Goal: Task Accomplishment & Management: Manage account settings

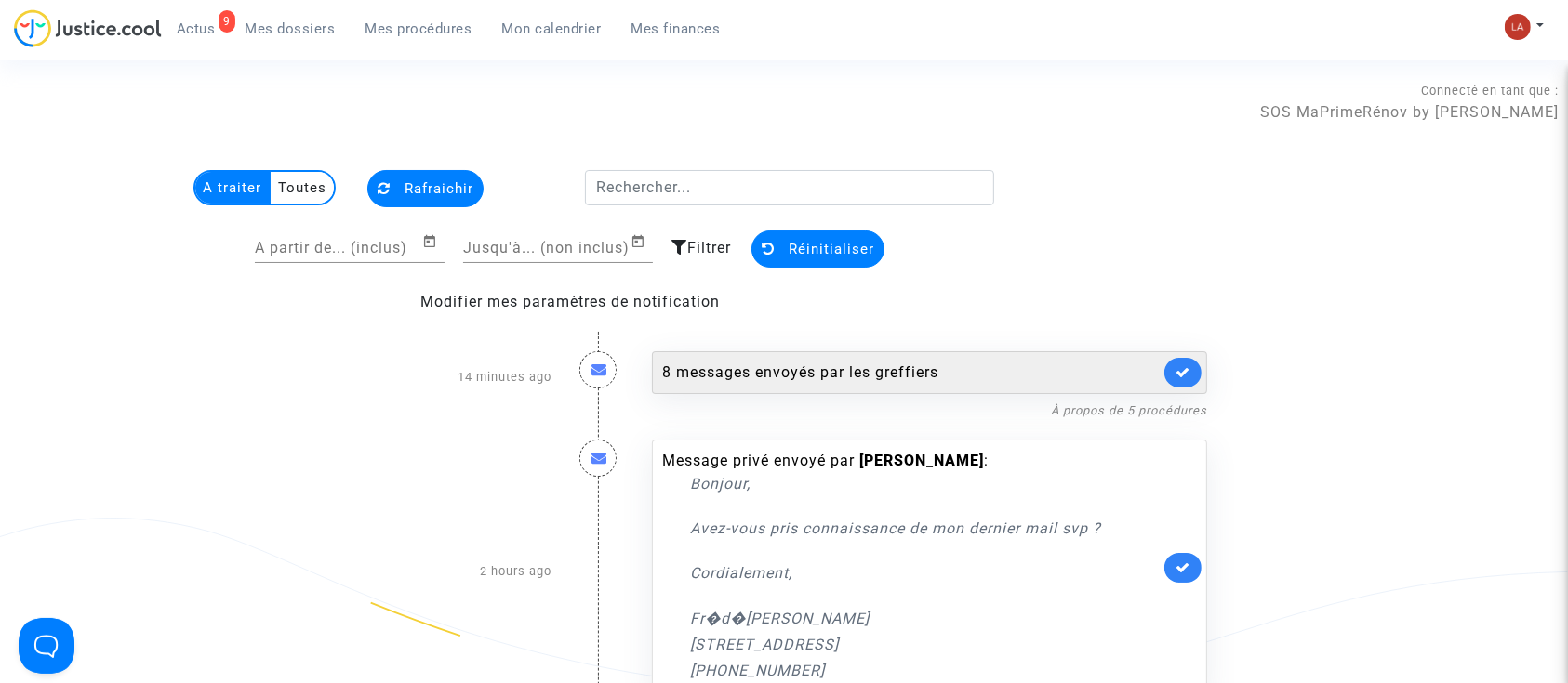
click at [1196, 383] on link at bounding box center [1182, 372] width 37 height 29
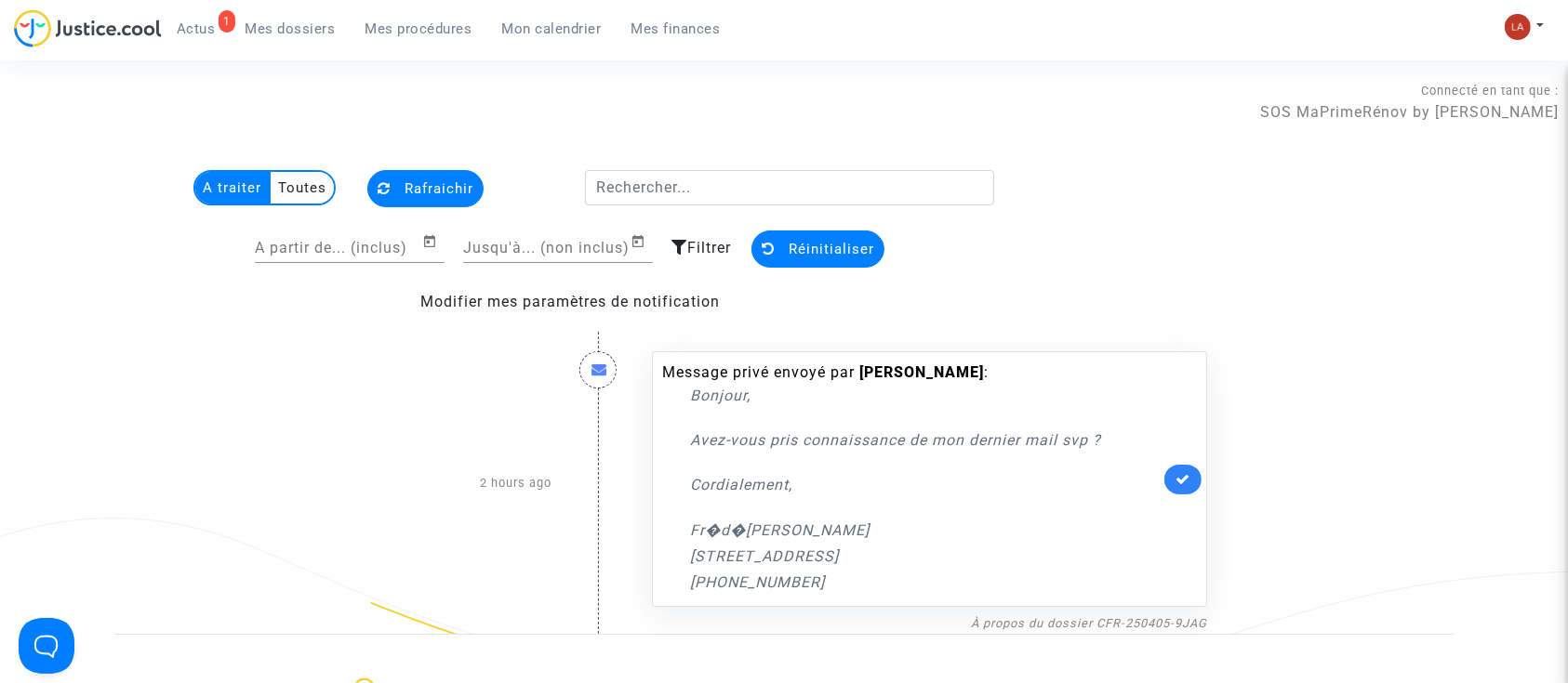
click at [437, 48] on div "1 Actus Mes dossiers Mes procédures Mon calendrier Mes finances" at bounding box center [375, 35] width 722 height 51
click at [442, 28] on span "Mes procédures" at bounding box center [418, 29] width 107 height 17
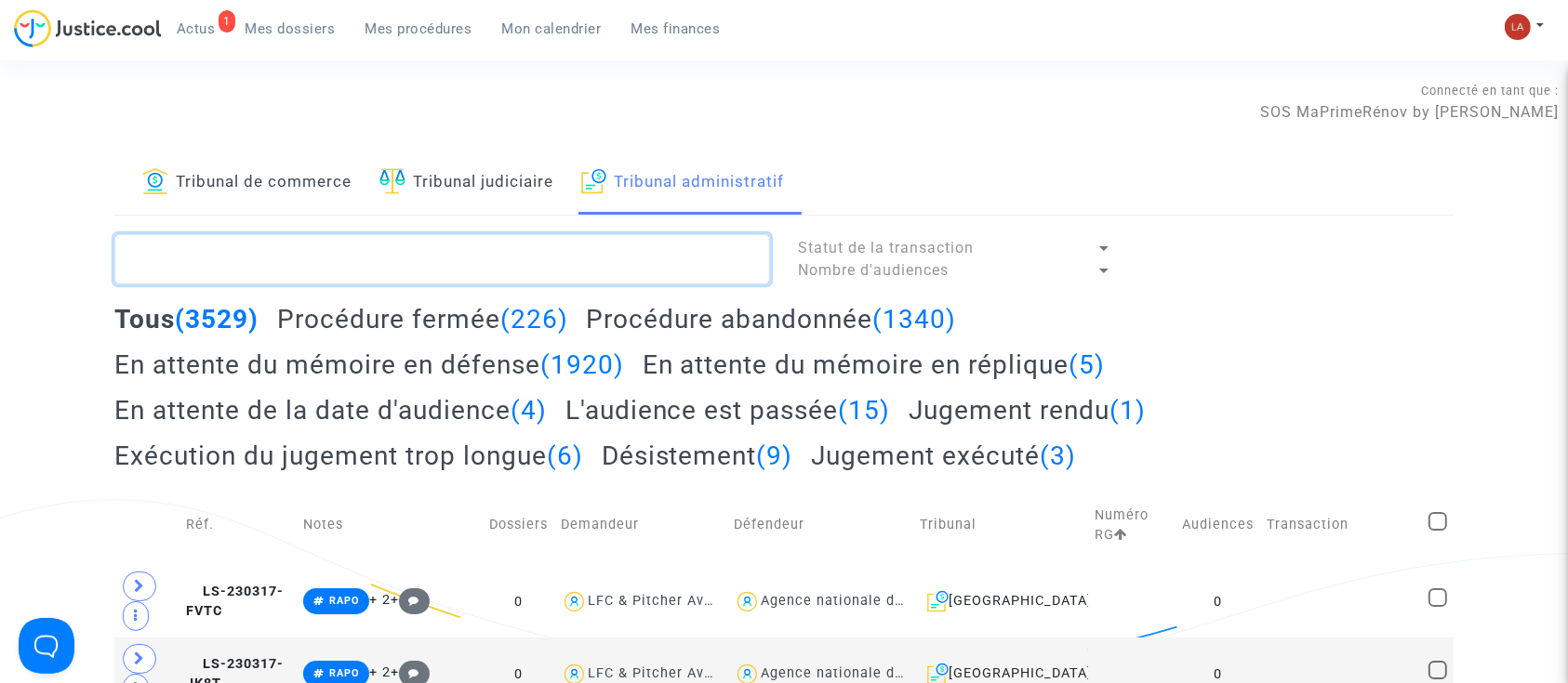
click at [288, 267] on textarea at bounding box center [442, 259] width 655 height 50
paste textarea "AMIANO"
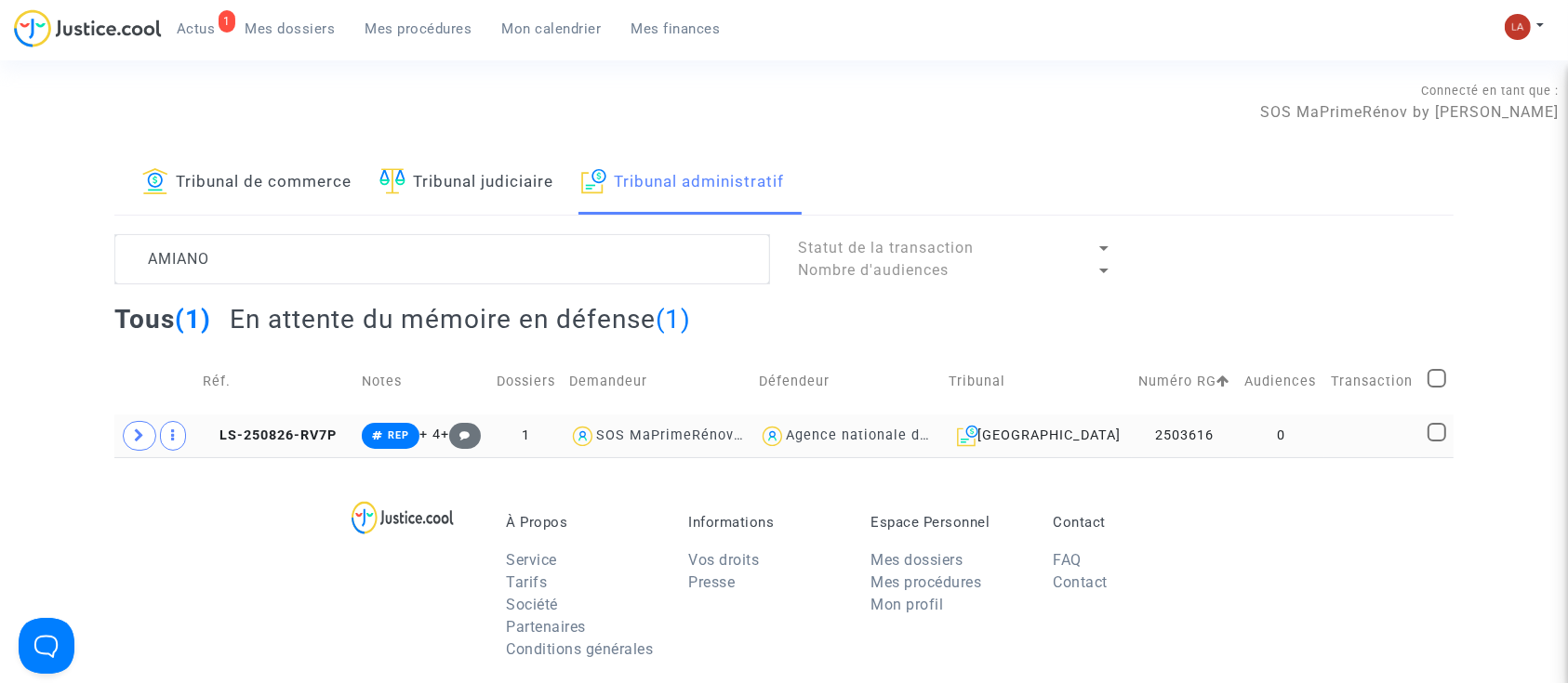
click at [269, 423] on td "LS-250826-RV7P" at bounding box center [276, 435] width 160 height 43
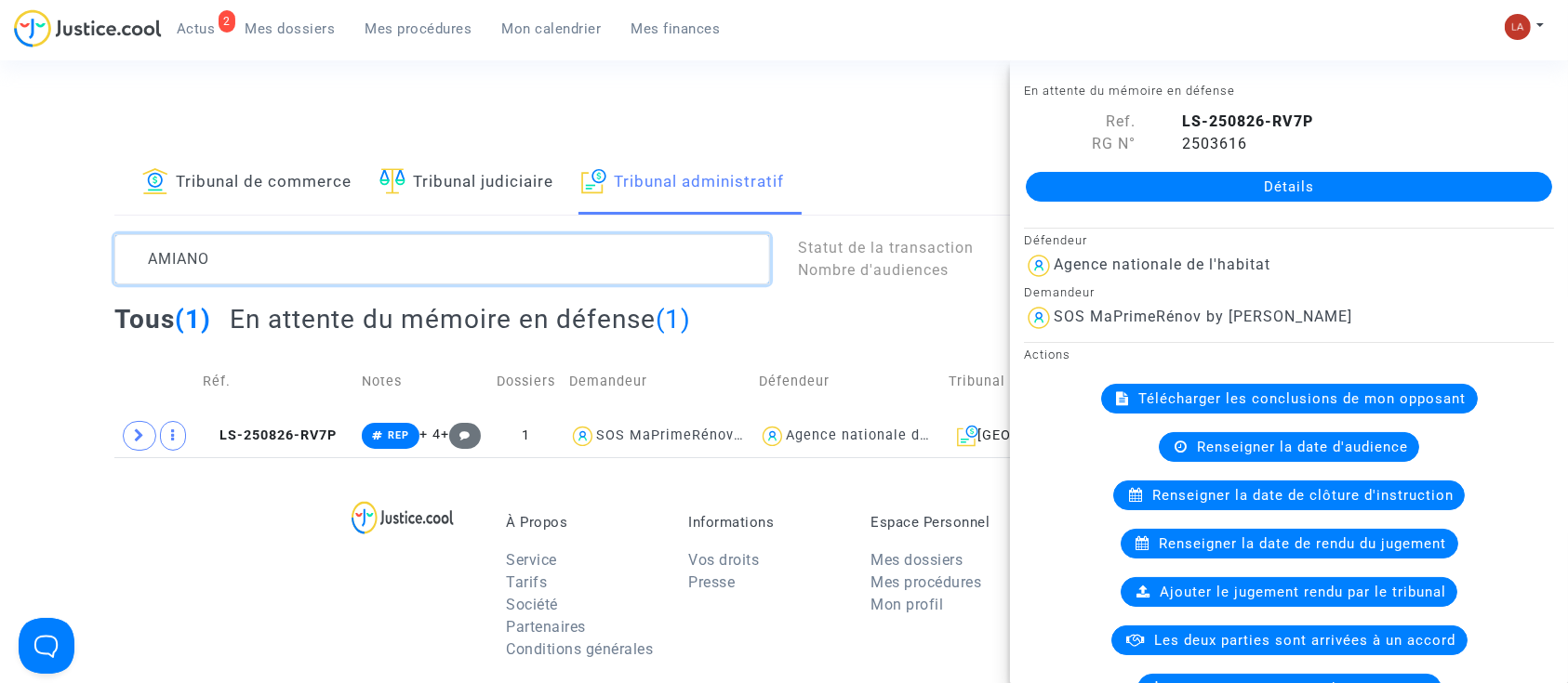
click at [181, 284] on textarea at bounding box center [442, 259] width 655 height 50
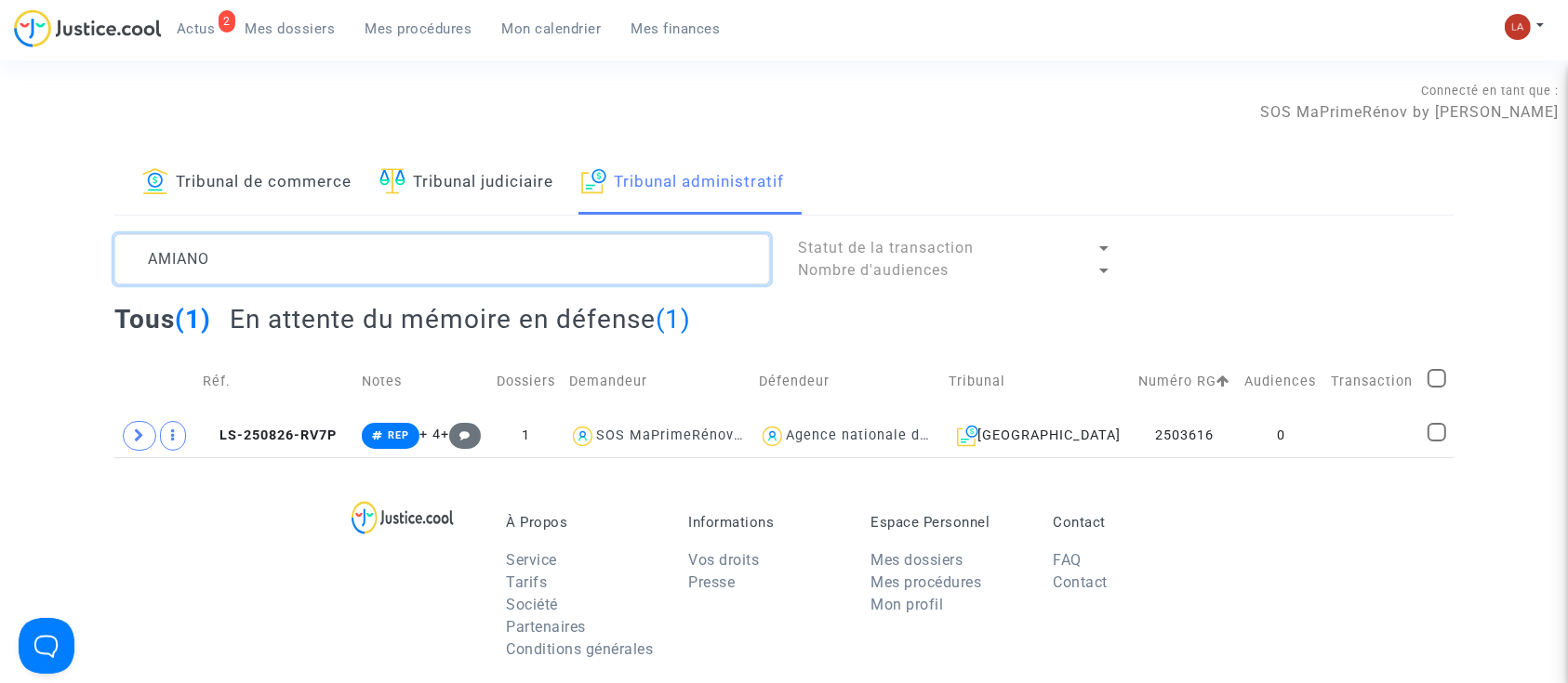
click at [181, 274] on textarea at bounding box center [442, 259] width 655 height 50
paste textarea "NOURA"
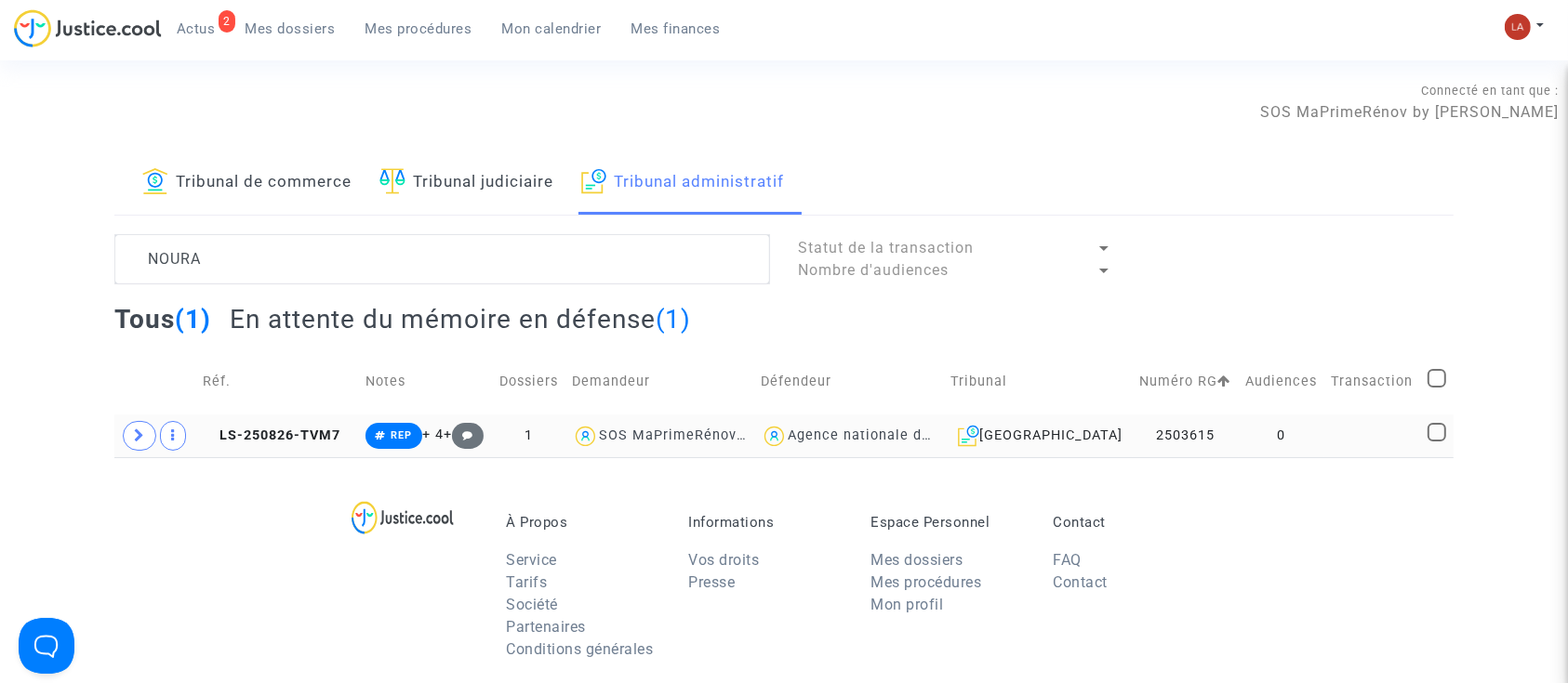
click at [283, 446] on td "LS-250826-TVM7" at bounding box center [278, 435] width 163 height 43
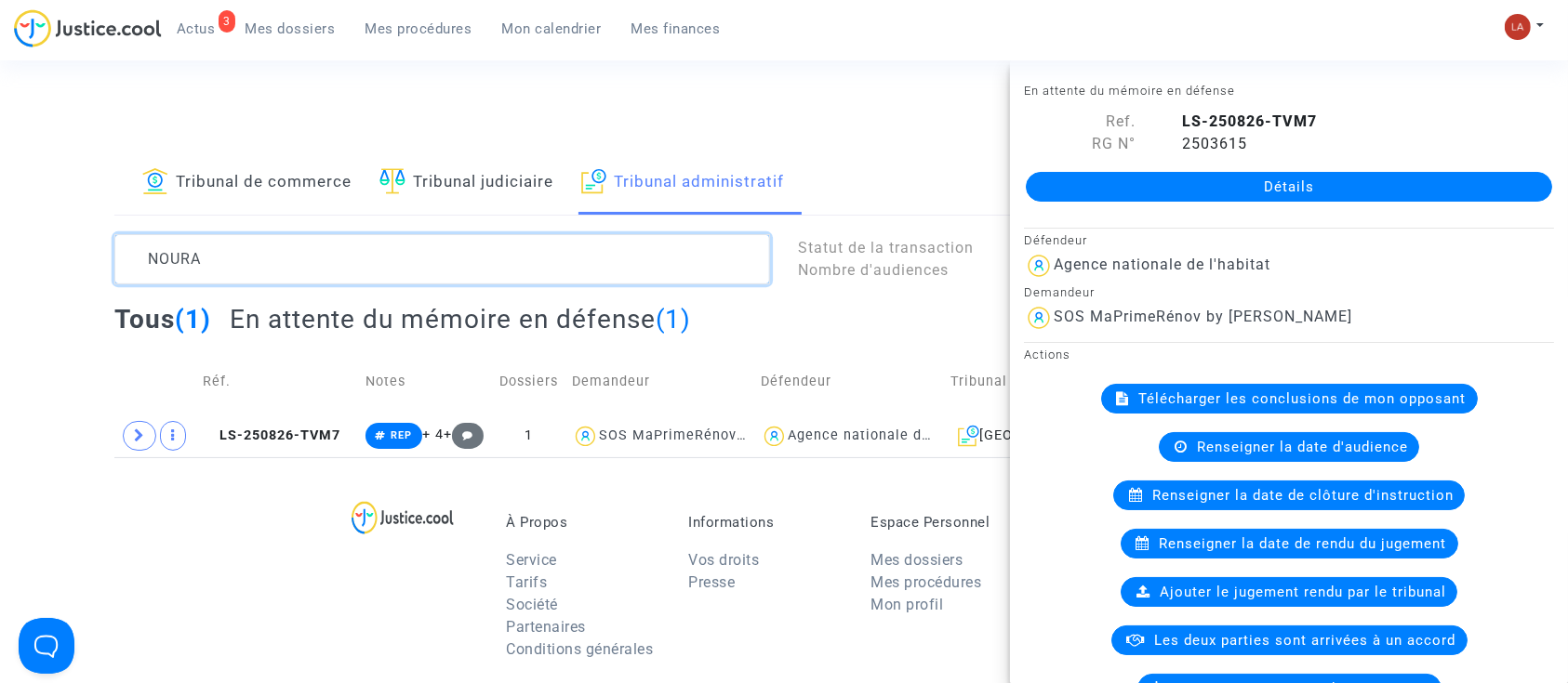
click at [171, 256] on textarea at bounding box center [442, 259] width 655 height 50
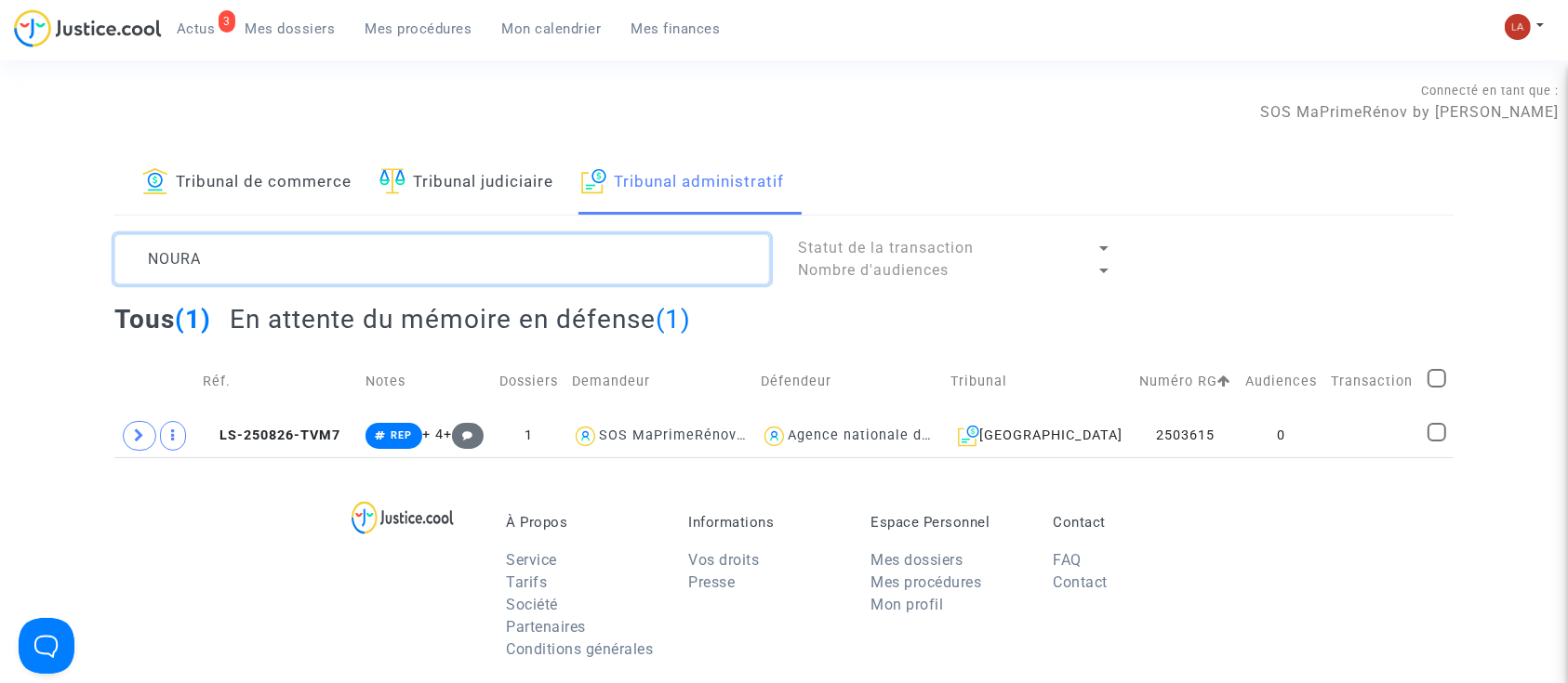
paste textarea "LEDOUX"
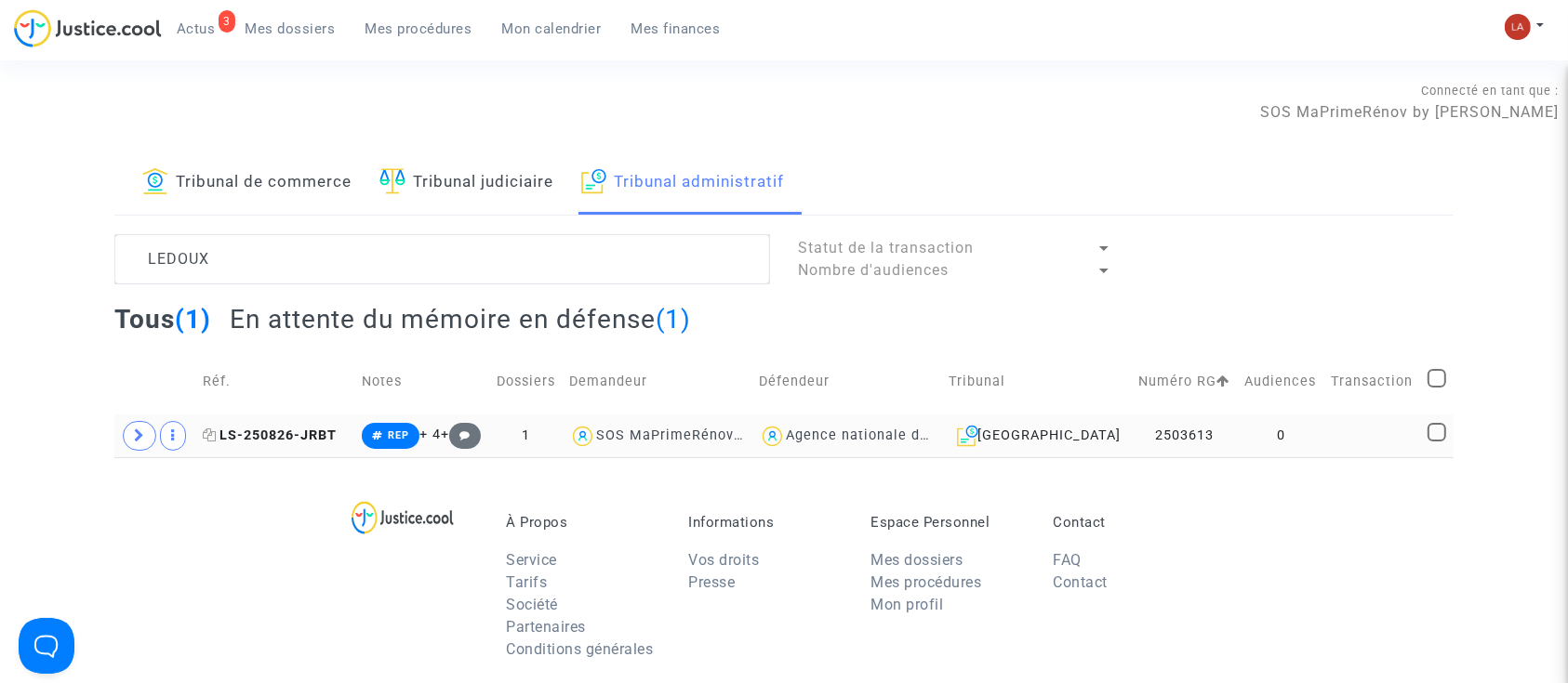
click at [331, 437] on span "LS-250826-JRBT" at bounding box center [269, 435] width 134 height 16
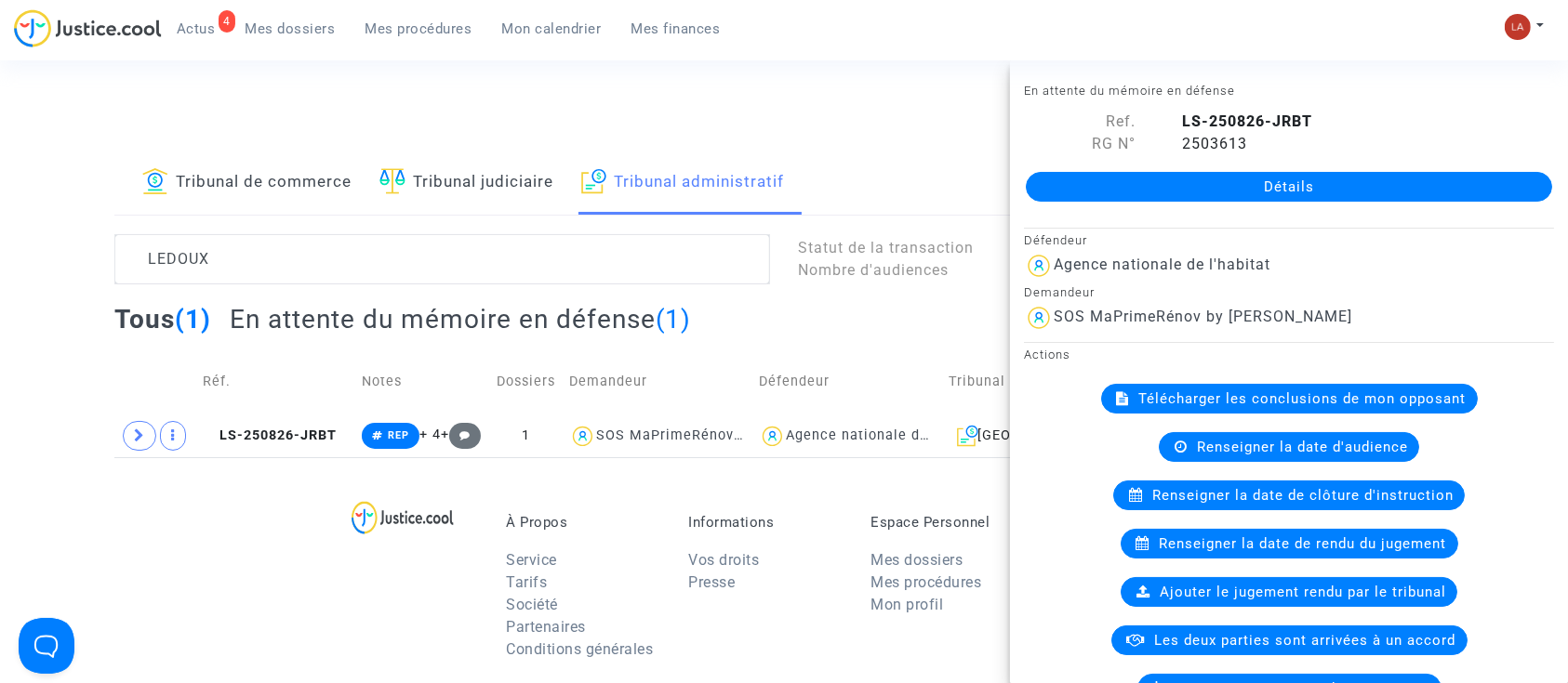
click at [309, 230] on div "Tribunal de commerce Tribunal judiciaire Tribunal administratif LEDOUX Statut d…" at bounding box center [784, 305] width 1339 height 305
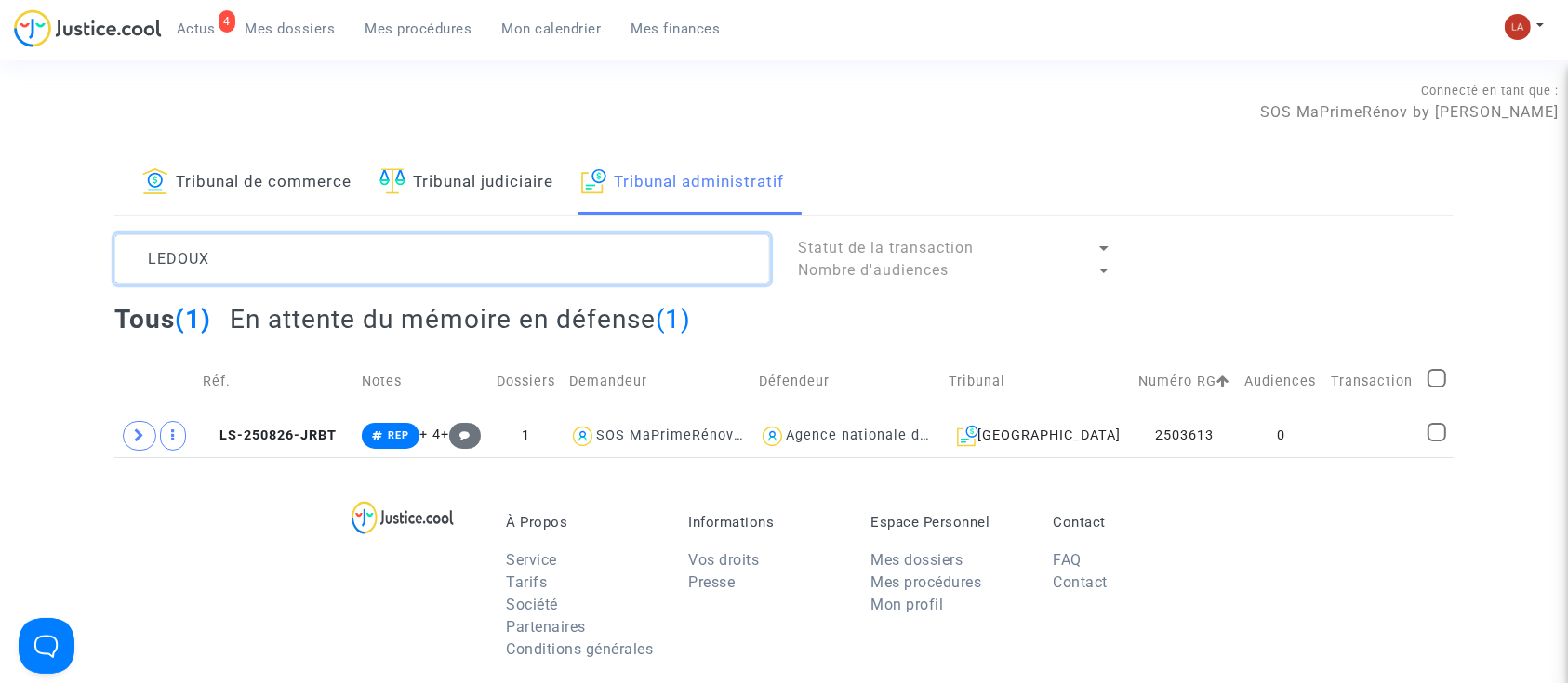
click at [301, 254] on textarea at bounding box center [442, 259] width 655 height 50
click at [299, 254] on textarea at bounding box center [442, 259] width 655 height 50
paste textarea "BERLEMONT"
type textarea "BERLEMONT"
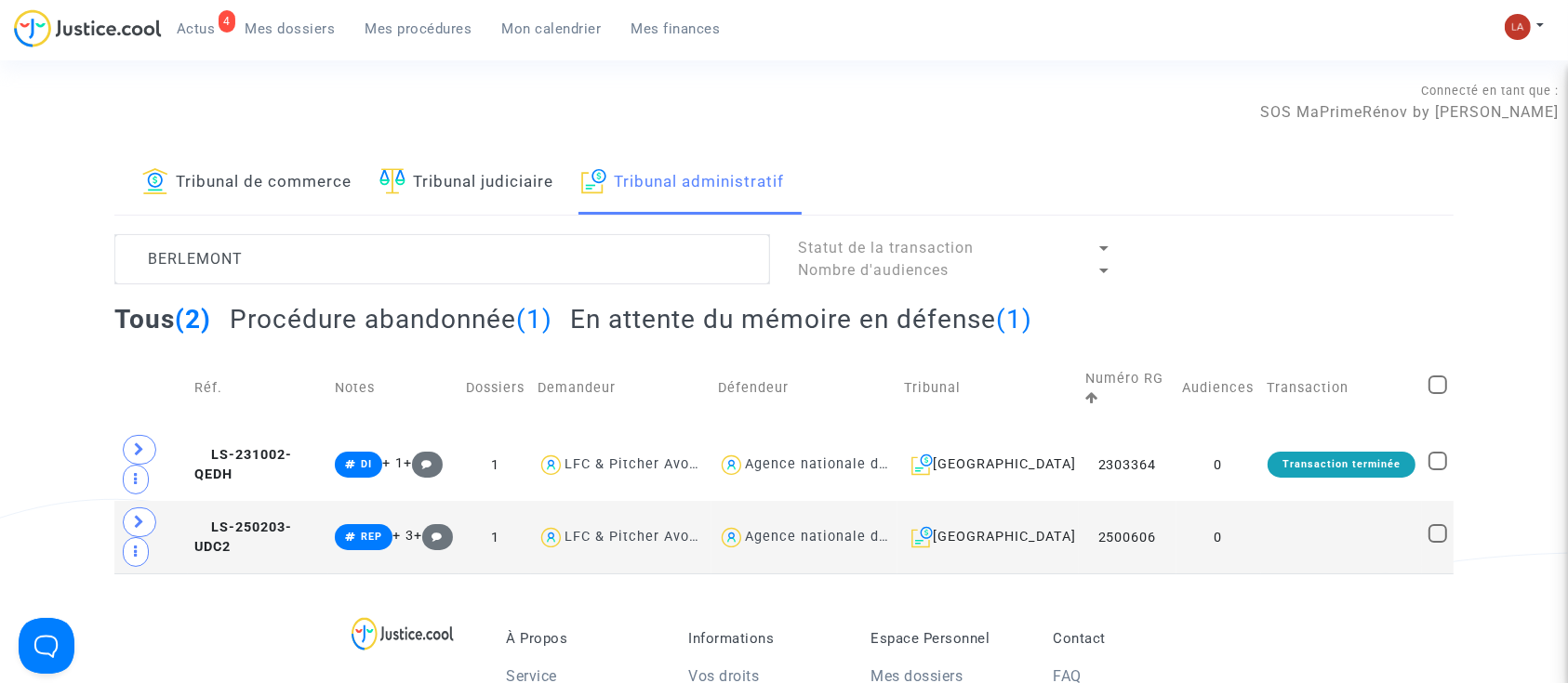
click at [739, 330] on h2 "En attente du mémoire en défense (1)" at bounding box center [801, 320] width 462 height 32
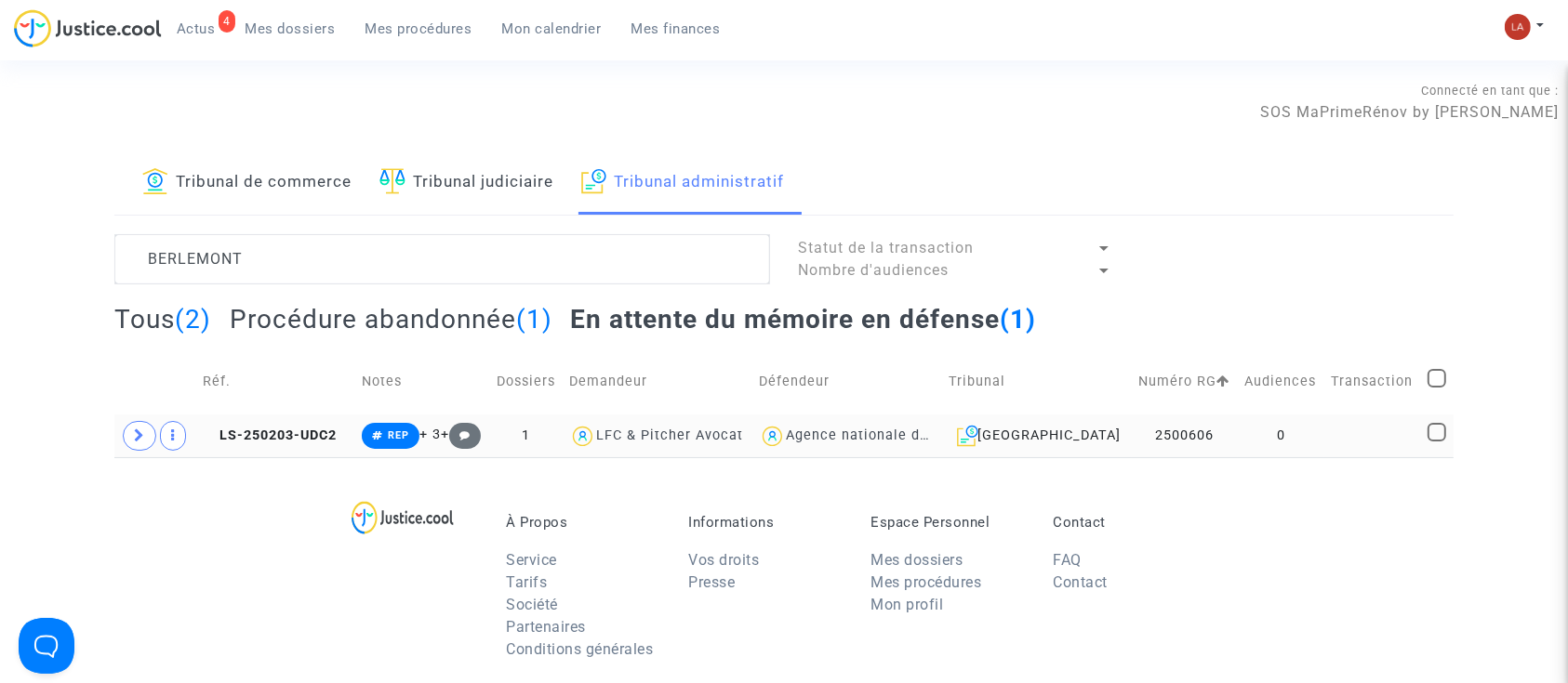
click at [320, 444] on td "LS-250203-UDC2" at bounding box center [276, 435] width 160 height 43
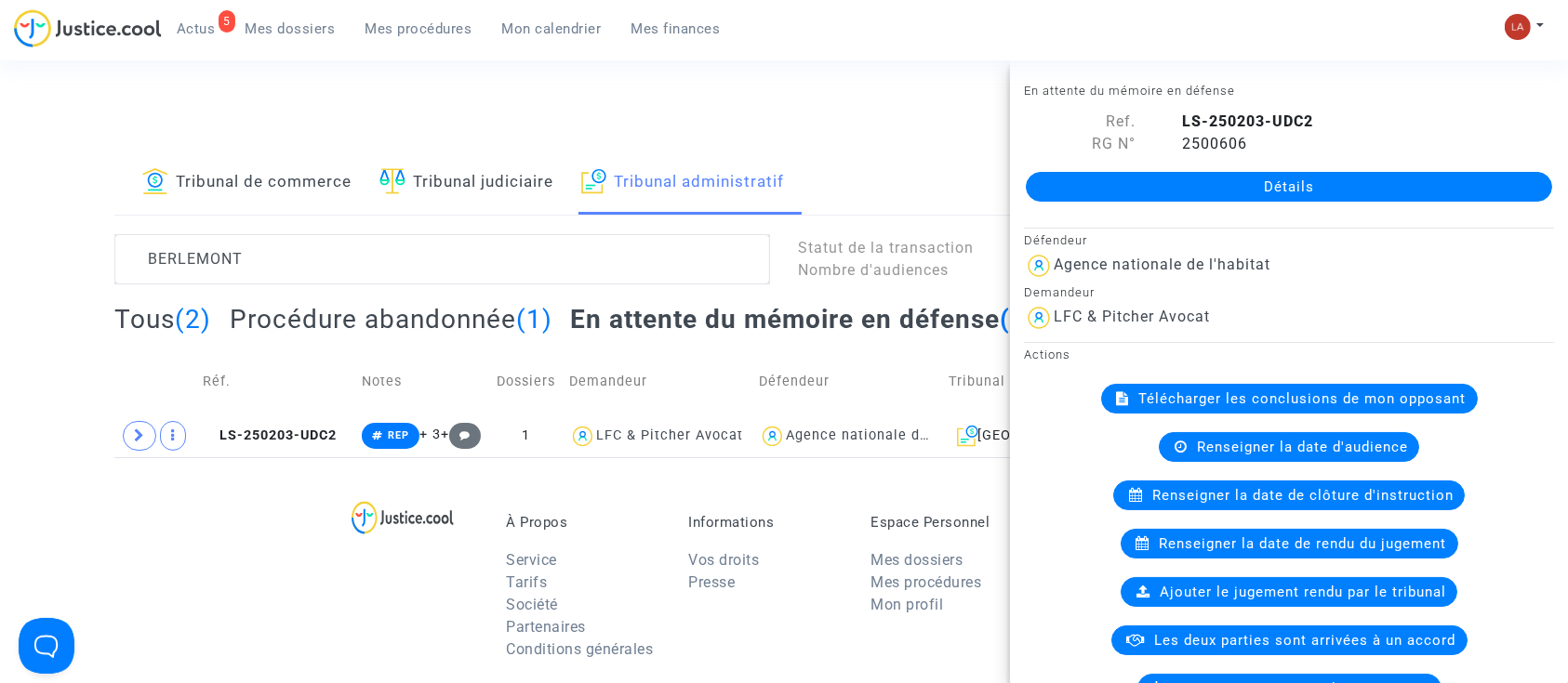
click at [876, 105] on div "Connecté en tant que : SOS MaPrimeRénov by Pitcher Avocat" at bounding box center [779, 101] width 1559 height 45
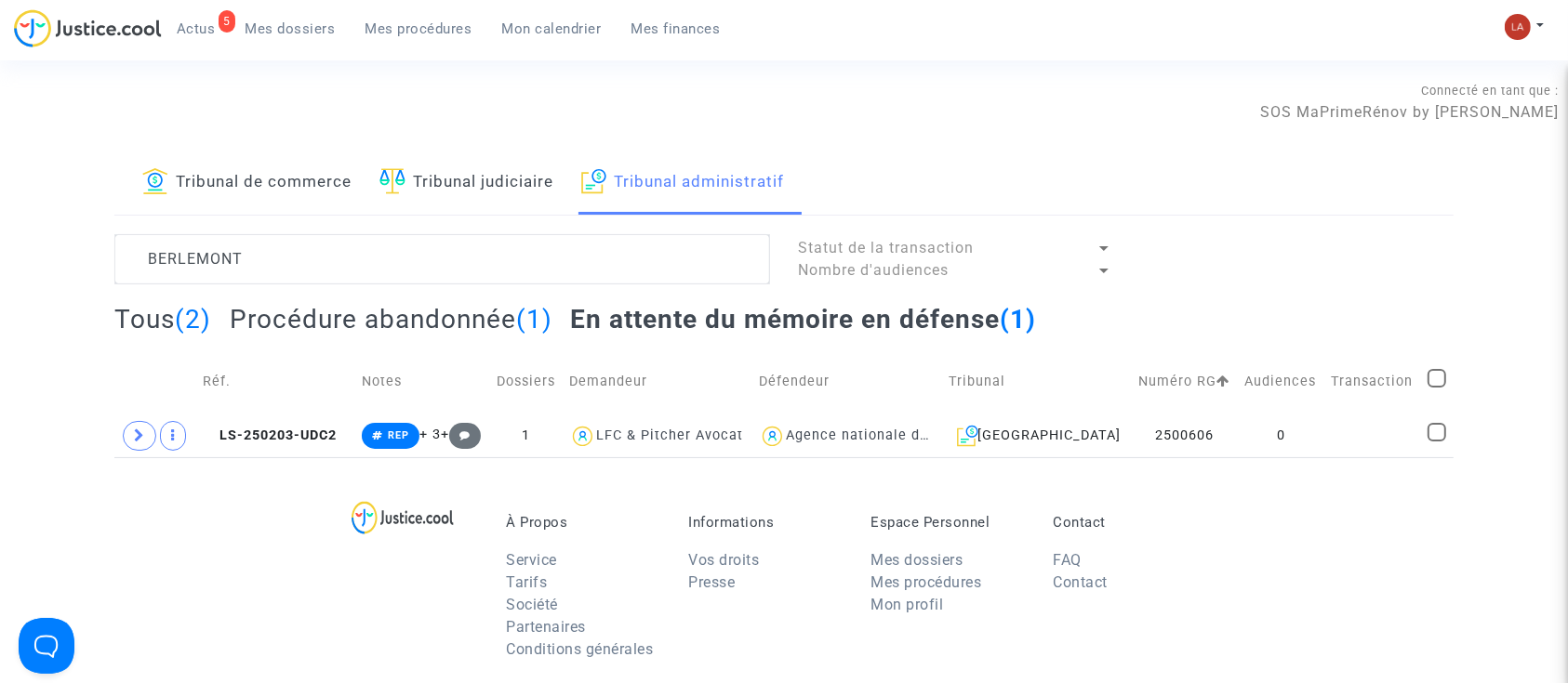
click at [368, 337] on div "Tous (2) Procédure abandonnée (1) En attente du mémoire en défense (1)" at bounding box center [784, 326] width 1339 height 46
drag, startPoint x: 384, startPoint y: 336, endPoint x: 395, endPoint y: 329, distance: 13.0
click at [389, 331] on div "Tous (2) Procédure abandonnée (1) En attente du mémoire en défense (1)" at bounding box center [784, 326] width 1339 height 46
click at [400, 316] on h2 "Procédure abandonnée (1)" at bounding box center [391, 320] width 323 height 32
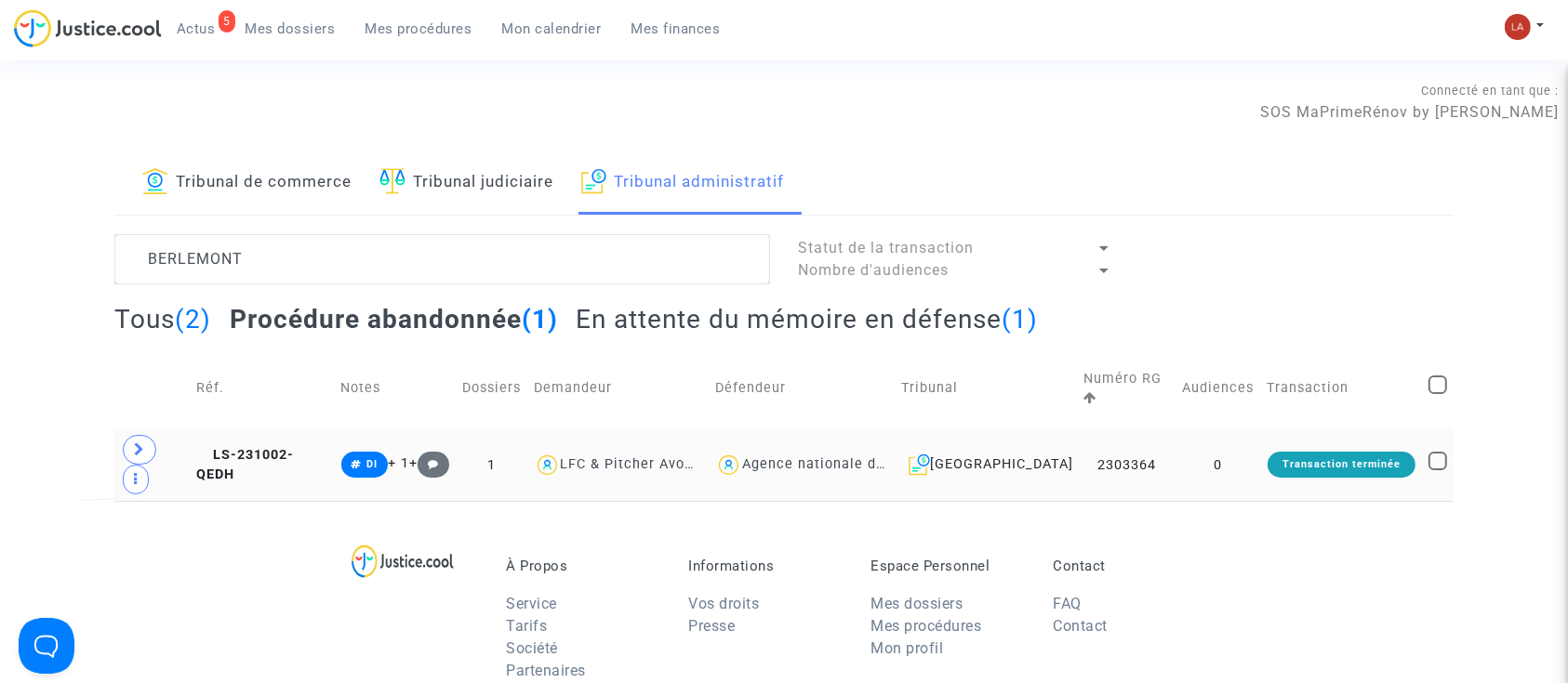
click at [334, 429] on td "LS-231002-QEDH" at bounding box center [262, 465] width 144 height 72
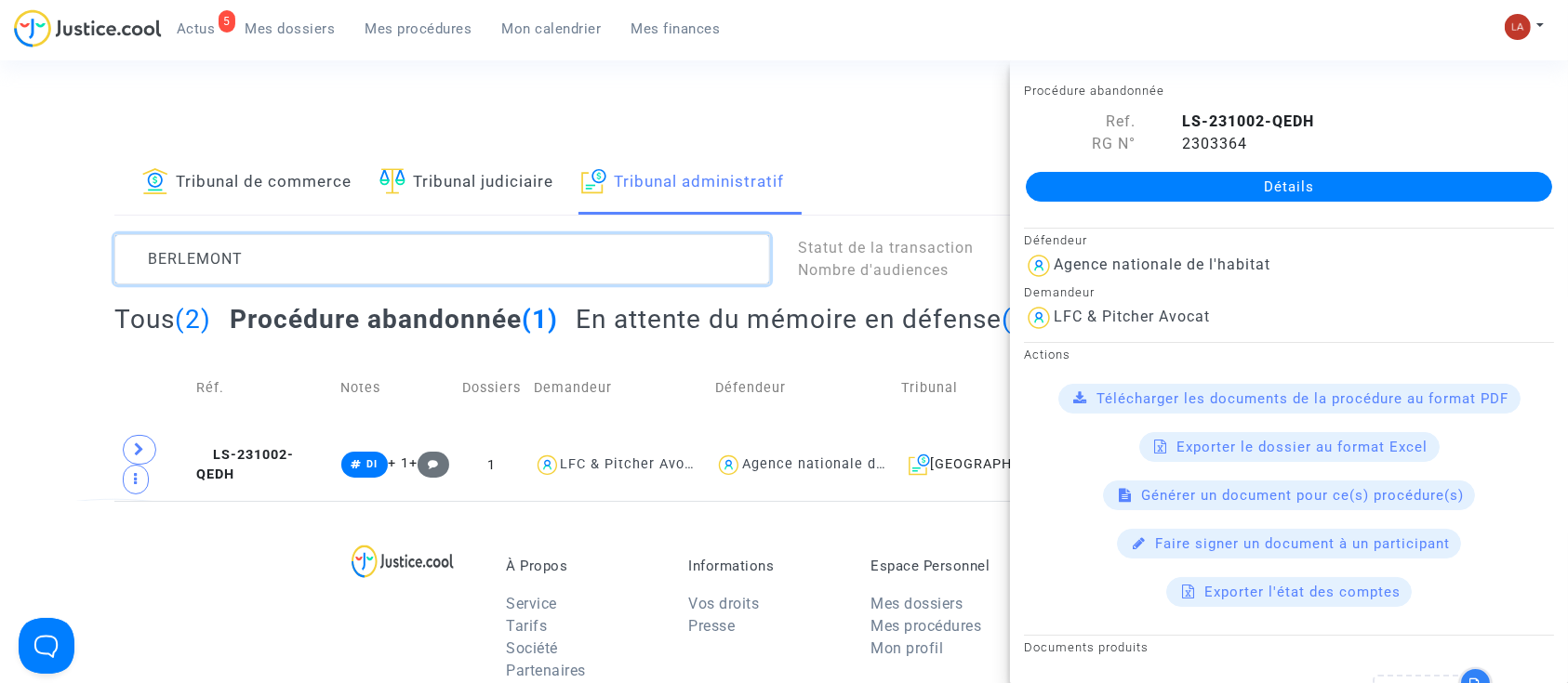
click at [176, 256] on textarea at bounding box center [442, 259] width 655 height 50
click at [178, 256] on textarea at bounding box center [442, 259] width 655 height 50
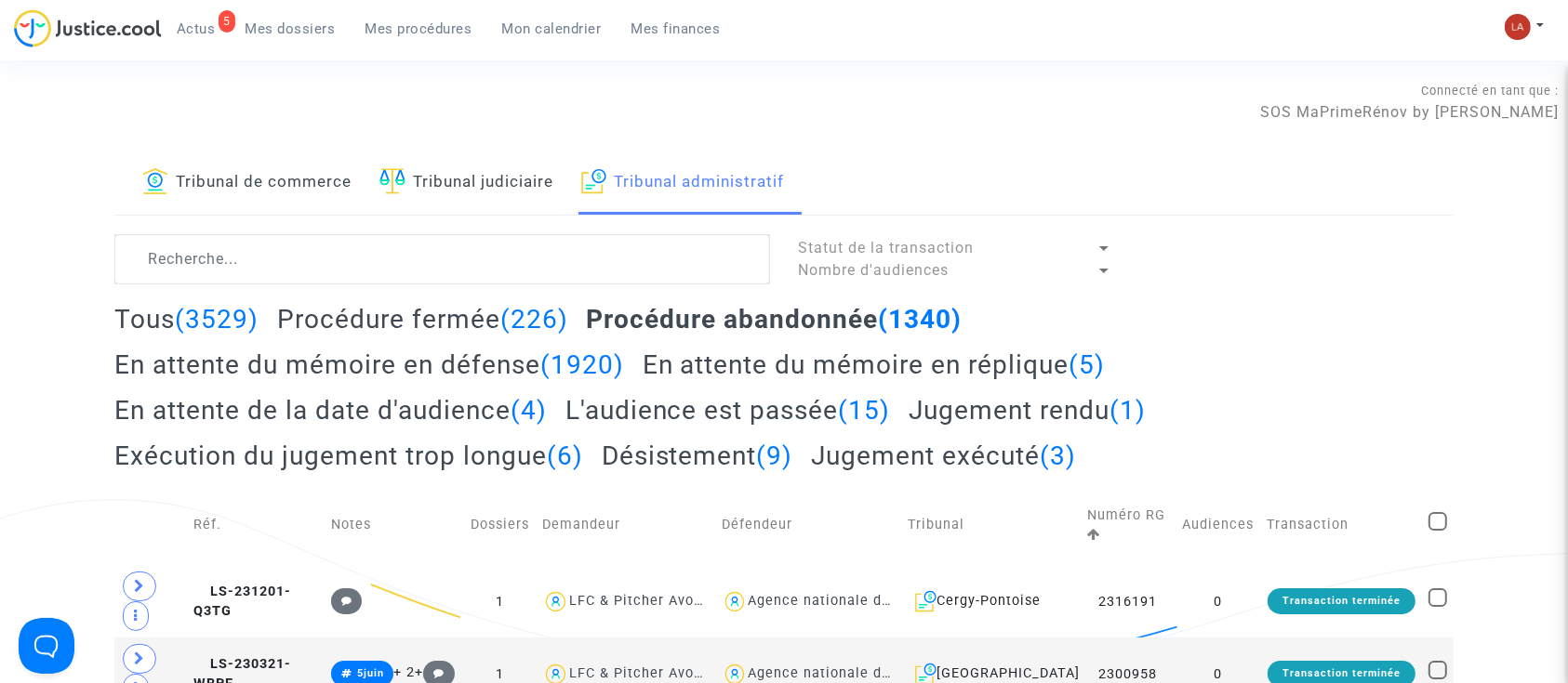
click at [936, 468] on h2 "Jugement exécuté (3)" at bounding box center [943, 456] width 265 height 32
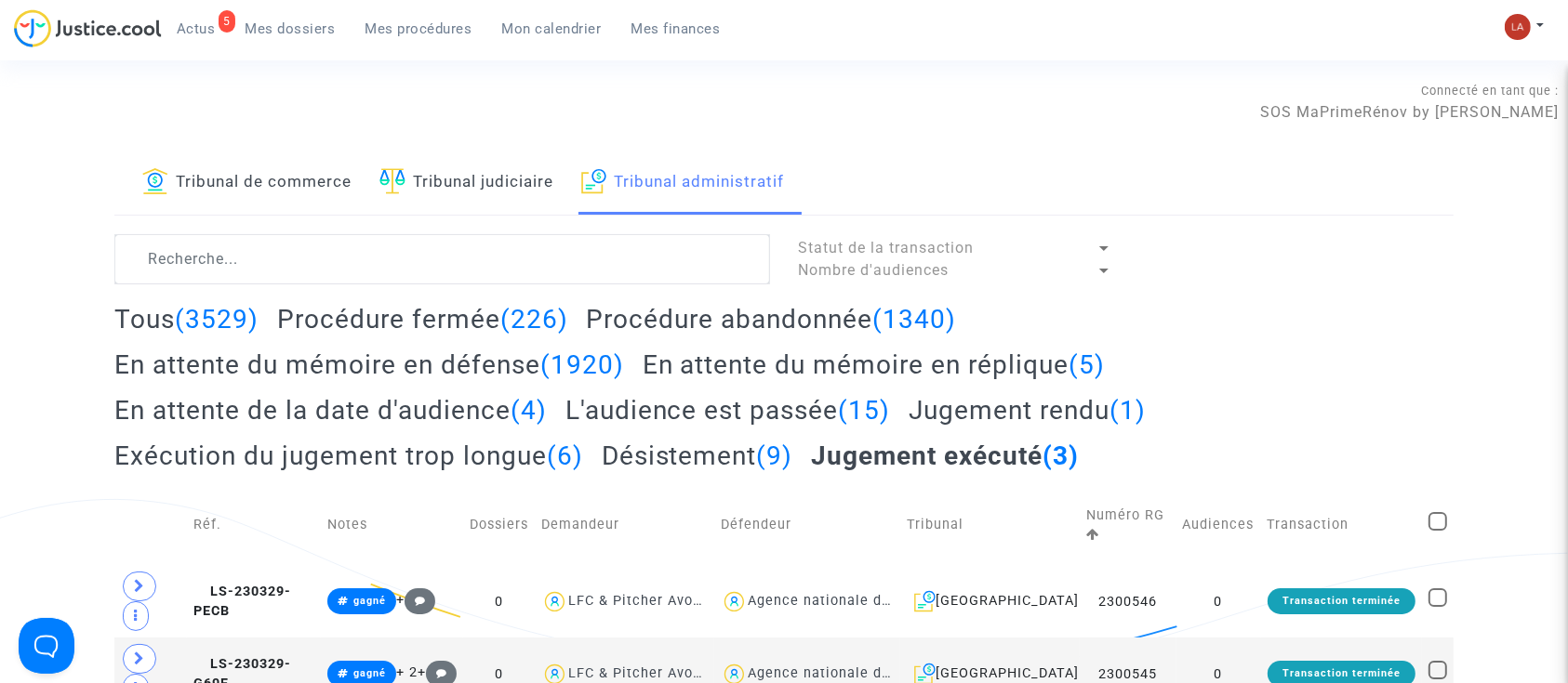
scroll to position [372, 0]
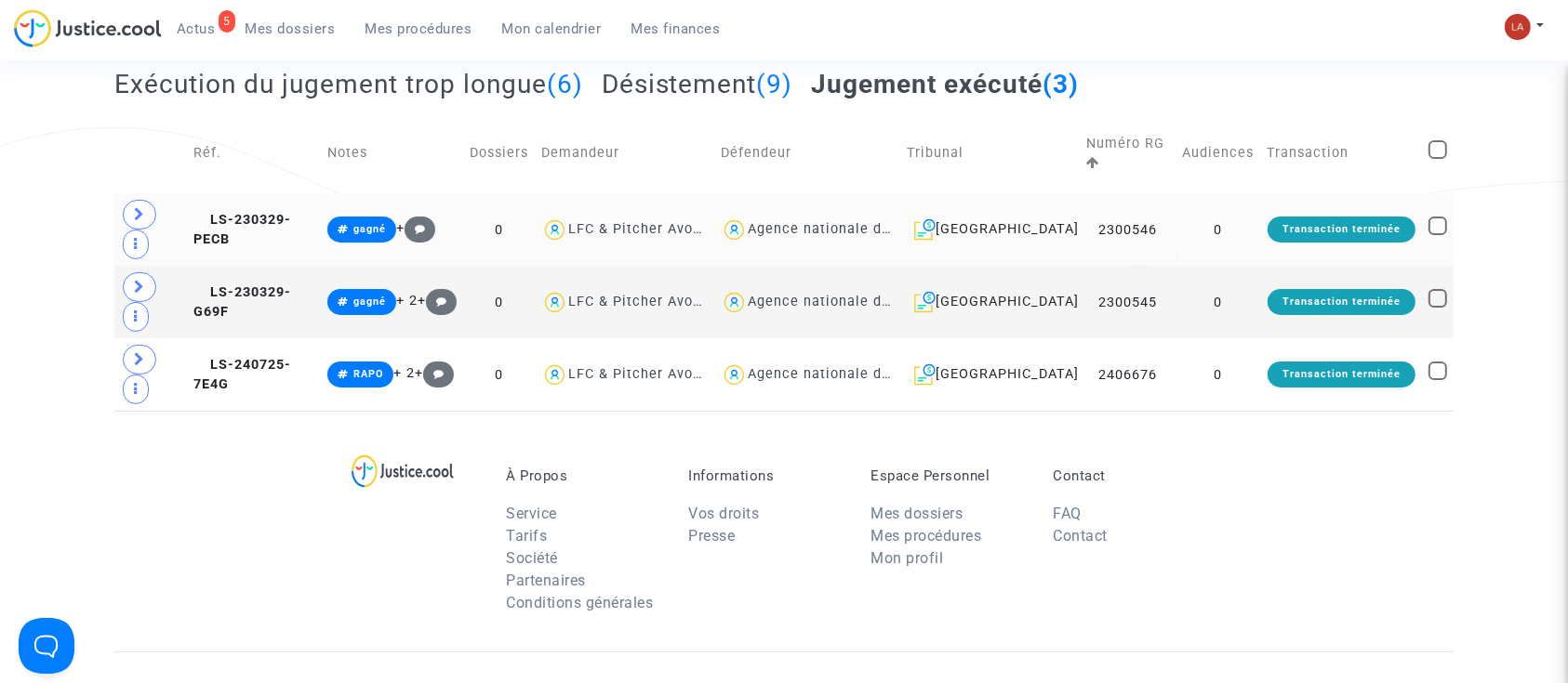
click at [305, 210] on td "LS-230329-PECB" at bounding box center [253, 230] width 134 height 72
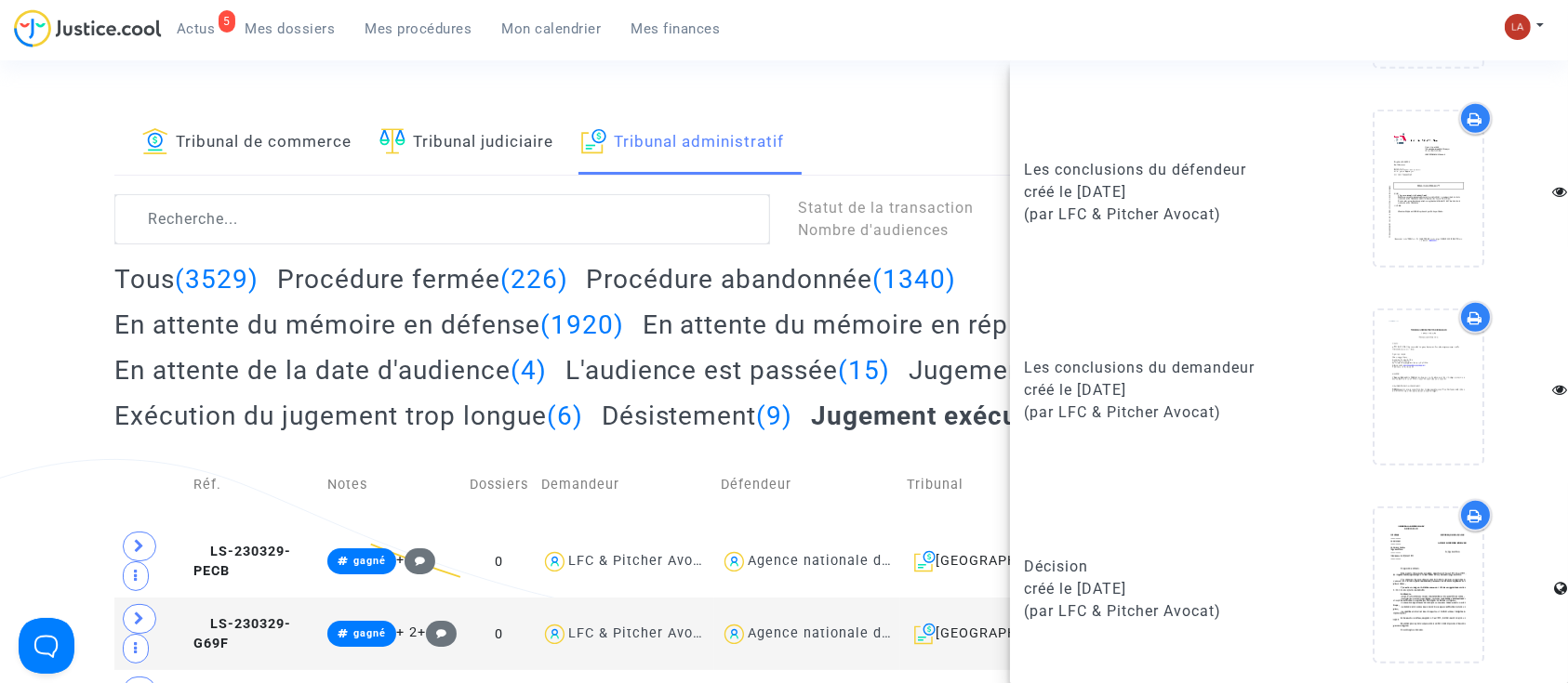
scroll to position [0, 0]
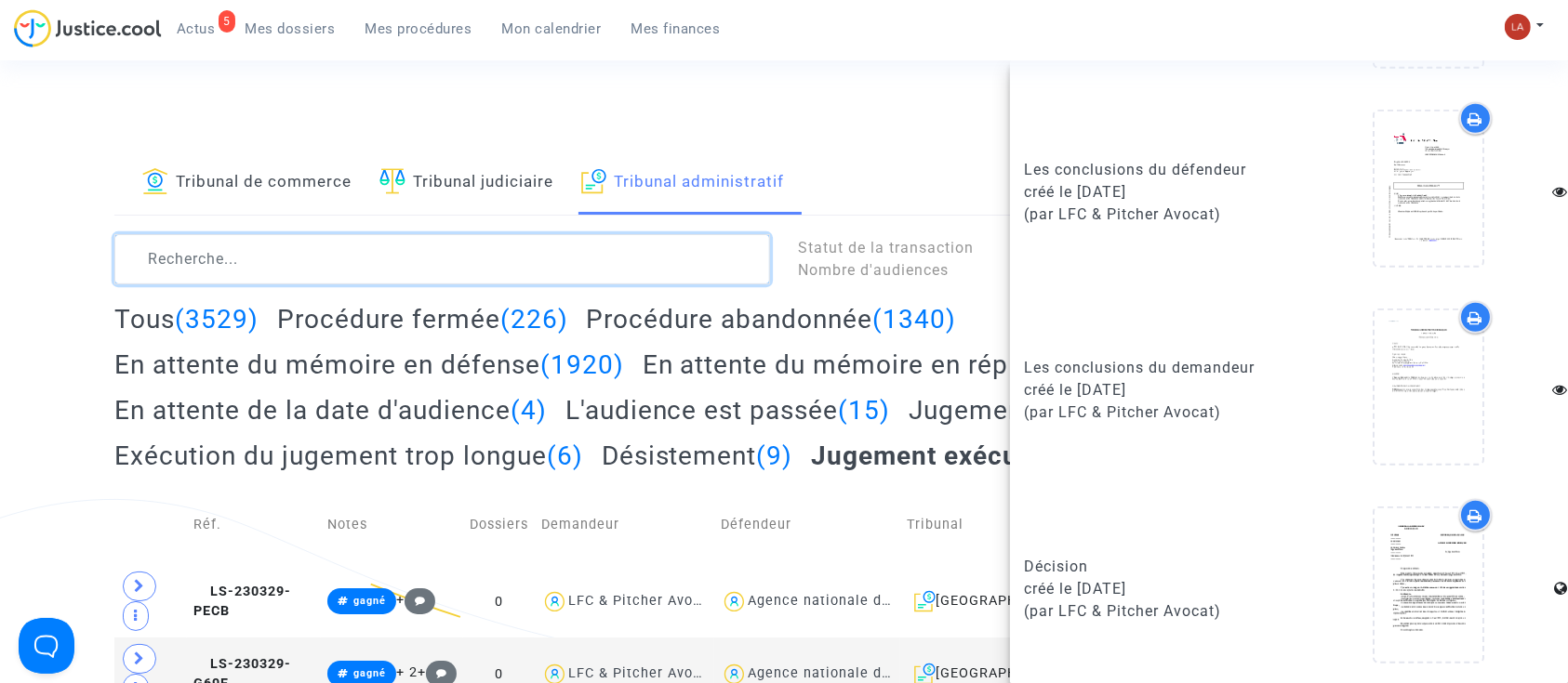
click at [428, 248] on textarea at bounding box center [442, 259] width 655 height 50
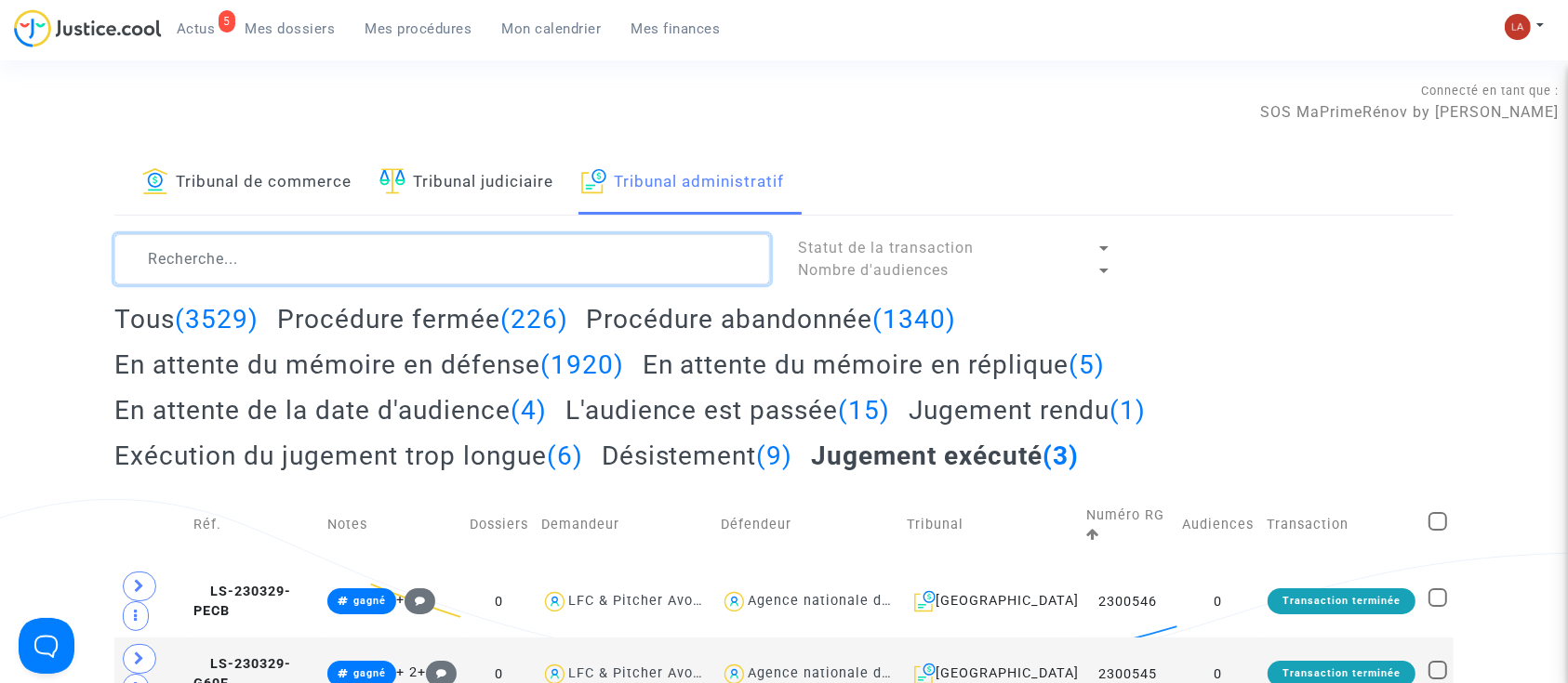
paste textarea "2303364 - Monsieur BERLEMONT NICOLAS JEAN MARIE DANIEL"
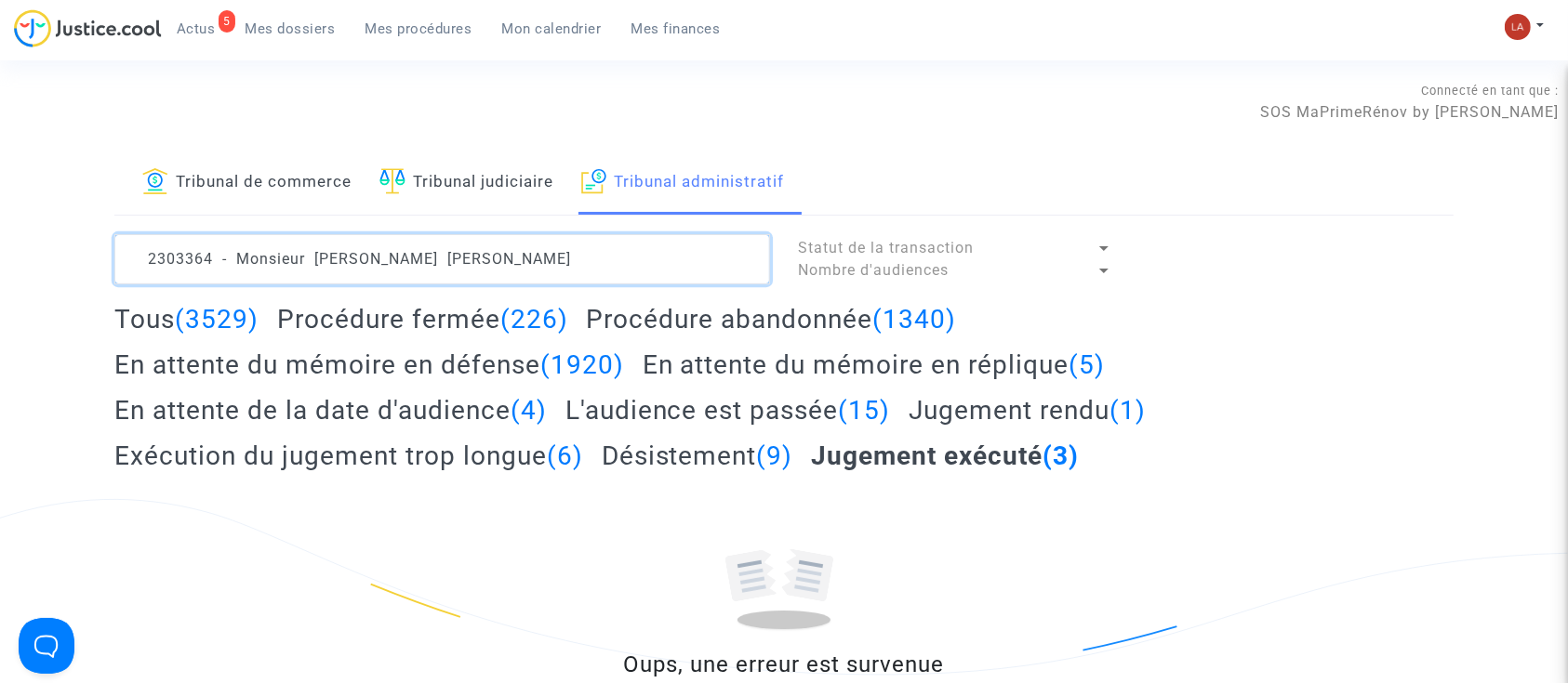
drag, startPoint x: 318, startPoint y: 255, endPoint x: 3, endPoint y: 249, distance: 315.1
click at [3, 249] on div "Tribunal de commerce Tribunal judiciaire Tribunal administratif 2303364 - Monsi…" at bounding box center [784, 455] width 1568 height 608
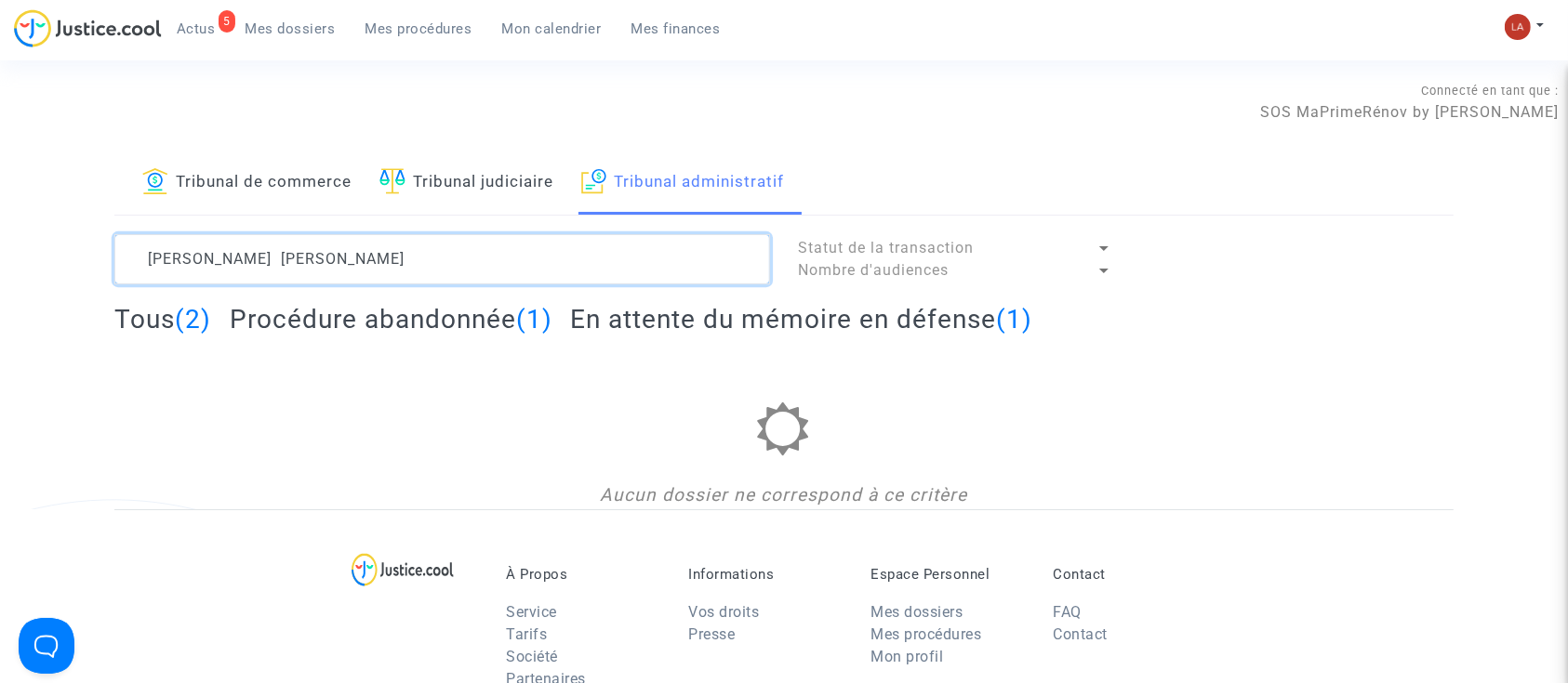
drag, startPoint x: 239, startPoint y: 254, endPoint x: 667, endPoint y: 257, distance: 428.0
click at [667, 257] on textarea at bounding box center [442, 259] width 655 height 50
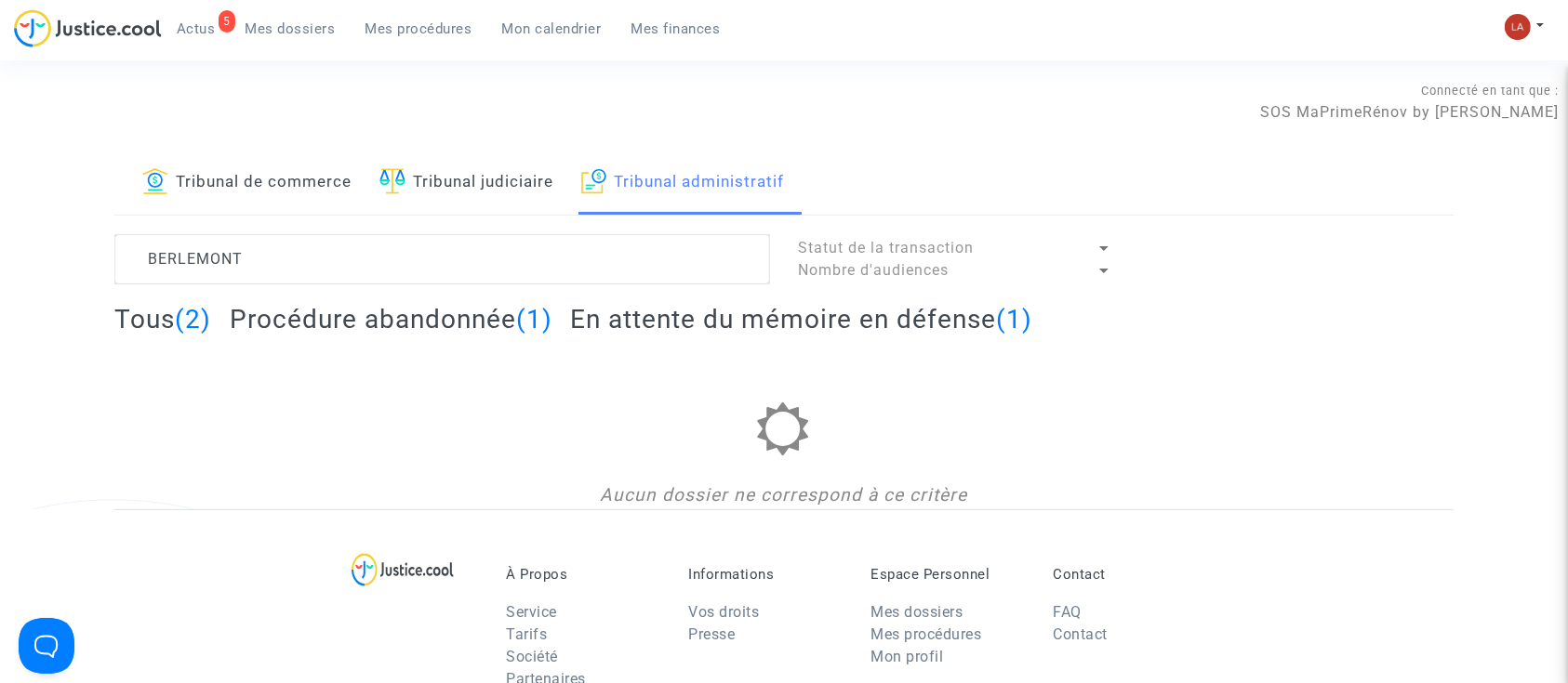
click at [472, 305] on h2 "Procédure abandonnée (1)" at bounding box center [391, 320] width 323 height 32
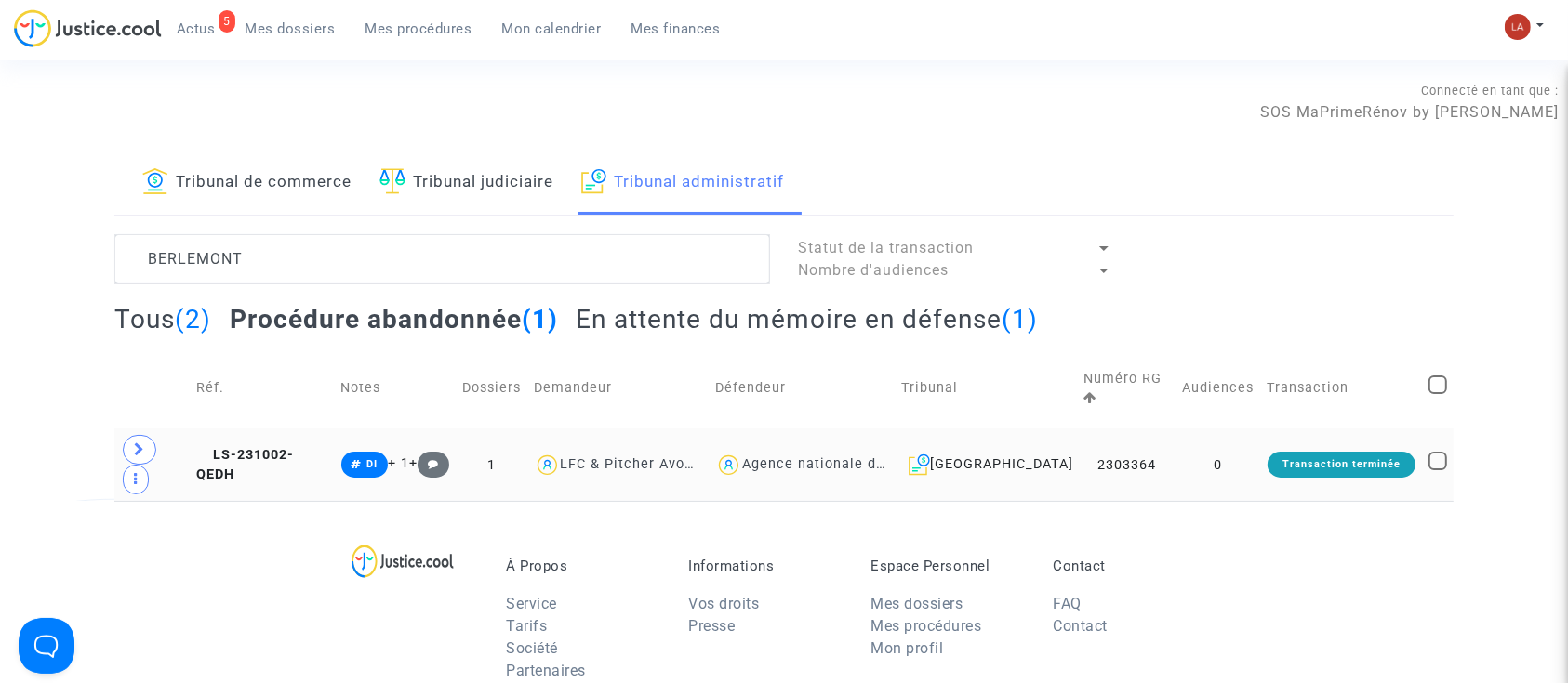
click at [334, 429] on td "LS-231002-QEDH" at bounding box center [262, 465] width 144 height 72
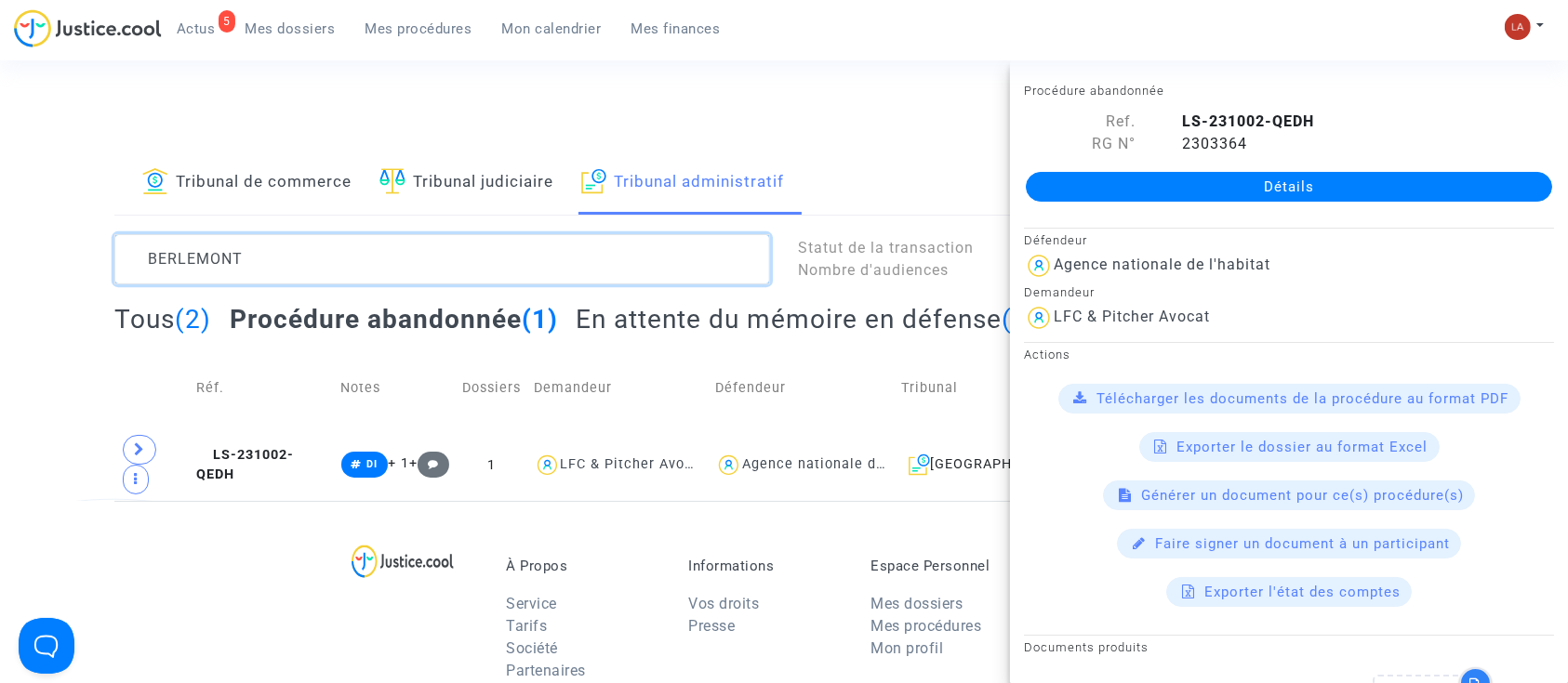
click at [171, 254] on textarea at bounding box center [442, 259] width 655 height 50
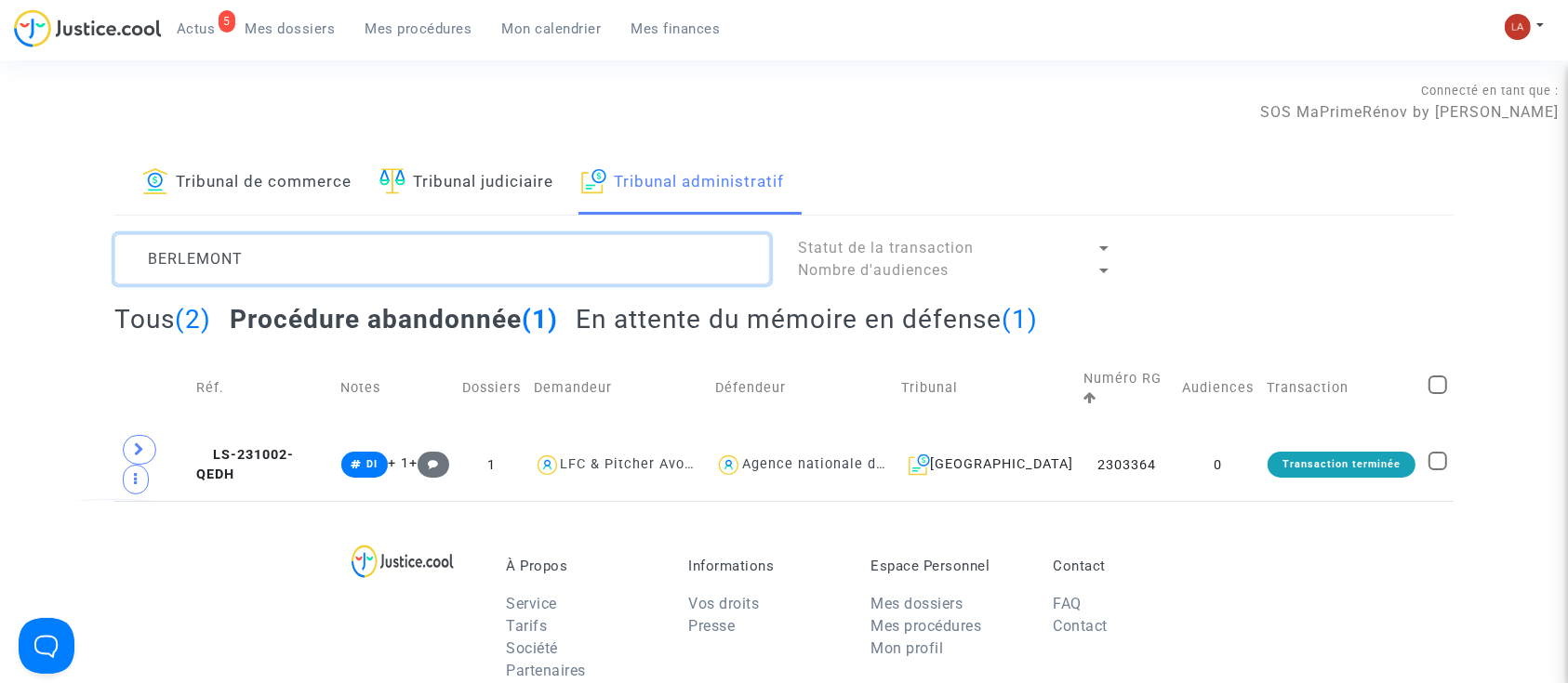
click at [171, 254] on textarea at bounding box center [442, 259] width 655 height 50
paste textarea "2501512"
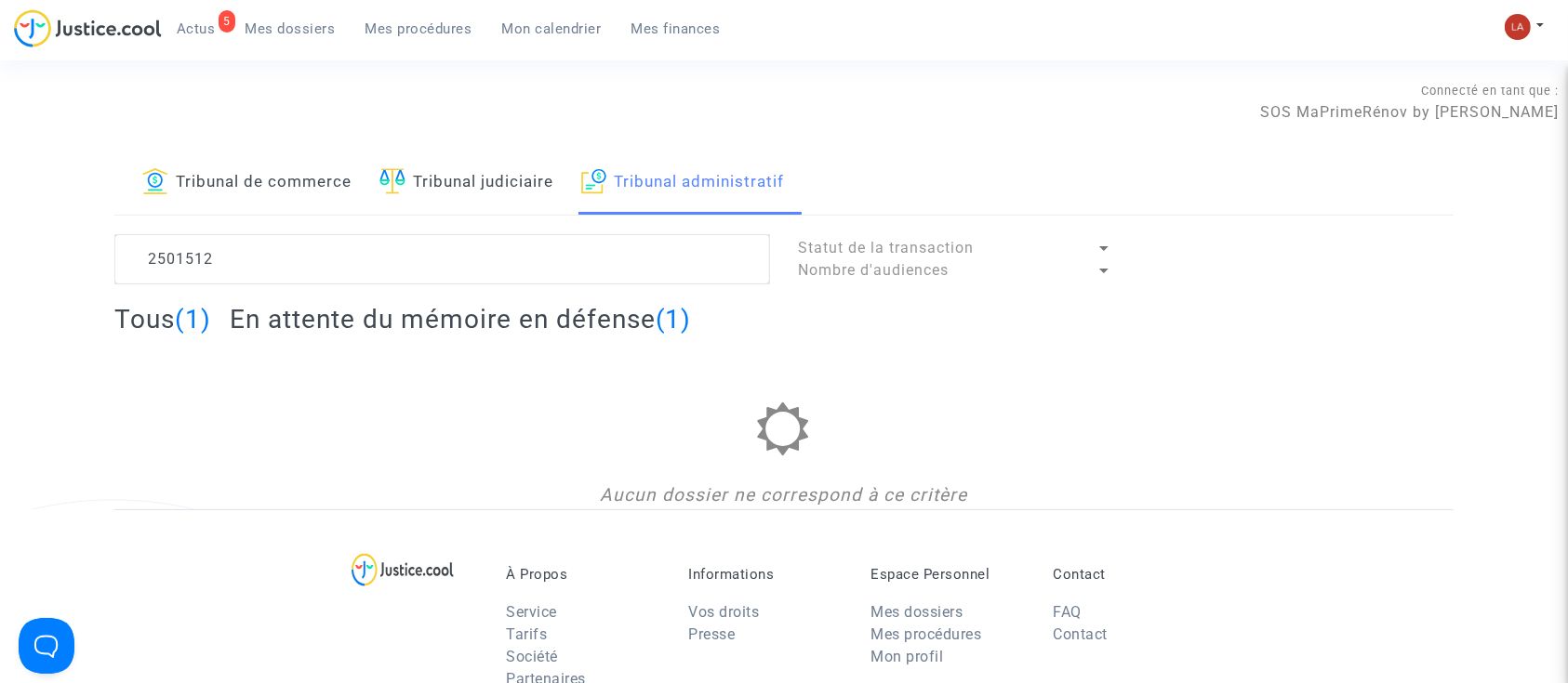
click at [392, 342] on div "Tous (1) En attente du mémoire en défense (1)" at bounding box center [784, 326] width 1339 height 46
click at [398, 328] on h2 "En attente du mémoire en défense (1)" at bounding box center [460, 320] width 462 height 32
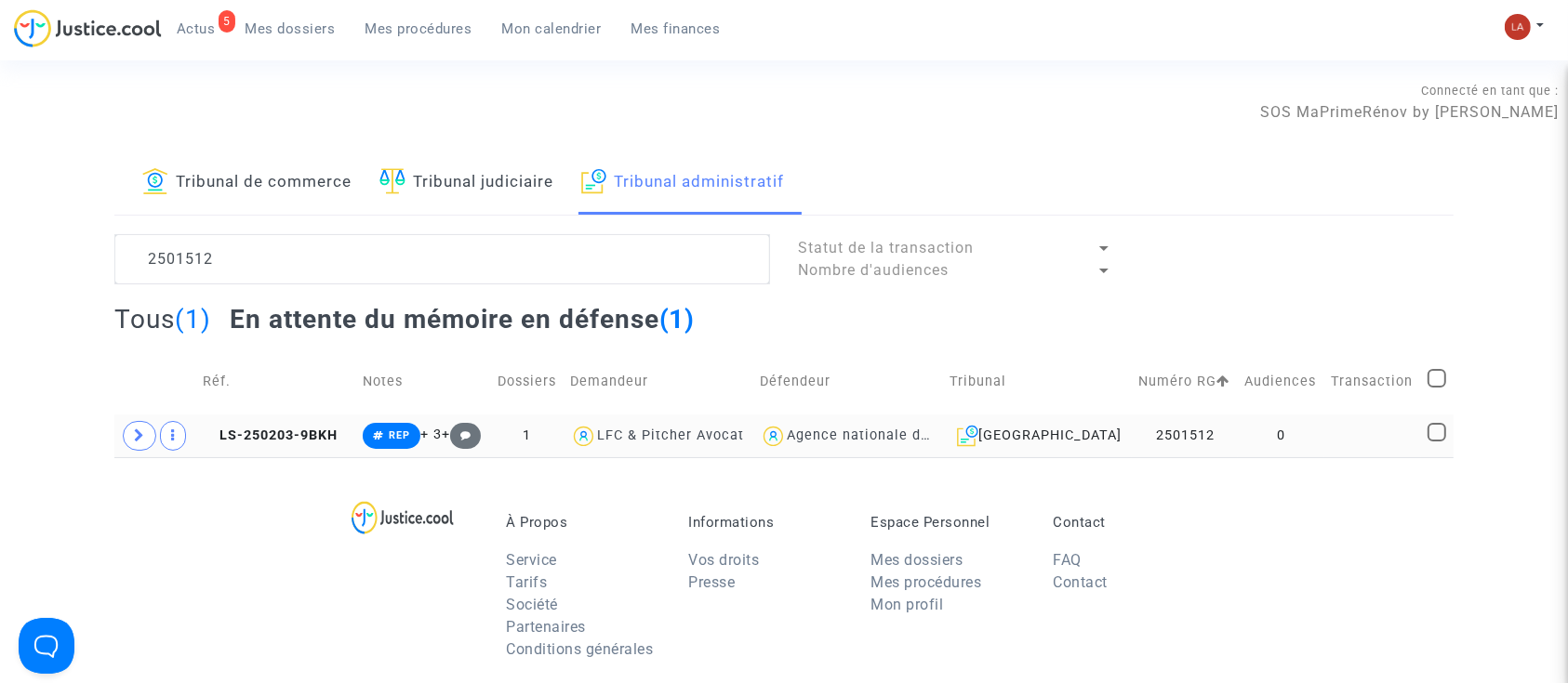
drag, startPoint x: 301, startPoint y: 425, endPoint x: 341, endPoint y: 422, distance: 40.1
click at [301, 425] on td "LS-250203-9BKH" at bounding box center [276, 435] width 160 height 43
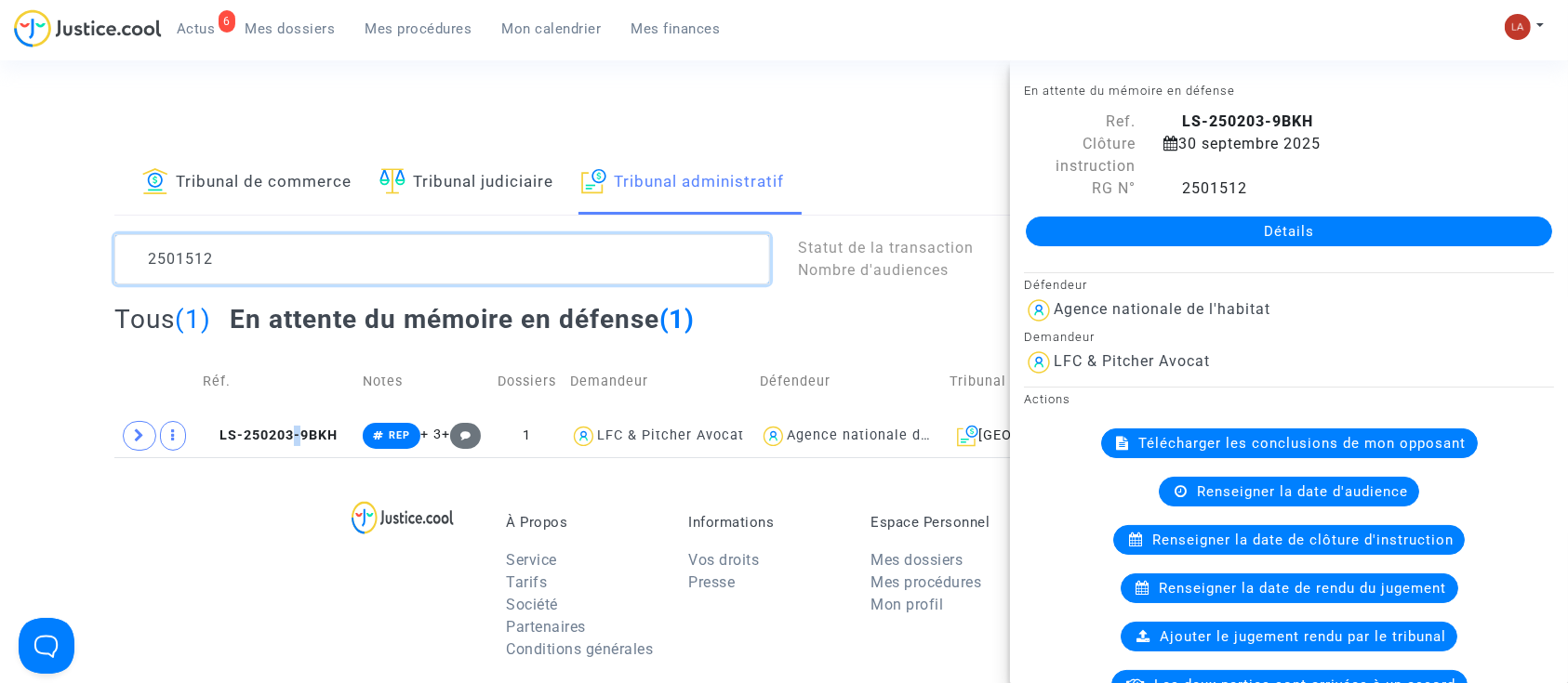
click at [241, 246] on textarea at bounding box center [442, 259] width 655 height 50
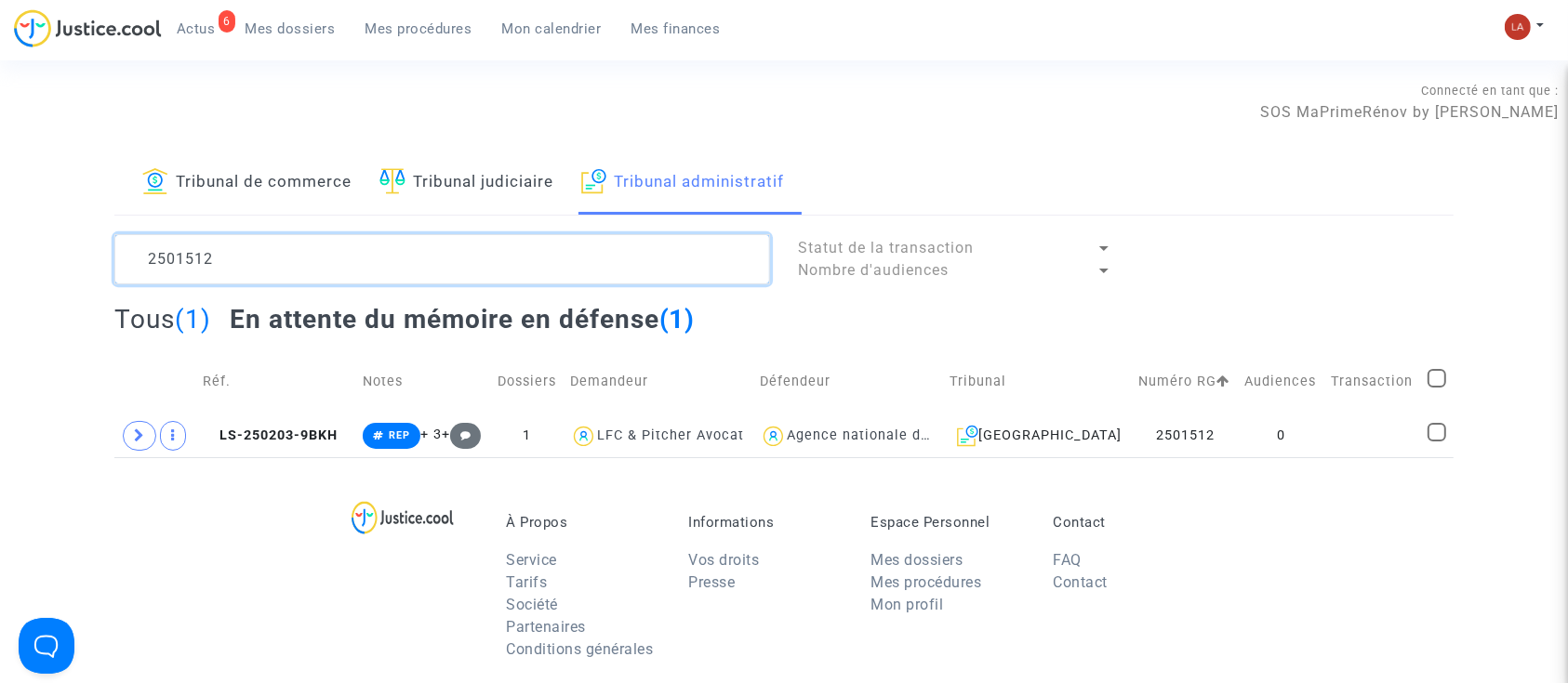
click at [241, 246] on textarea at bounding box center [442, 259] width 655 height 50
click at [239, 246] on textarea at bounding box center [442, 259] width 655 height 50
paste textarea "20"
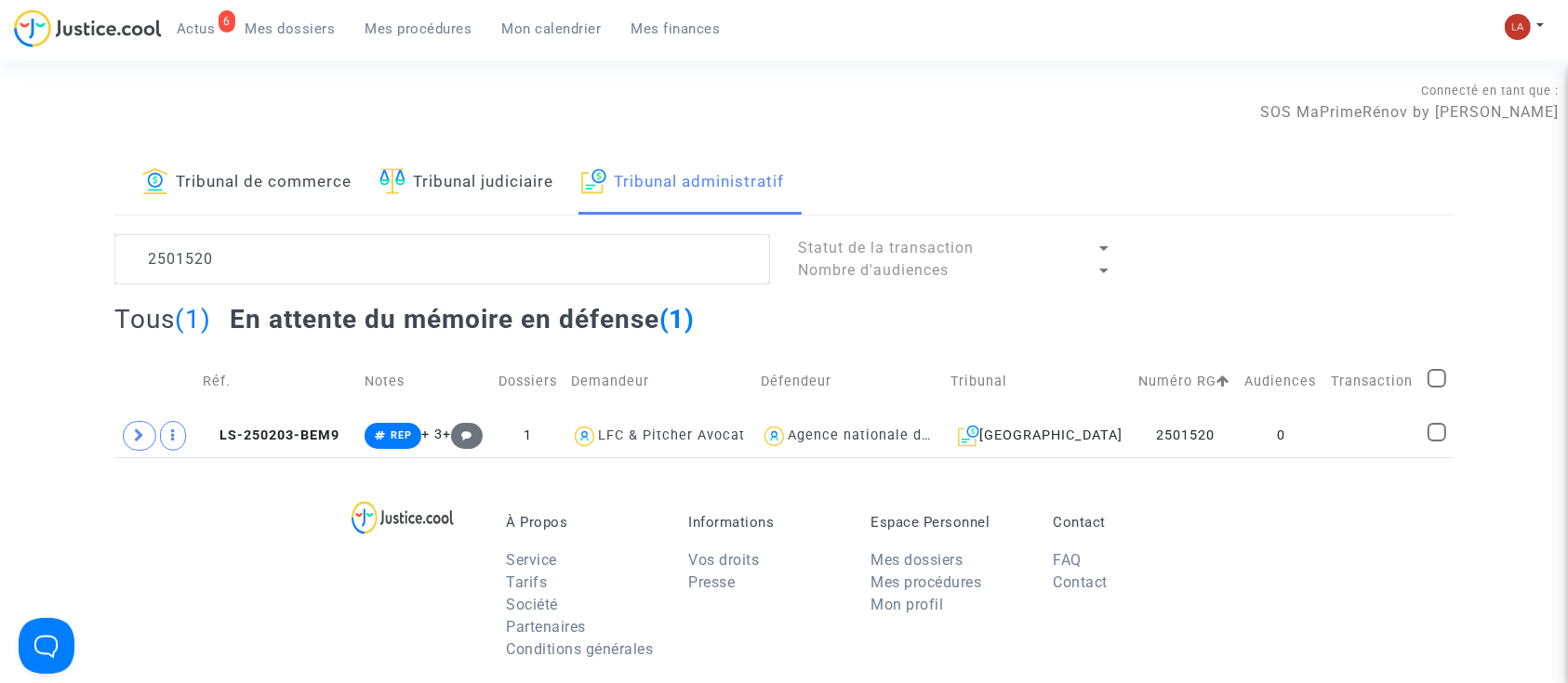
drag, startPoint x: 312, startPoint y: 449, endPoint x: 505, endPoint y: 359, distance: 213.0
click at [312, 449] on td "LS-250203-BEM9" at bounding box center [277, 435] width 162 height 43
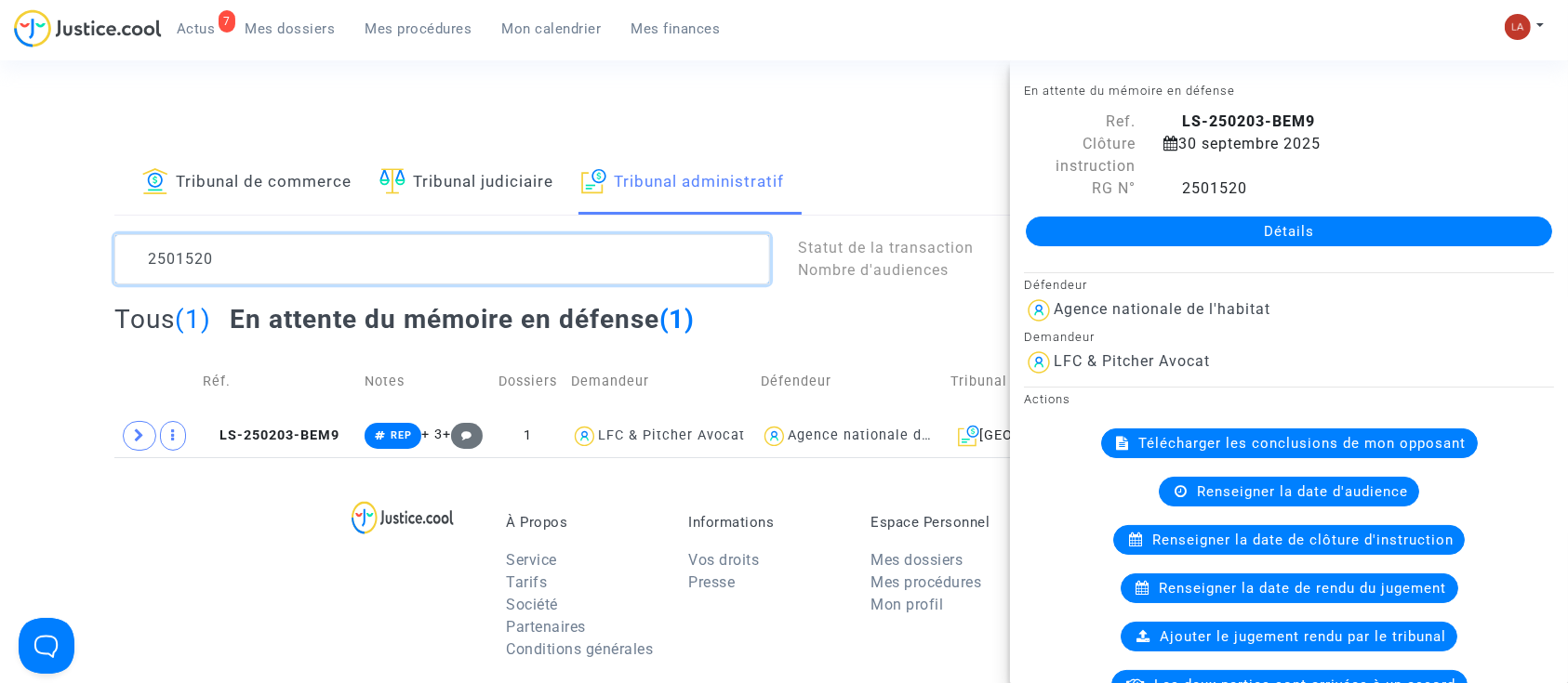
click at [207, 257] on textarea at bounding box center [442, 259] width 655 height 50
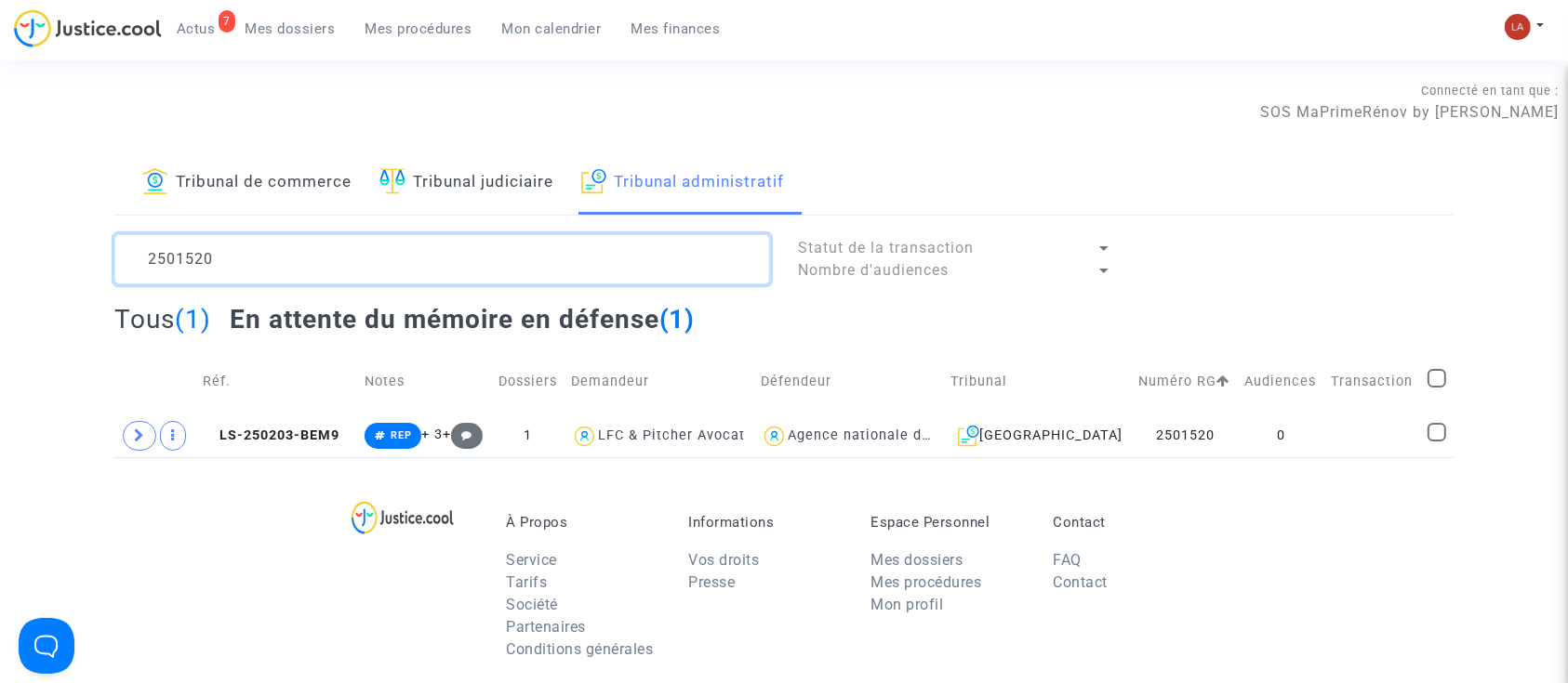
click at [207, 257] on textarea at bounding box center [442, 259] width 655 height 50
paste textarea "491"
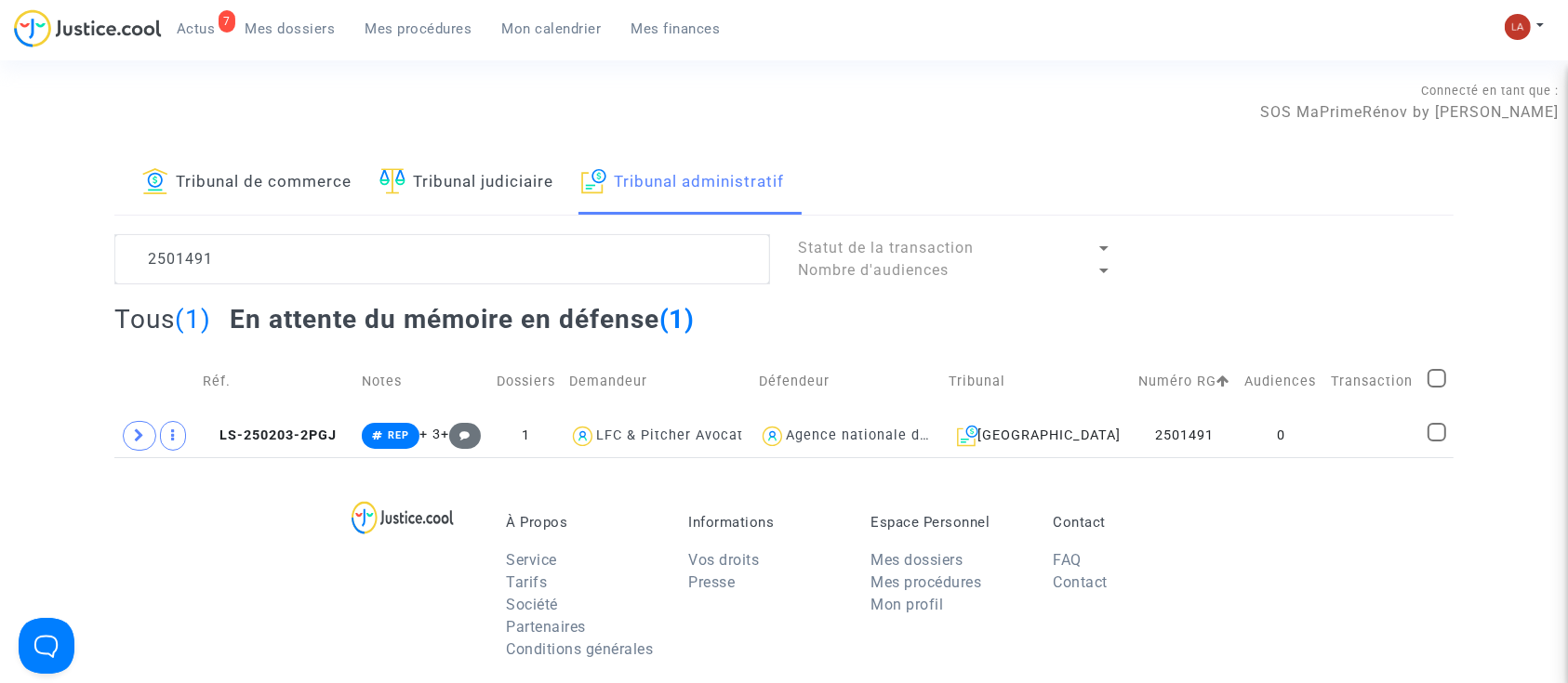
drag, startPoint x: 272, startPoint y: 439, endPoint x: 662, endPoint y: 346, distance: 400.9
click at [272, 439] on span "LS-250203-2PGJ" at bounding box center [269, 435] width 134 height 16
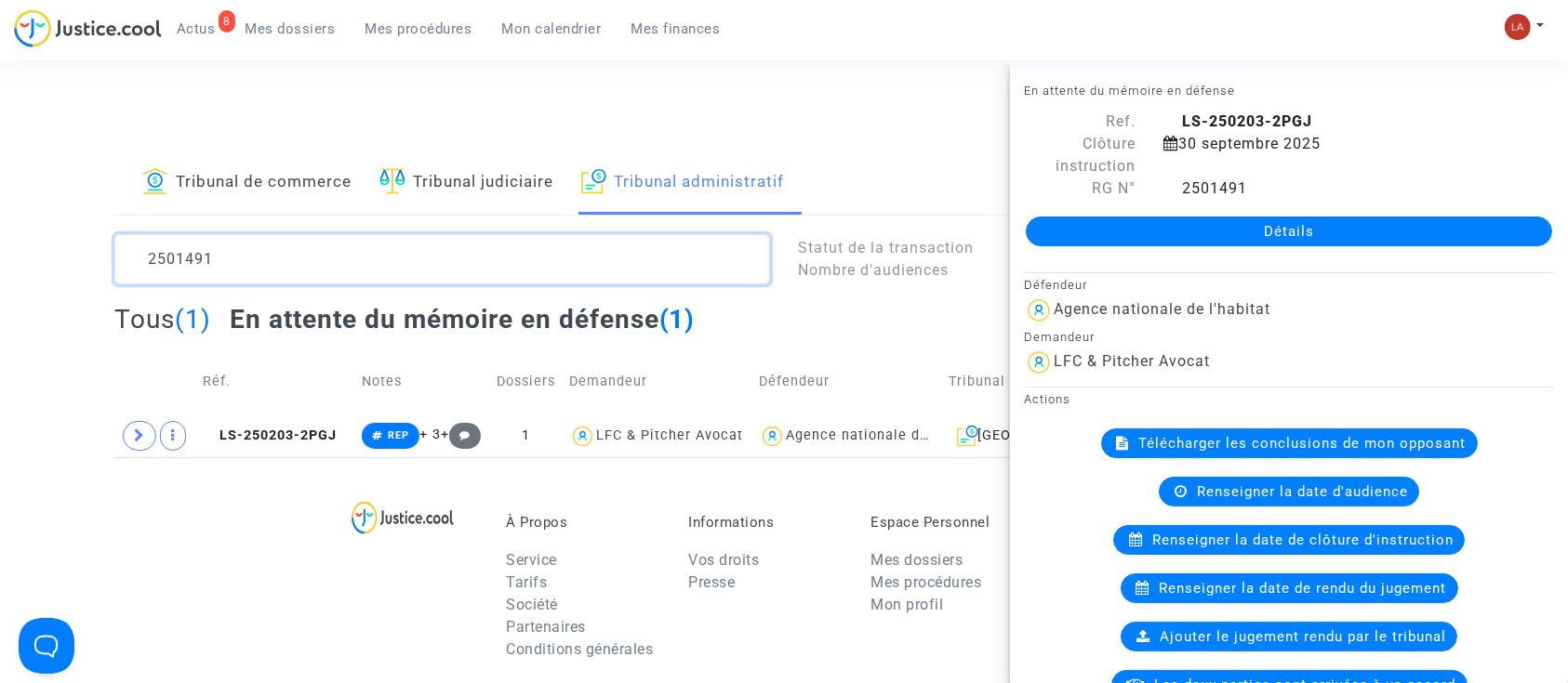
click at [141, 281] on textarea at bounding box center [442, 259] width 655 height 50
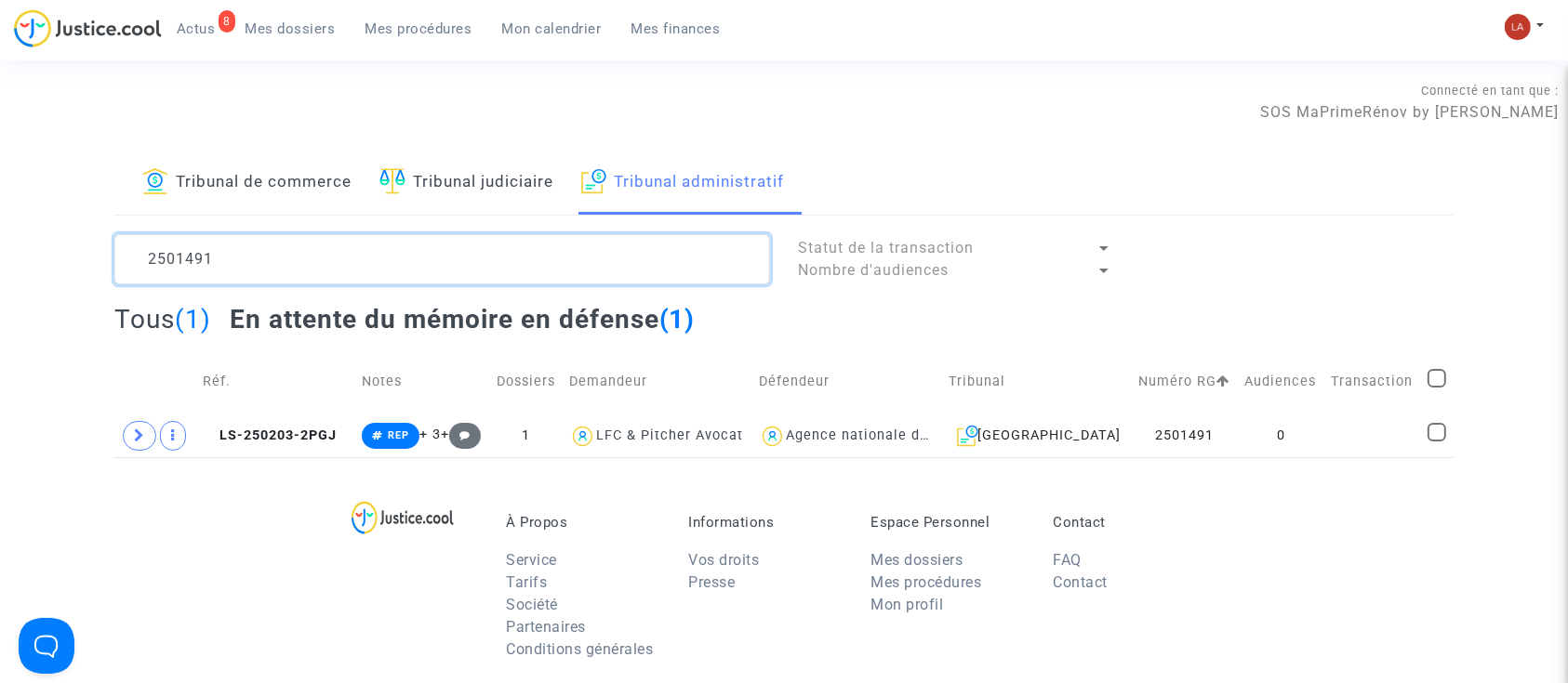
click at [140, 280] on textarea at bounding box center [442, 259] width 655 height 50
click at [140, 277] on textarea at bounding box center [442, 259] width 655 height 50
paste textarea "2501508"
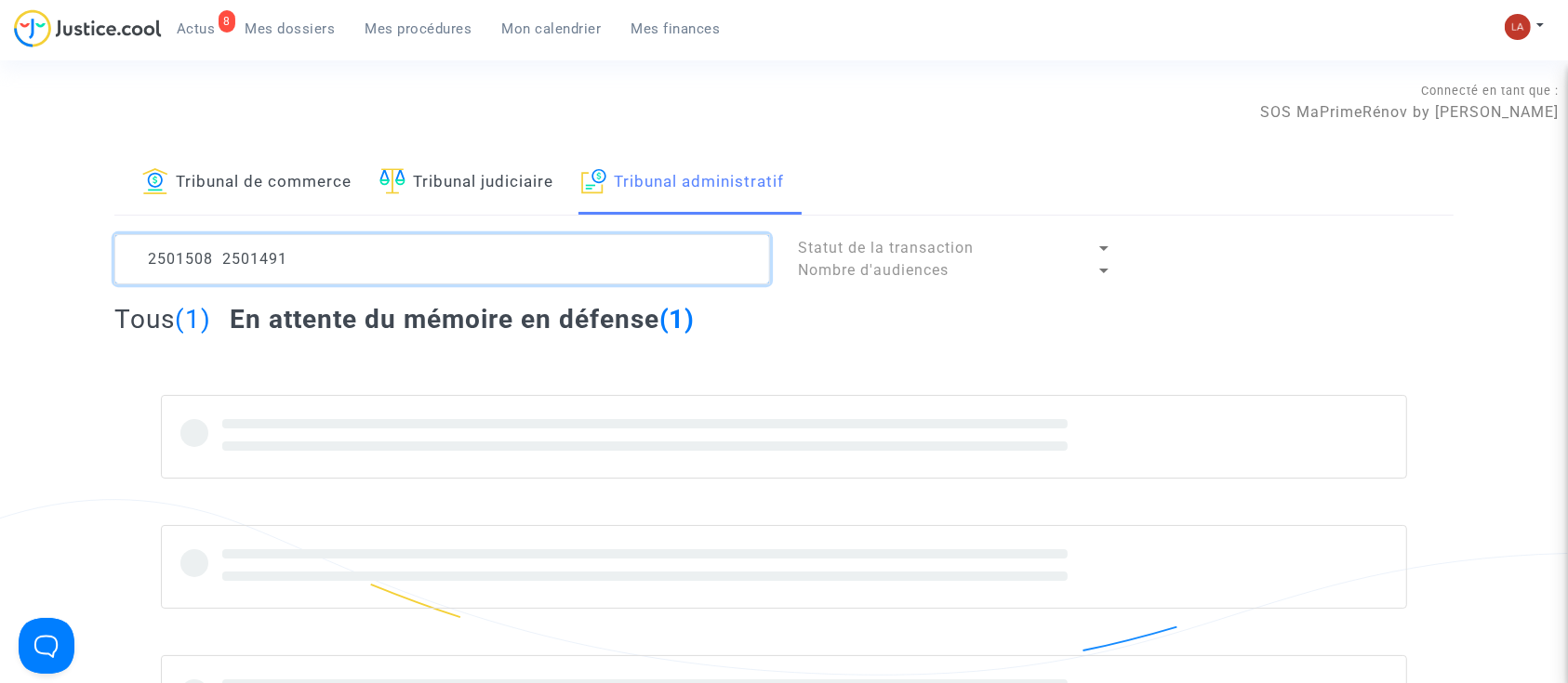
click at [231, 250] on textarea at bounding box center [442, 259] width 655 height 50
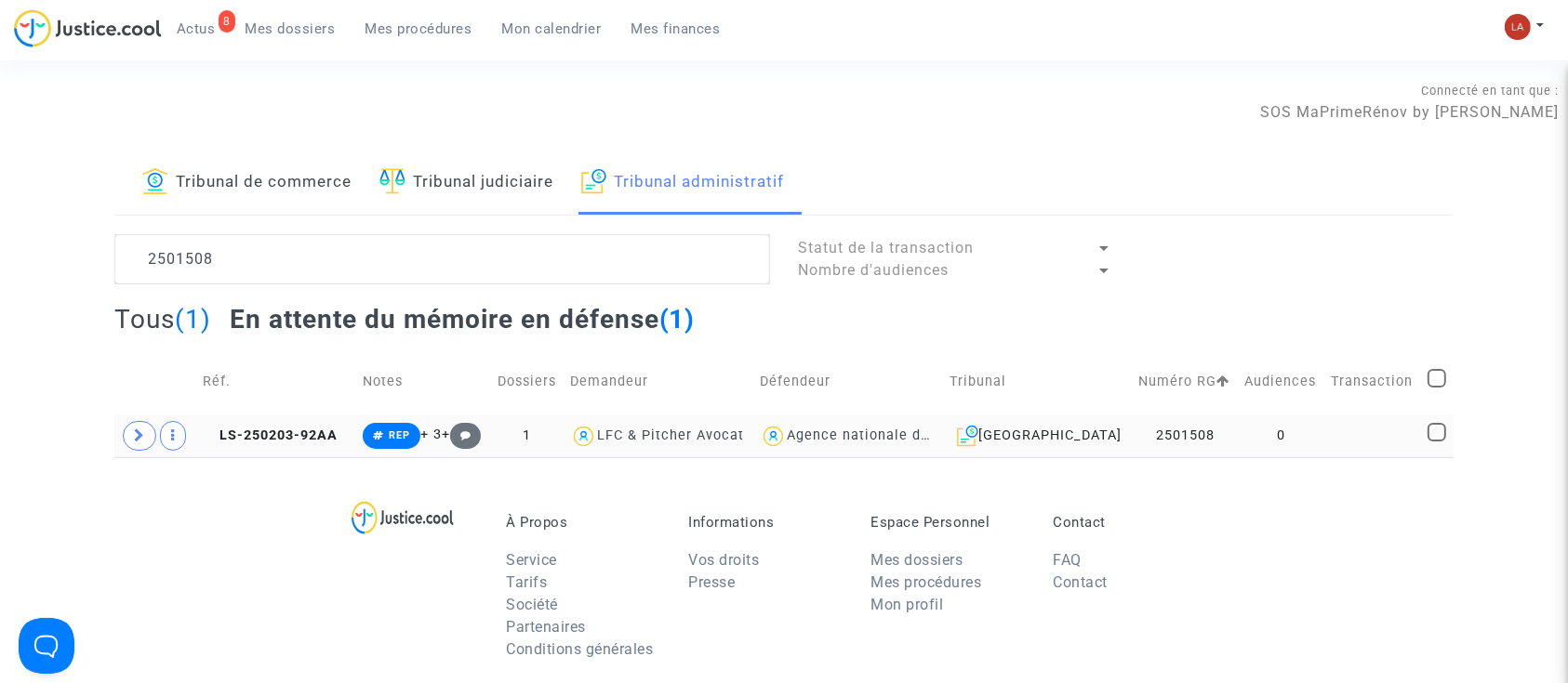
click at [278, 452] on td "LS-250203-92AA" at bounding box center [276, 435] width 160 height 43
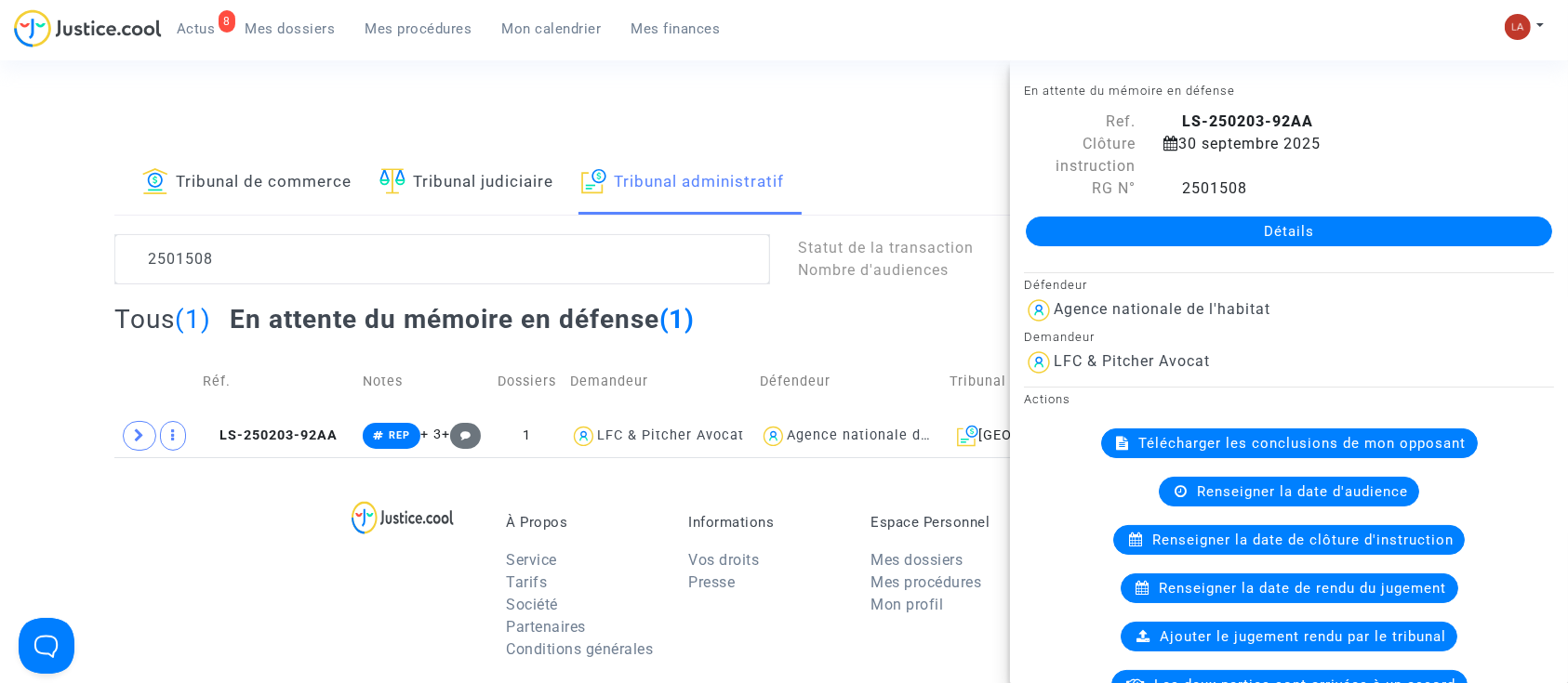
drag, startPoint x: 1378, startPoint y: 213, endPoint x: 1420, endPoint y: 233, distance: 46.5
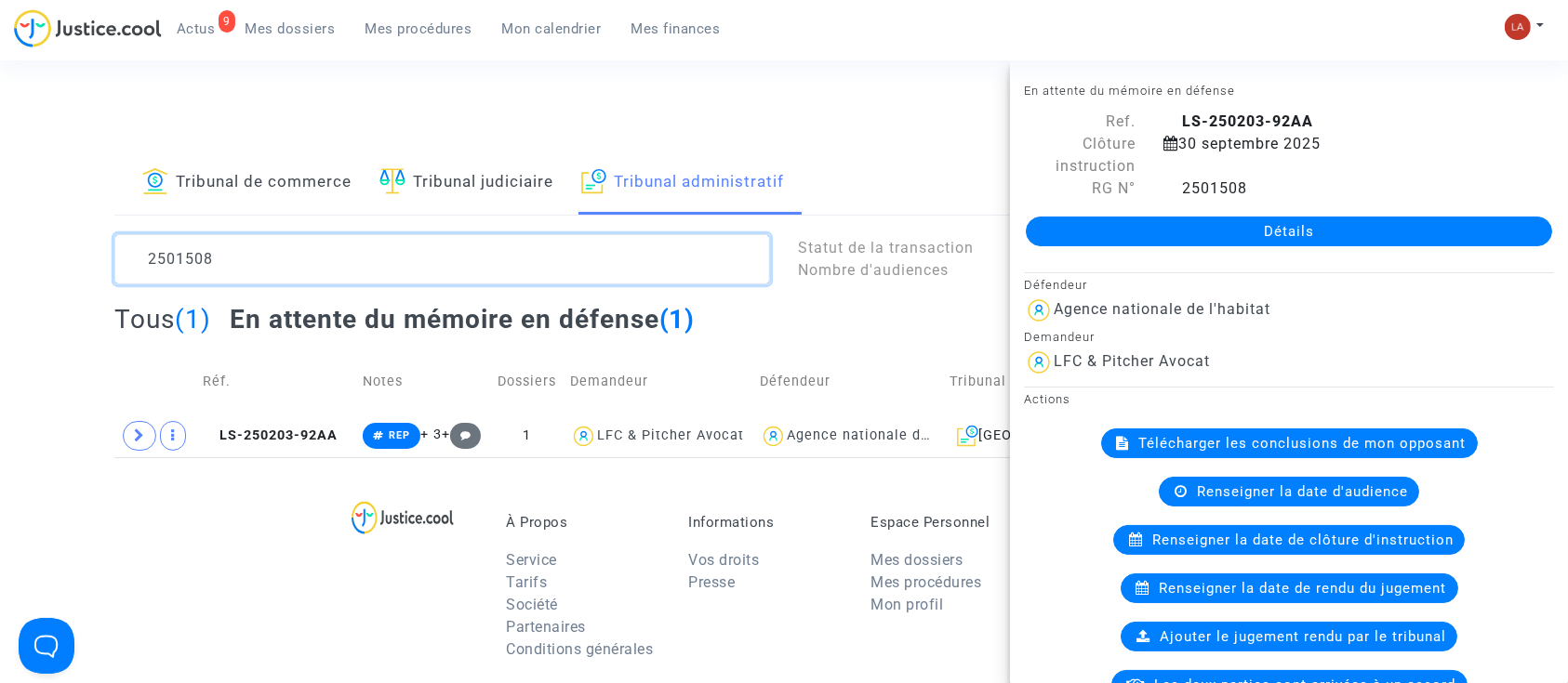
click at [280, 277] on textarea at bounding box center [442, 259] width 655 height 50
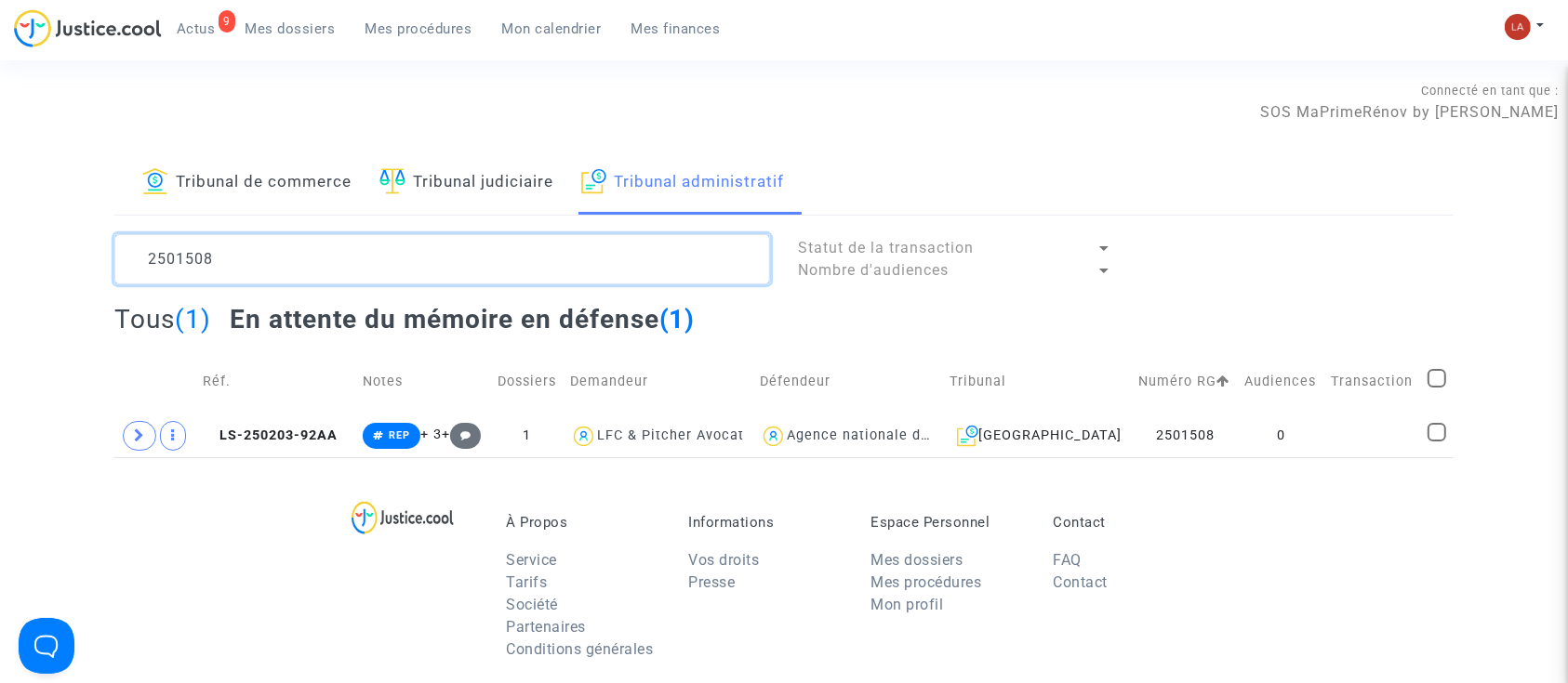
click at [280, 277] on textarea at bounding box center [442, 259] width 655 height 50
paste textarea "1"
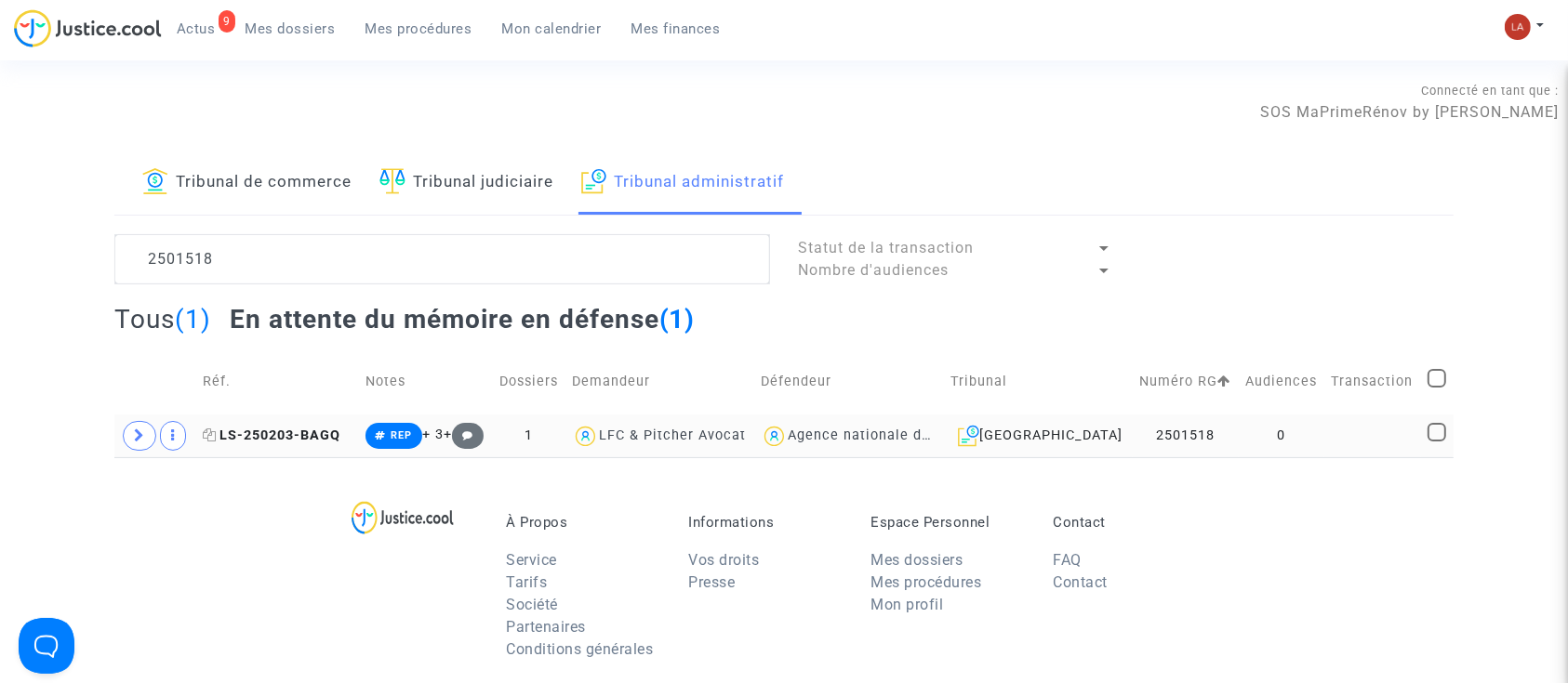
click at [246, 447] on td "LS-250203-BAGQ" at bounding box center [278, 435] width 163 height 43
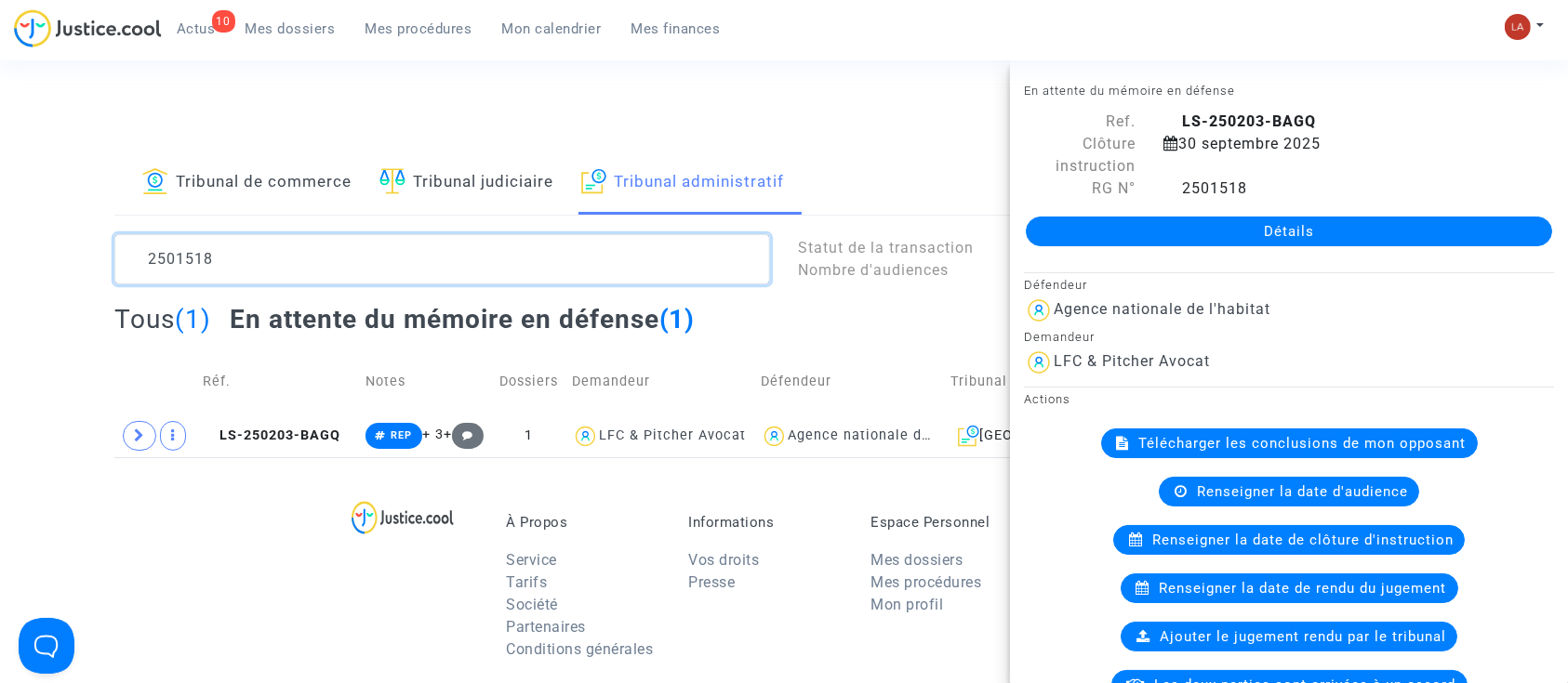
click at [177, 256] on textarea at bounding box center [442, 259] width 655 height 50
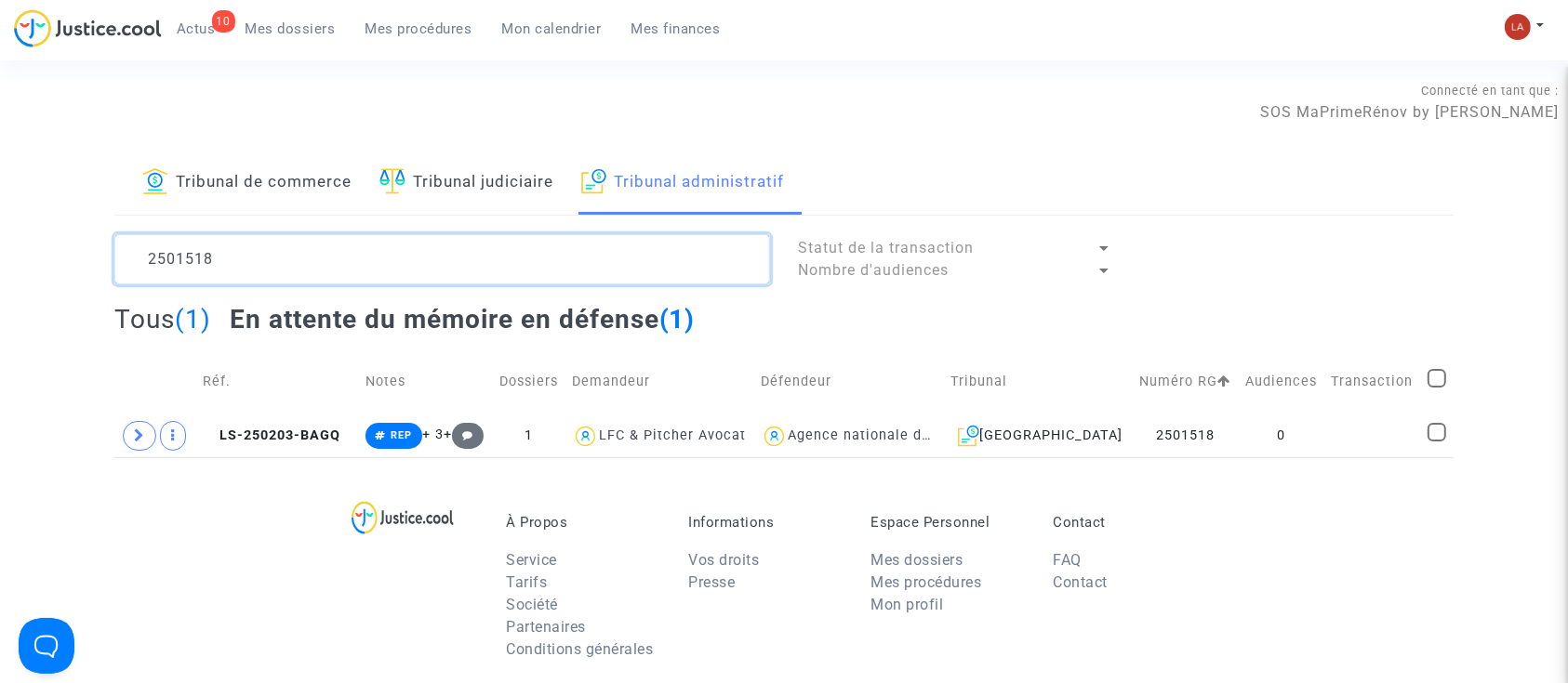
click at [177, 256] on textarea at bounding box center [442, 259] width 655 height 50
paste textarea "20"
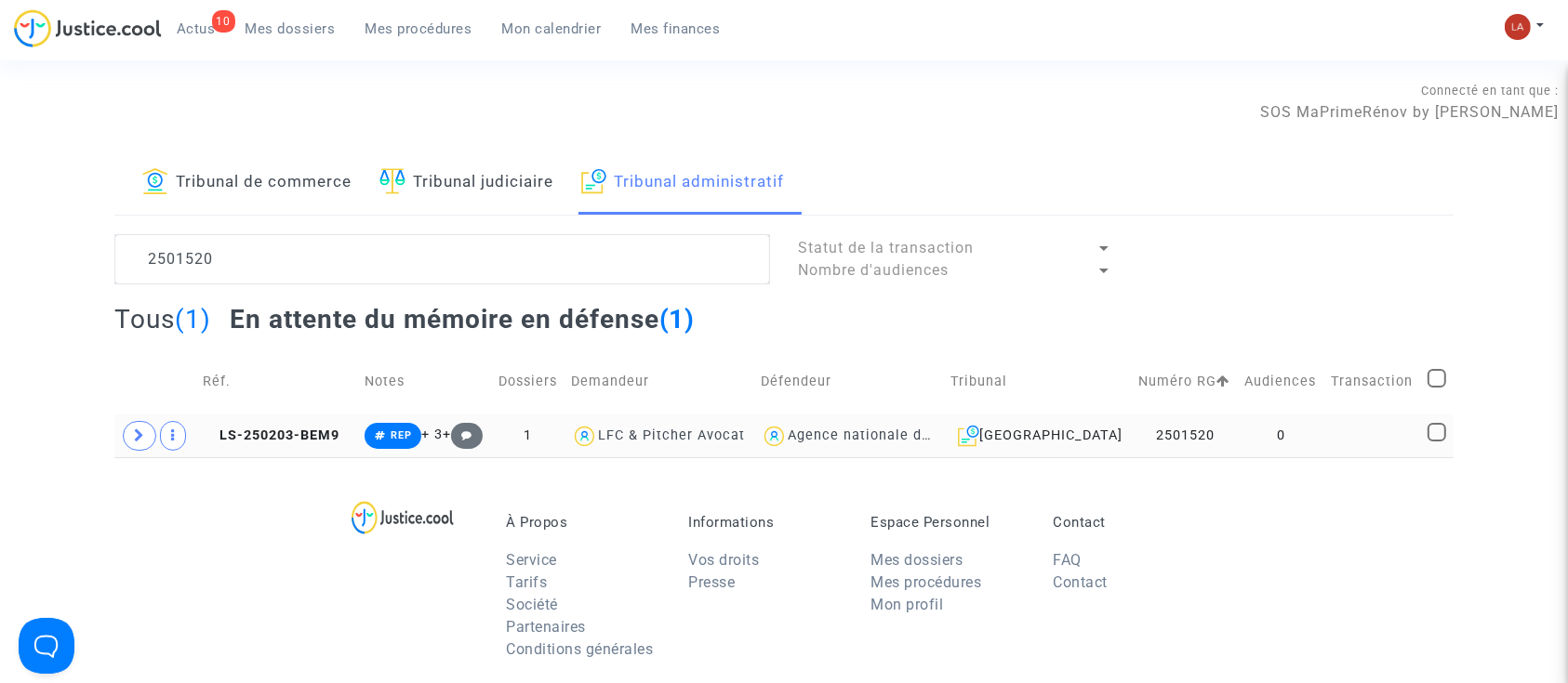
click at [248, 455] on td "LS-250203-BEM9" at bounding box center [277, 435] width 162 height 43
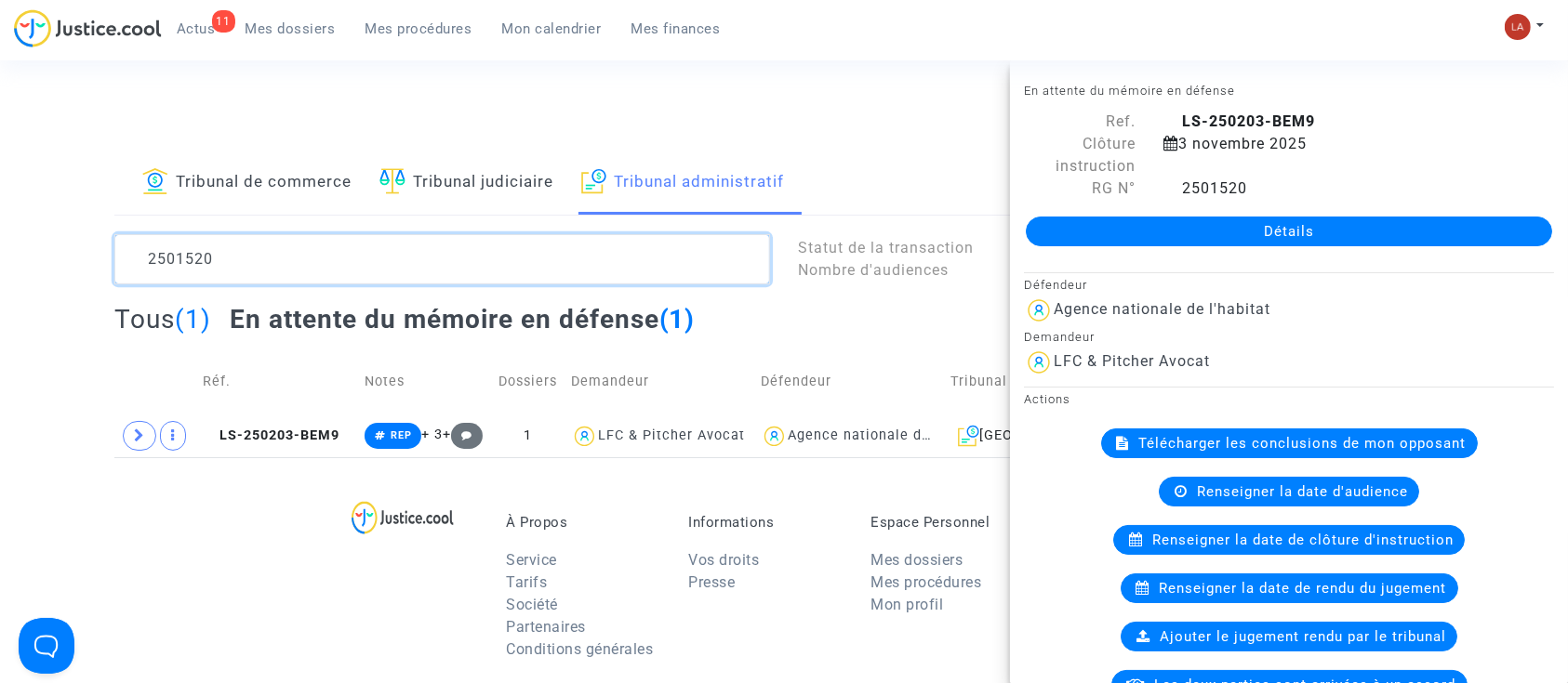
click at [178, 249] on textarea at bounding box center [442, 259] width 655 height 50
click at [178, 250] on textarea at bounding box center [442, 259] width 655 height 50
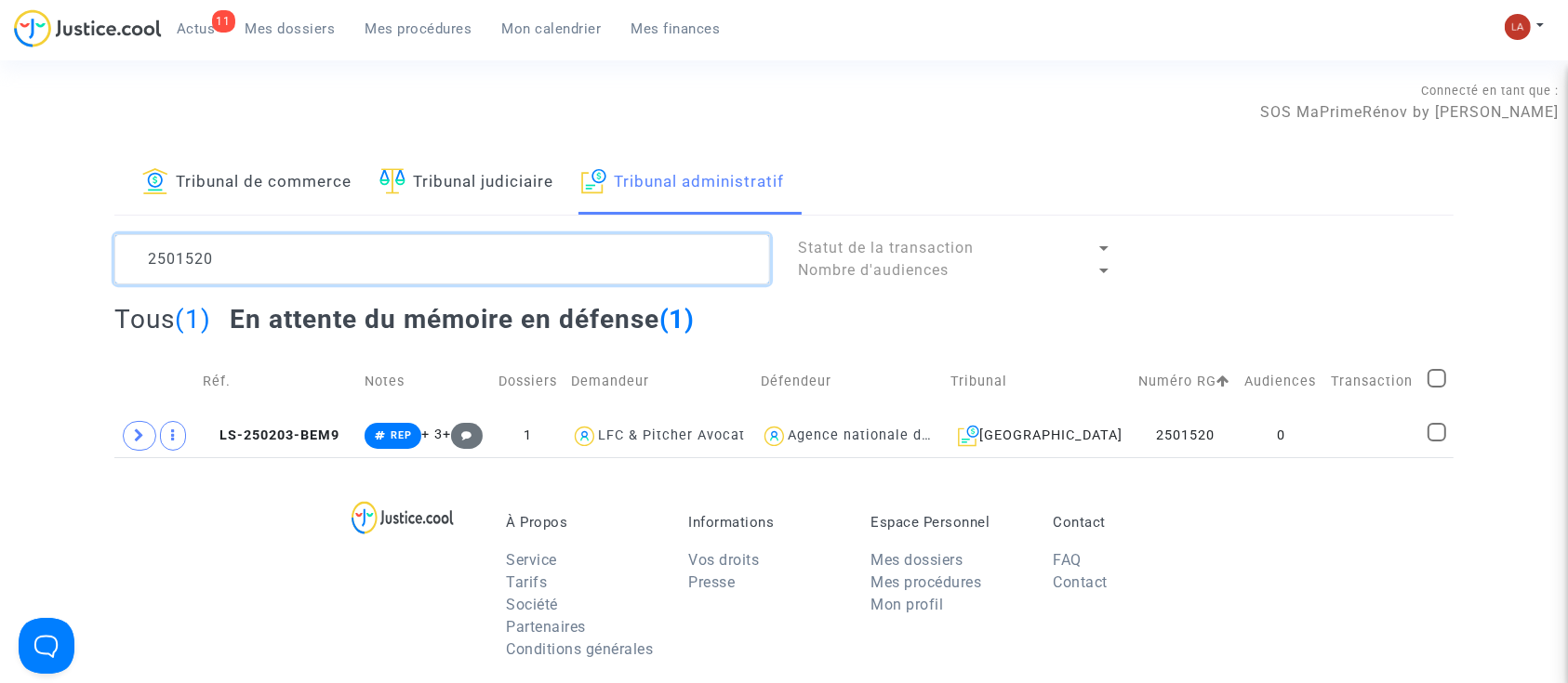
paste textarea "491"
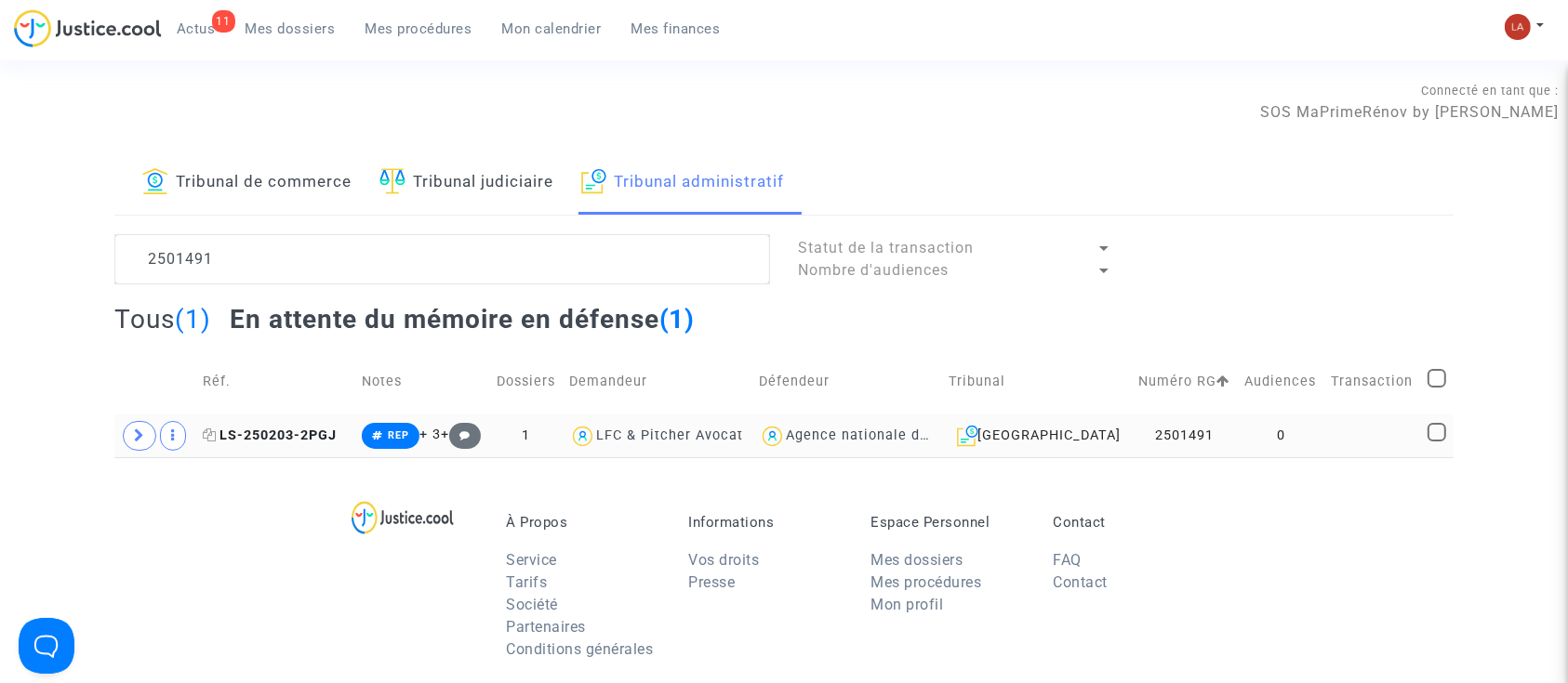
click at [294, 434] on span "LS-250203-2PGJ" at bounding box center [269, 435] width 134 height 16
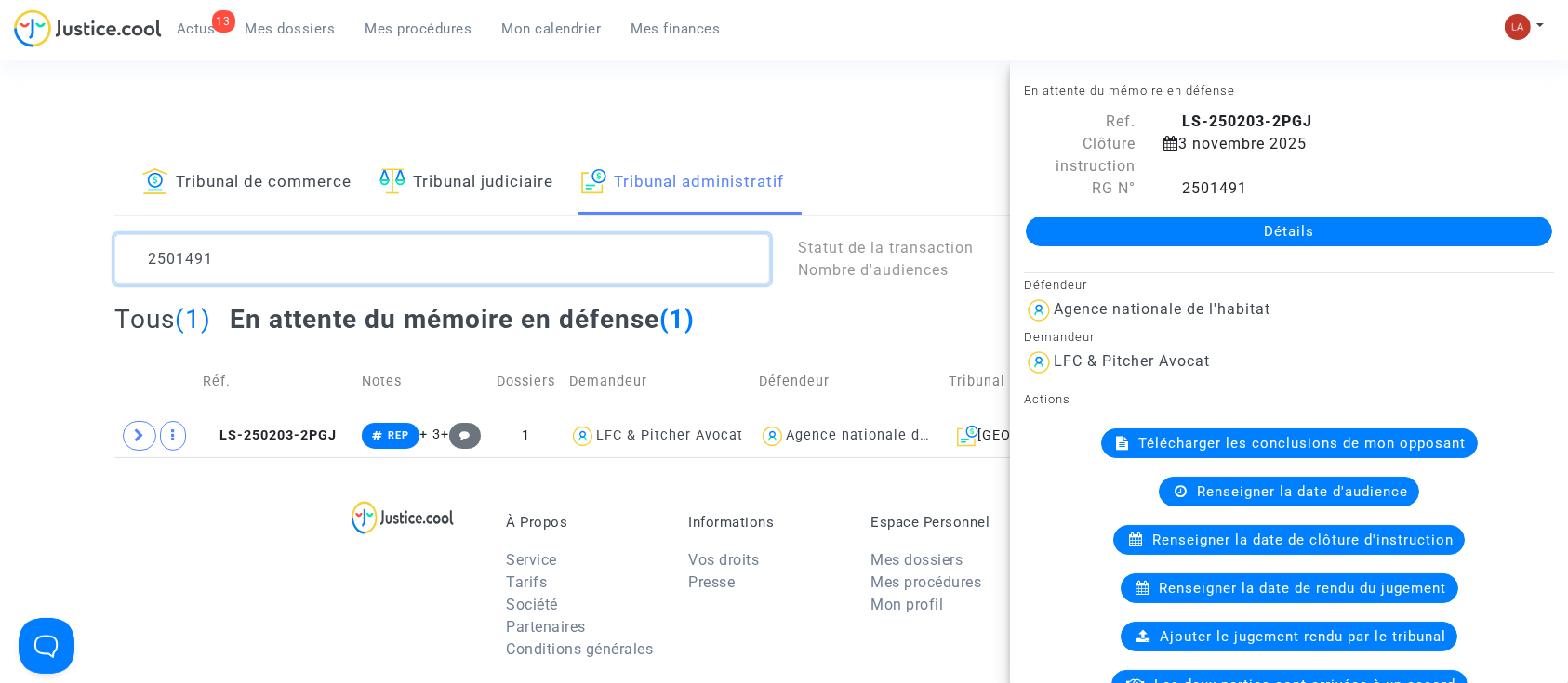
click at [164, 248] on textarea at bounding box center [442, 259] width 655 height 50
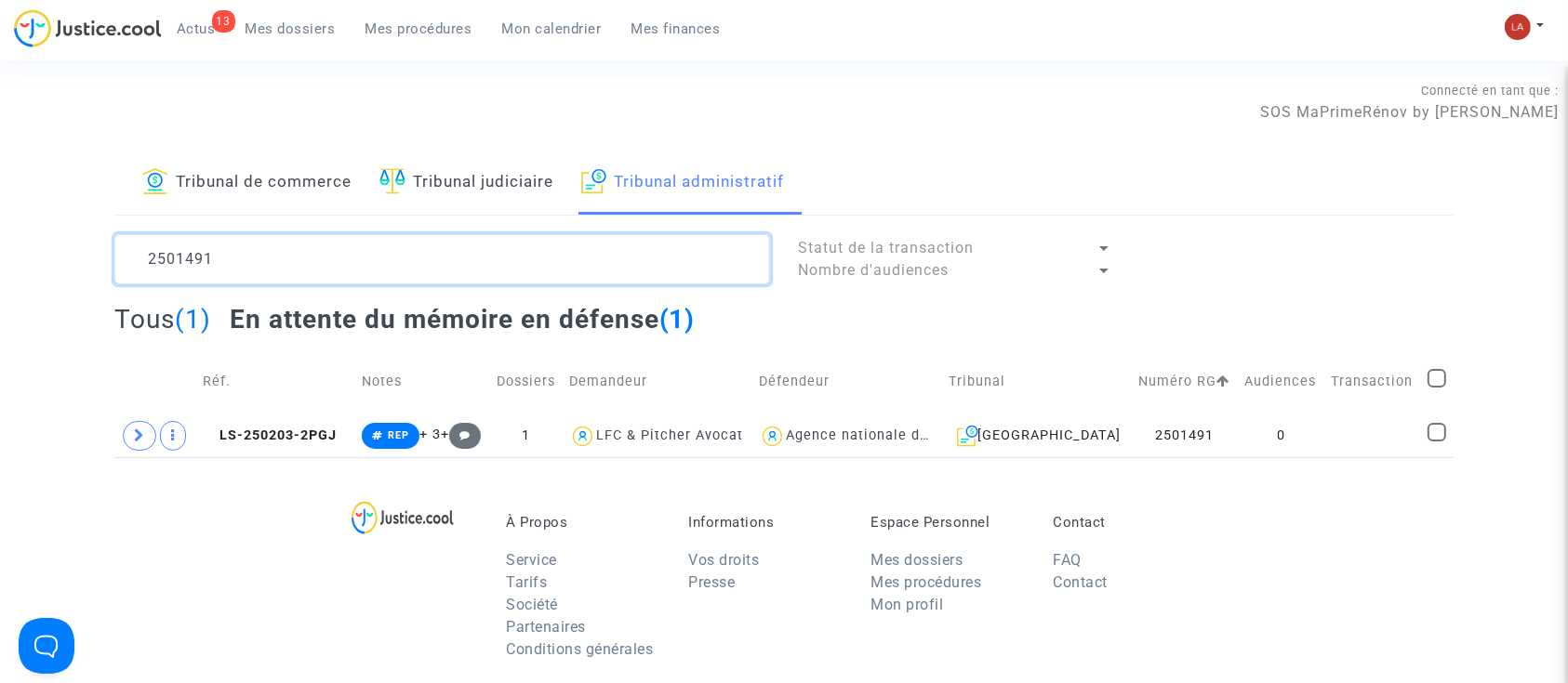
paste textarea "0"
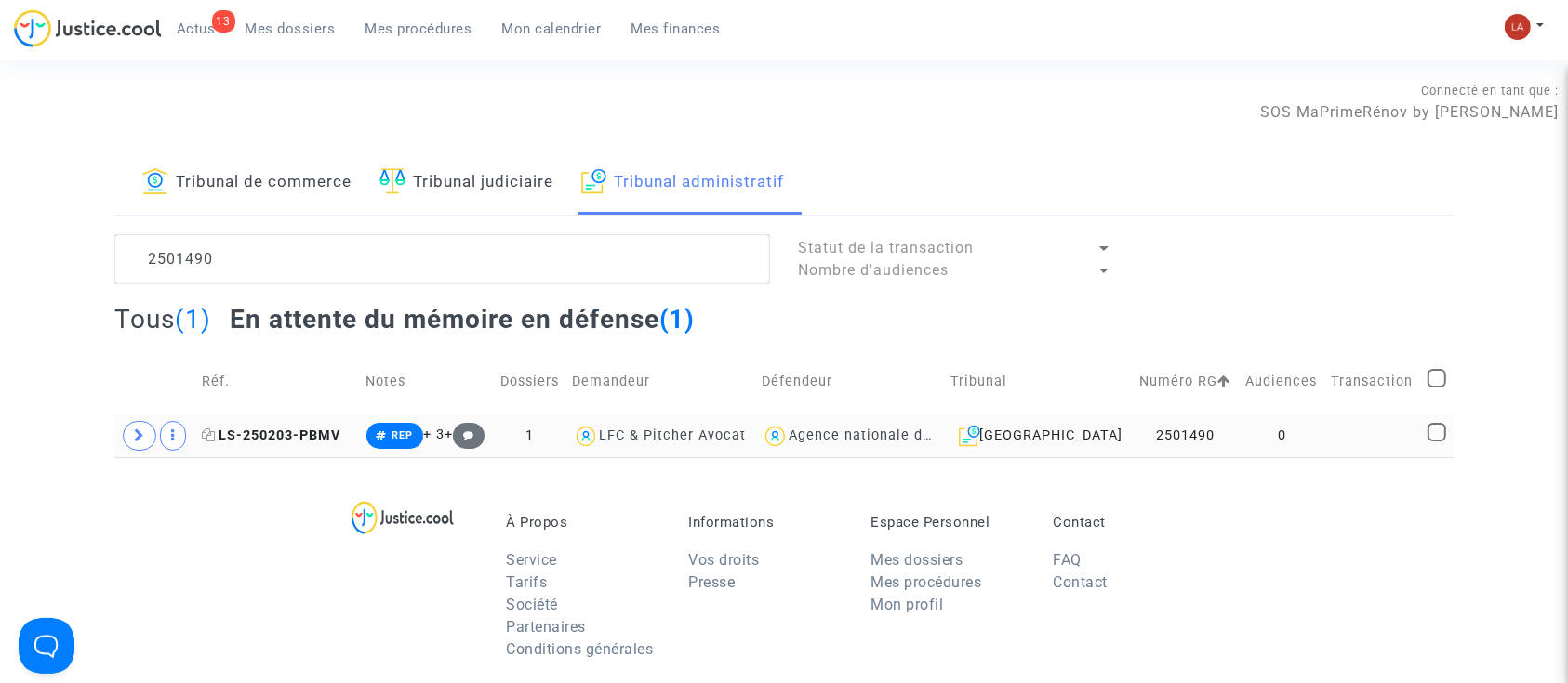
click at [315, 433] on span "LS-250203-PBMV" at bounding box center [272, 435] width 138 height 16
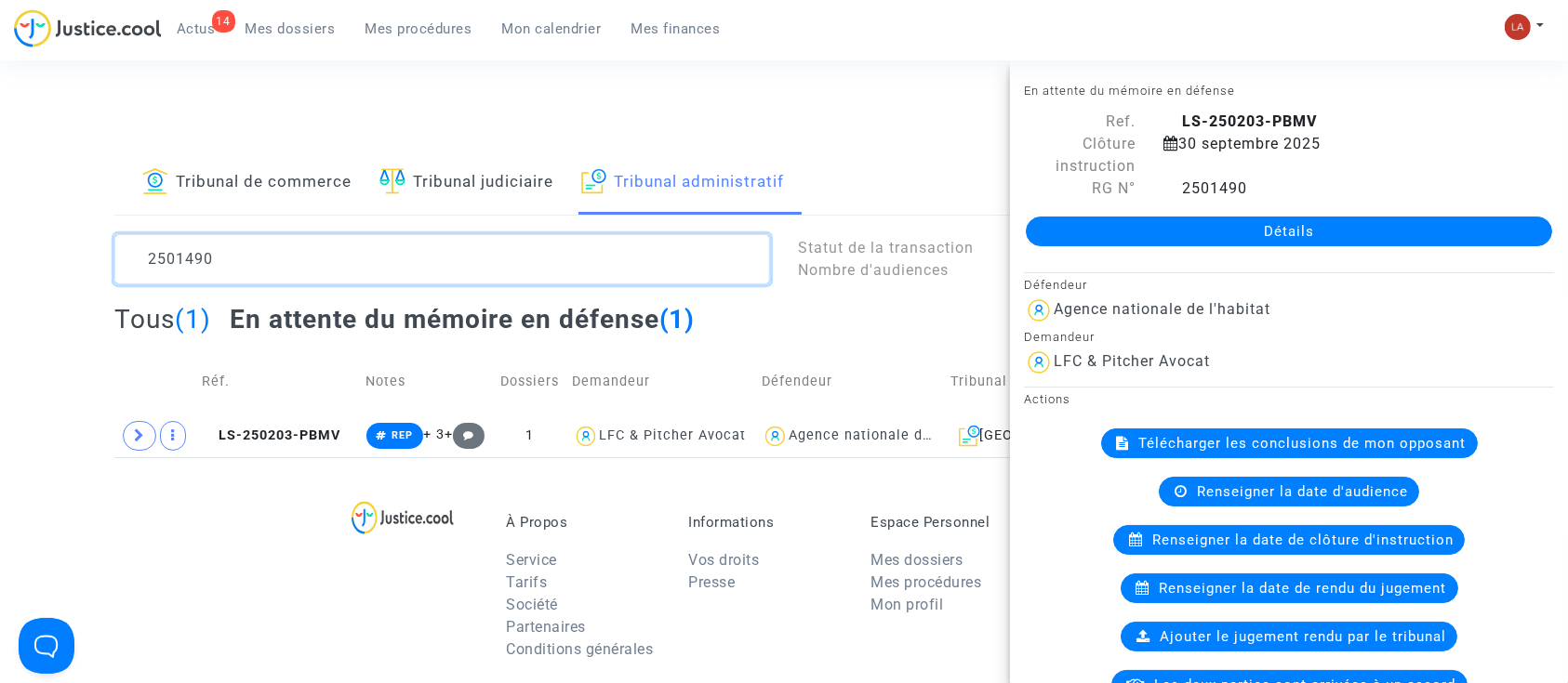
click at [176, 251] on textarea at bounding box center [442, 259] width 655 height 50
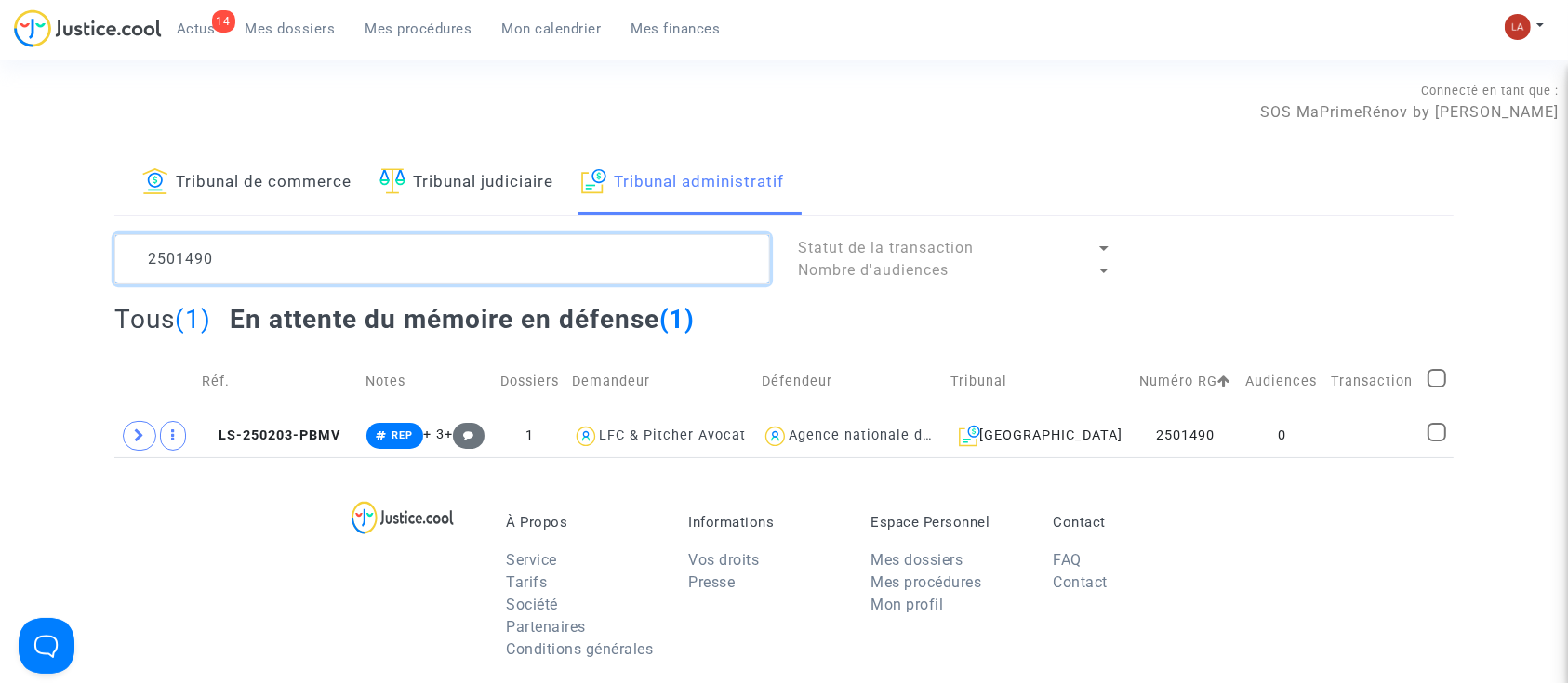
click at [175, 251] on textarea at bounding box center [442, 259] width 655 height 50
paste textarea "518"
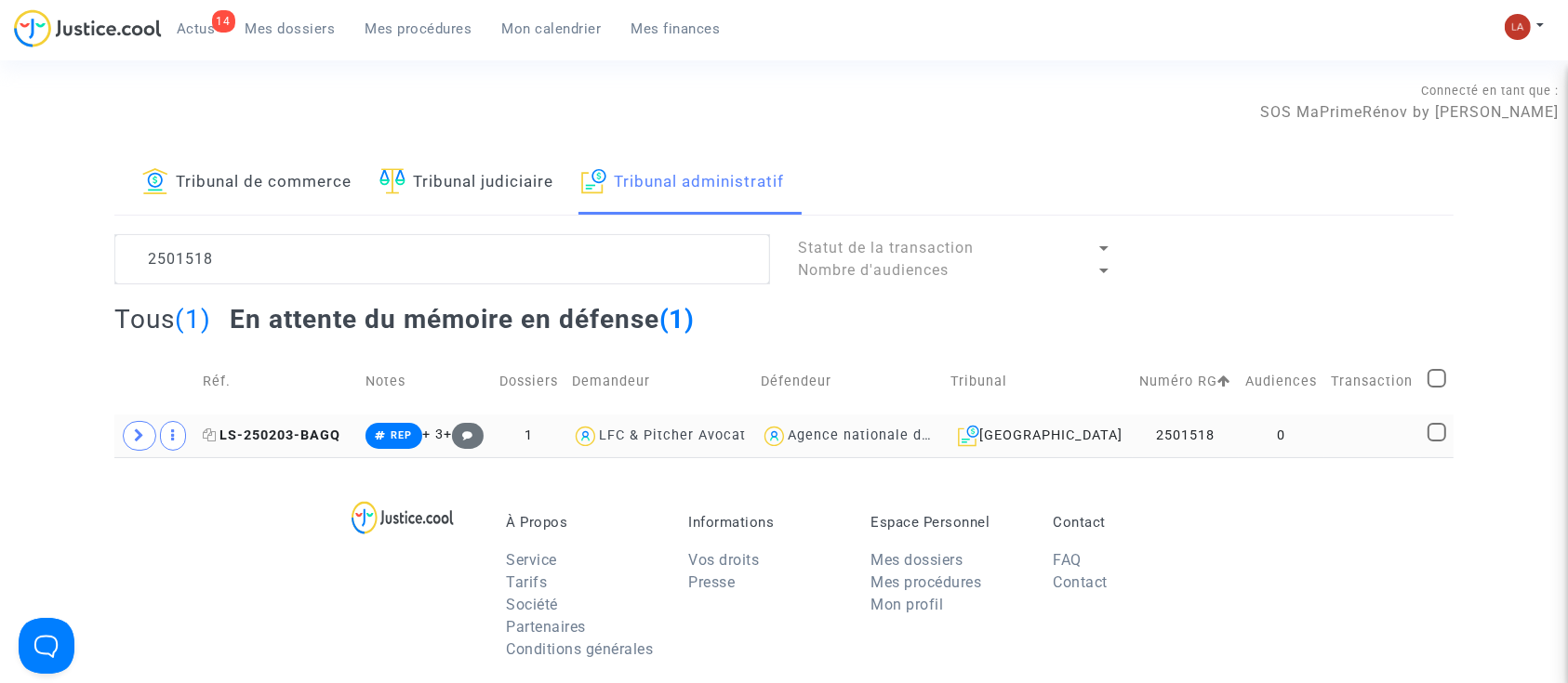
click at [270, 432] on span "LS-250203-BAGQ" at bounding box center [271, 435] width 138 height 16
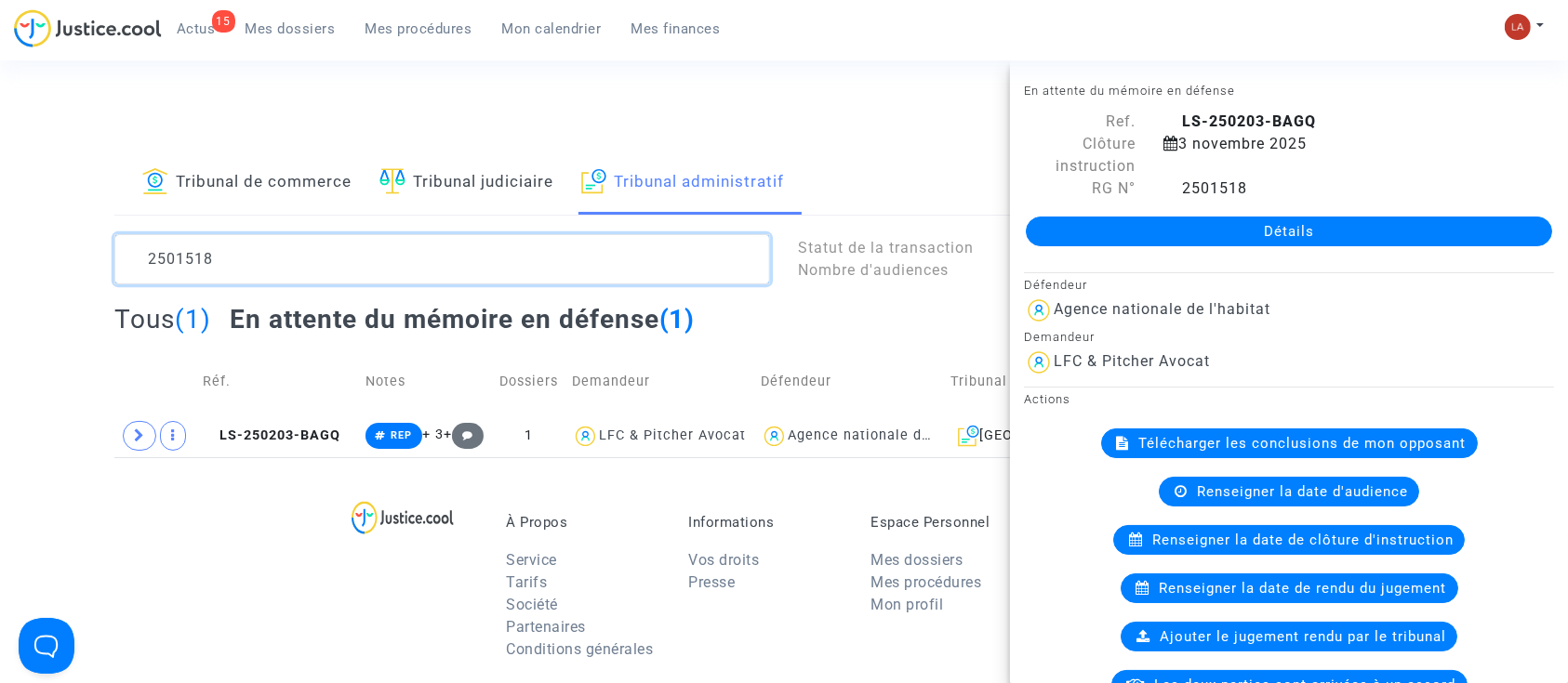
click at [370, 242] on textarea at bounding box center [442, 259] width 655 height 50
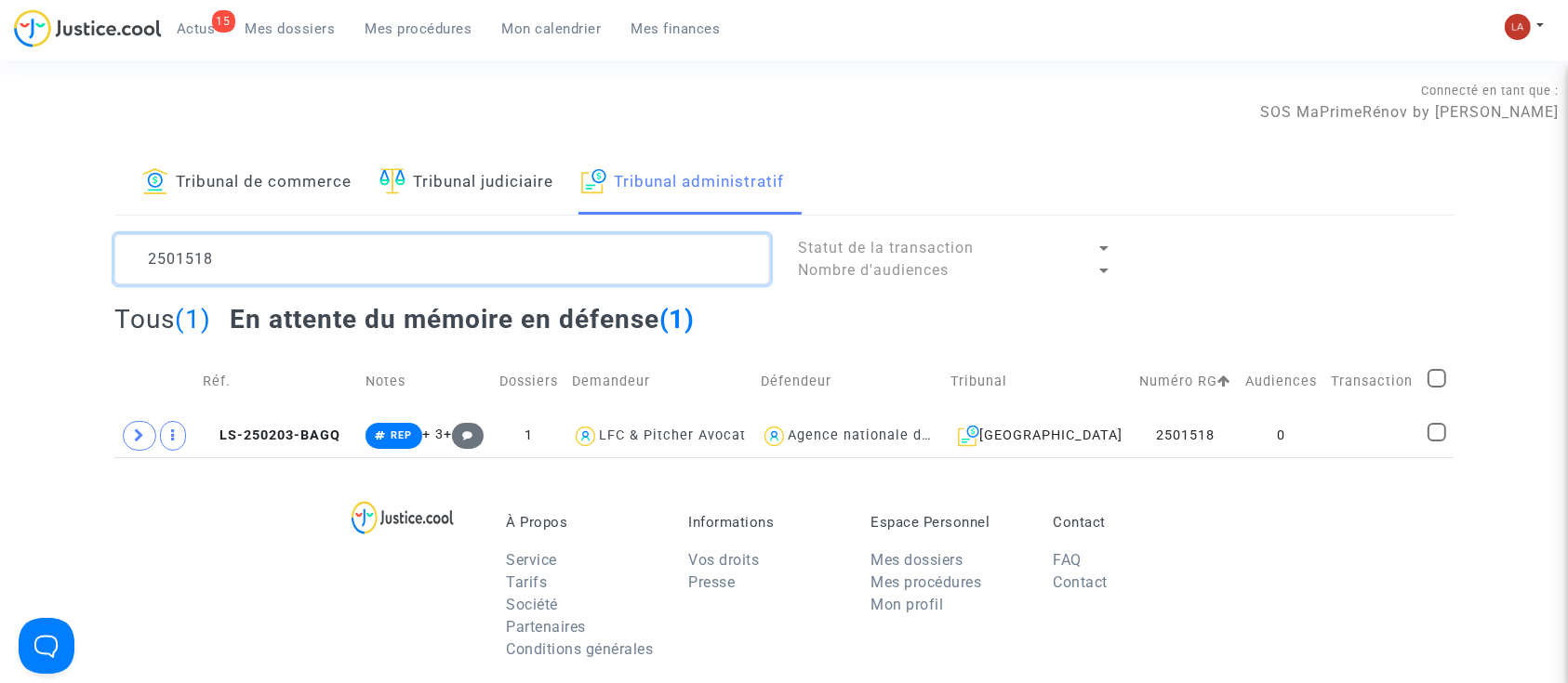
click at [370, 242] on textarea at bounding box center [442, 259] width 655 height 50
paste textarea "2"
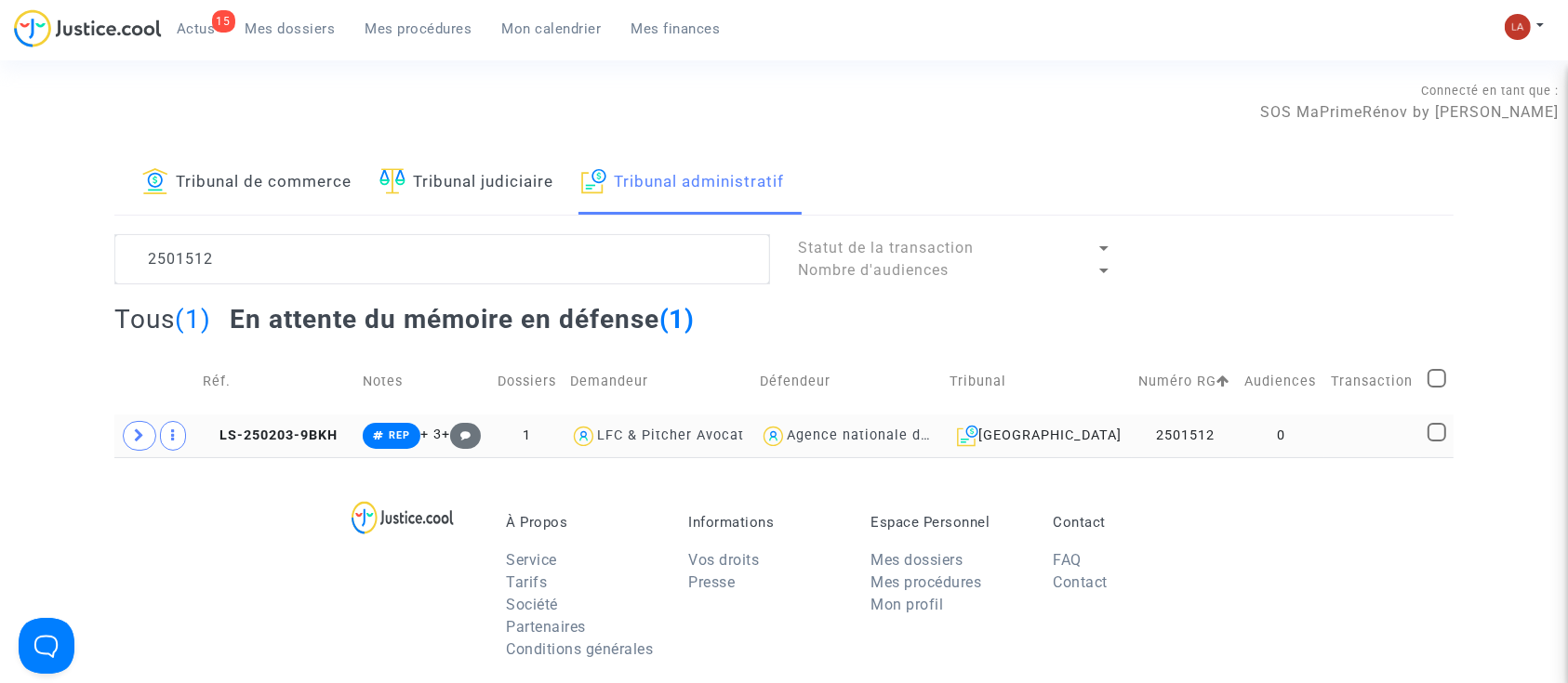
click at [267, 451] on td "LS-250203-9BKH" at bounding box center [276, 435] width 160 height 43
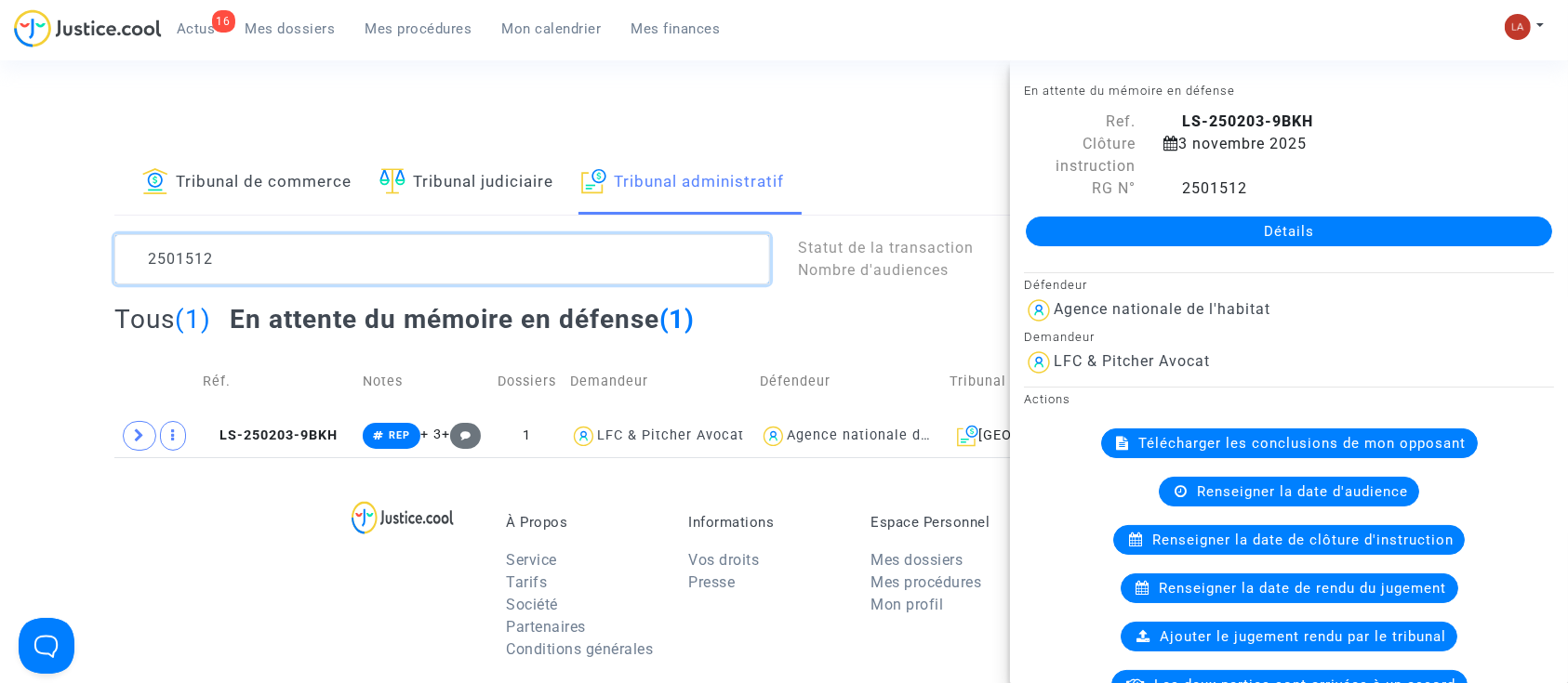
click at [258, 241] on textarea at bounding box center [442, 259] width 655 height 50
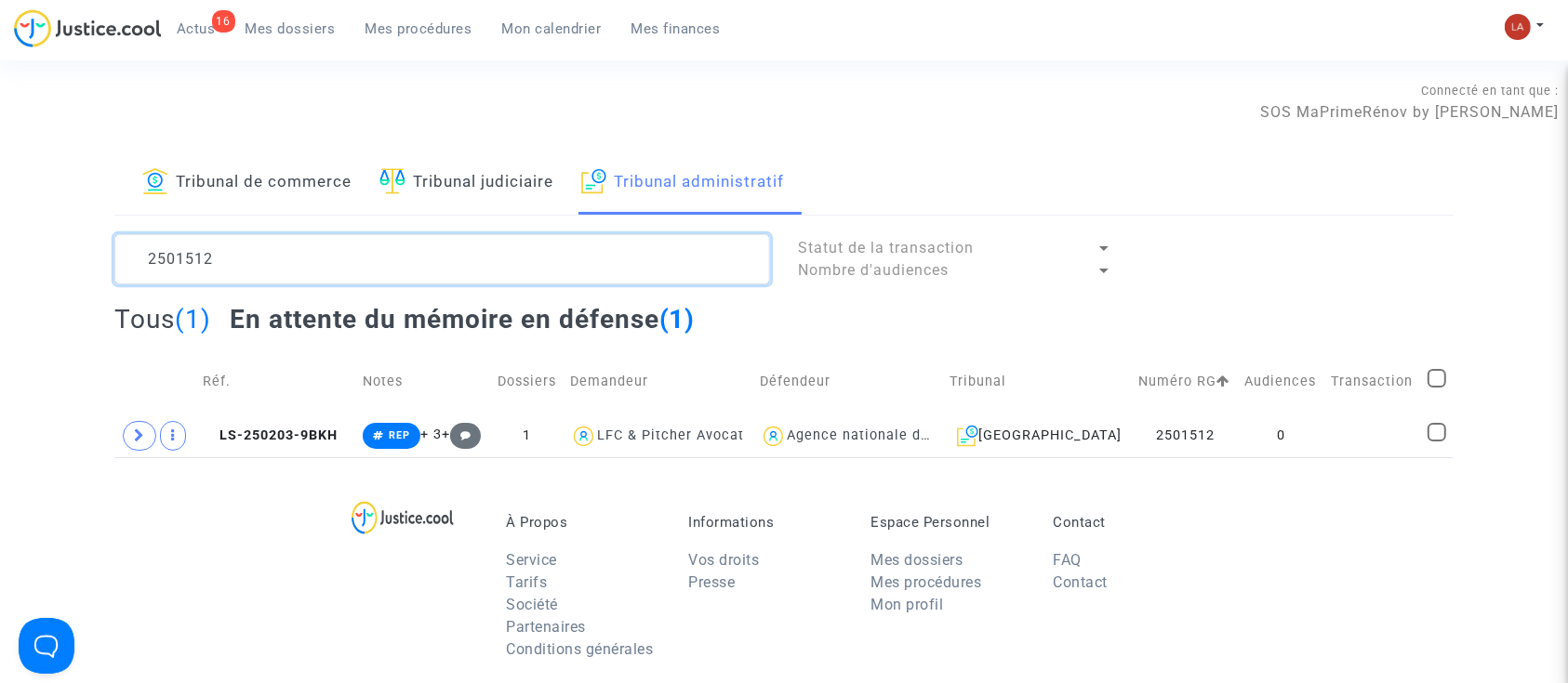
click at [258, 241] on textarea at bounding box center [442, 259] width 655 height 50
paste textarea "08"
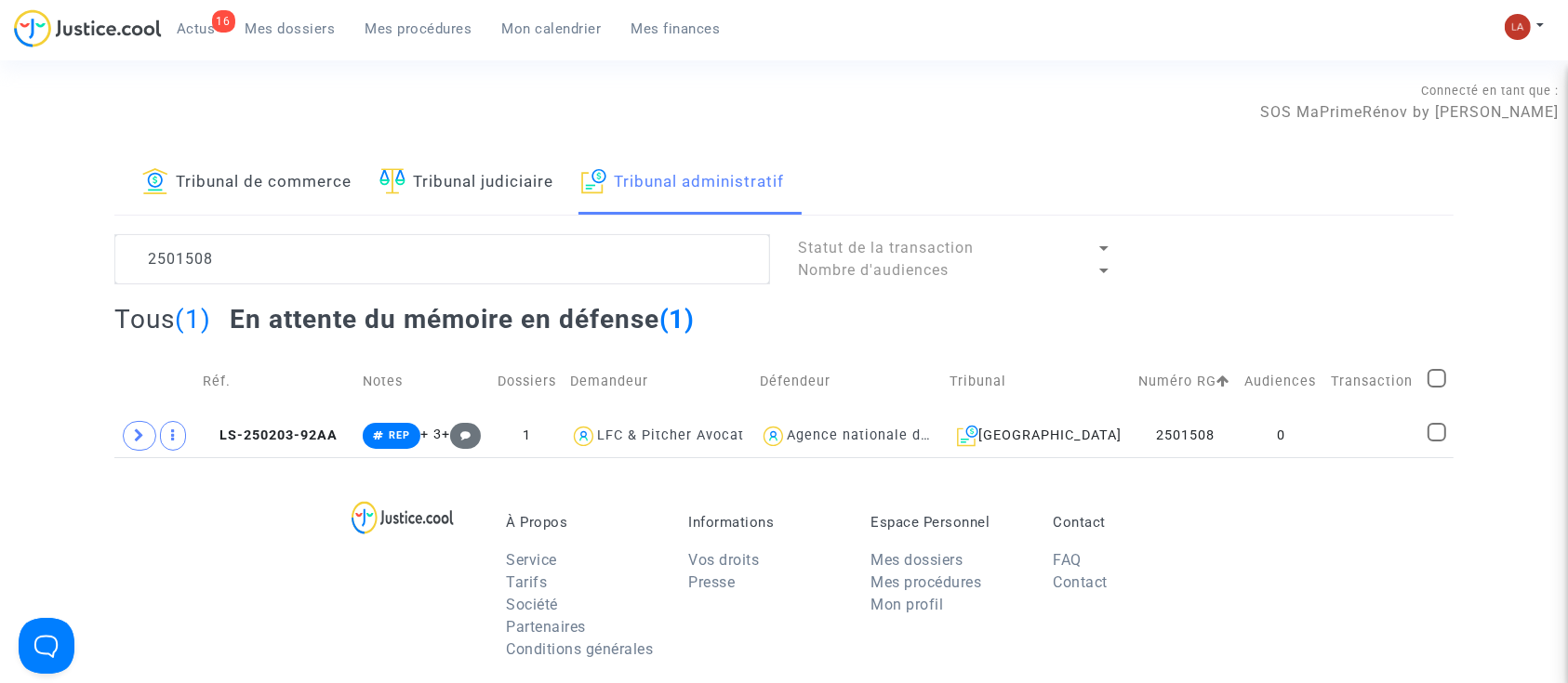
drag, startPoint x: 257, startPoint y: 436, endPoint x: 464, endPoint y: 413, distance: 208.3
click at [257, 436] on span "LS-250203-92AA" at bounding box center [270, 435] width 135 height 16
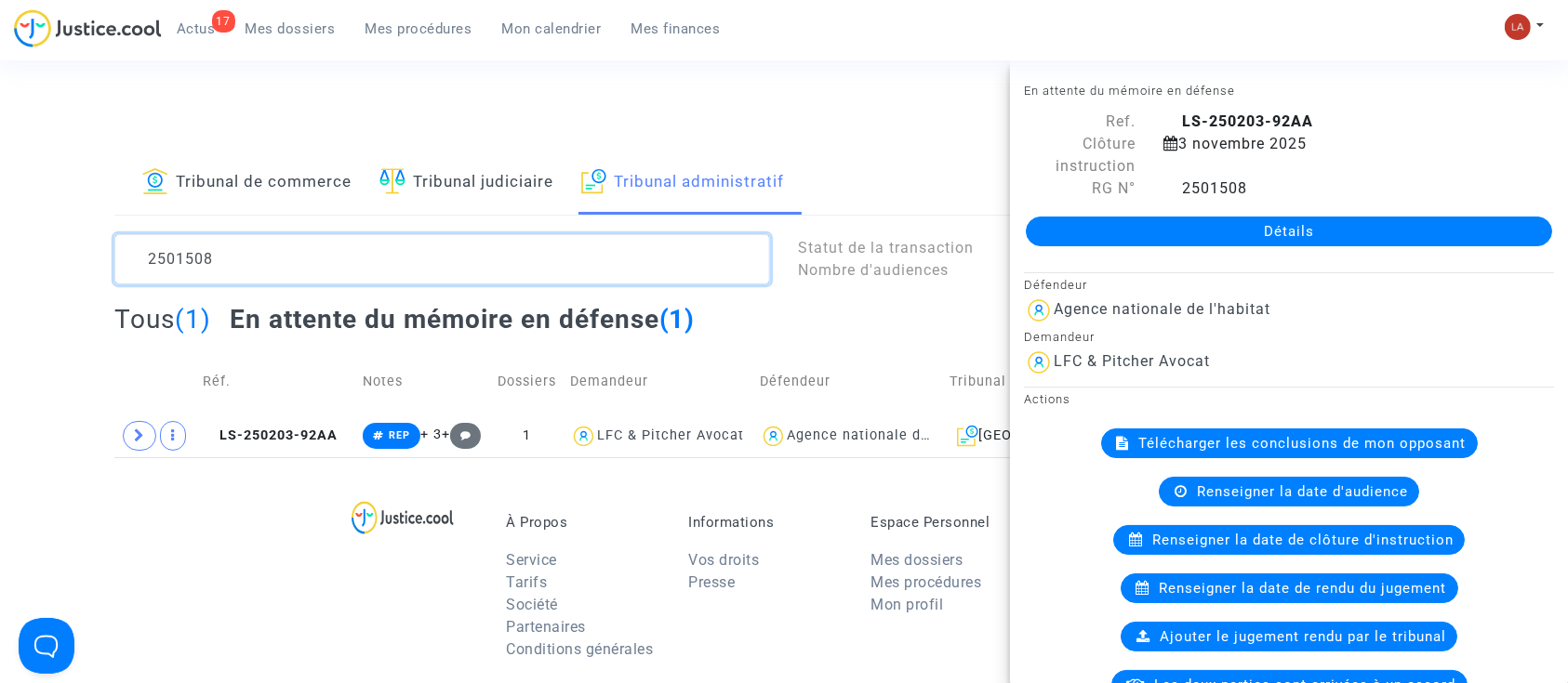
click at [177, 279] on textarea at bounding box center [442, 259] width 655 height 50
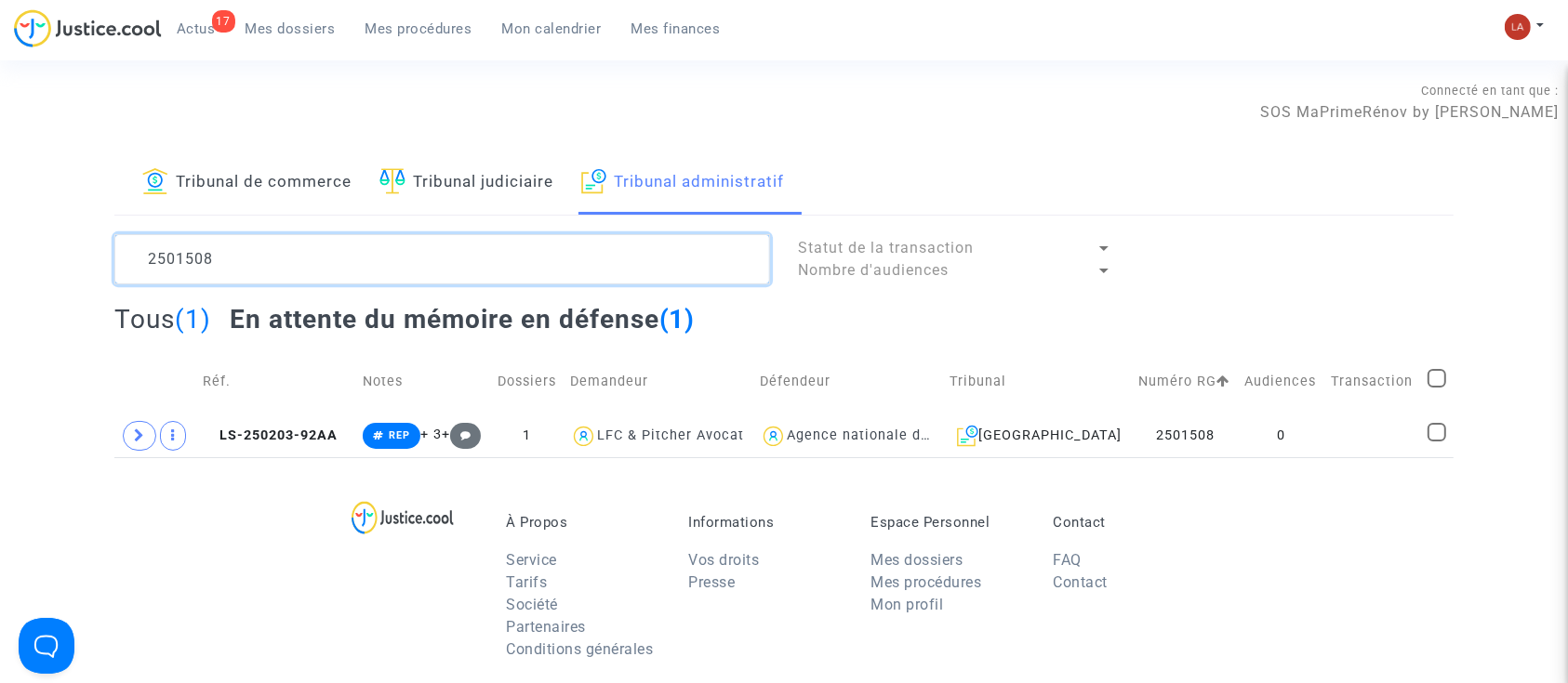
paste textarea "925"
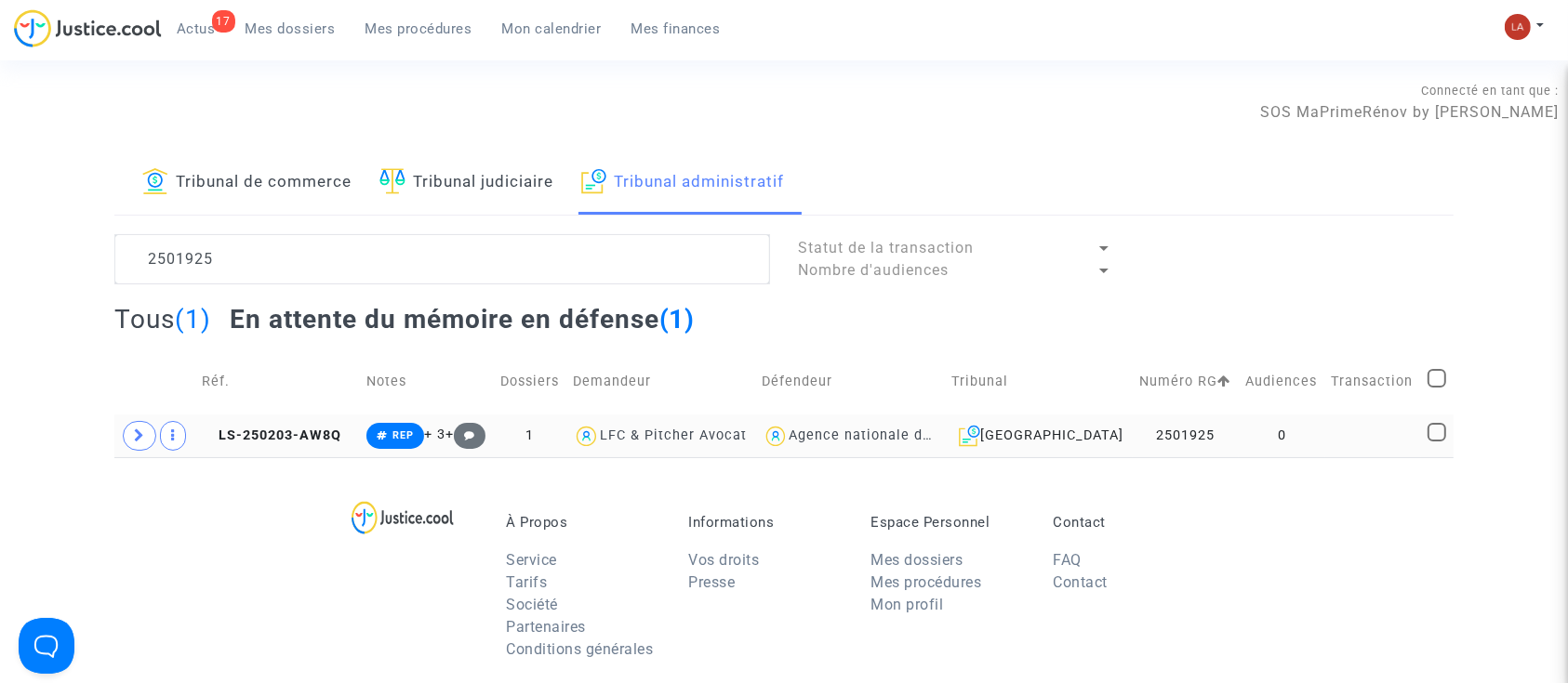
drag, startPoint x: 287, startPoint y: 420, endPoint x: 303, endPoint y: 420, distance: 16.0
click at [287, 420] on td "LS-250203-AW8Q" at bounding box center [277, 435] width 164 height 43
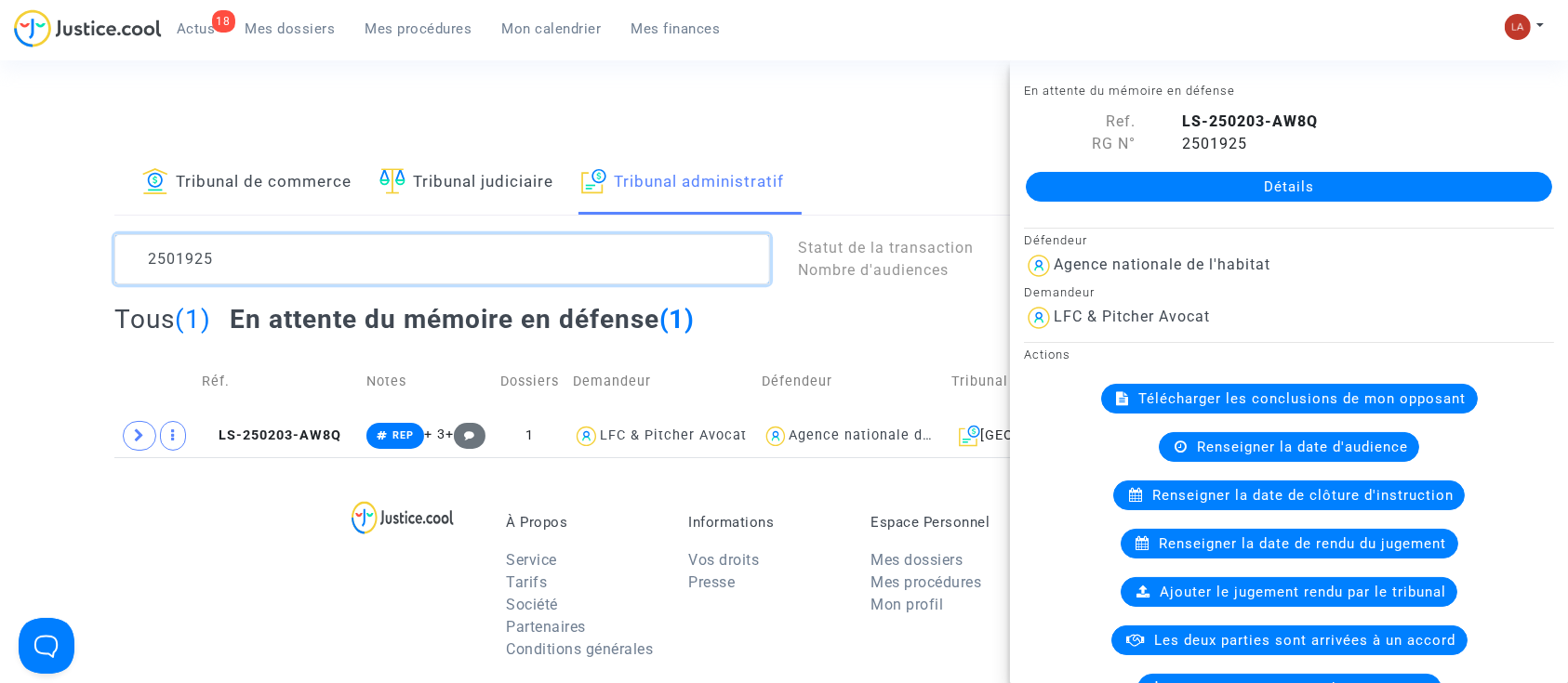
click at [211, 255] on textarea at bounding box center [442, 259] width 655 height 50
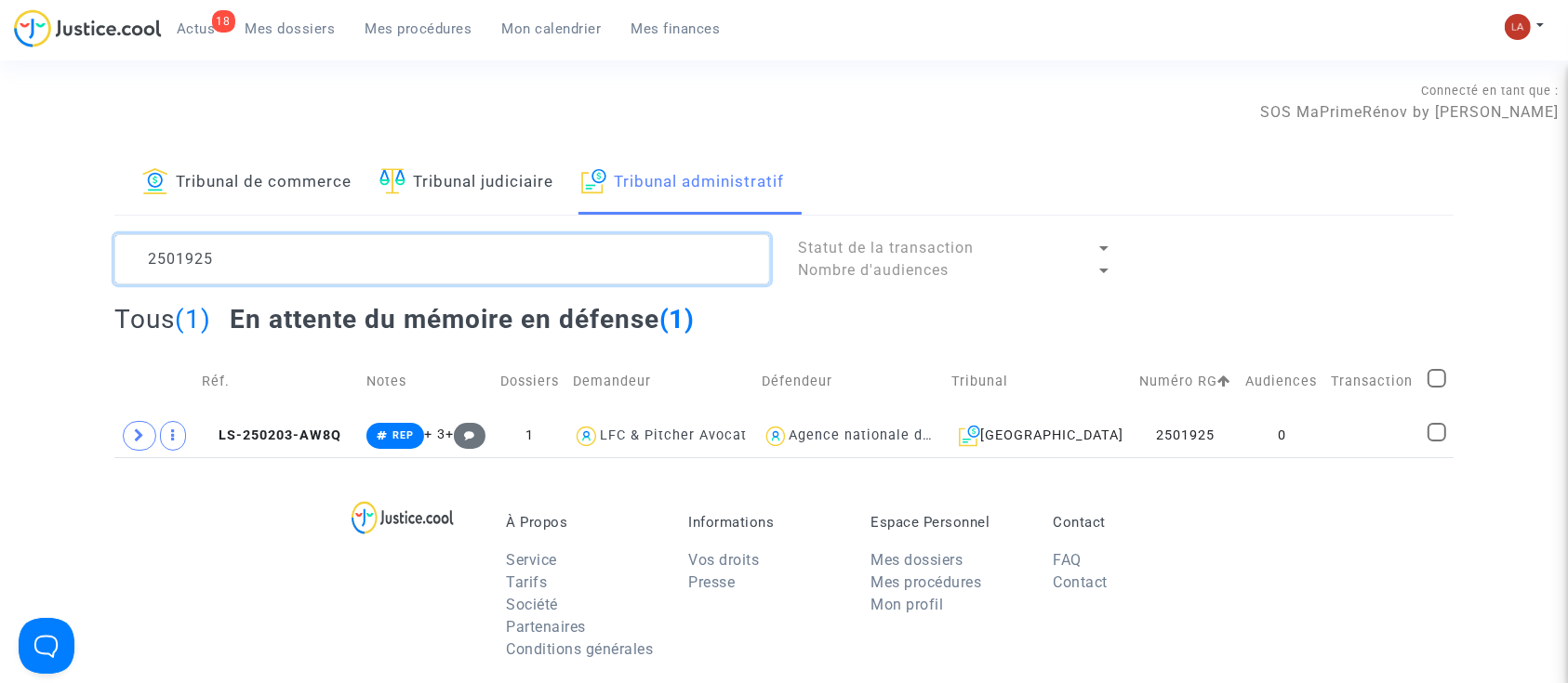
click at [211, 255] on textarea at bounding box center [442, 259] width 655 height 50
paste textarea "68"
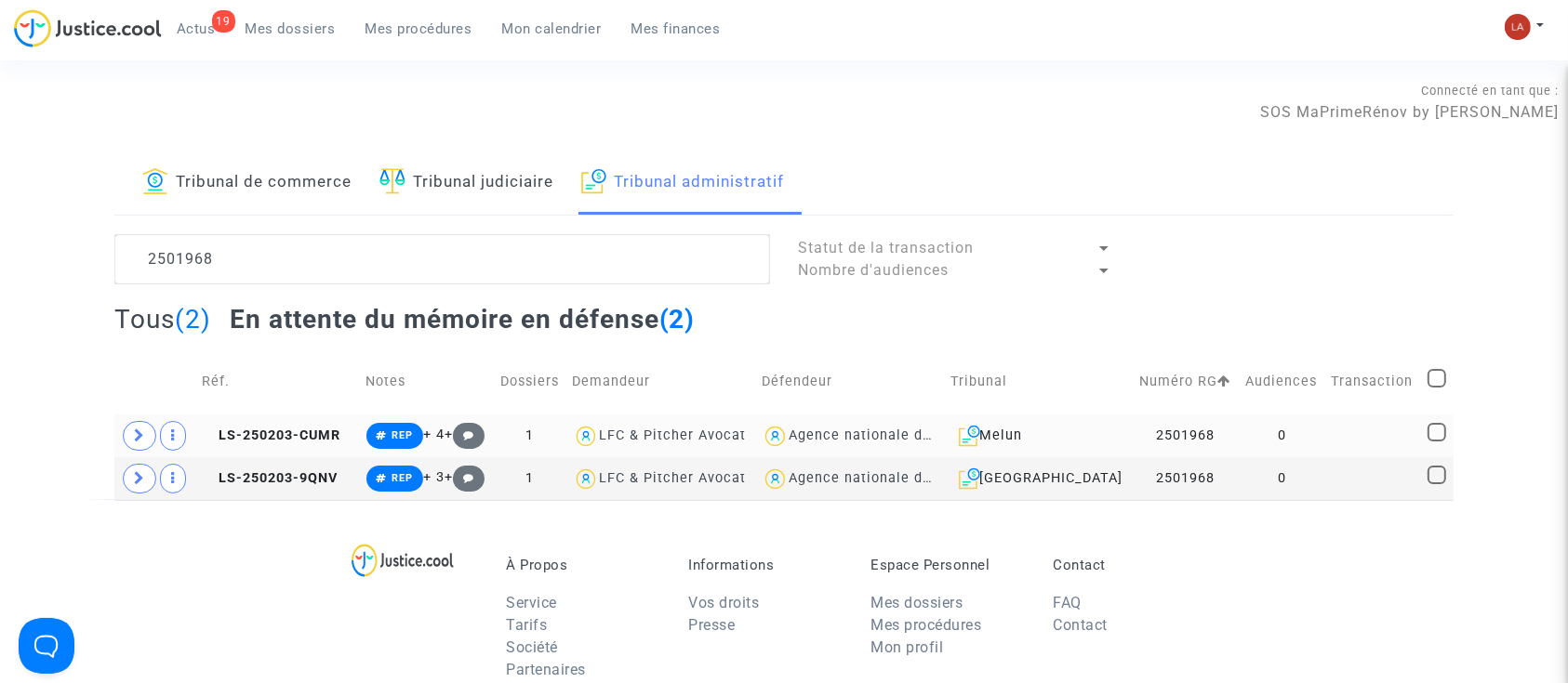
drag, startPoint x: 238, startPoint y: 479, endPoint x: 485, endPoint y: 426, distance: 252.6
click at [237, 479] on span "LS-250203-9QNV" at bounding box center [270, 478] width 136 height 16
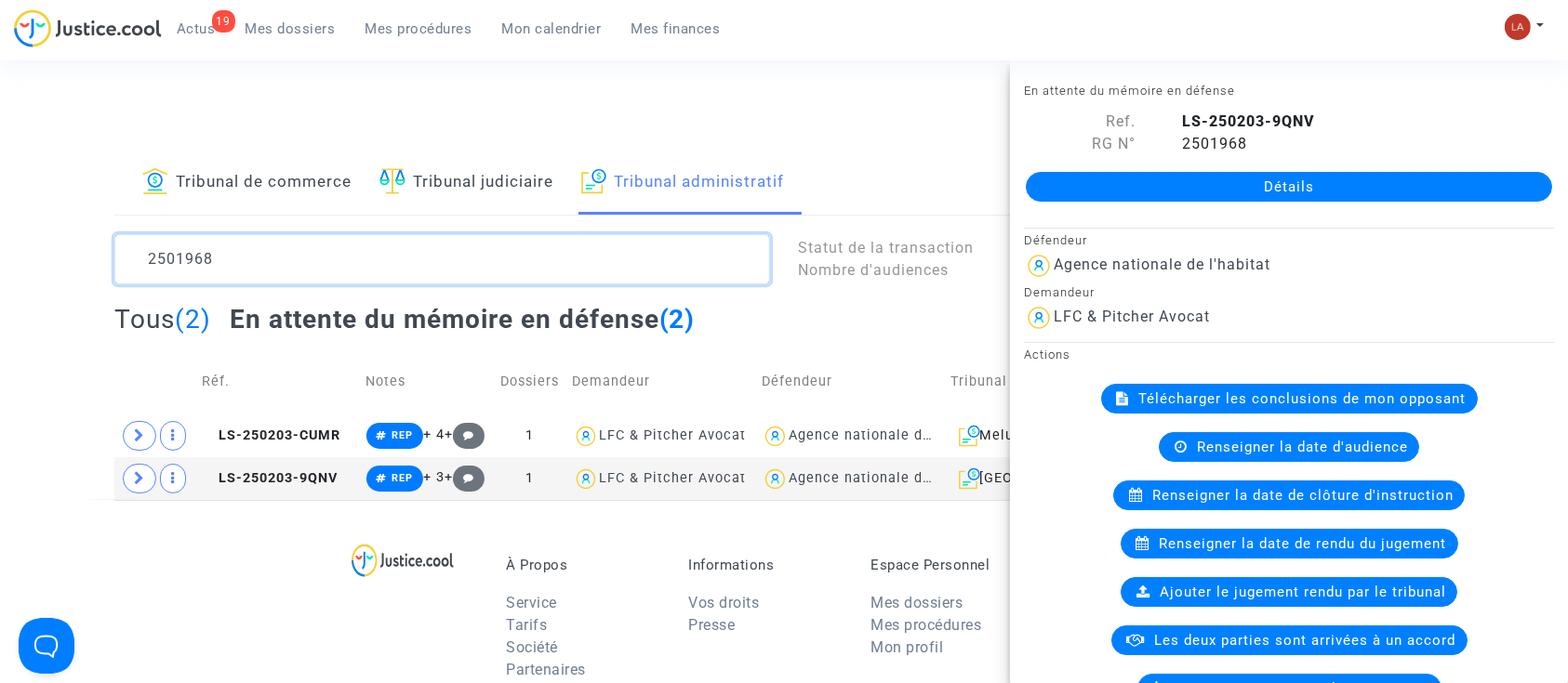
click at [186, 275] on textarea at bounding box center [442, 259] width 655 height 50
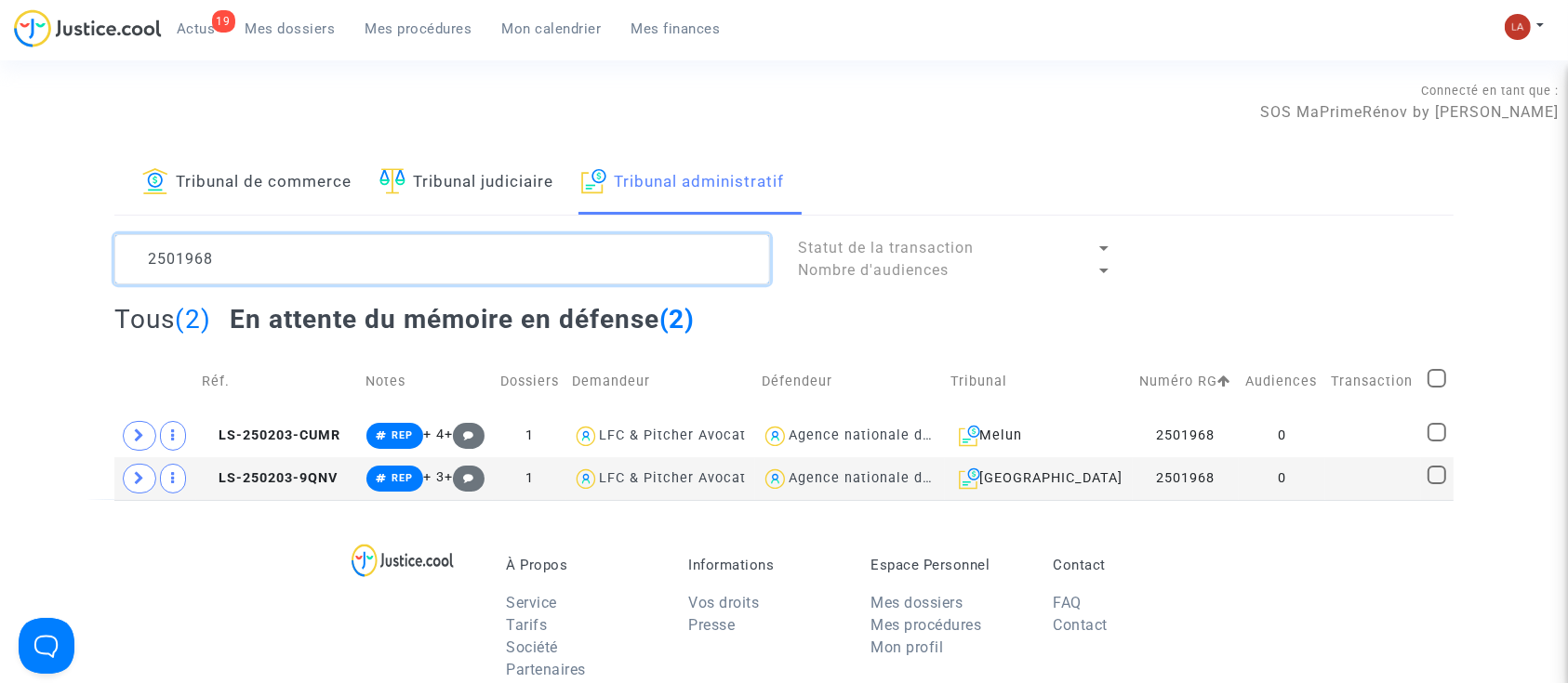
click at [186, 275] on textarea at bounding box center [442, 259] width 655 height 50
paste textarea "72"
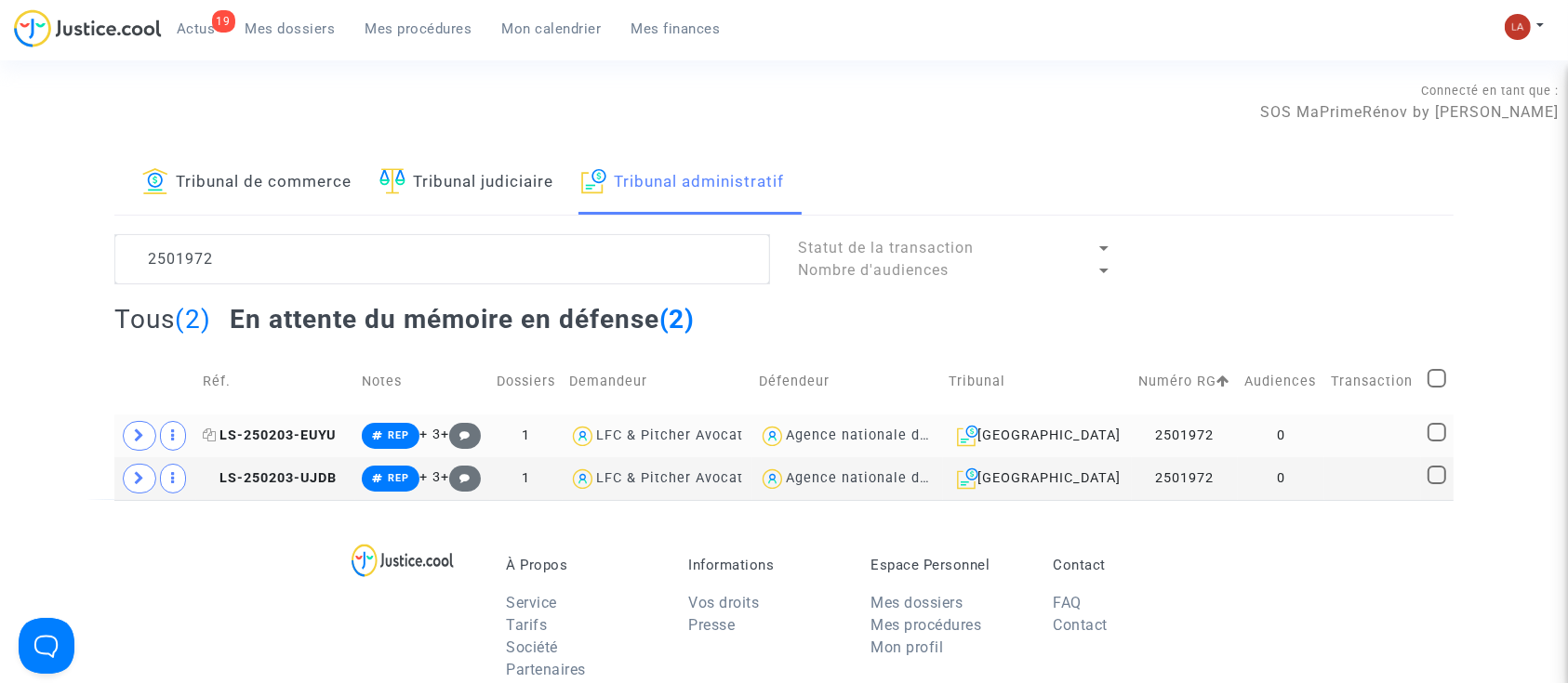
click at [295, 430] on span "LS-250203-EUYU" at bounding box center [269, 435] width 133 height 16
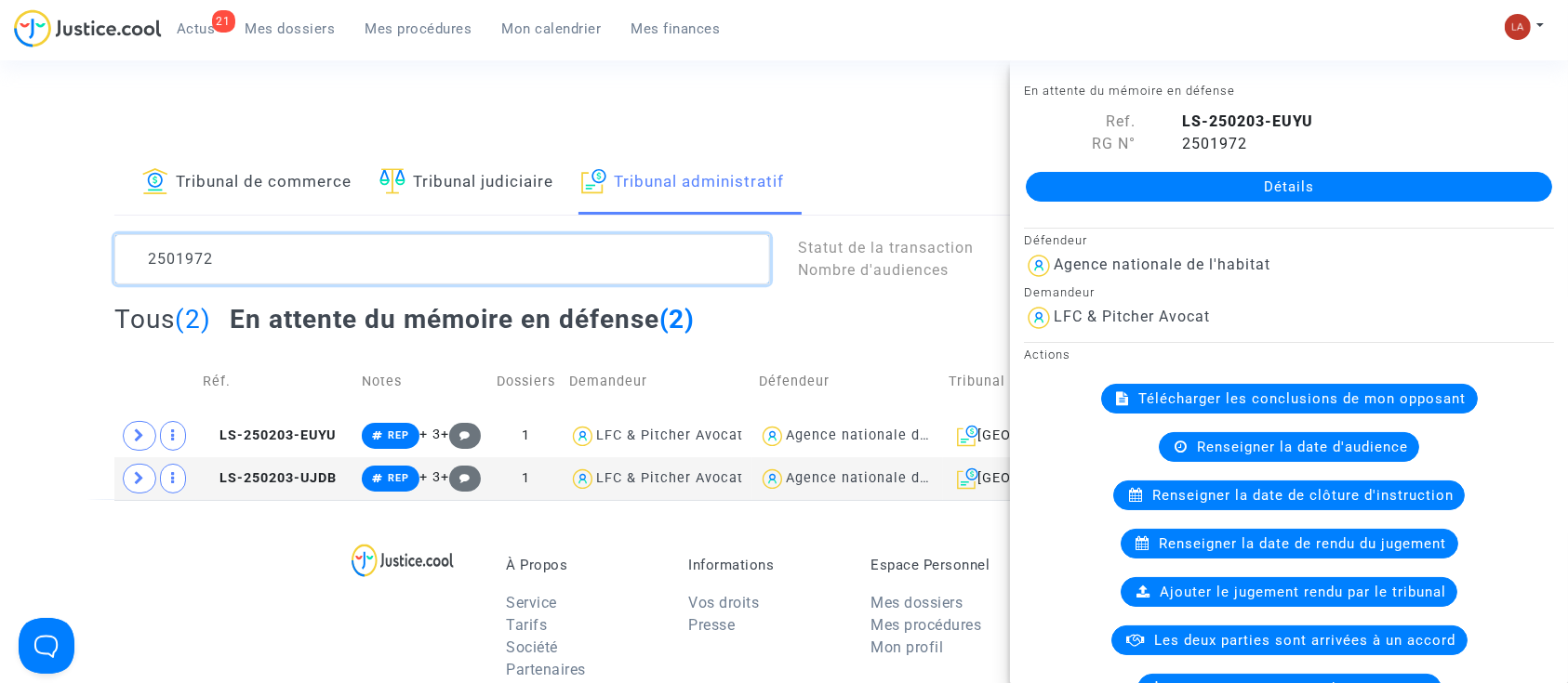
click at [275, 268] on textarea at bounding box center [442, 259] width 655 height 50
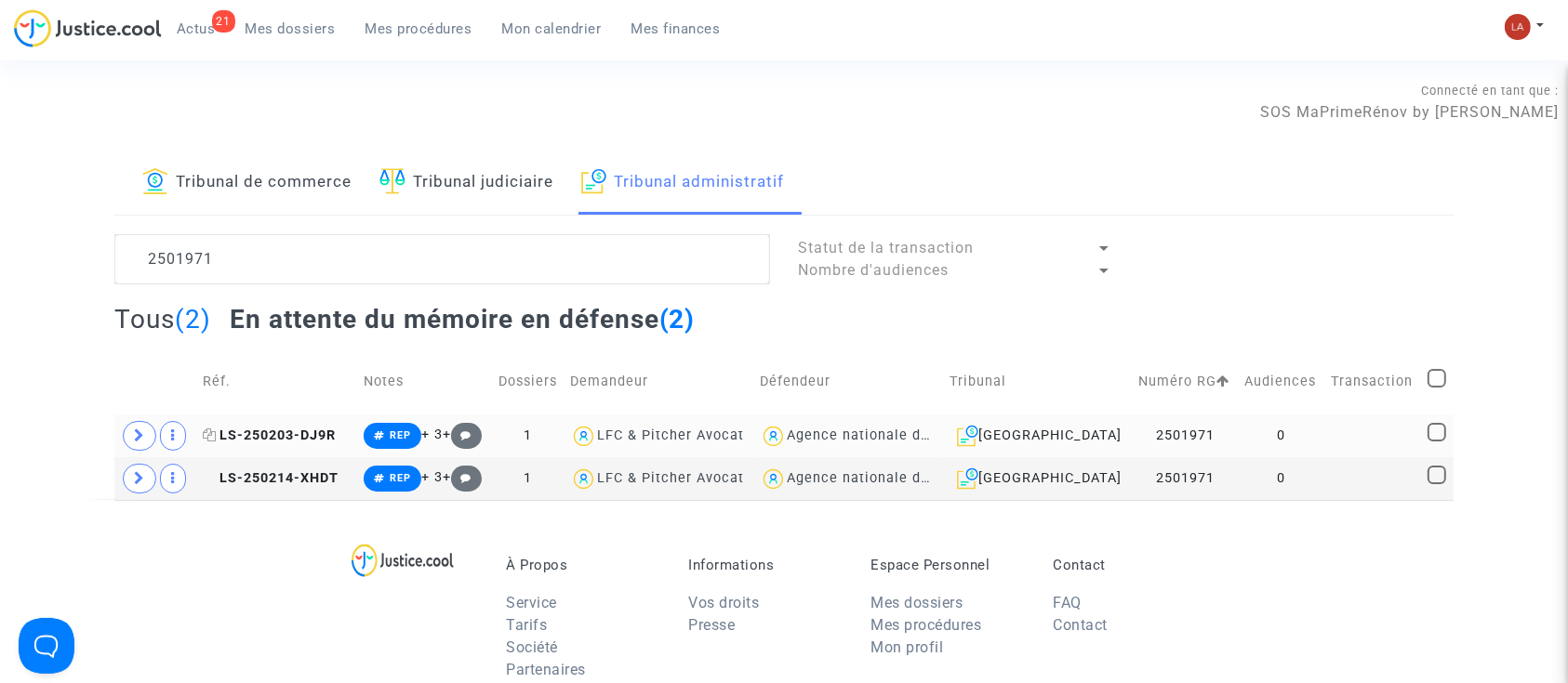
click at [316, 429] on span "LS-250203-DJ9R" at bounding box center [269, 435] width 133 height 16
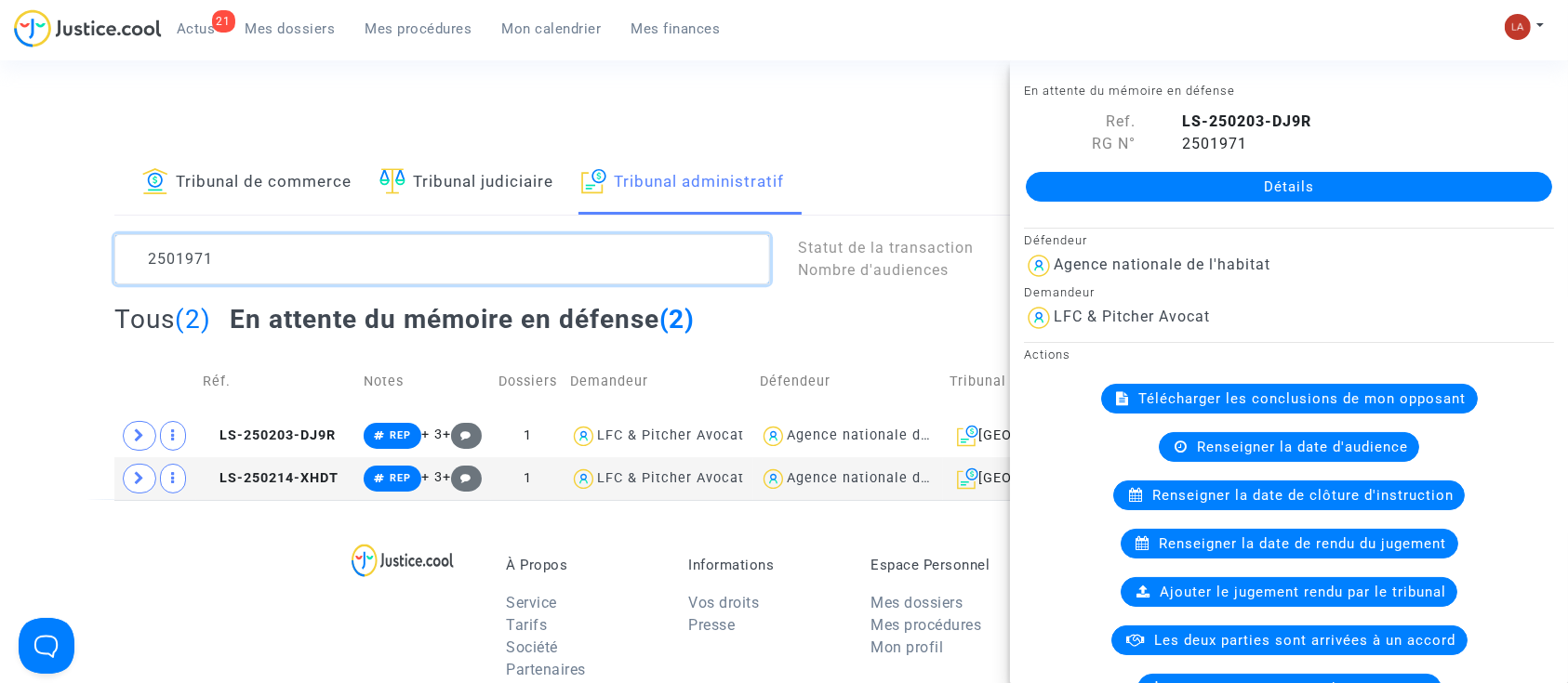
click at [142, 237] on textarea at bounding box center [442, 259] width 655 height 50
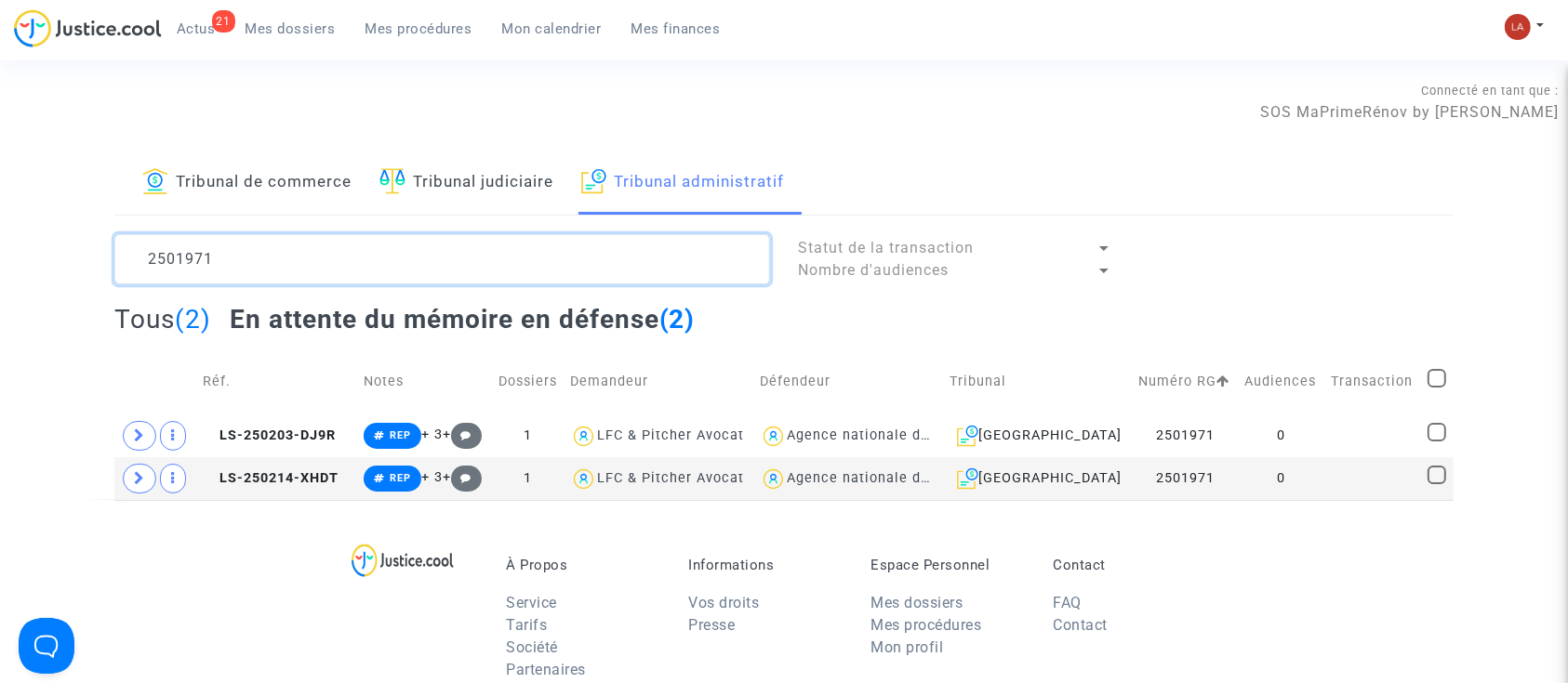
click at [149, 256] on textarea at bounding box center [442, 259] width 655 height 50
click at [151, 256] on textarea at bounding box center [442, 259] width 655 height 50
paste textarea "820"
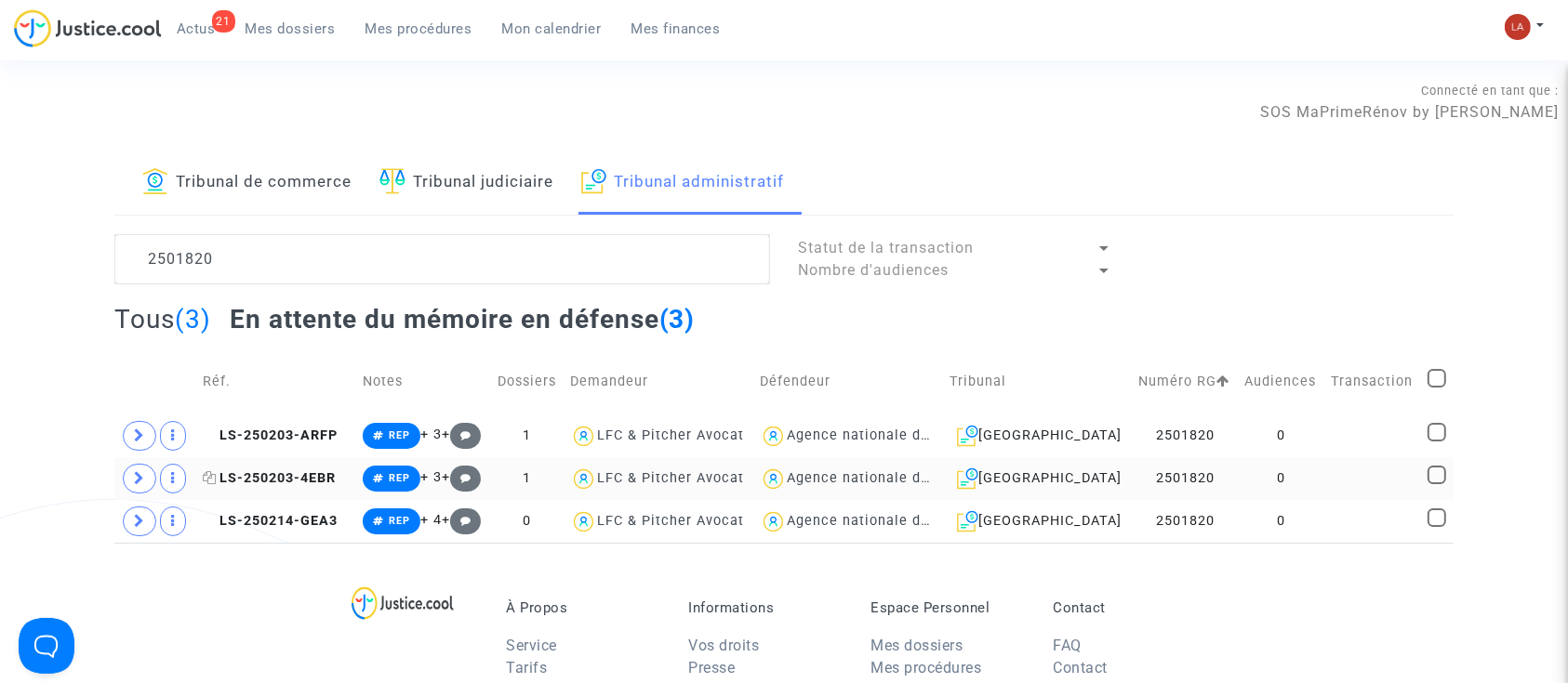
click at [246, 471] on span "LS-250203-4EBR" at bounding box center [269, 478] width 133 height 16
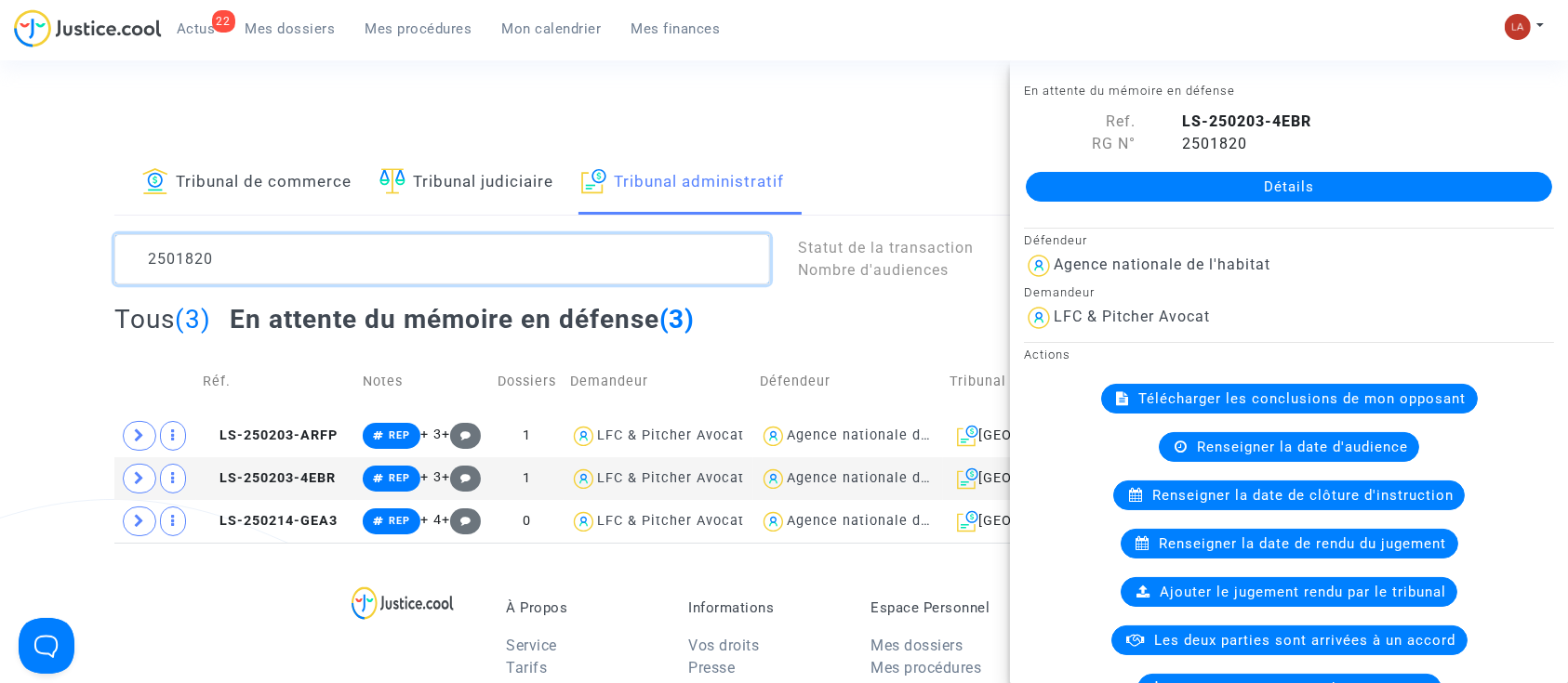
click at [267, 261] on textarea at bounding box center [442, 259] width 655 height 50
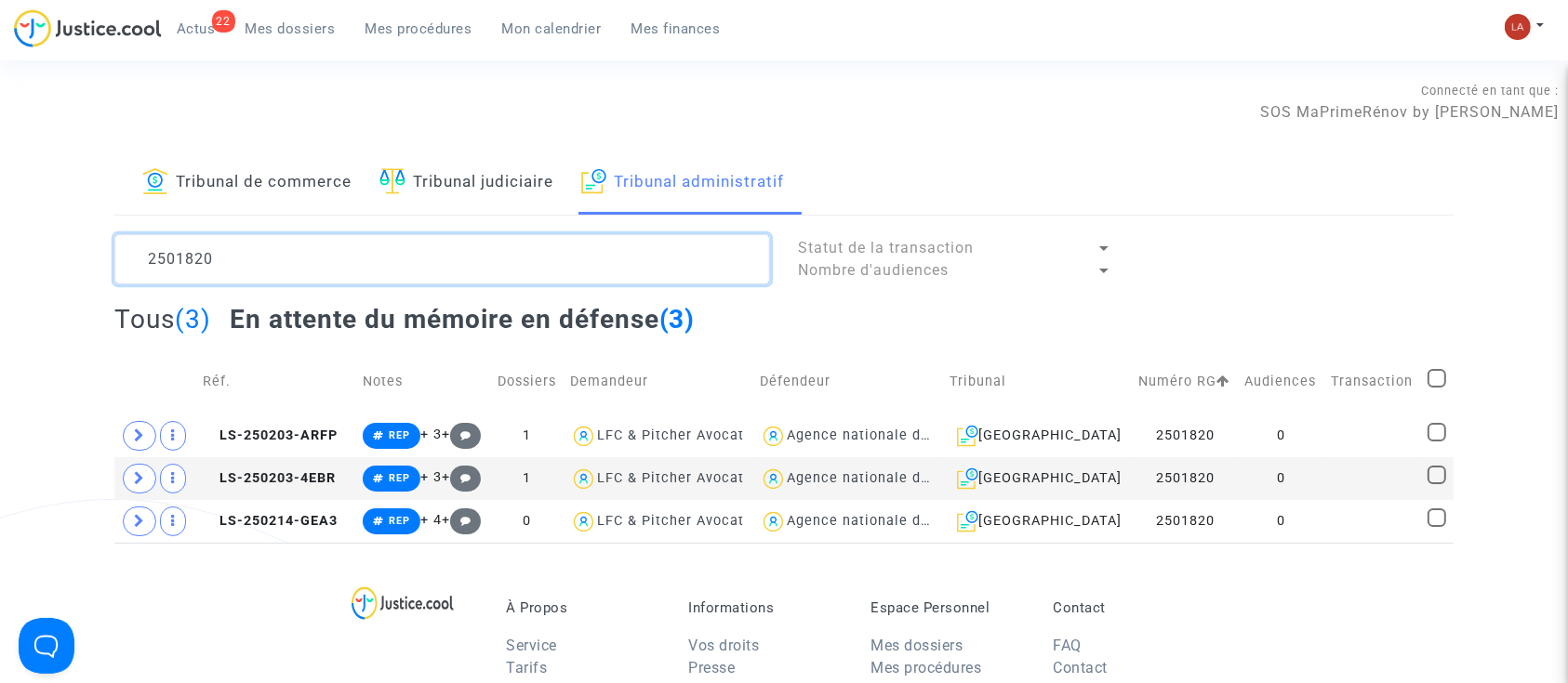
click at [267, 261] on textarea at bounding box center [442, 259] width 655 height 50
paste textarea "1"
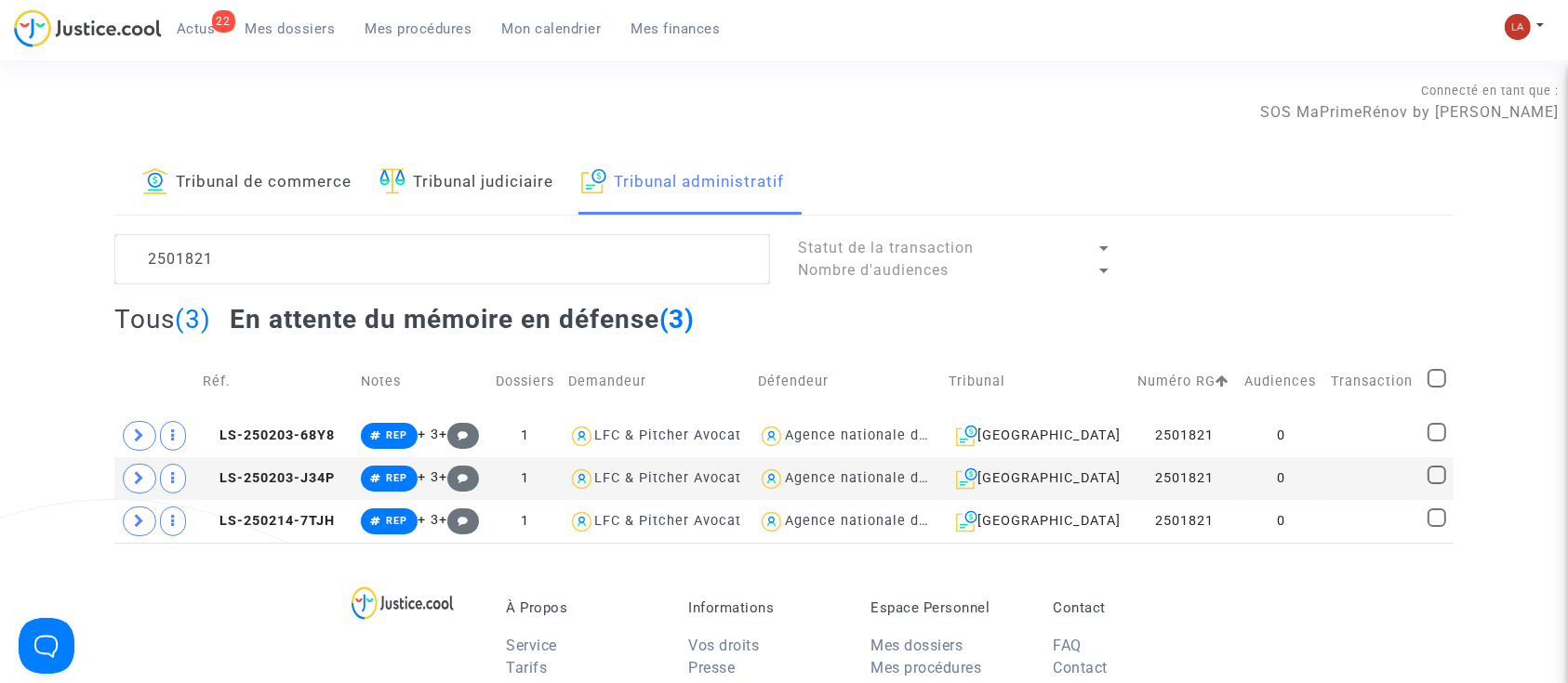
drag, startPoint x: 264, startPoint y: 427, endPoint x: 644, endPoint y: 338, distance: 390.3
click at [264, 428] on span "LS-250203-68Y8" at bounding box center [268, 435] width 132 height 16
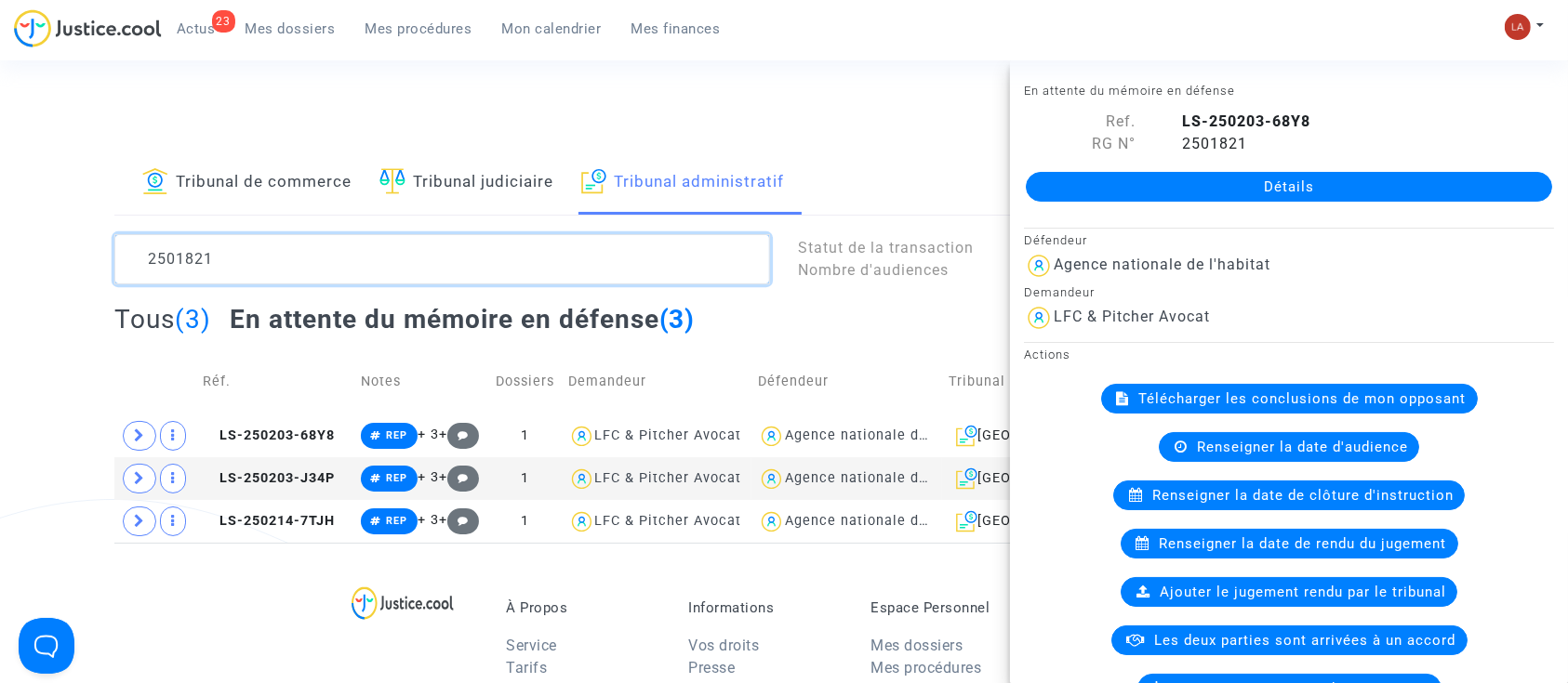
click at [326, 235] on textarea at bounding box center [442, 259] width 655 height 50
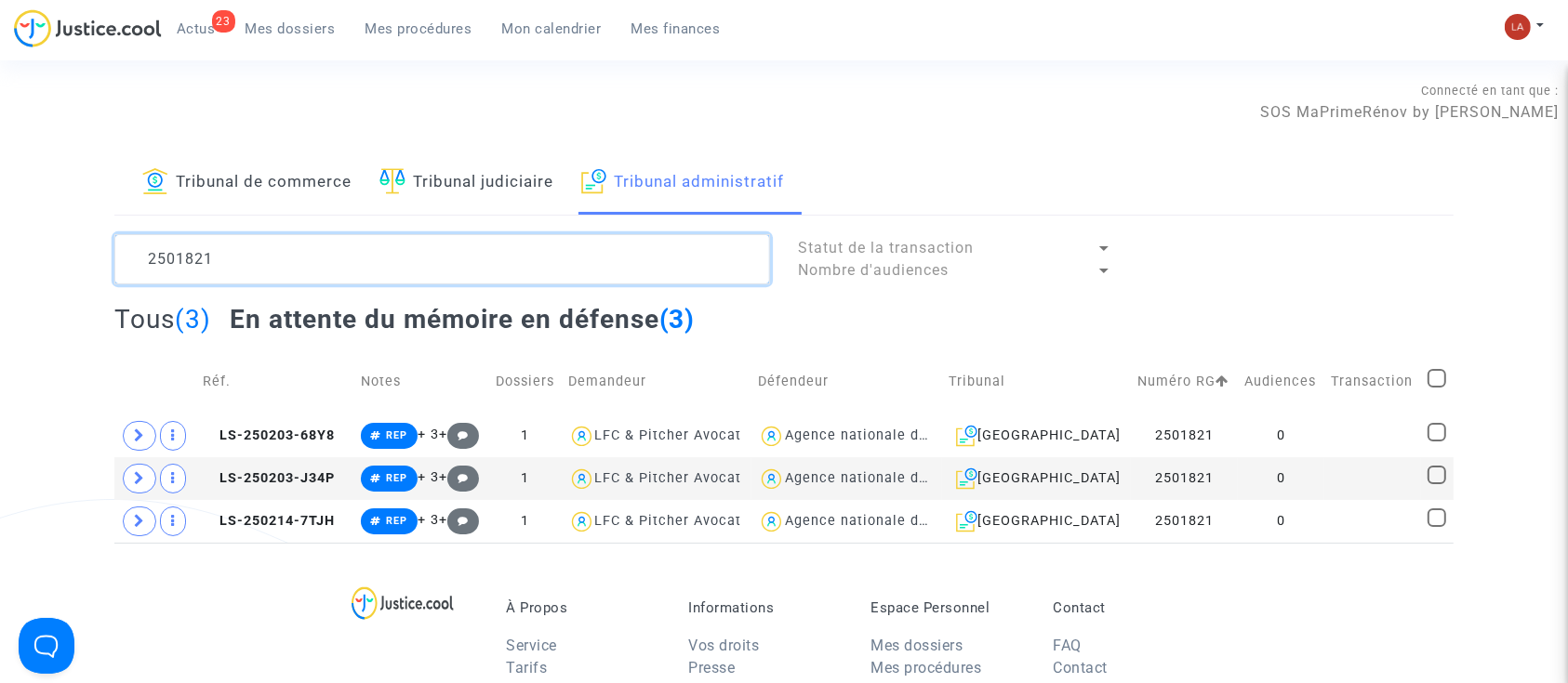
click at [326, 235] on textarea at bounding box center [442, 259] width 655 height 50
paste textarea "3"
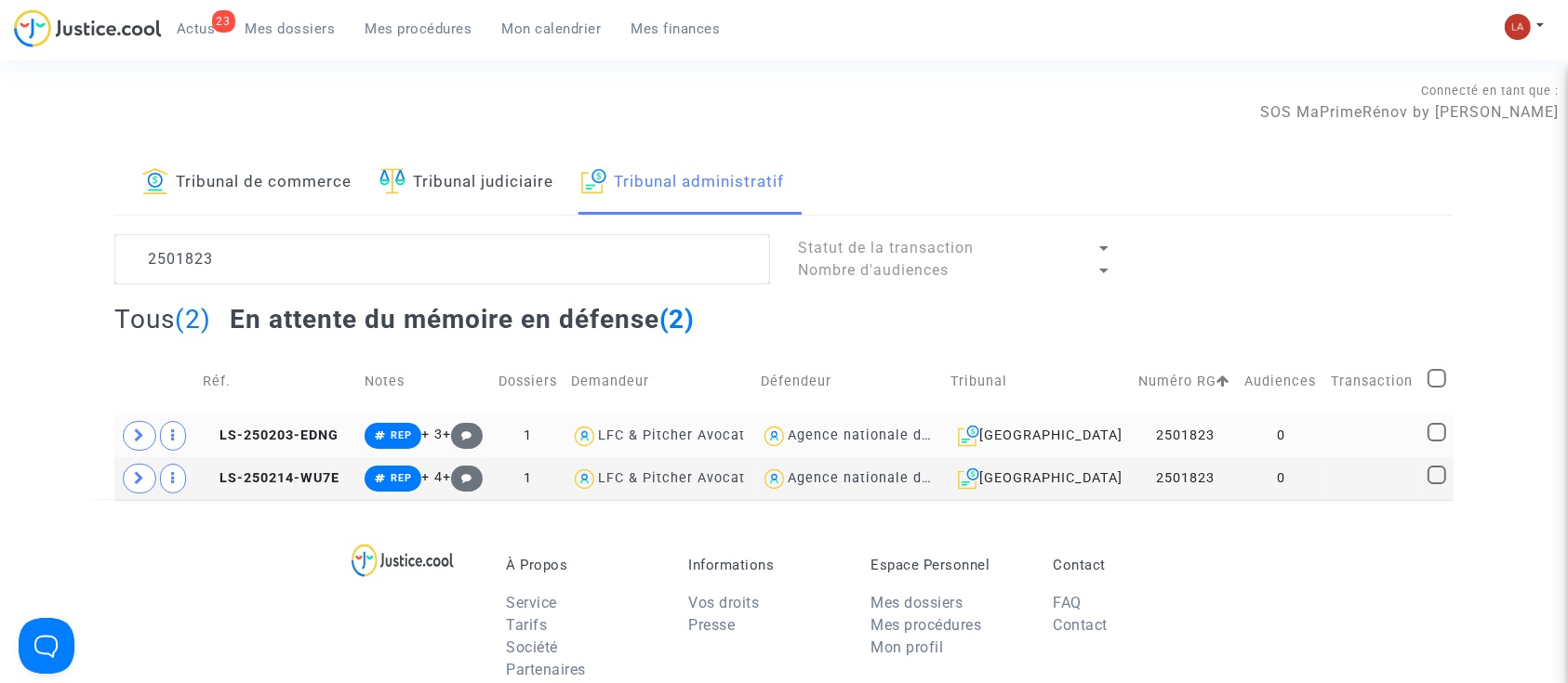
drag, startPoint x: 249, startPoint y: 439, endPoint x: 418, endPoint y: 439, distance: 169.0
click at [249, 439] on span "LS-250203-EDNG" at bounding box center [270, 435] width 136 height 16
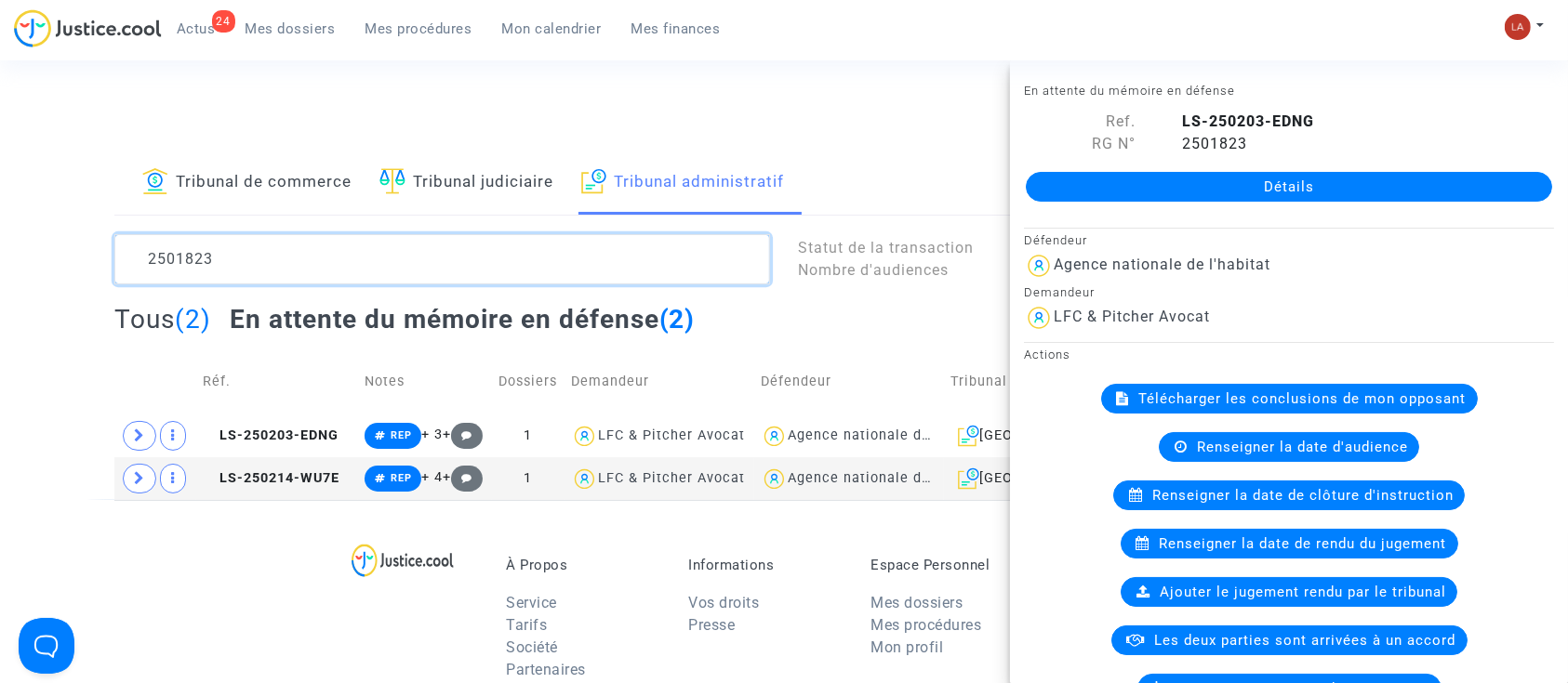
click at [142, 259] on textarea at bounding box center [442, 259] width 655 height 50
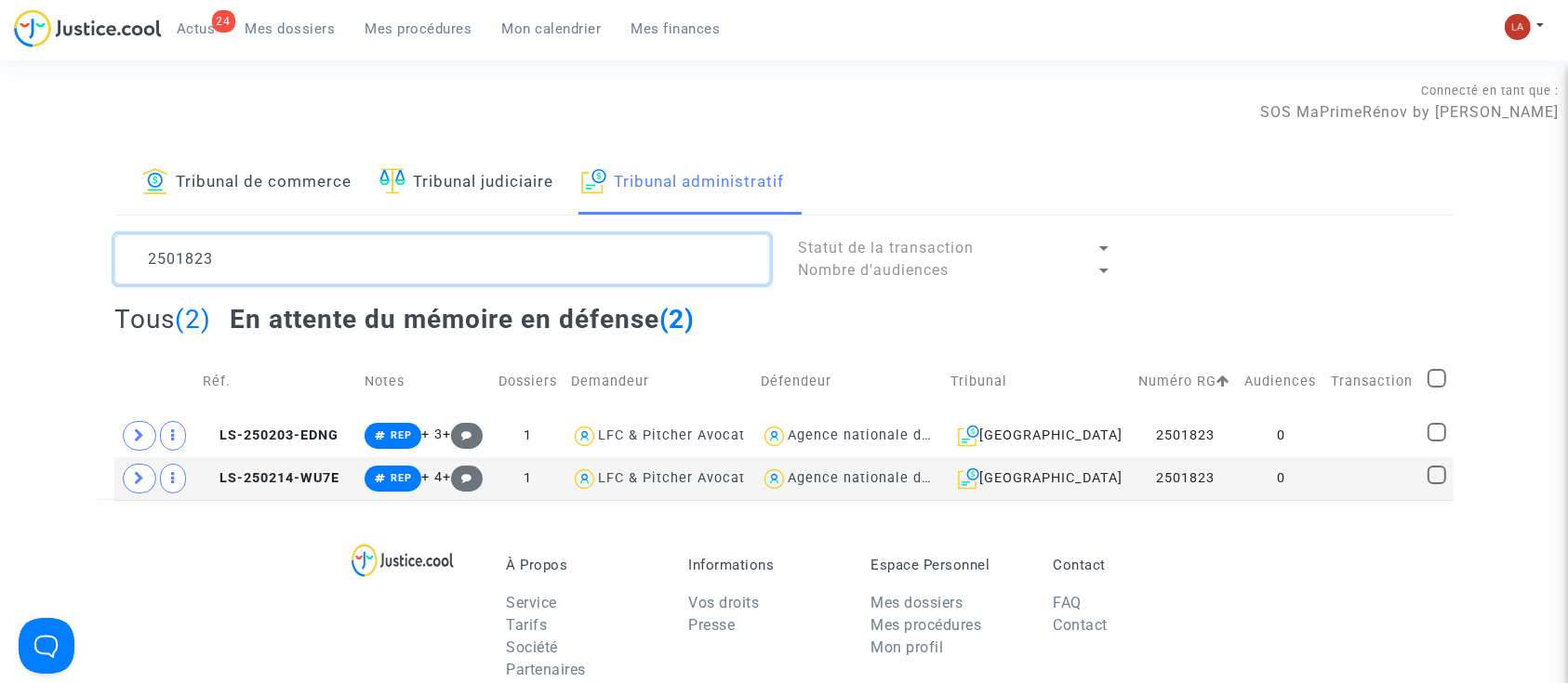
click at [142, 259] on textarea at bounding box center [442, 259] width 655 height 50
paste textarea "2"
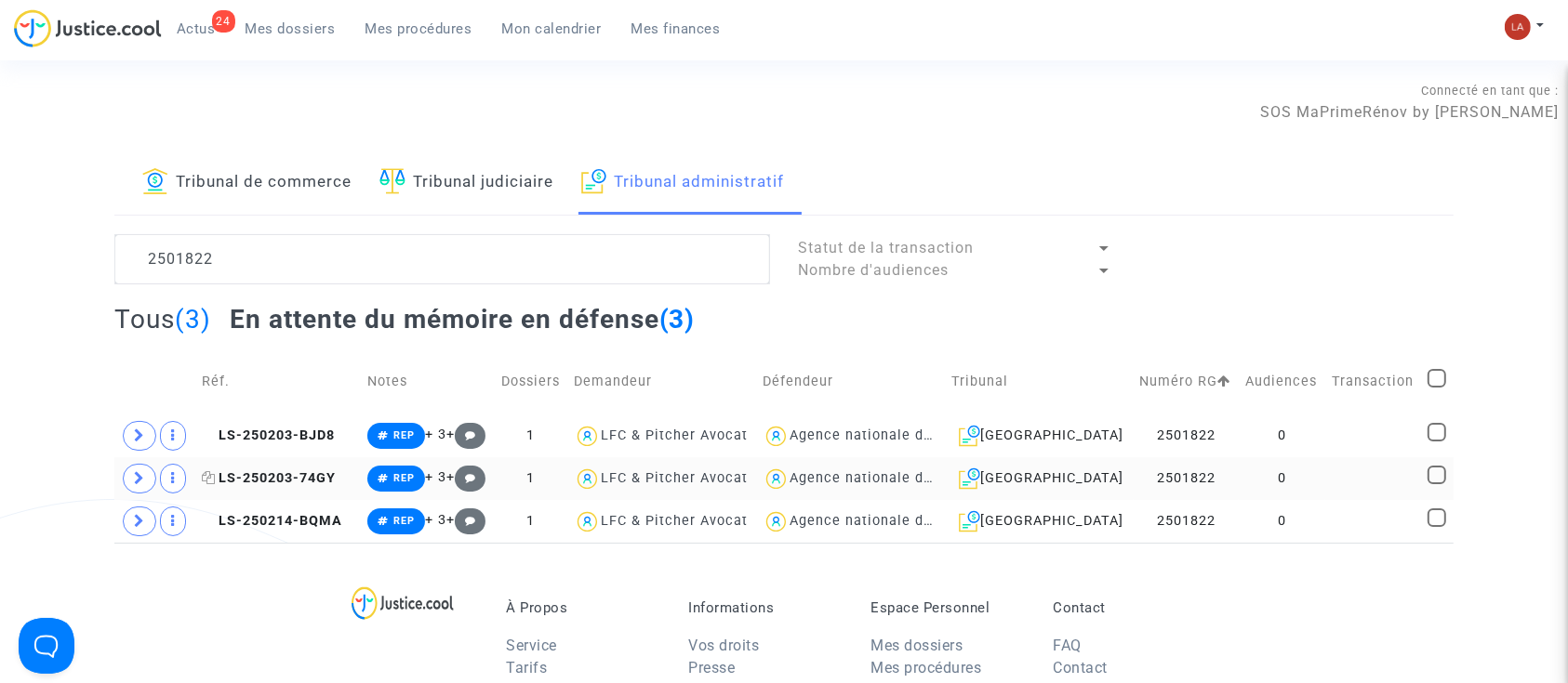
click at [290, 477] on span "LS-250203-74GY" at bounding box center [268, 478] width 134 height 16
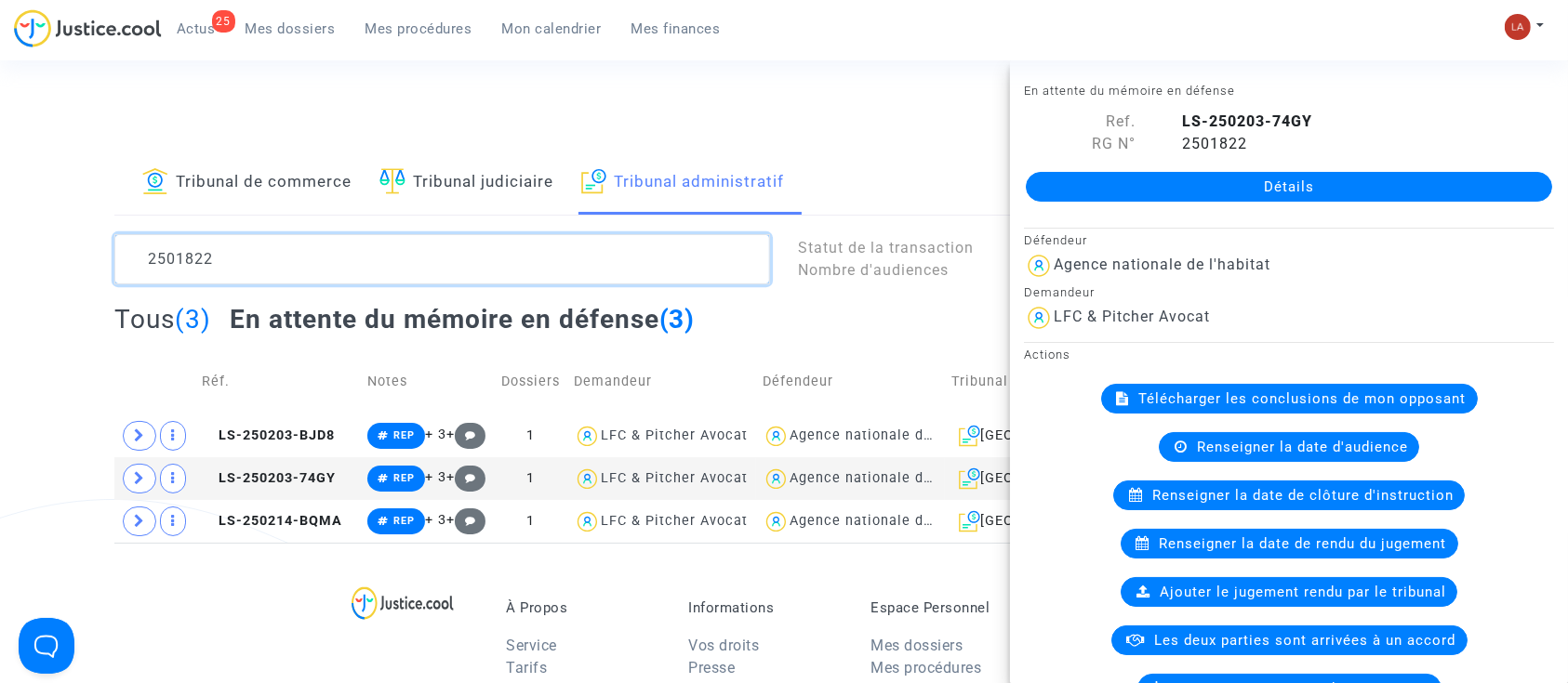
click at [353, 262] on textarea at bounding box center [442, 259] width 655 height 50
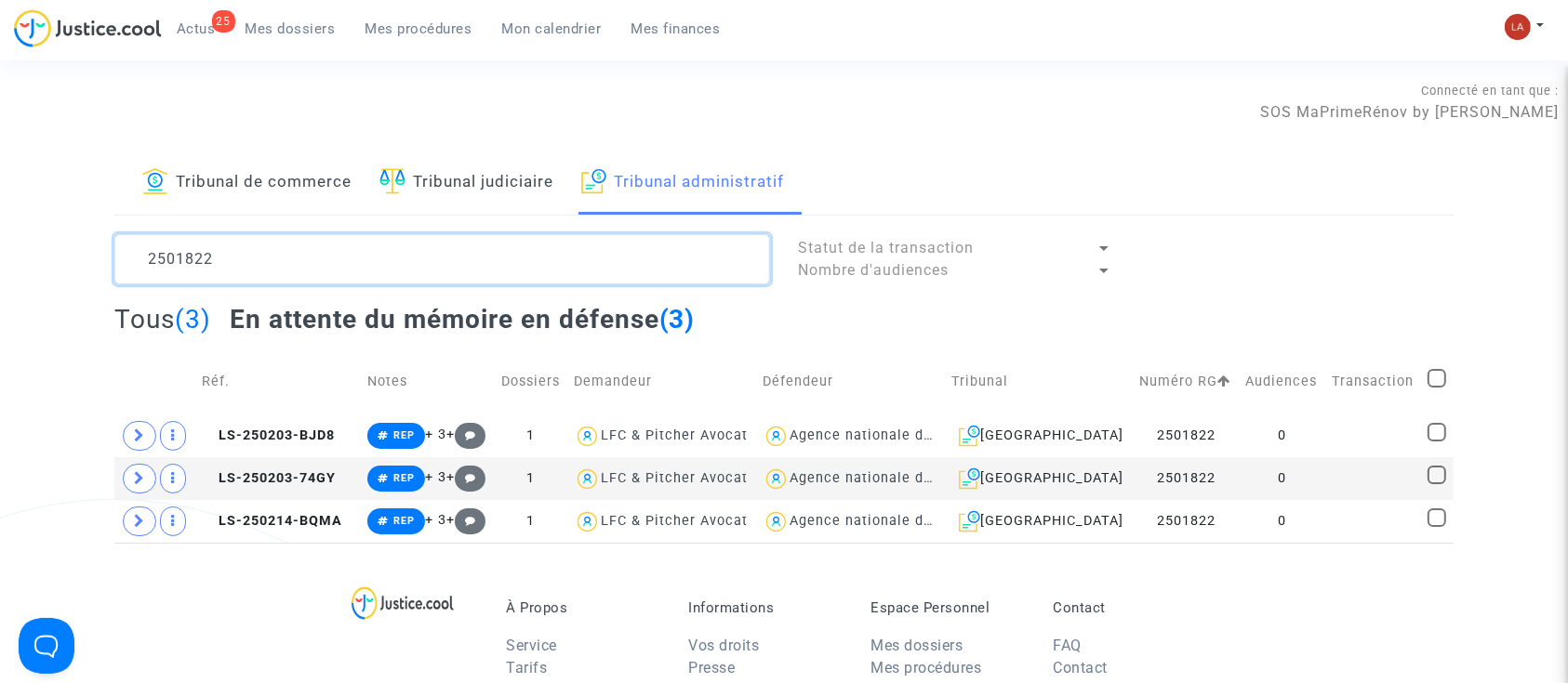
click at [356, 261] on textarea at bounding box center [442, 259] width 655 height 50
click at [357, 261] on textarea at bounding box center [442, 259] width 655 height 50
paste textarea "2506190"
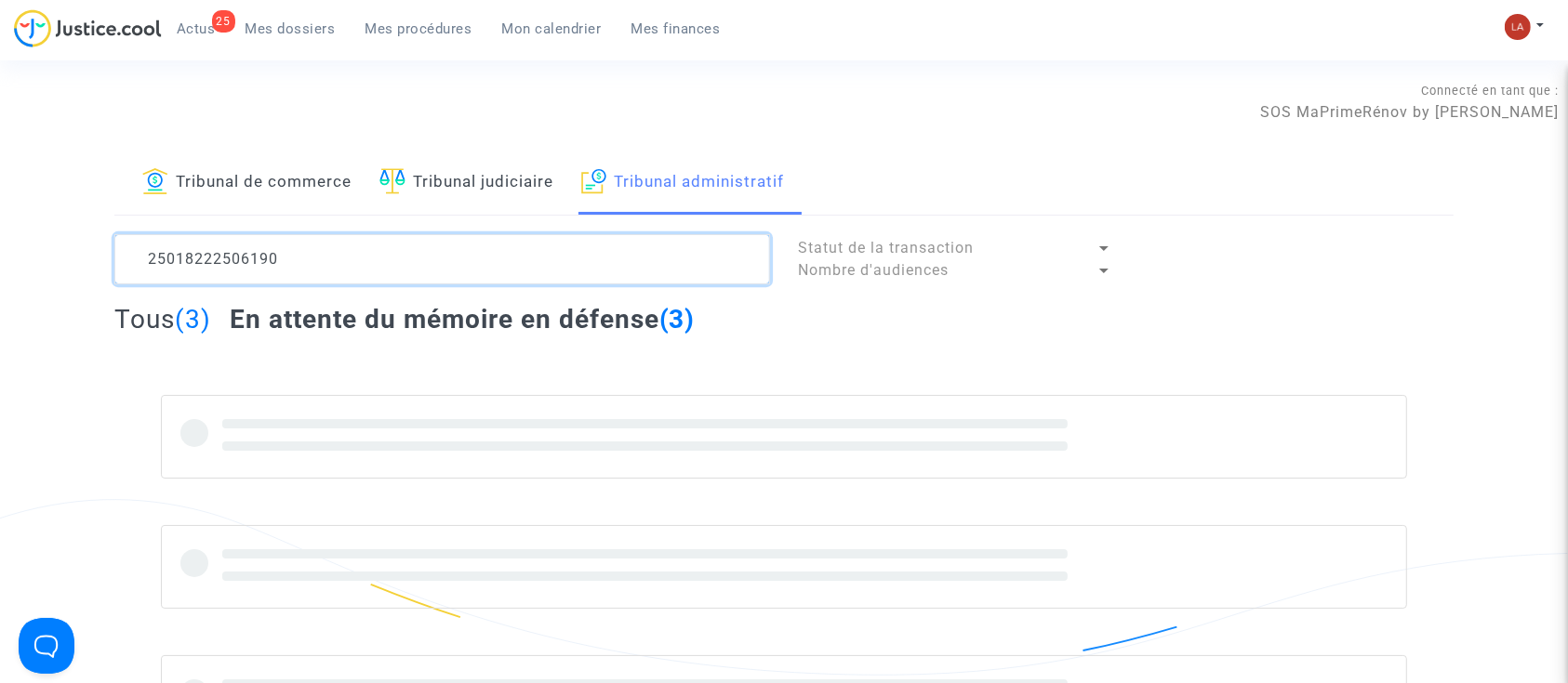
click at [276, 257] on textarea at bounding box center [442, 259] width 655 height 50
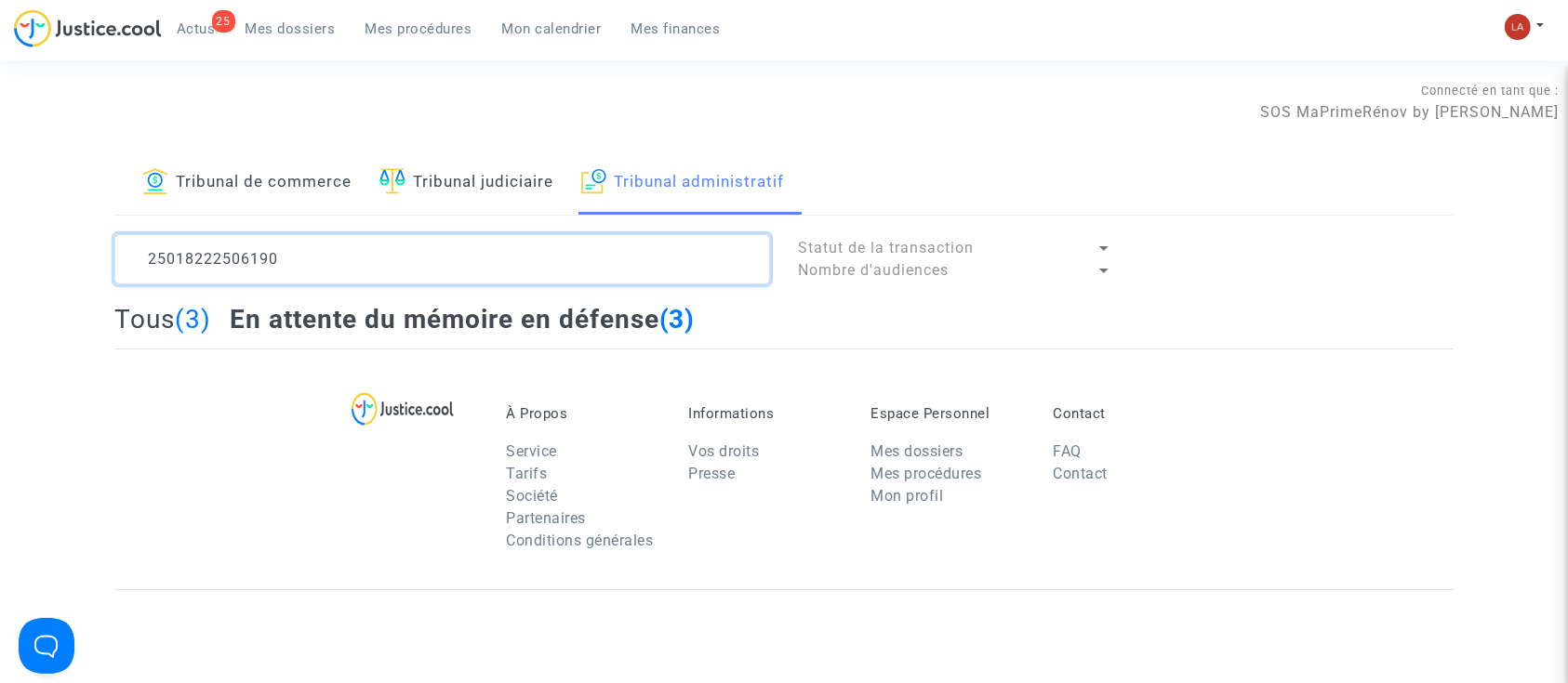
click at [279, 257] on textarea at bounding box center [442, 259] width 655 height 50
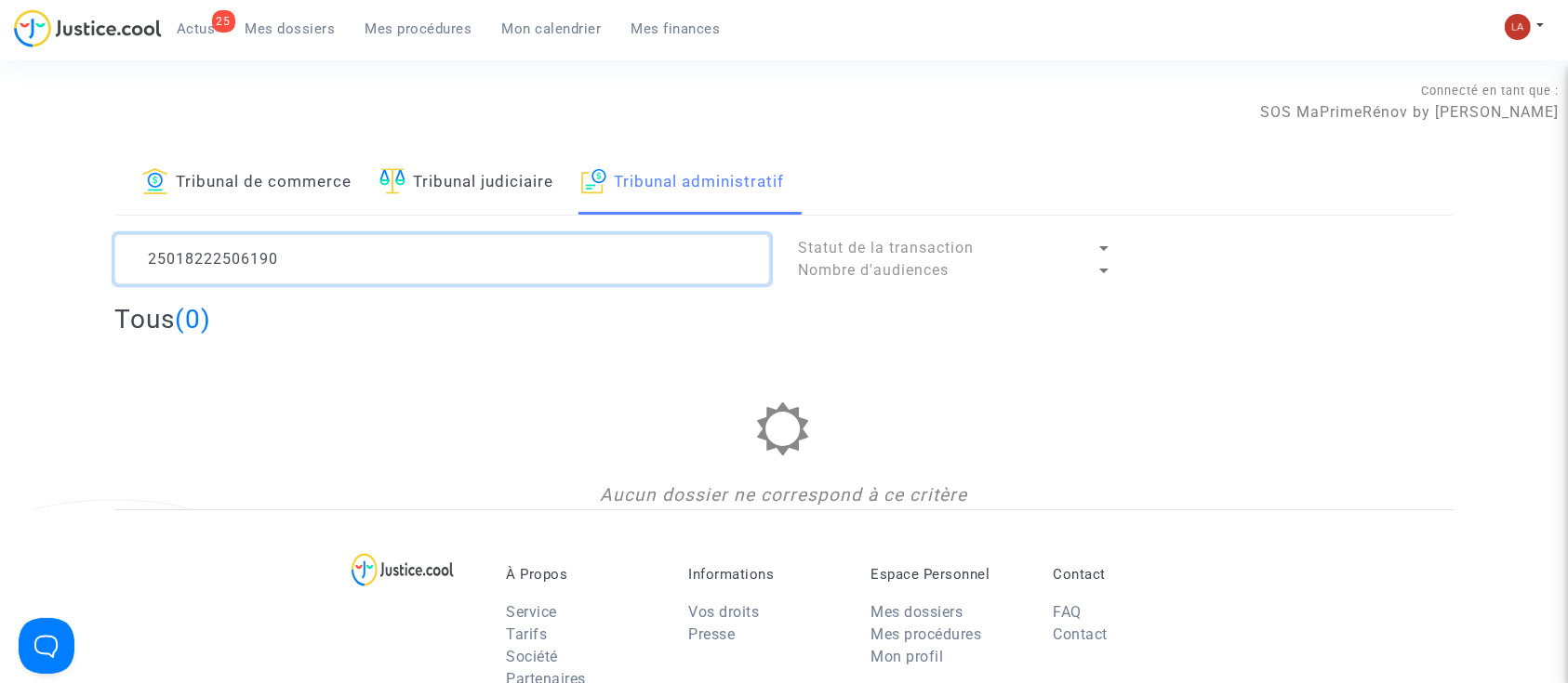
click at [279, 257] on textarea at bounding box center [442, 259] width 655 height 50
type textarea "2506190"
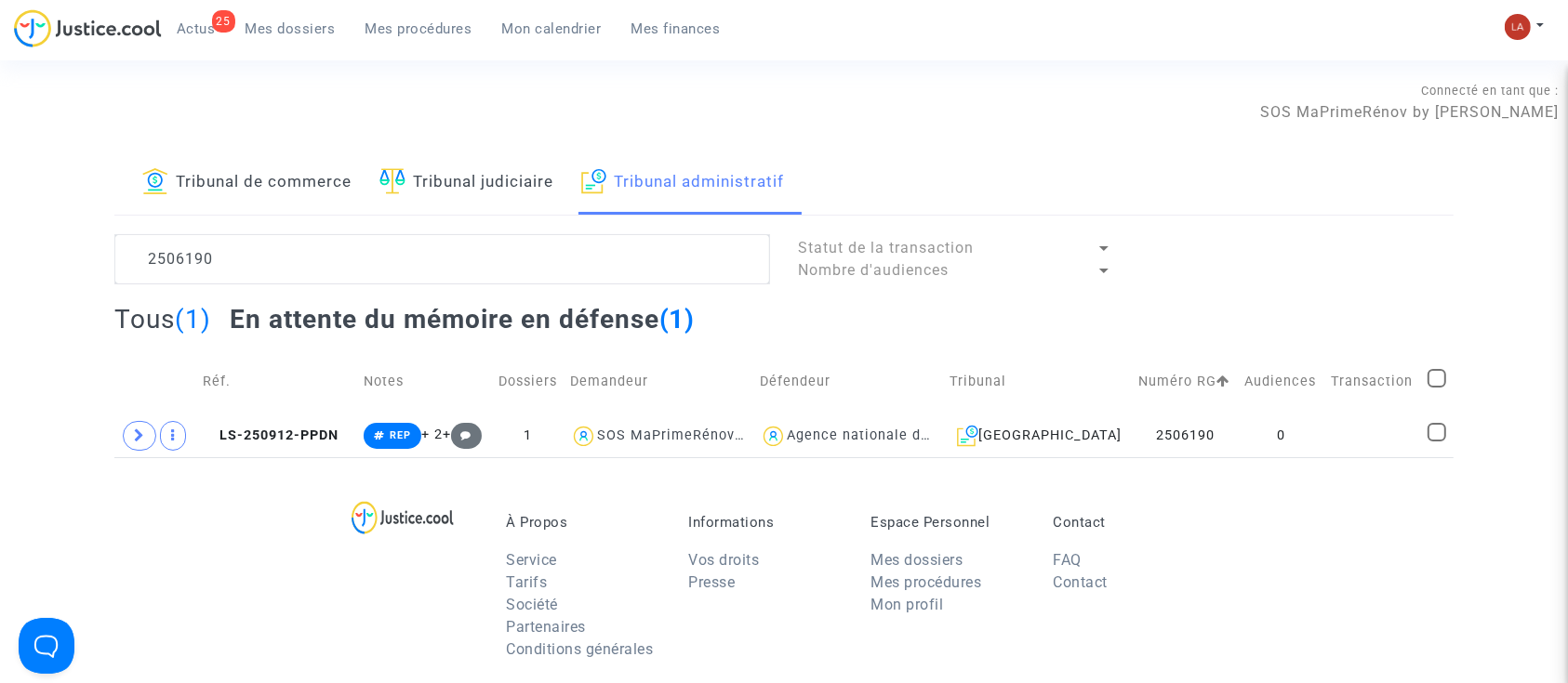
click at [260, 408] on td "Réf." at bounding box center [277, 382] width 161 height 66
click at [262, 420] on td "LS-250912-PPDN" at bounding box center [277, 435] width 161 height 43
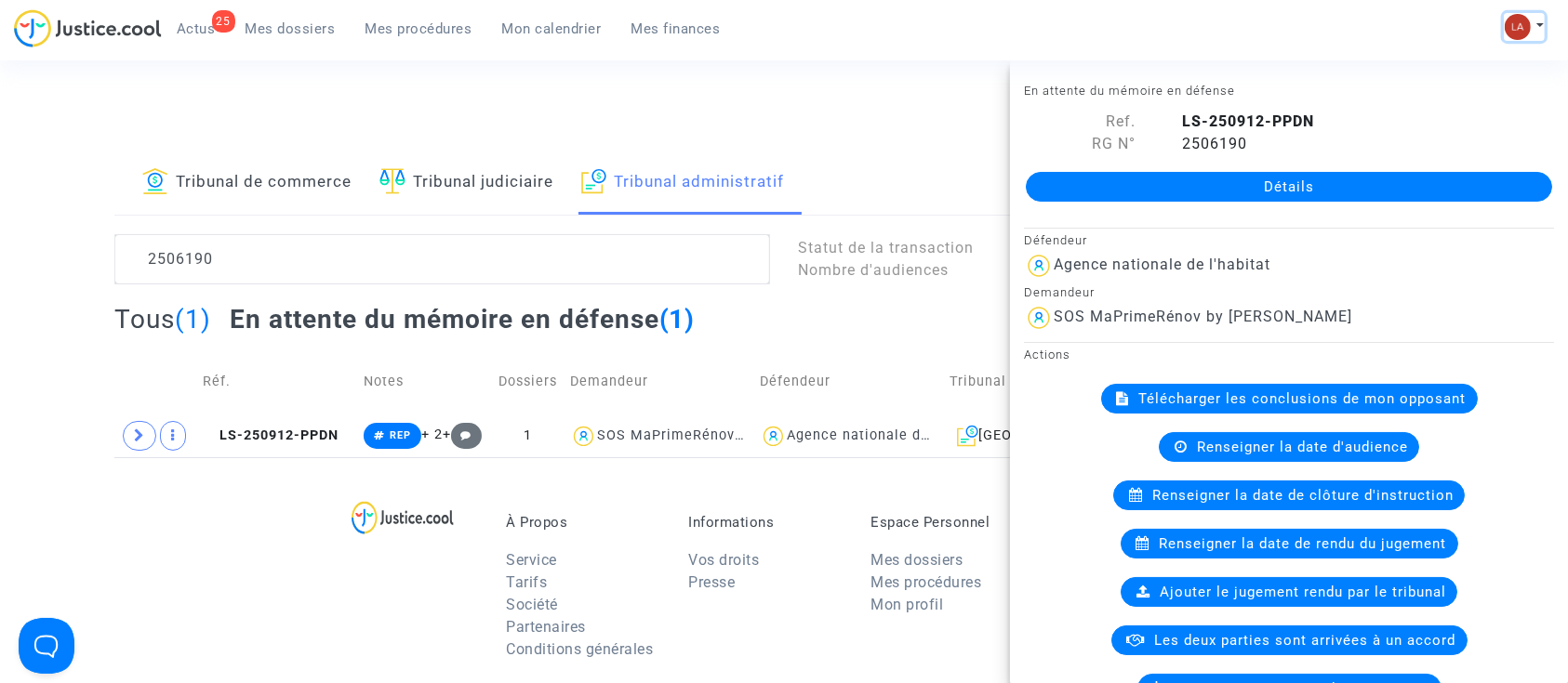
drag, startPoint x: 1519, startPoint y: 30, endPoint x: 1450, endPoint y: 85, distance: 88.2
click at [1519, 30] on img at bounding box center [1517, 27] width 26 height 26
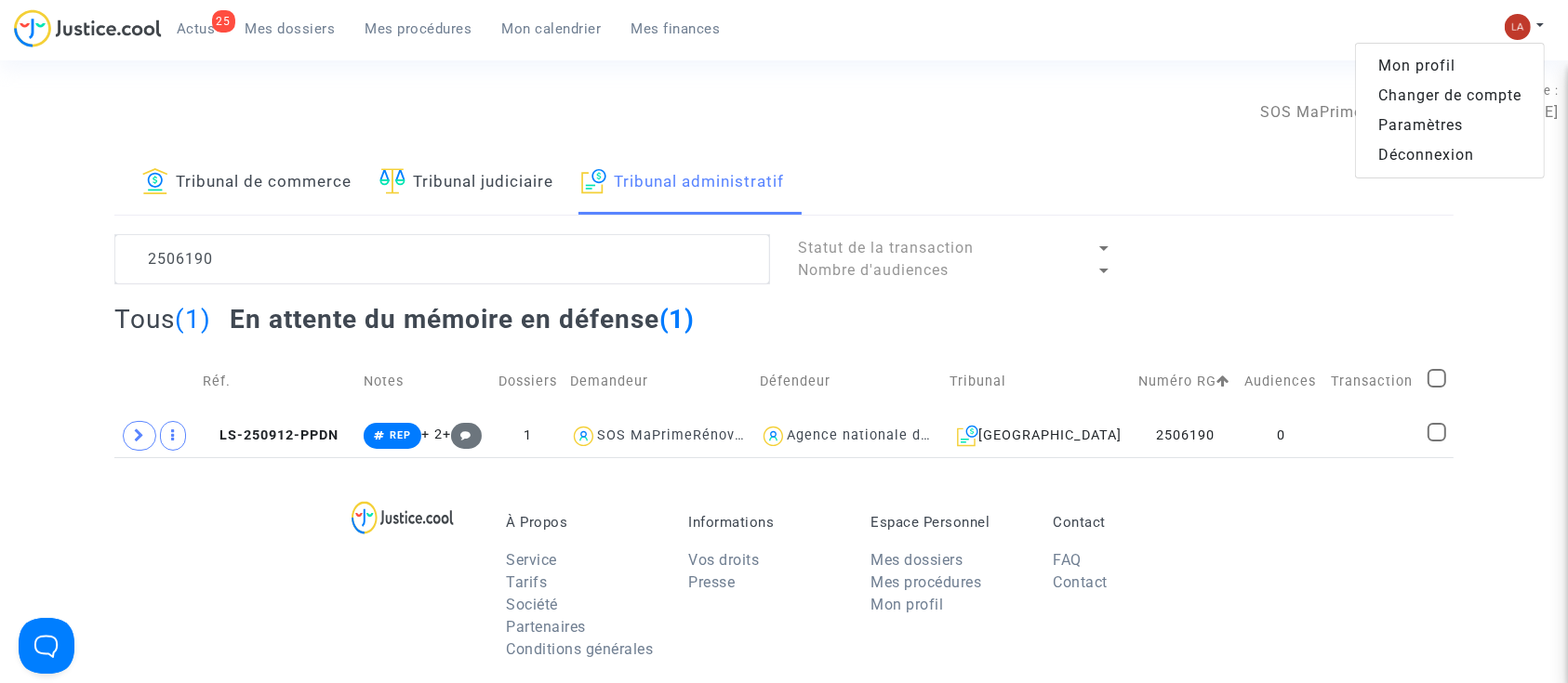
click at [1446, 83] on link "Changer de compte" at bounding box center [1449, 95] width 188 height 29
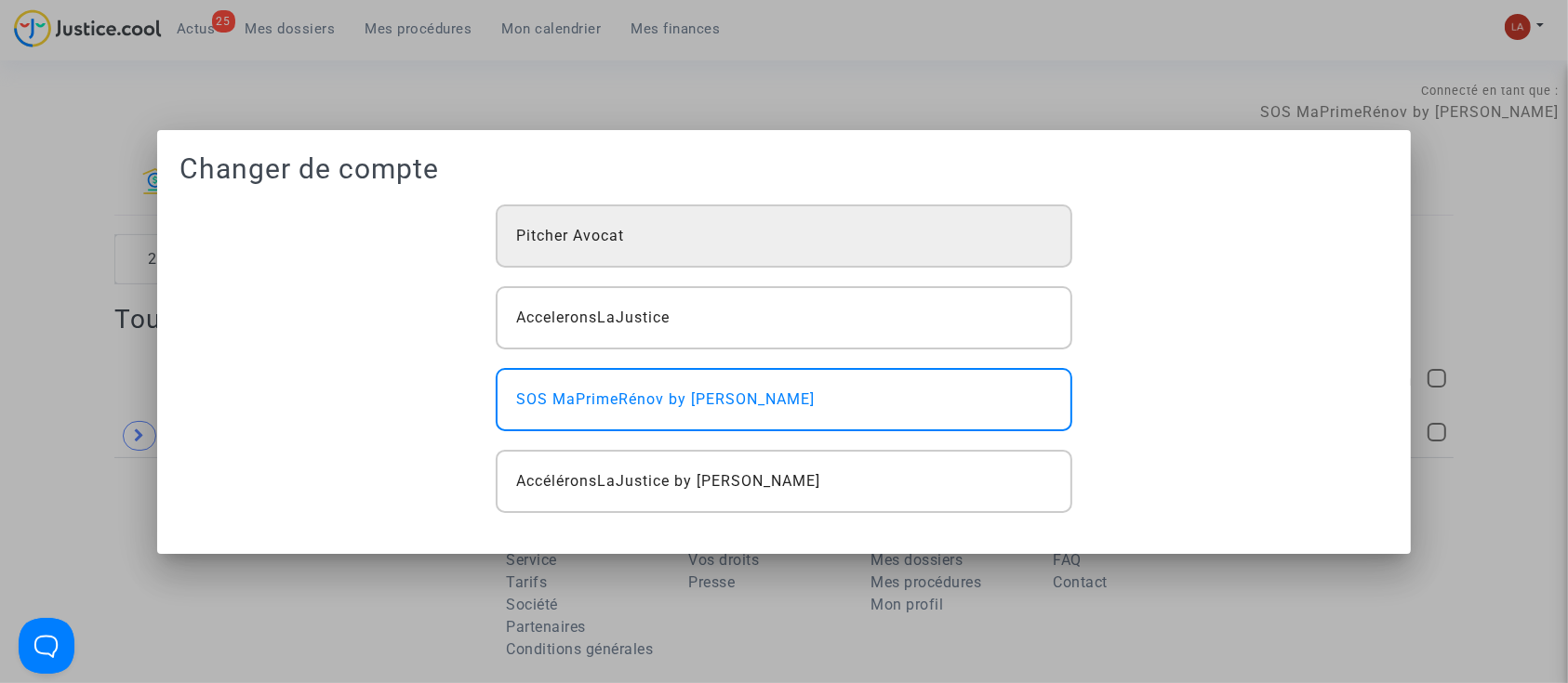
click at [781, 245] on div "Pitcher Avocat" at bounding box center [784, 236] width 577 height 64
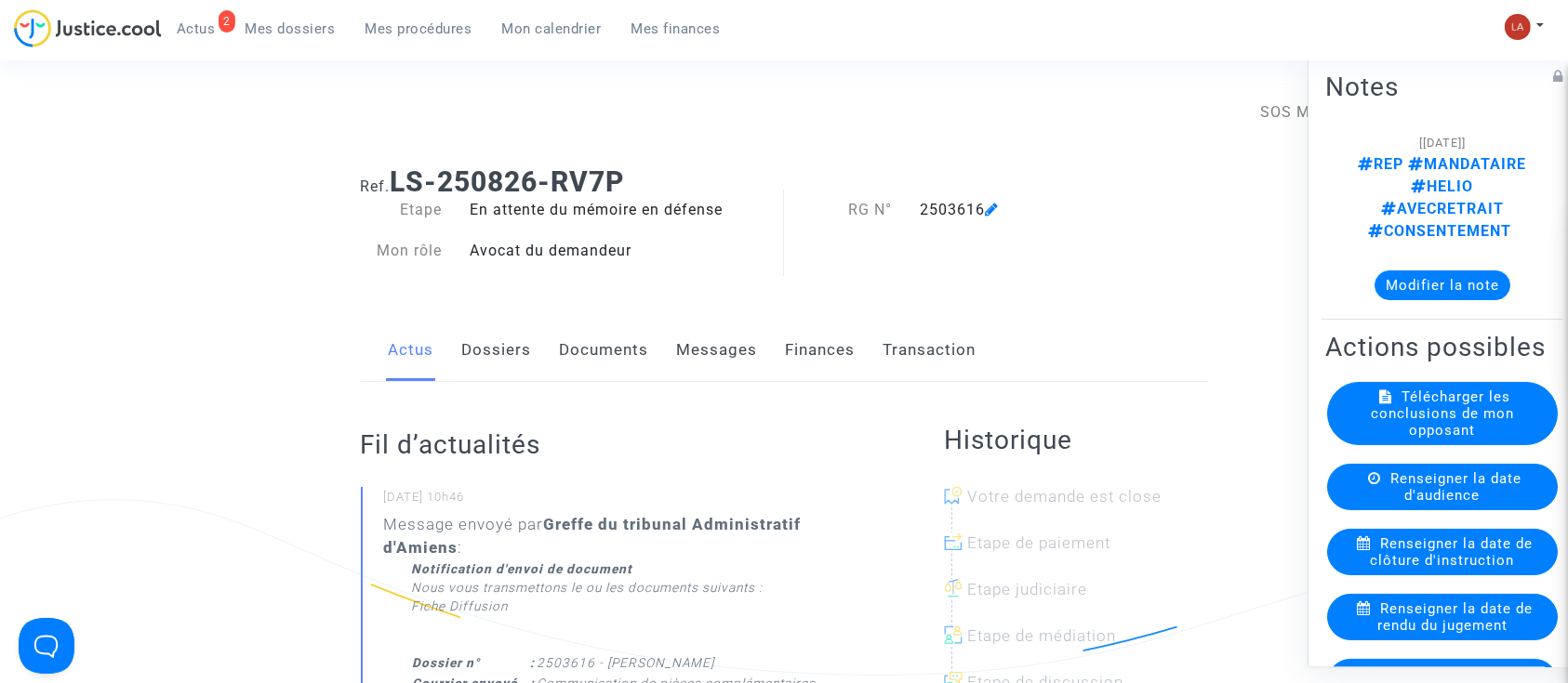
click at [613, 367] on link "Documents" at bounding box center [604, 350] width 89 height 62
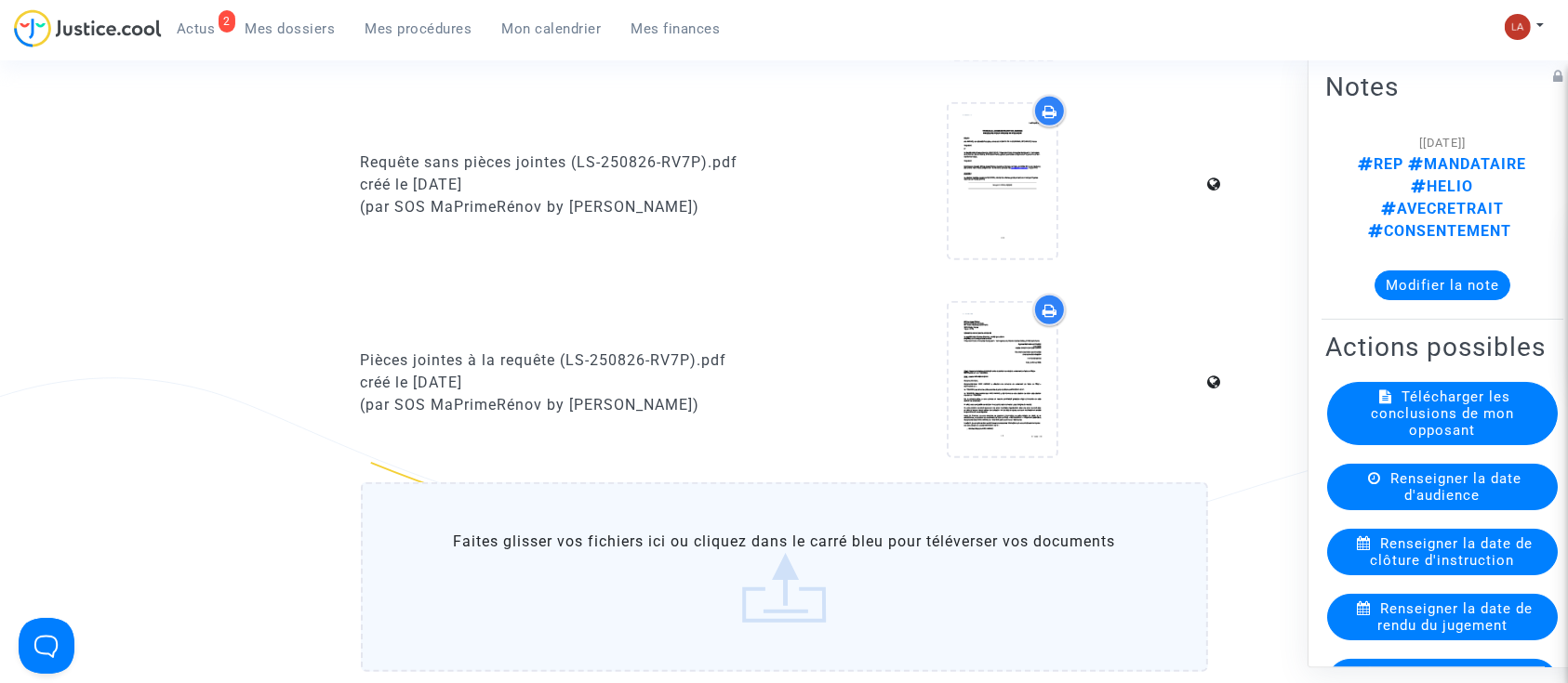
scroll to position [1116, 0]
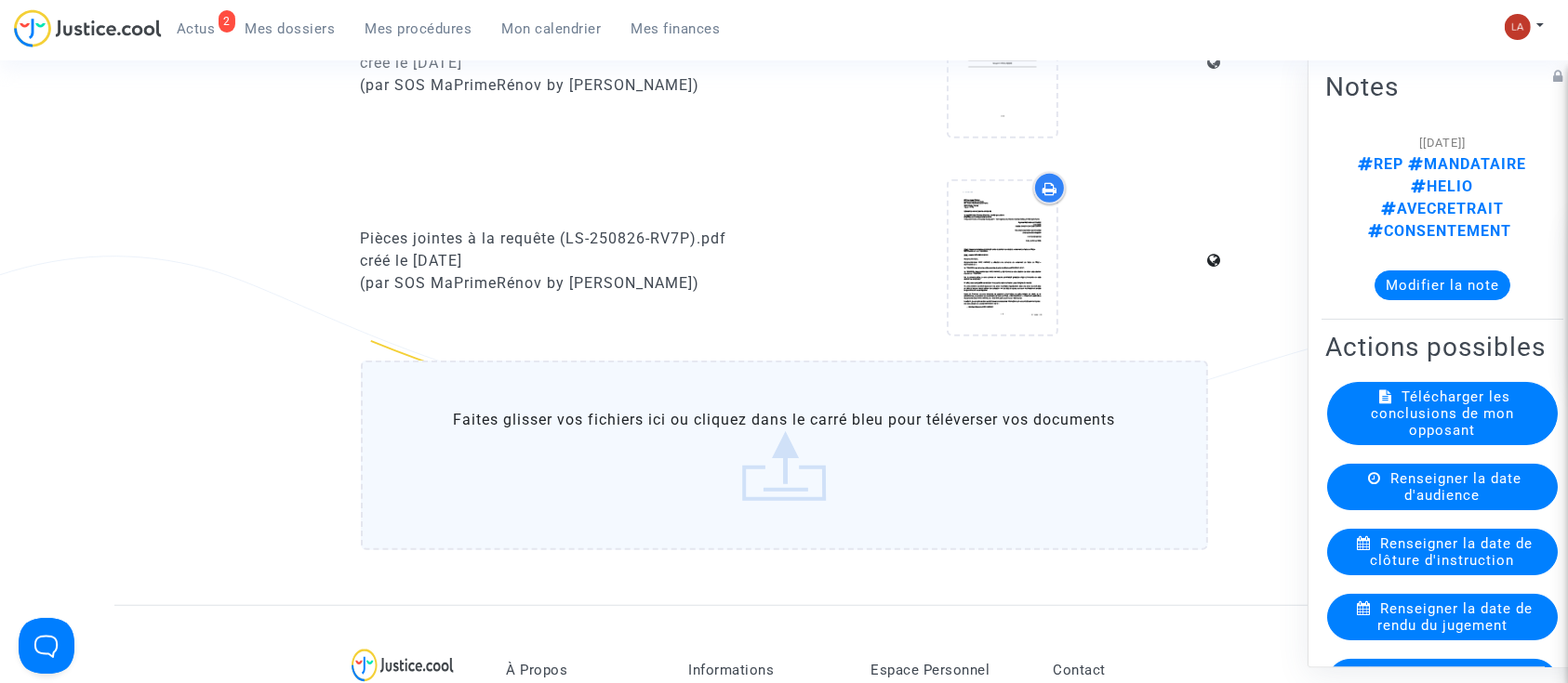
click at [774, 383] on label "Faites glisser vos fichiers ici ou cliquez dans le carré bleu pour téléverser v…" at bounding box center [784, 455] width 847 height 190
click at [0, 0] on input "Faites glisser vos fichiers ici ou cliquez dans le carré bleu pour téléverser v…" at bounding box center [0, 0] width 0 height 0
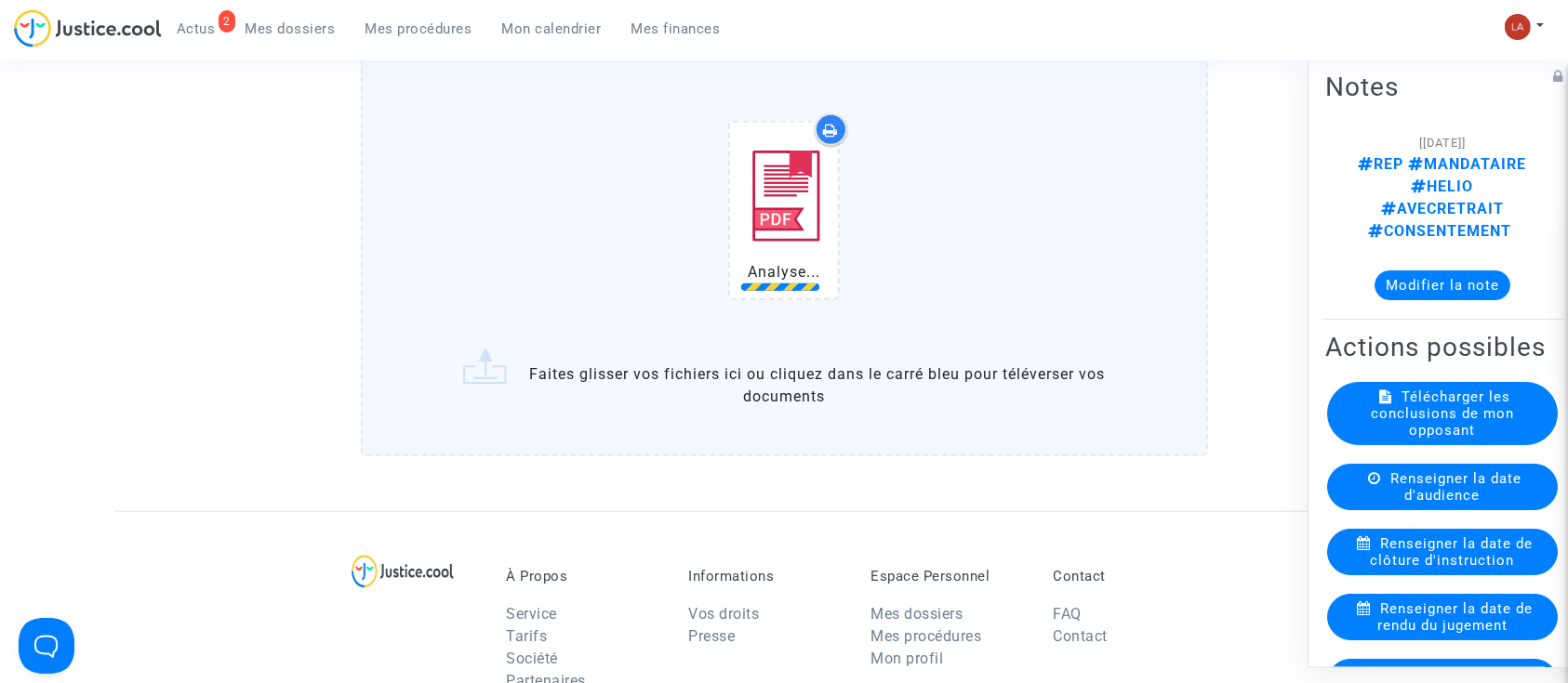
scroll to position [1487, 0]
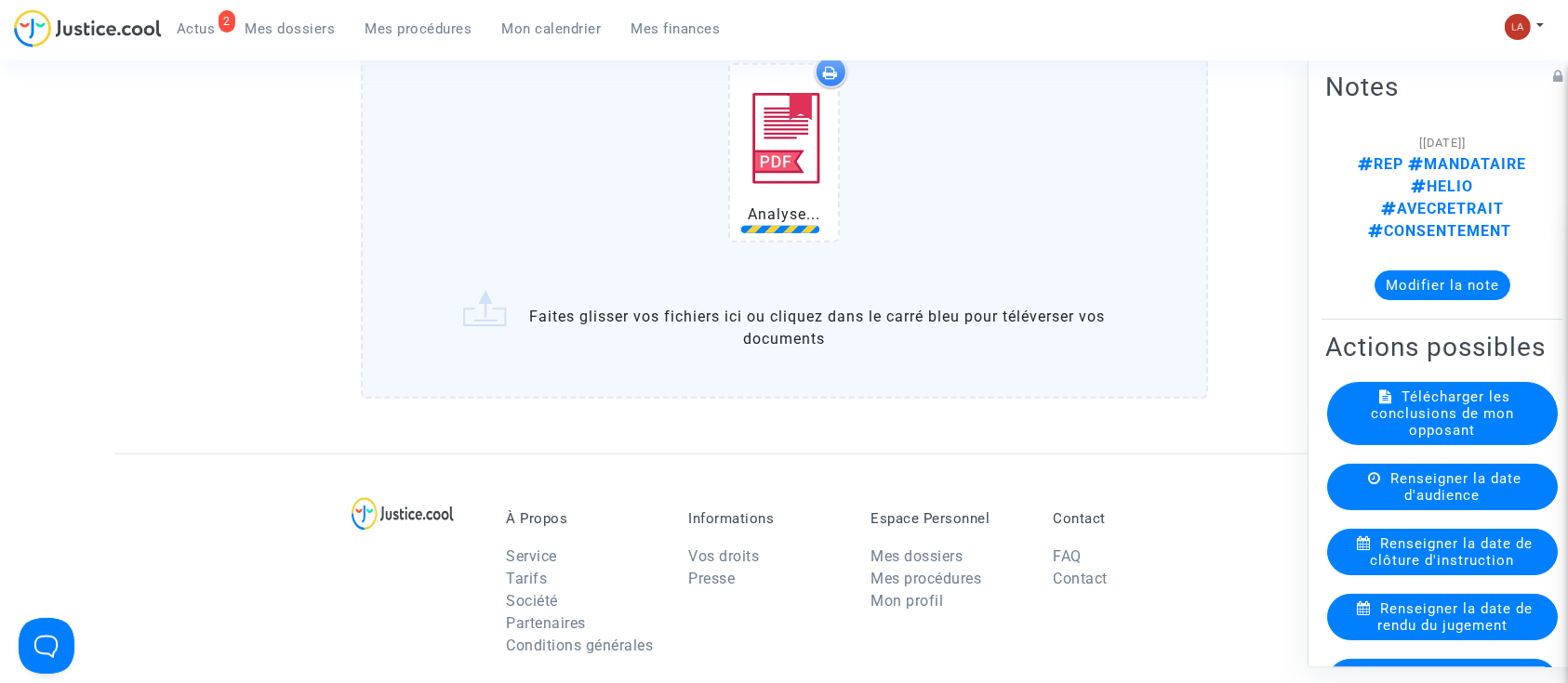
drag, startPoint x: 825, startPoint y: 443, endPoint x: 796, endPoint y: 420, distance: 37.0
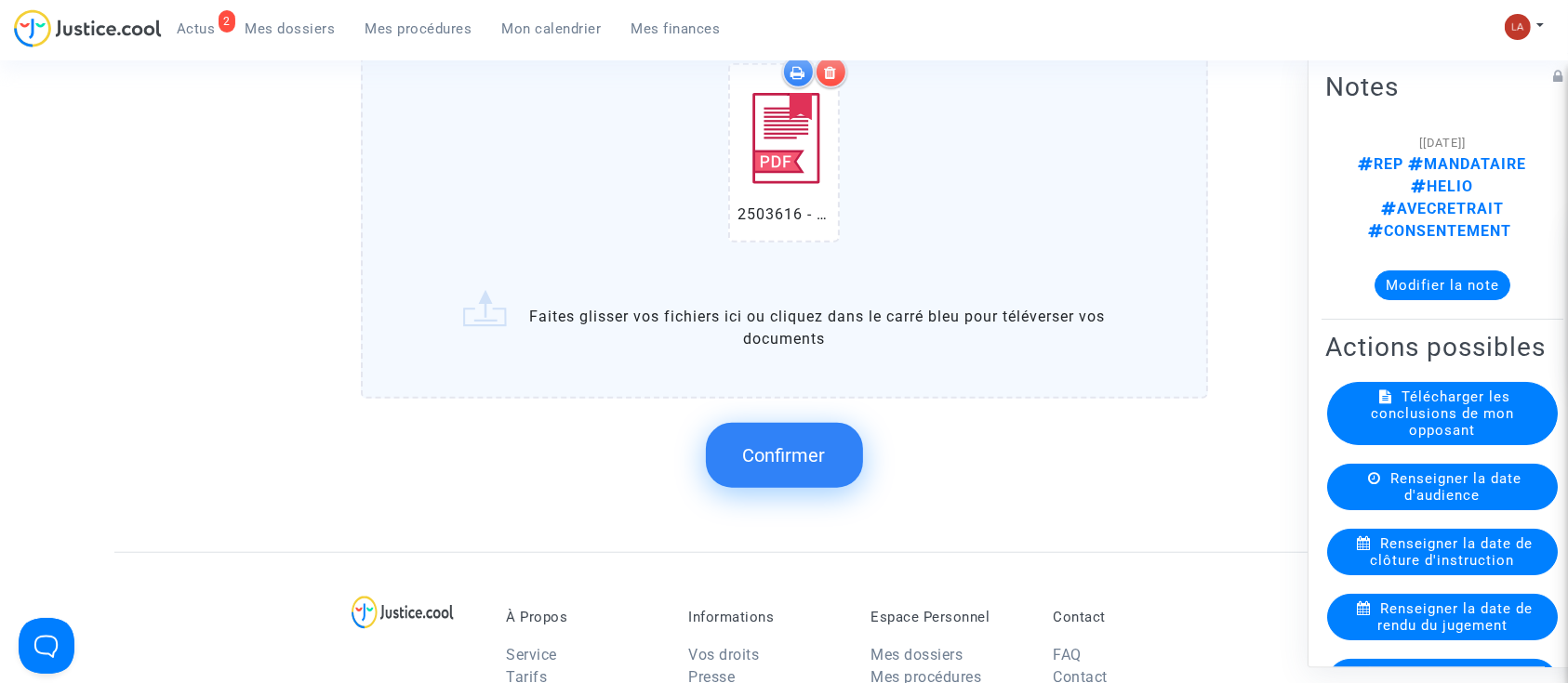
click at [716, 468] on button "Confirmer" at bounding box center [784, 455] width 157 height 65
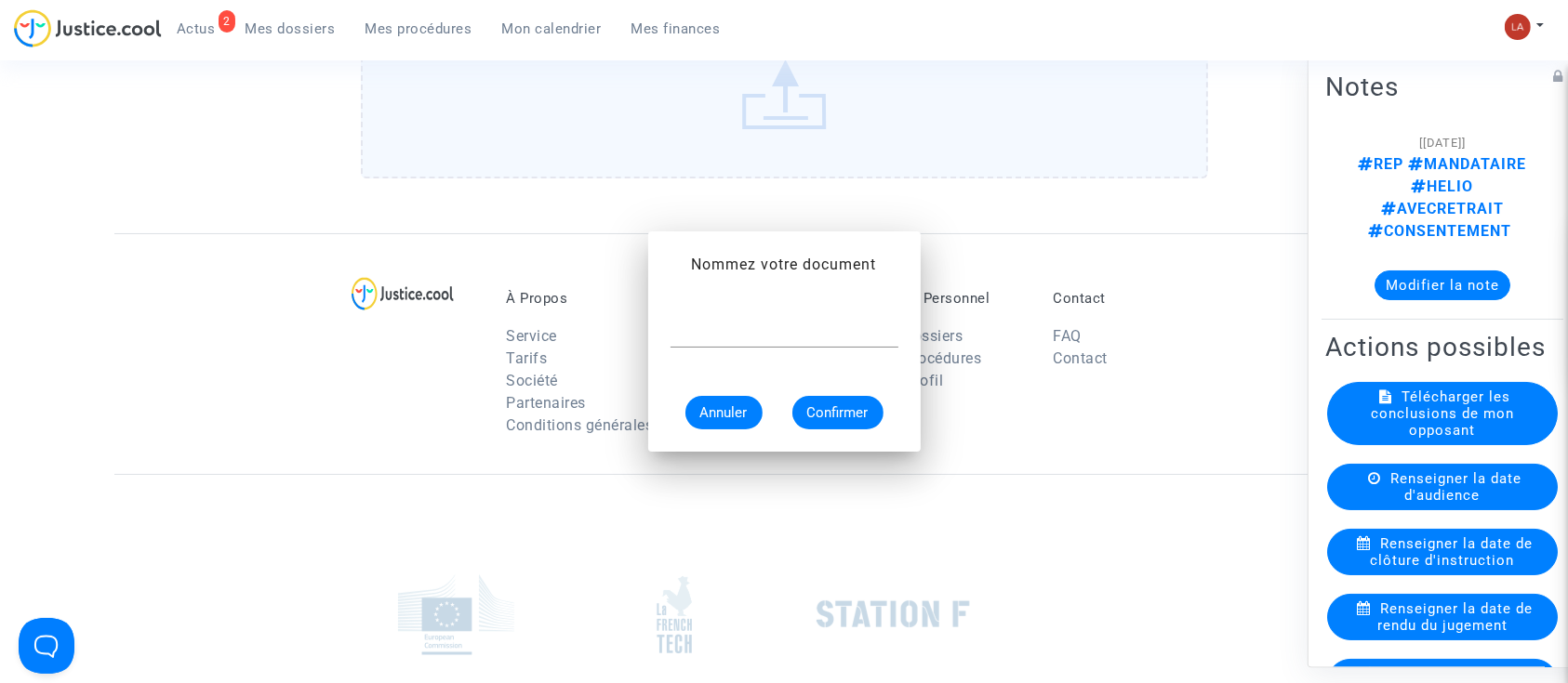
scroll to position [0, 0]
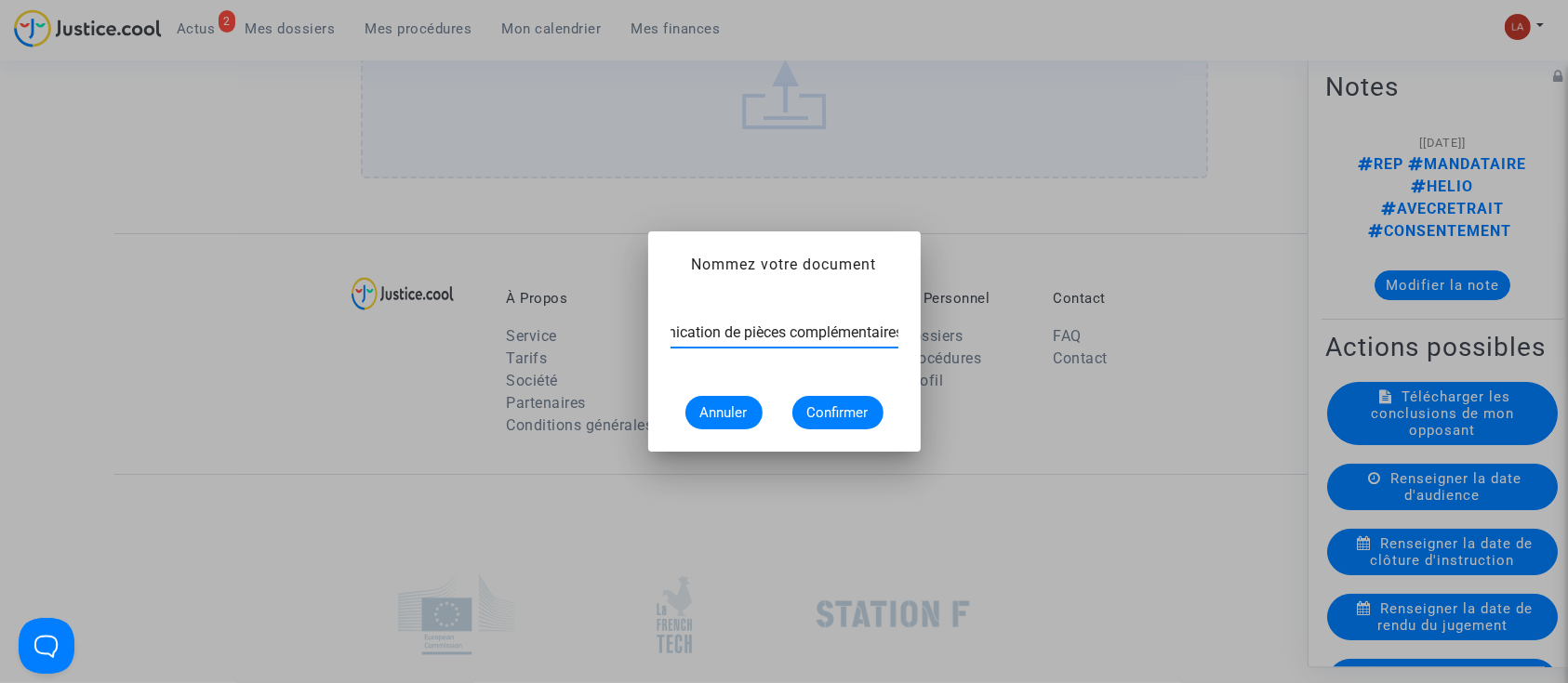
type input "Communication de pièces complémentaires"
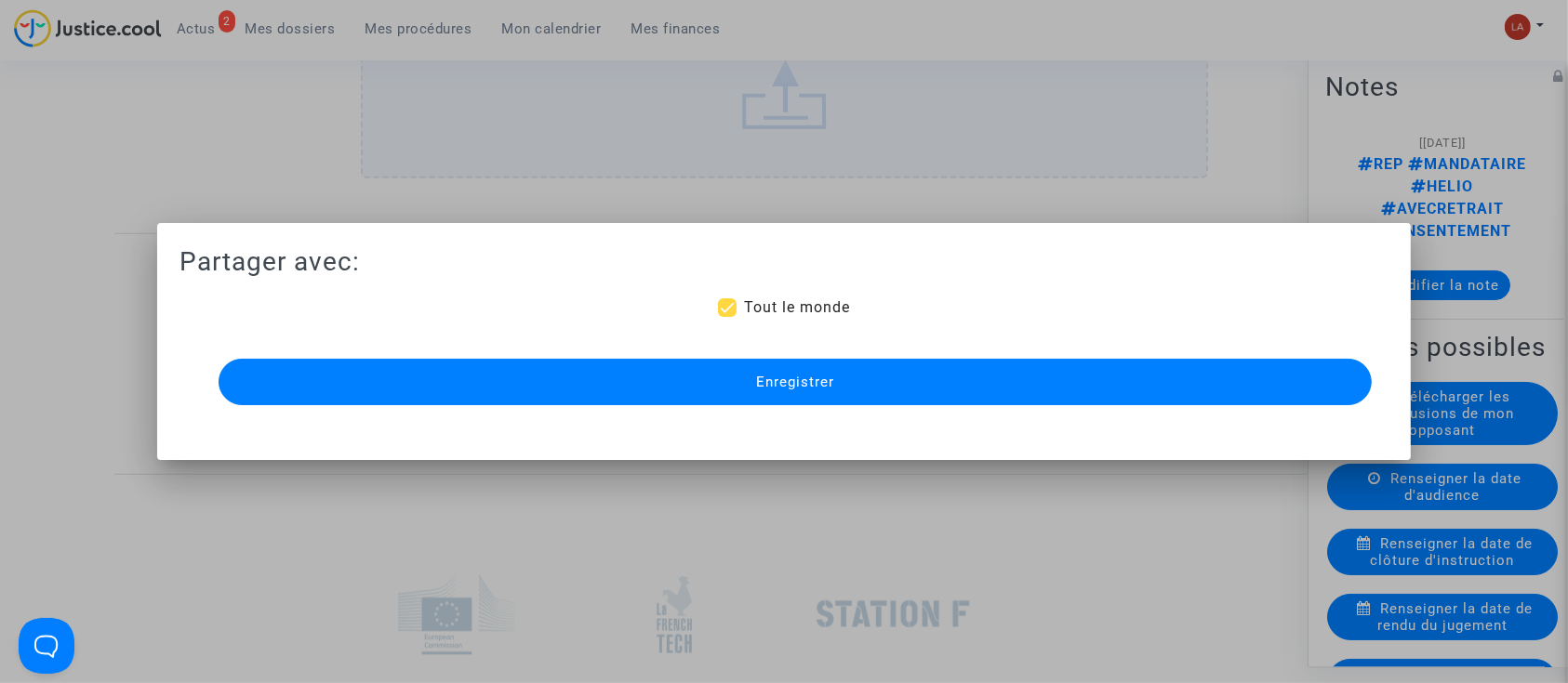
click at [869, 396] on button "Enregistrer" at bounding box center [795, 381] width 1153 height 46
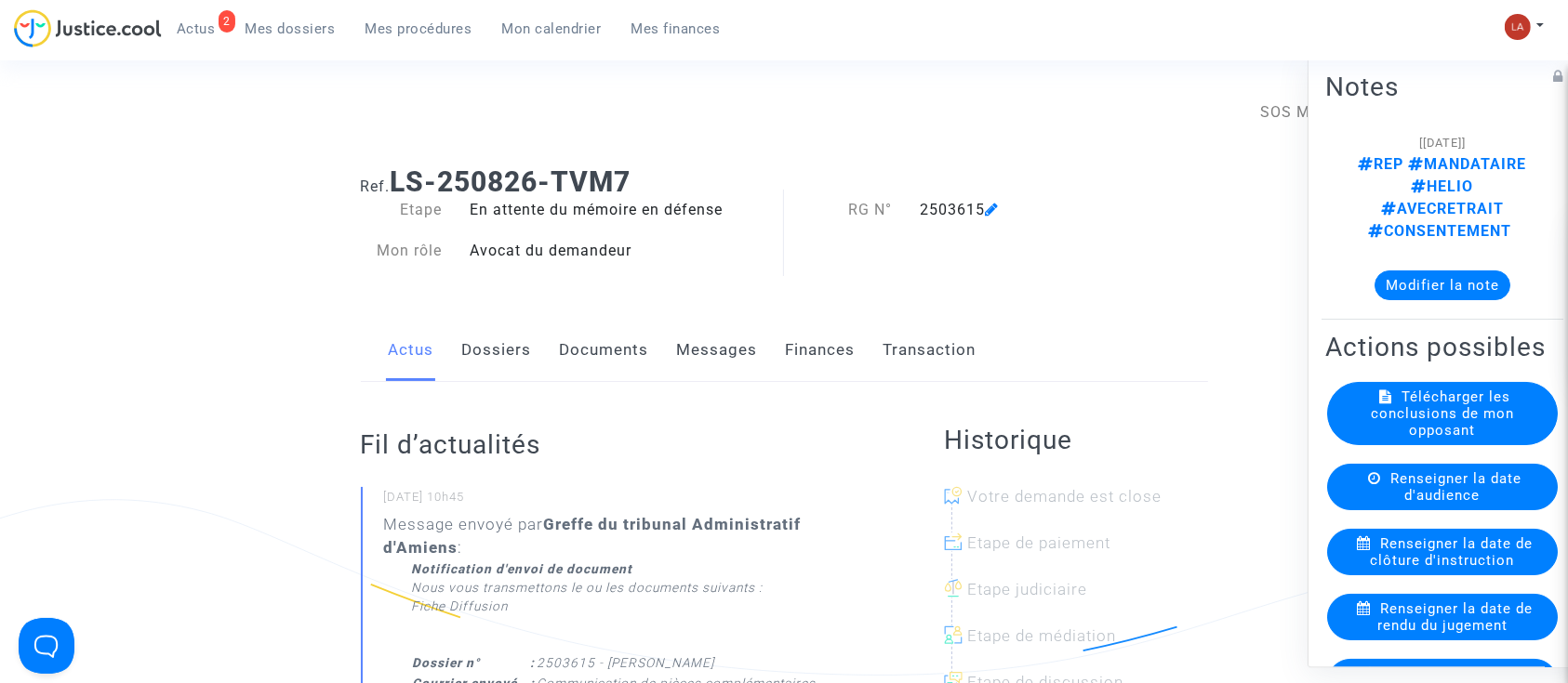
click at [644, 358] on link "Documents" at bounding box center [604, 350] width 89 height 62
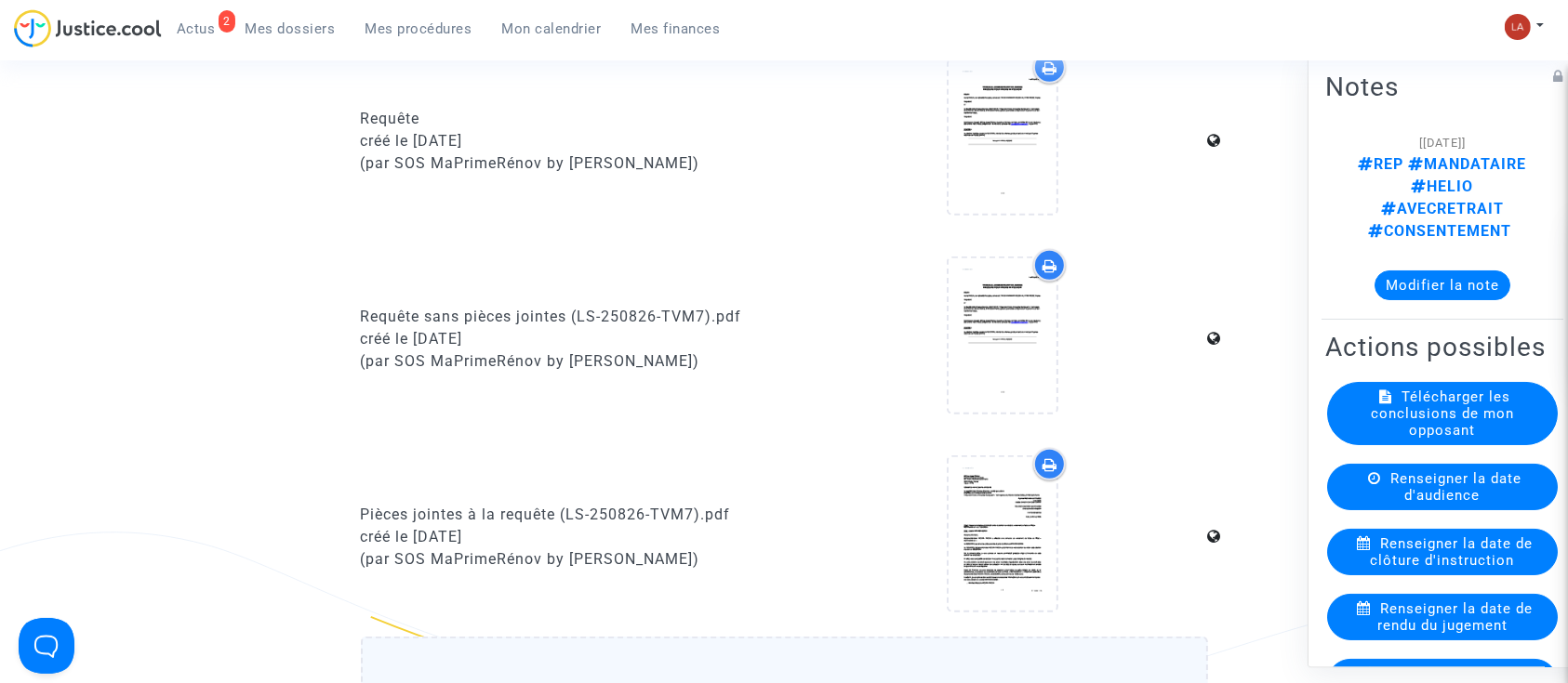
scroll to position [1116, 0]
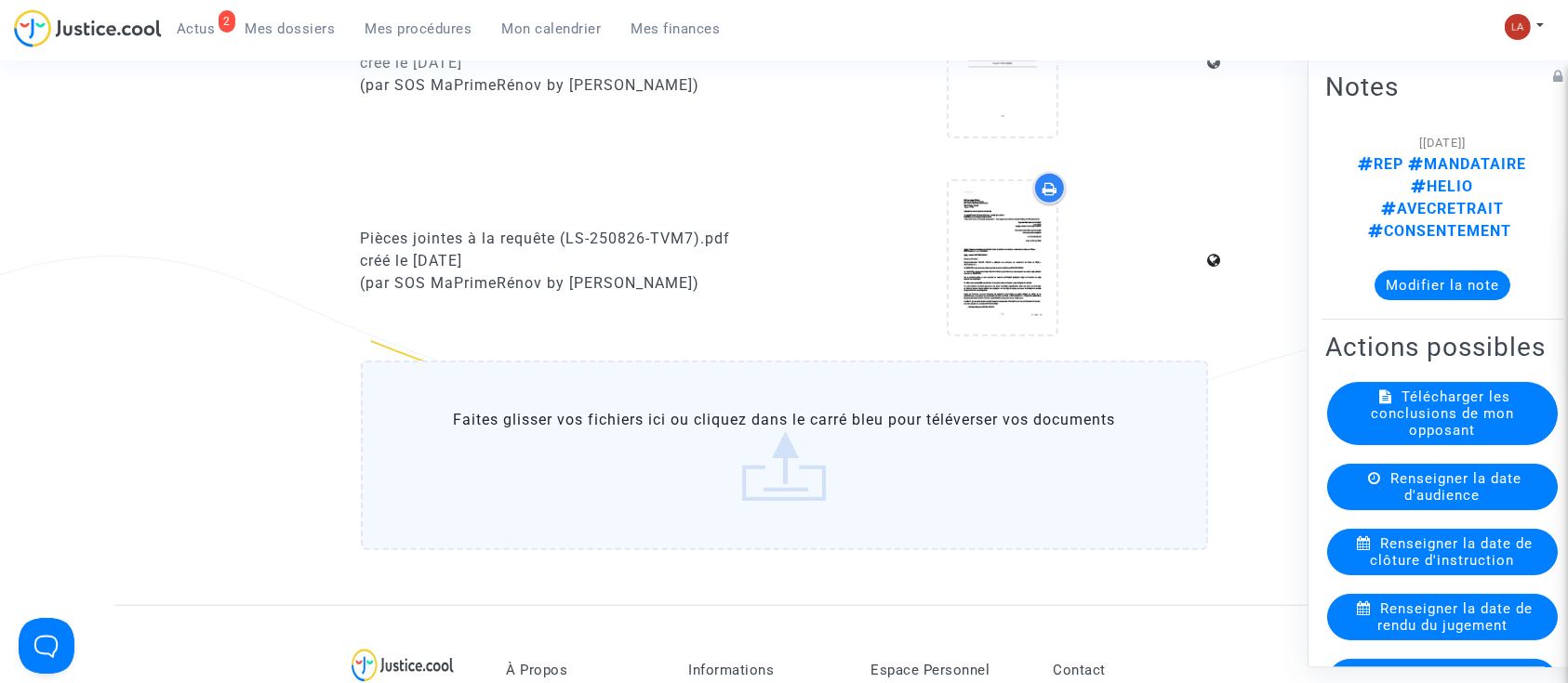
click at [908, 493] on label "Faites glisser vos fichiers ici ou cliquez dans le carré bleu pour téléverser v…" at bounding box center [784, 455] width 847 height 190
click at [0, 0] on input "Faites glisser vos fichiers ici ou cliquez dans le carré bleu pour téléverser v…" at bounding box center [0, 0] width 0 height 0
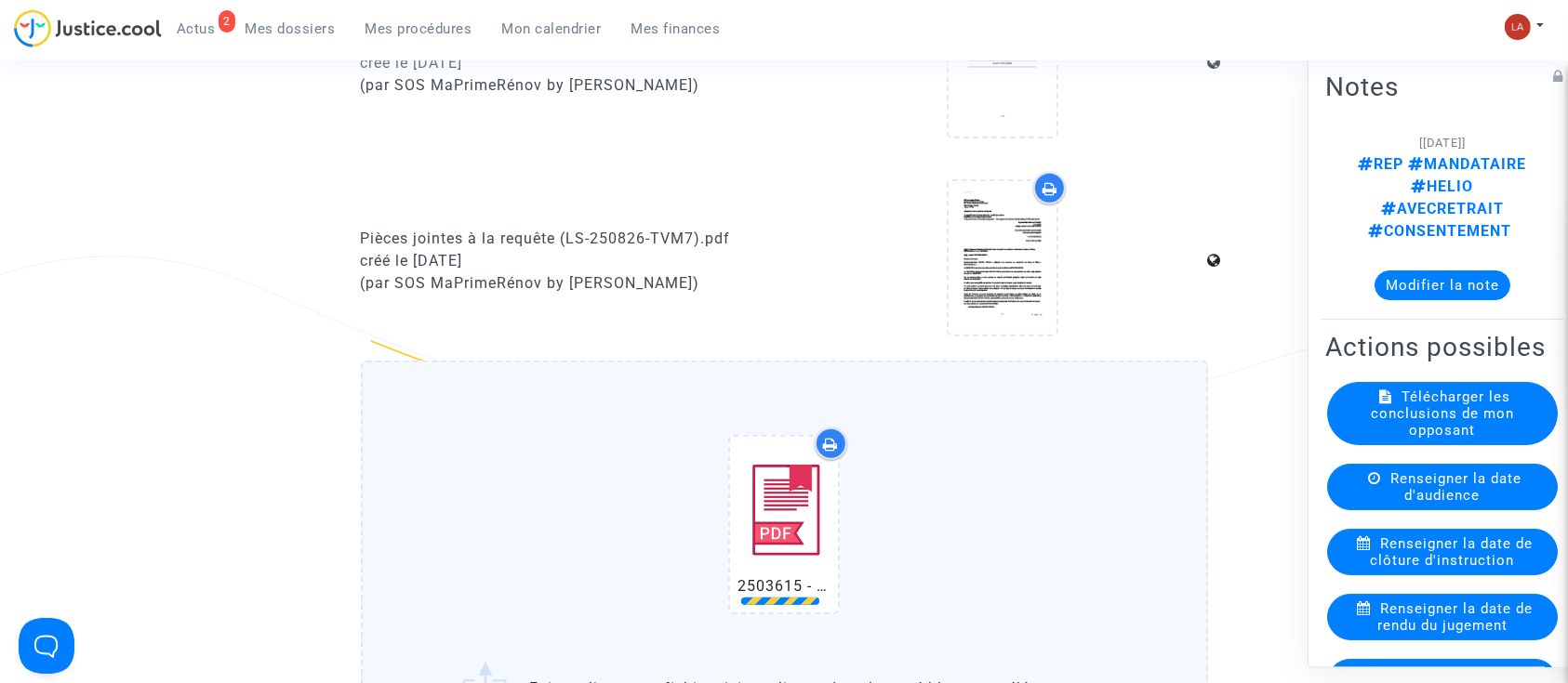
click at [536, 66] on div "créé le [DATE]" at bounding box center [565, 64] width 410 height 23
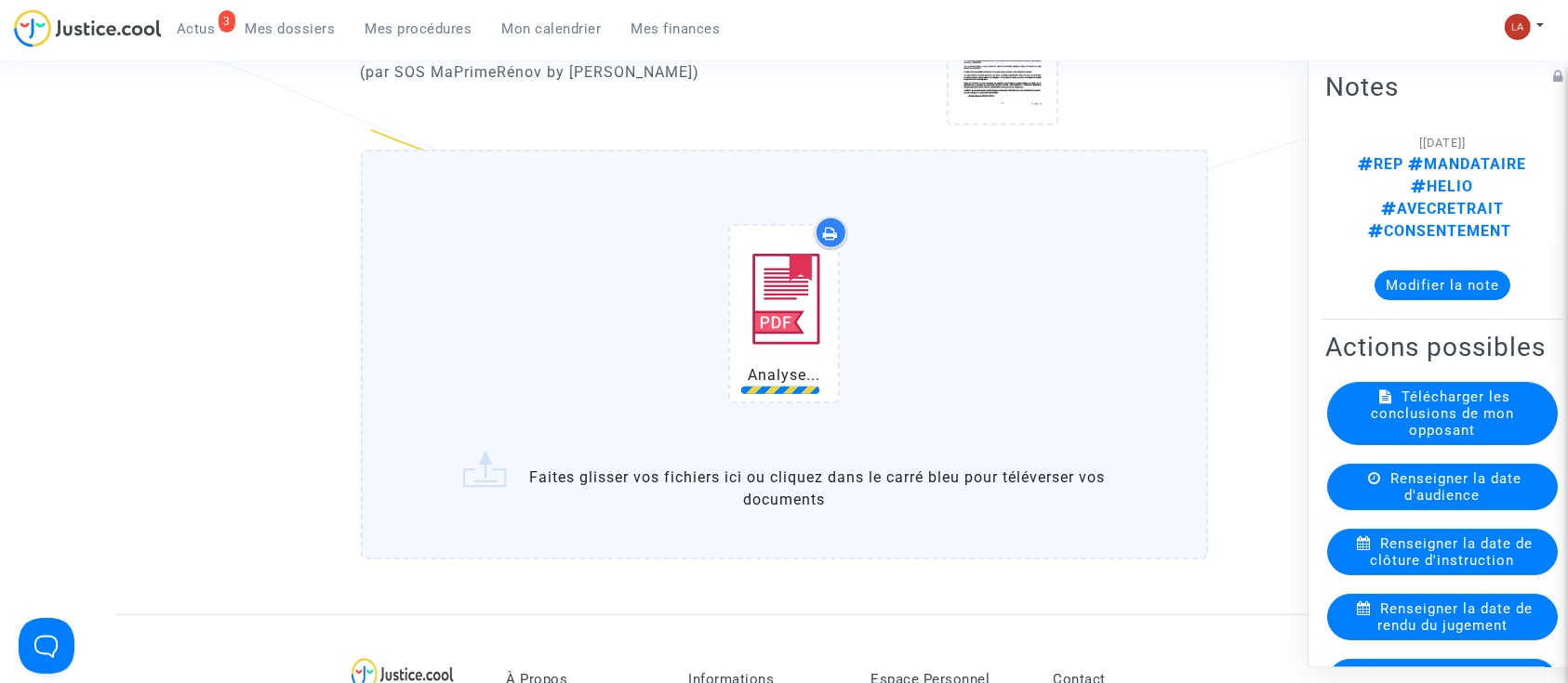
scroll to position [1487, 0]
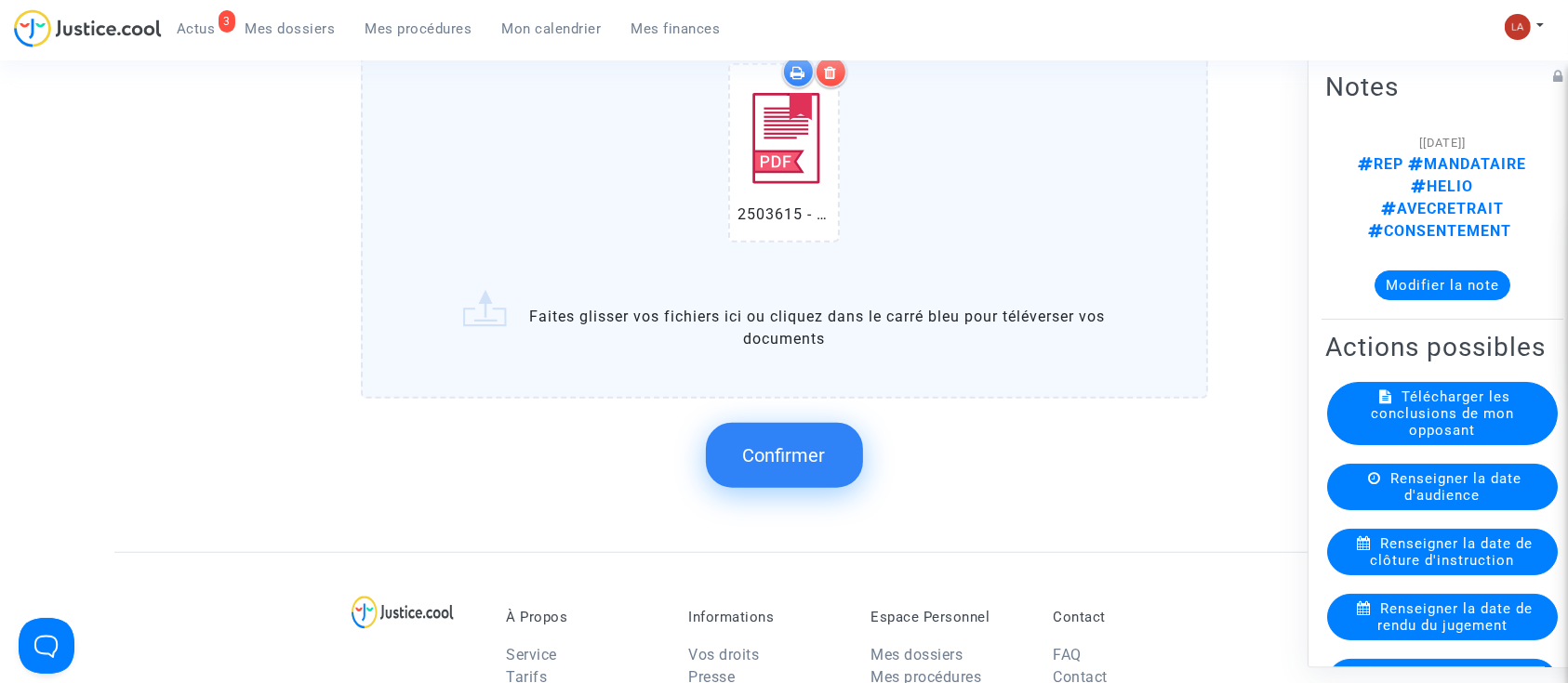
click at [805, 435] on button "Confirmer" at bounding box center [784, 455] width 157 height 65
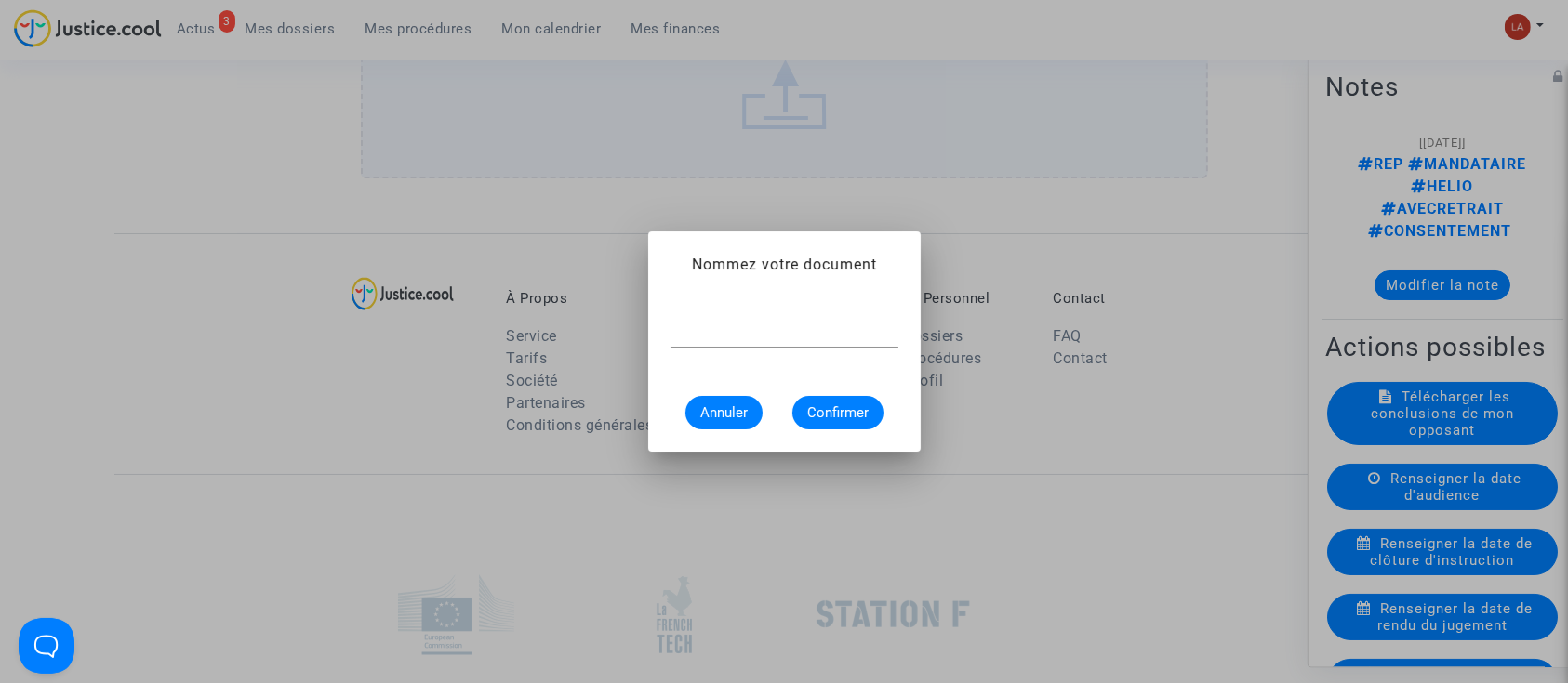
scroll to position [0, 0]
click at [715, 405] on span "Annuler" at bounding box center [724, 413] width 47 height 17
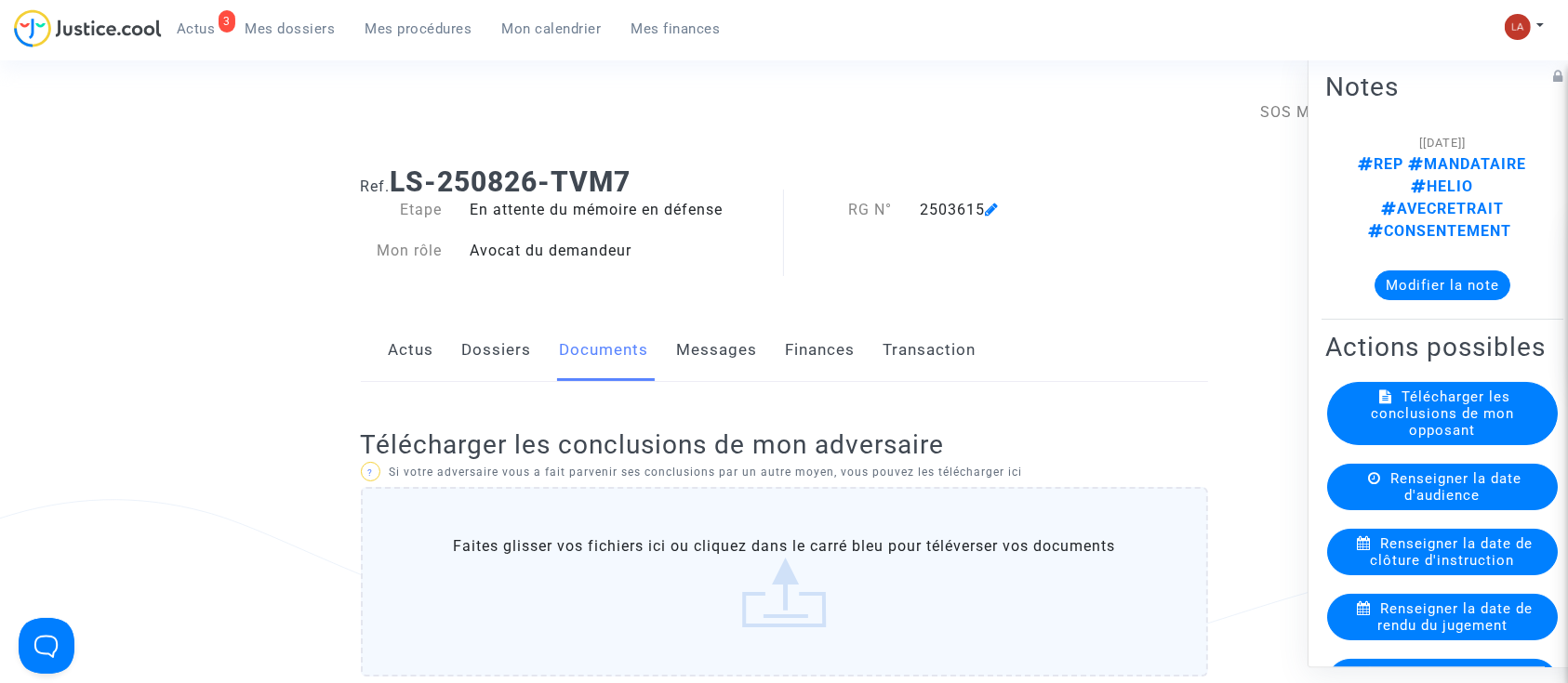
scroll to position [1487, 0]
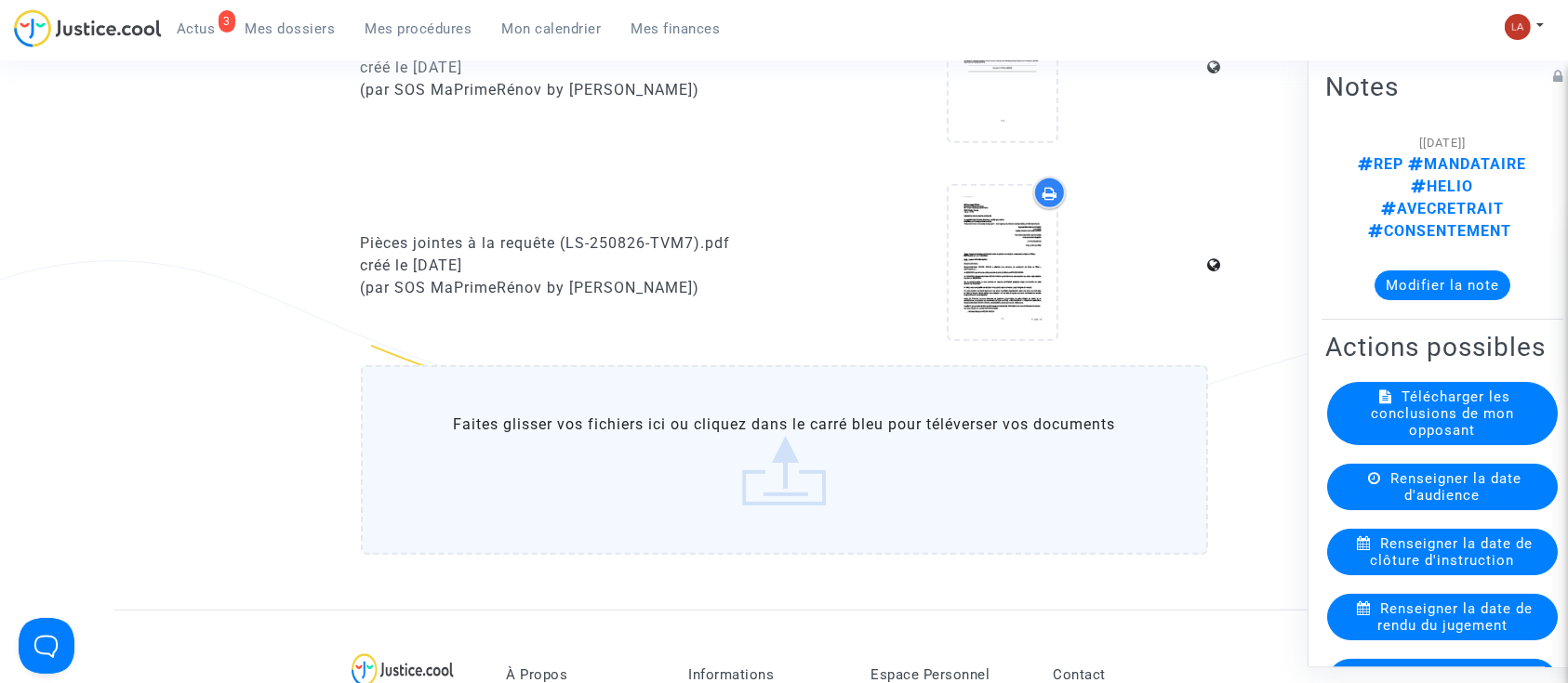
scroll to position [1229, 0]
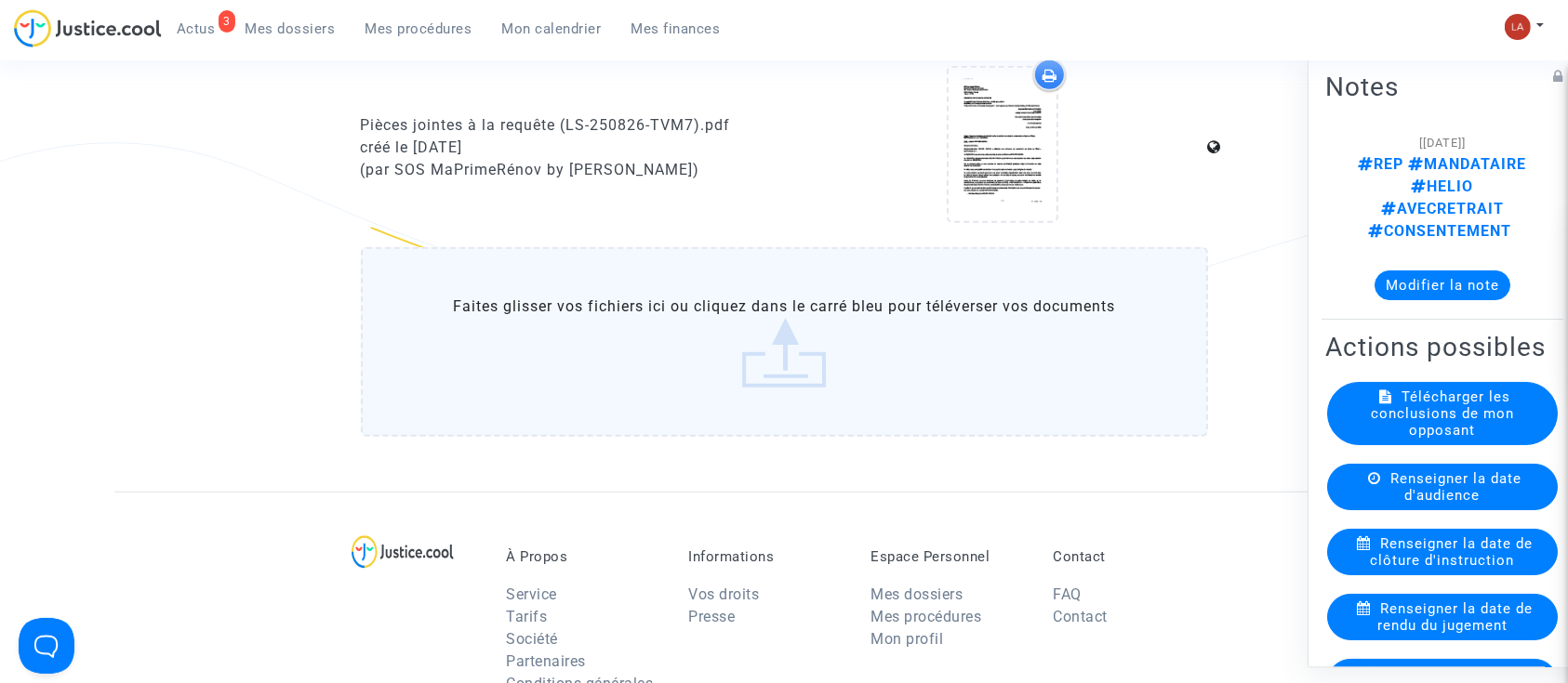
click at [834, 325] on label "Faites glisser vos fichiers ici ou cliquez dans le carré bleu pour téléverser v…" at bounding box center [784, 342] width 847 height 190
click at [0, 0] on input "Faites glisser vos fichiers ici ou cliquez dans le carré bleu pour téléverser v…" at bounding box center [0, 0] width 0 height 0
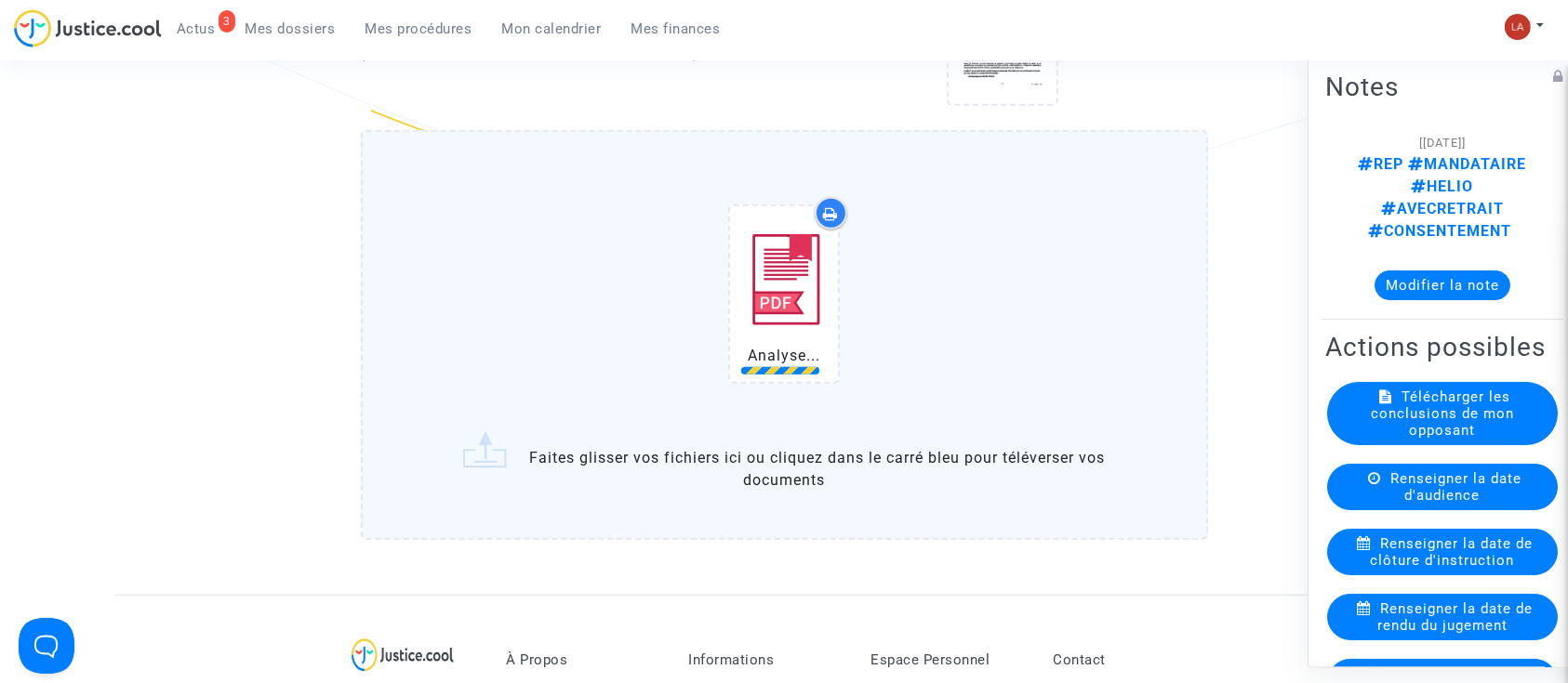
scroll to position [1478, 0]
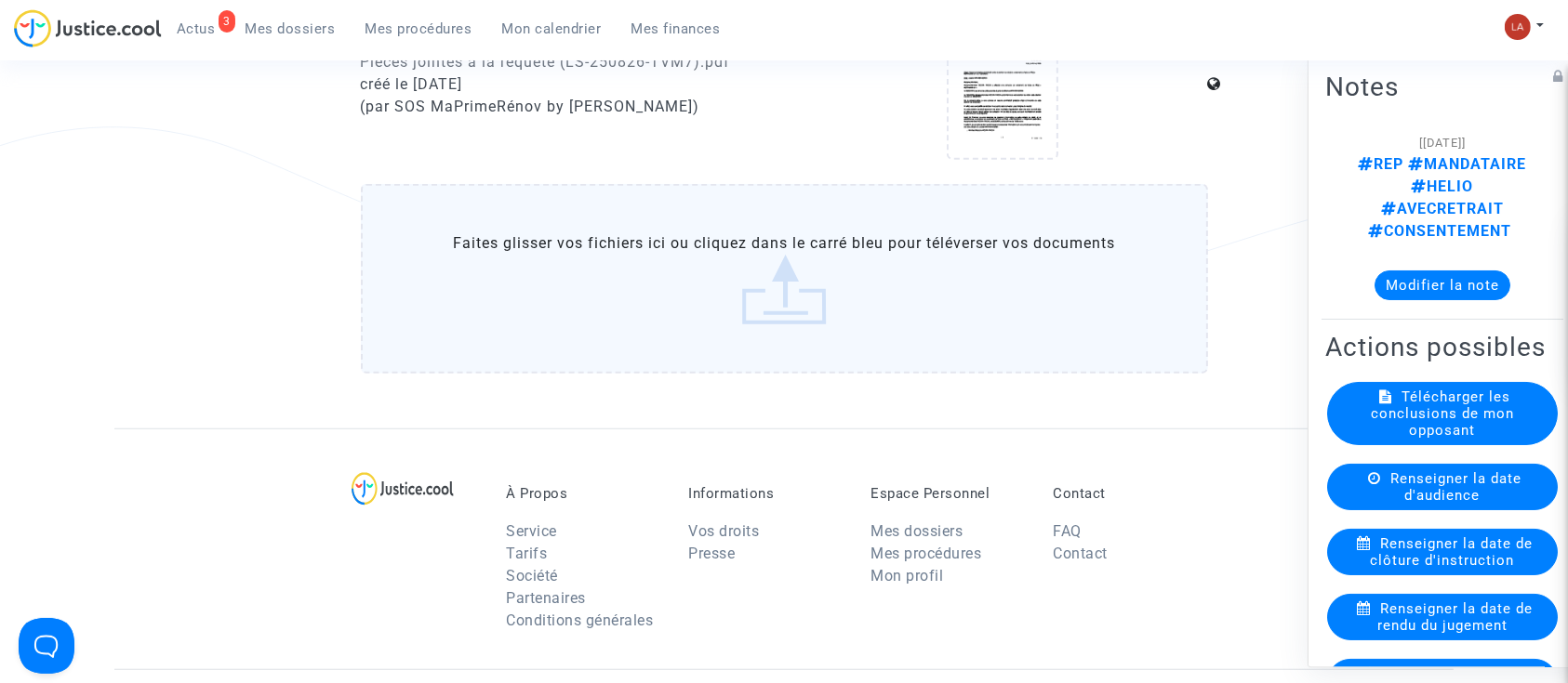
scroll to position [1229, 0]
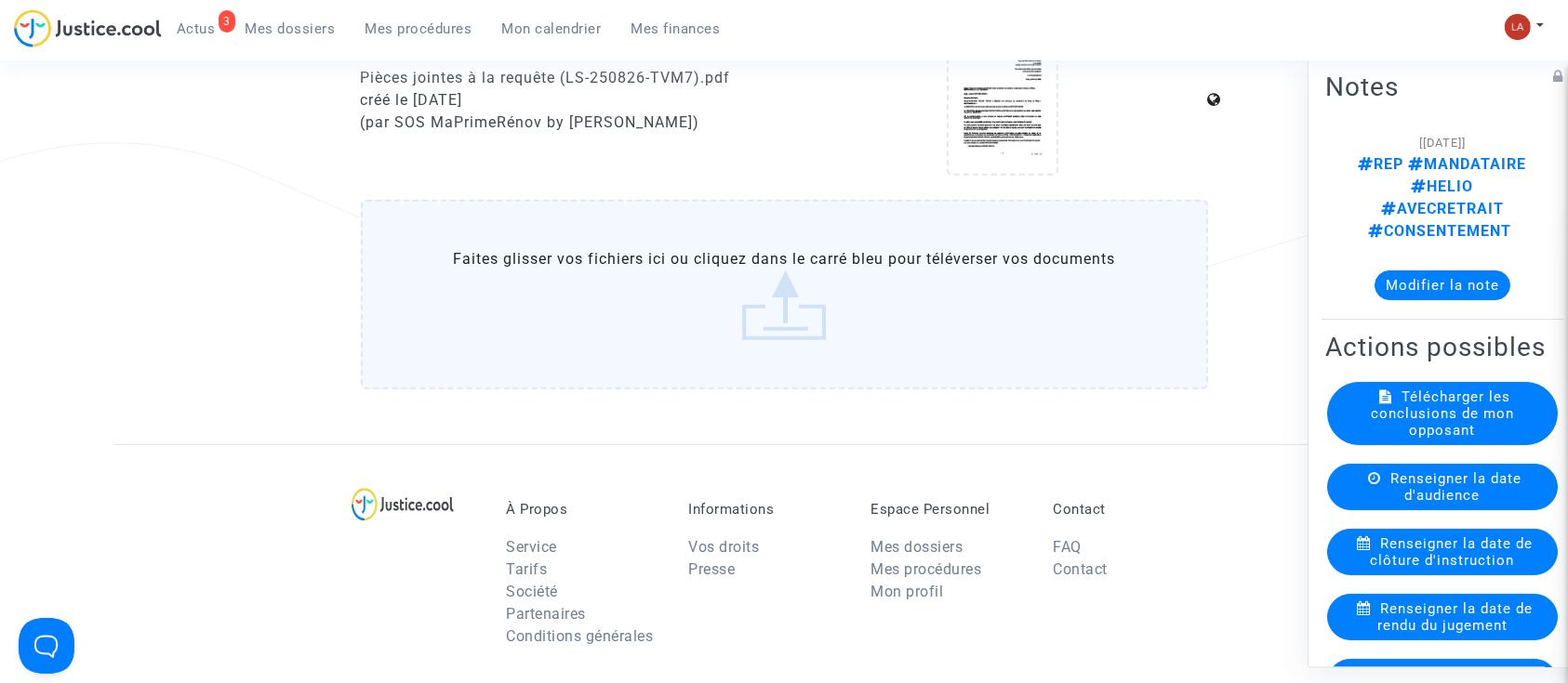
click at [615, 313] on label "Faites glisser vos fichiers ici ou cliquez dans le carré bleu pour téléverser v…" at bounding box center [784, 295] width 847 height 190
click at [0, 0] on input "Faites glisser vos fichiers ici ou cliquez dans le carré bleu pour téléverser v…" at bounding box center [0, 0] width 0 height 0
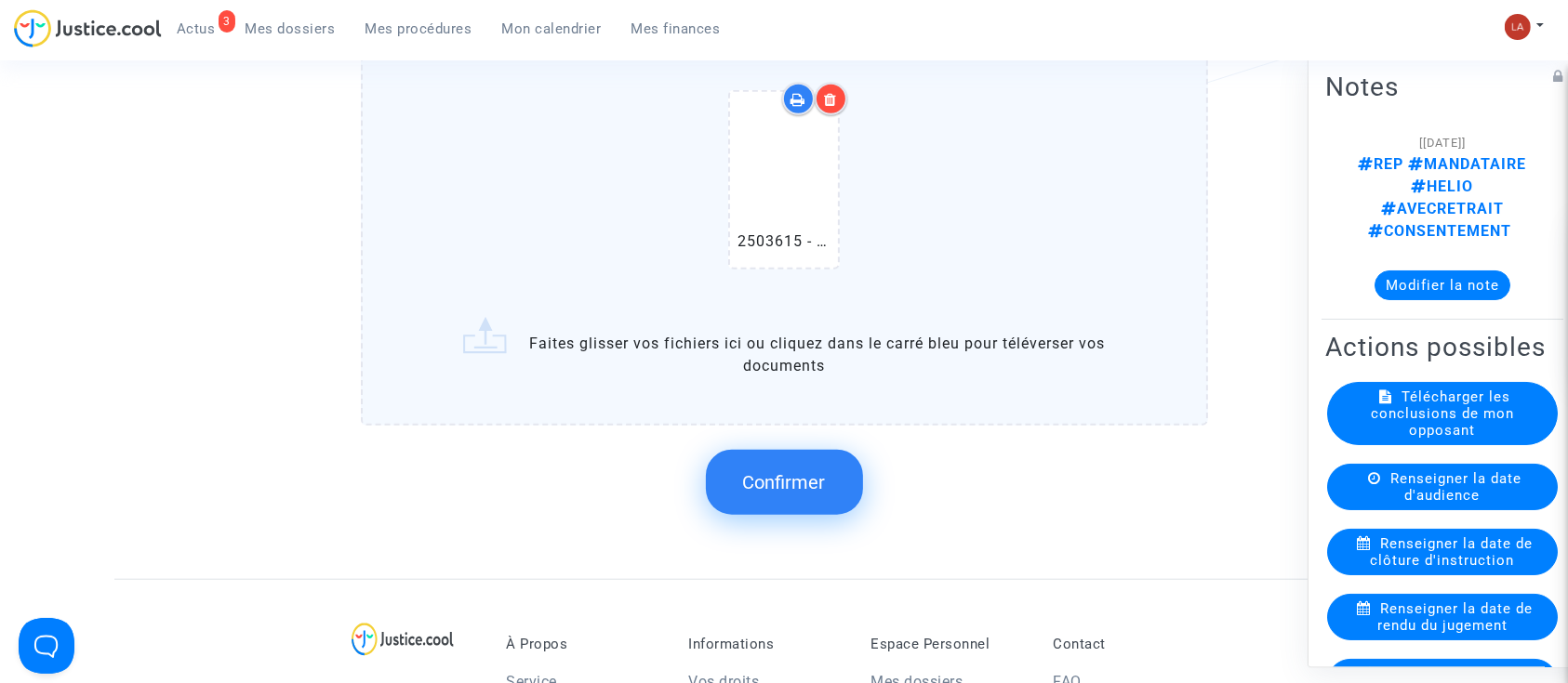
scroll to position [1601, 0]
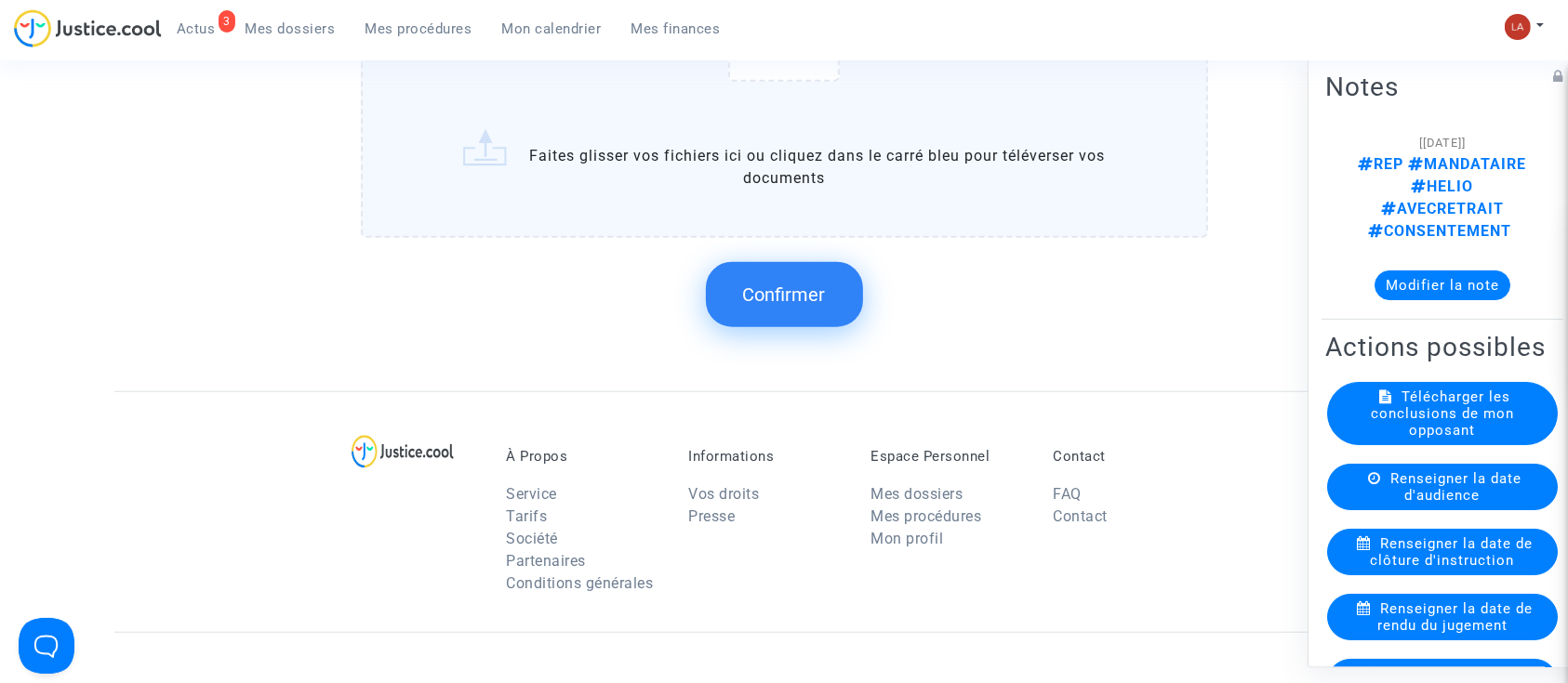
click at [790, 325] on button "Confirmer" at bounding box center [784, 294] width 157 height 65
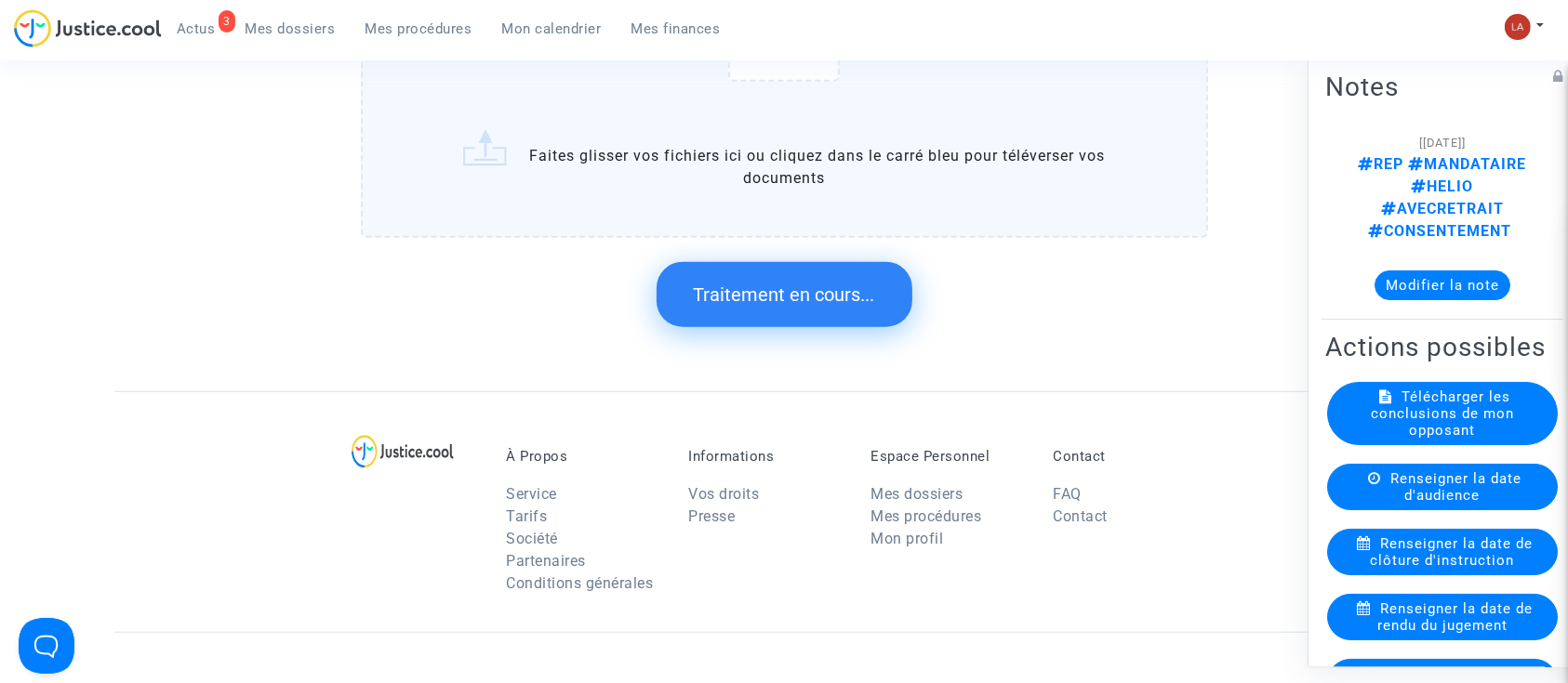
scroll to position [0, 0]
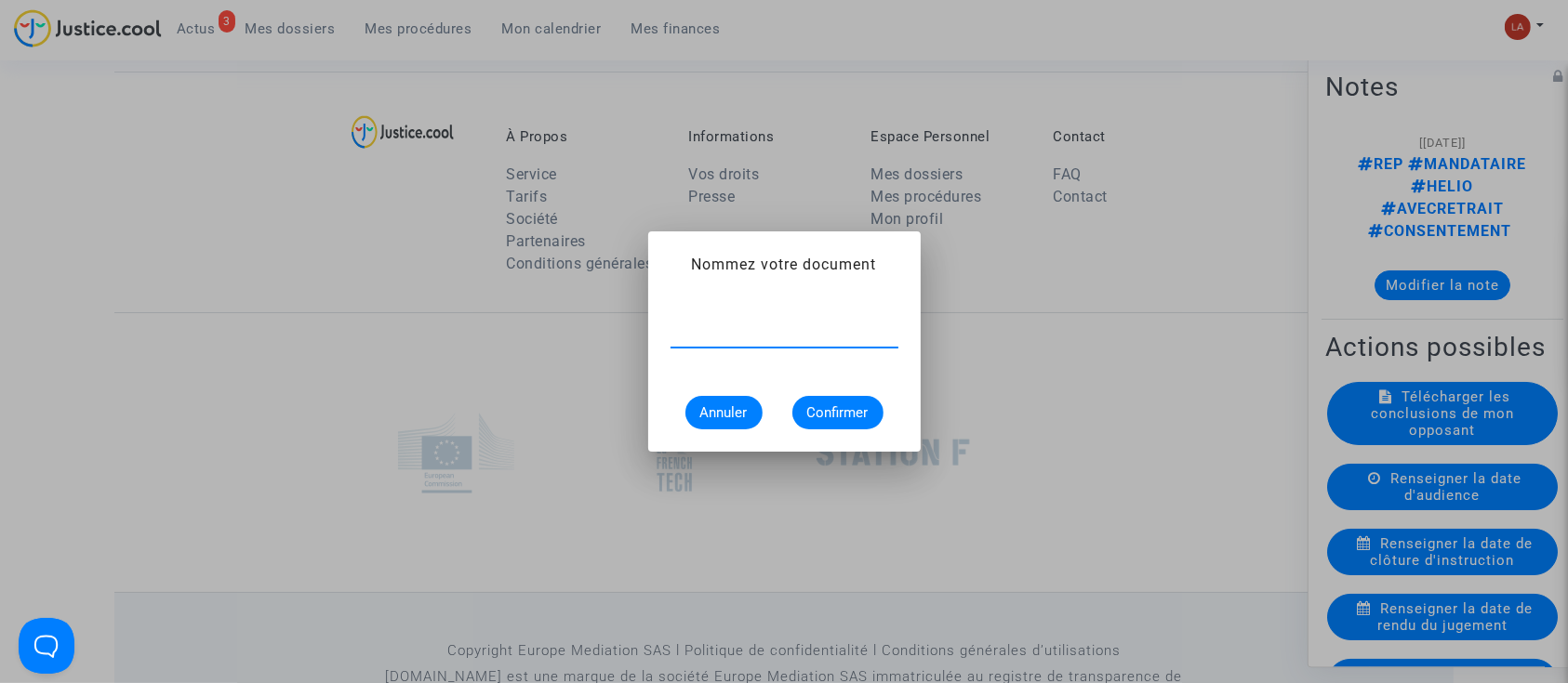
type input "c"
type input "Communication de pièces complémentaires"
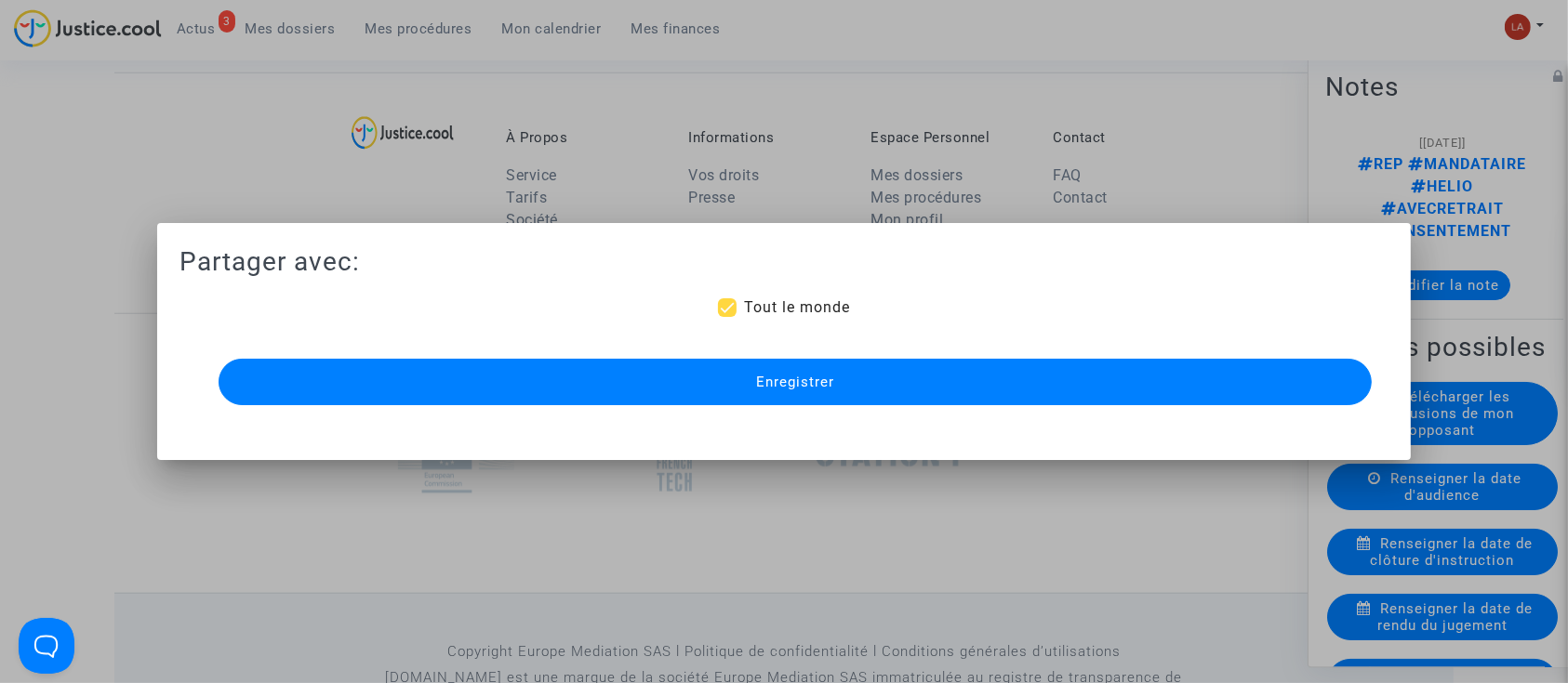
click at [854, 380] on button "Enregistrer" at bounding box center [795, 381] width 1153 height 46
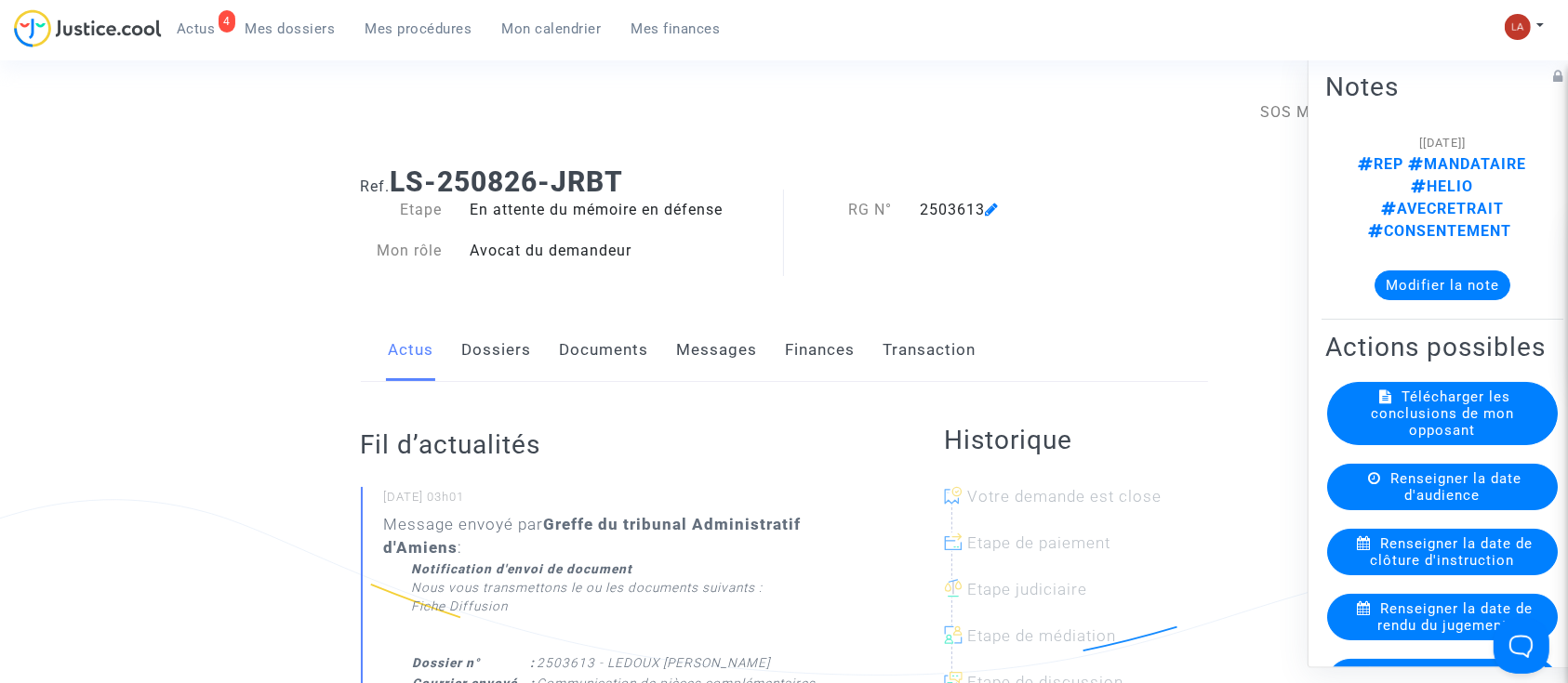
click at [588, 345] on link "Documents" at bounding box center [604, 350] width 89 height 62
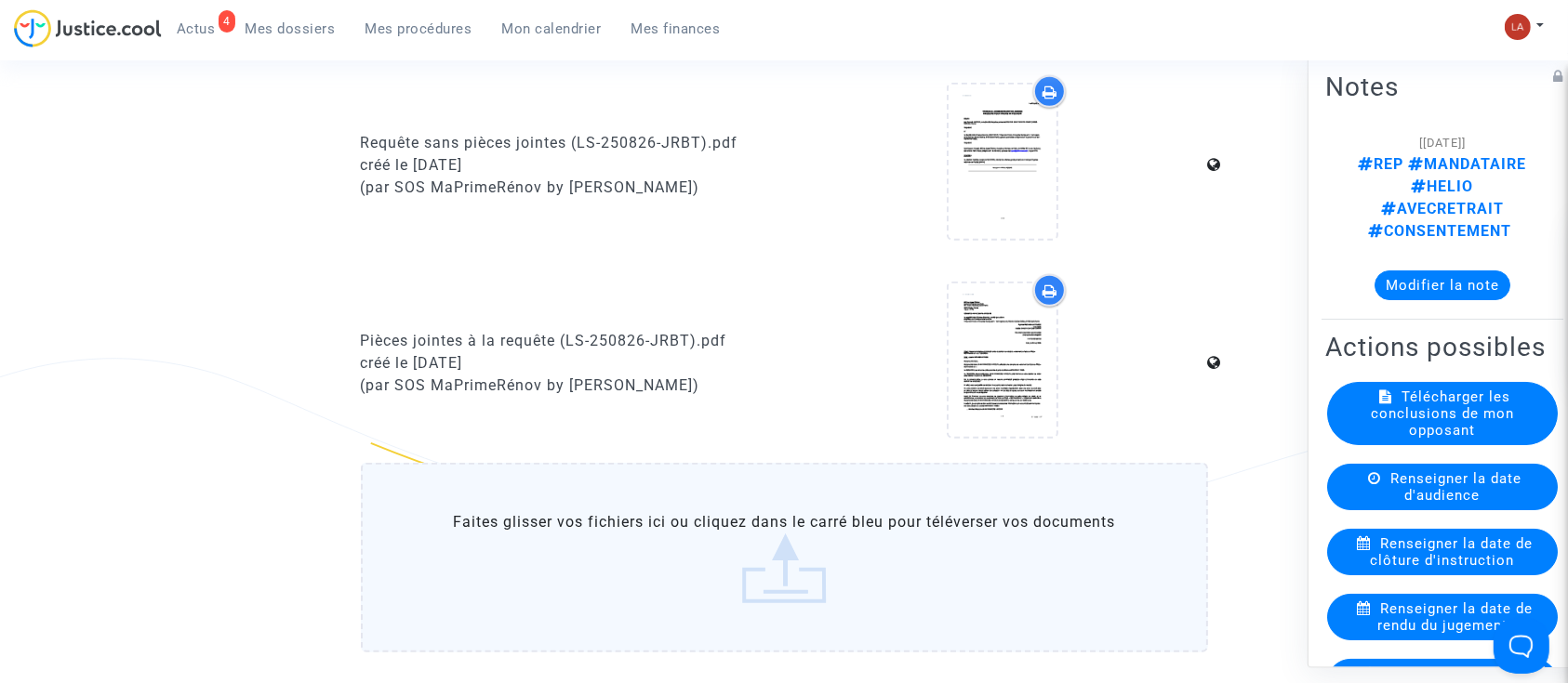
scroll to position [1116, 0]
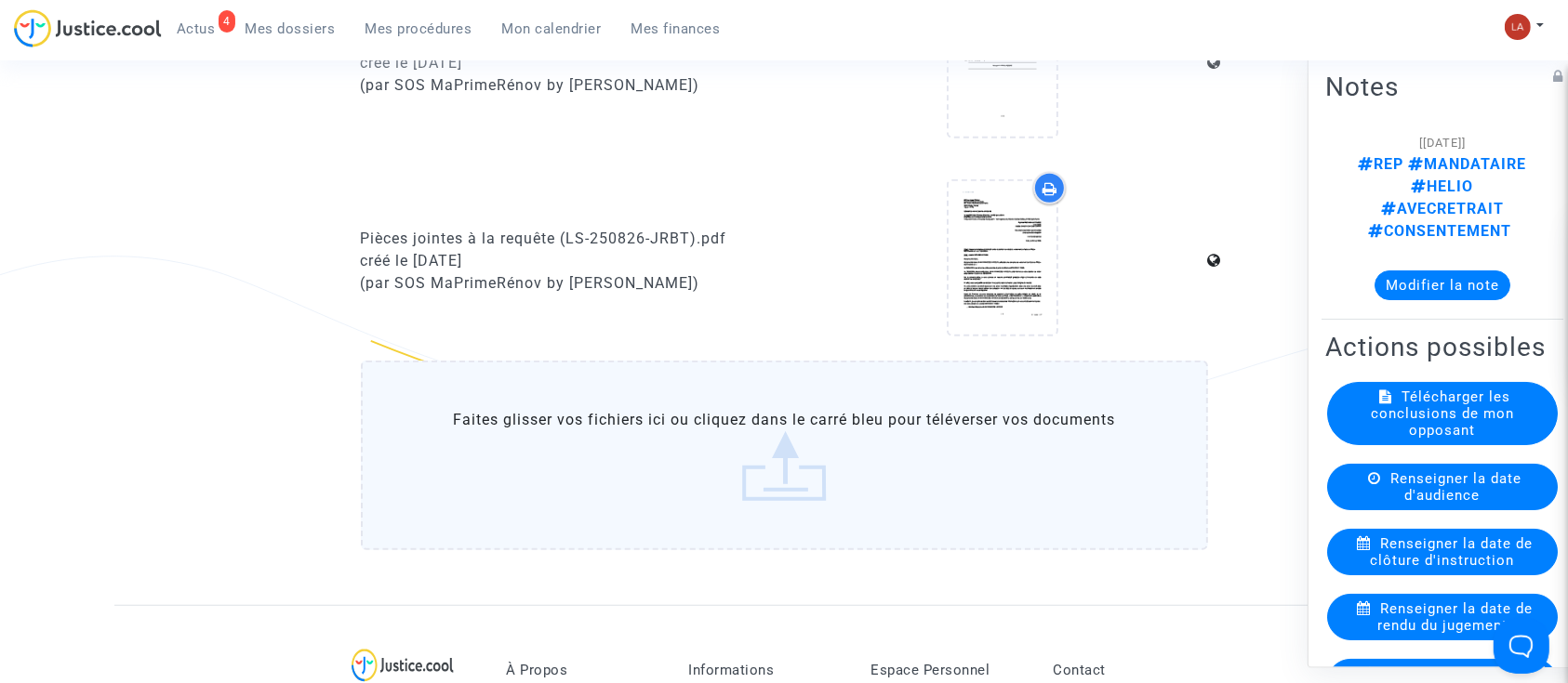
click at [857, 440] on label "Faites glisser vos fichiers ici ou cliquez dans le carré bleu pour téléverser v…" at bounding box center [784, 455] width 847 height 190
click at [0, 0] on input "Faites glisser vos fichiers ici ou cliquez dans le carré bleu pour téléverser v…" at bounding box center [0, 0] width 0 height 0
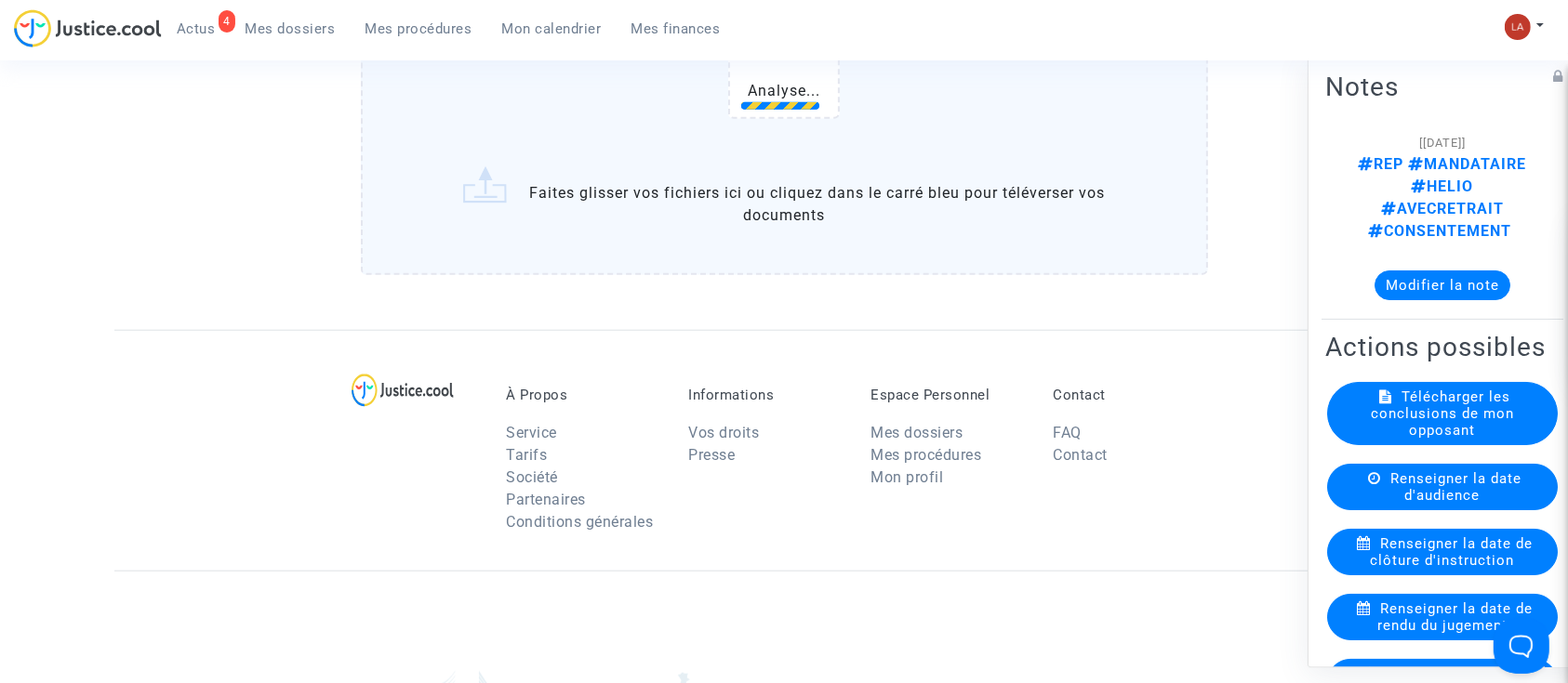
scroll to position [1487, 0]
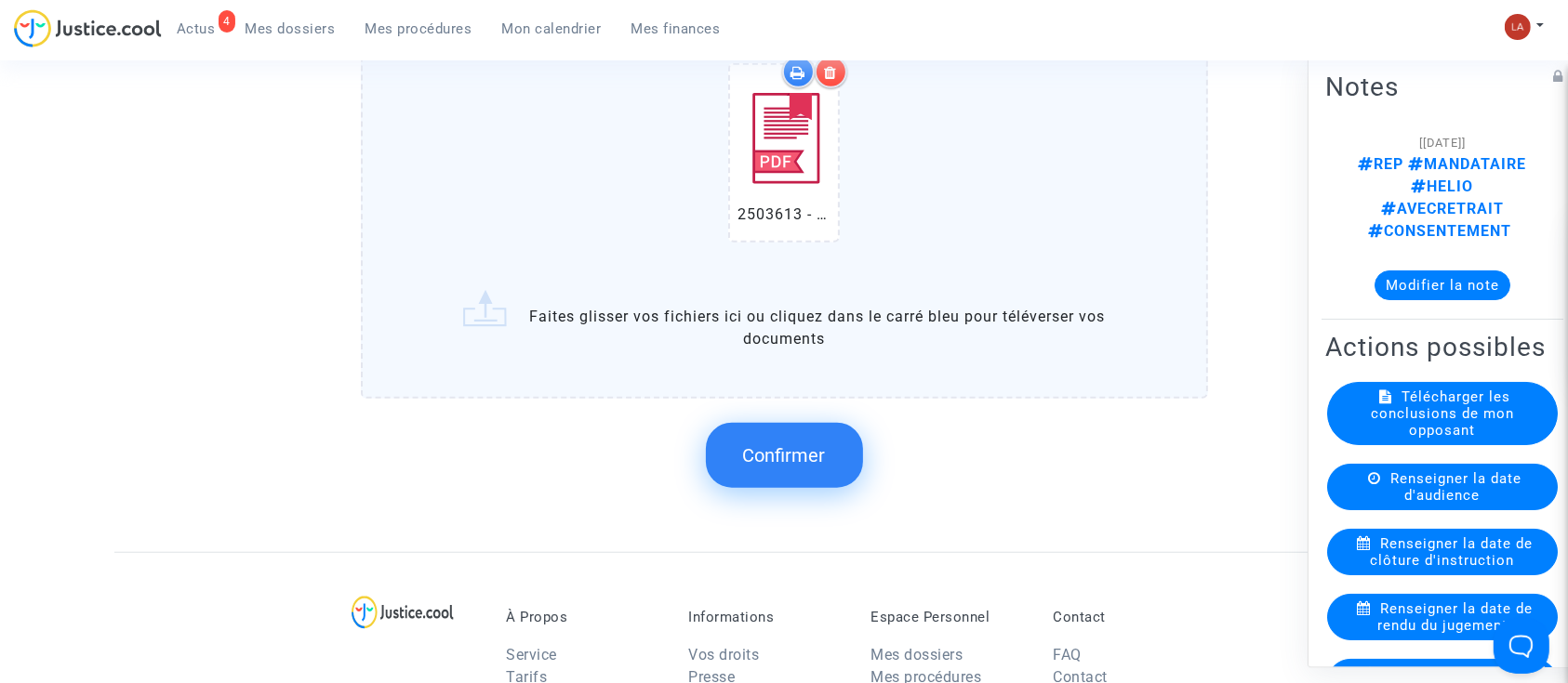
drag, startPoint x: 789, startPoint y: 425, endPoint x: 774, endPoint y: 430, distance: 15.8
click at [774, 429] on button "Confirmer" at bounding box center [784, 455] width 157 height 65
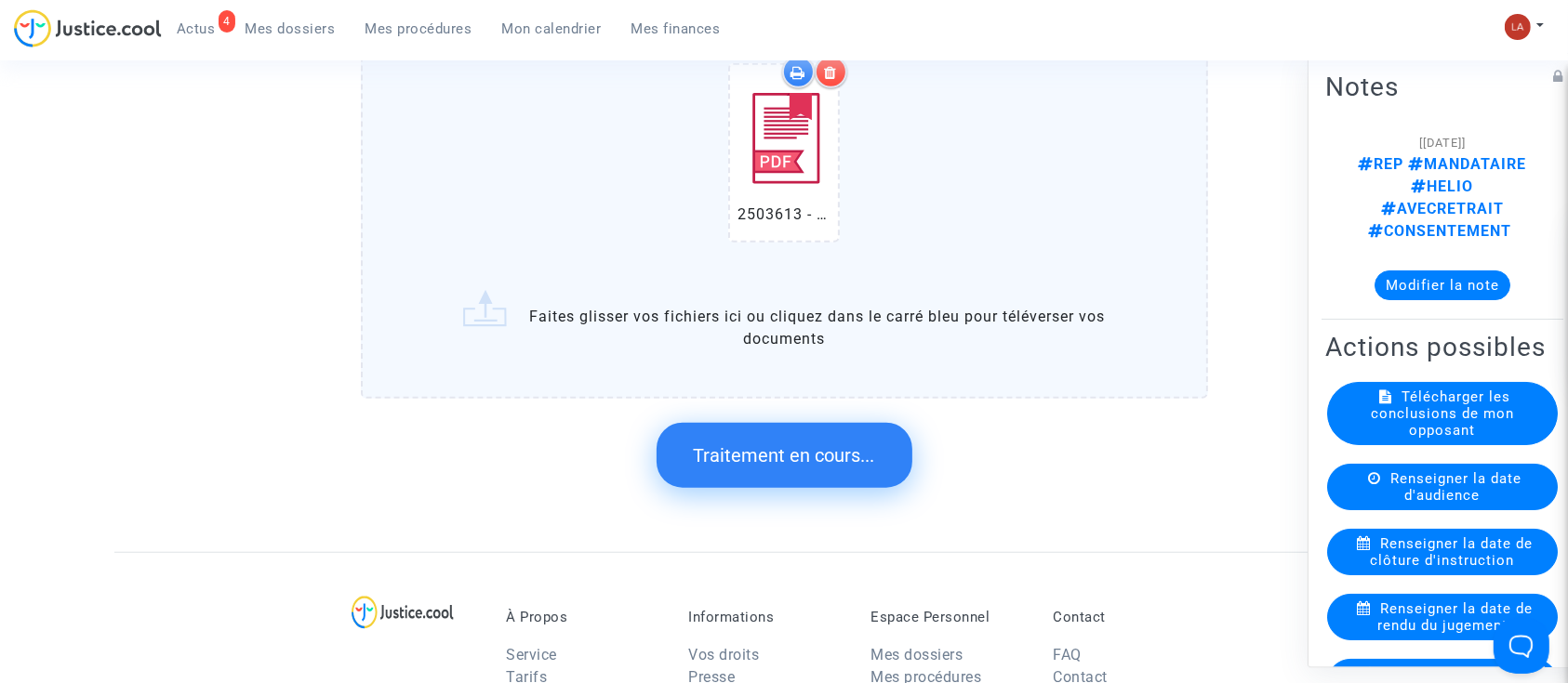
scroll to position [0, 0]
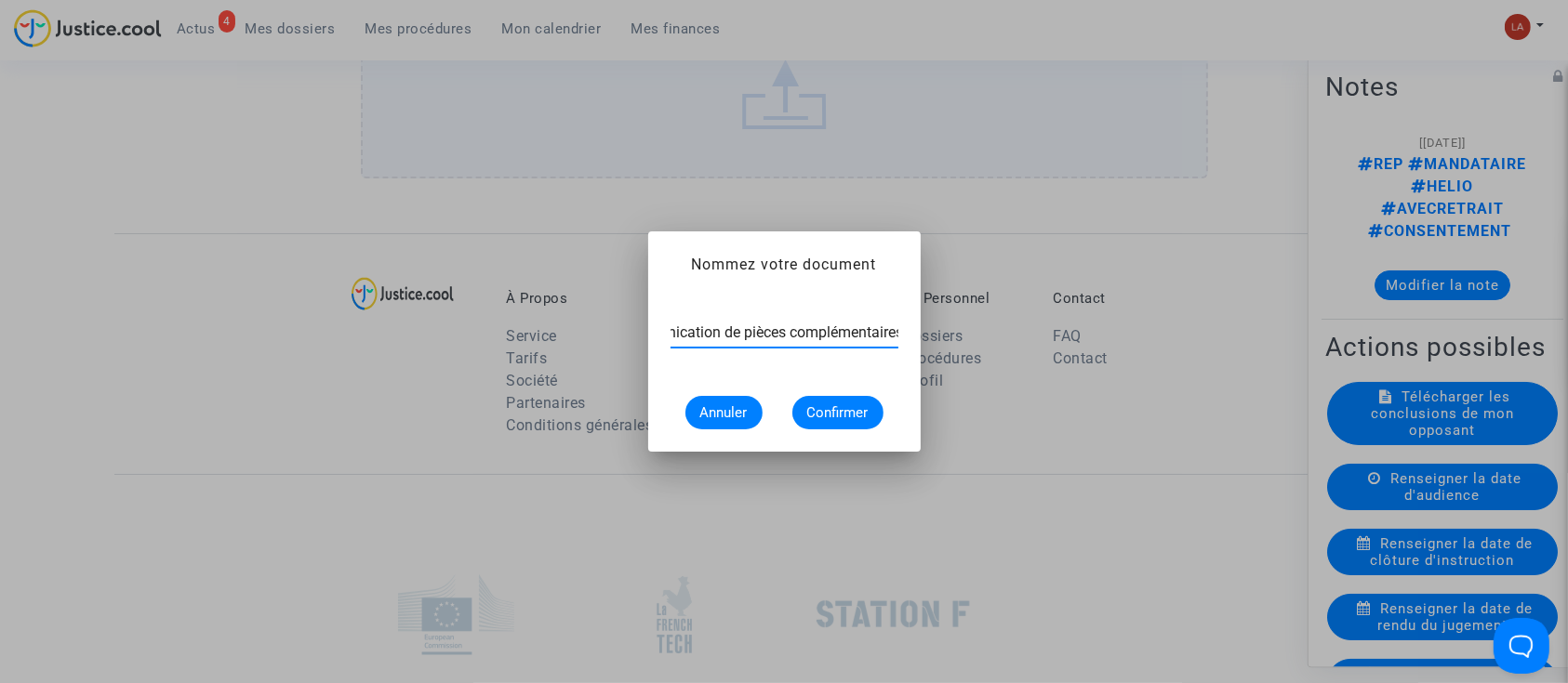
type input "Communication de pièces complémentaires"
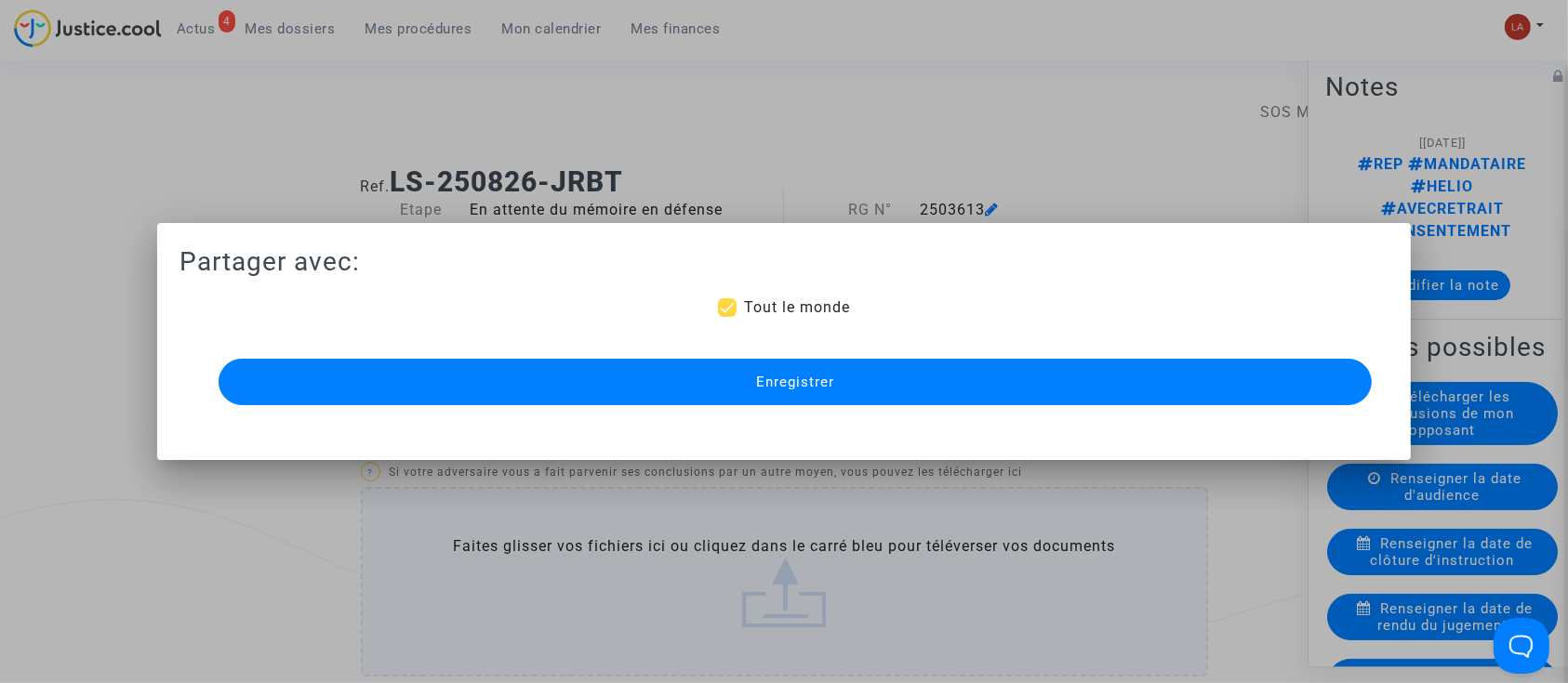
scroll to position [1487, 0]
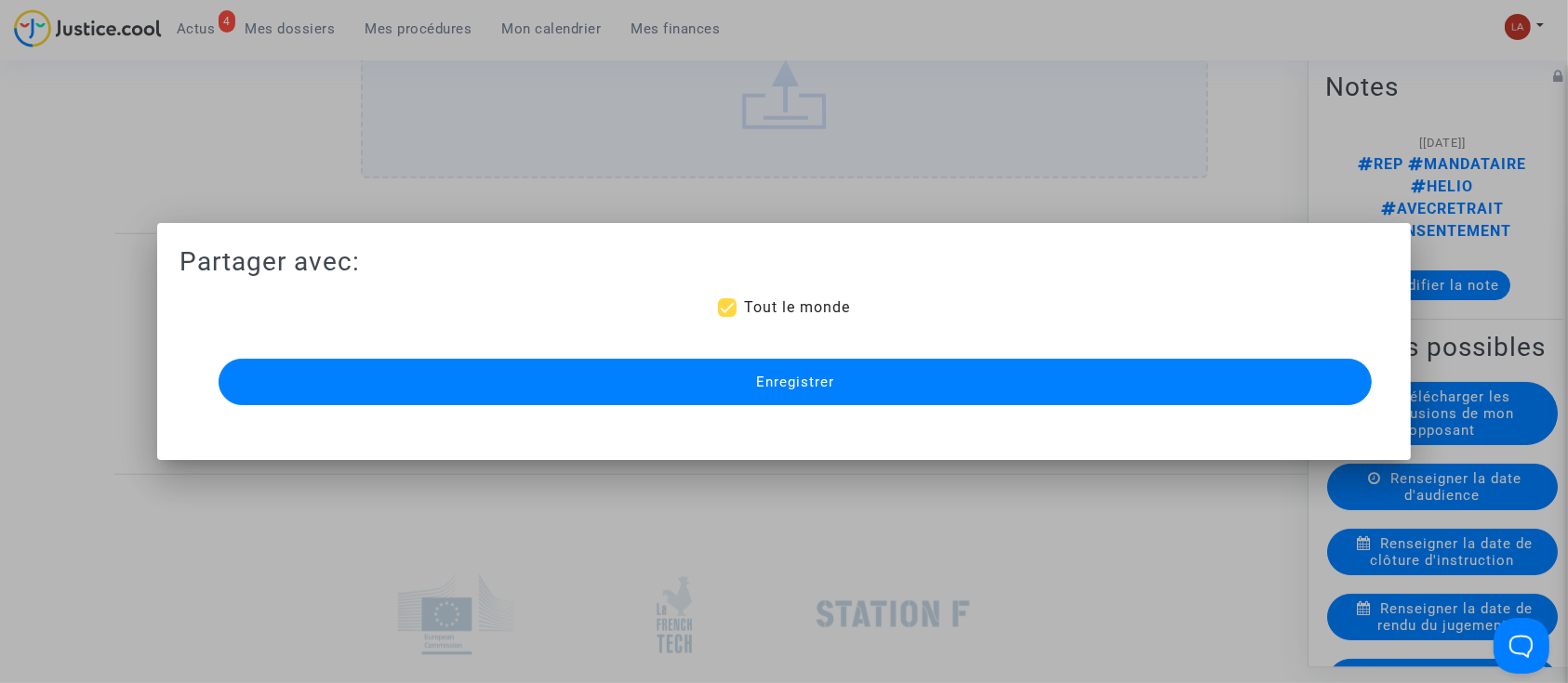
click at [774, 377] on span "Enregistrer" at bounding box center [795, 382] width 78 height 17
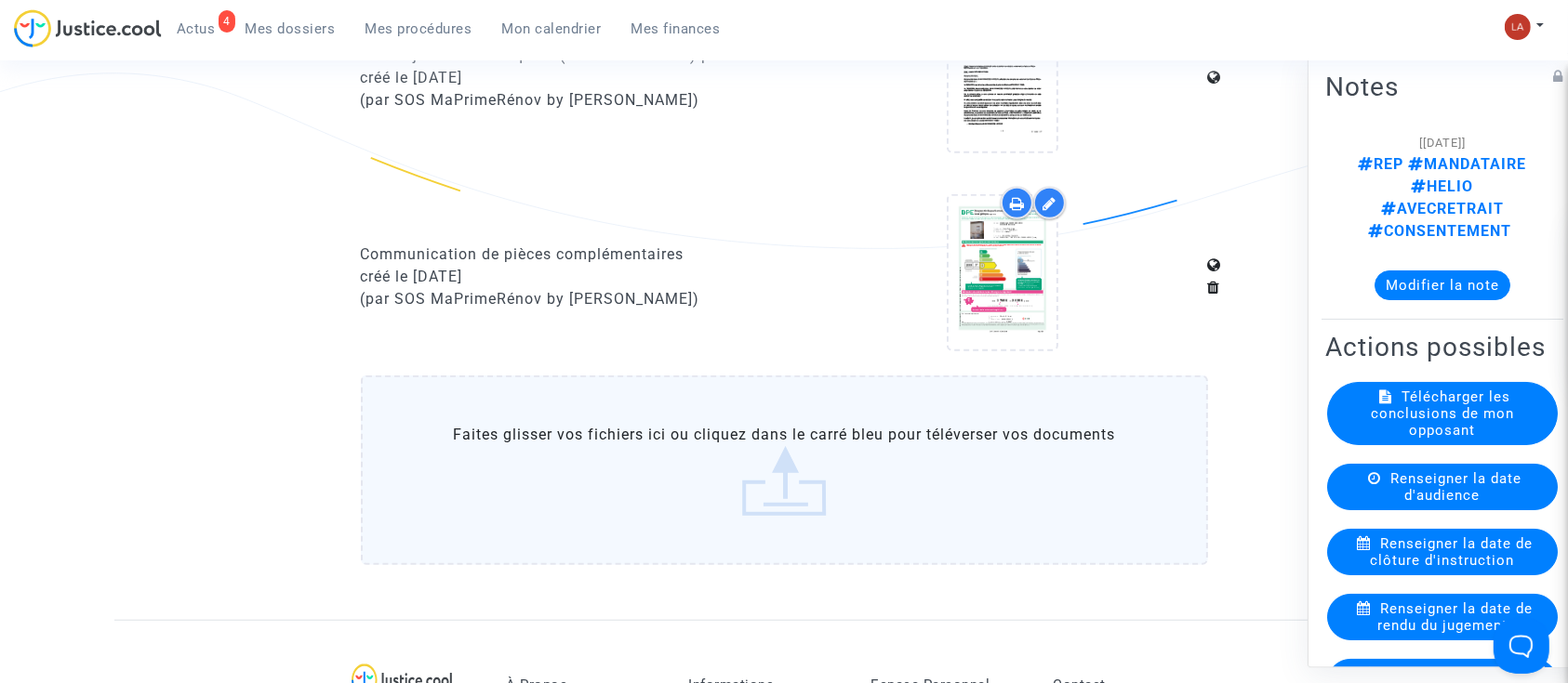
scroll to position [1116, 0]
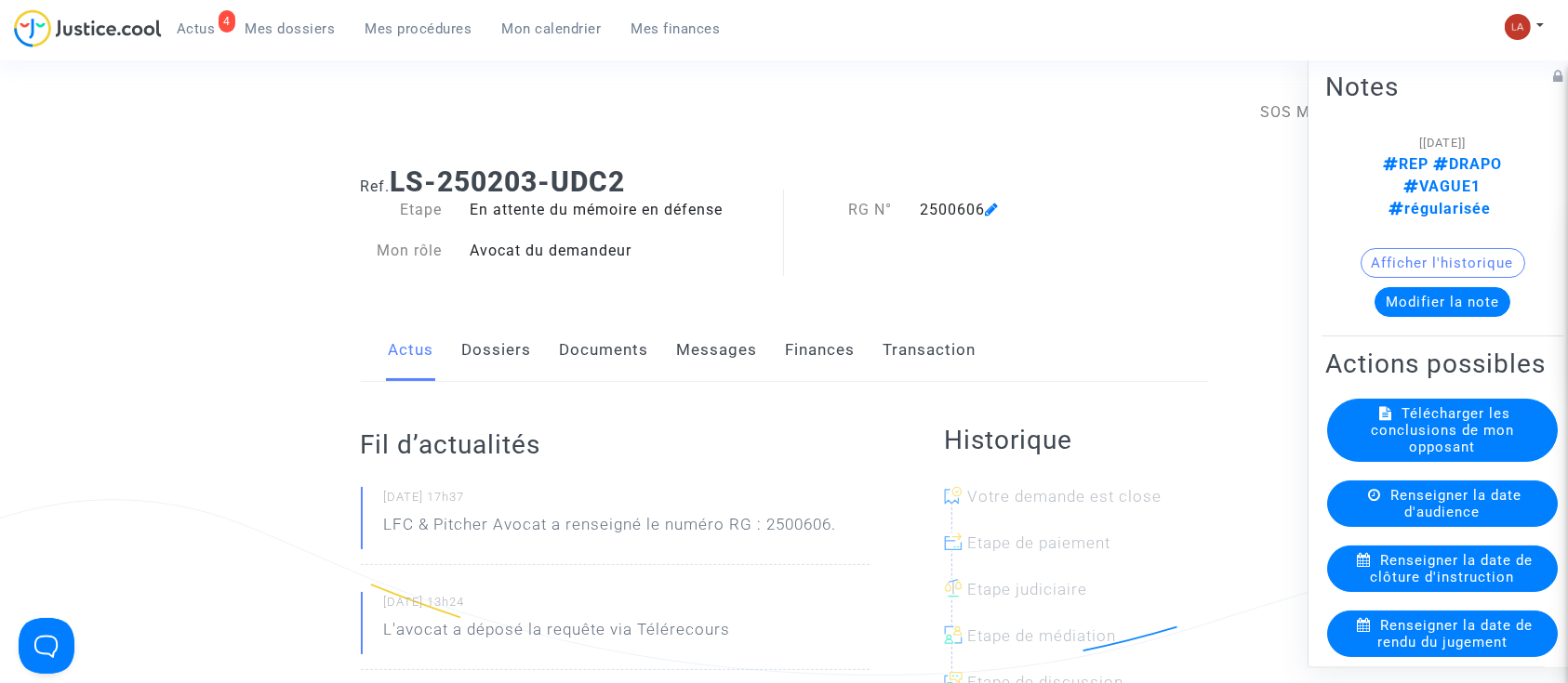
scroll to position [123, 0]
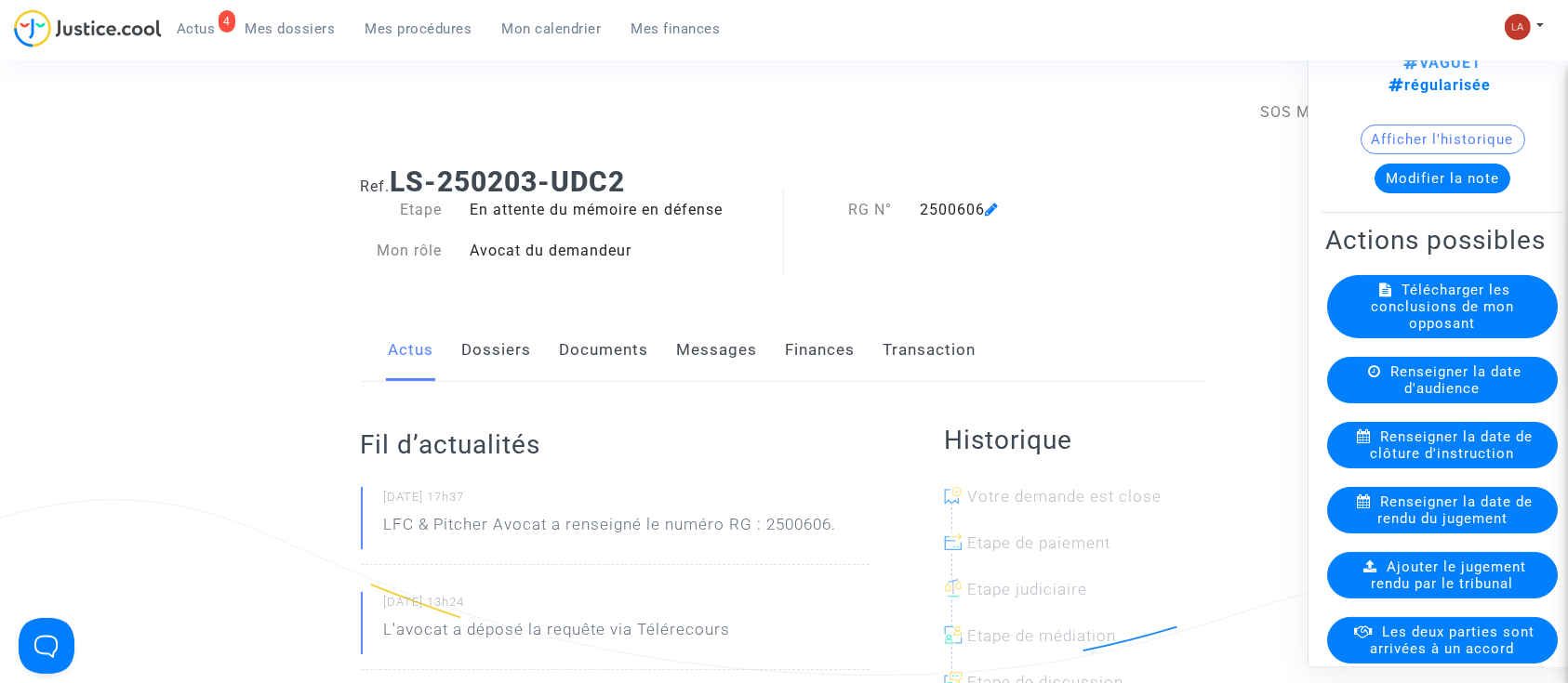
click at [519, 353] on link "Dossiers" at bounding box center [497, 350] width 70 height 62
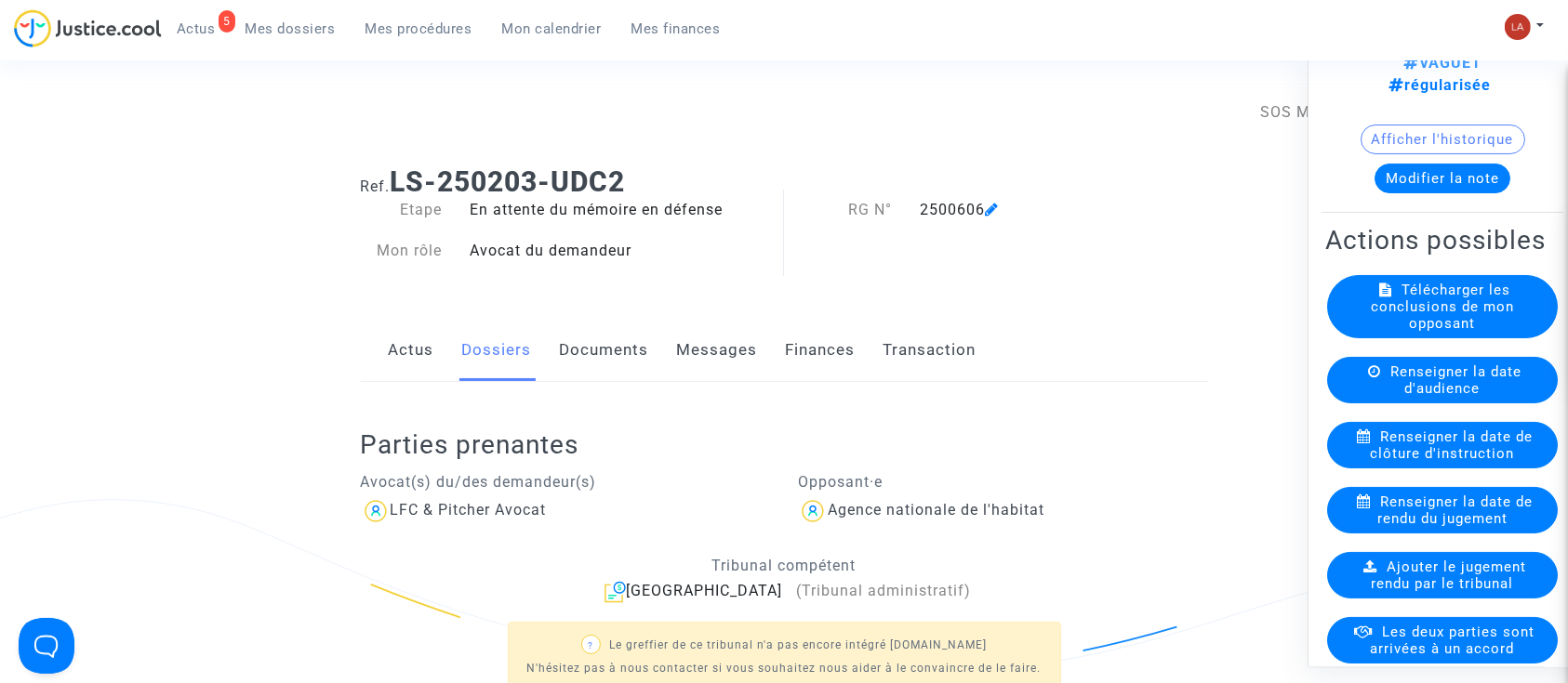
click at [611, 382] on div "Parties prenantes Avocat(s) du/des demandeur(s) LFC & Pitcher Avocat Opposant·e…" at bounding box center [784, 556] width 847 height 348
click at [642, 349] on link "Documents" at bounding box center [604, 350] width 89 height 62
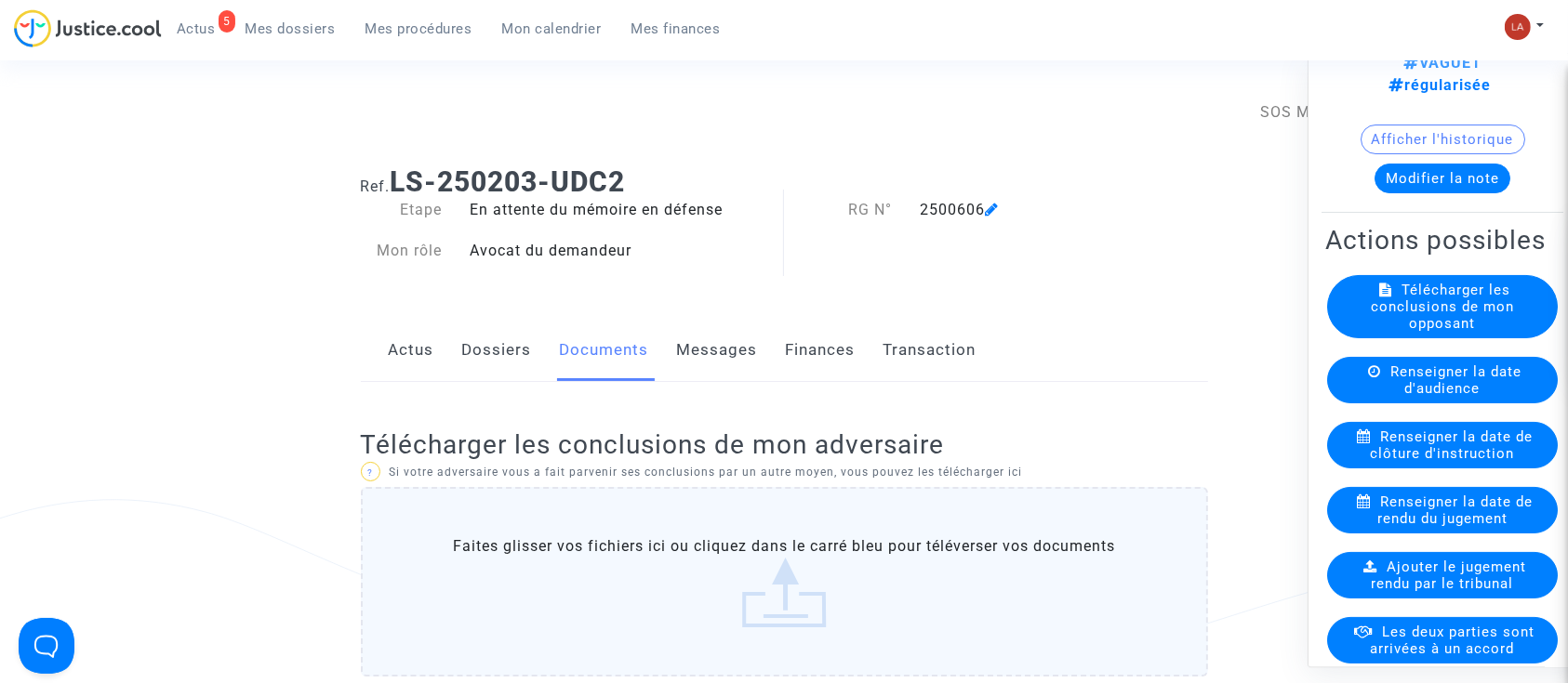
click at [484, 336] on link "Dossiers" at bounding box center [497, 350] width 70 height 62
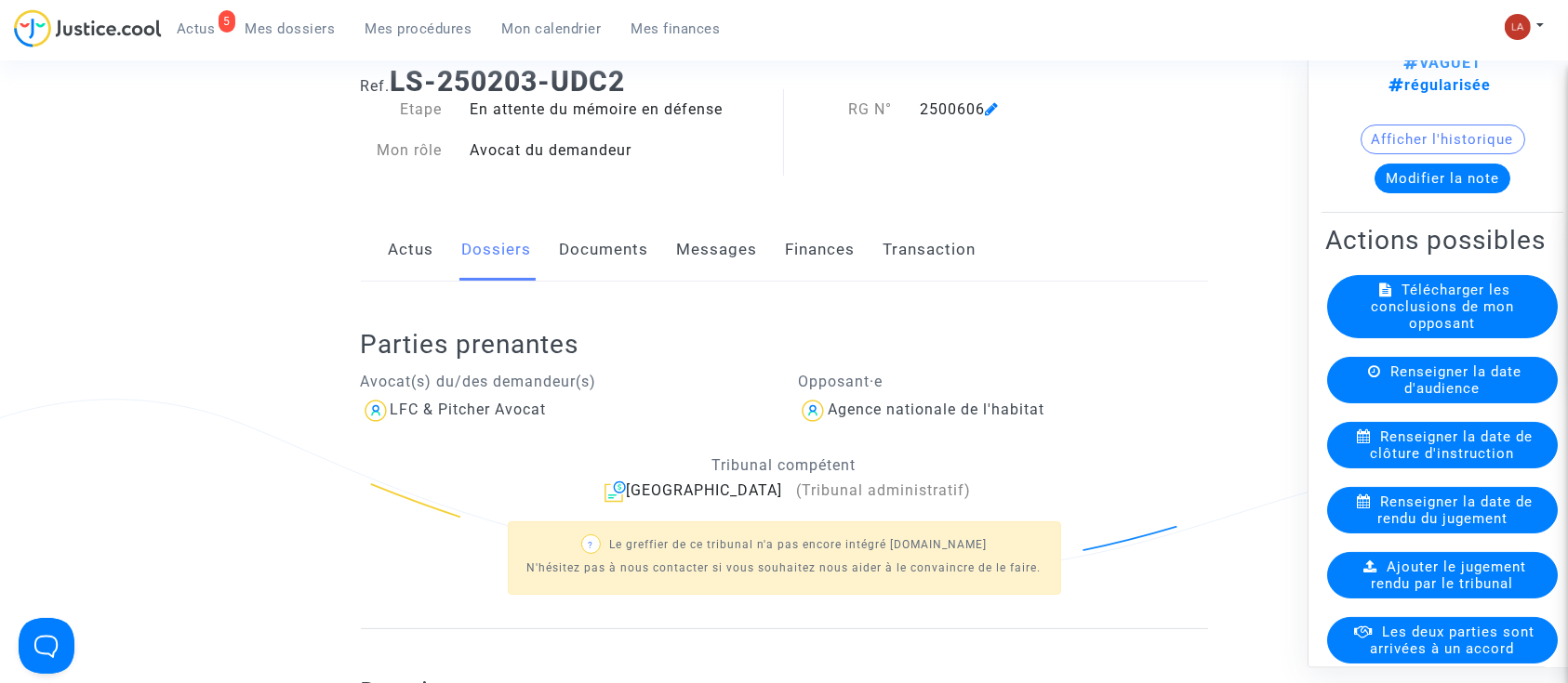
scroll to position [495, 0]
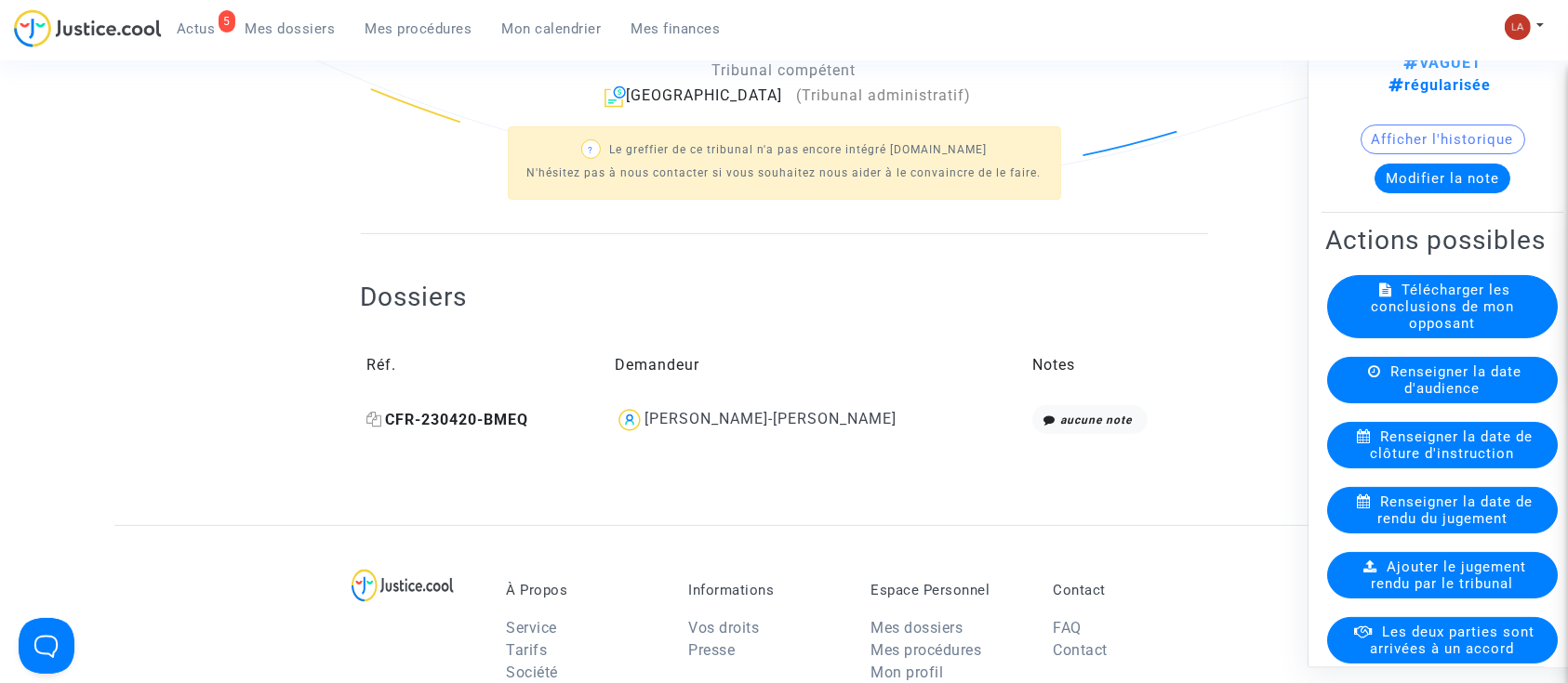
click at [480, 417] on span "CFR-230420-BMEQ" at bounding box center [448, 419] width 162 height 18
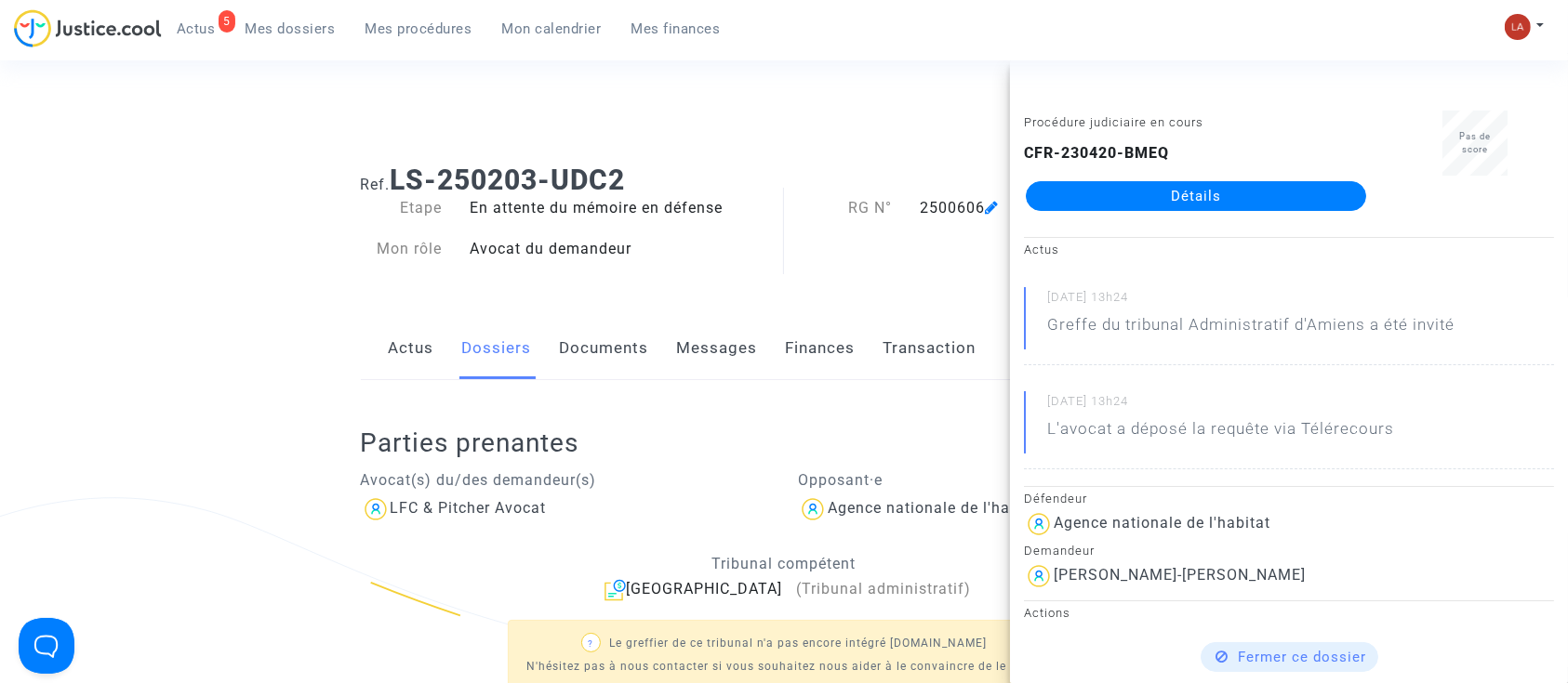
scroll to position [0, 0]
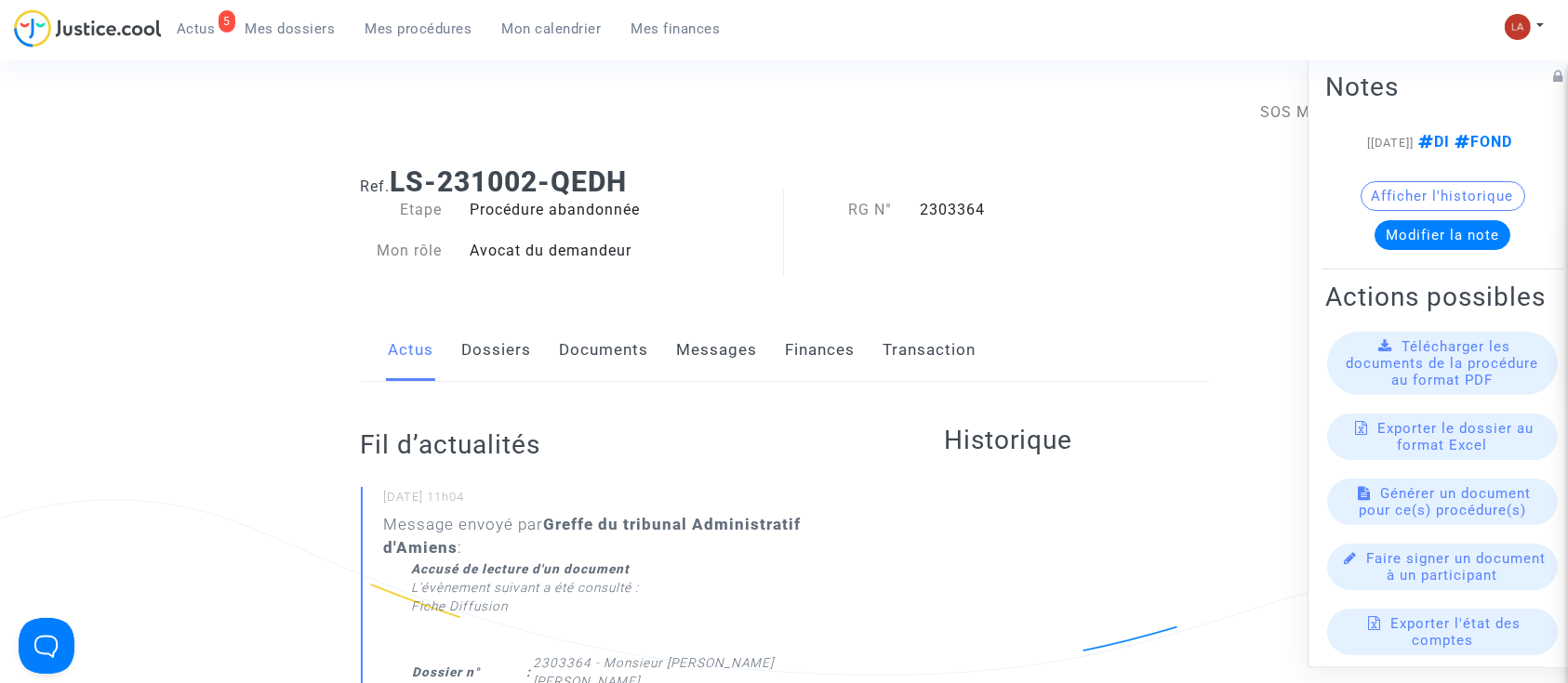
click at [595, 360] on link "Documents" at bounding box center [604, 350] width 89 height 62
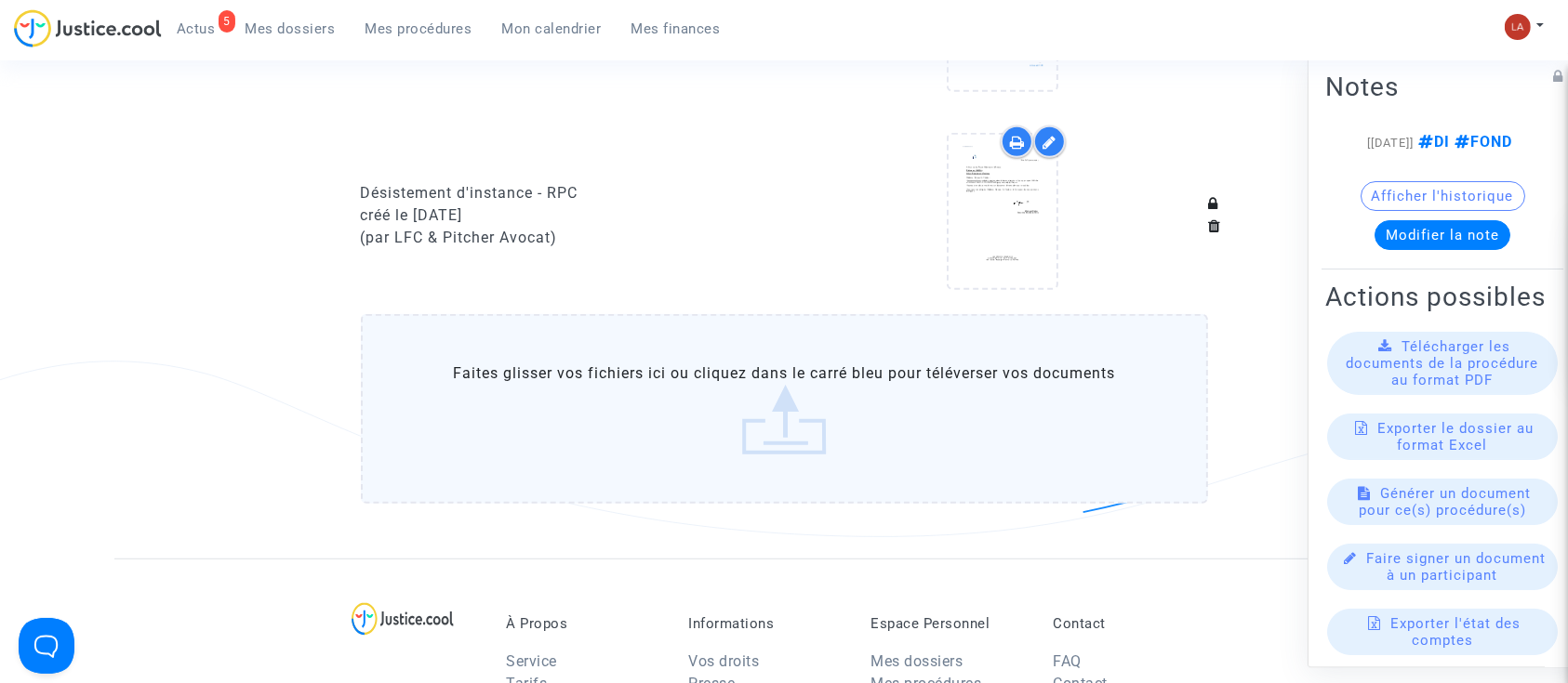
scroll to position [1116, 0]
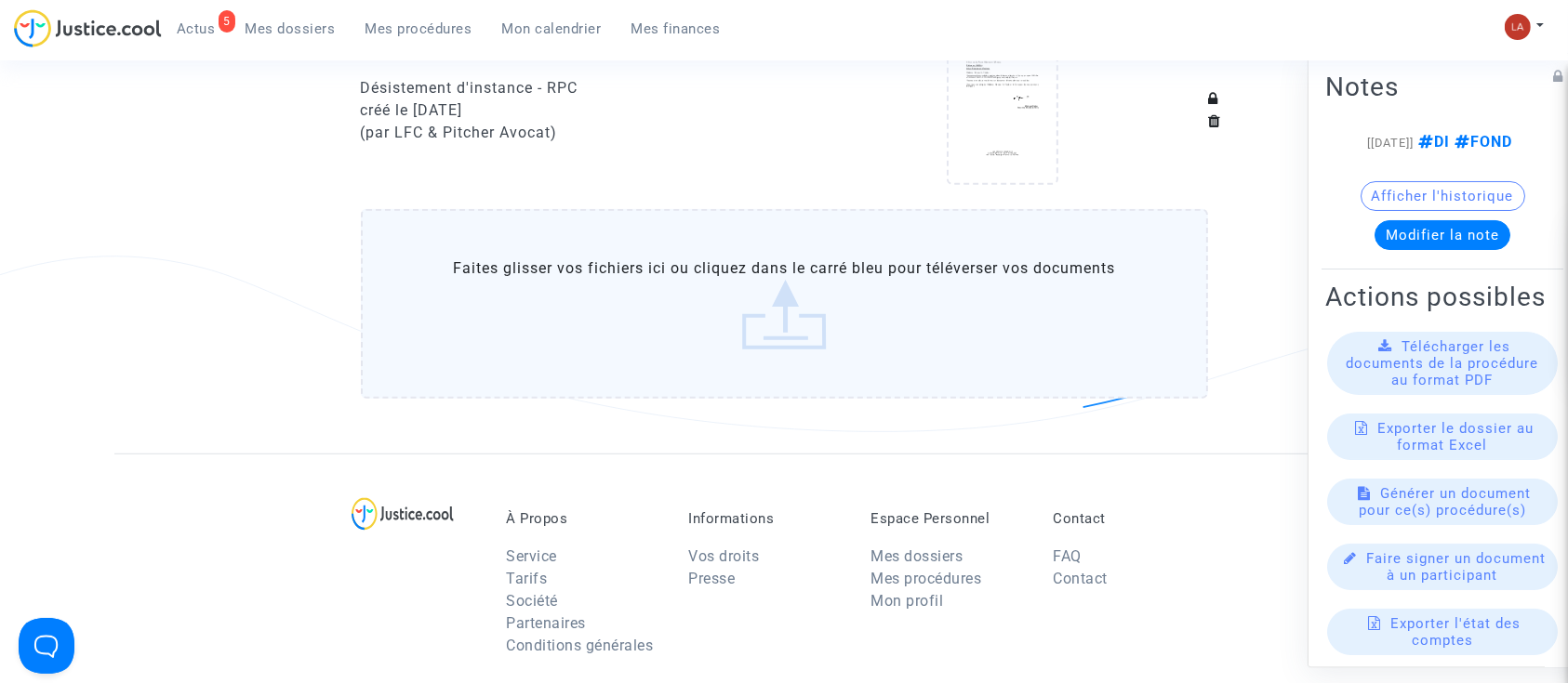
click at [756, 301] on label "Faites glisser vos fichiers ici ou cliquez dans le carré bleu pour téléverser v…" at bounding box center [784, 305] width 847 height 190
click at [0, 0] on input "Faites glisser vos fichiers ici ou cliquez dans le carré bleu pour téléverser v…" at bounding box center [0, 0] width 0 height 0
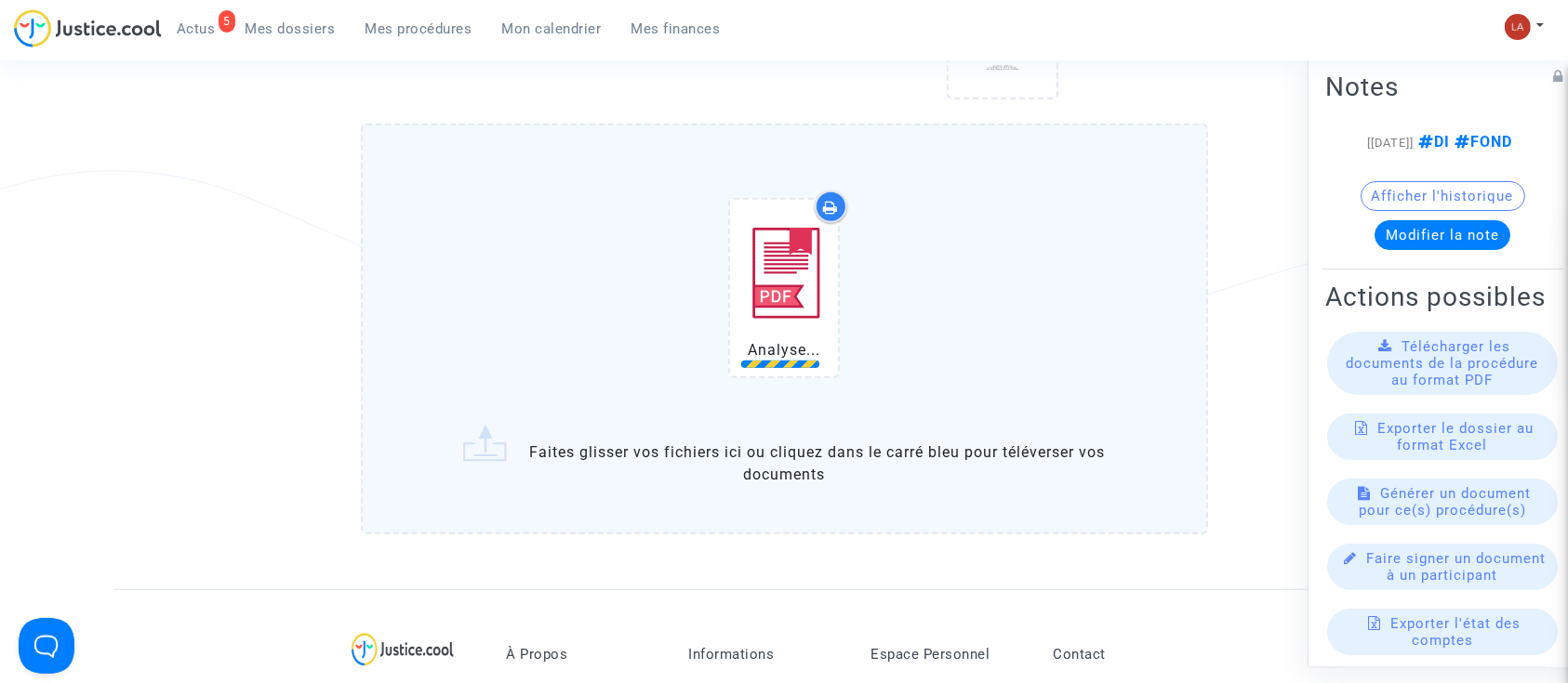
scroll to position [1240, 0]
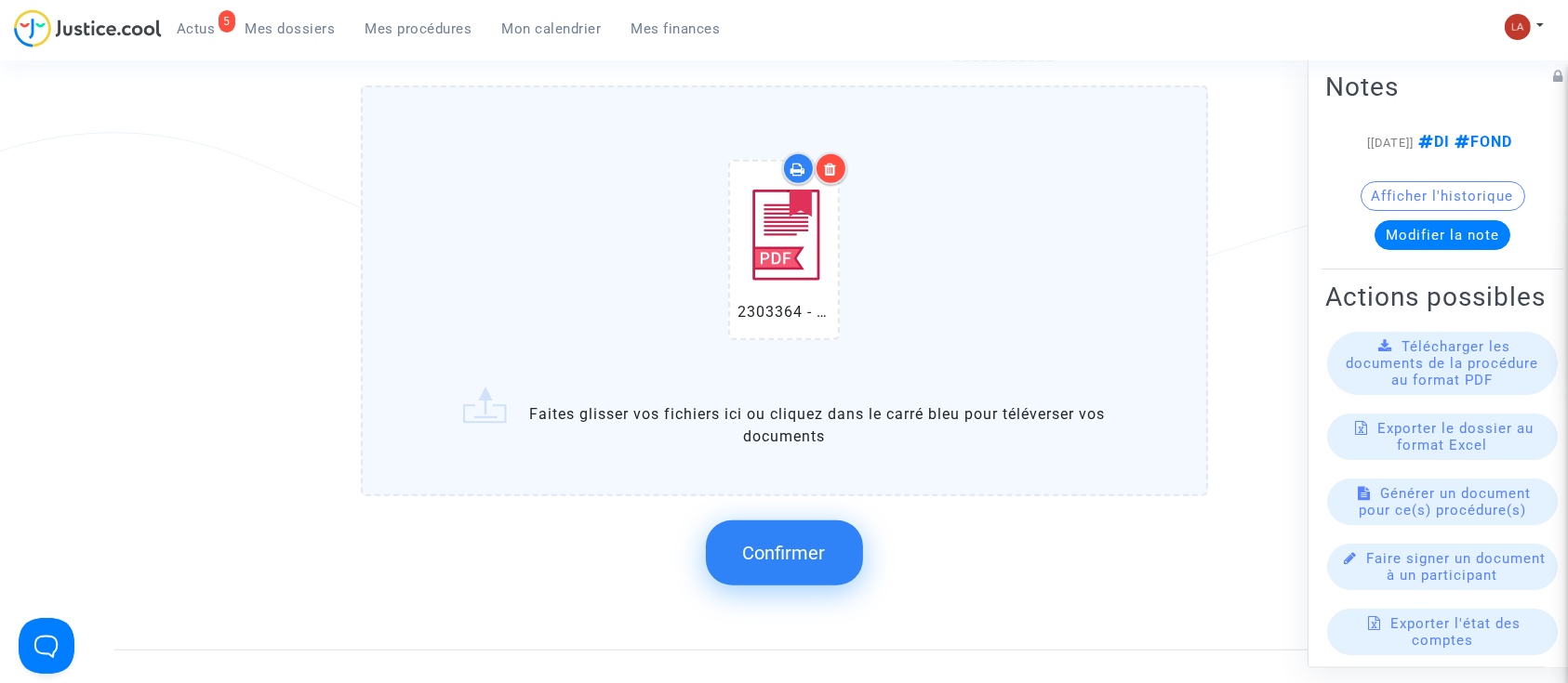
click at [796, 552] on span "Confirmer" at bounding box center [784, 553] width 83 height 23
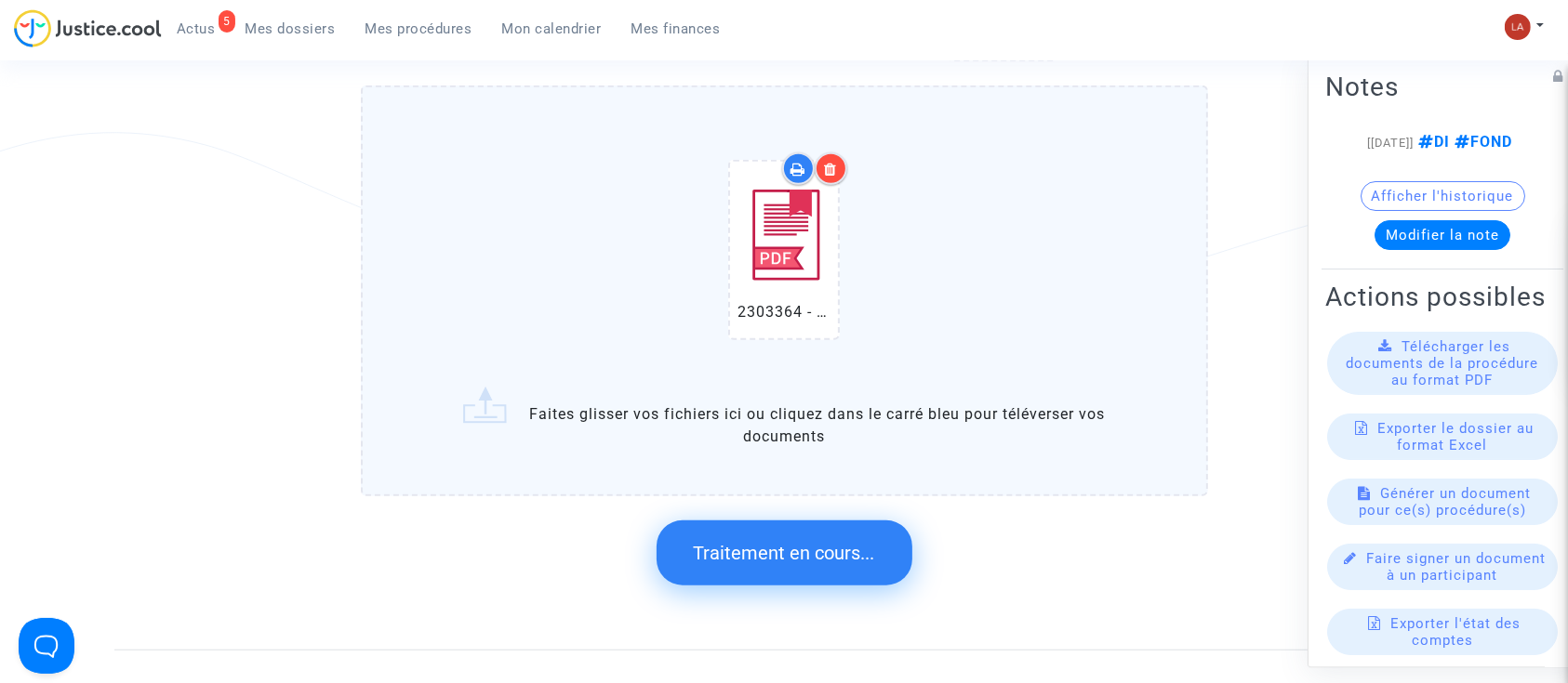
scroll to position [0, 0]
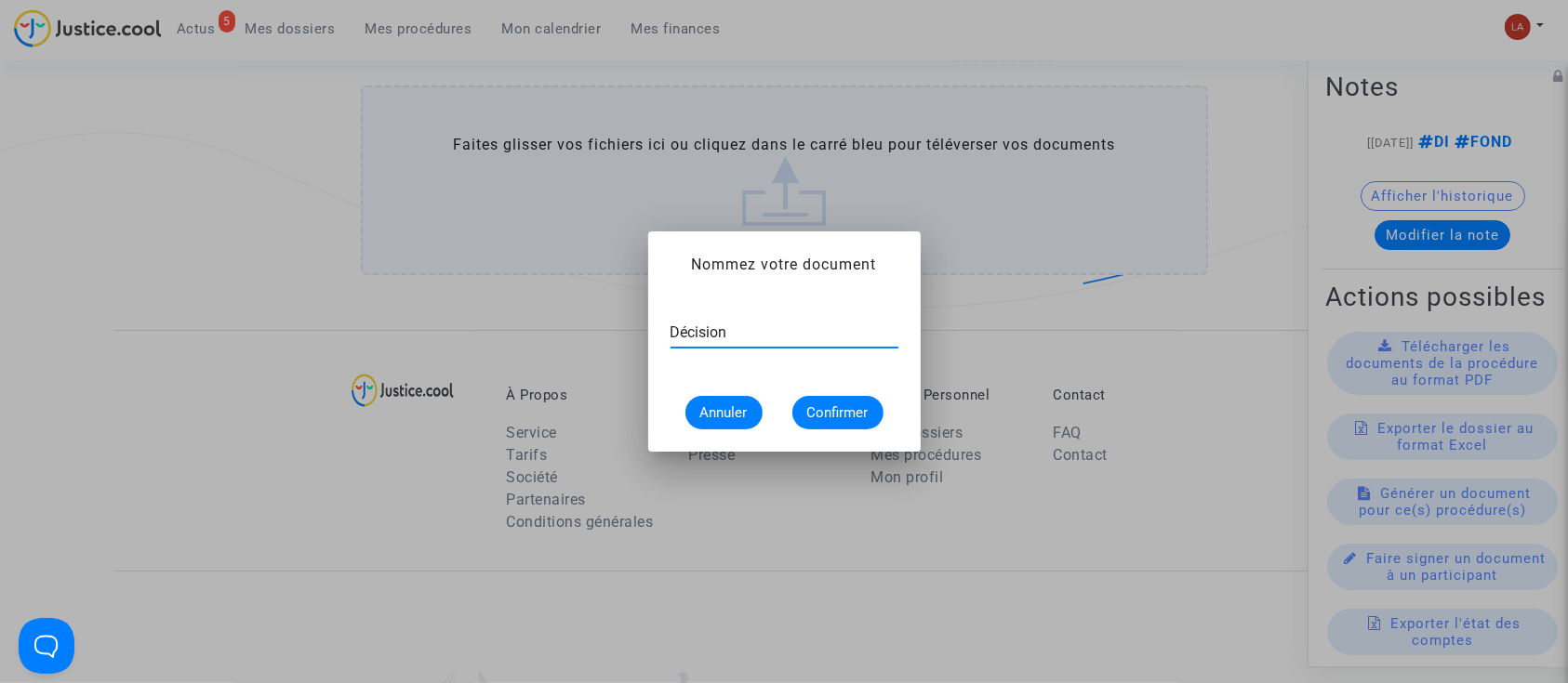
type input "Décision"
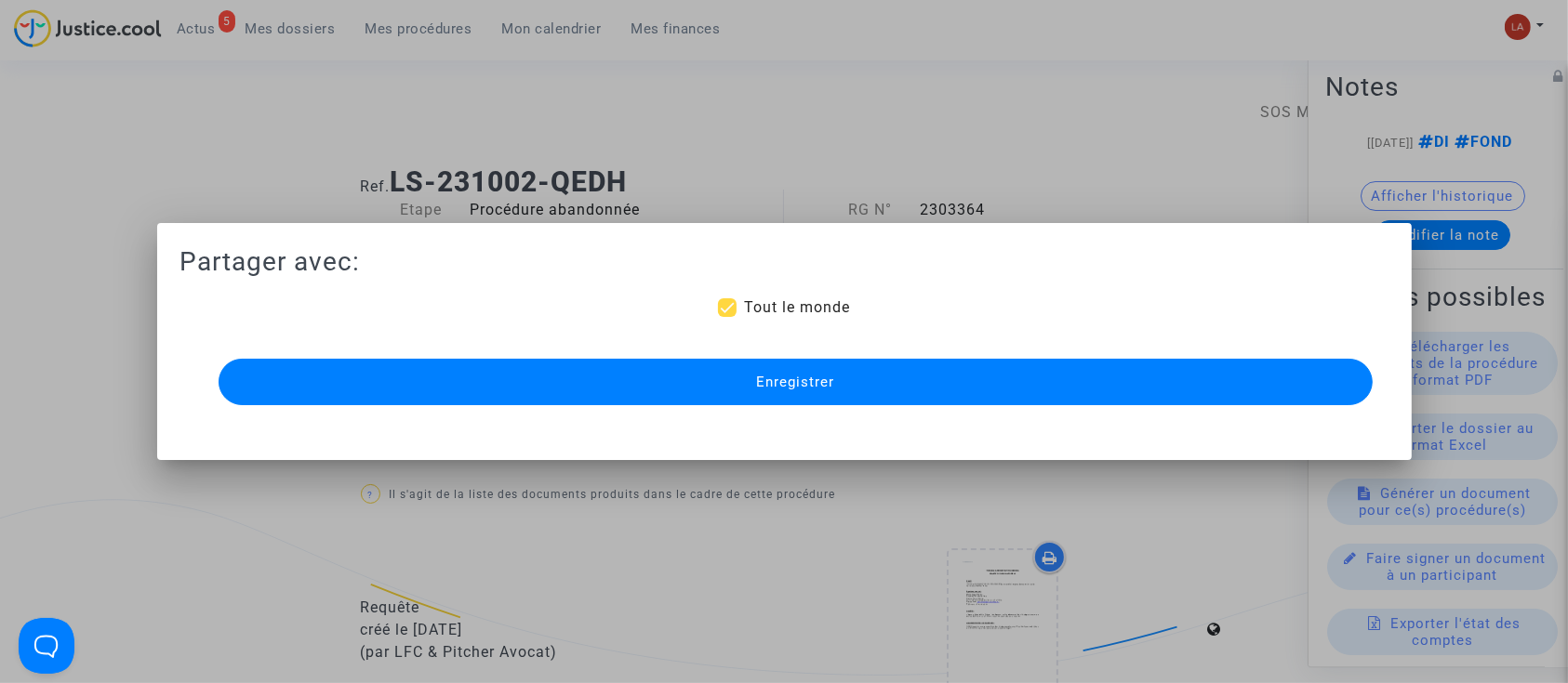
scroll to position [1240, 0]
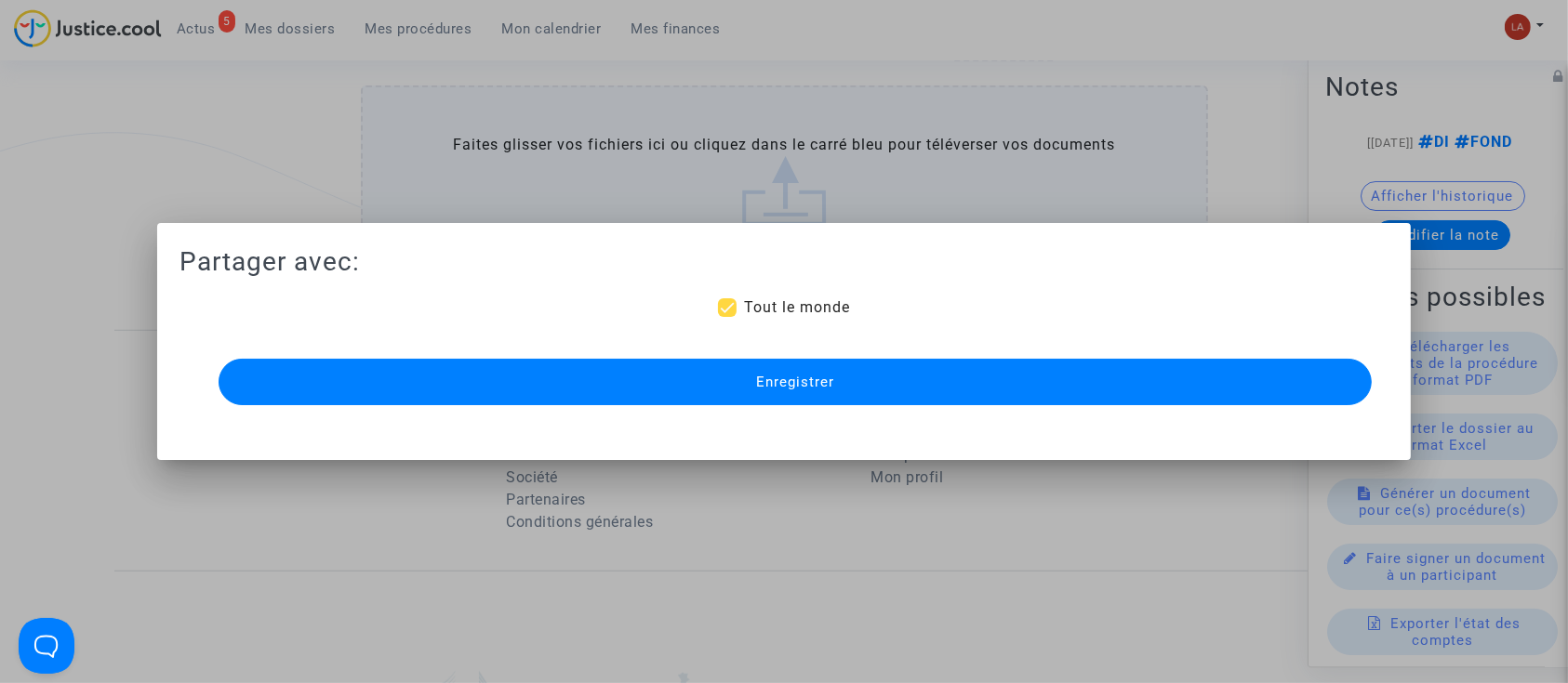
click at [698, 381] on button "Enregistrer" at bounding box center [795, 381] width 1153 height 46
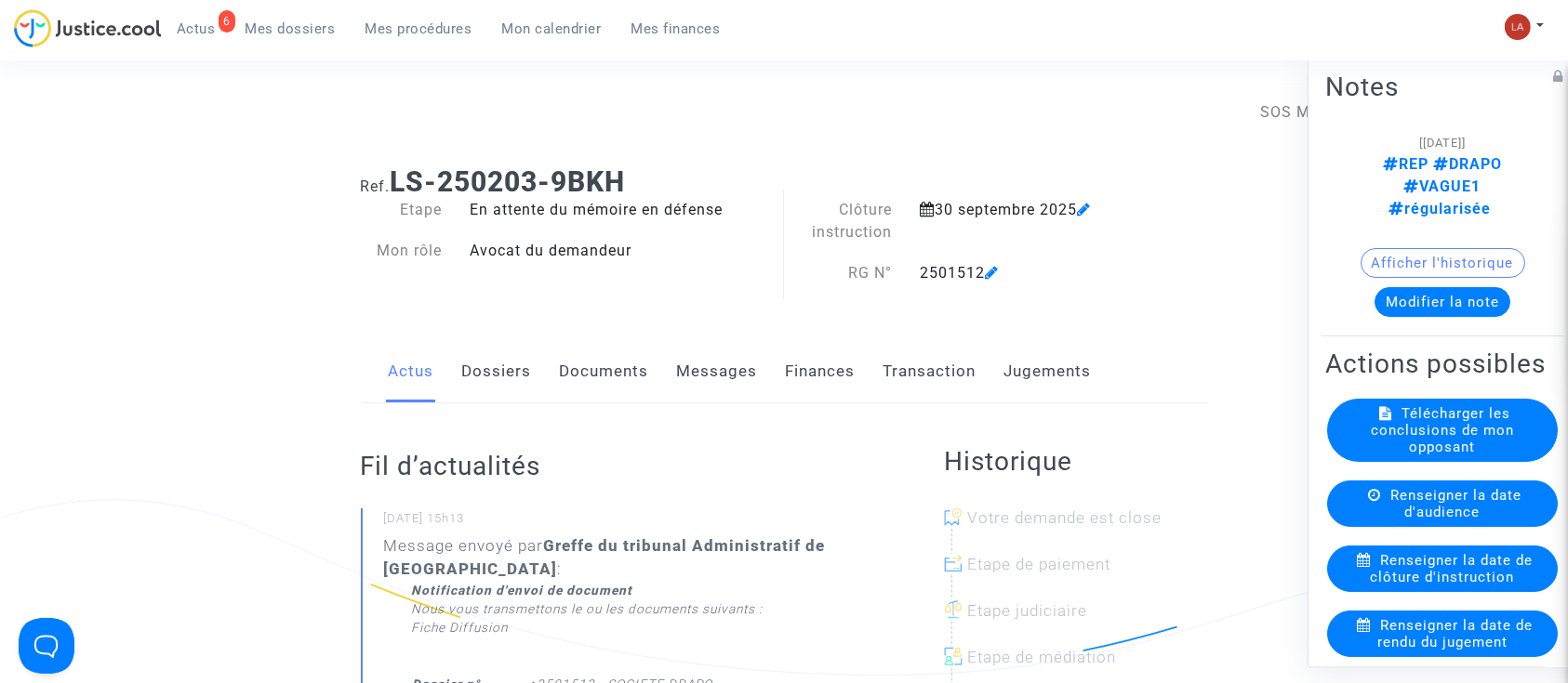
click at [1479, 581] on span "Renseigner la date de clôture d'instruction" at bounding box center [1452, 568] width 163 height 33
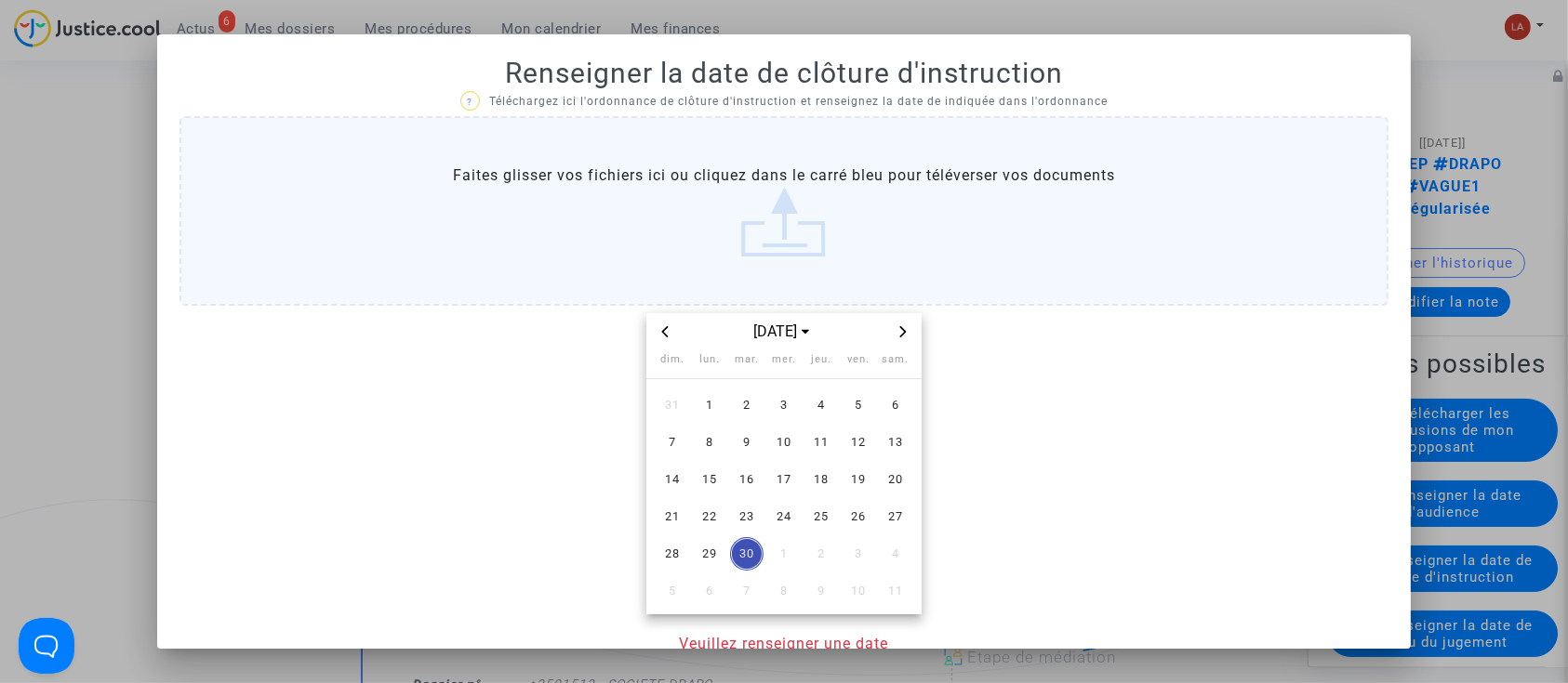
click at [903, 328] on span "Next month" at bounding box center [903, 332] width 23 height 23
click at [704, 437] on span "3" at bounding box center [709, 442] width 33 height 33
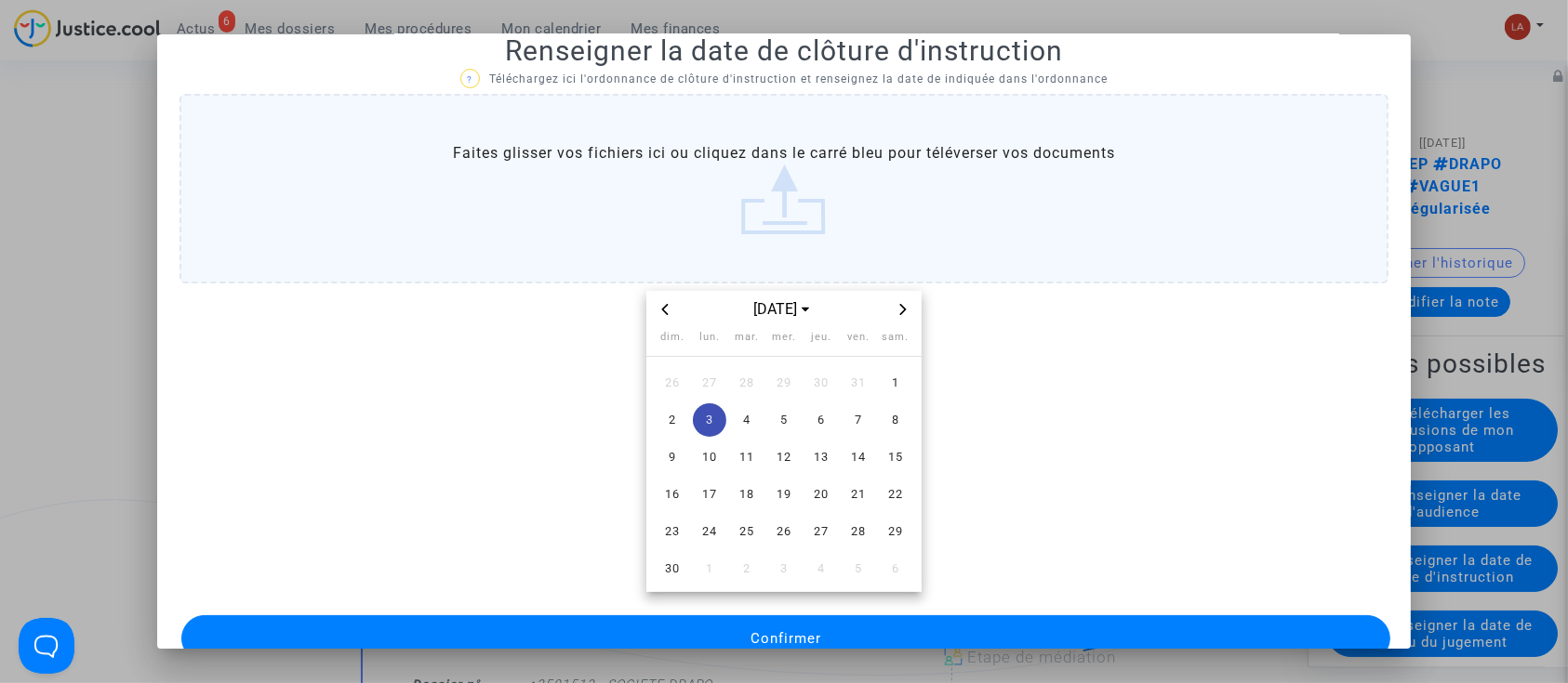
scroll to position [61, 0]
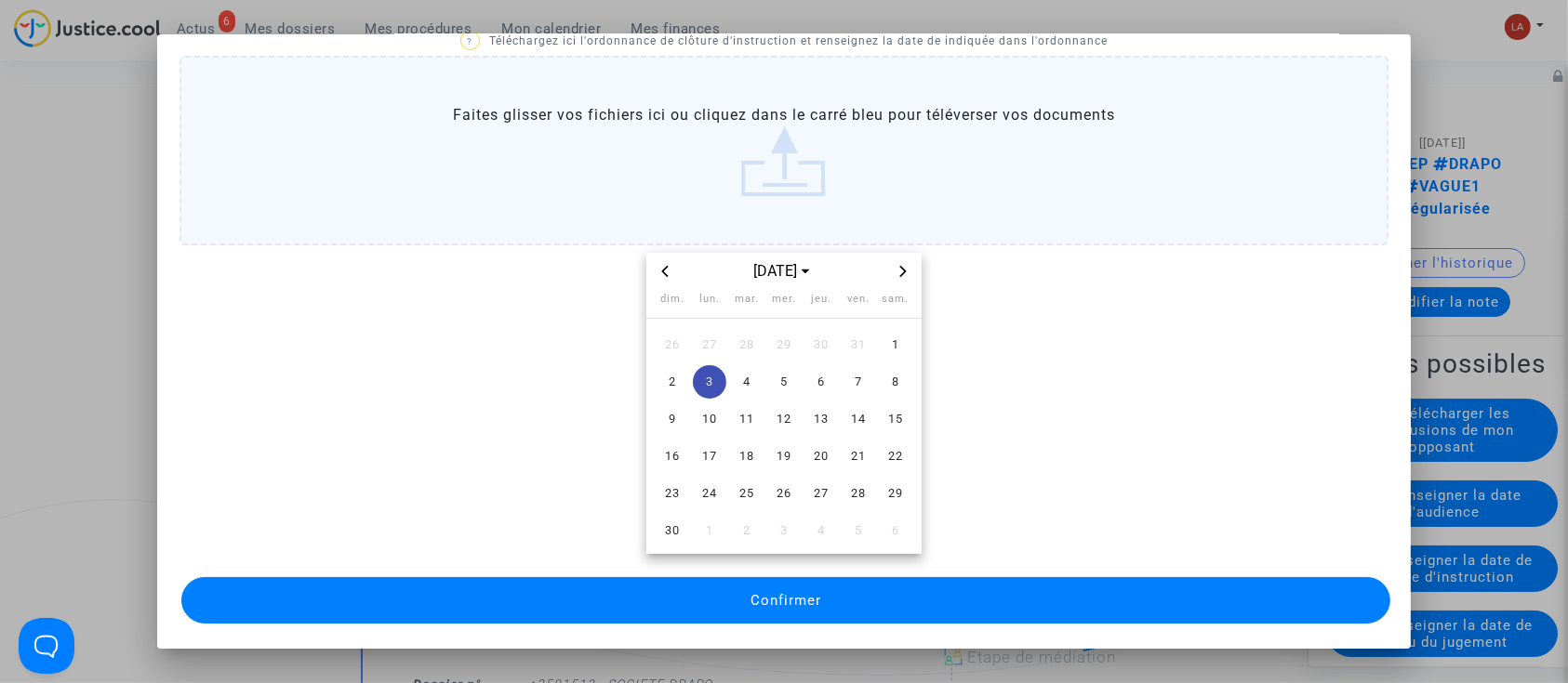
click at [942, 629] on mat-dialog-container "Renseigner la date de clôture d'instruction ? Téléchargez ici l'ordonnance de c…" at bounding box center [784, 342] width 1254 height 616
click at [956, 602] on button "Confirmer" at bounding box center [785, 600] width 1209 height 46
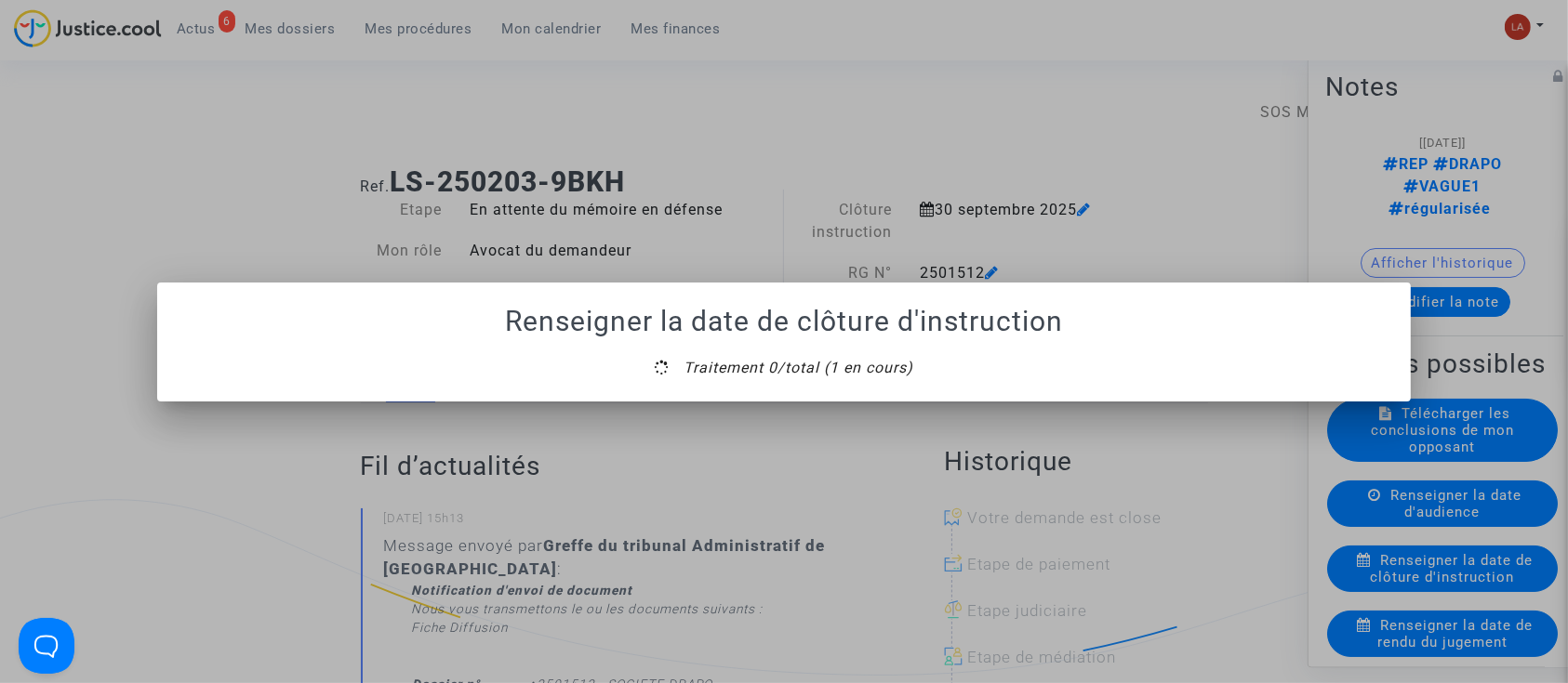
scroll to position [0, 0]
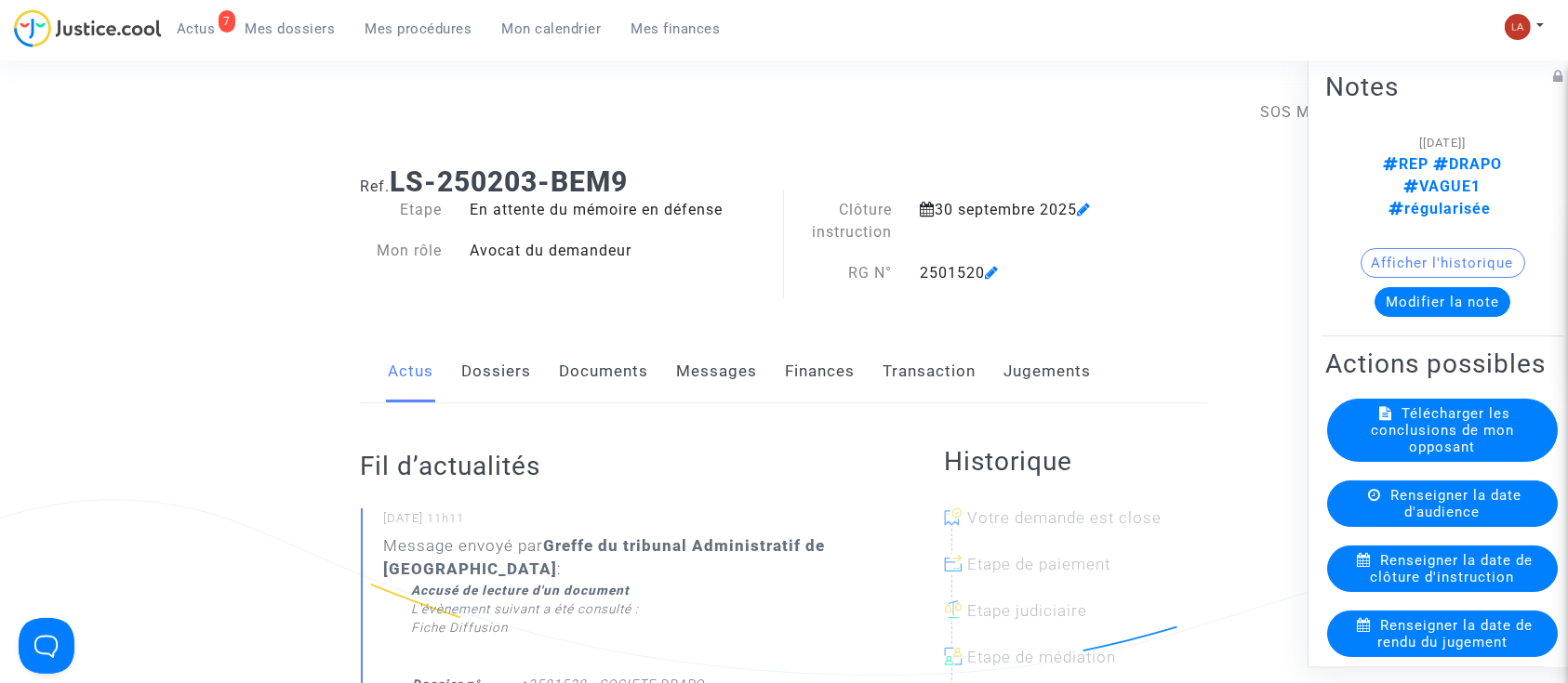
click at [1477, 586] on span "Renseigner la date de clôture d'instruction" at bounding box center [1452, 568] width 163 height 33
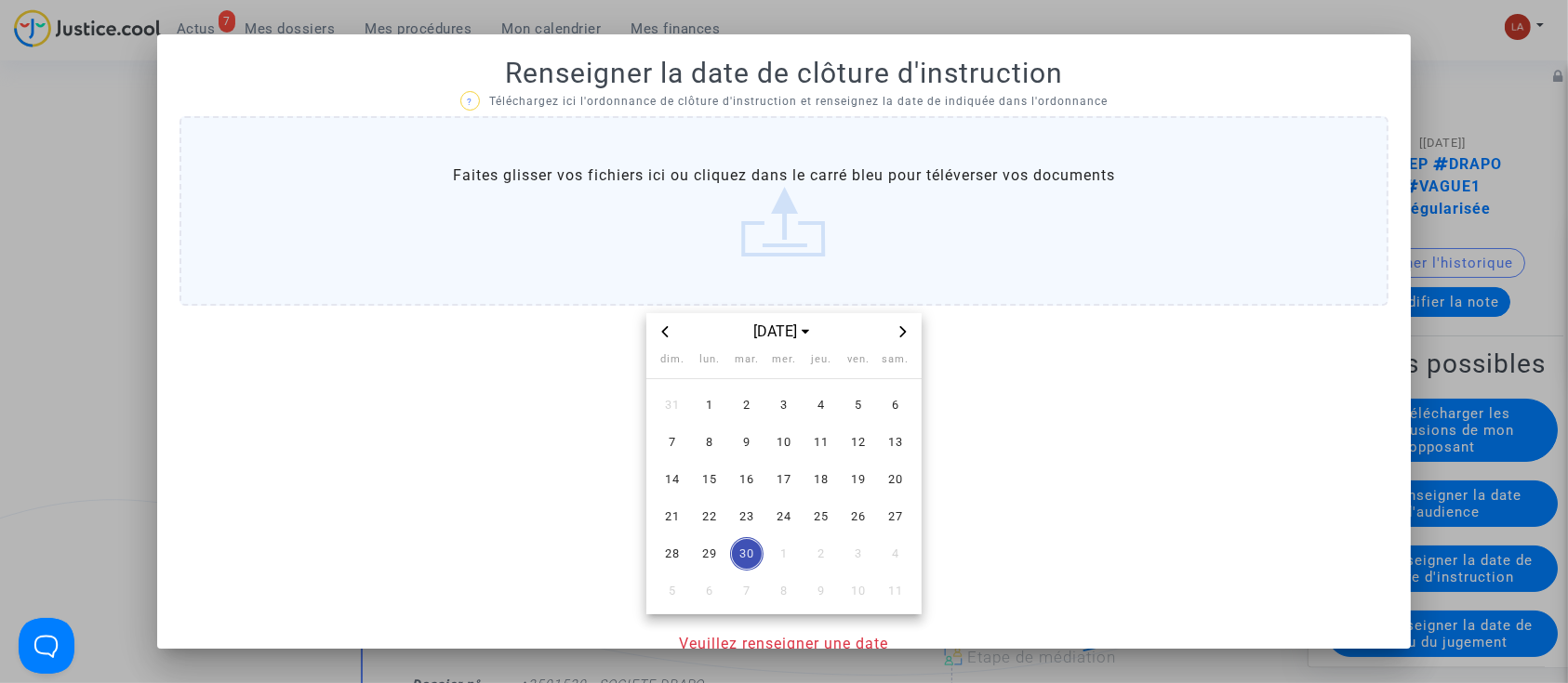
click at [877, 336] on div "[DATE]" at bounding box center [784, 332] width 215 height 23
click at [900, 336] on icon "Next month" at bounding box center [903, 332] width 7 height 11
click at [897, 336] on icon "Next month" at bounding box center [903, 332] width 11 height 11
click at [704, 428] on span "3" at bounding box center [709, 442] width 33 height 33
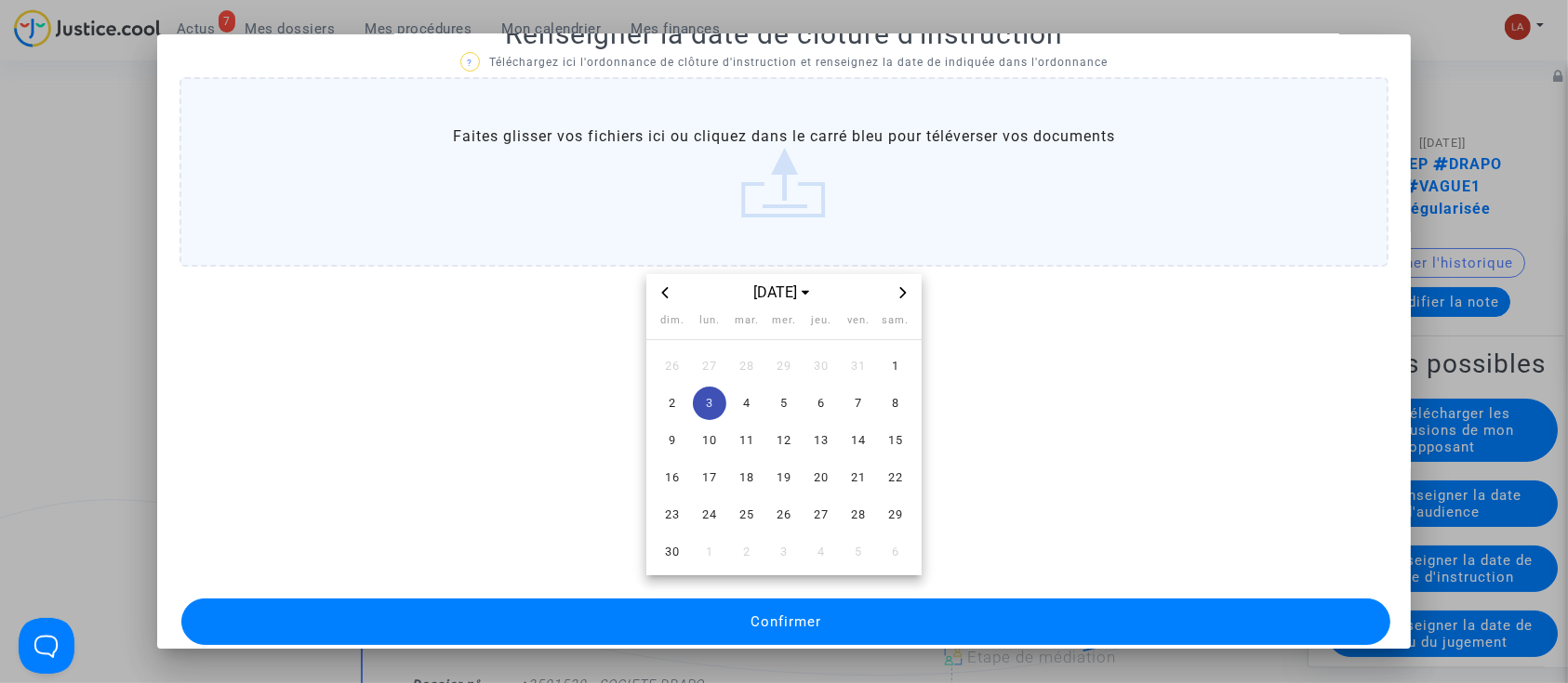
scroll to position [61, 0]
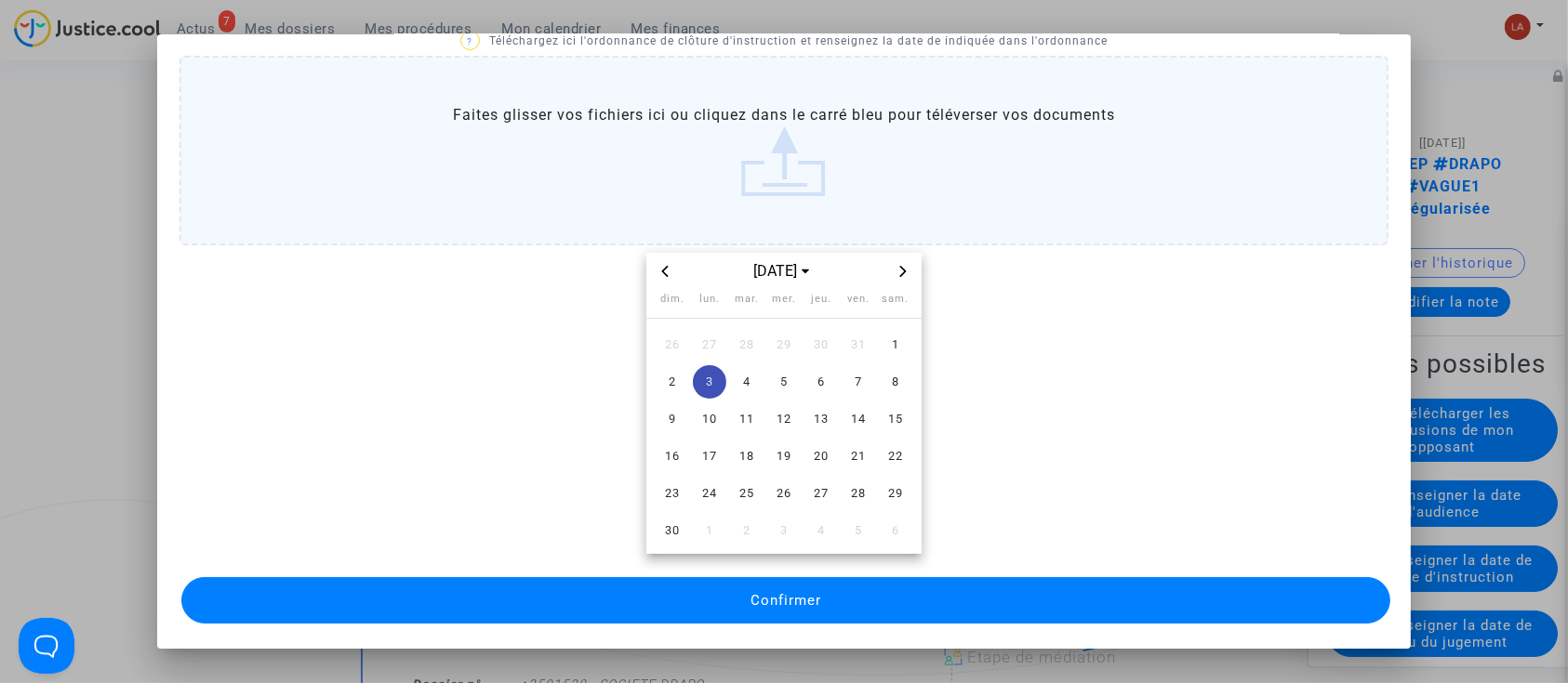
click at [1011, 584] on button "Confirmer" at bounding box center [785, 600] width 1209 height 46
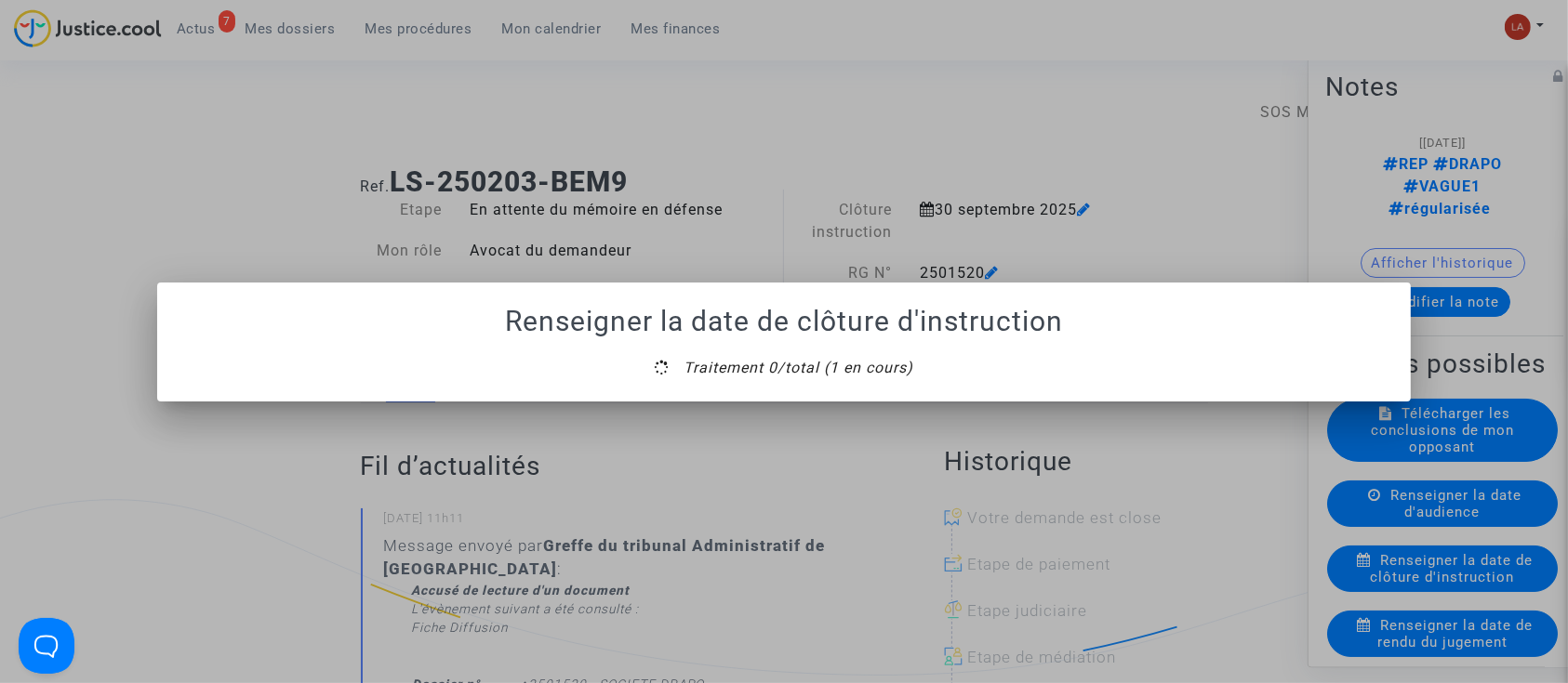
scroll to position [0, 0]
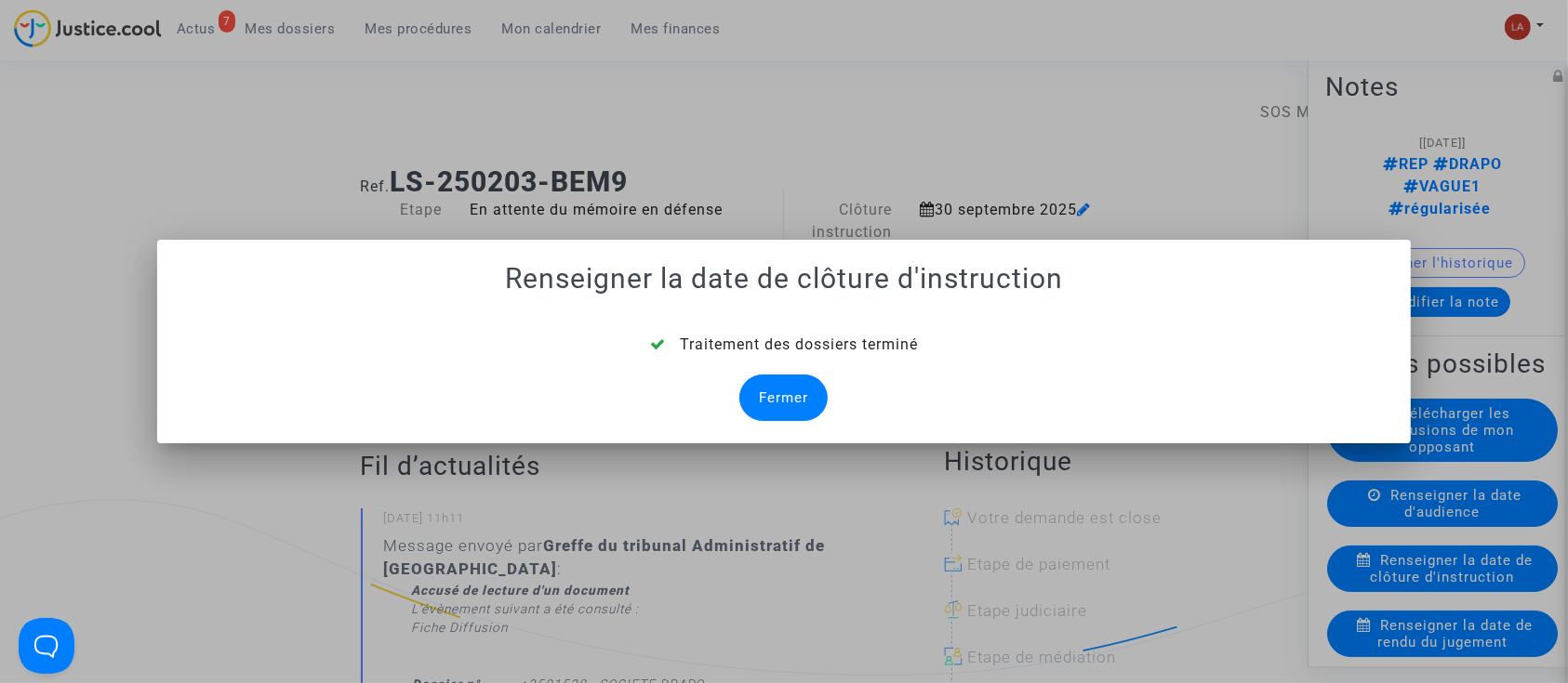
click at [785, 383] on div "Fermer" at bounding box center [783, 397] width 88 height 46
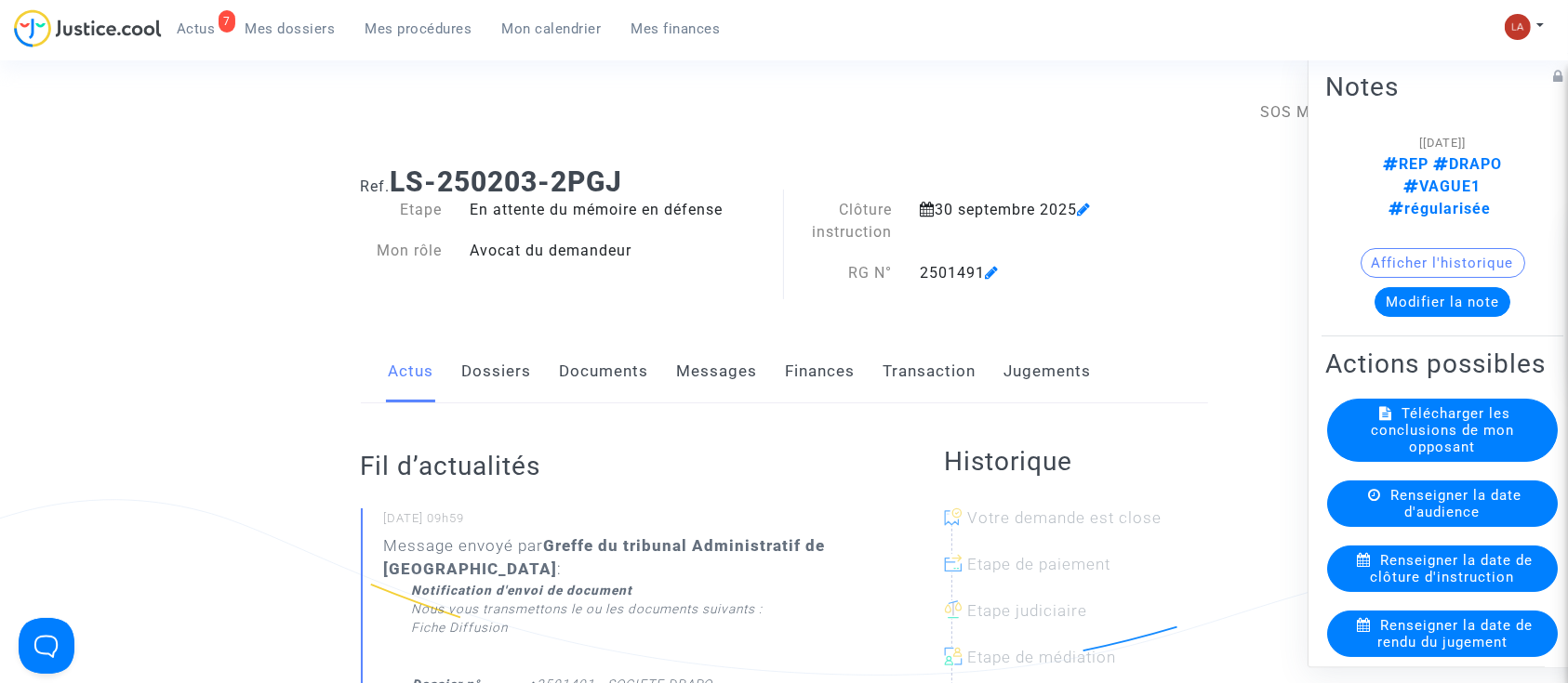
click at [1388, 579] on span "Renseigner la date de clôture d'instruction" at bounding box center [1452, 568] width 163 height 33
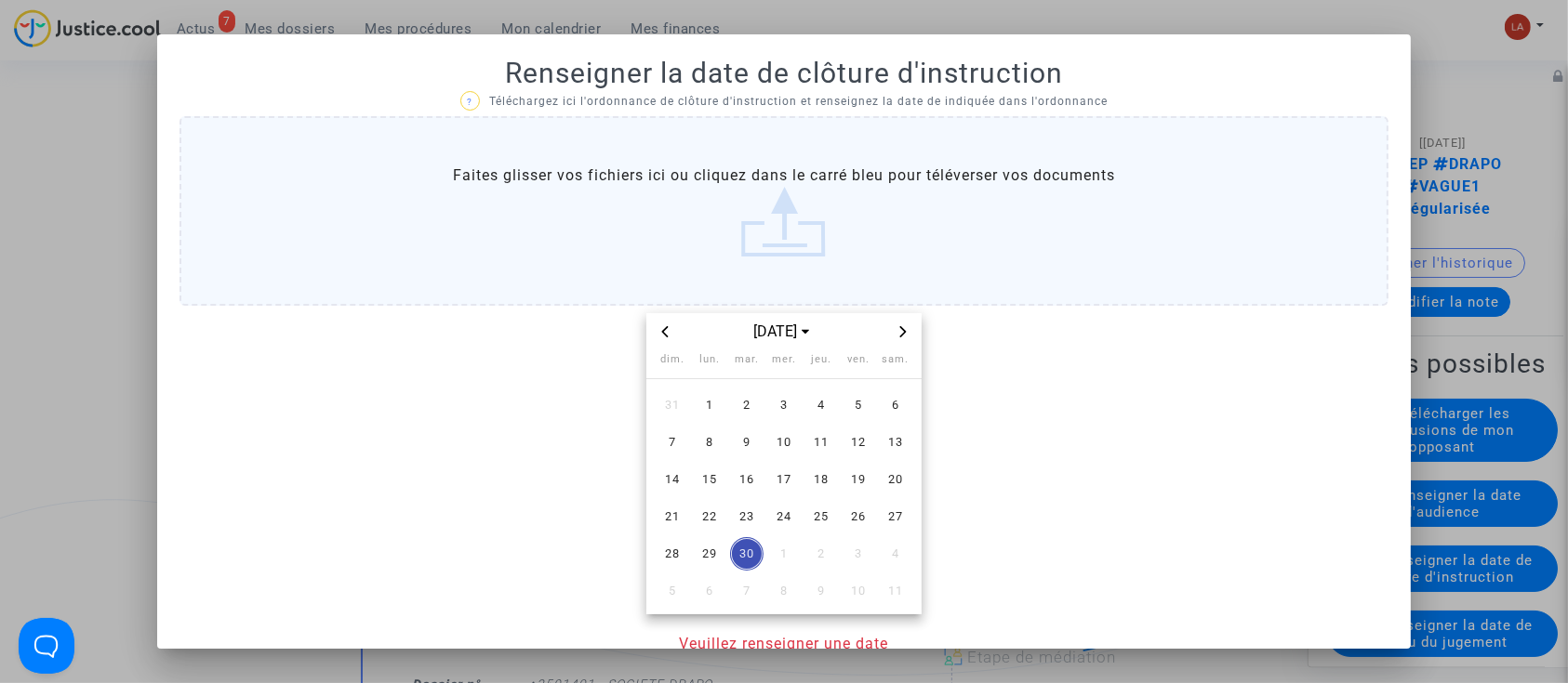
click at [892, 334] on span "Next month" at bounding box center [903, 332] width 23 height 23
click at [892, 332] on span "Next month" at bounding box center [903, 332] width 23 height 23
click at [692, 443] on span "3" at bounding box center [709, 442] width 33 height 33
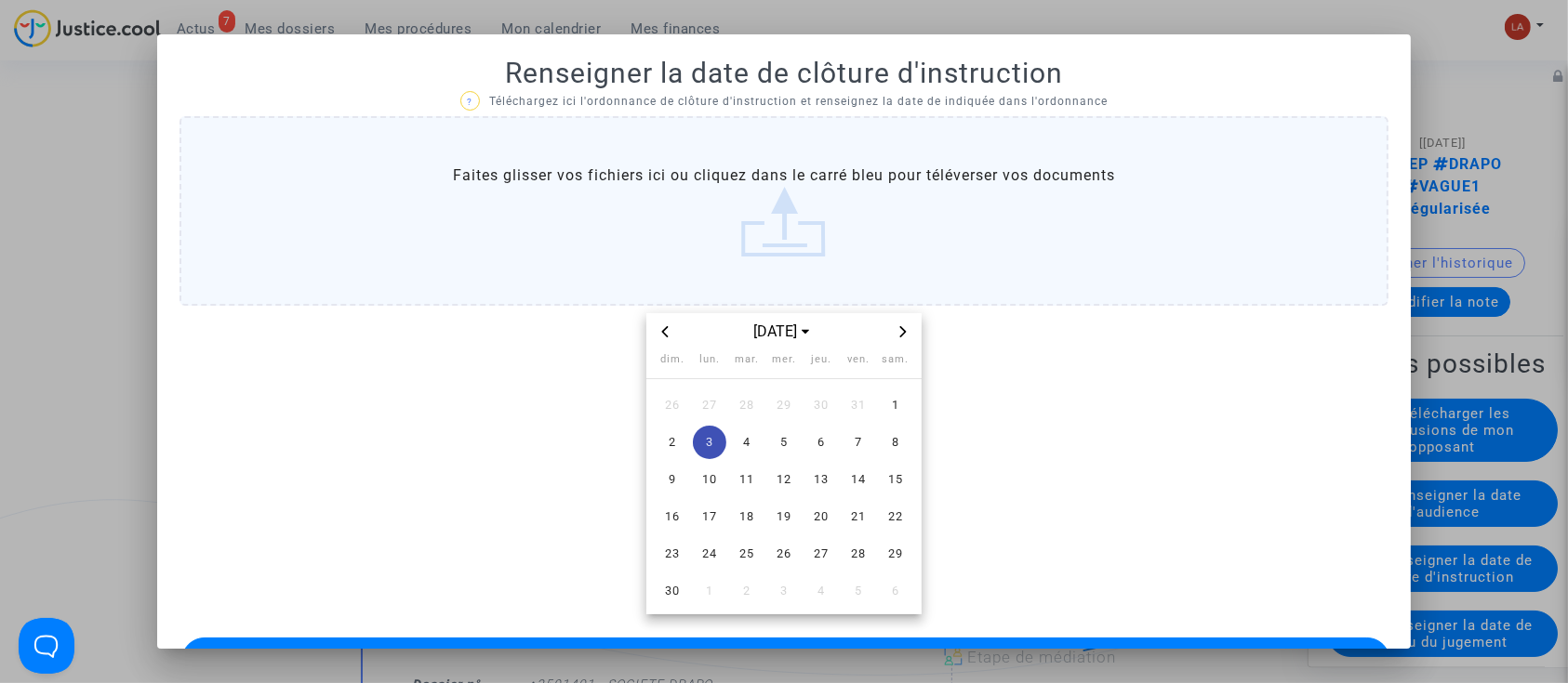
scroll to position [61, 0]
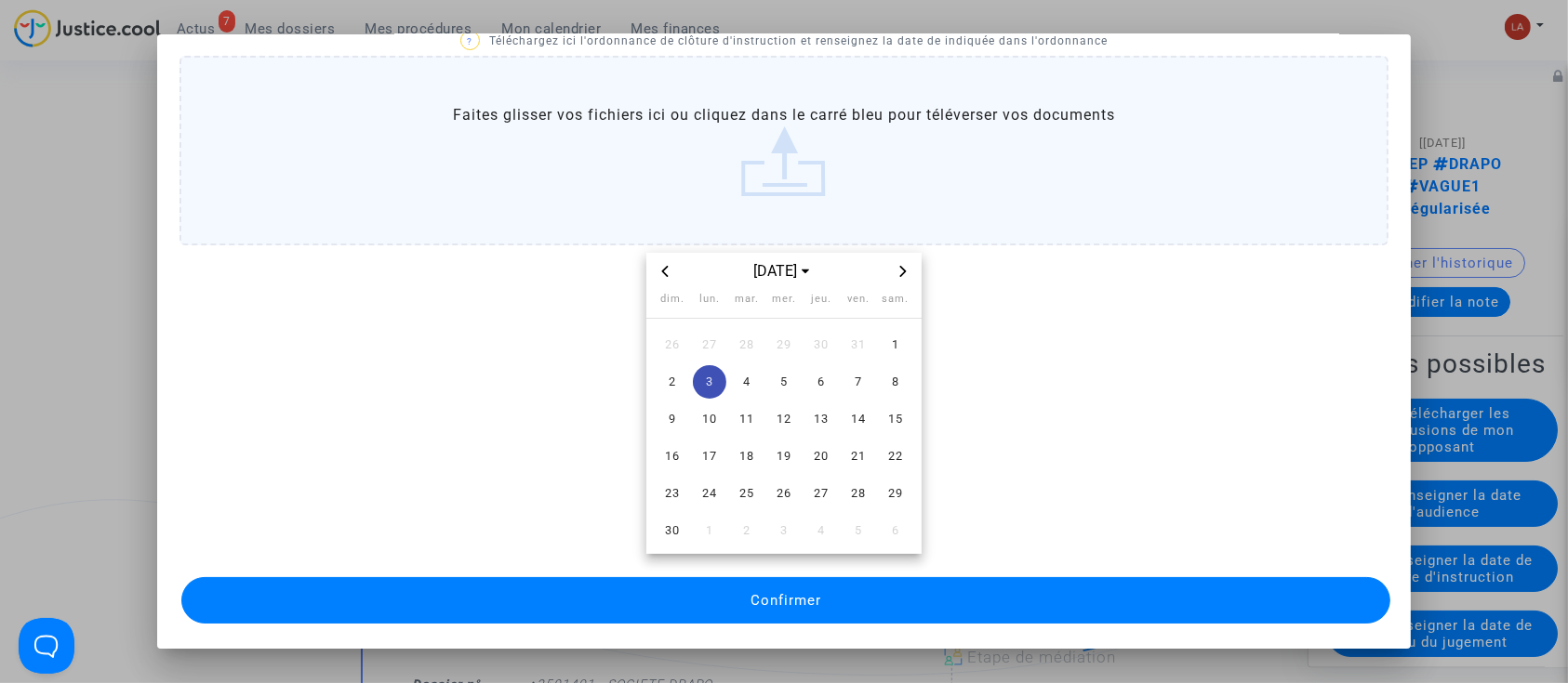
click at [1102, 578] on button "Confirmer" at bounding box center [785, 600] width 1209 height 46
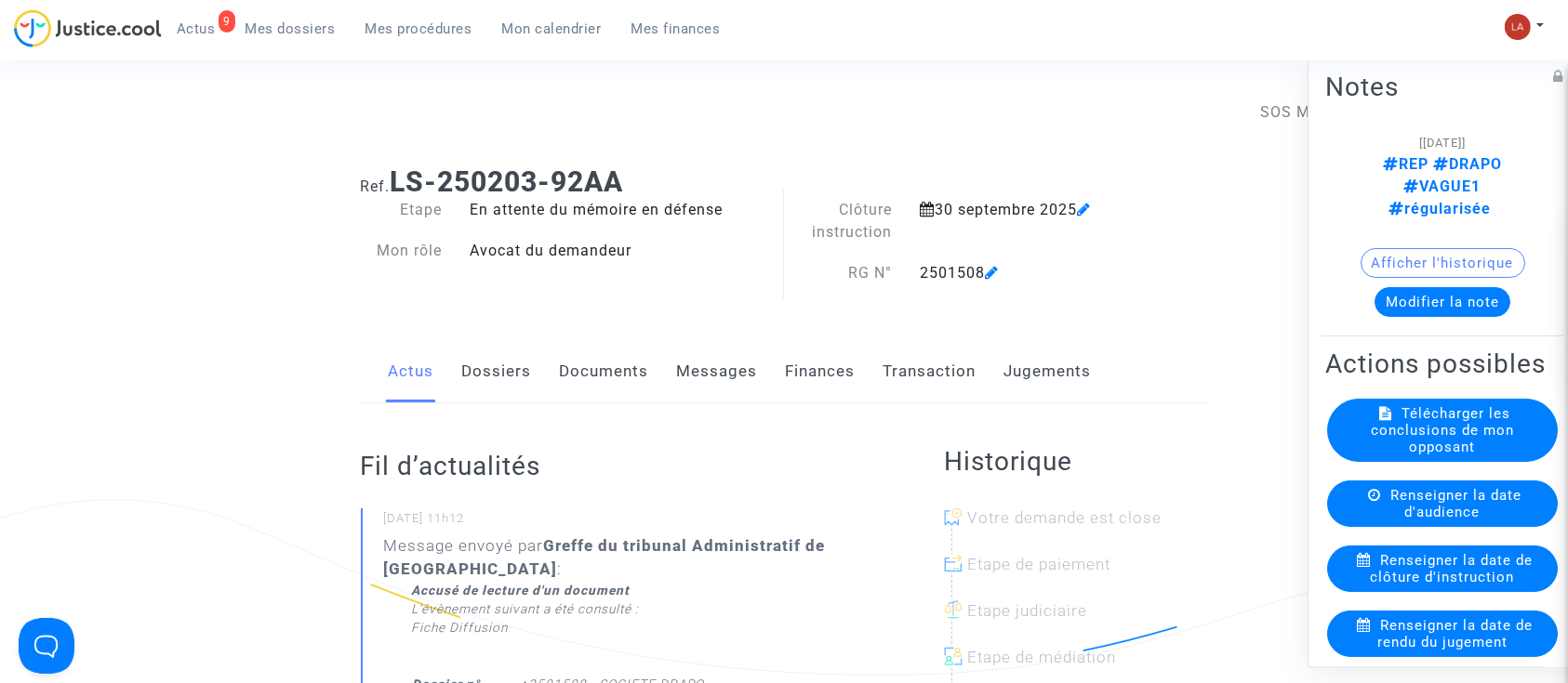
click at [1463, 586] on span "Renseigner la date de clôture d'instruction" at bounding box center [1452, 568] width 163 height 33
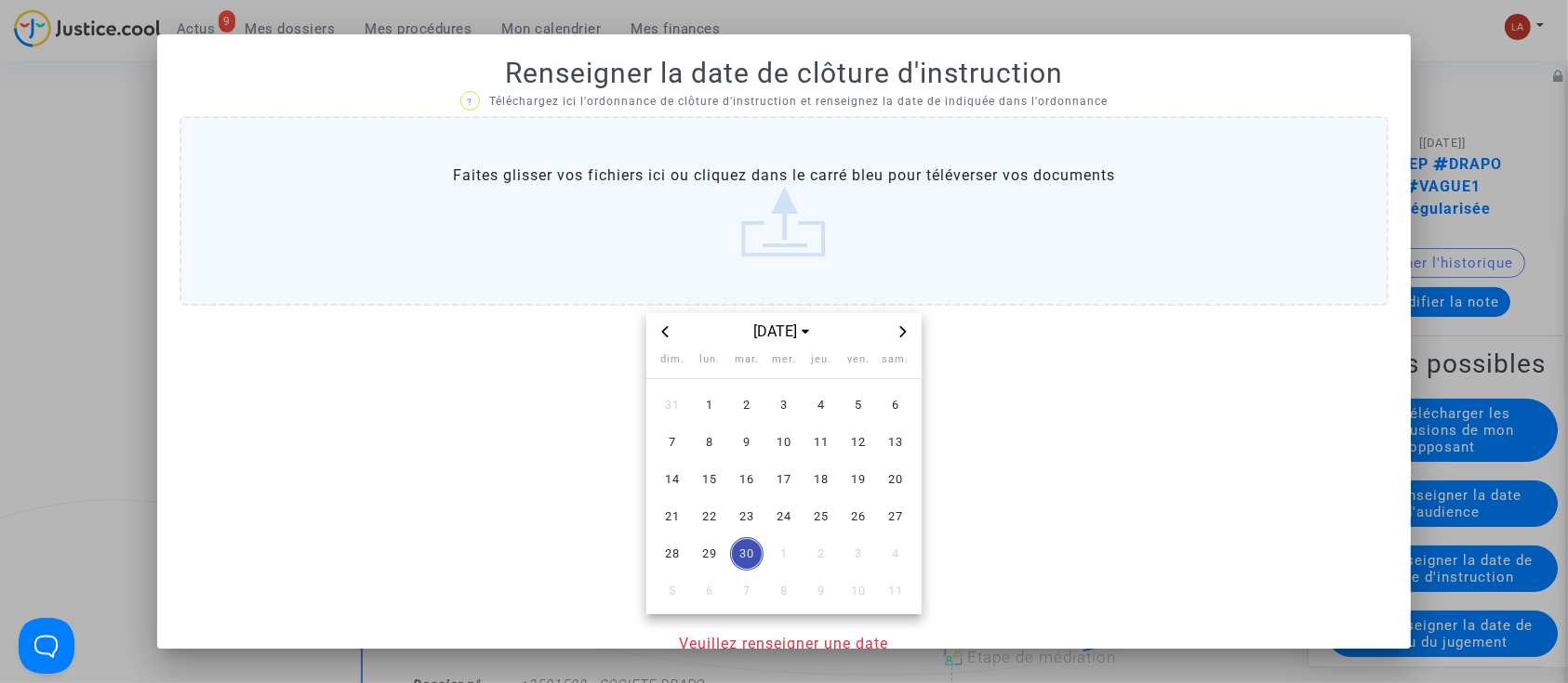
click at [892, 328] on span "Next month" at bounding box center [903, 332] width 23 height 23
click at [892, 330] on span "Next month" at bounding box center [903, 332] width 23 height 23
click at [703, 438] on span "3" at bounding box center [709, 442] width 33 height 33
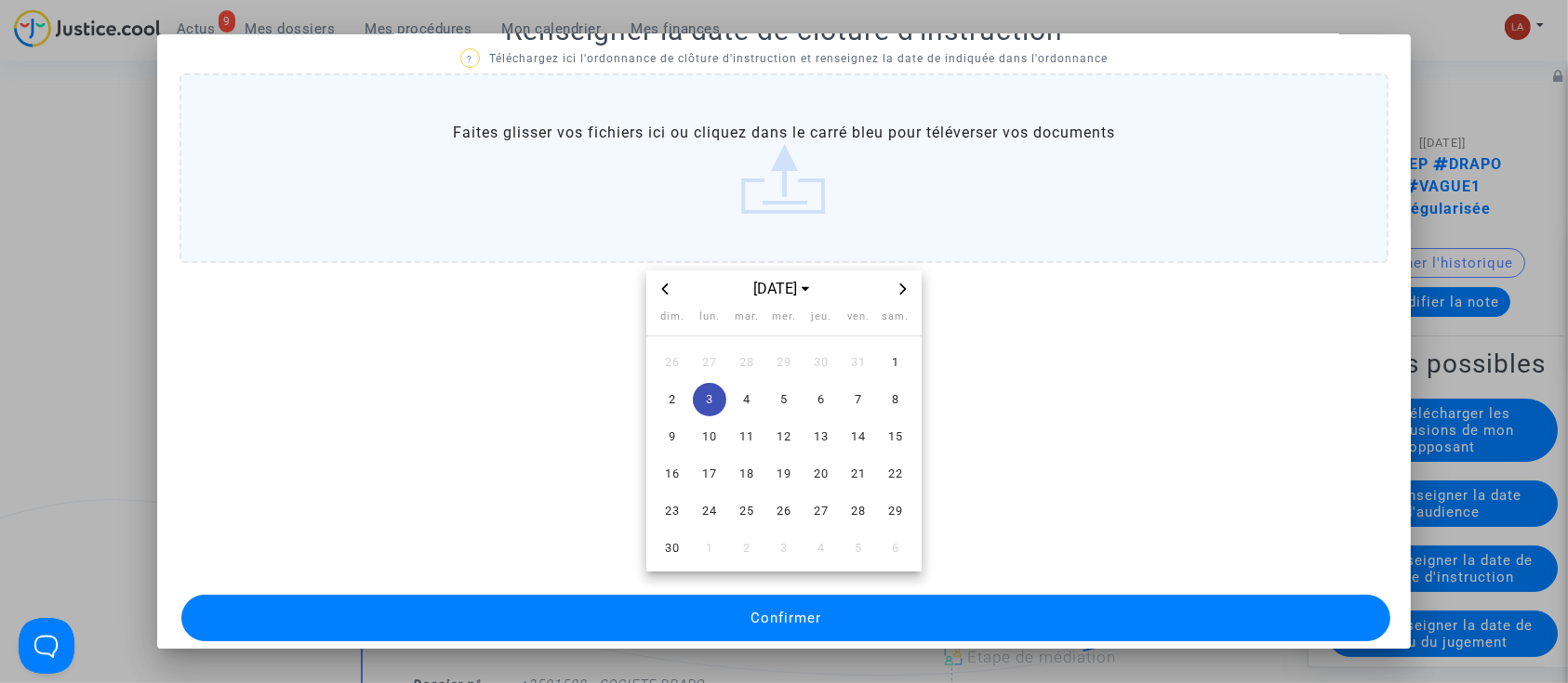
scroll to position [61, 0]
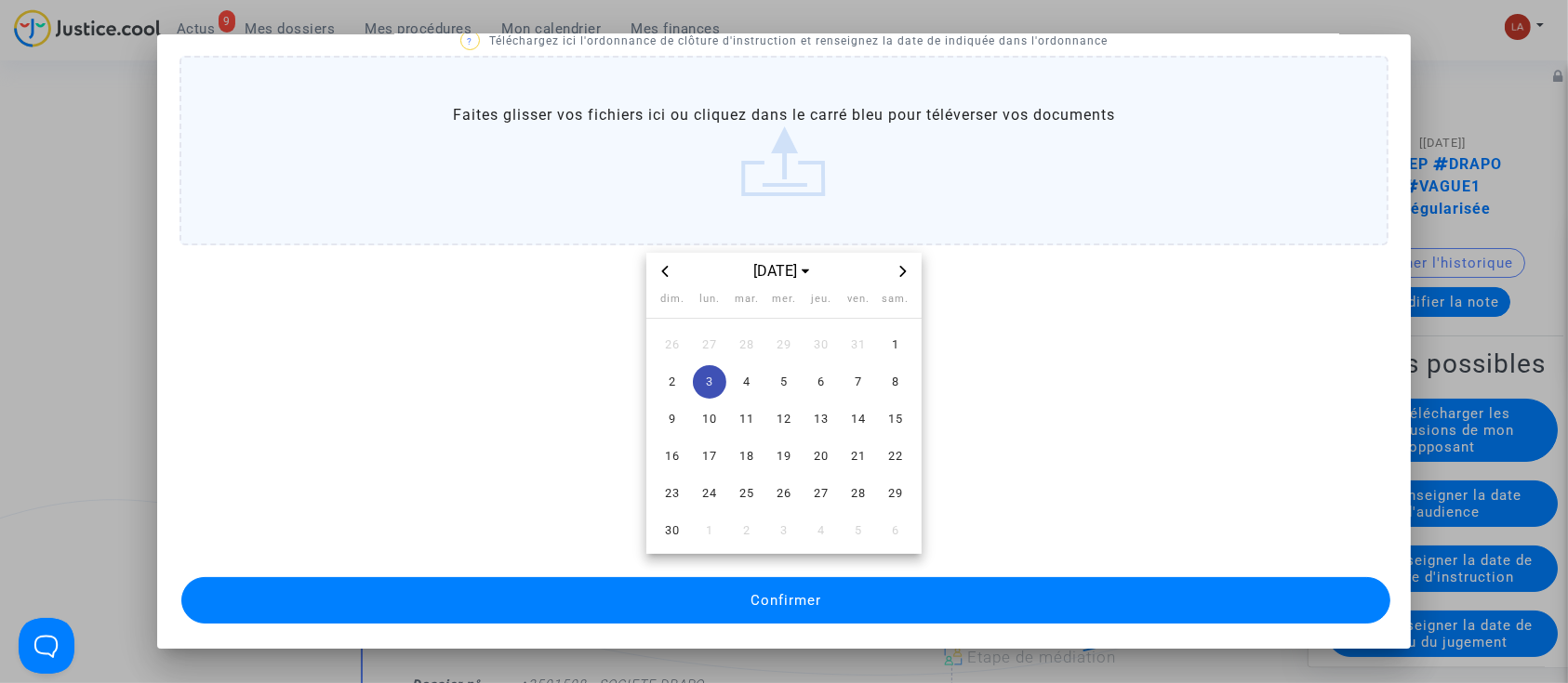
click at [1168, 589] on button "Confirmer" at bounding box center [785, 600] width 1209 height 46
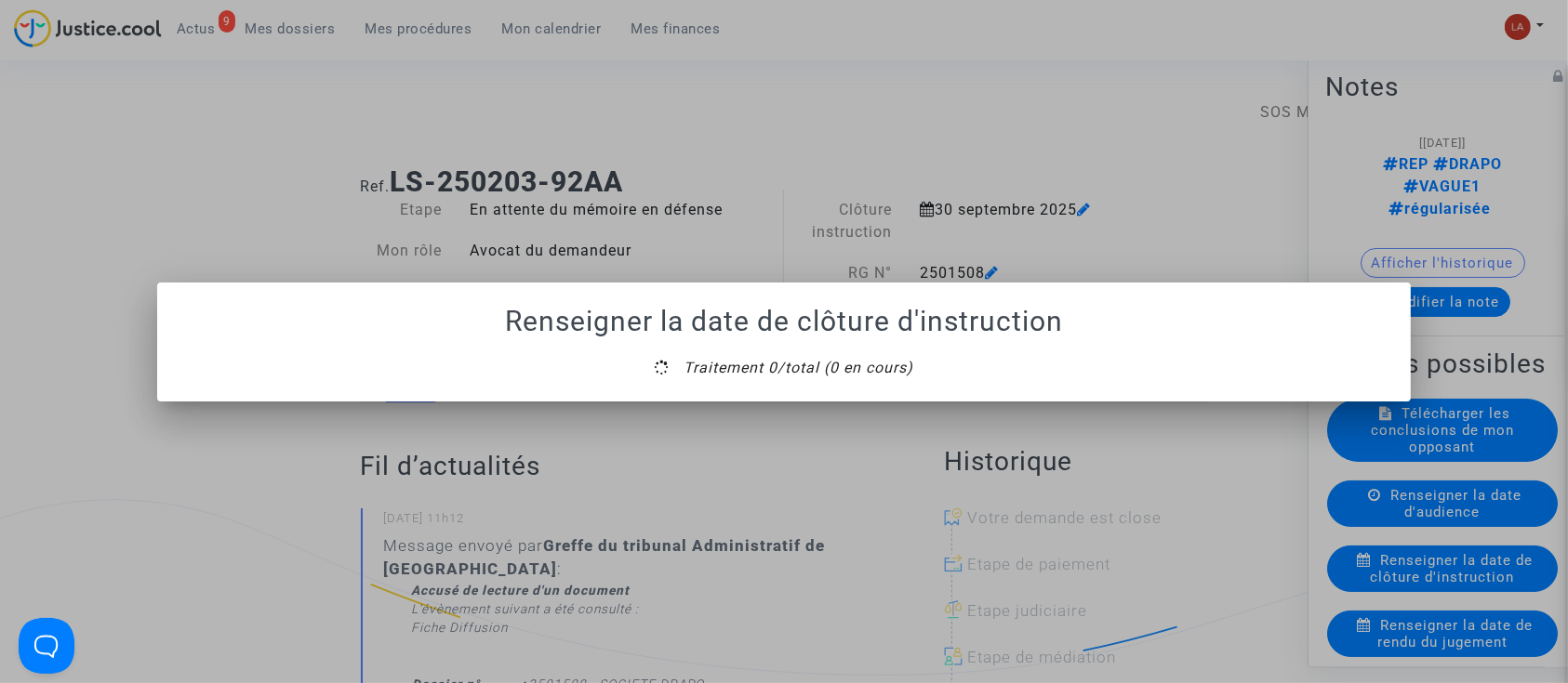
scroll to position [0, 0]
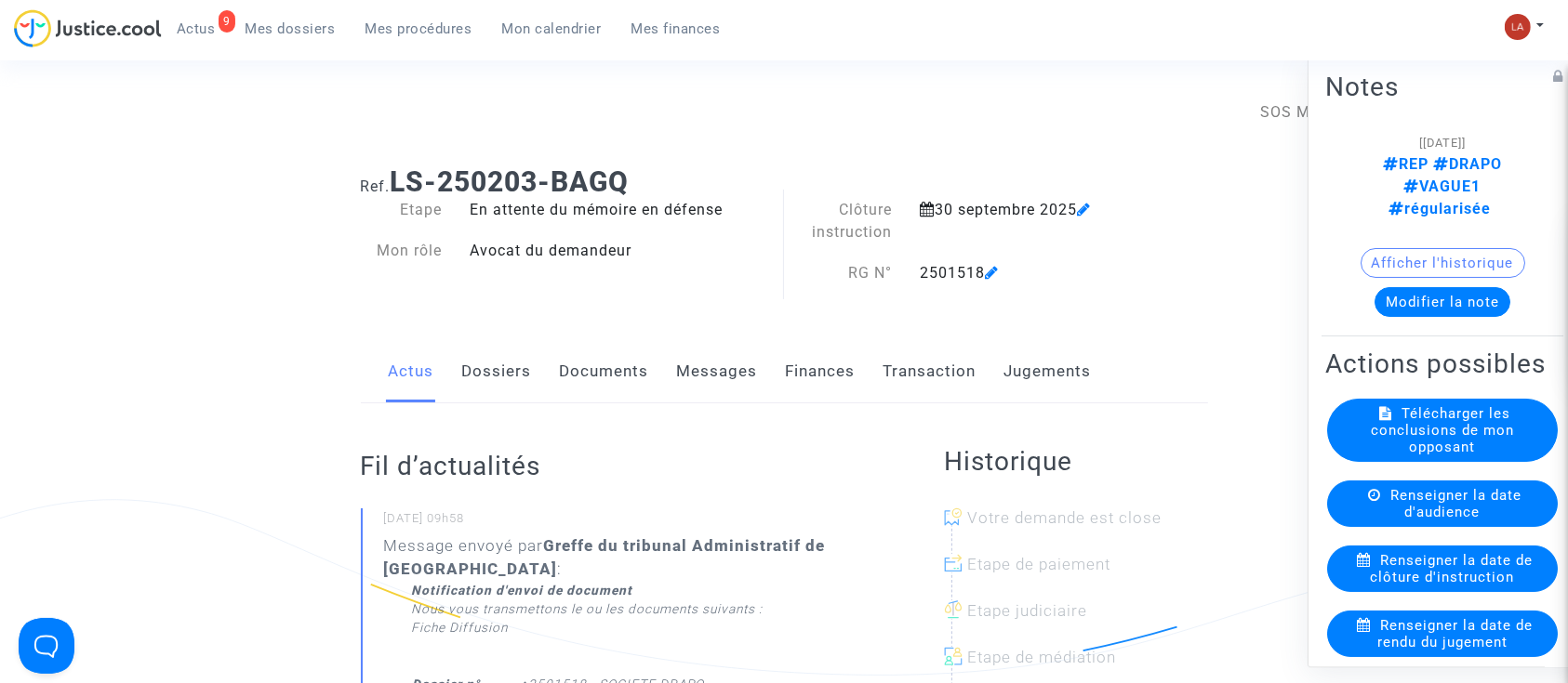
click at [1419, 586] on span "Renseigner la date de clôture d'instruction" at bounding box center [1452, 568] width 163 height 33
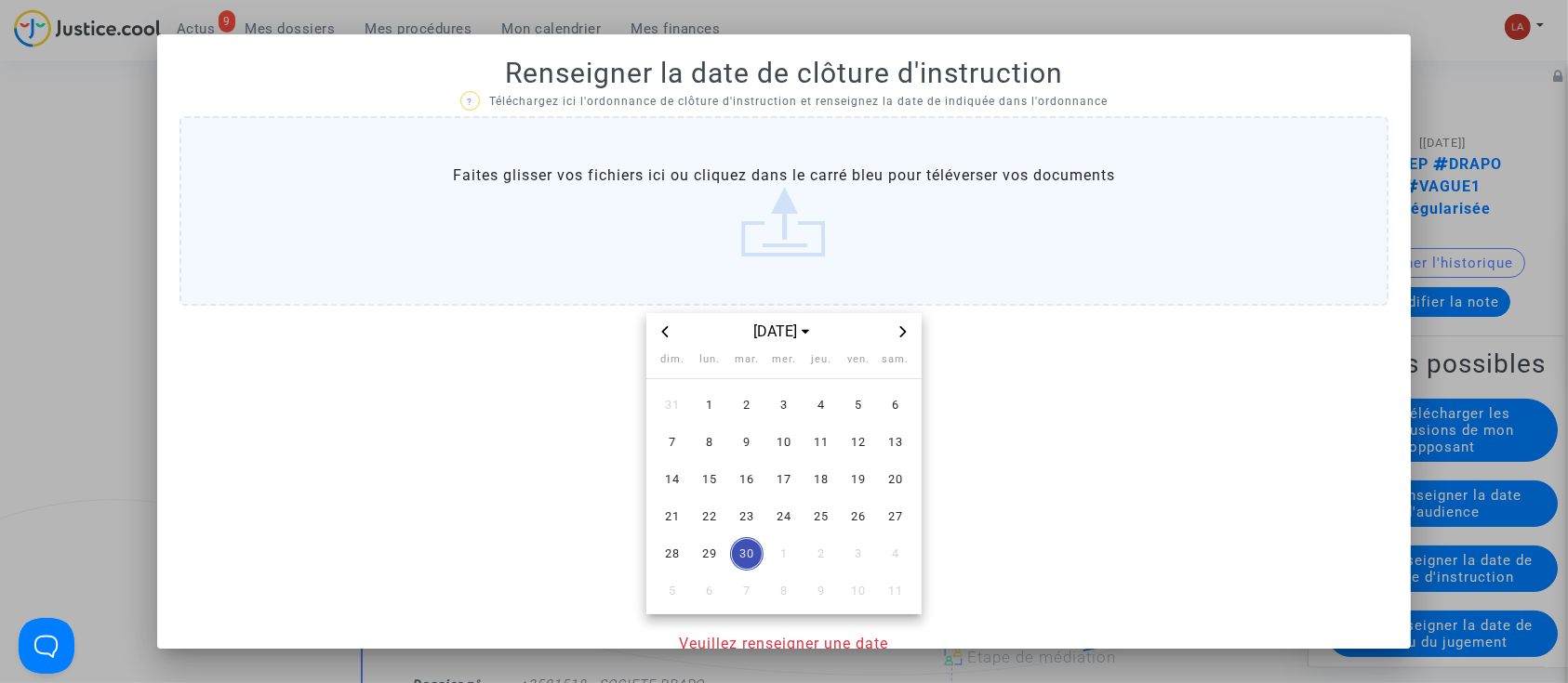
click at [896, 322] on span "Next month" at bounding box center [903, 332] width 23 height 23
click at [692, 443] on span "3" at bounding box center [709, 442] width 33 height 33
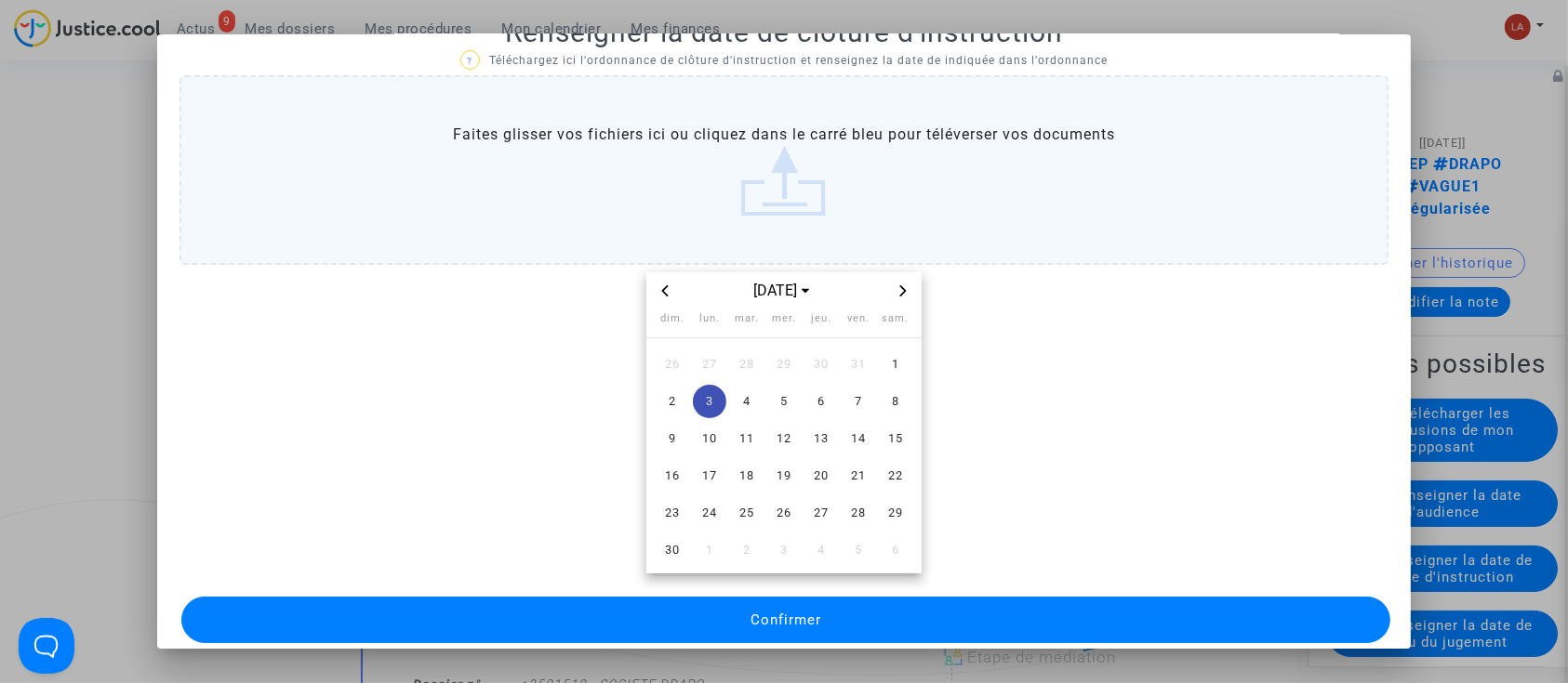
scroll to position [61, 0]
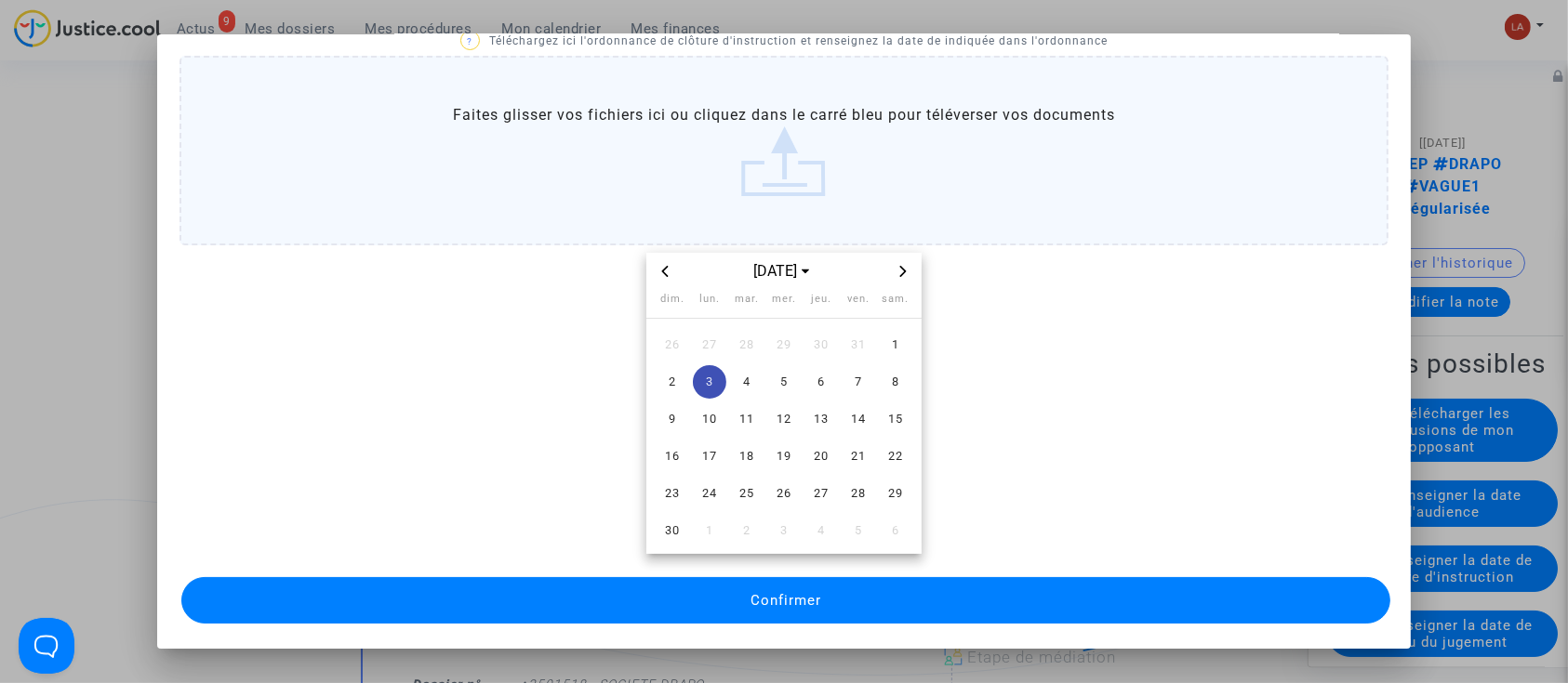
click at [1119, 574] on div "Confirmer" at bounding box center [784, 600] width 1209 height 56
click at [1108, 592] on button "Confirmer" at bounding box center [785, 600] width 1209 height 46
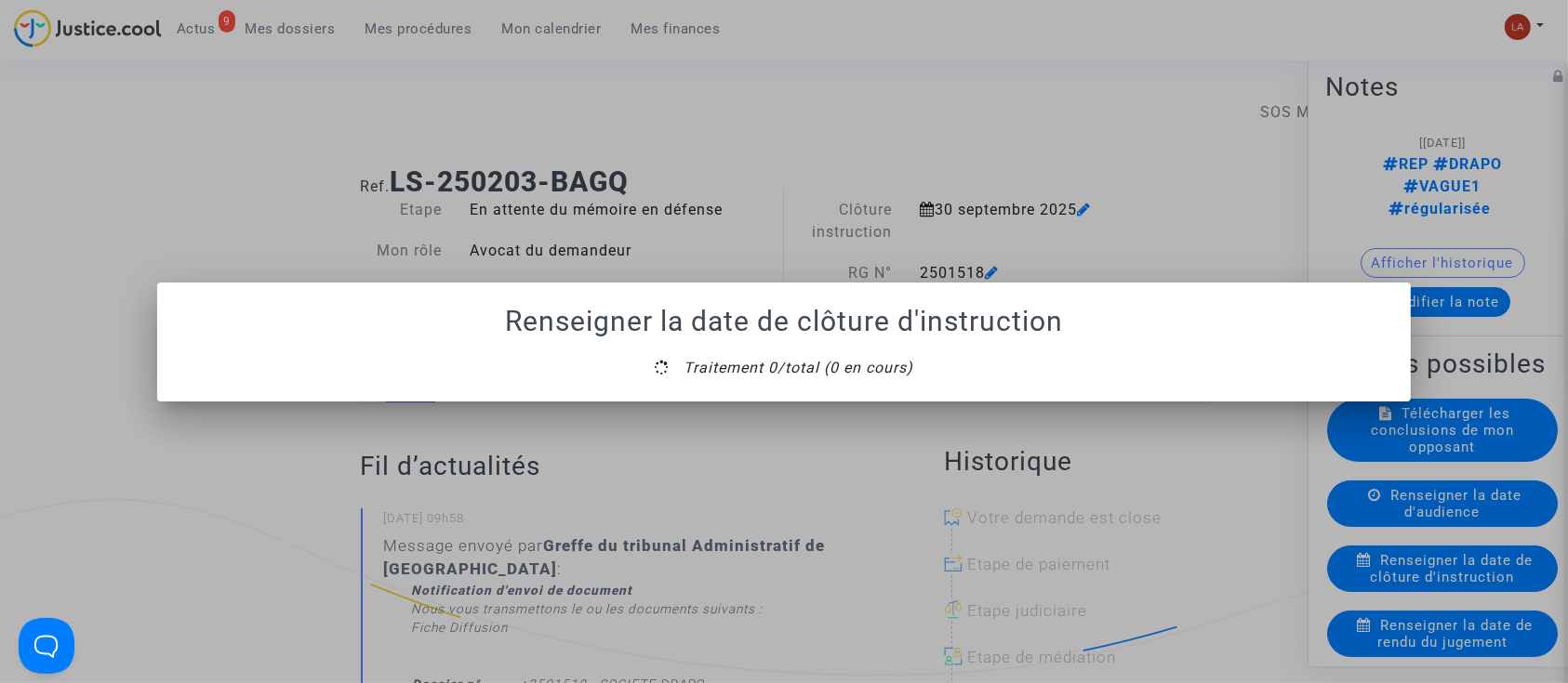
scroll to position [0, 0]
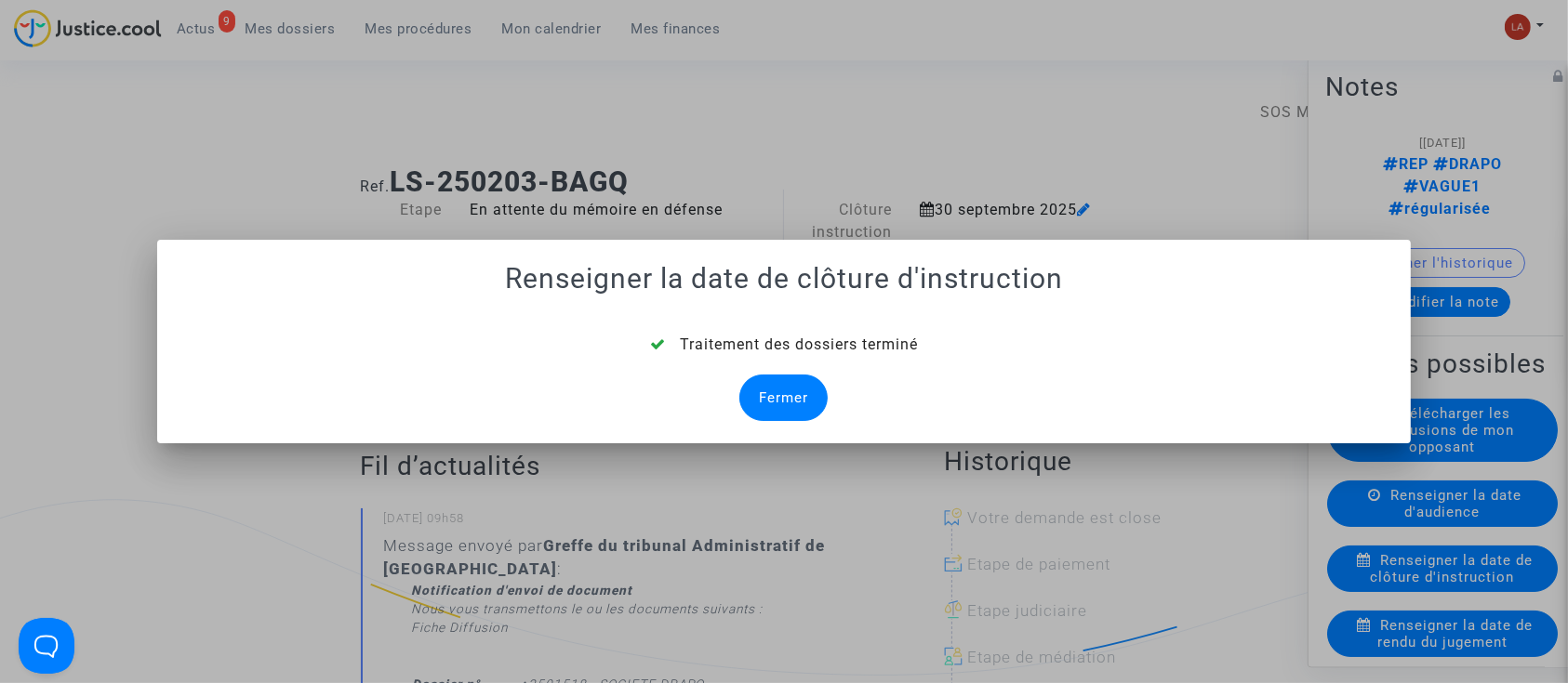
click at [756, 398] on div "Fermer" at bounding box center [783, 397] width 88 height 46
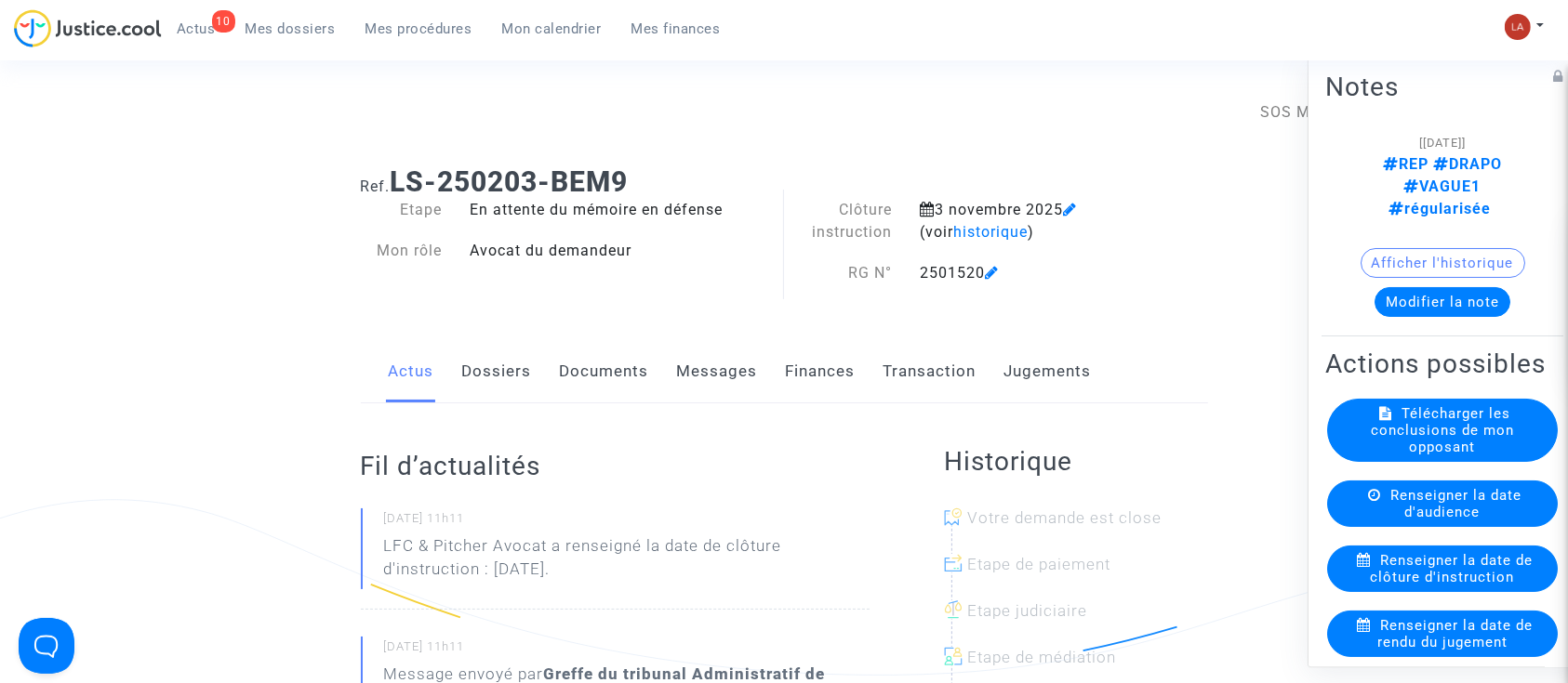
click at [594, 365] on link "Documents" at bounding box center [604, 372] width 89 height 62
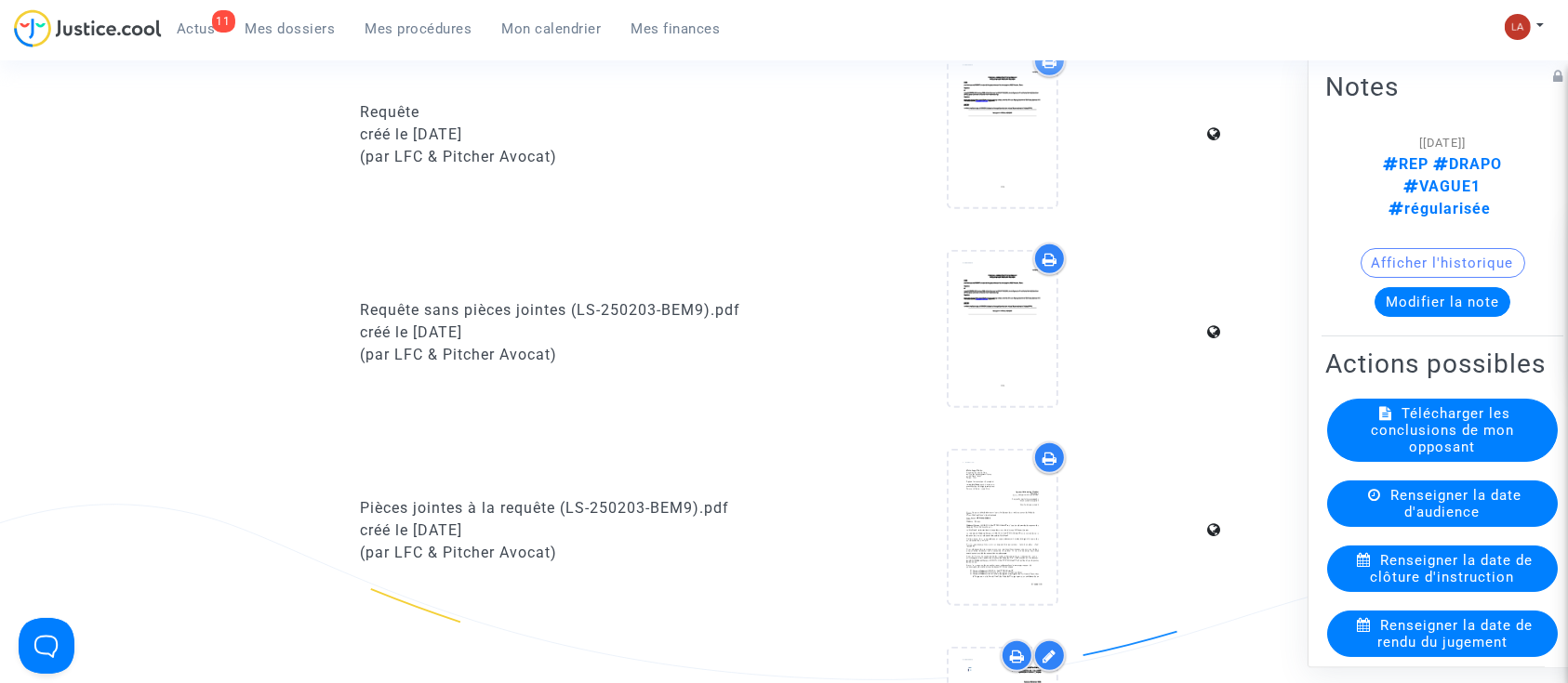
scroll to position [248, 0]
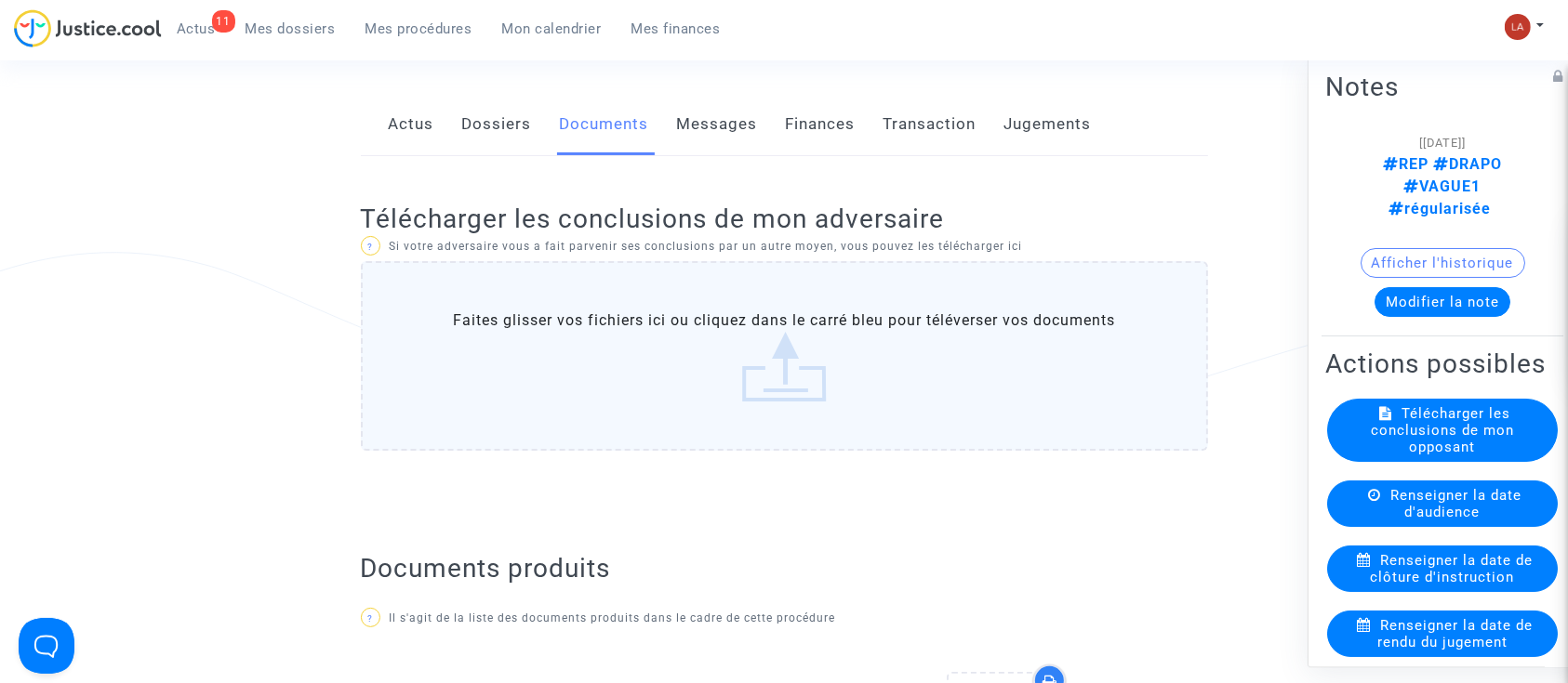
drag, startPoint x: 485, startPoint y: 392, endPoint x: 521, endPoint y: 403, distance: 37.6
click at [485, 392] on label "Faites glisser vos fichiers ici ou cliquez dans le carré bleu pour téléverser v…" at bounding box center [784, 356] width 847 height 190
click at [0, 0] on input "Faites glisser vos fichiers ici ou cliquez dans le carré bleu pour téléverser v…" at bounding box center [0, 0] width 0 height 0
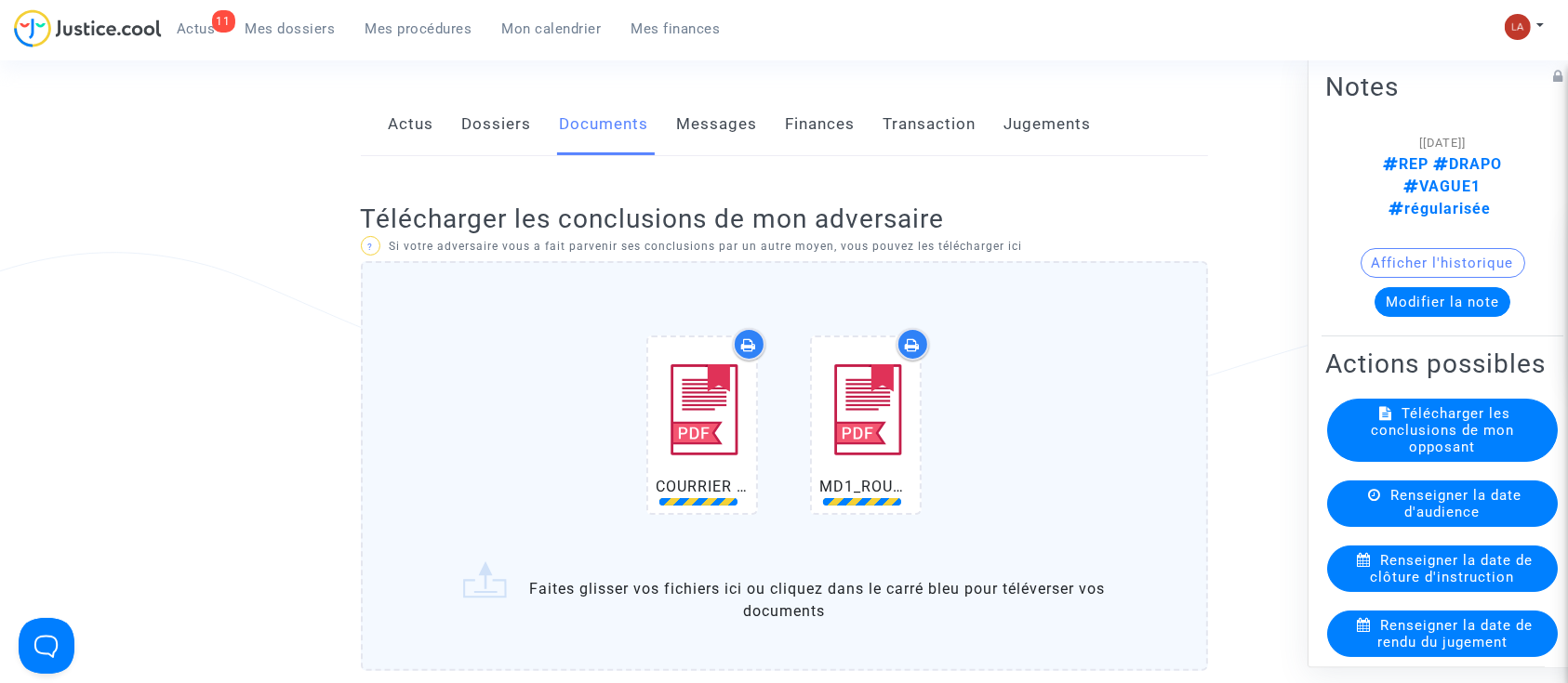
click at [1040, 377] on div "COURRIER SKIPPER.pdf MD1_ROUSSET_1156702132.pdf" at bounding box center [784, 429] width 769 height 239
click at [0, 0] on input "COURRIER SKIPPER.pdf MD1_ROUSSET_1156702132.pdf Faites glisser vos fichiers ici…" at bounding box center [0, 0] width 0 height 0
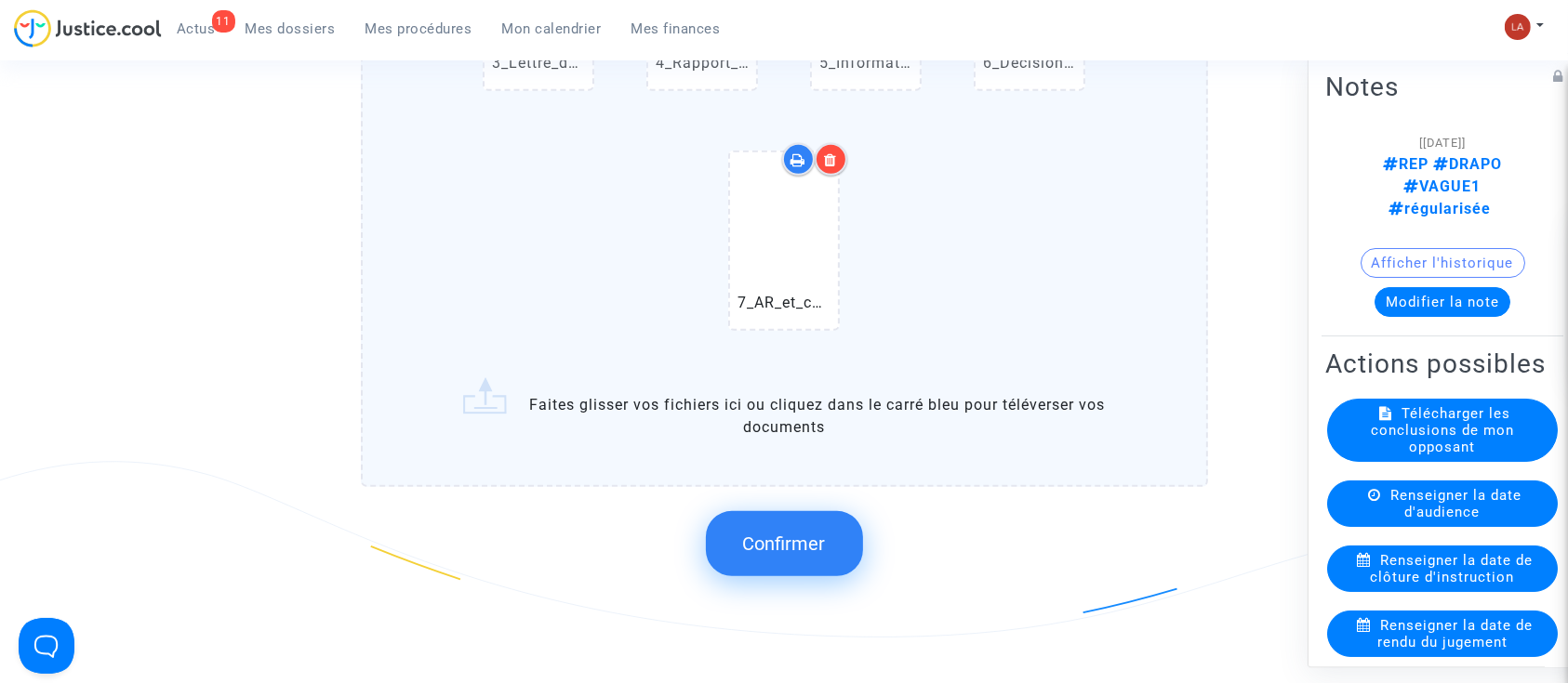
scroll to position [1116, 0]
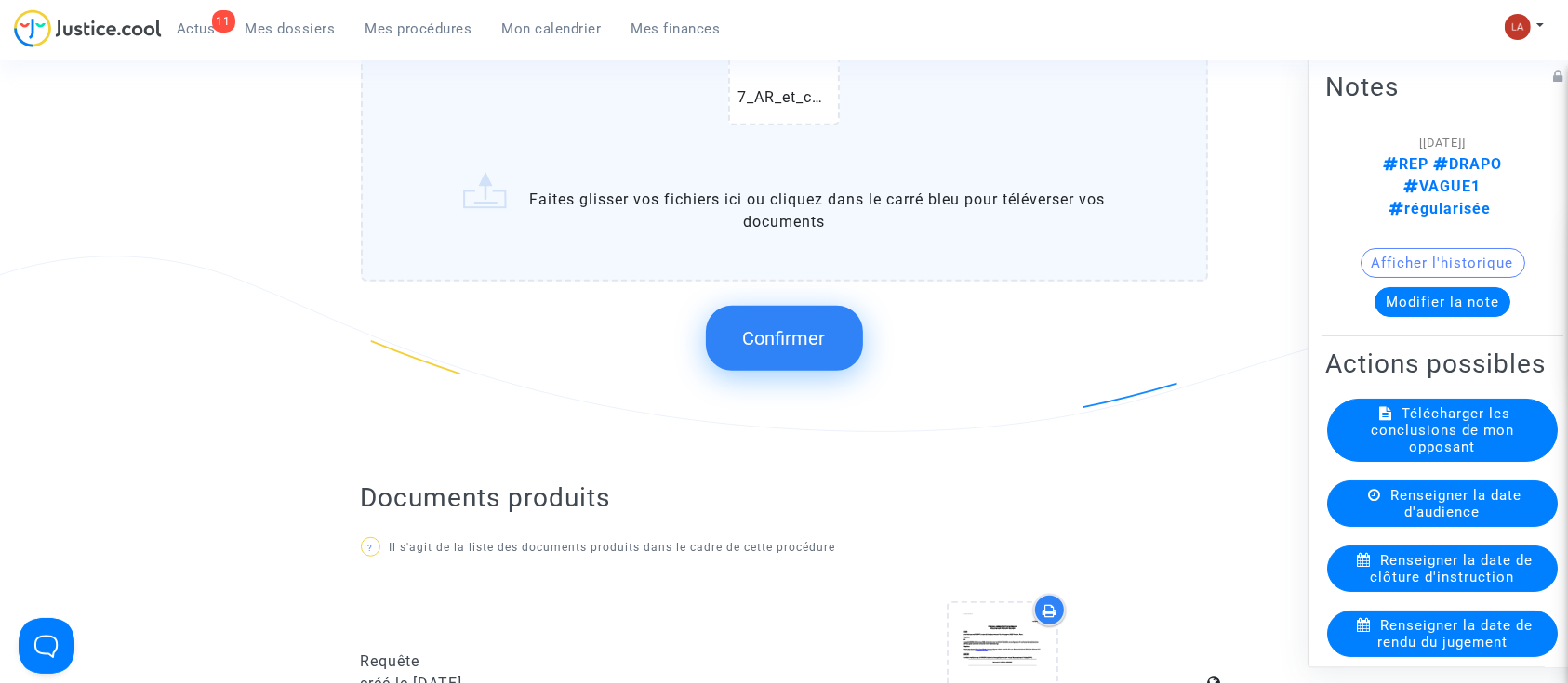
click at [811, 341] on span "Confirmer" at bounding box center [784, 339] width 83 height 23
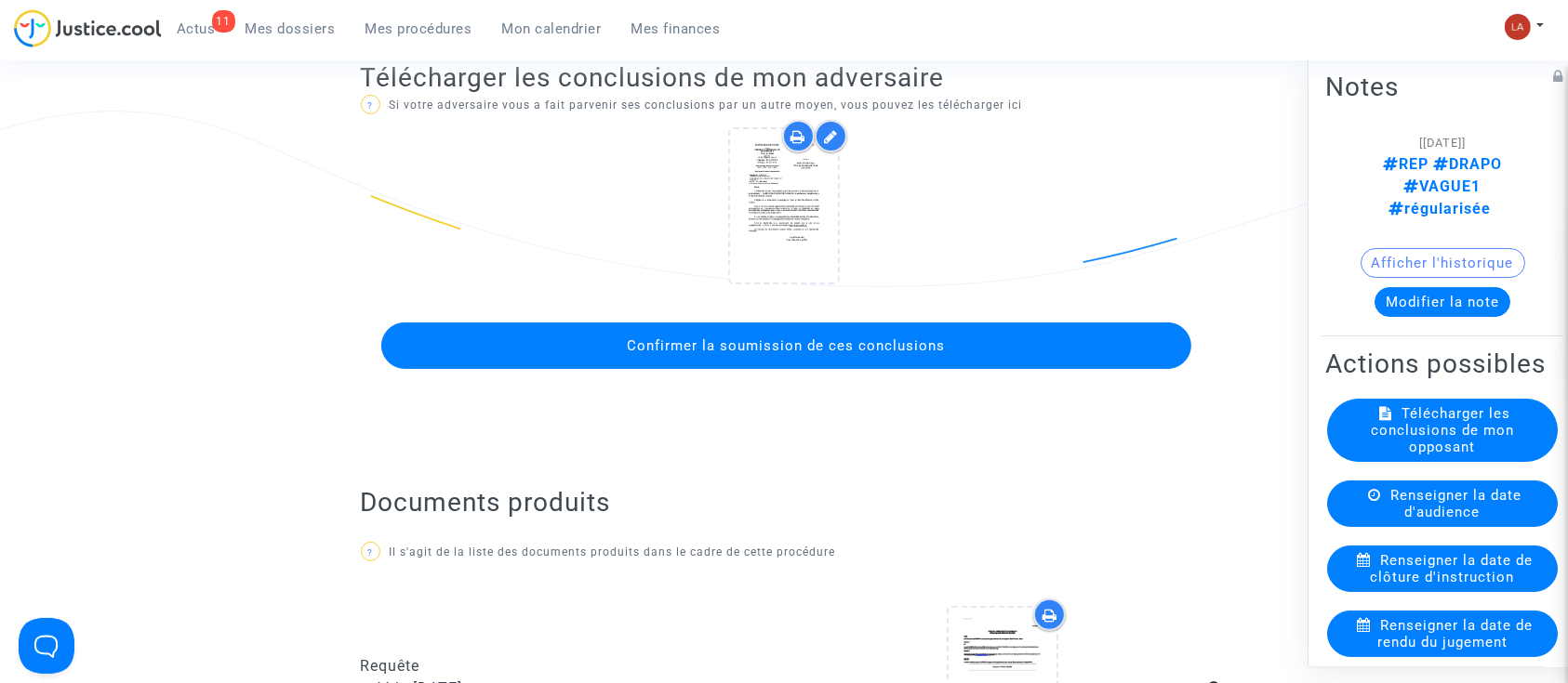
scroll to position [123, 0]
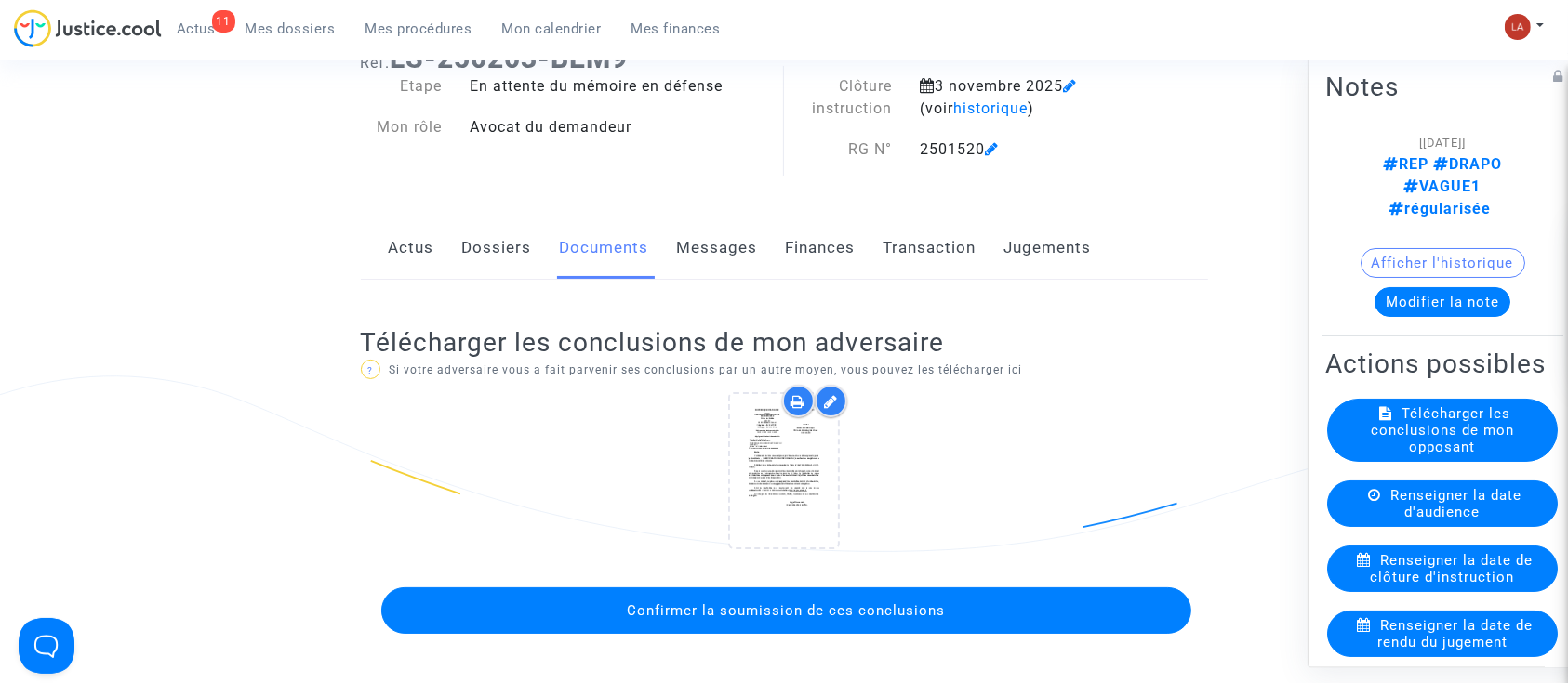
click at [807, 607] on span "Confirmer la soumission de ces conclusions" at bounding box center [785, 611] width 318 height 17
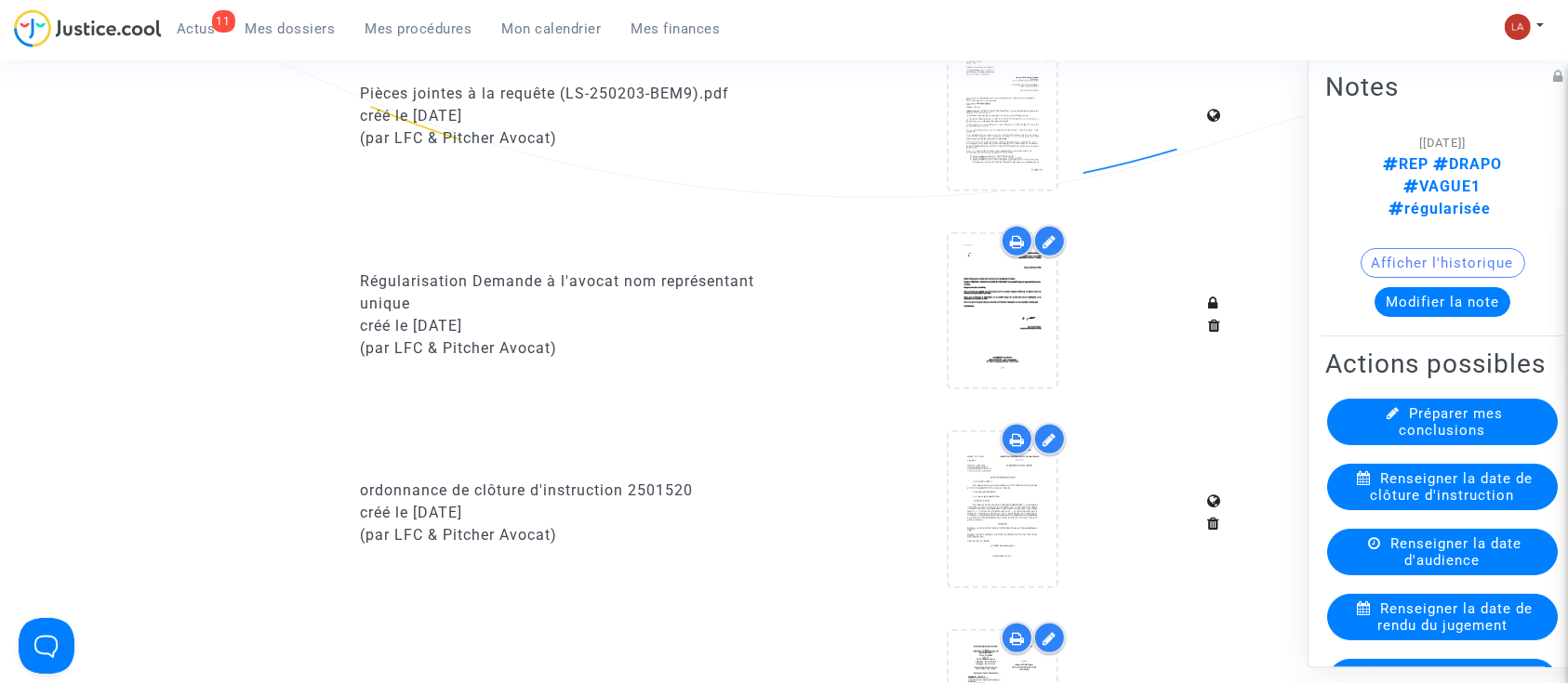
scroll to position [1487, 0]
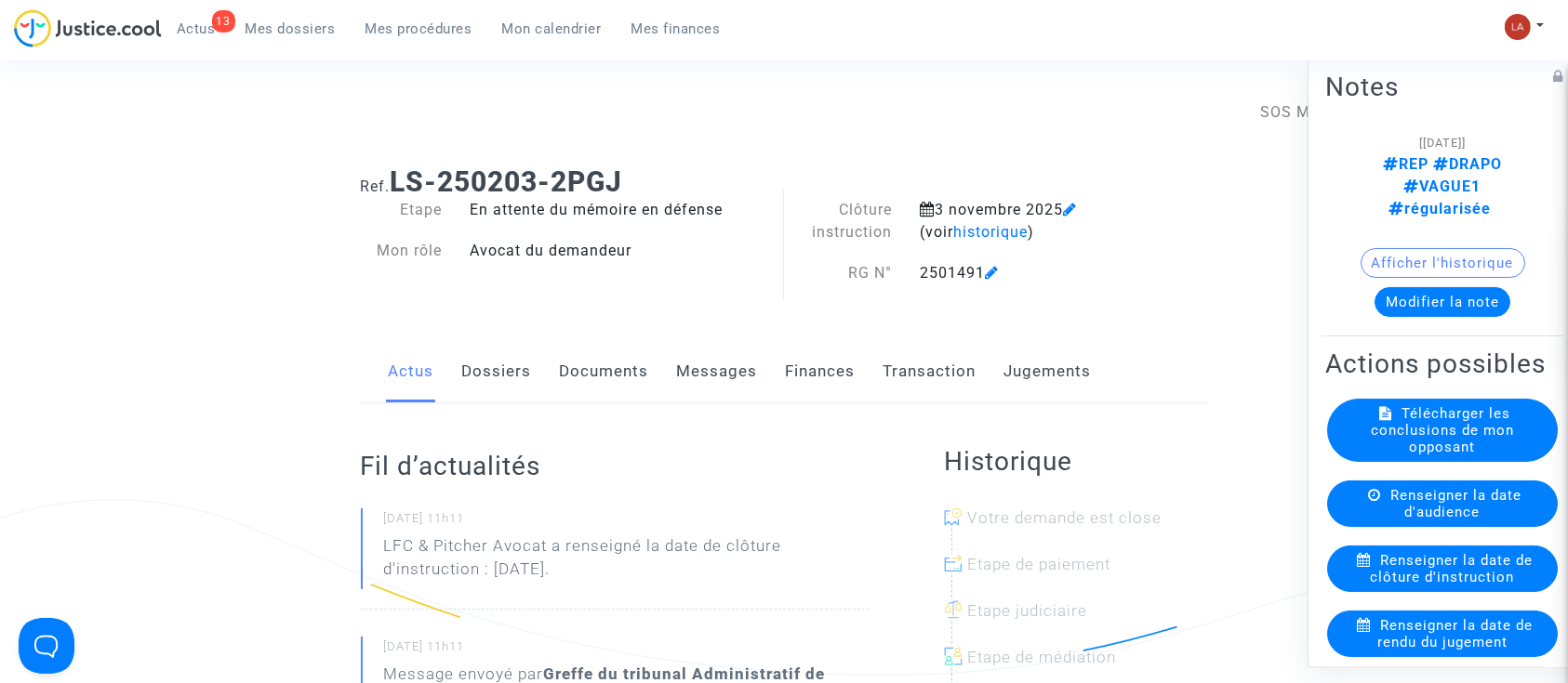
click at [594, 351] on link "Documents" at bounding box center [604, 372] width 89 height 62
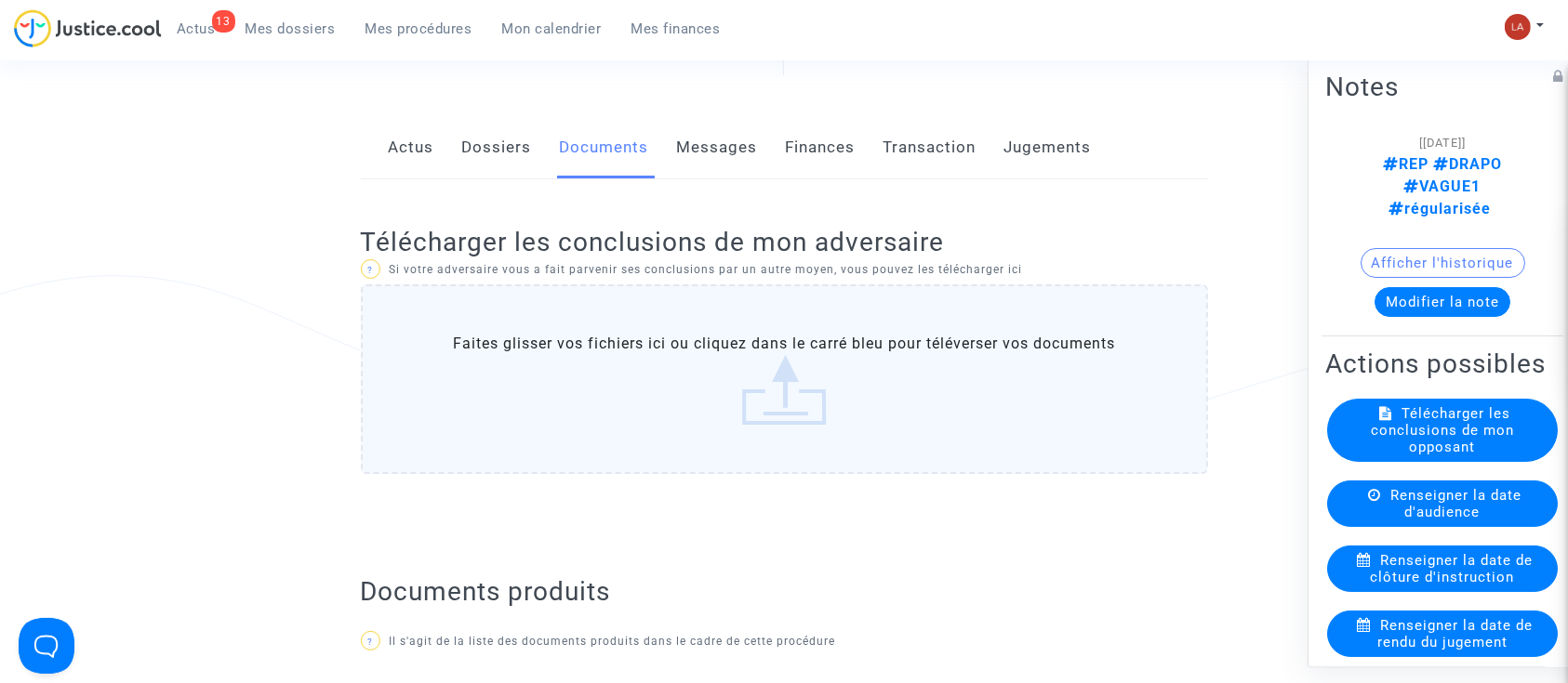
scroll to position [372, 0]
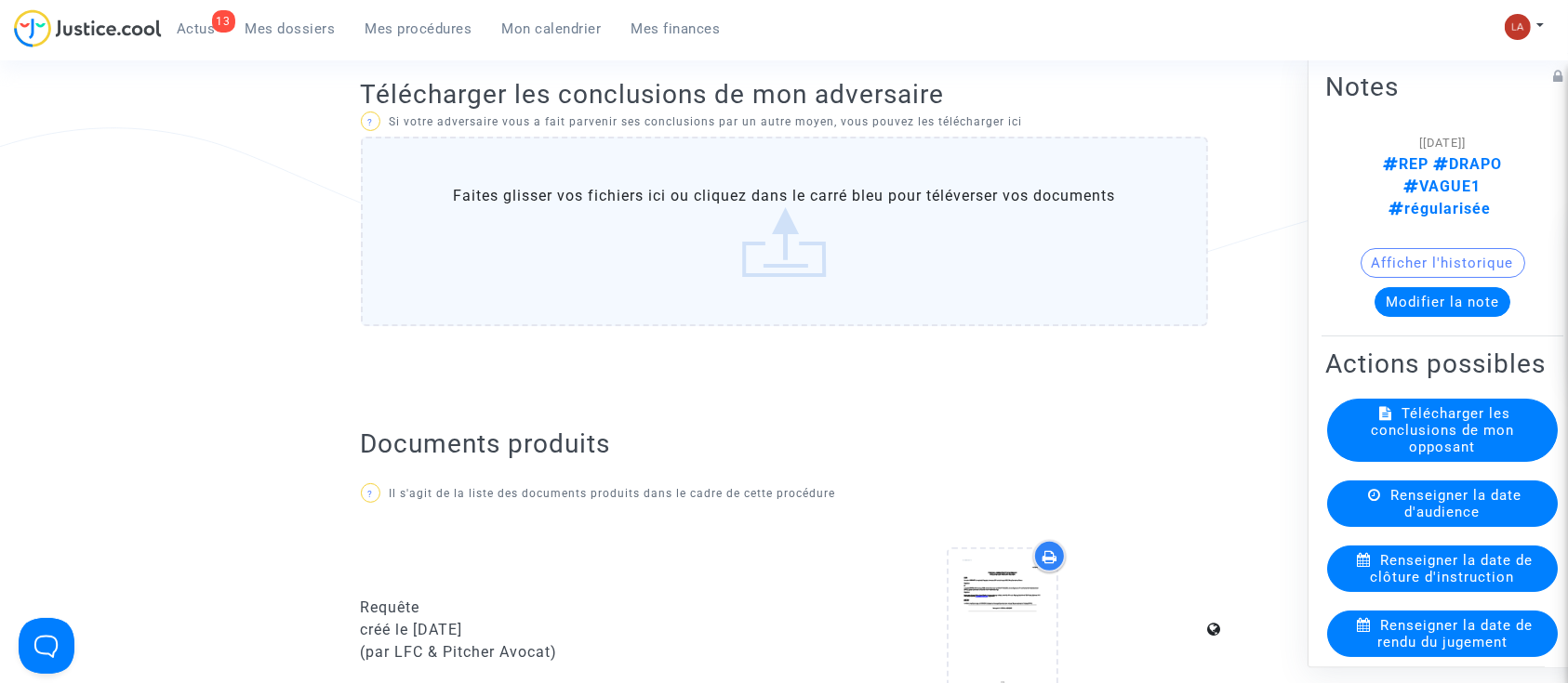
click at [893, 189] on label "Faites glisser vos fichiers ici ou cliquez dans le carré bleu pour téléverser v…" at bounding box center [784, 231] width 847 height 190
click at [0, 0] on input "Faites glisser vos fichiers ici ou cliquez dans le carré bleu pour téléverser v…" at bounding box center [0, 0] width 0 height 0
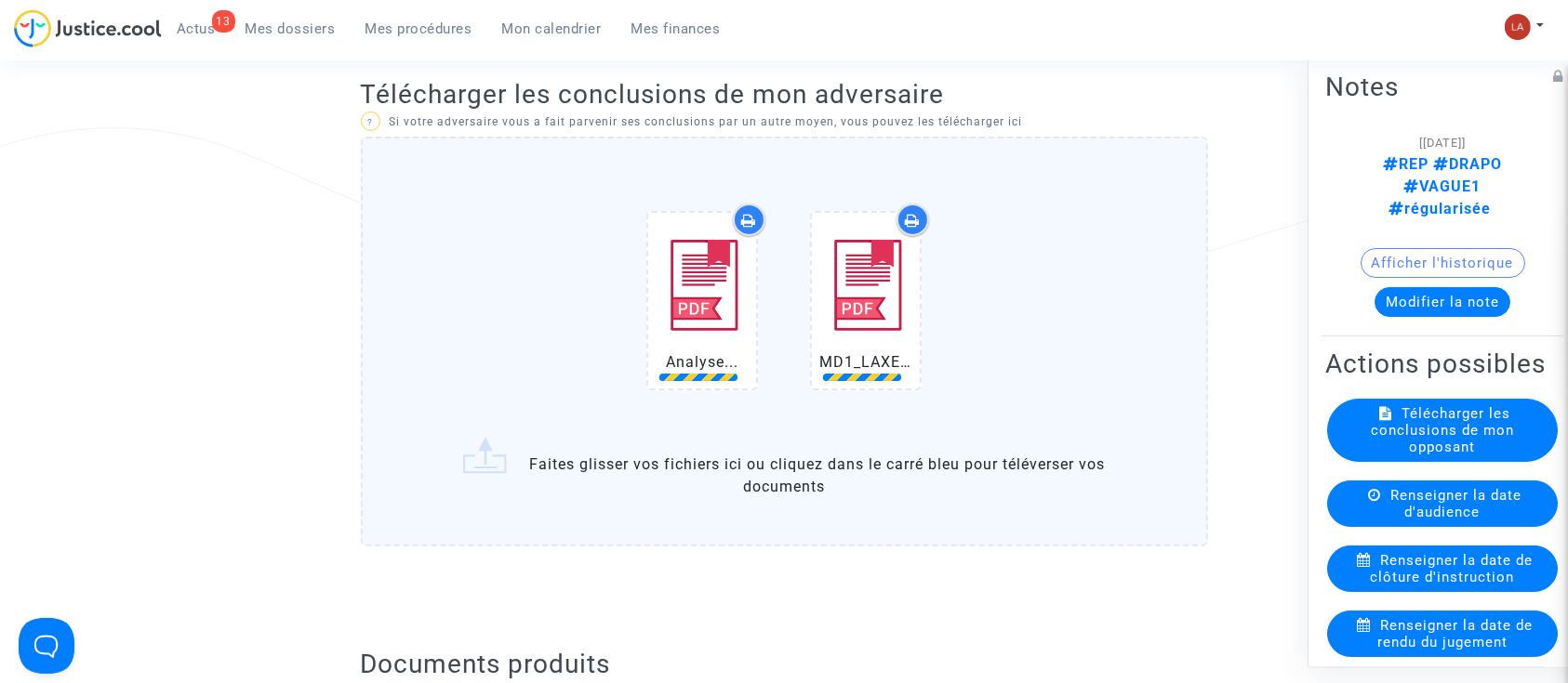
click at [1081, 339] on div "Analyse... MD1_LAXENAIRE_1156703006.pdf" at bounding box center [784, 305] width 769 height 239
click at [0, 0] on input "Analyse... MD1_LAXENAIRE_1156703006.pdf Faites glisser vos fichiers ici ou cliq…" at bounding box center [0, 0] width 0 height 0
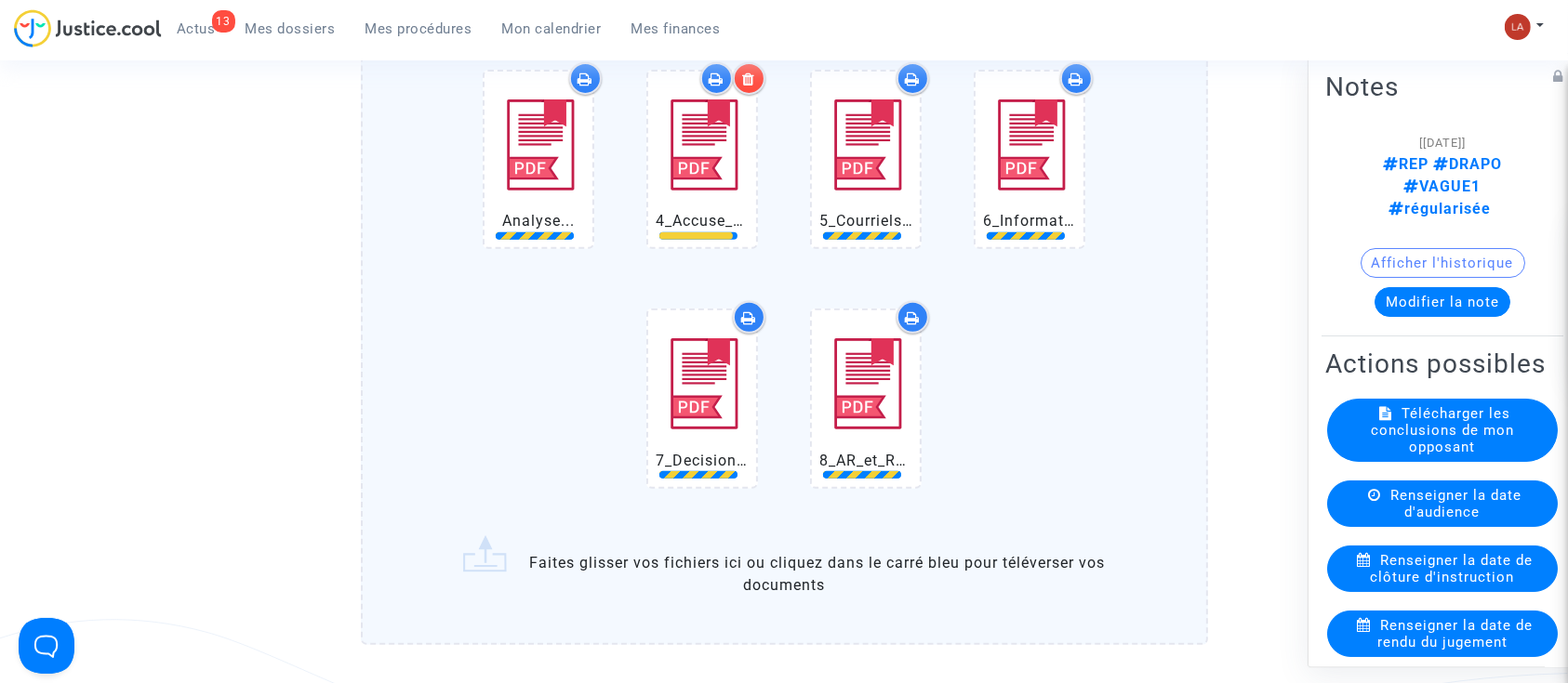
scroll to position [991, 0]
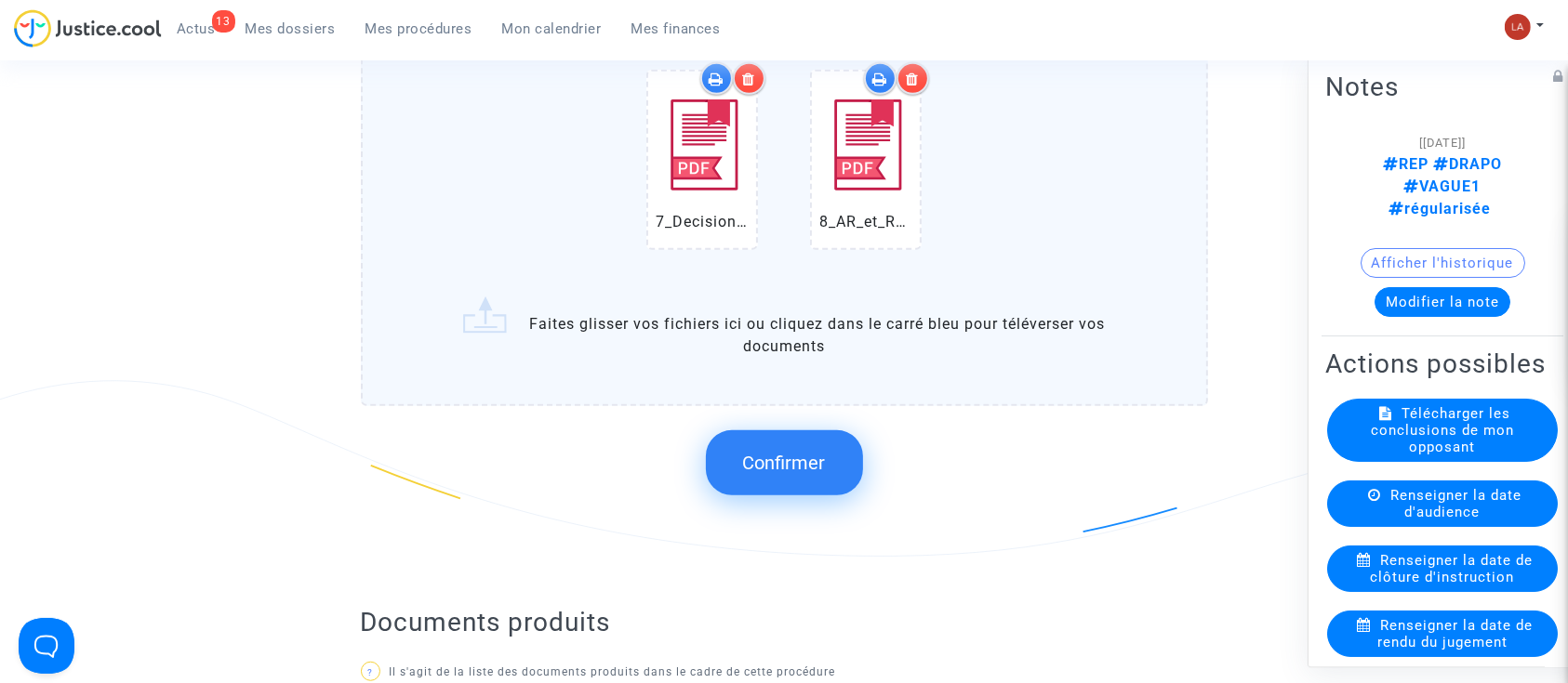
click at [822, 444] on button "Confirmer" at bounding box center [784, 463] width 157 height 65
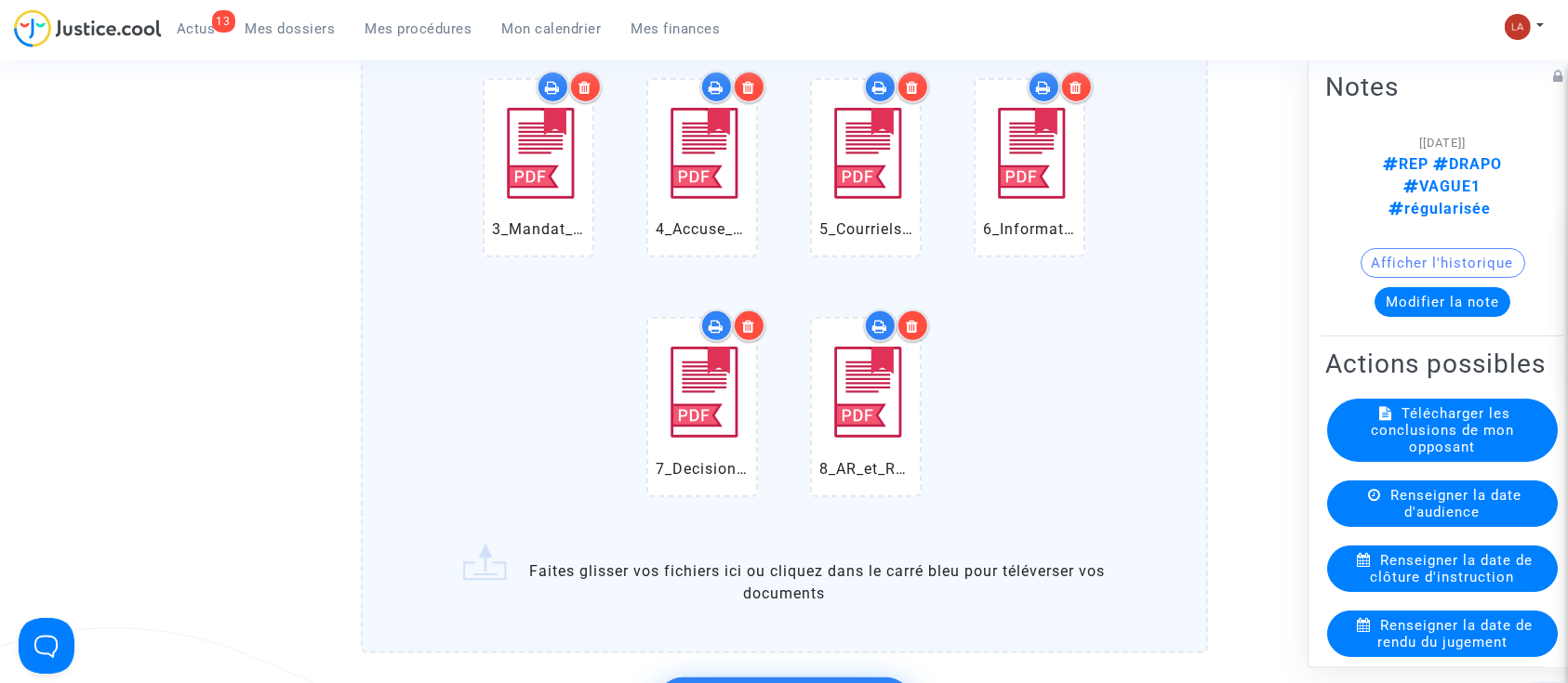
scroll to position [744, 0]
click at [927, 316] on div at bounding box center [896, 325] width 65 height 32
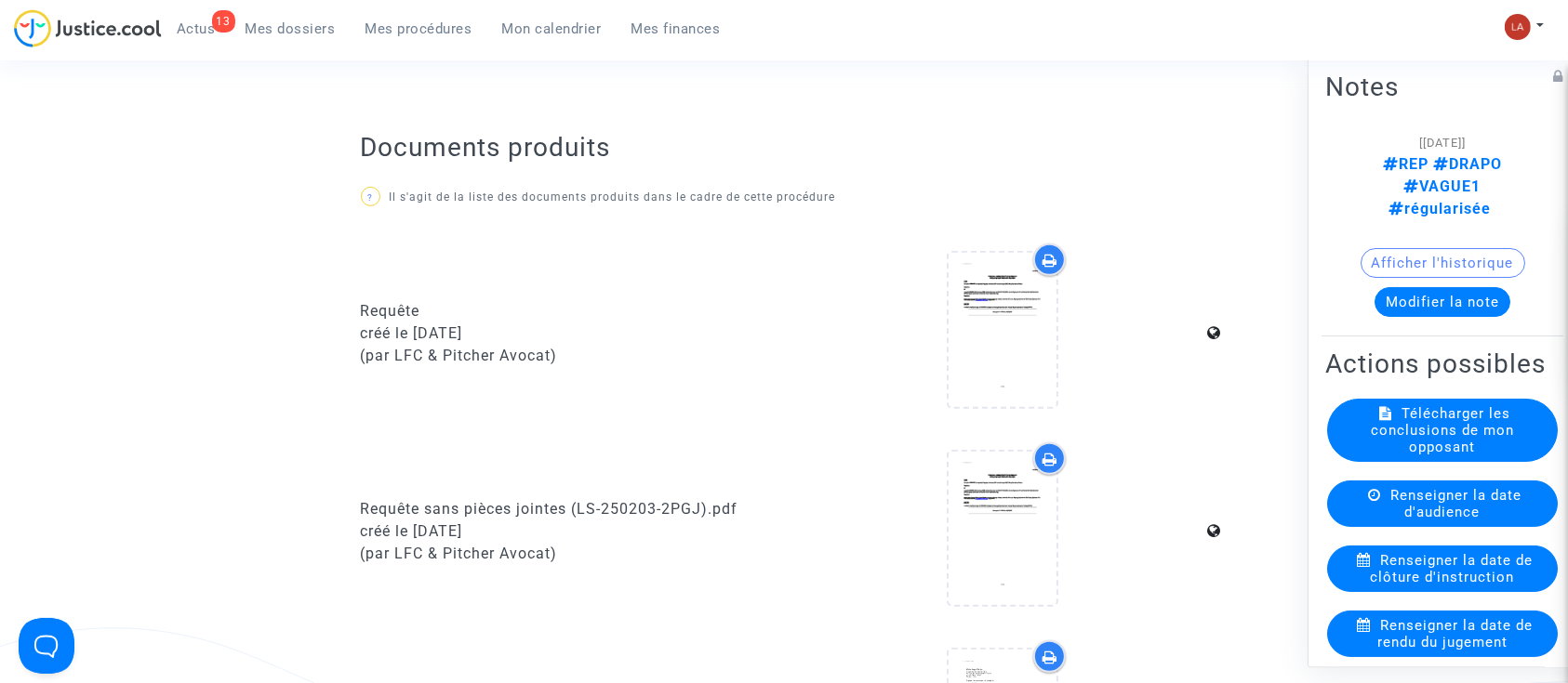
click at [915, 323] on div at bounding box center [1003, 333] width 410 height 179
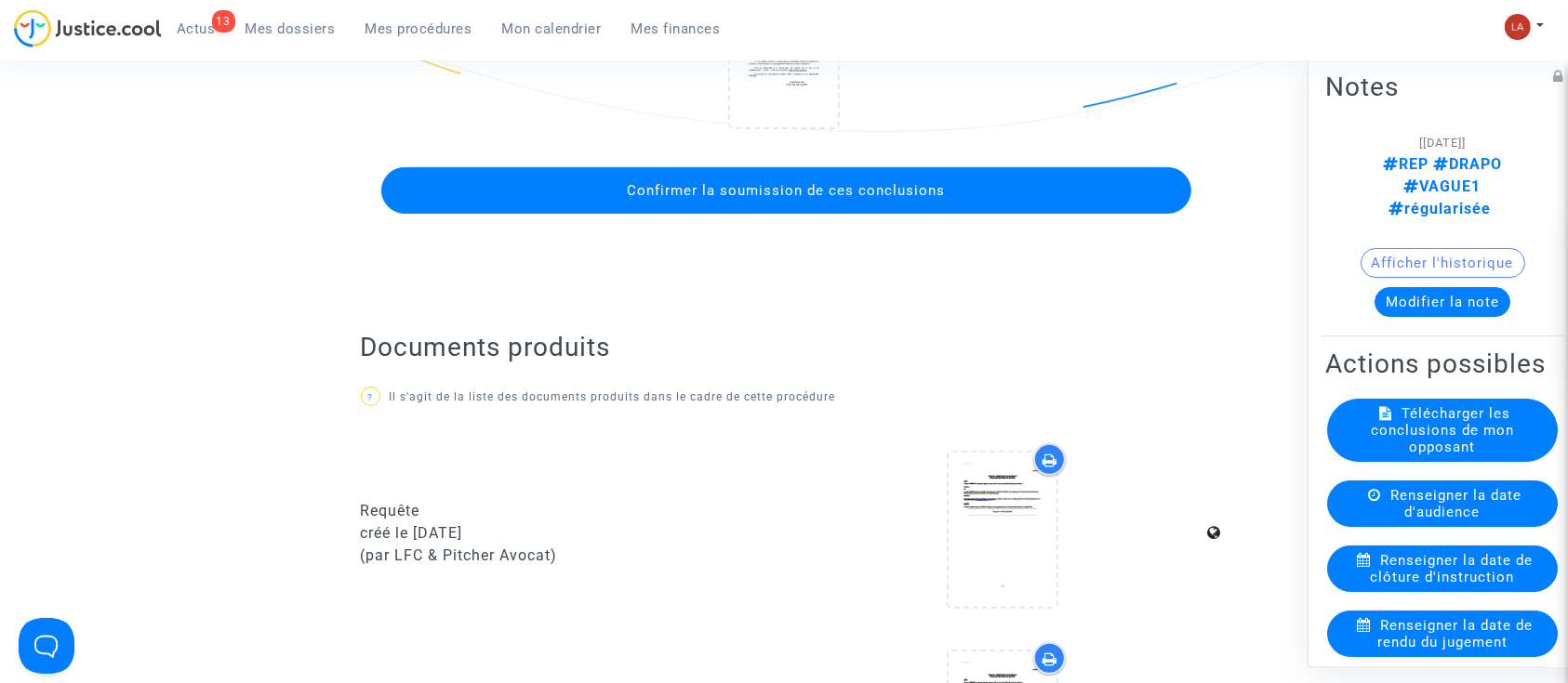
scroll to position [248, 0]
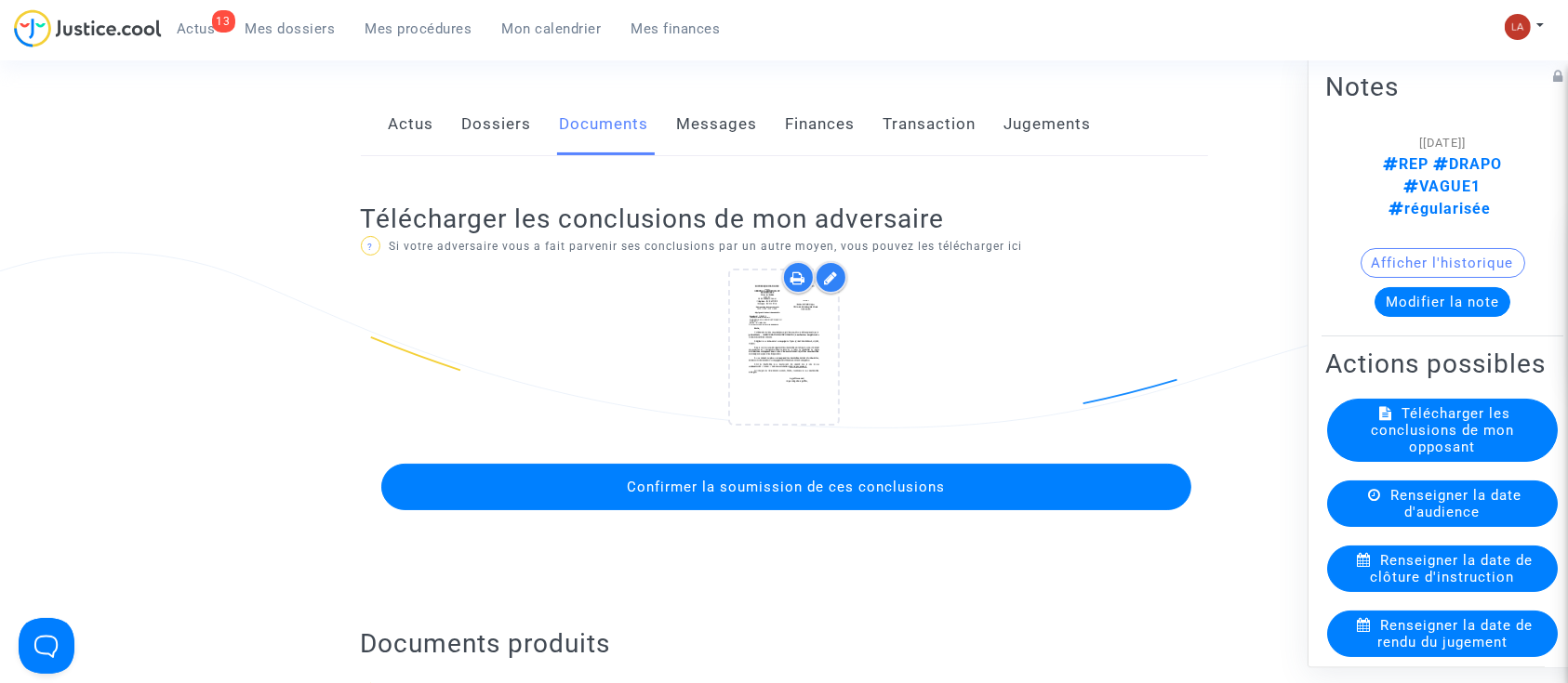
click at [820, 279] on div at bounding box center [831, 277] width 32 height 32
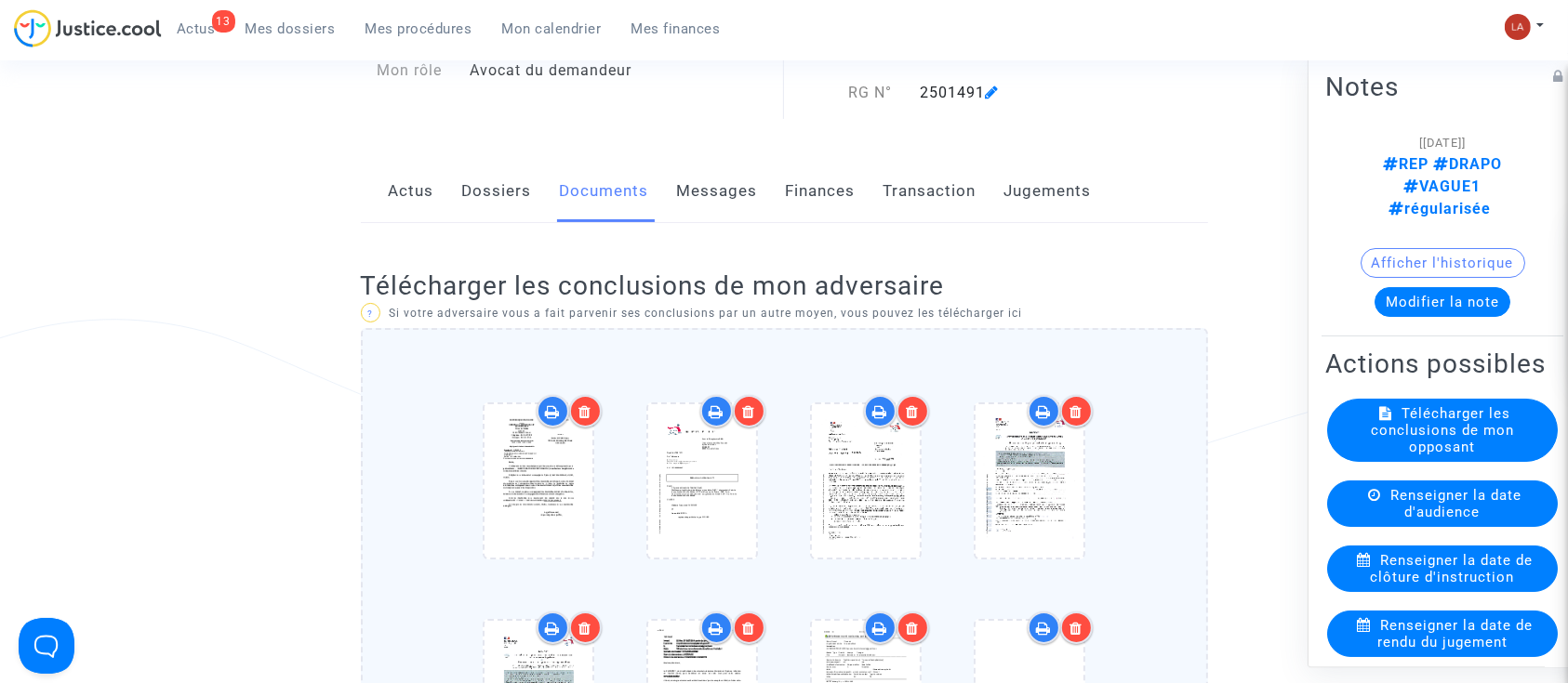
scroll to position [123, 0]
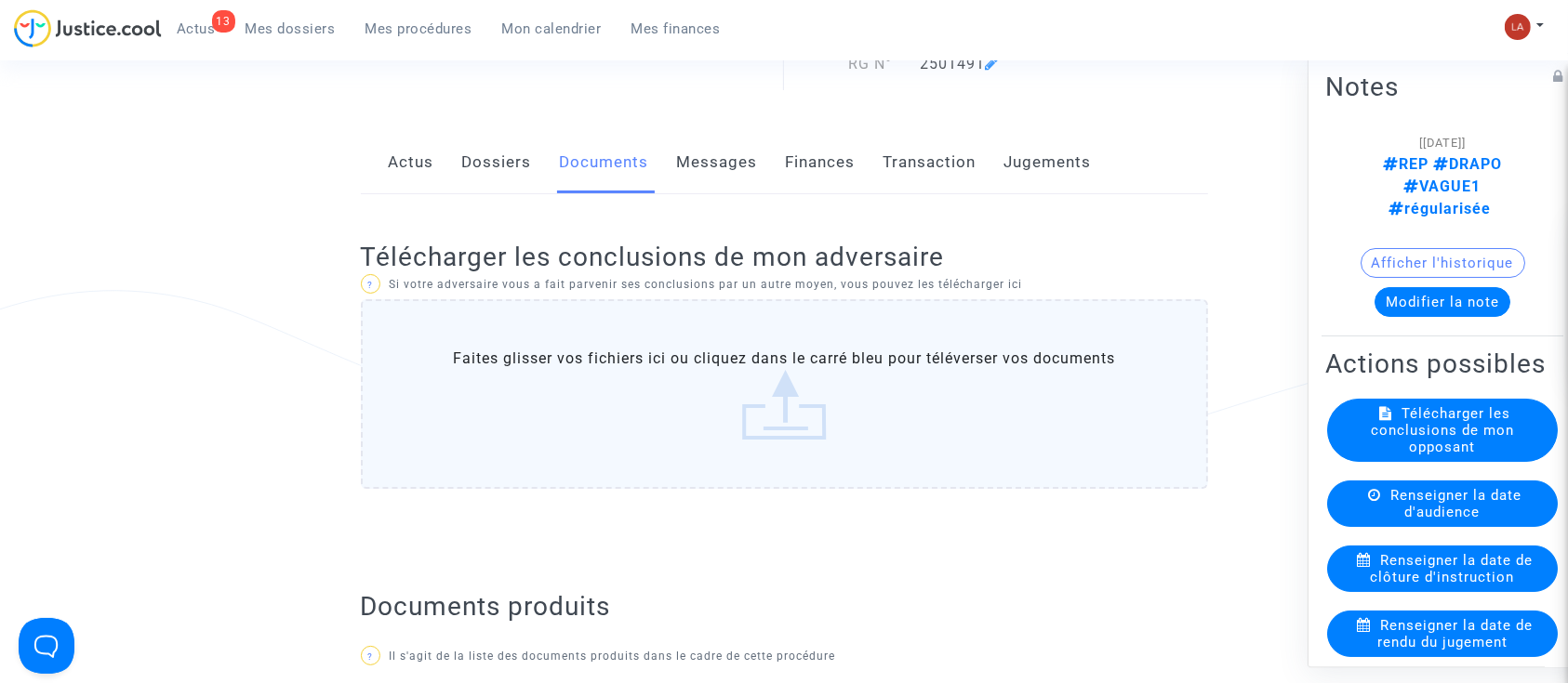
scroll to position [148, 0]
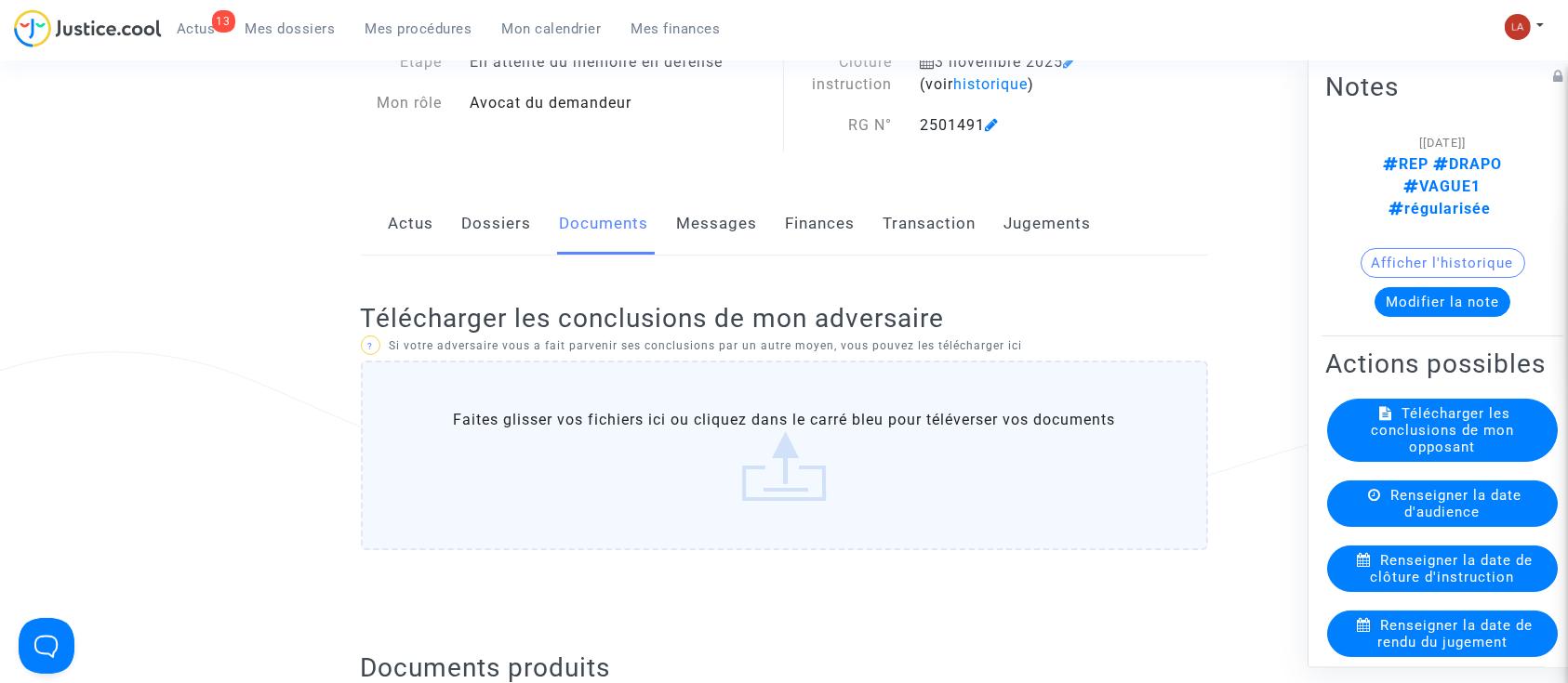
click at [840, 420] on label "Faites glisser vos fichiers ici ou cliquez dans le carré bleu pour téléverser v…" at bounding box center [784, 455] width 847 height 190
click at [0, 0] on input "Faites glisser vos fichiers ici ou cliquez dans le carré bleu pour téléverser v…" at bounding box center [0, 0] width 0 height 0
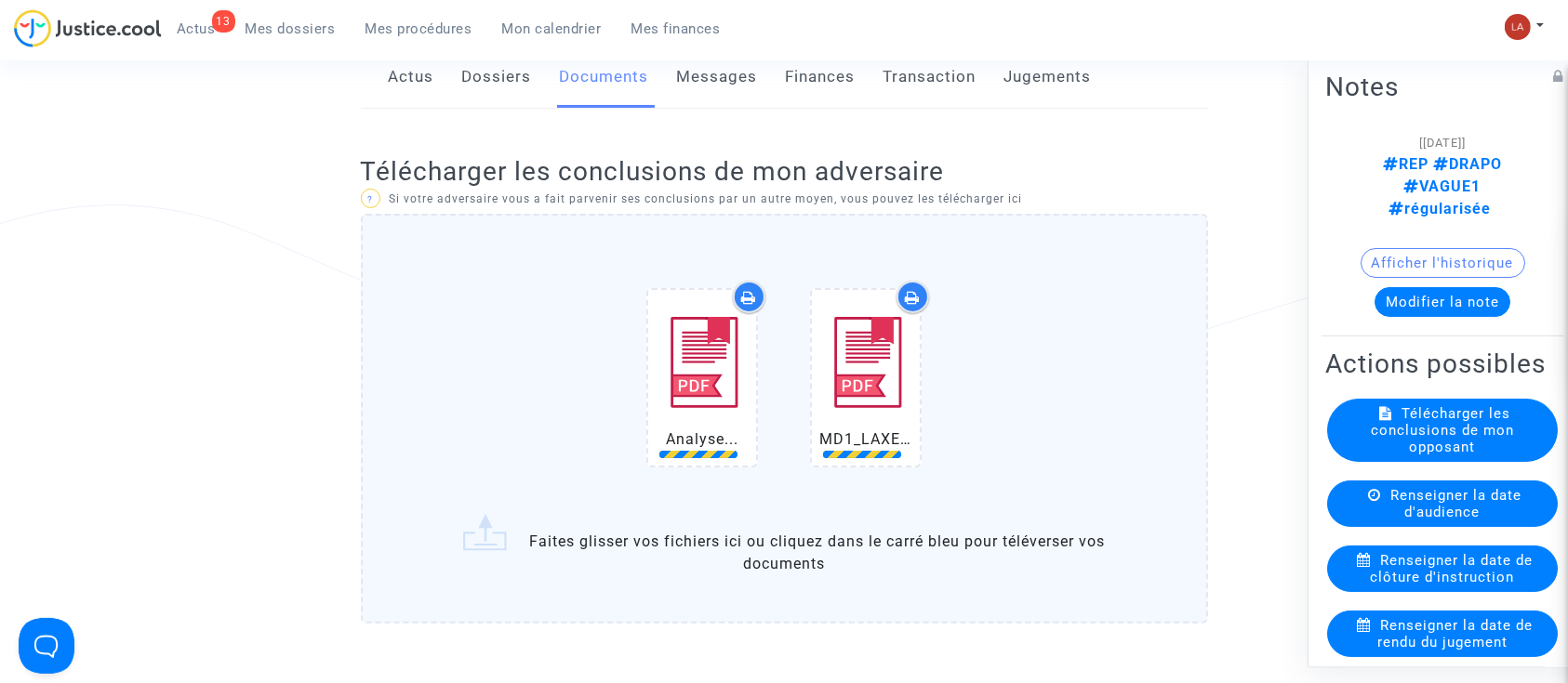
scroll to position [396, 0]
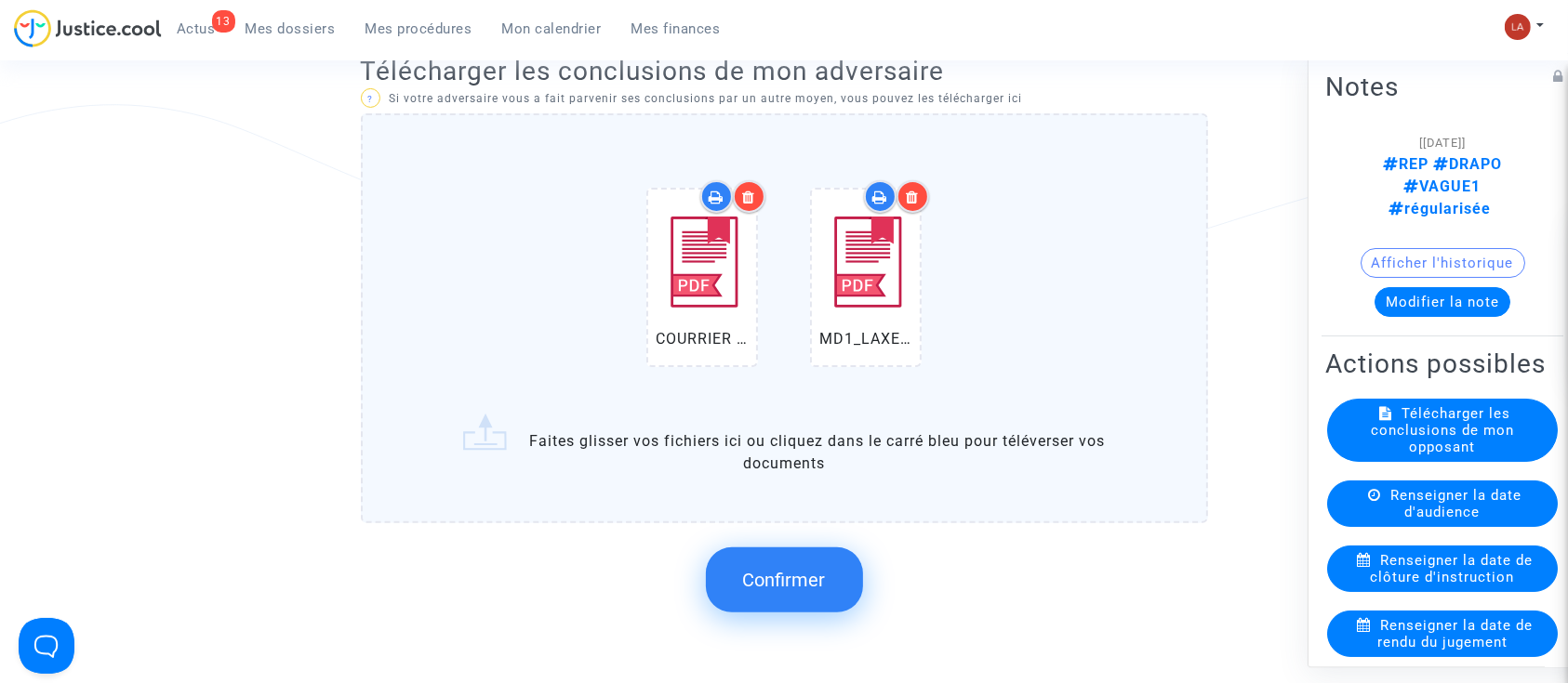
click at [1043, 349] on div "COURRIER SKIPPER.pdf MD1_LAXENAIRE_1156703006.pdf" at bounding box center [784, 282] width 769 height 239
click at [0, 0] on input "COURRIER SKIPPER.pdf MD1_LAXENAIRE_1156703006.pdf Faites glisser vos fichiers i…" at bounding box center [0, 0] width 0 height 0
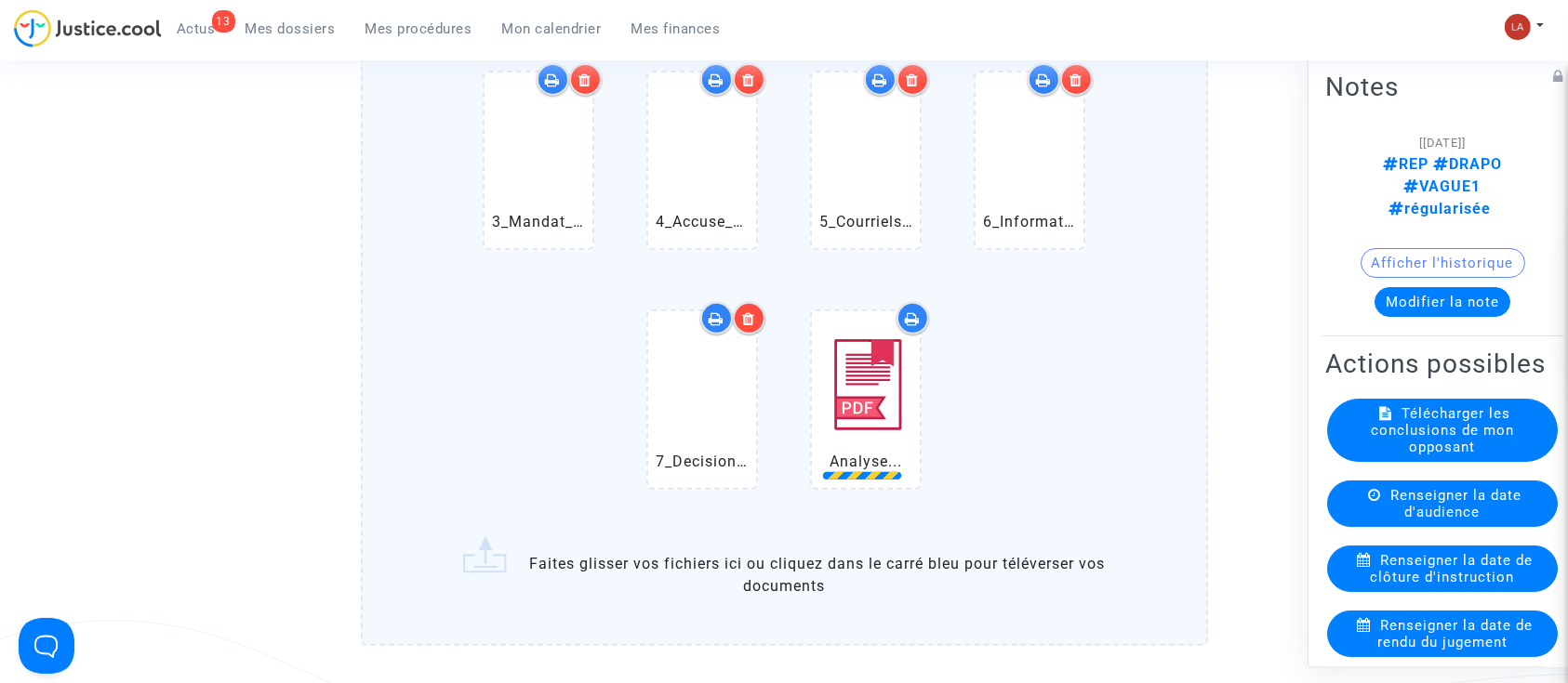
scroll to position [892, 0]
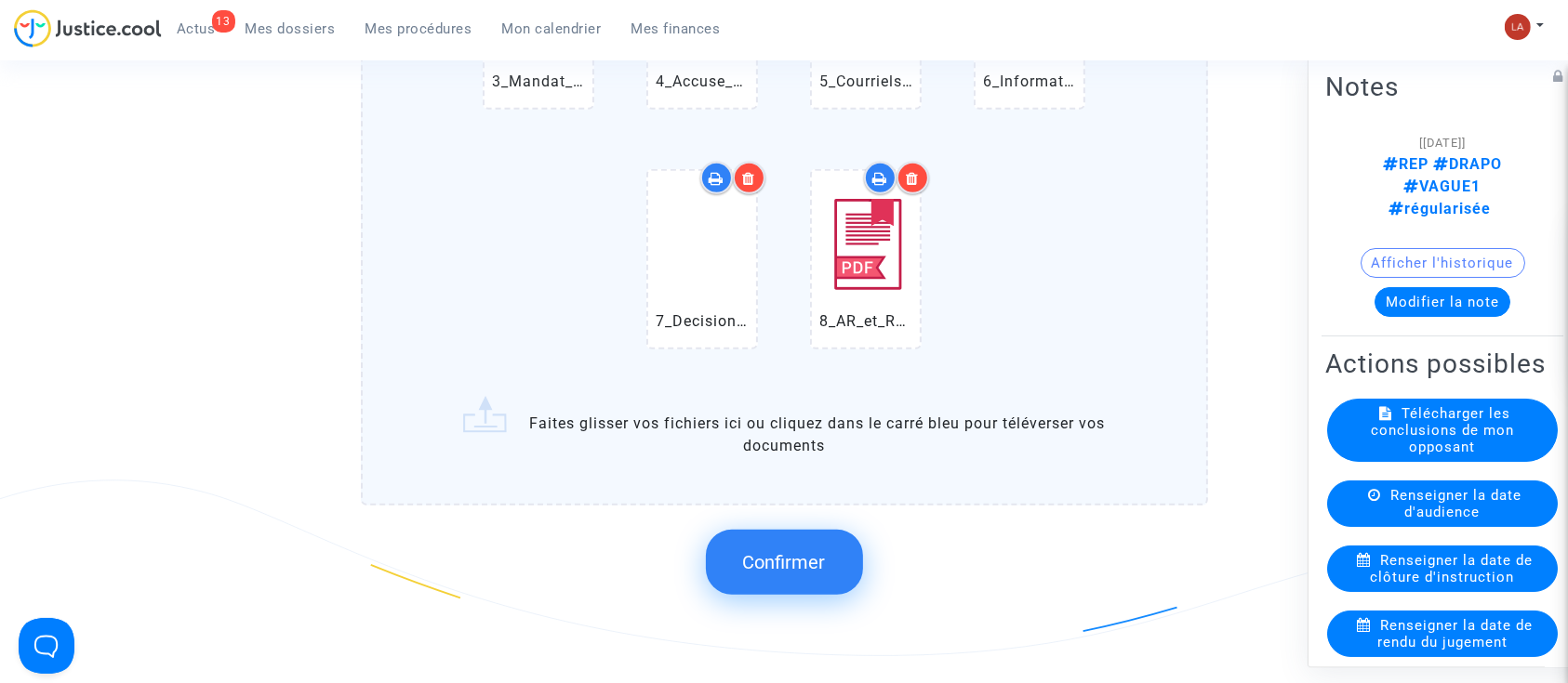
click at [799, 577] on button "Confirmer" at bounding box center [784, 563] width 157 height 65
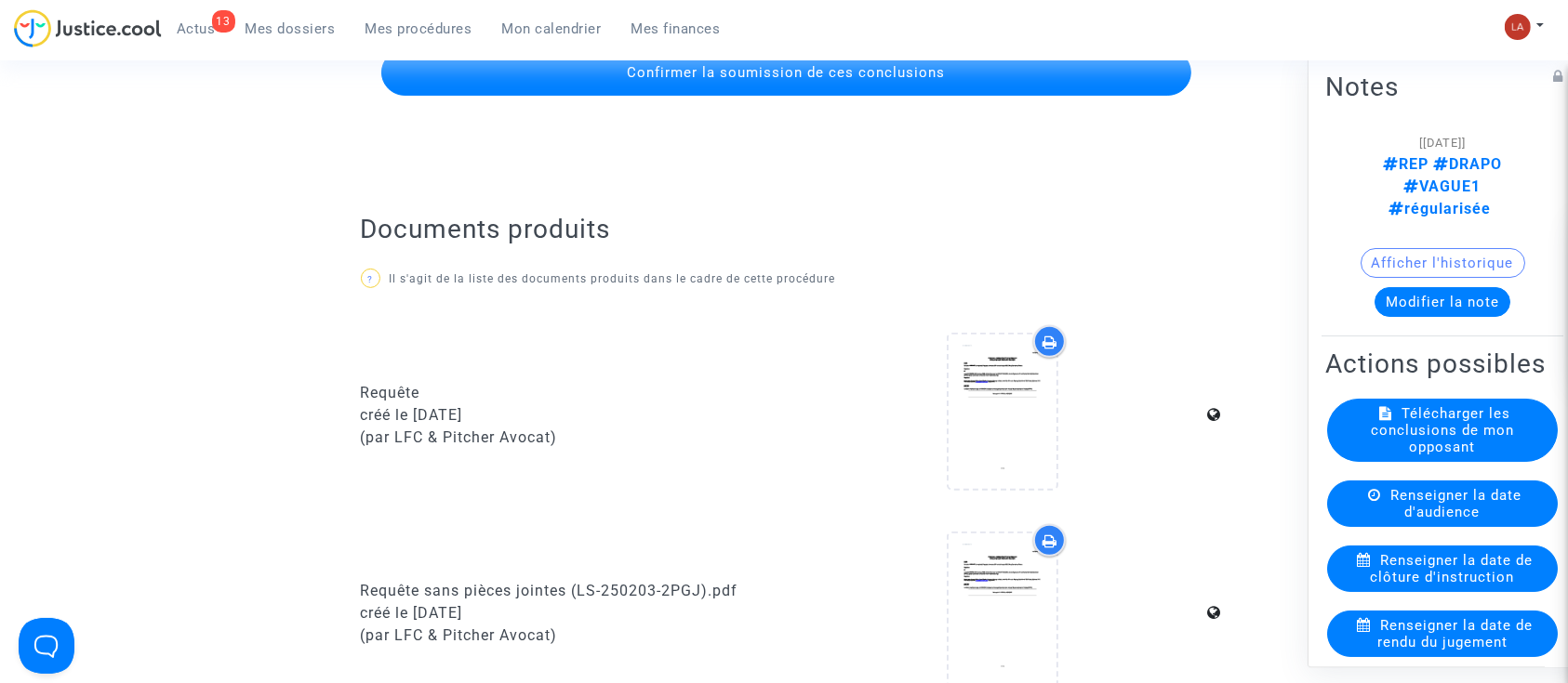
scroll to position [396, 0]
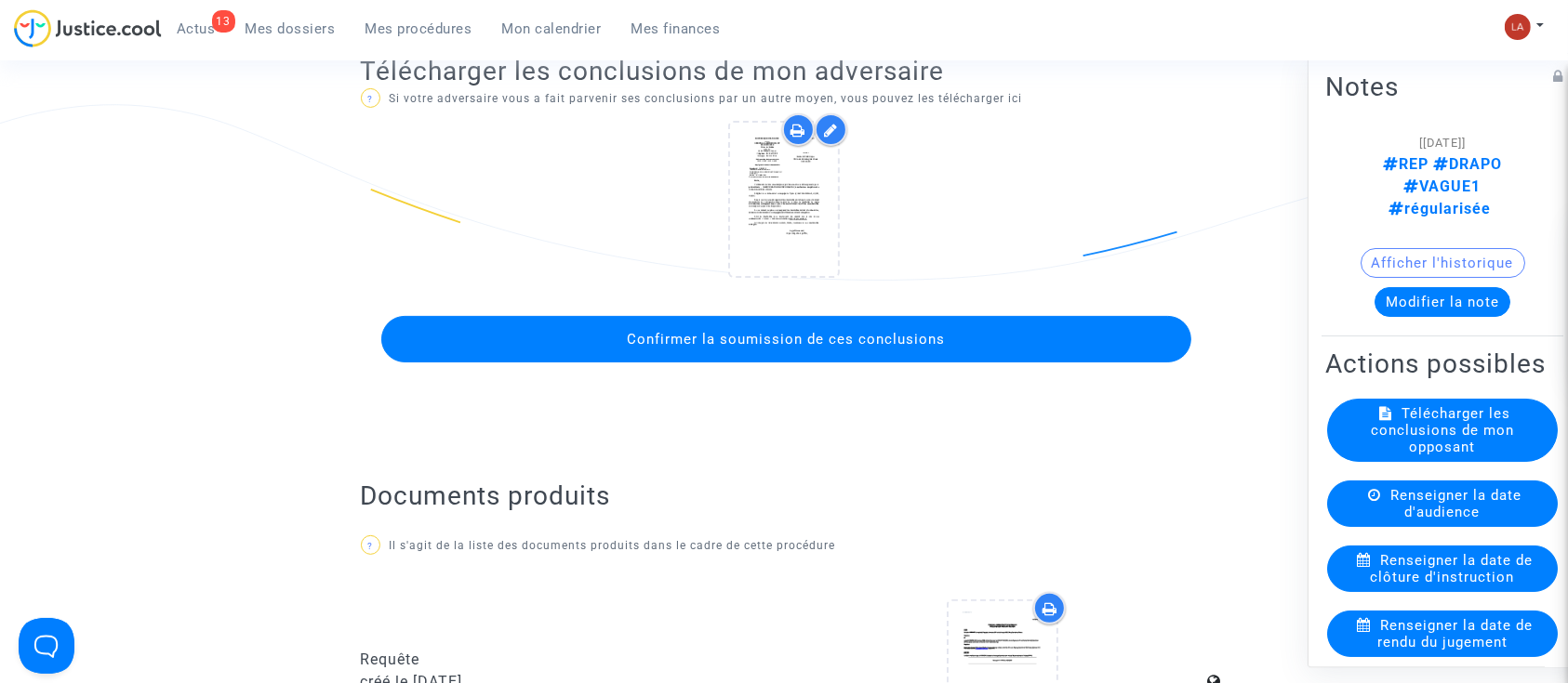
drag, startPoint x: 867, startPoint y: 360, endPoint x: 867, endPoint y: 346, distance: 14.0
click at [867, 359] on button "Confirmer la soumission de ces conclusions" at bounding box center [786, 339] width 810 height 46
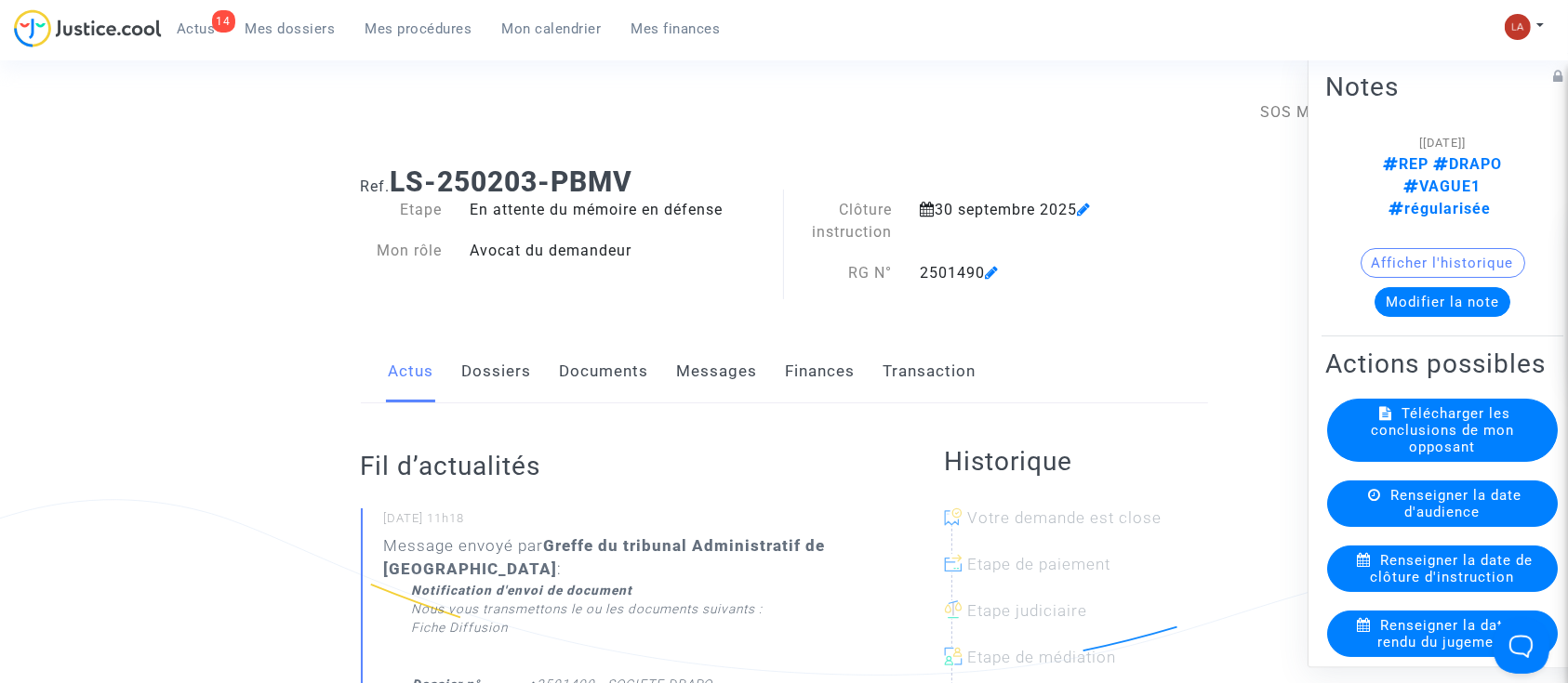
drag, startPoint x: 572, startPoint y: 360, endPoint x: 671, endPoint y: 339, distance: 101.2
click at [572, 360] on link "Documents" at bounding box center [604, 372] width 89 height 62
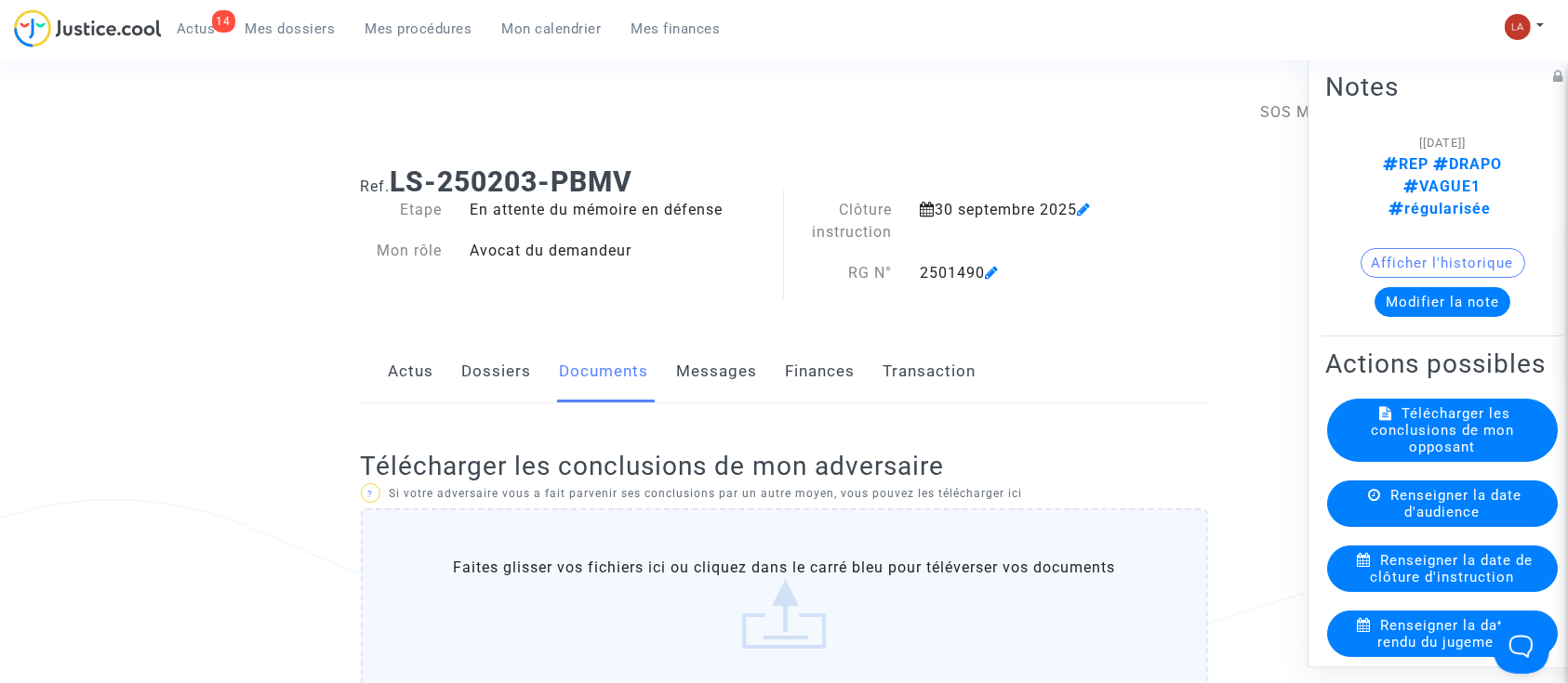
click at [952, 569] on label "Faites glisser vos fichiers ici ou cliquez dans le carré bleu pour téléverser v…" at bounding box center [784, 603] width 847 height 190
click at [0, 0] on input "Faites glisser vos fichiers ici ou cliquez dans le carré bleu pour téléverser v…" at bounding box center [0, 0] width 0 height 0
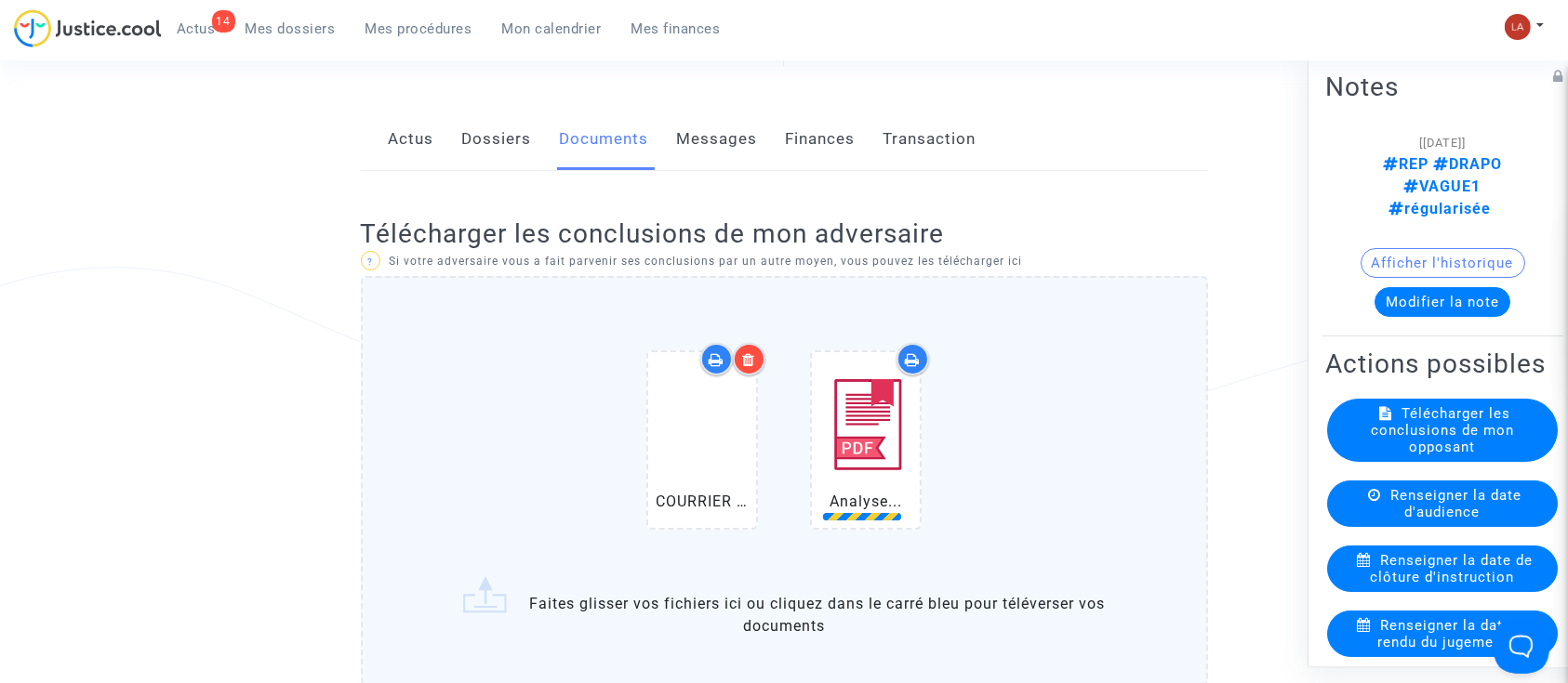
scroll to position [495, 0]
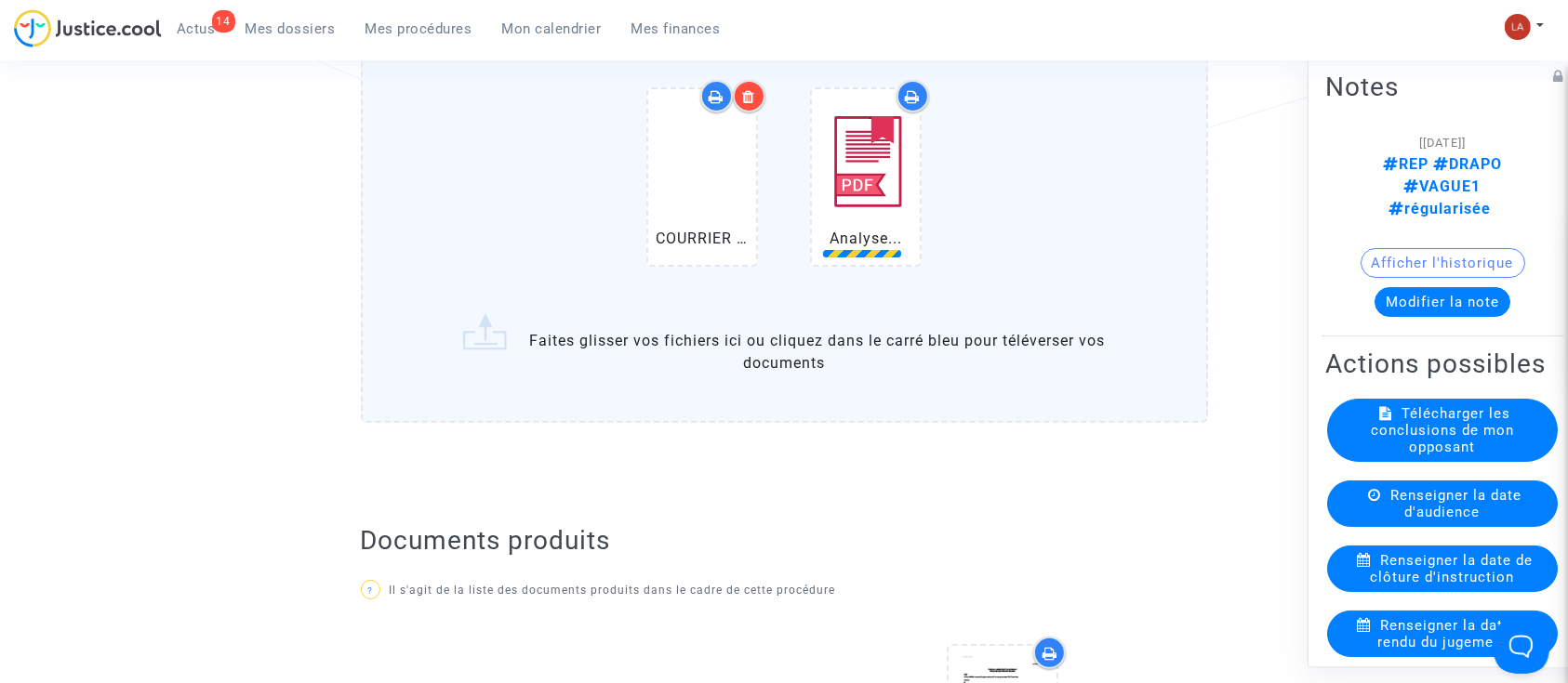
click at [1131, 321] on label "COURRIER SKIPPER.pdf Analyse... Faites glisser vos fichiers ici ou cliquez dans…" at bounding box center [784, 218] width 847 height 410
click at [0, 0] on input "COURRIER SKIPPER.pdf Analyse... Faites glisser vos fichiers ici ou cliquez dans…" at bounding box center [0, 0] width 0 height 0
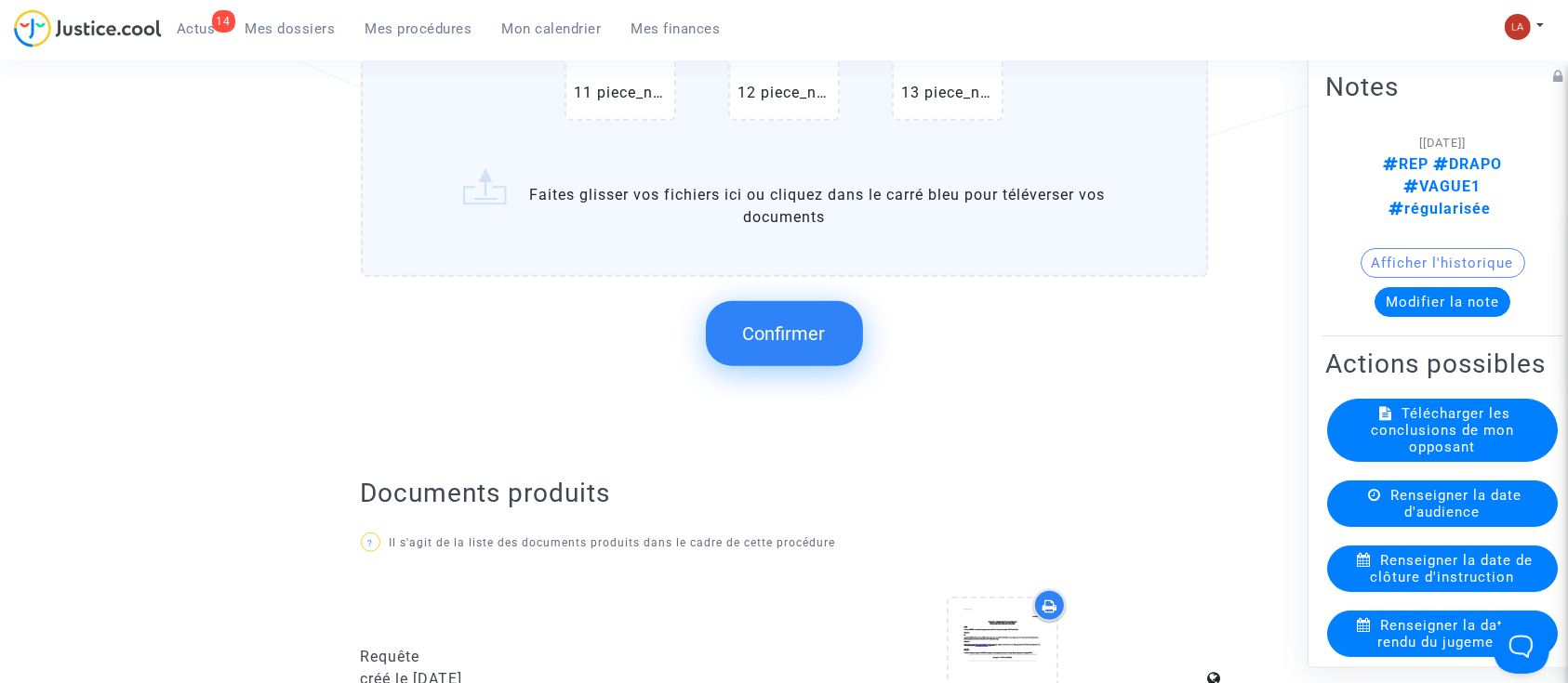
scroll to position [1363, 0]
drag, startPoint x: 802, startPoint y: 321, endPoint x: 881, endPoint y: 337, distance: 80.6
click at [801, 321] on span "Confirmer" at bounding box center [784, 330] width 83 height 23
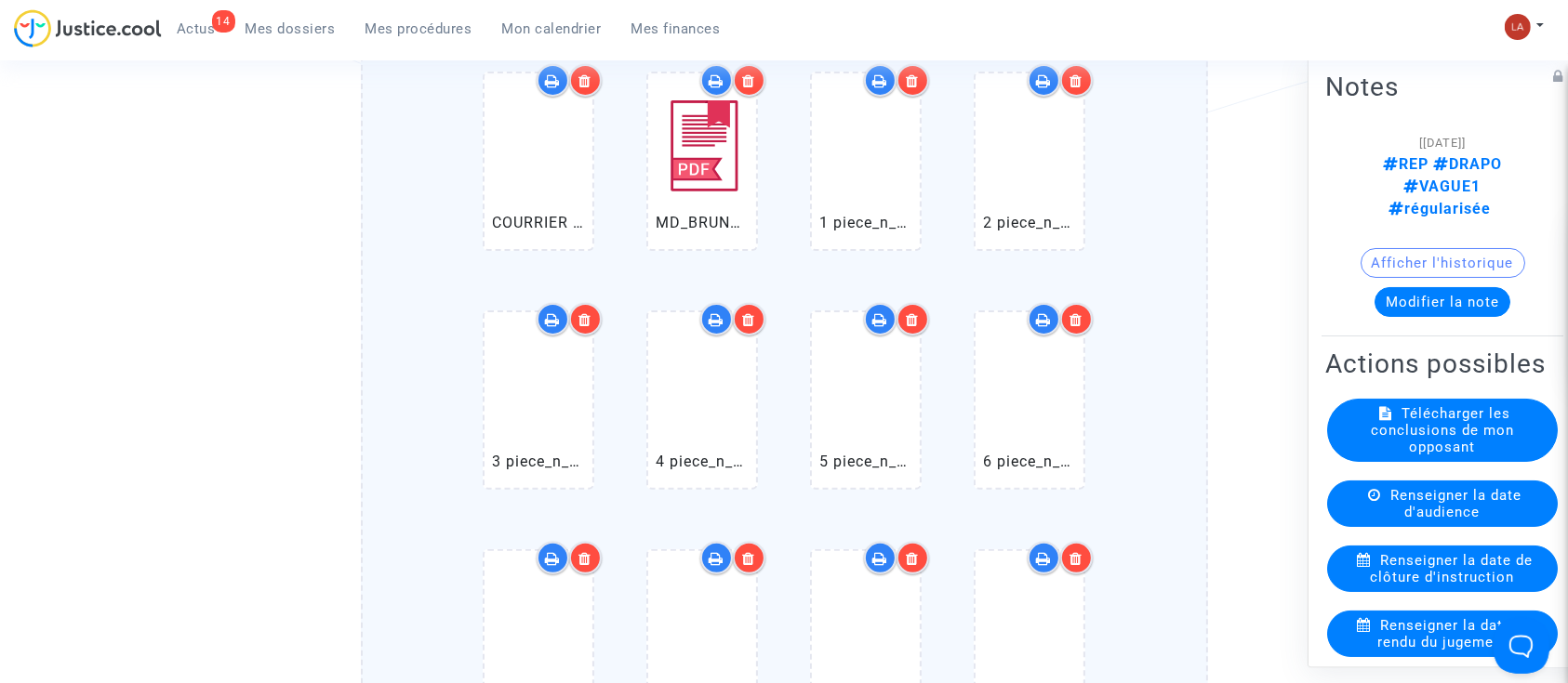
scroll to position [495, 0]
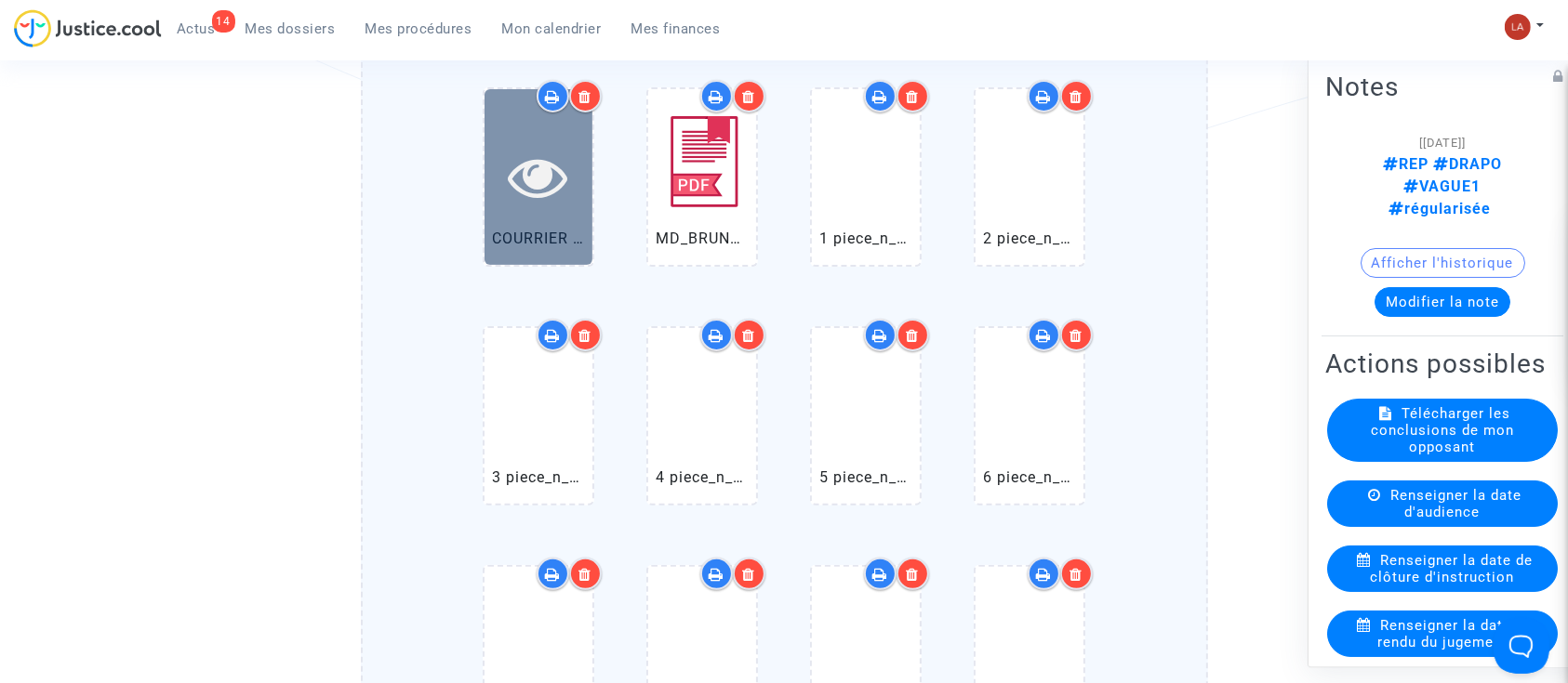
click at [516, 170] on icon at bounding box center [539, 176] width 61 height 60
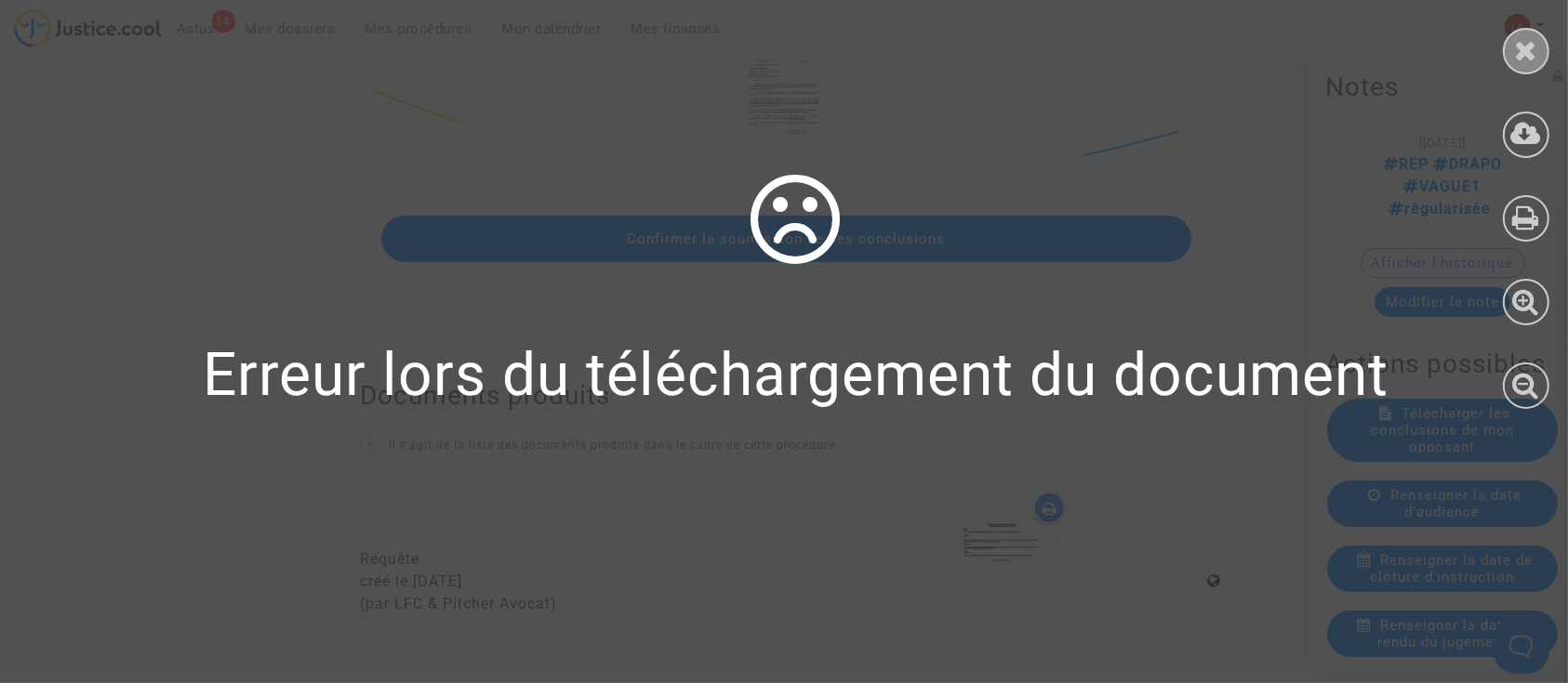
click at [1508, 37] on div at bounding box center [1525, 50] width 46 height 46
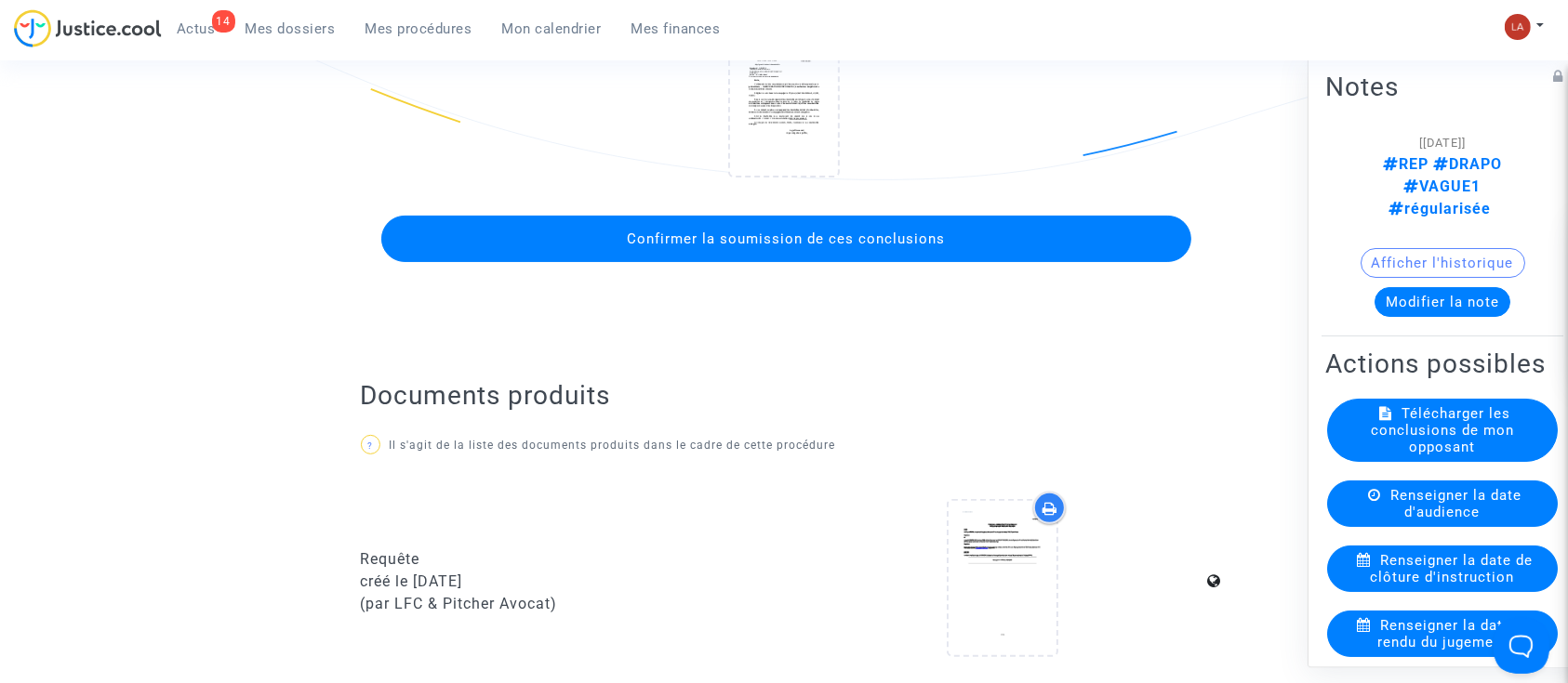
click at [908, 235] on span "Confirmer la soumission de ces conclusions" at bounding box center [785, 239] width 318 height 17
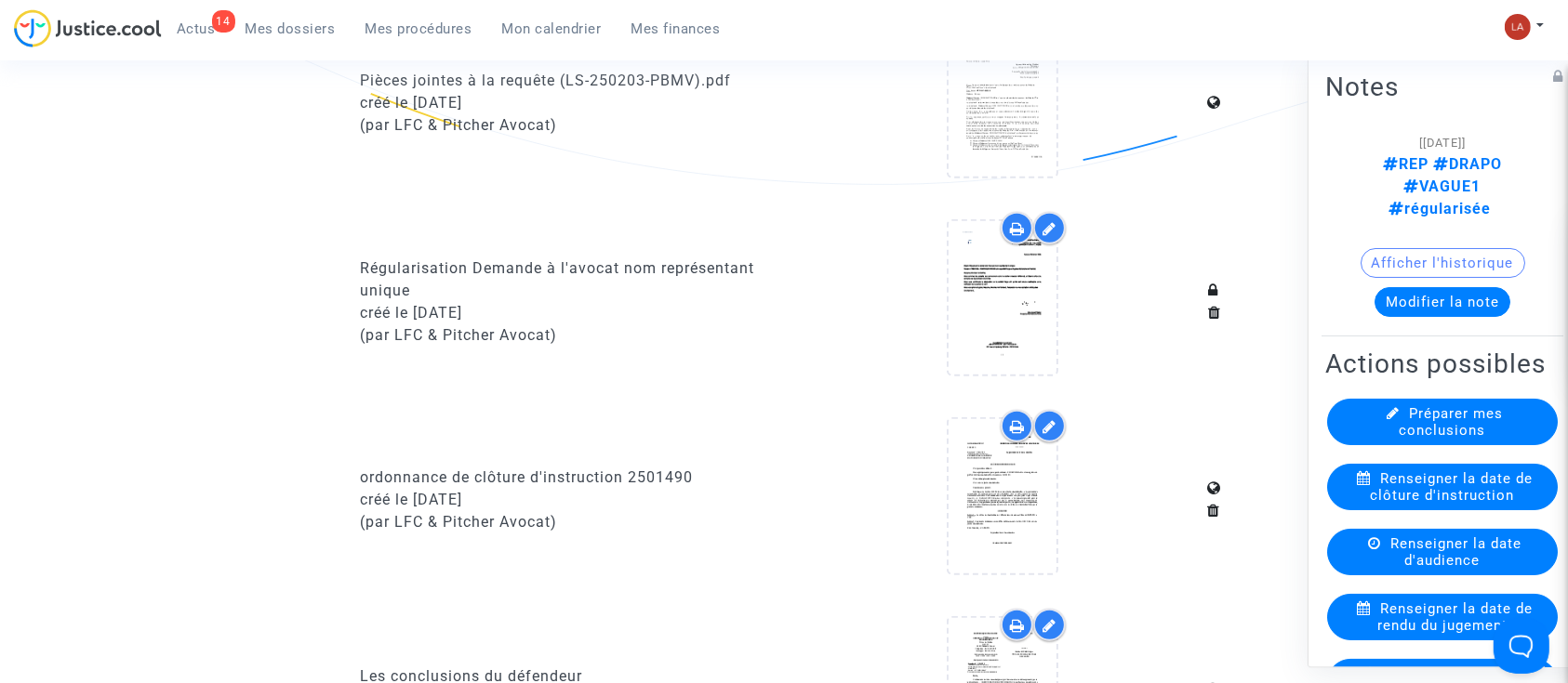
scroll to position [1859, 0]
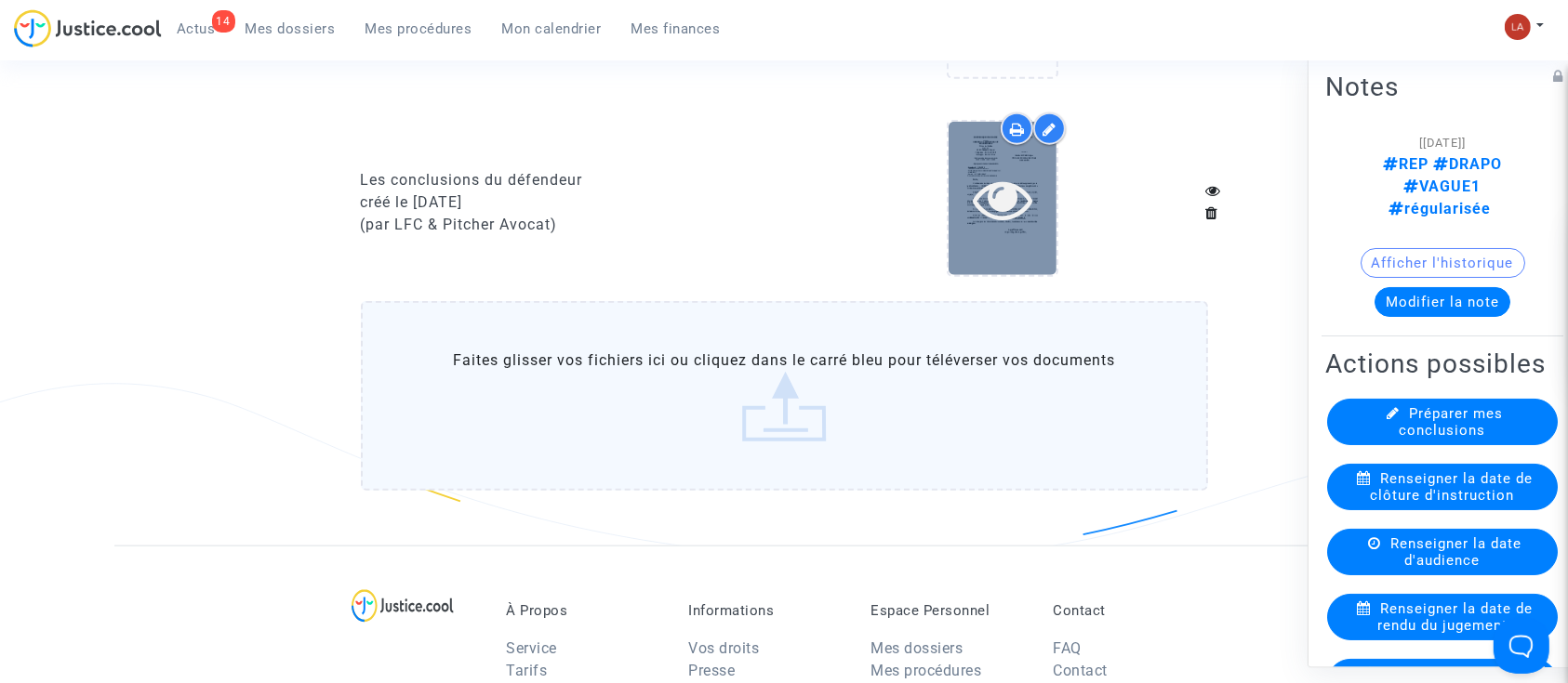
click at [1014, 214] on icon at bounding box center [1003, 198] width 61 height 60
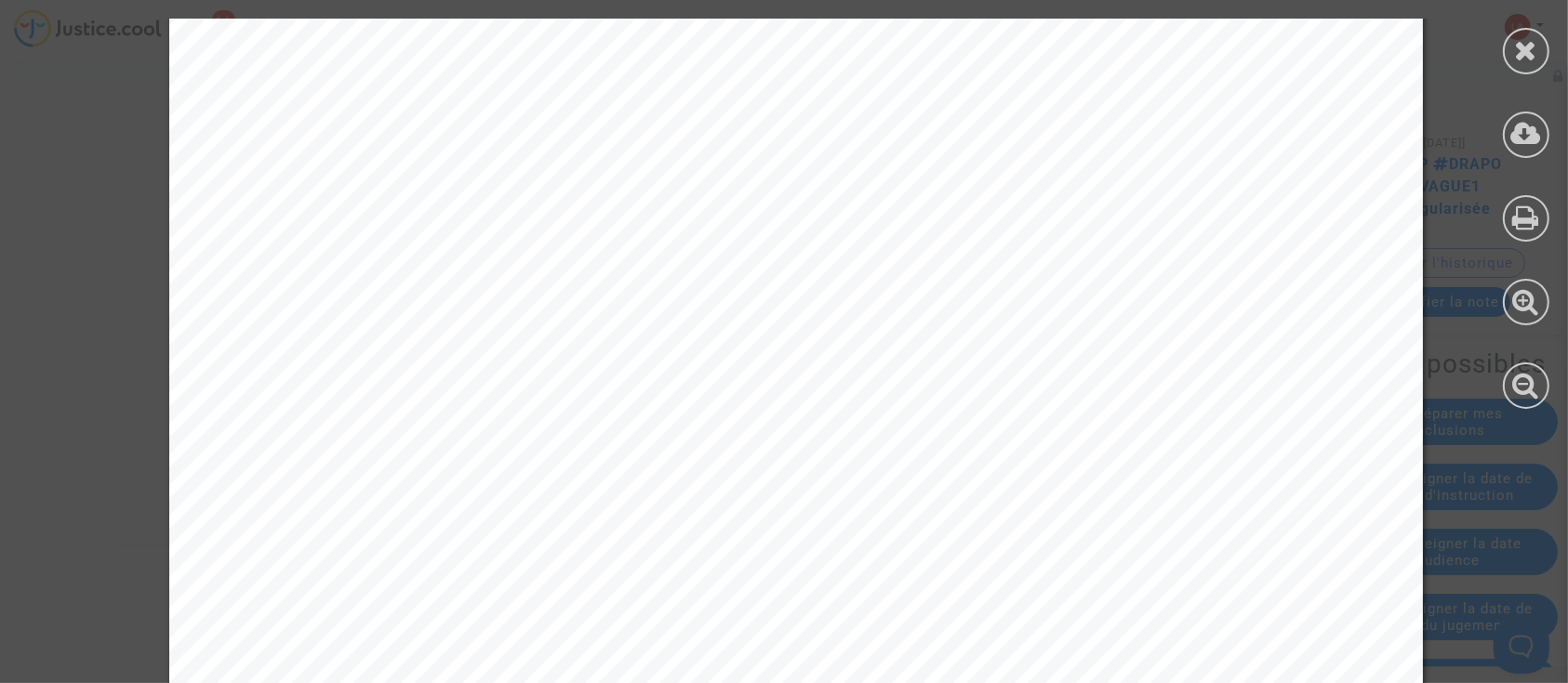
scroll to position [619, 0]
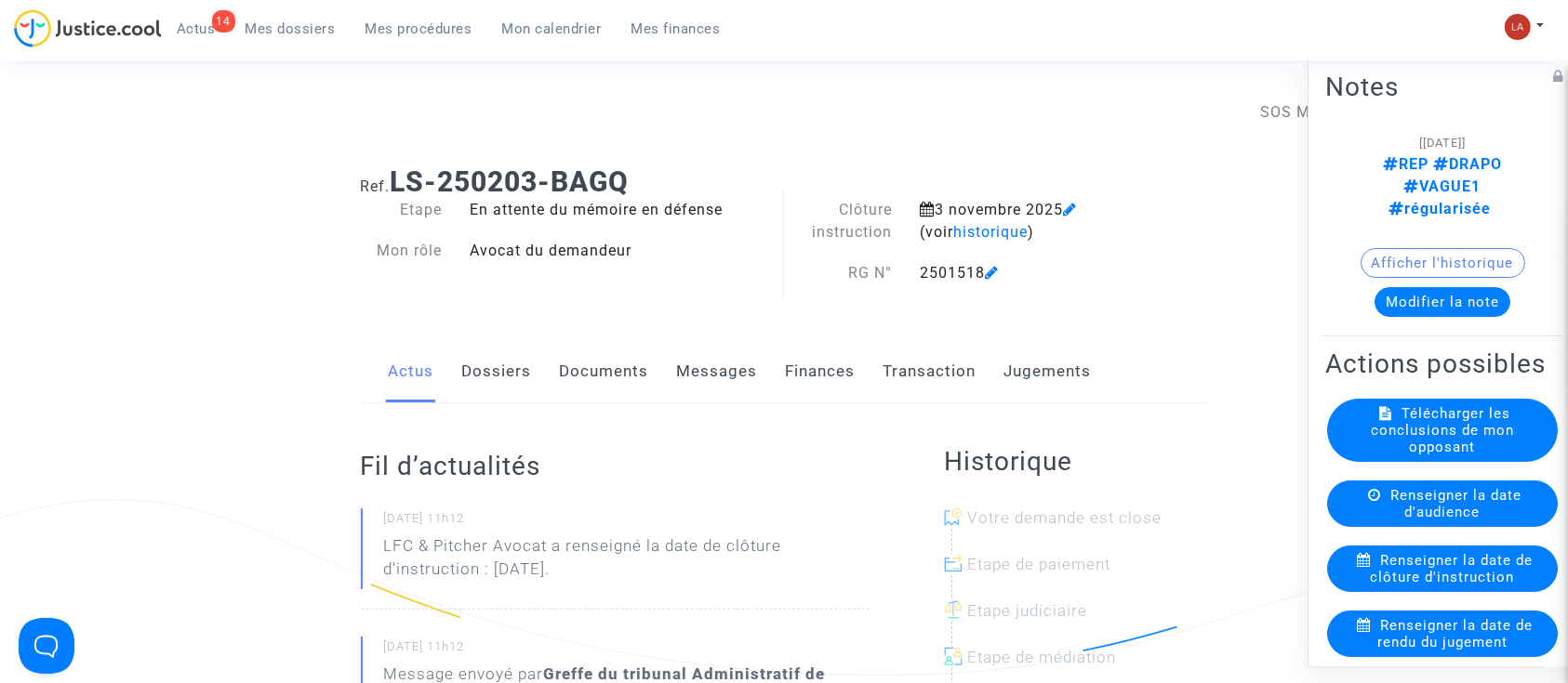
click at [584, 388] on link "Documents" at bounding box center [604, 372] width 89 height 62
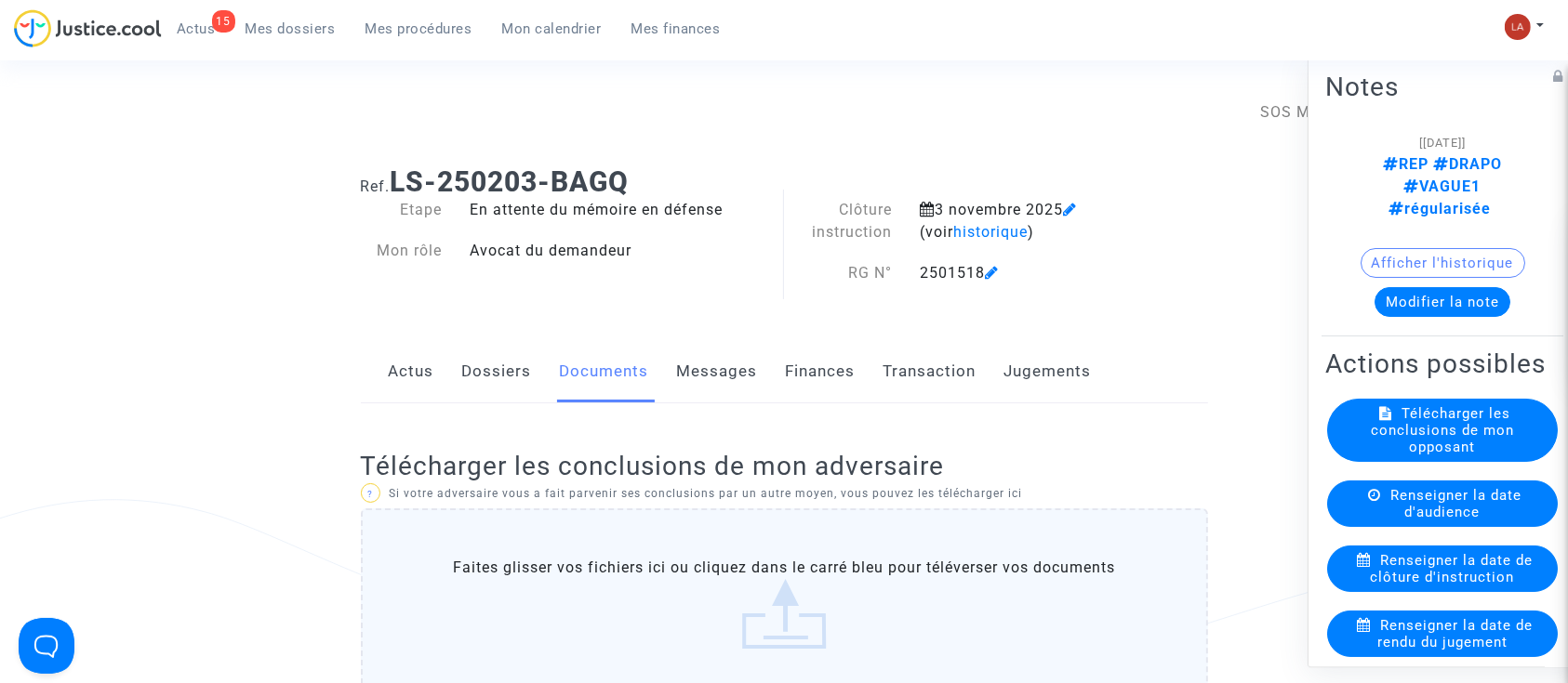
click at [555, 586] on label "Faites glisser vos fichiers ici ou cliquez dans le carré bleu pour téléverser v…" at bounding box center [784, 603] width 847 height 190
click at [0, 0] on input "Faites glisser vos fichiers ici ou cliquez dans le carré bleu pour téléverser v…" at bounding box center [0, 0] width 0 height 0
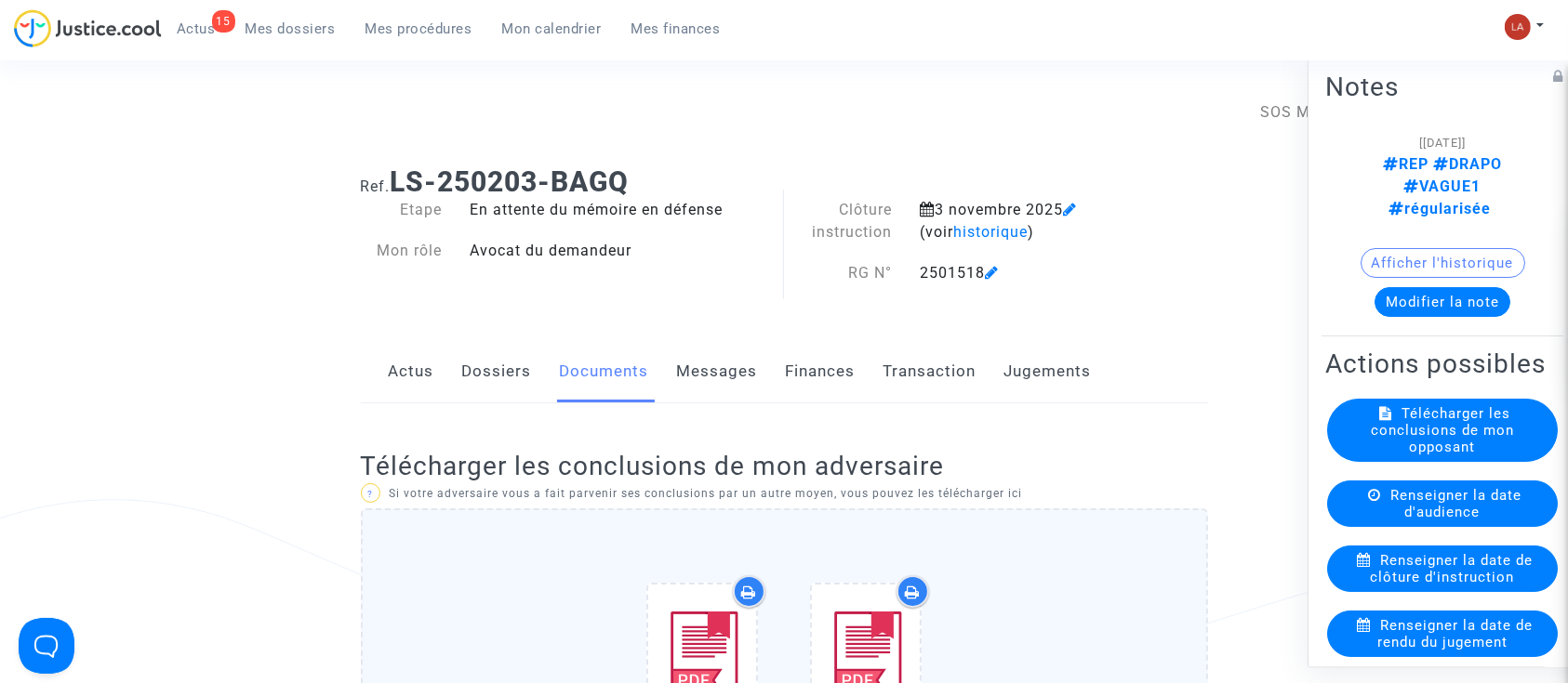
scroll to position [372, 0]
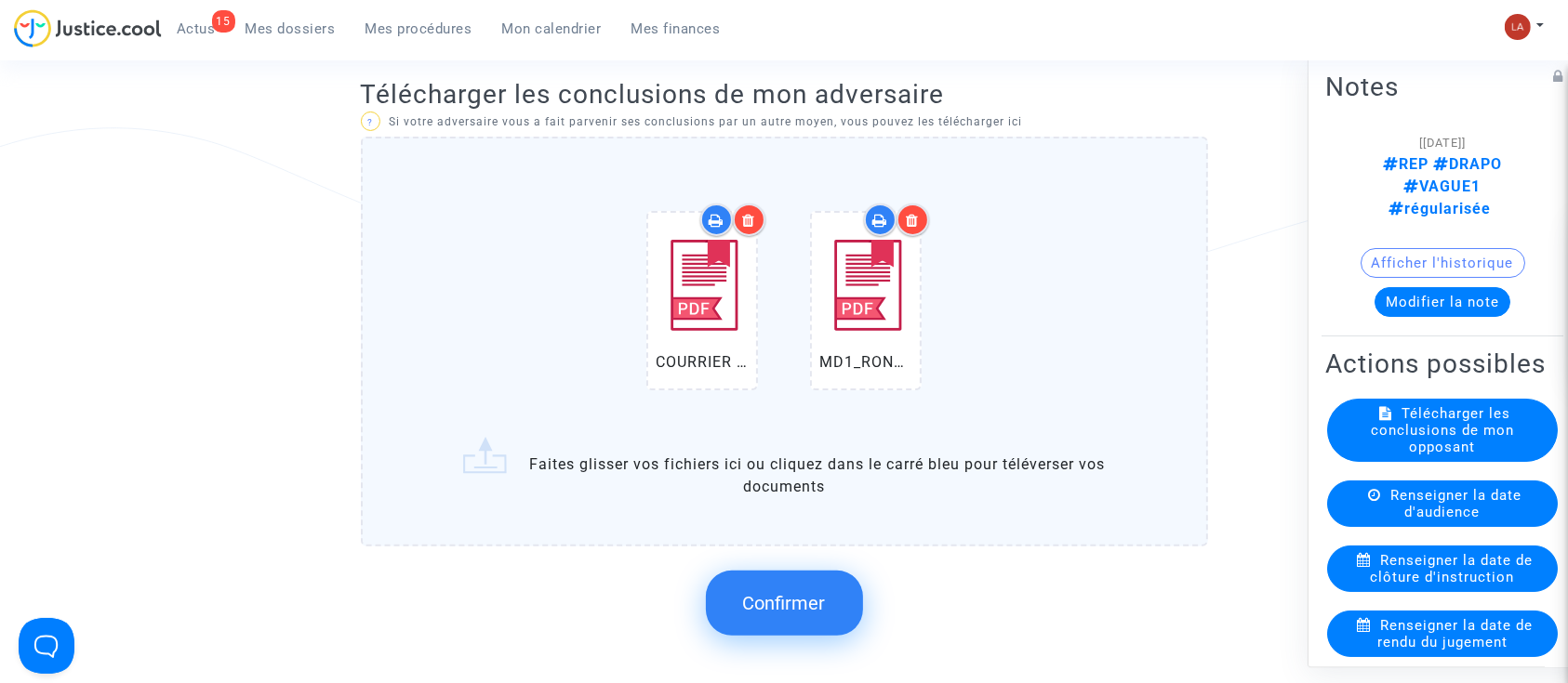
click at [1127, 318] on div "COURRIER SKIPPER.pdf MD1_RONOT_1156702477.pdf" at bounding box center [784, 305] width 769 height 239
click at [0, 0] on input "COURRIER SKIPPER.pdf MD1_RONOT_1156702477.pdf Faites glisser vos fichiers ici o…" at bounding box center [0, 0] width 0 height 0
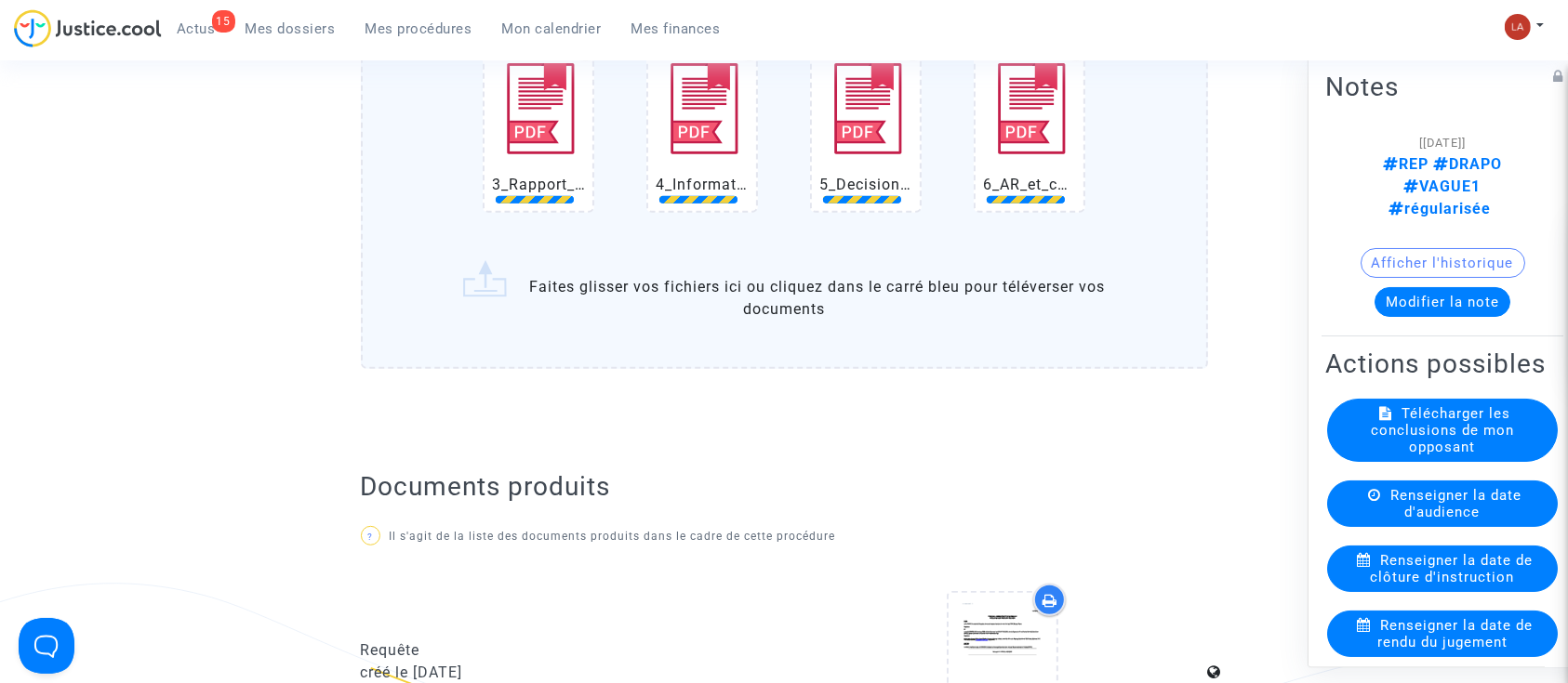
scroll to position [868, 0]
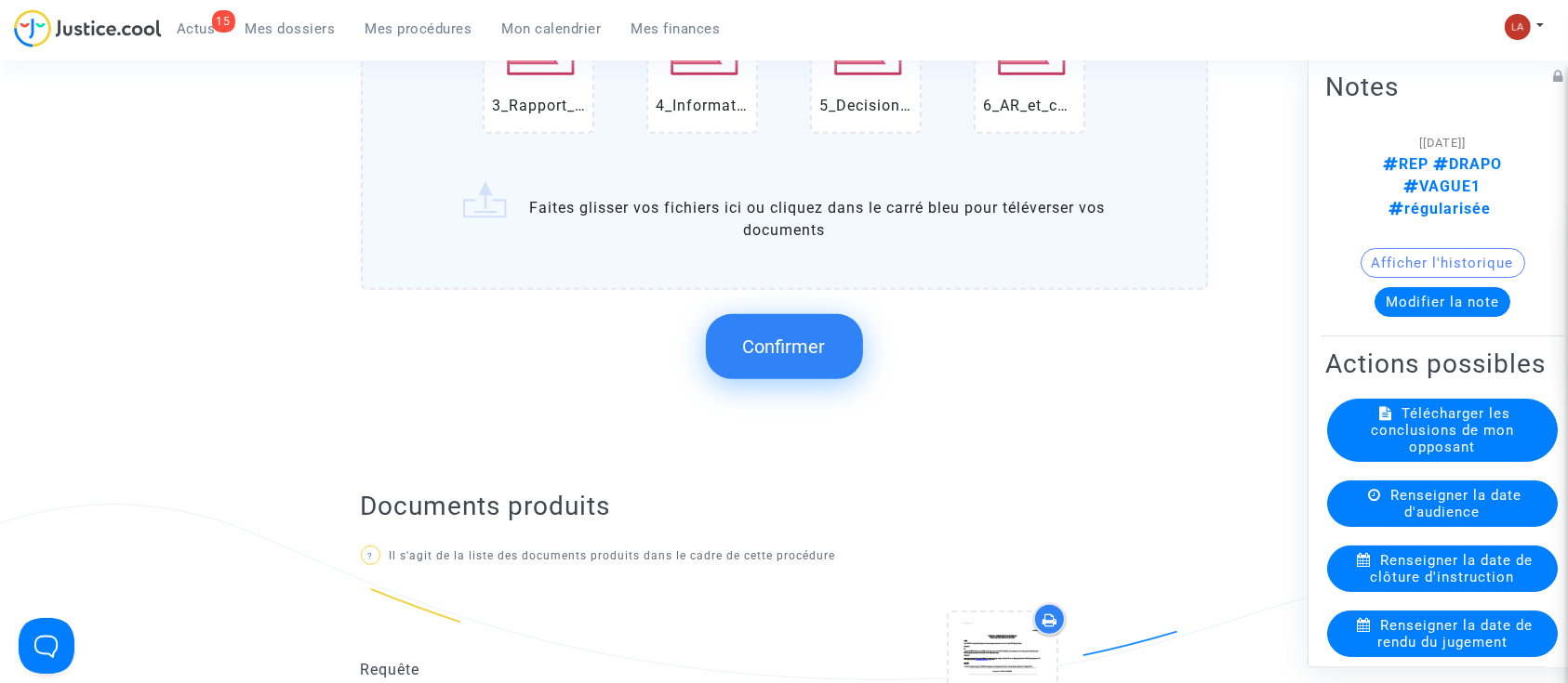
click at [802, 345] on span "Confirmer" at bounding box center [784, 347] width 83 height 23
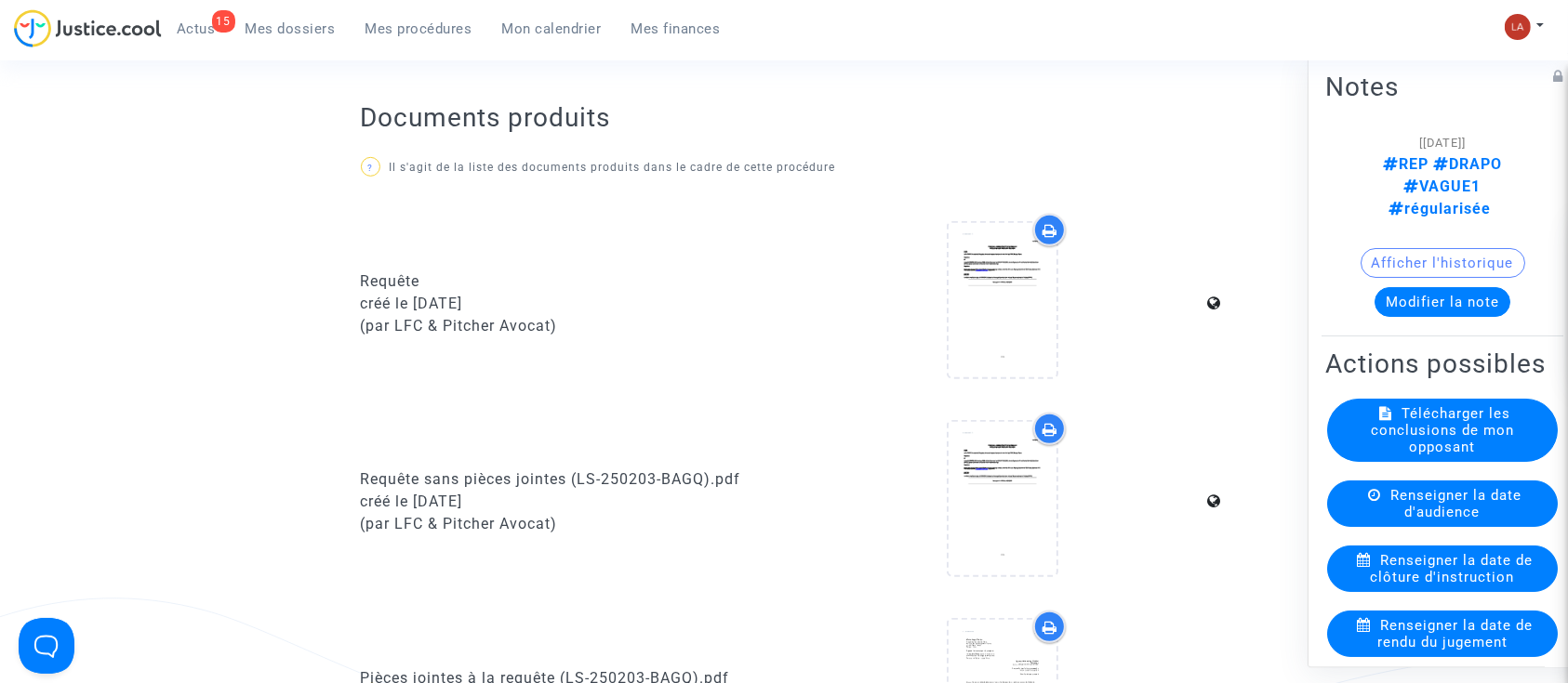
scroll to position [495, 0]
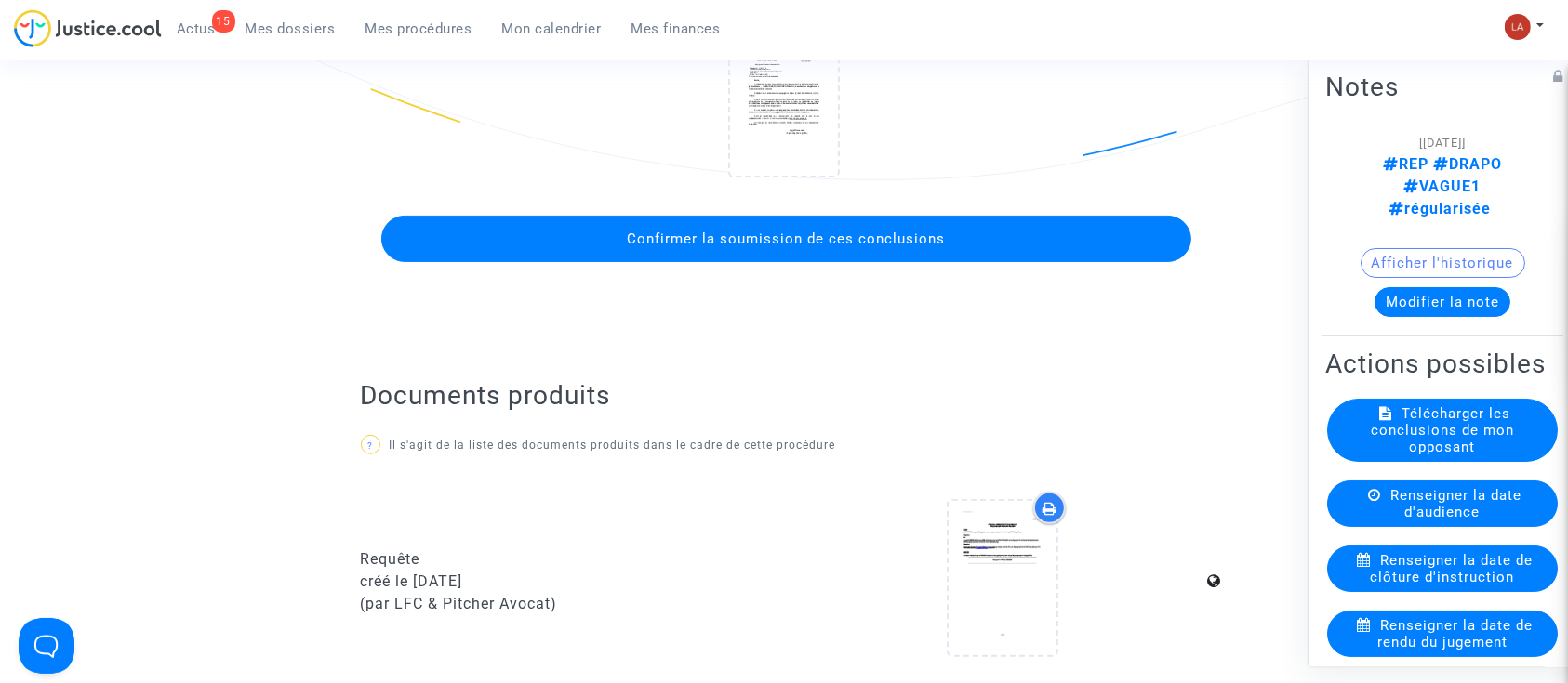
click at [818, 249] on button "Confirmer la soumission de ces conclusions" at bounding box center [786, 238] width 810 height 46
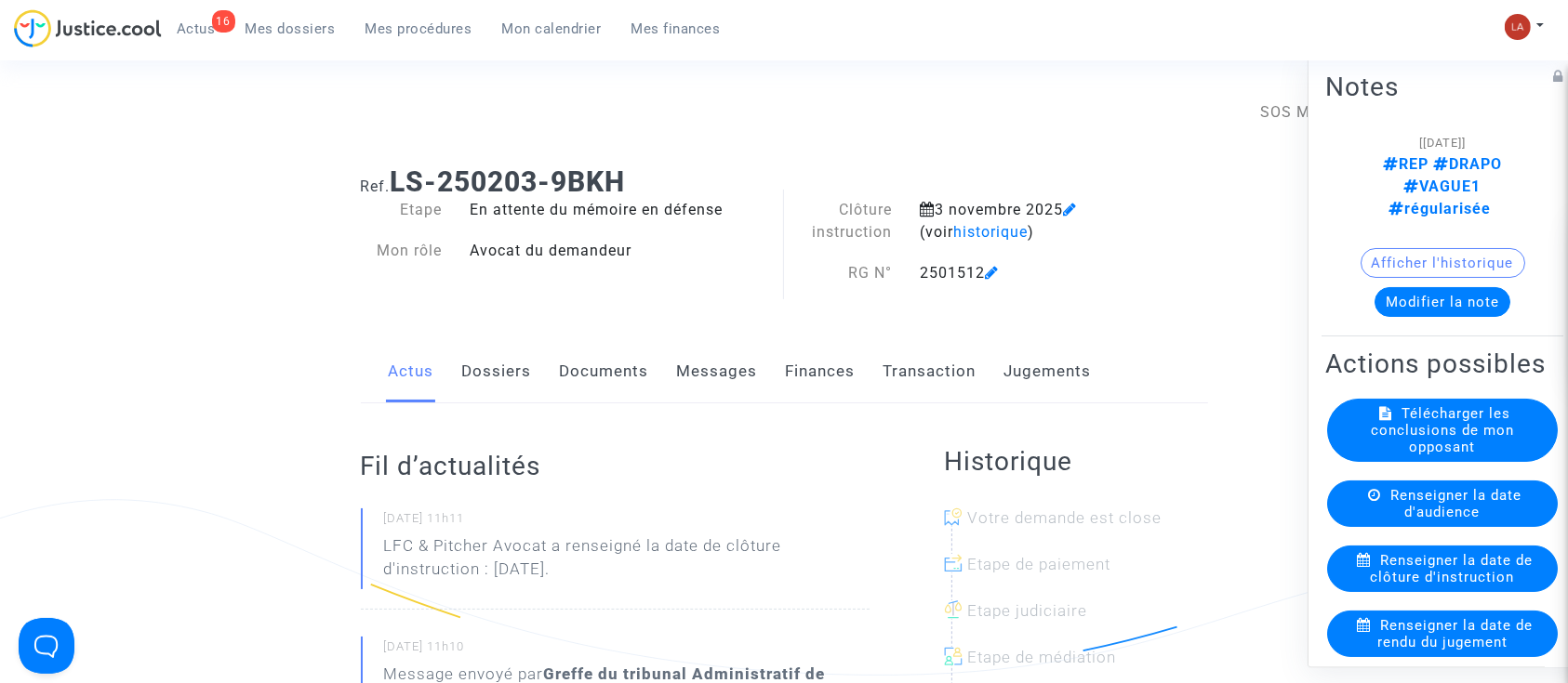
drag, startPoint x: 581, startPoint y: 354, endPoint x: 607, endPoint y: 357, distance: 26.2
click at [581, 354] on link "Documents" at bounding box center [604, 372] width 89 height 62
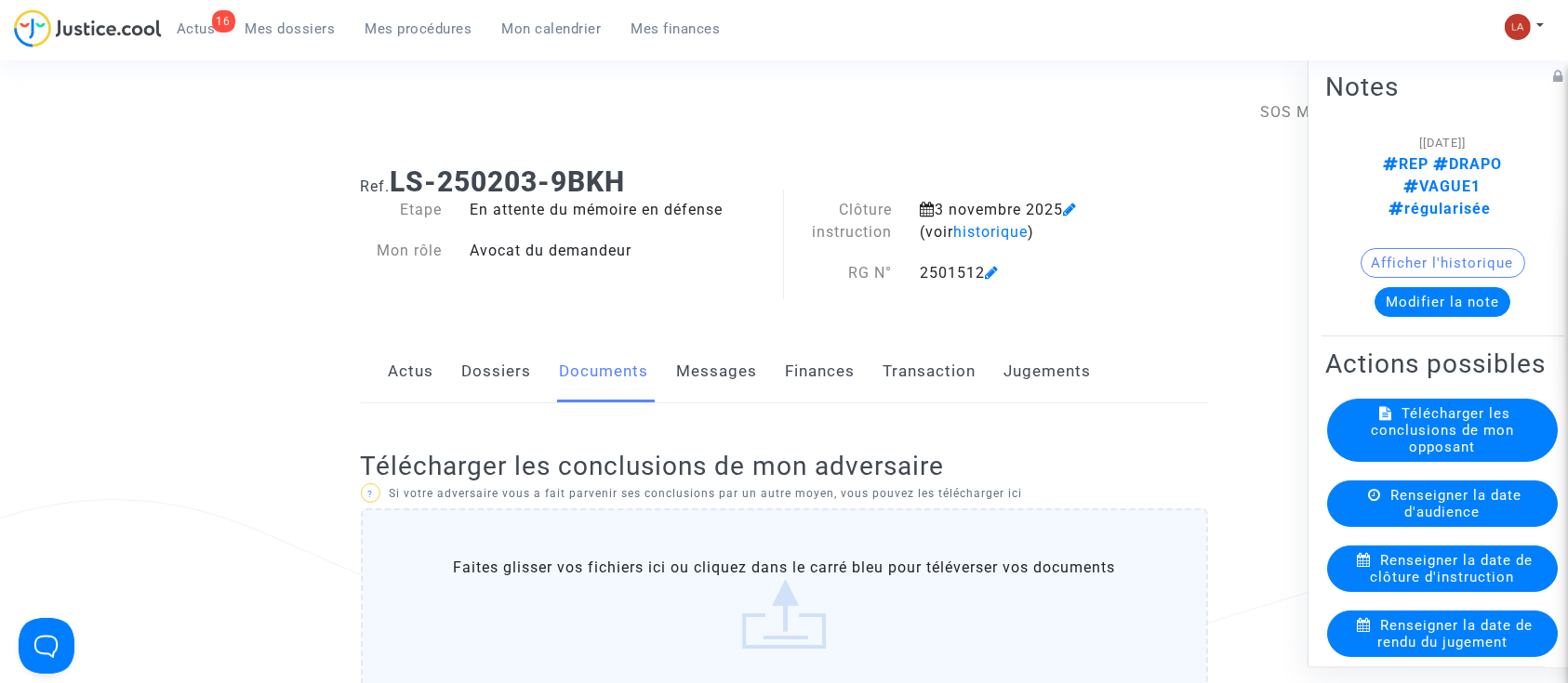
scroll to position [372, 0]
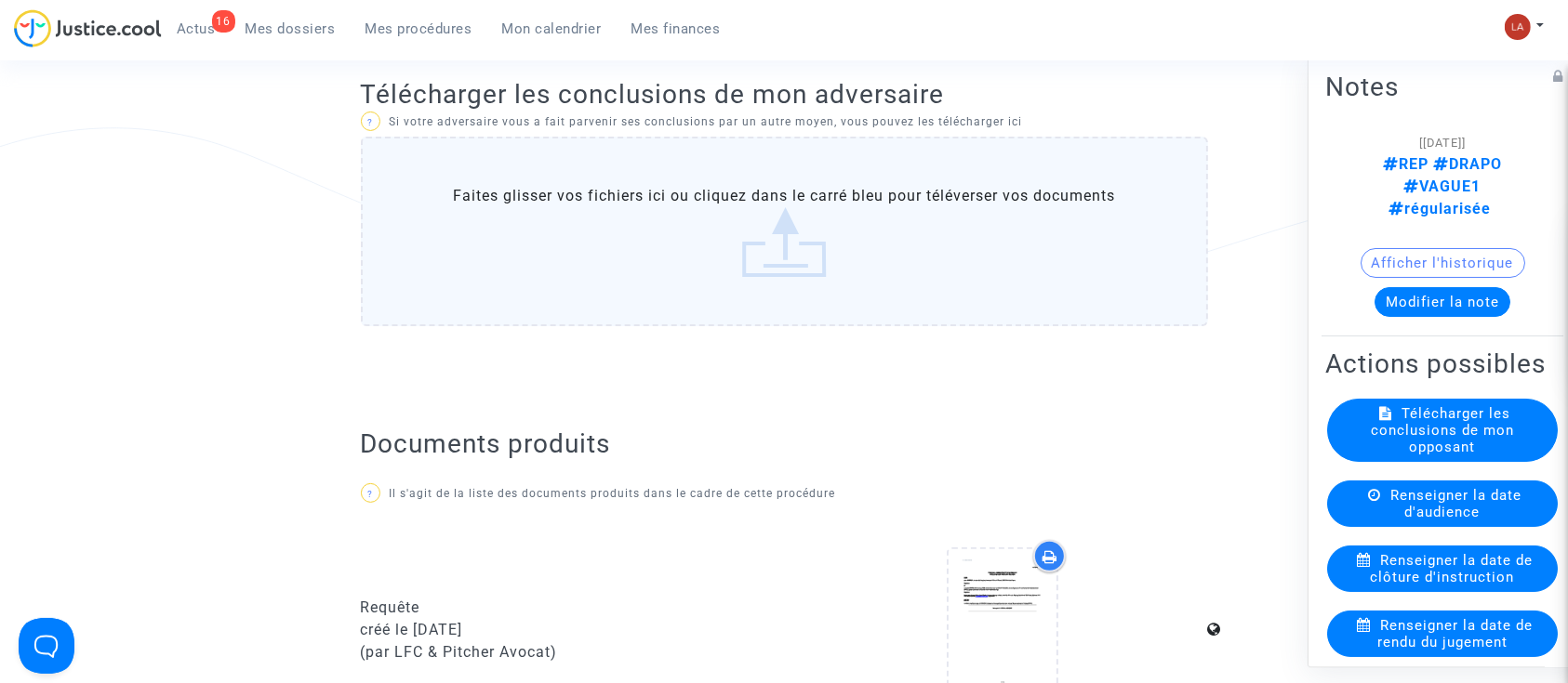
click at [849, 314] on label "Faites glisser vos fichiers ici ou cliquez dans le carré bleu pour téléverser v…" at bounding box center [784, 231] width 847 height 190
click at [0, 0] on input "Faites glisser vos fichiers ici ou cliquez dans le carré bleu pour téléverser v…" at bounding box center [0, 0] width 0 height 0
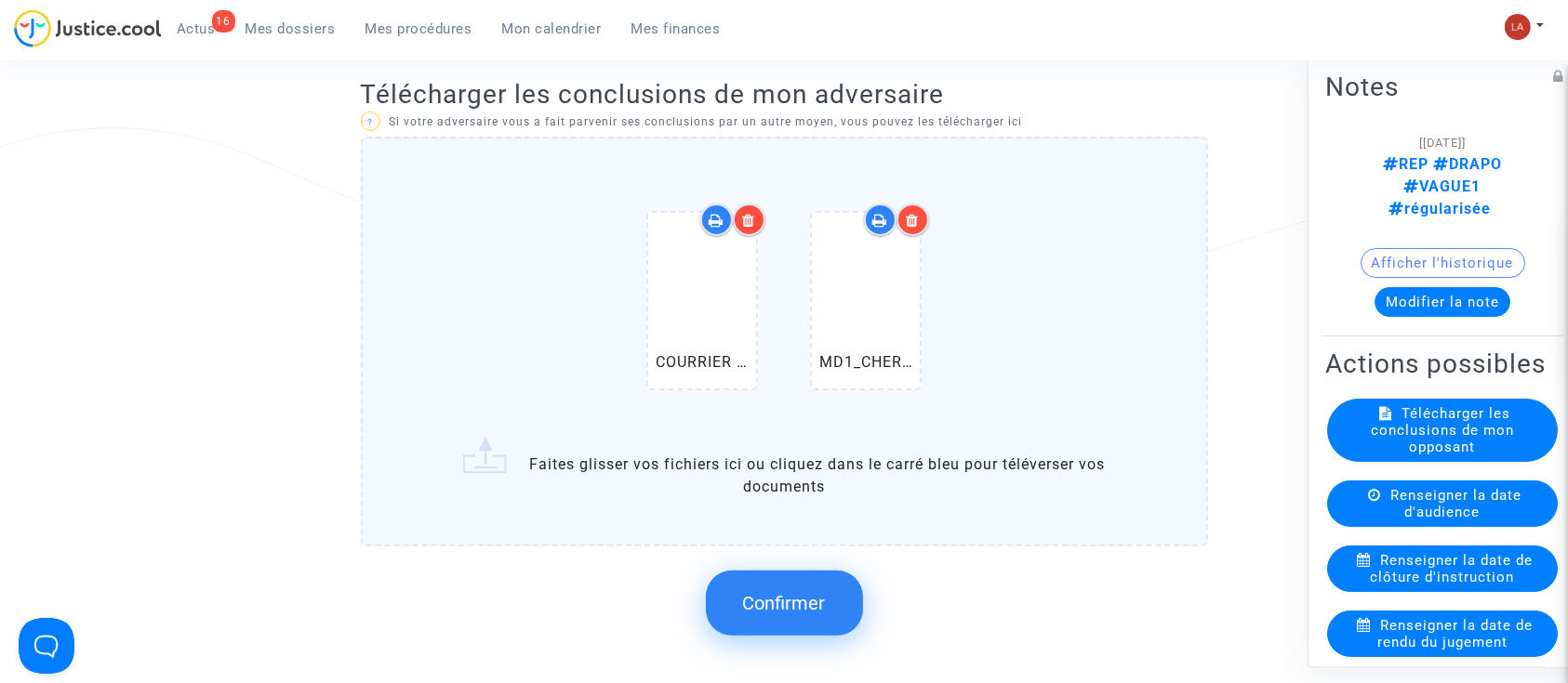
click at [1053, 291] on div "COURRIER SKIPPER.pdf MD1_CHERIGUI_1156668973.pdf" at bounding box center [784, 305] width 769 height 239
click at [0, 0] on input "COURRIER SKIPPER.pdf MD1_CHERIGUI_1156668973.pdf Faites glisser vos fichiers ic…" at bounding box center [0, 0] width 0 height 0
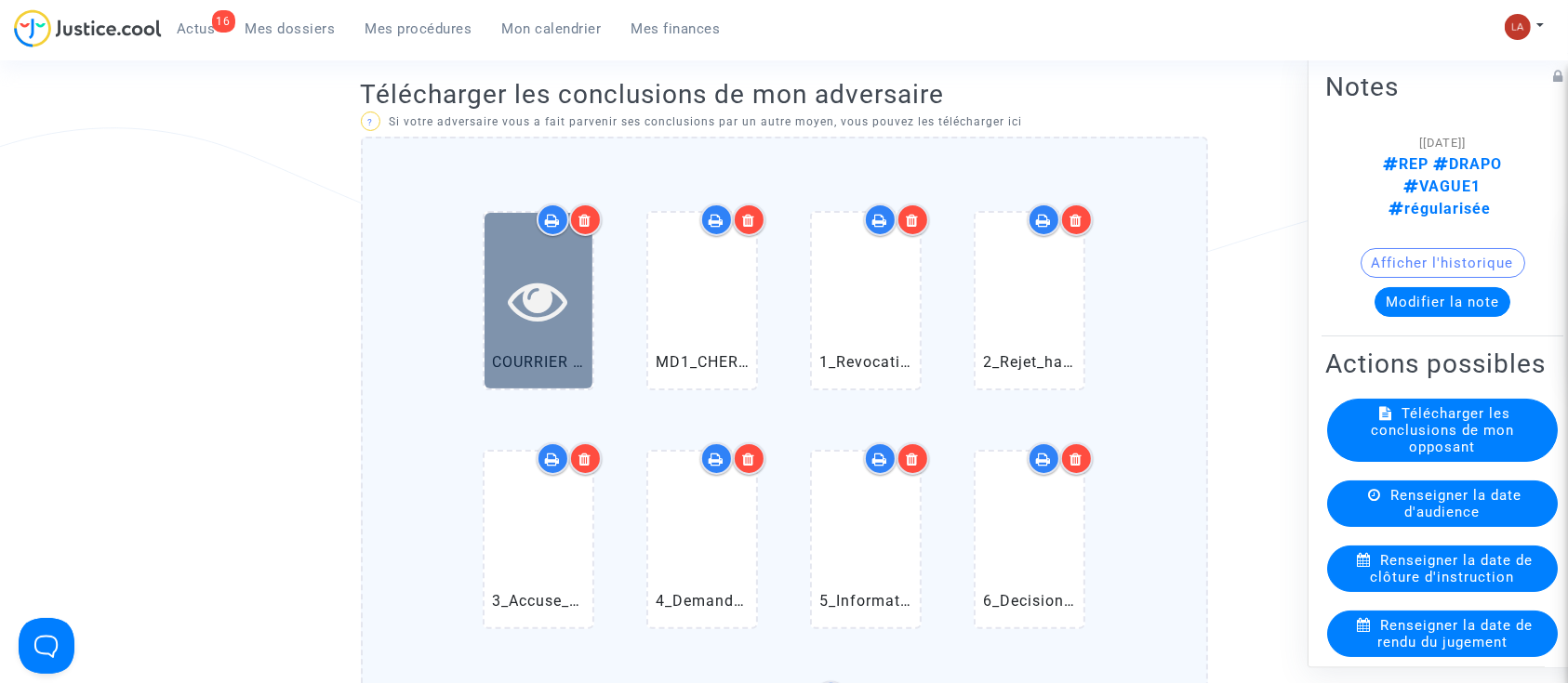
click at [567, 324] on icon at bounding box center [539, 300] width 61 height 60
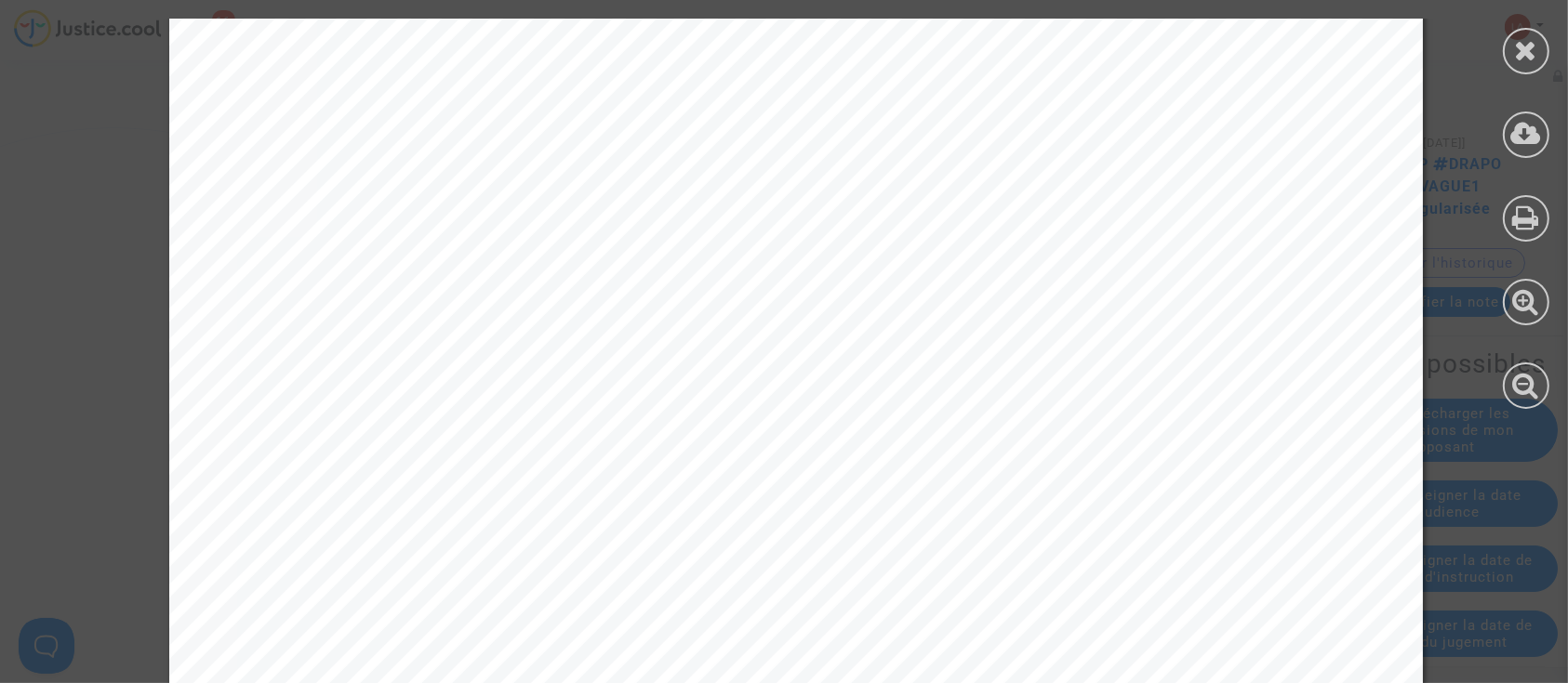
click at [1521, 33] on div at bounding box center [1525, 50] width 46 height 46
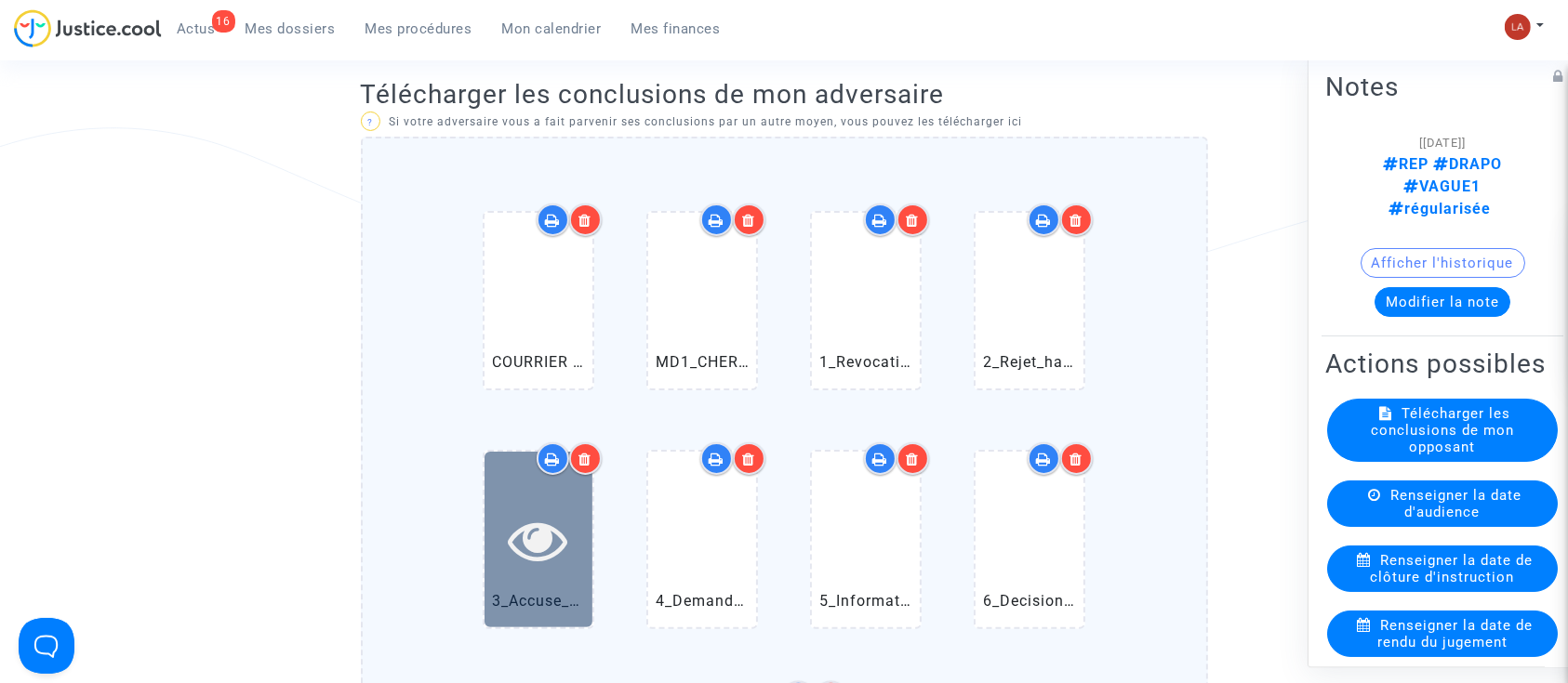
click at [563, 552] on icon at bounding box center [539, 540] width 61 height 60
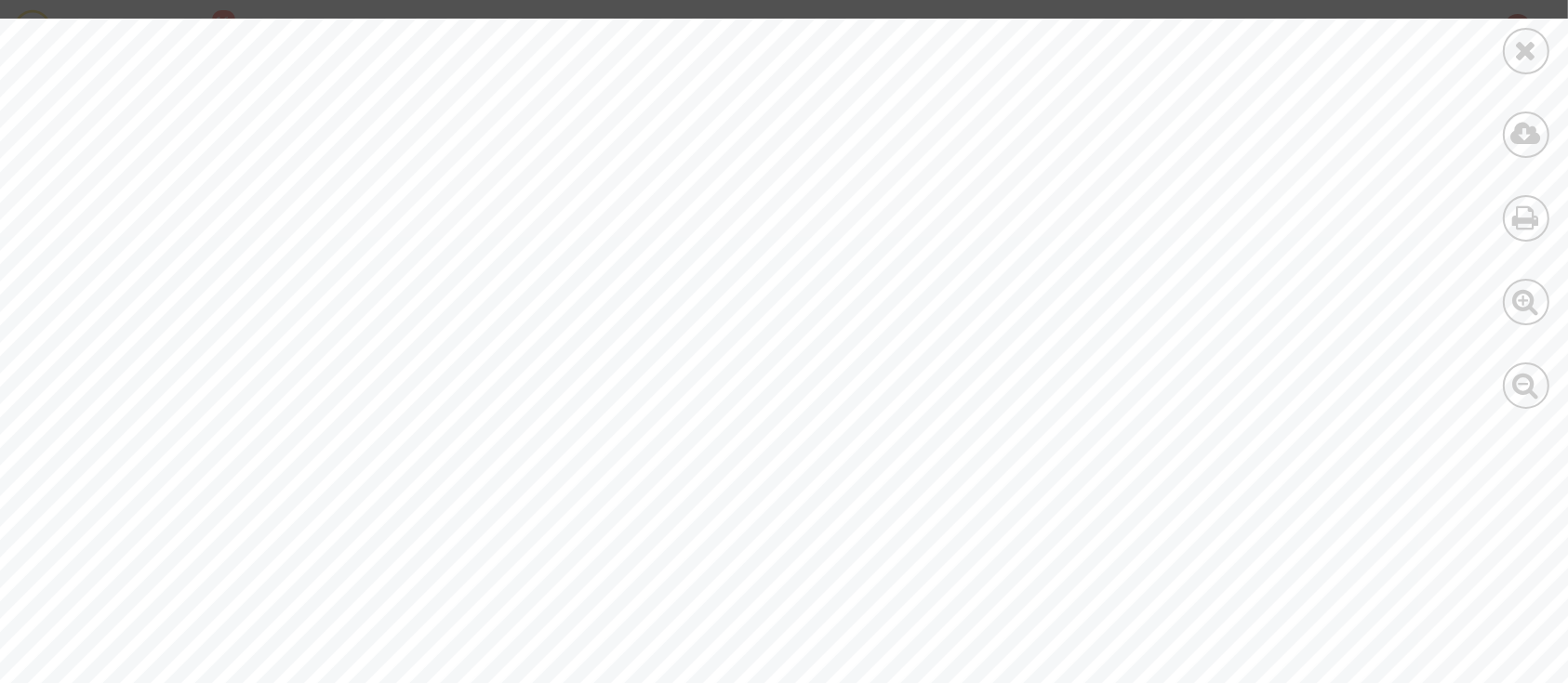
click at [1538, 66] on div at bounding box center [1525, 50] width 46 height 46
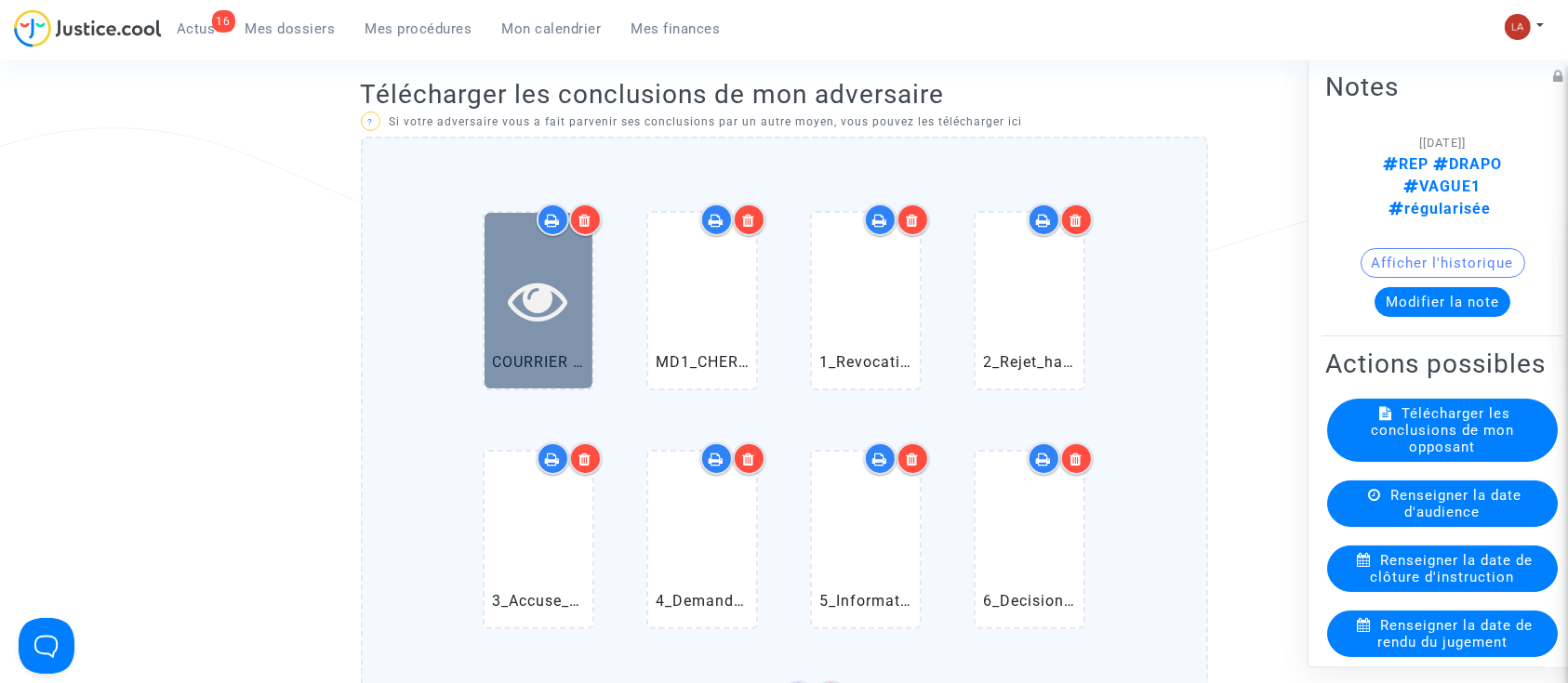
click at [537, 309] on icon at bounding box center [539, 300] width 61 height 60
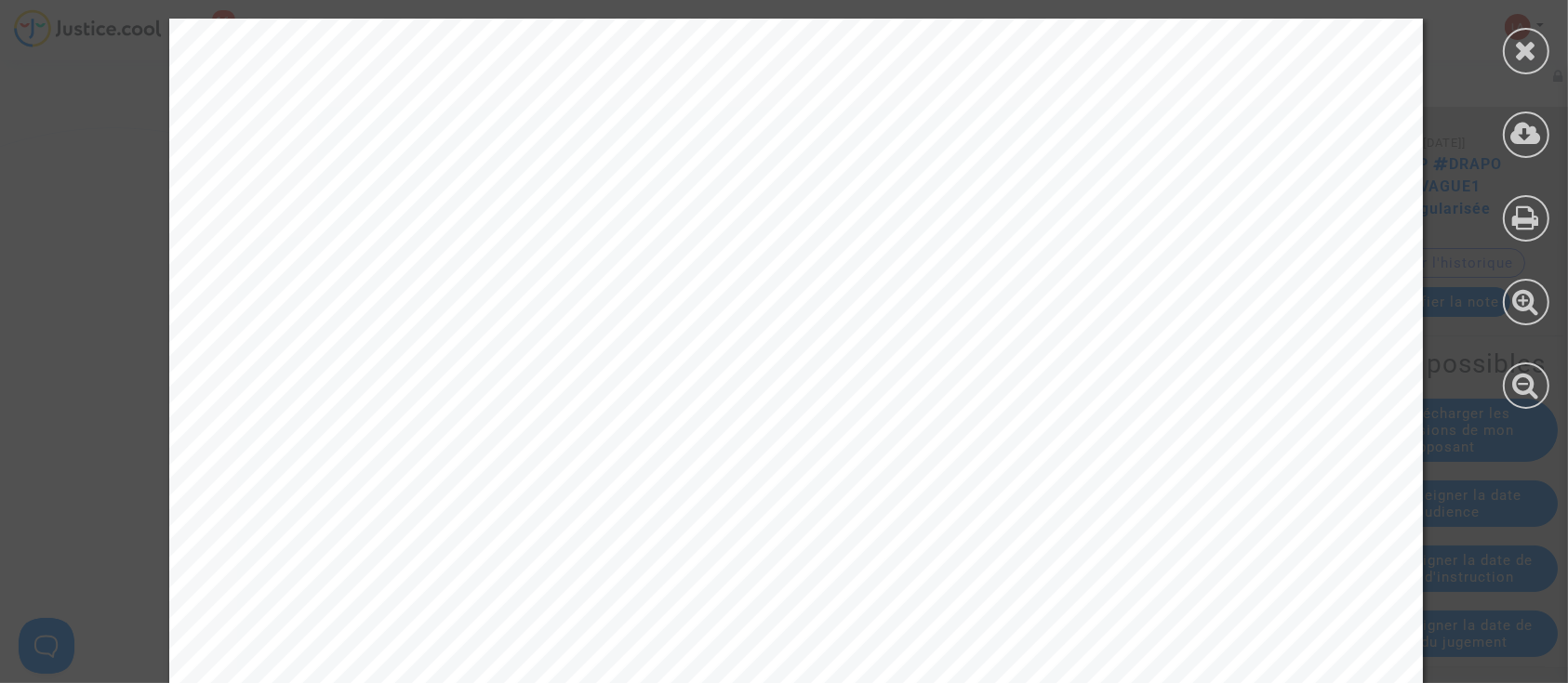
click at [1525, 52] on icon at bounding box center [1526, 49] width 24 height 28
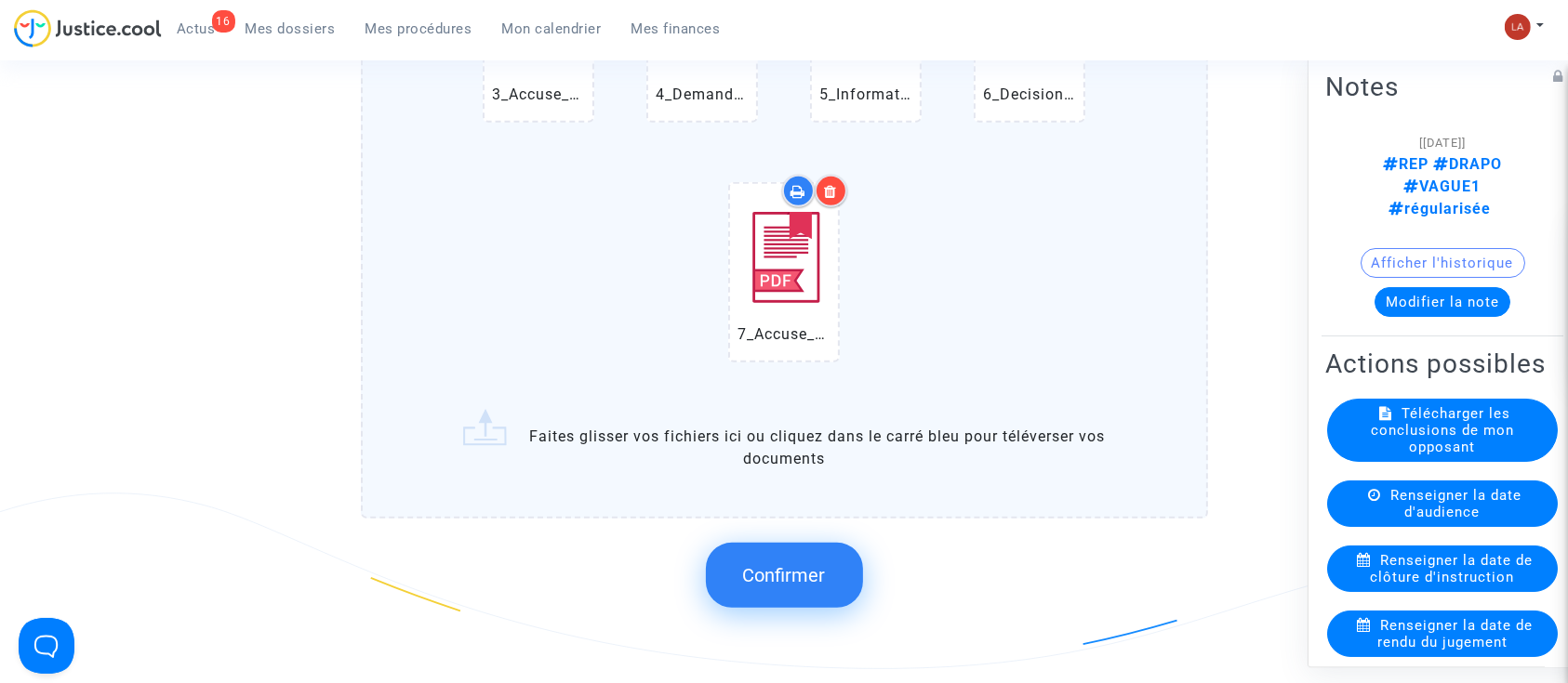
scroll to position [991, 0]
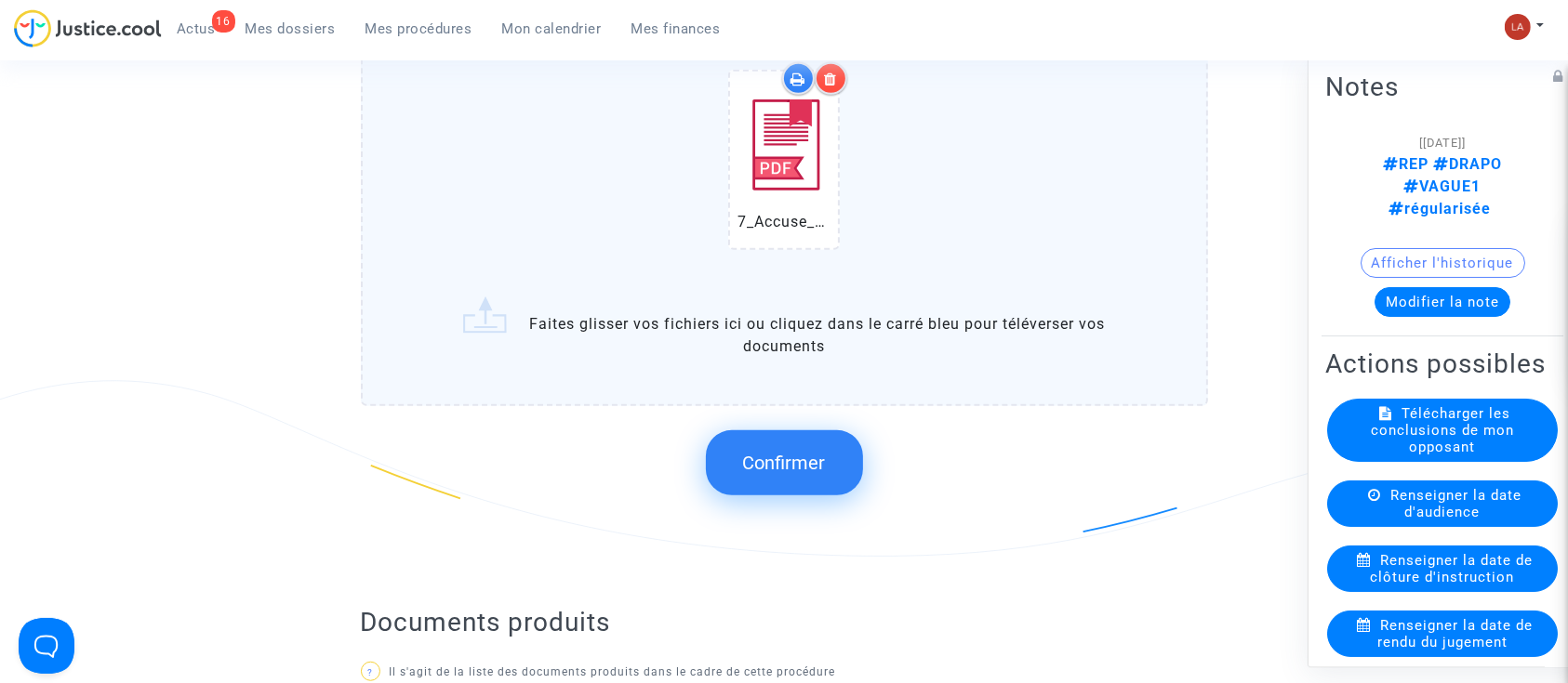
click at [846, 457] on button "Confirmer" at bounding box center [784, 463] width 157 height 65
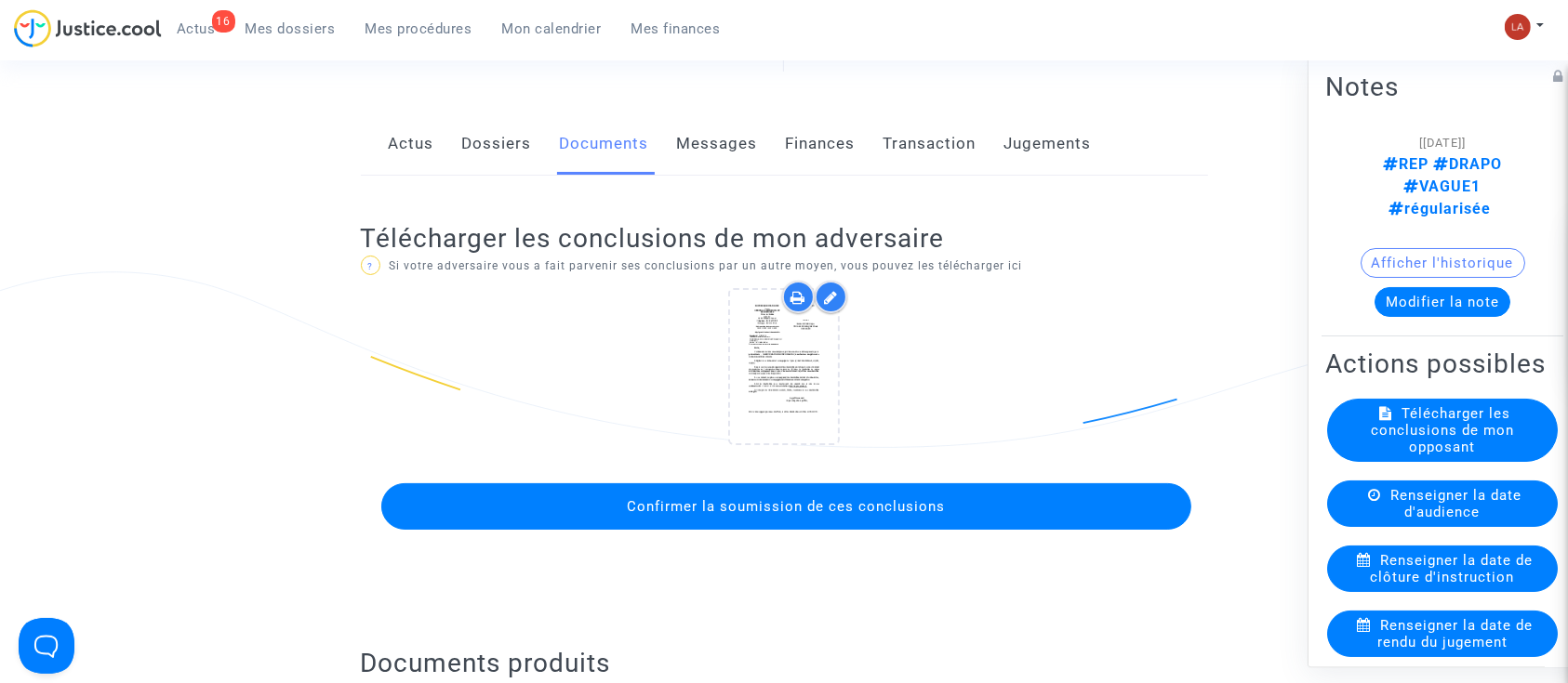
scroll to position [495, 0]
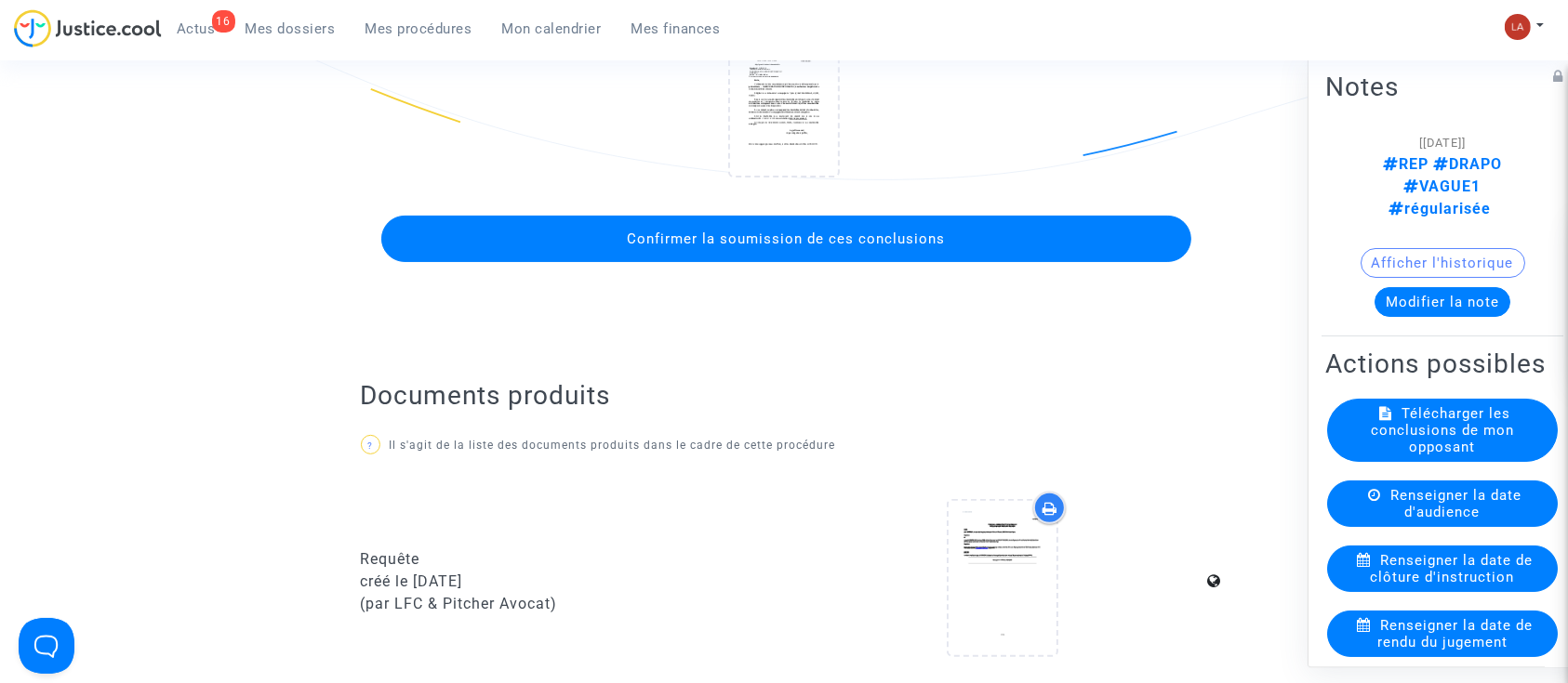
click at [891, 257] on button "Confirmer la soumission de ces conclusions" at bounding box center [786, 238] width 810 height 46
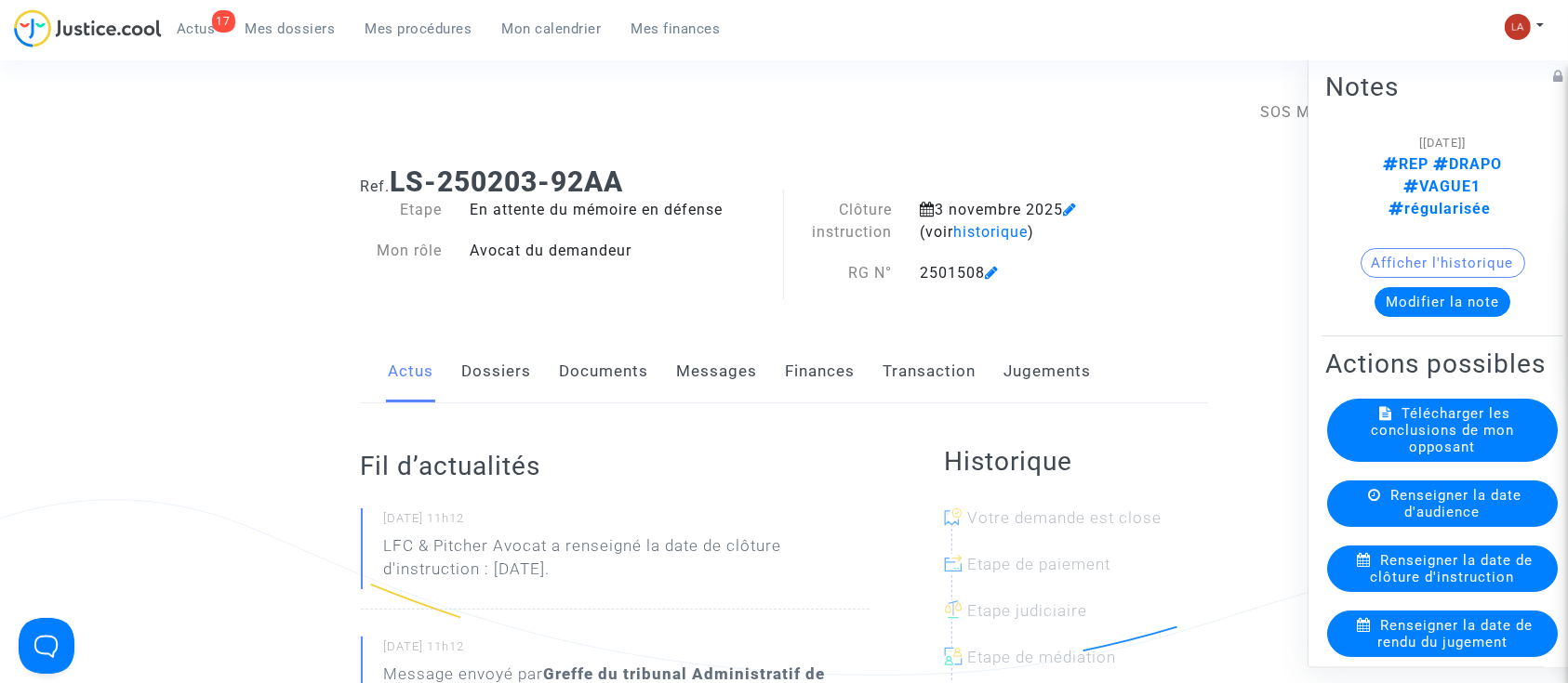
click at [603, 360] on link "Documents" at bounding box center [604, 372] width 89 height 62
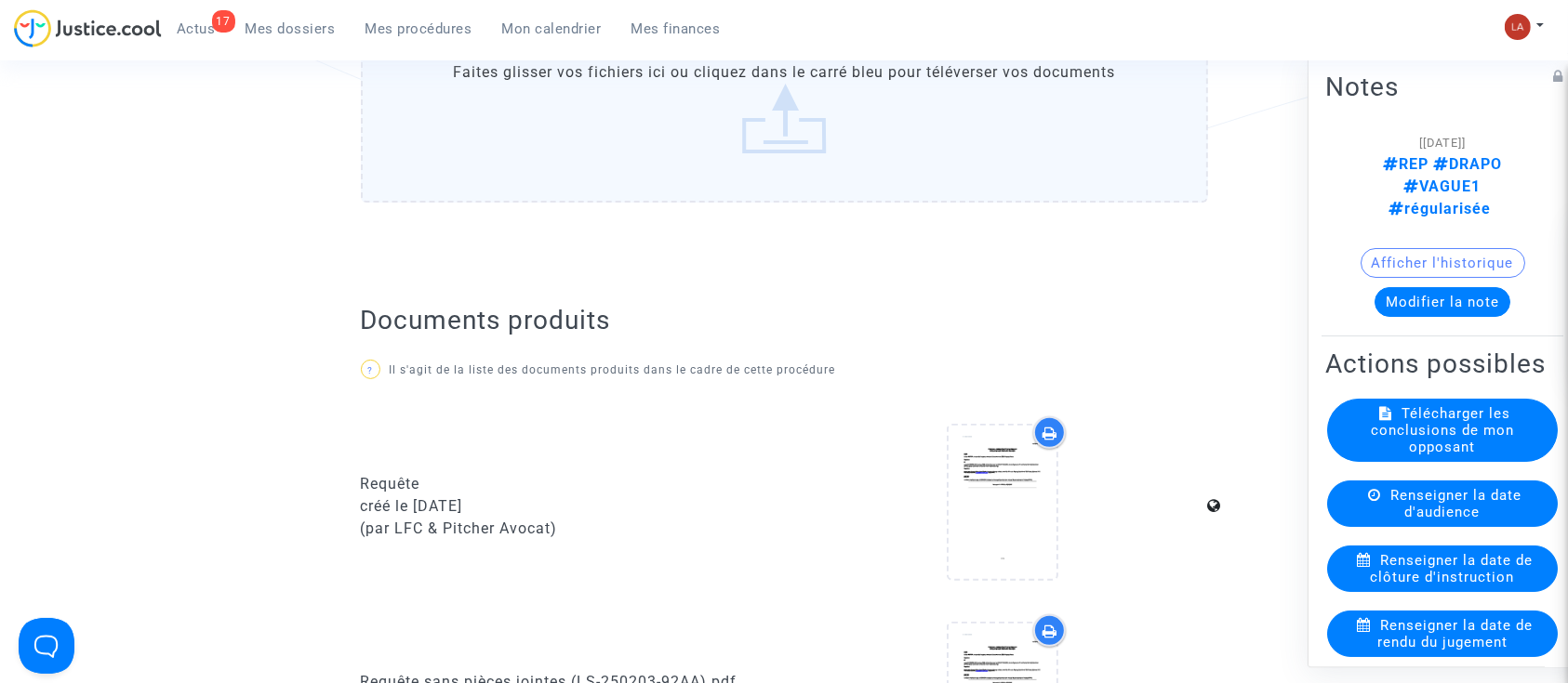
scroll to position [248, 0]
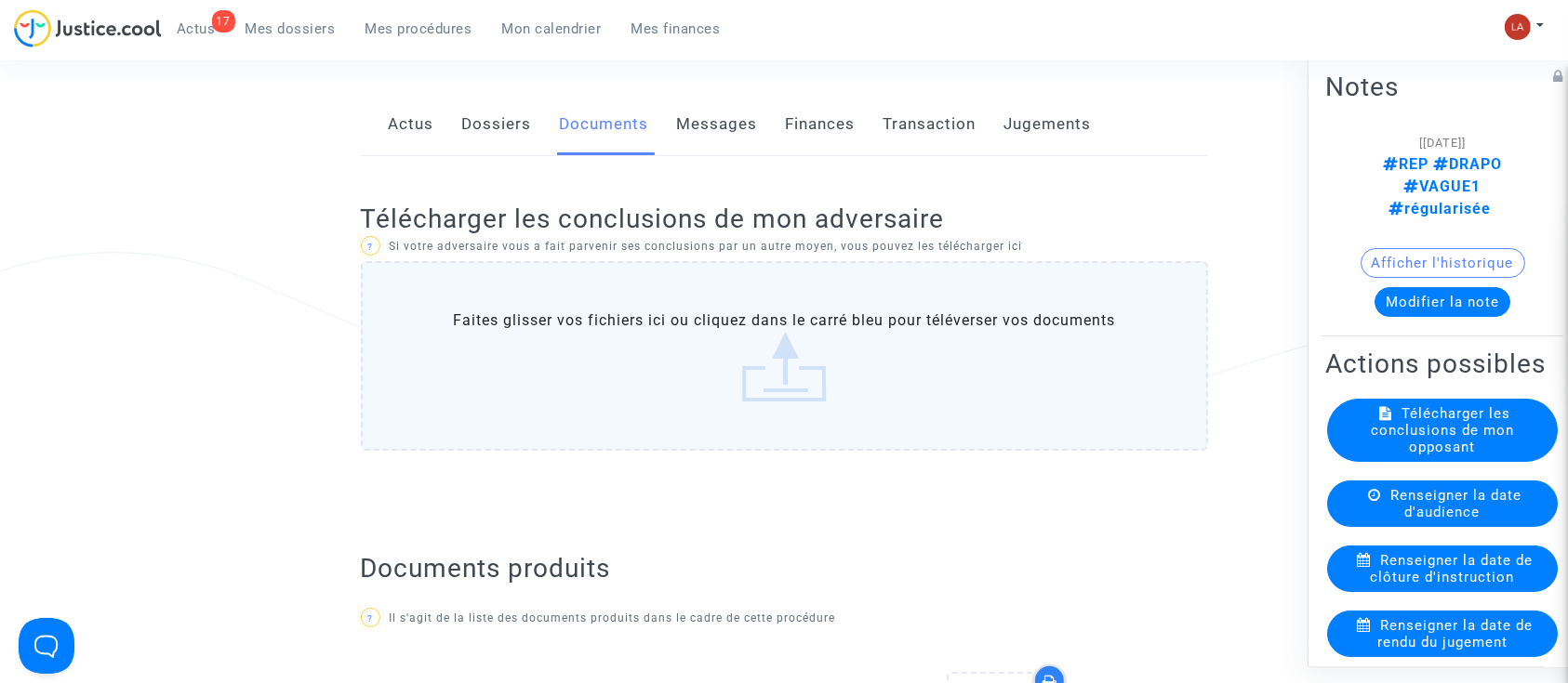
click at [759, 351] on label "Faites glisser vos fichiers ici ou cliquez dans le carré bleu pour téléverser v…" at bounding box center [784, 356] width 847 height 190
click at [0, 0] on input "Faites glisser vos fichiers ici ou cliquez dans le carré bleu pour téléverser v…" at bounding box center [0, 0] width 0 height 0
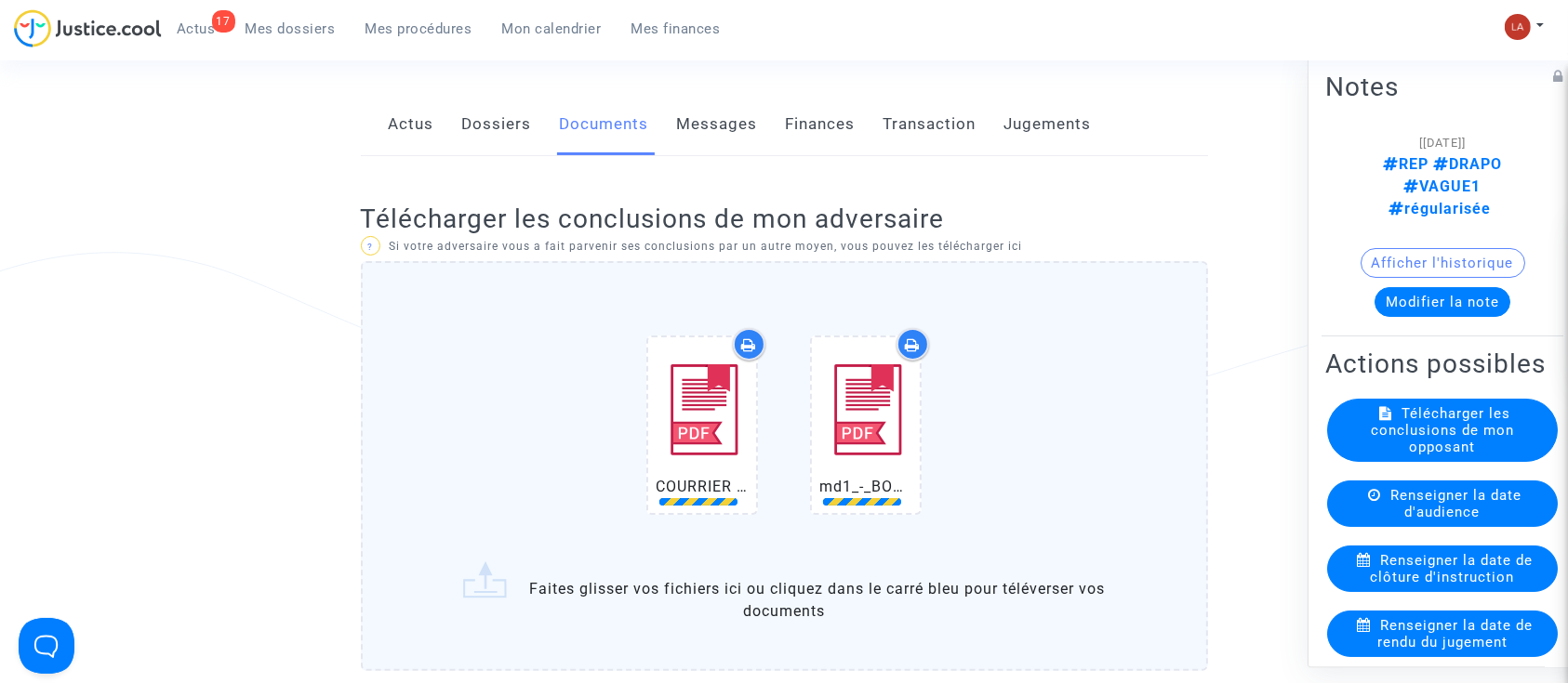
click at [1149, 405] on div "COURRIER SKIPPER.pdf md1_-_BOUTON_1156670540.pdf" at bounding box center [784, 429] width 769 height 239
click at [0, 0] on input "COURRIER SKIPPER.pdf md1_-_BOUTON_1156670540.pdf Faites glisser vos fichiers ic…" at bounding box center [0, 0] width 0 height 0
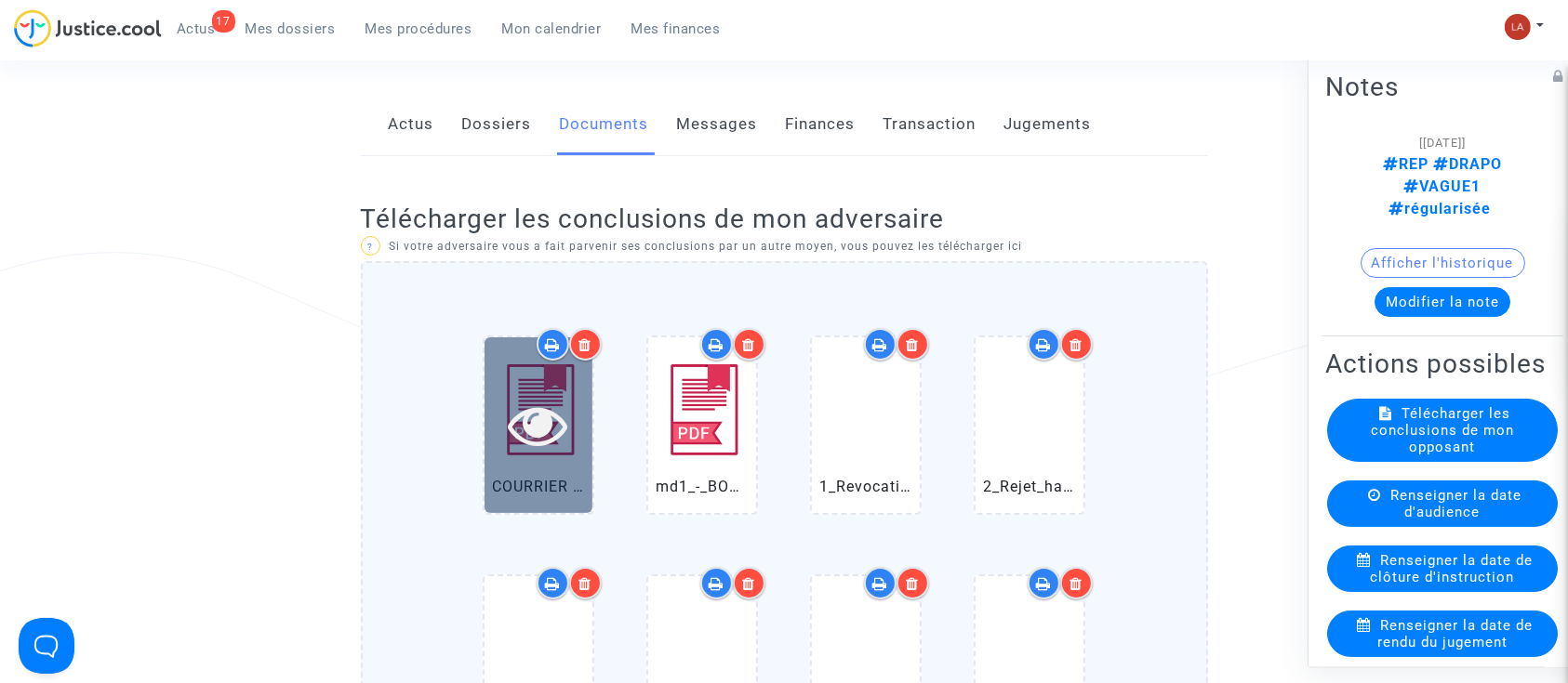
click at [515, 472] on div at bounding box center [539, 425] width 108 height 175
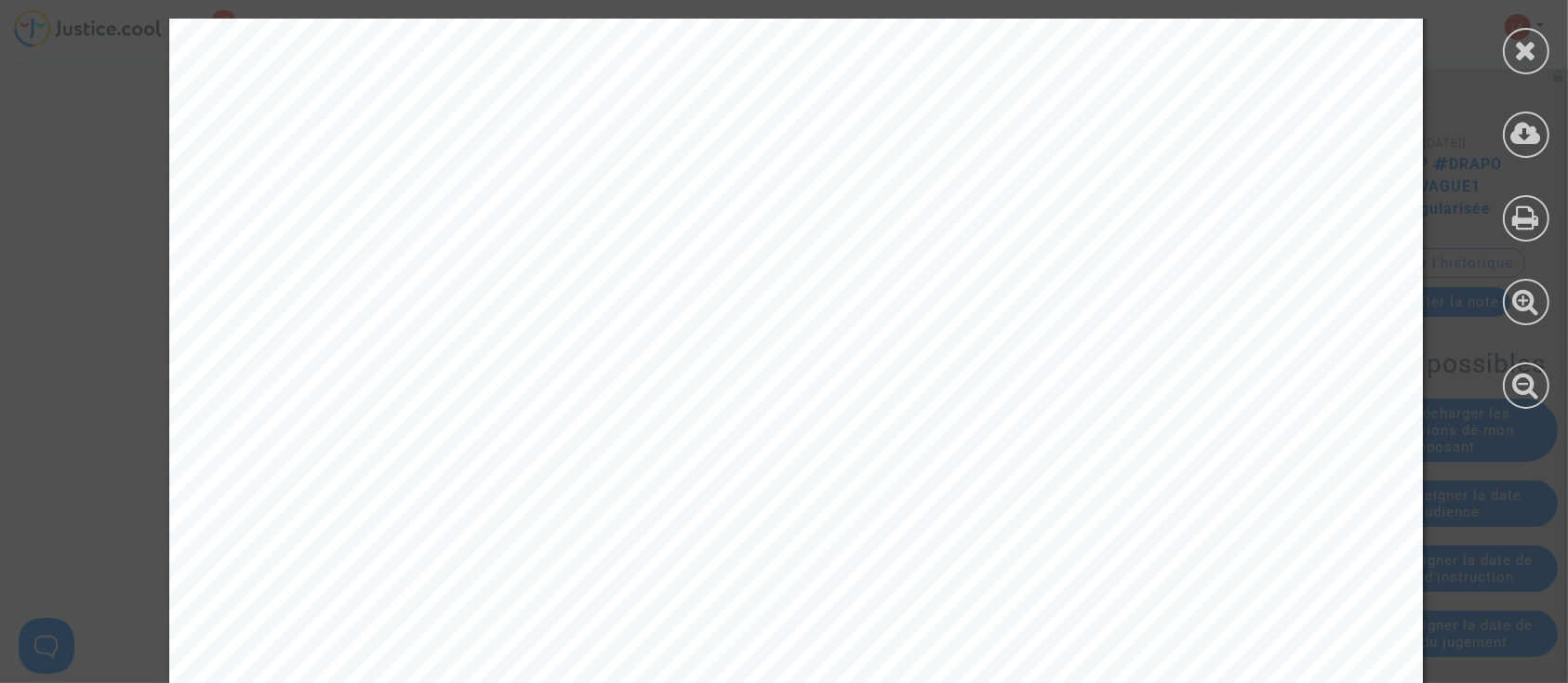
scroll to position [0, 0]
click at [1525, 32] on div at bounding box center [1525, 50] width 46 height 46
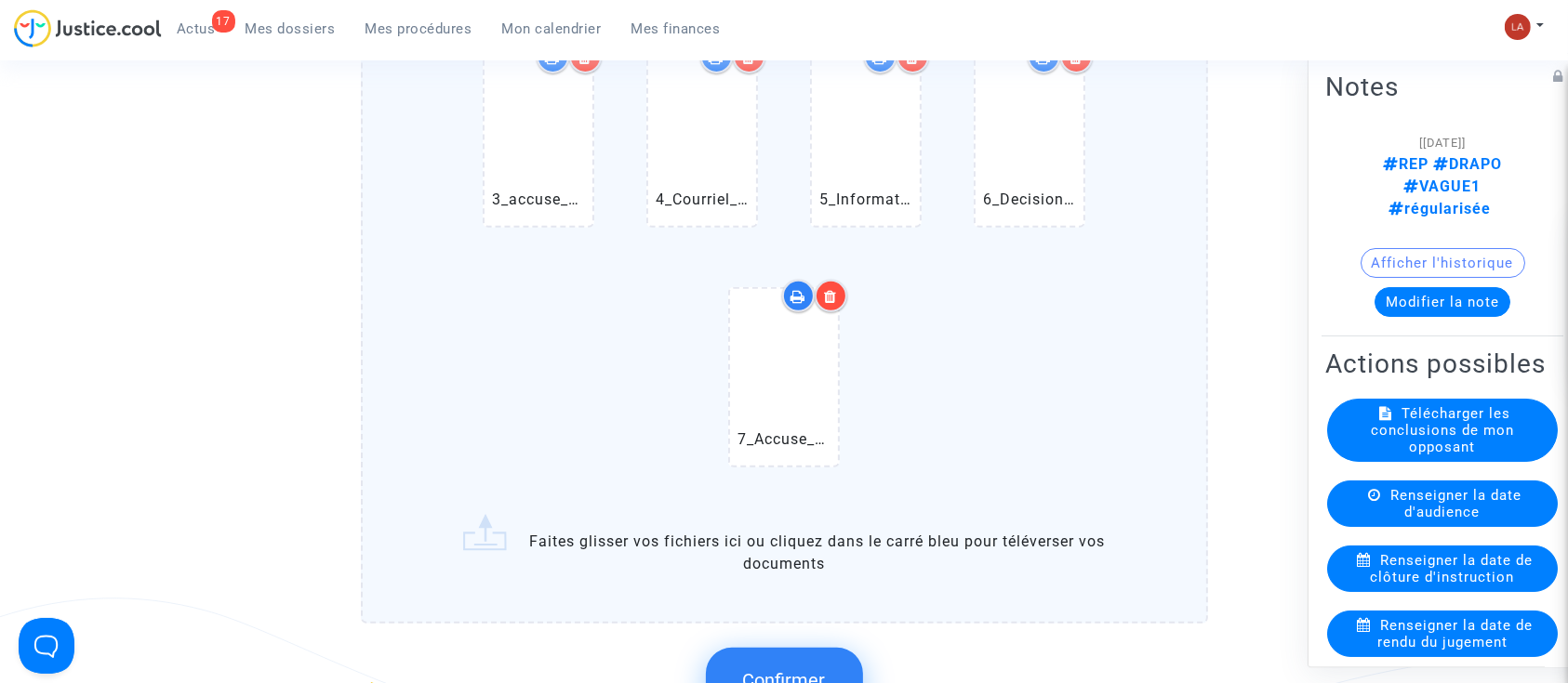
scroll to position [868, 0]
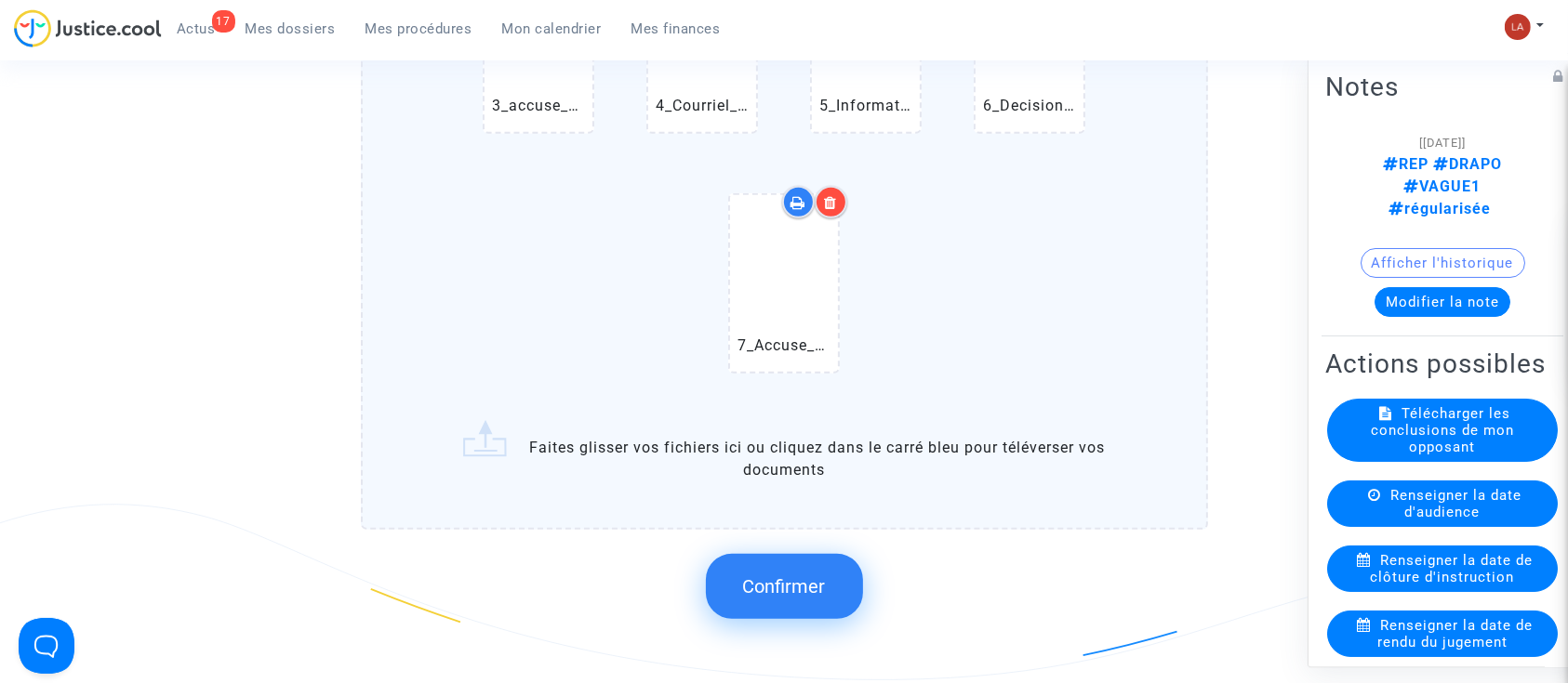
click at [770, 586] on span "Confirmer" at bounding box center [784, 587] width 83 height 23
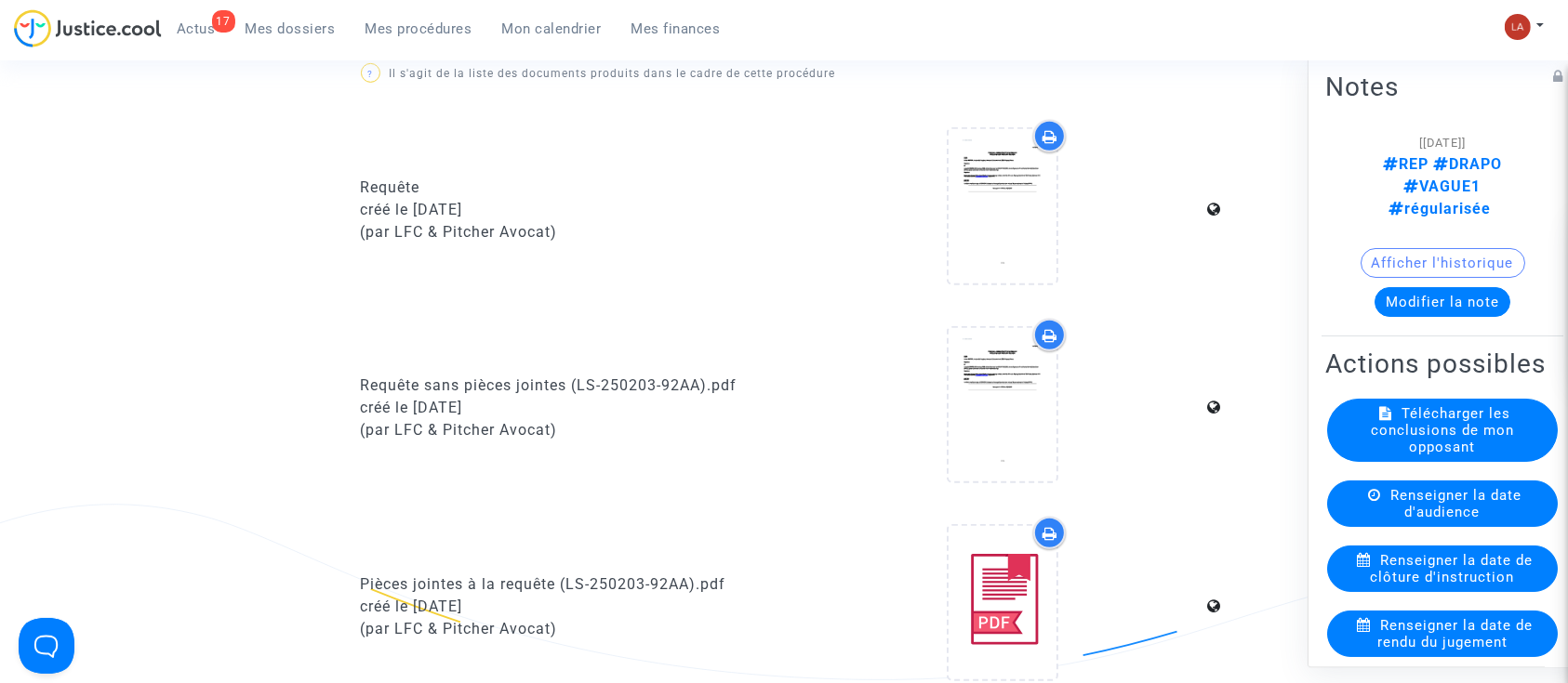
scroll to position [495, 0]
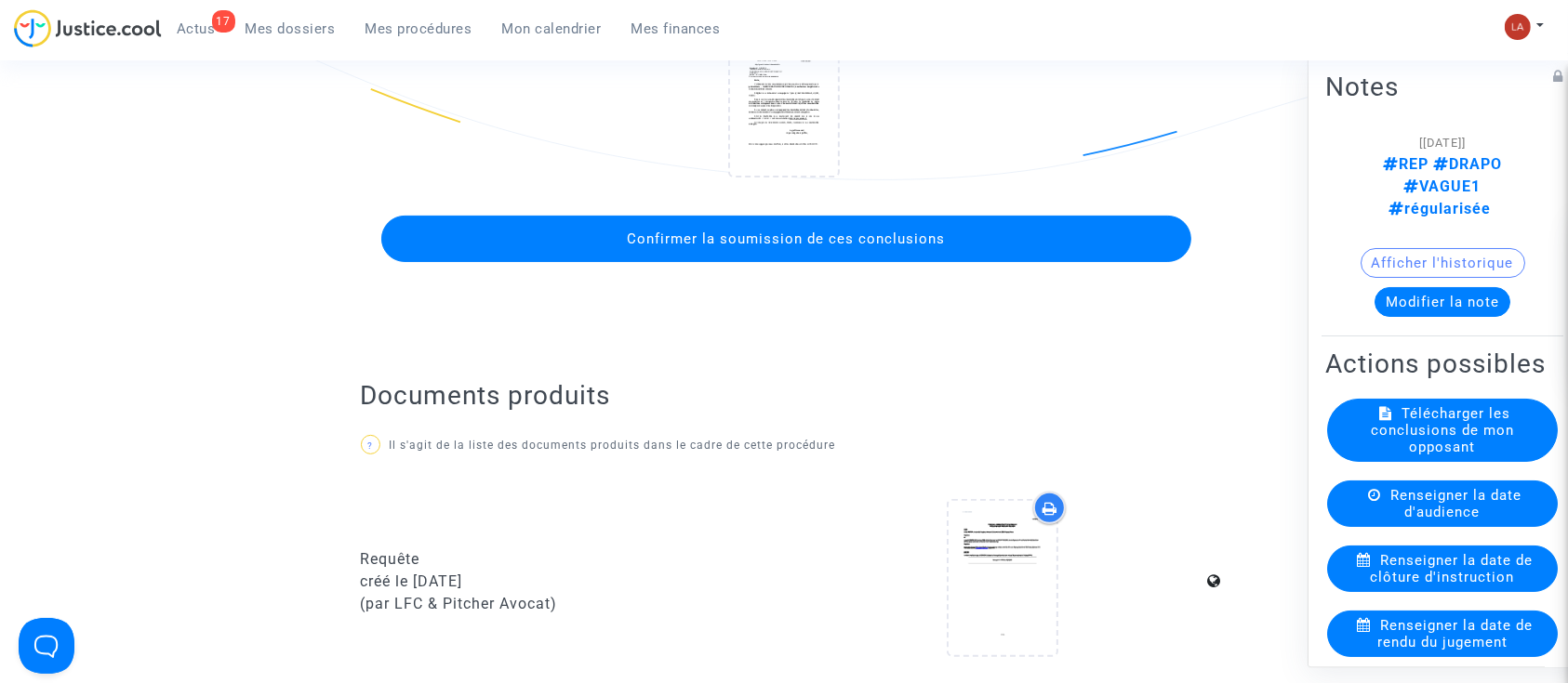
drag, startPoint x: 811, startPoint y: 229, endPoint x: 815, endPoint y: 239, distance: 10.8
click at [811, 231] on span "Confirmer la soumission de ces conclusions" at bounding box center [785, 239] width 318 height 17
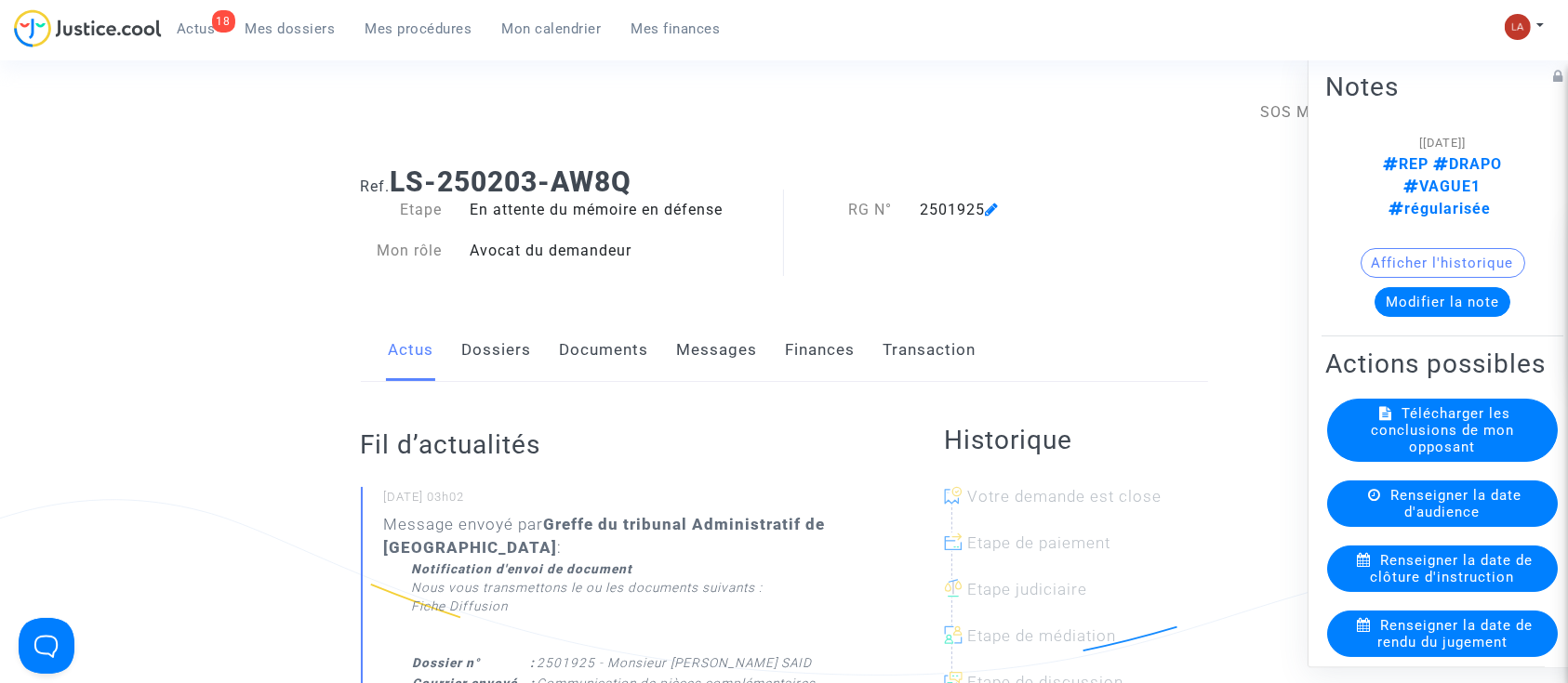
drag, startPoint x: 606, startPoint y: 346, endPoint x: 624, endPoint y: 344, distance: 18.1
click at [606, 346] on link "Documents" at bounding box center [604, 350] width 89 height 62
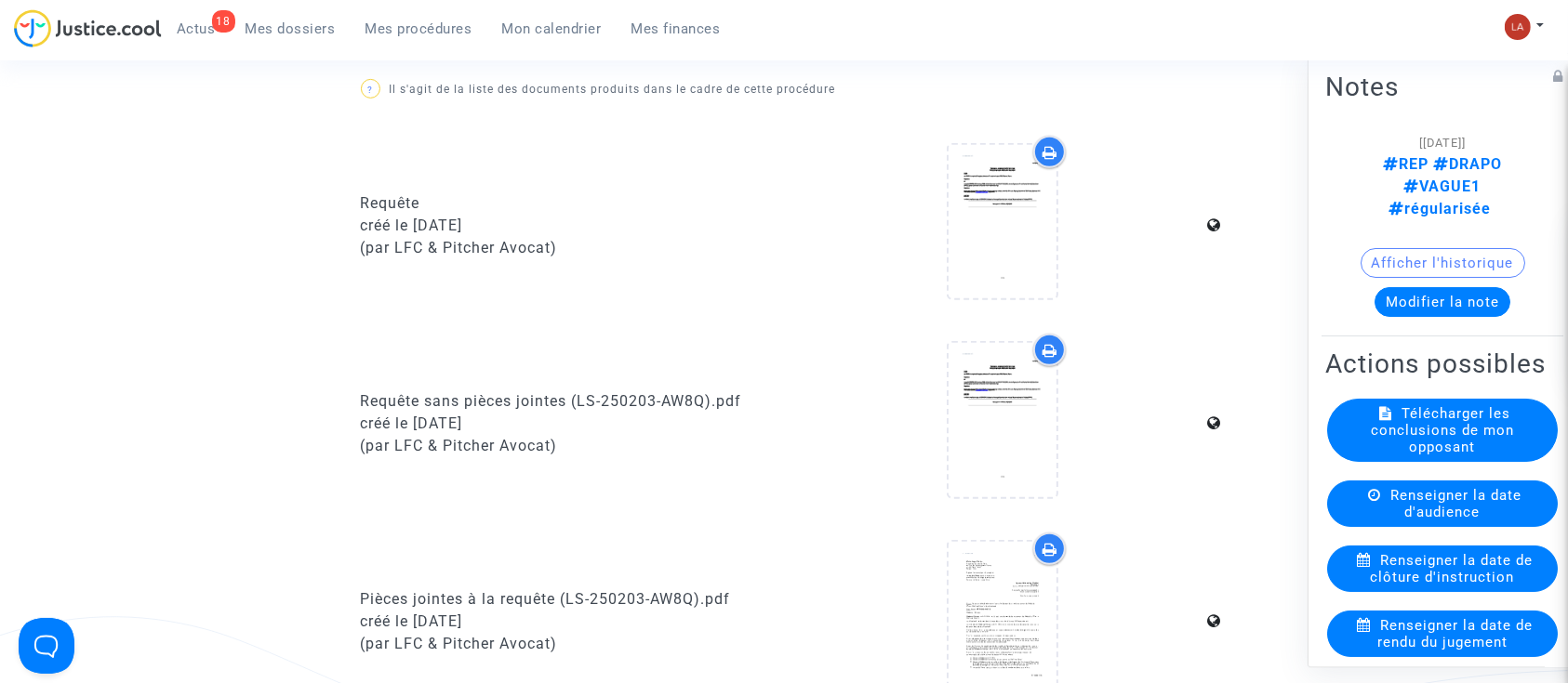
scroll to position [991, 0]
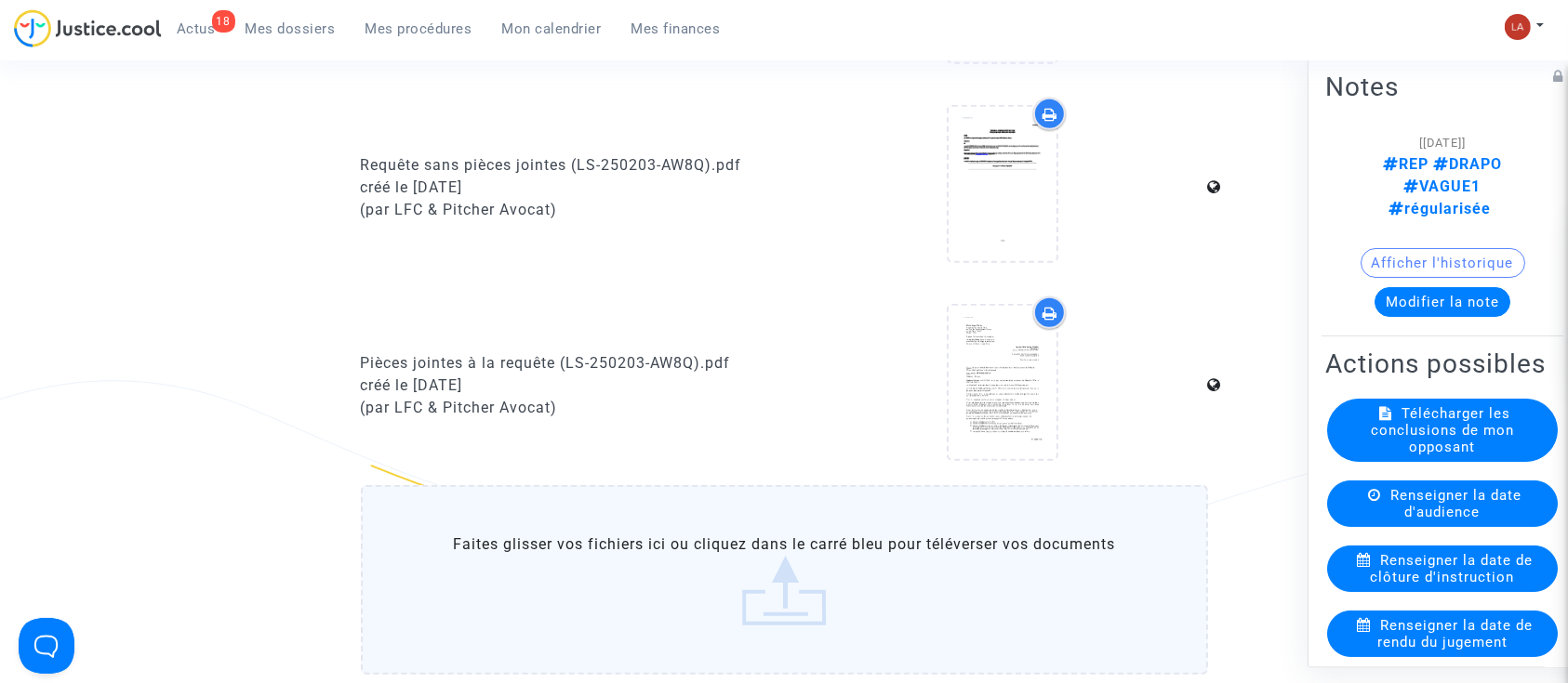
click at [662, 546] on label "Faites glisser vos fichiers ici ou cliquez dans le carré bleu pour téléverser v…" at bounding box center [784, 581] width 847 height 190
click at [0, 0] on input "Faites glisser vos fichiers ici ou cliquez dans le carré bleu pour téléverser v…" at bounding box center [0, 0] width 0 height 0
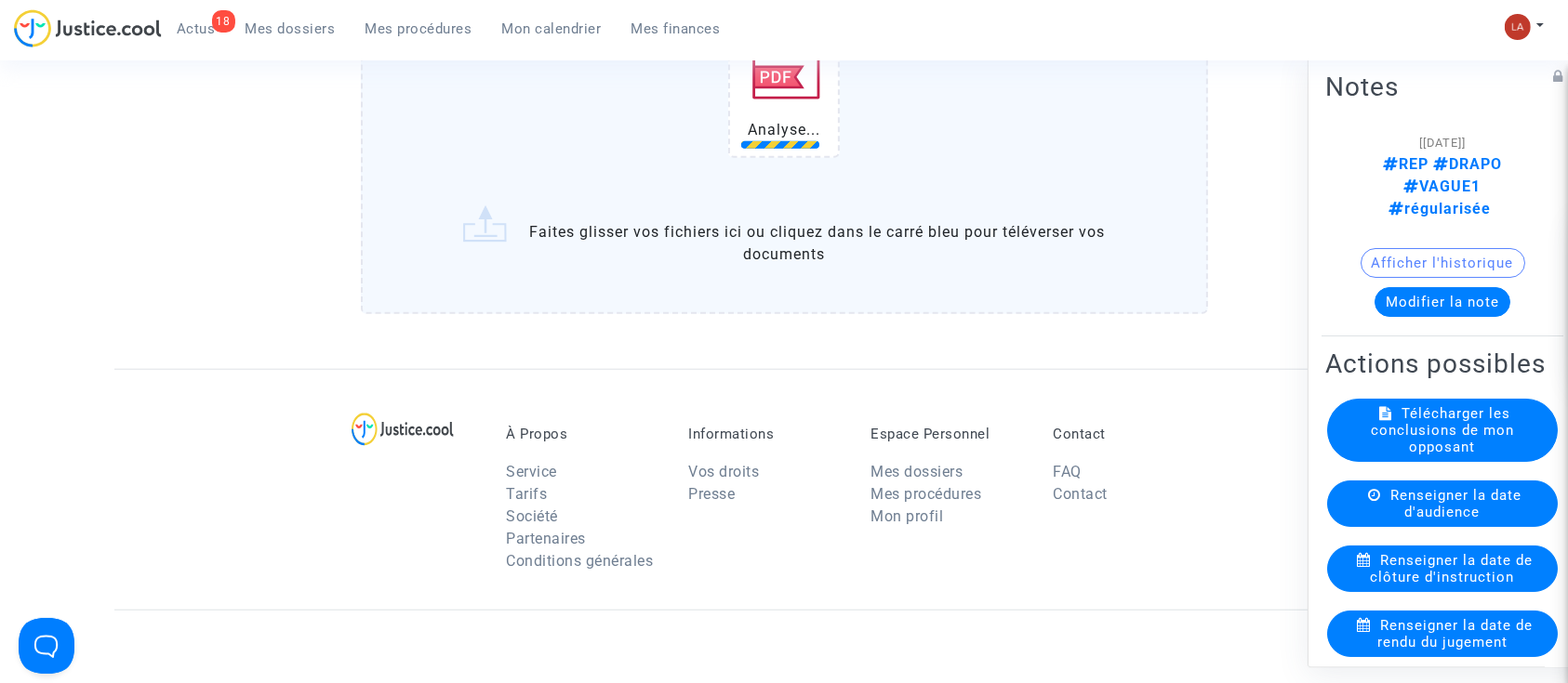
scroll to position [1612, 0]
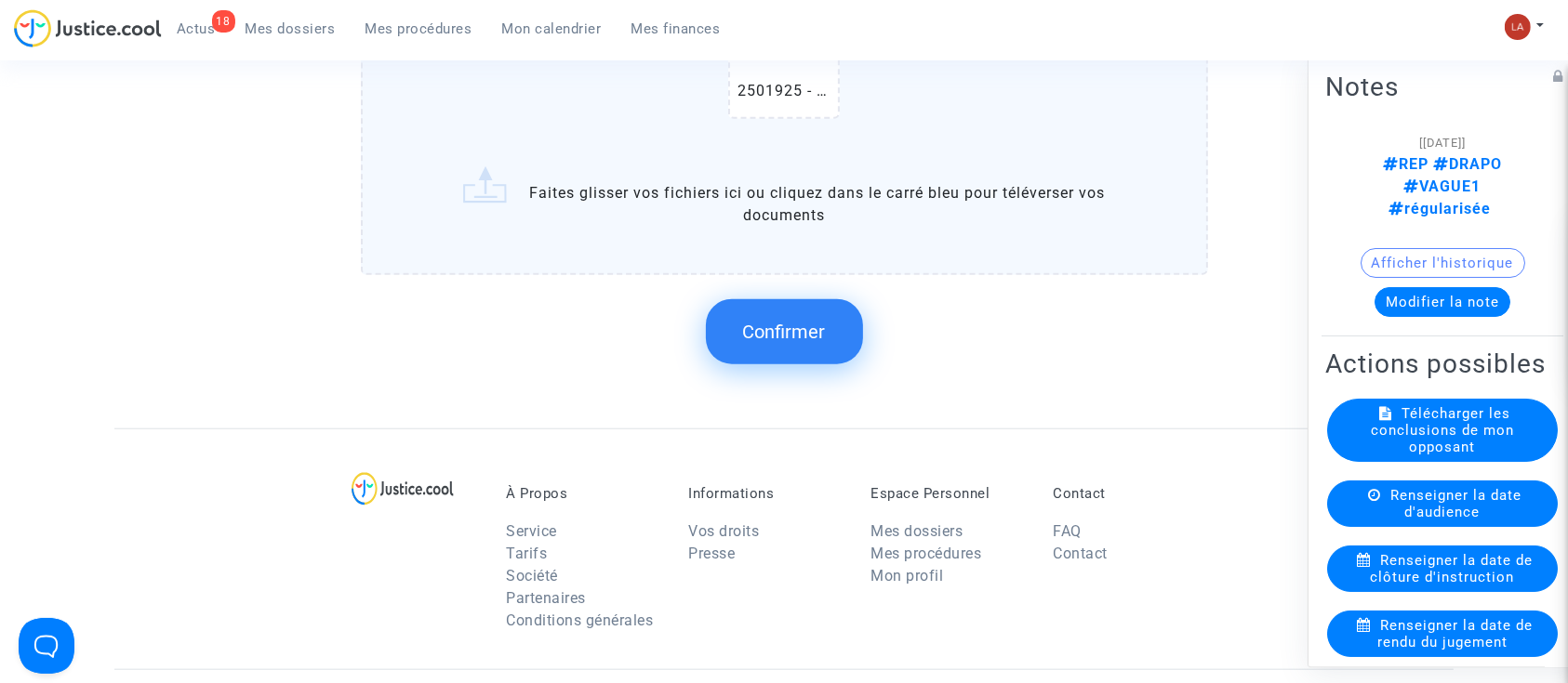
click at [736, 378] on div "Confirmer" at bounding box center [784, 332] width 847 height 99
click at [819, 321] on span "Confirmer" at bounding box center [784, 332] width 83 height 23
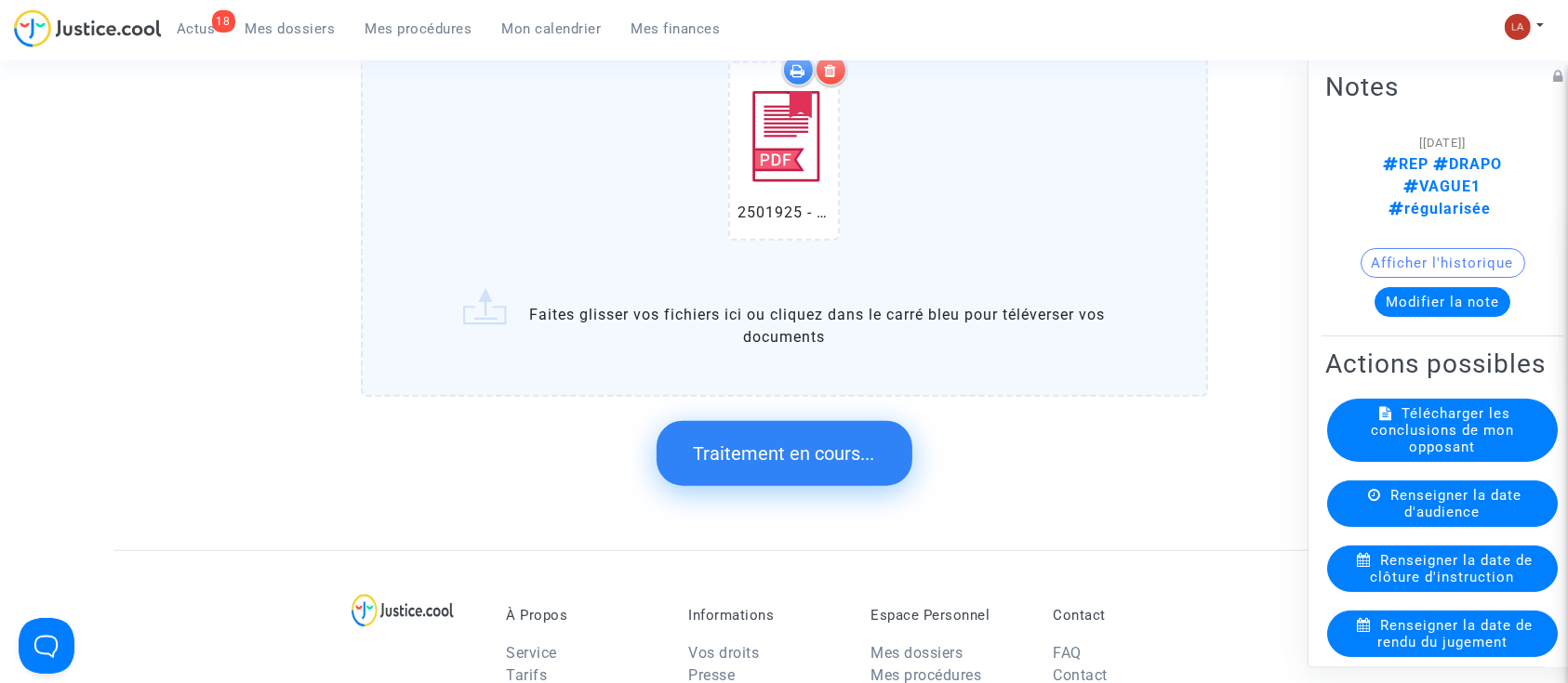
scroll to position [0, 0]
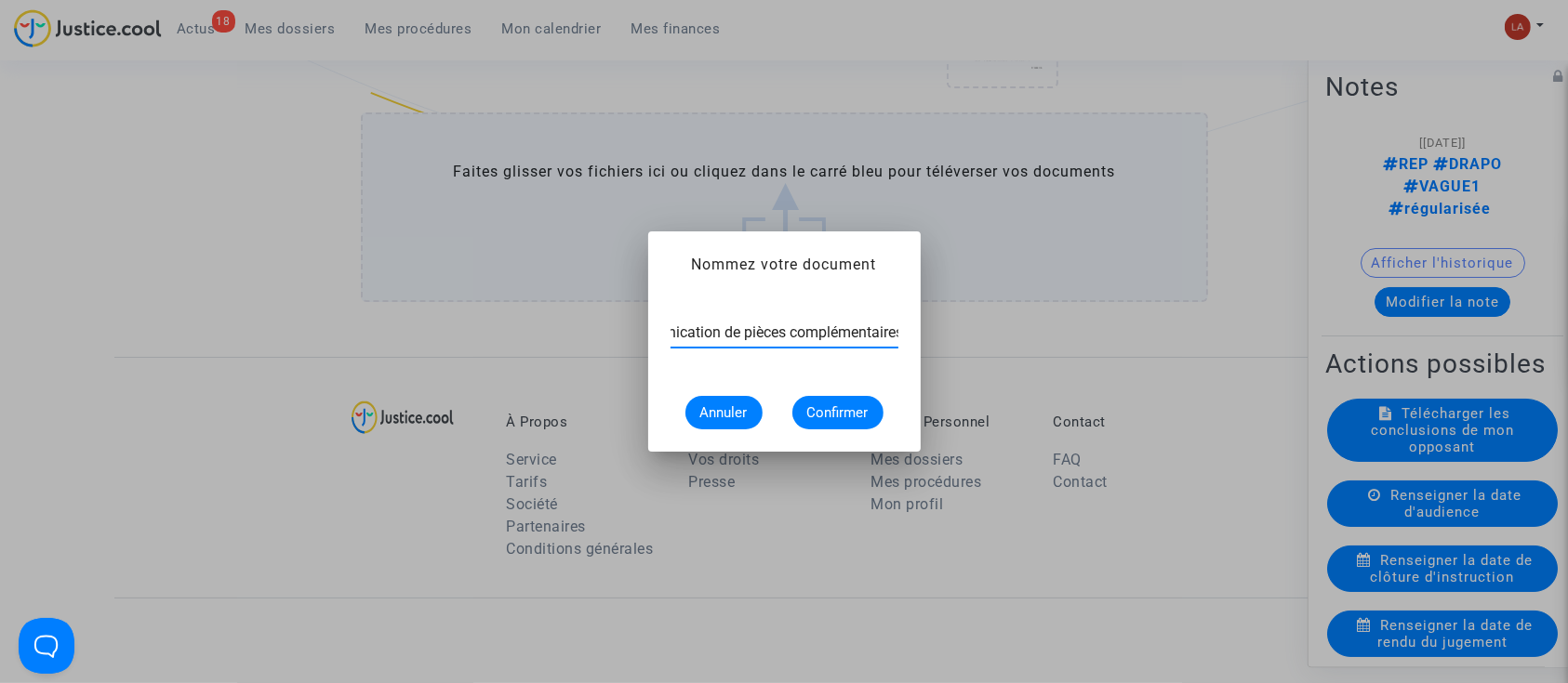
type input "Communication de pièces complémentaires"
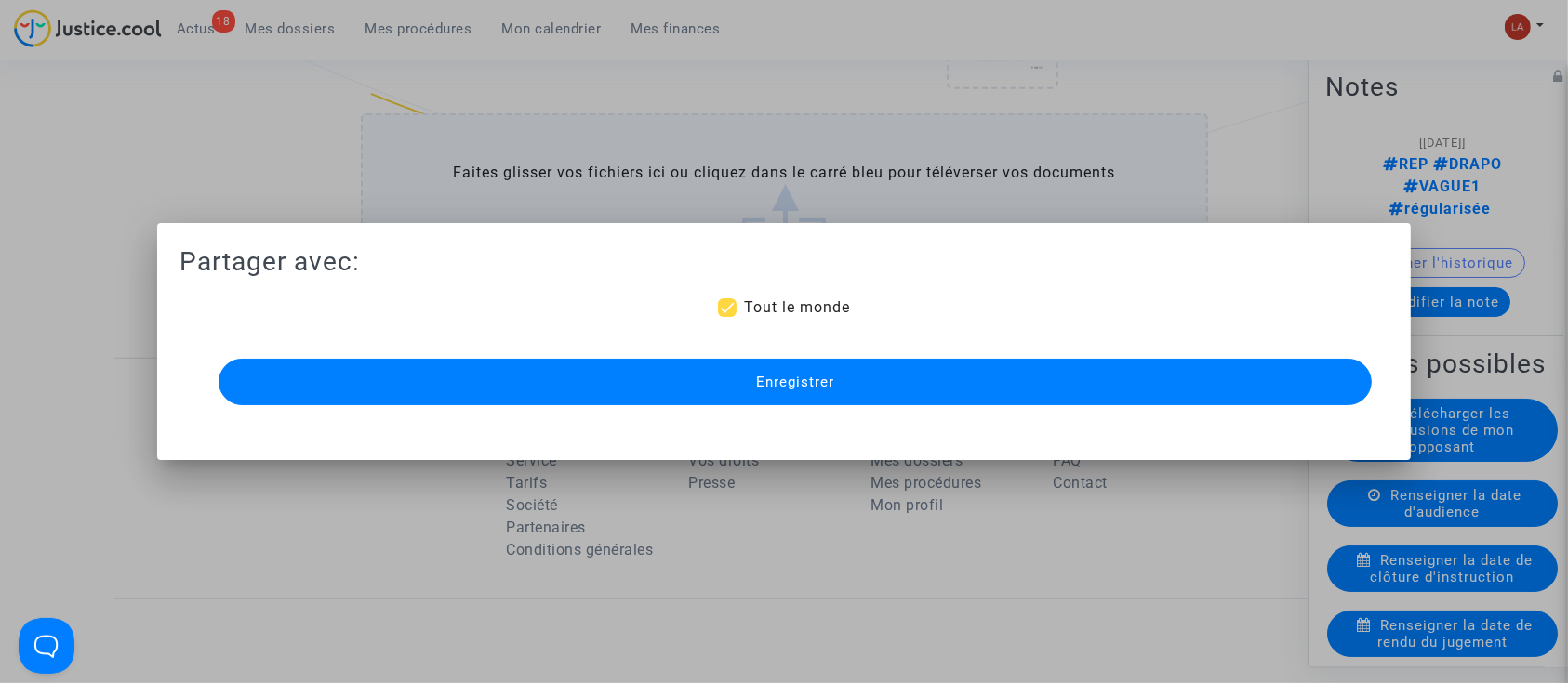
click at [853, 367] on button "Enregistrer" at bounding box center [795, 381] width 1153 height 46
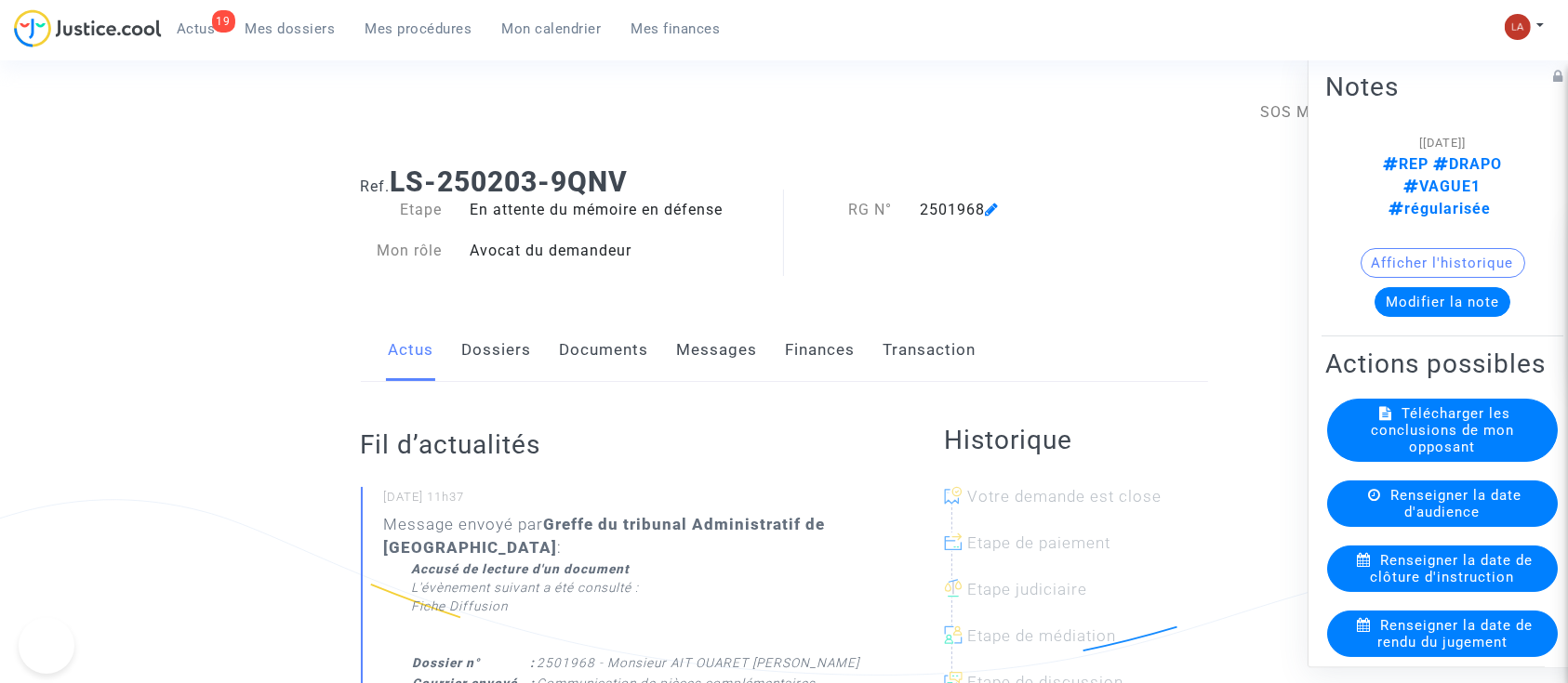
drag, startPoint x: 0, startPoint y: 0, endPoint x: 625, endPoint y: 343, distance: 712.9
click at [587, 343] on link "Documents" at bounding box center [604, 350] width 89 height 62
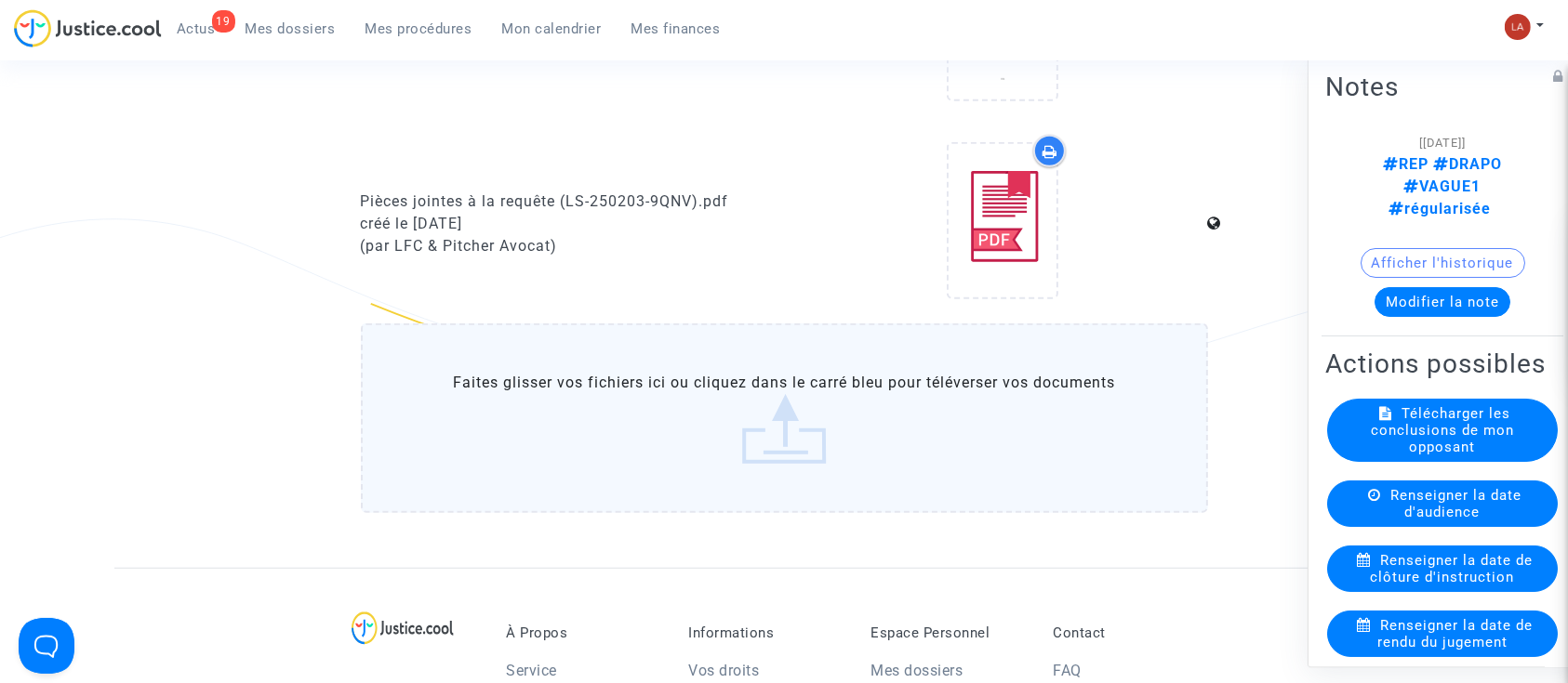
scroll to position [1240, 0]
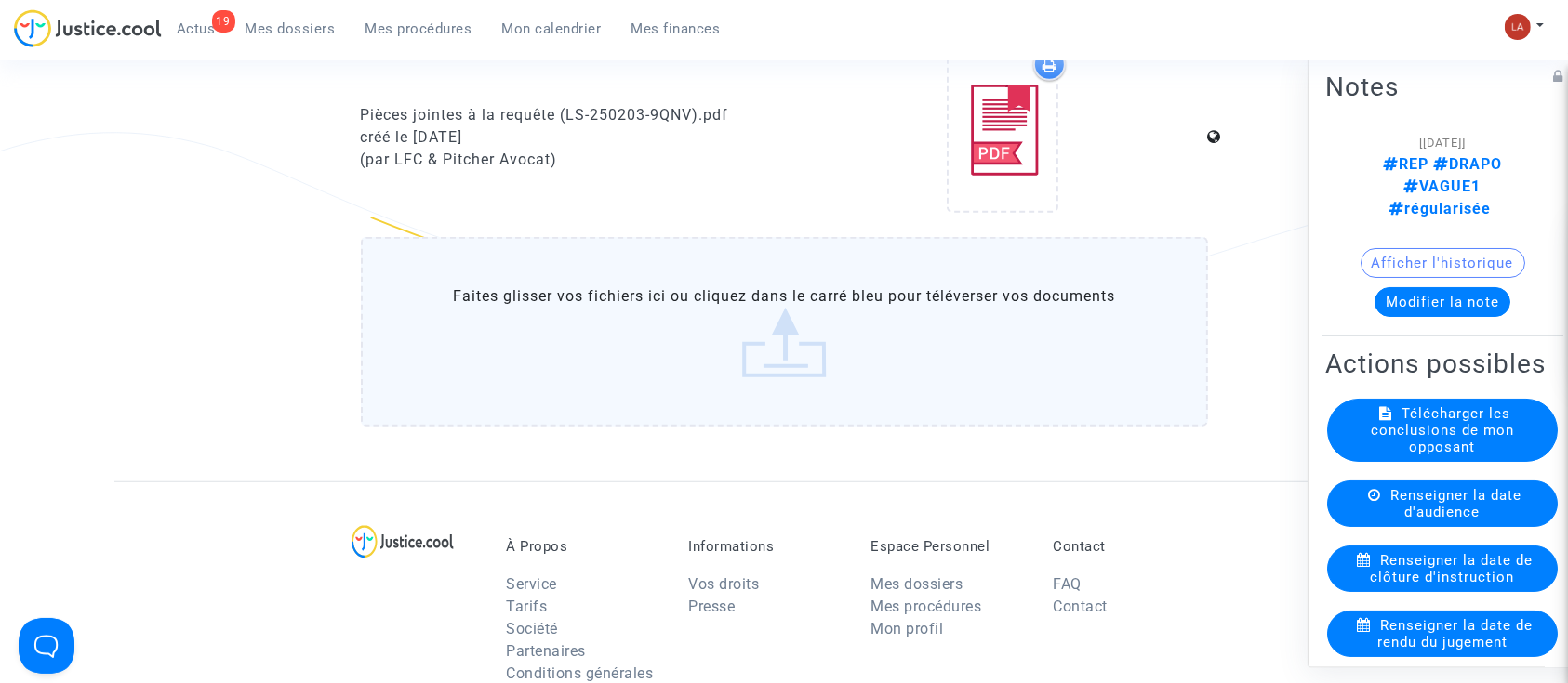
click at [833, 409] on label "Faites glisser vos fichiers ici ou cliquez dans le carré bleu pour téléverser v…" at bounding box center [784, 332] width 847 height 190
click at [0, 0] on input "Faites glisser vos fichiers ici ou cliquez dans le carré bleu pour téléverser v…" at bounding box center [0, 0] width 0 height 0
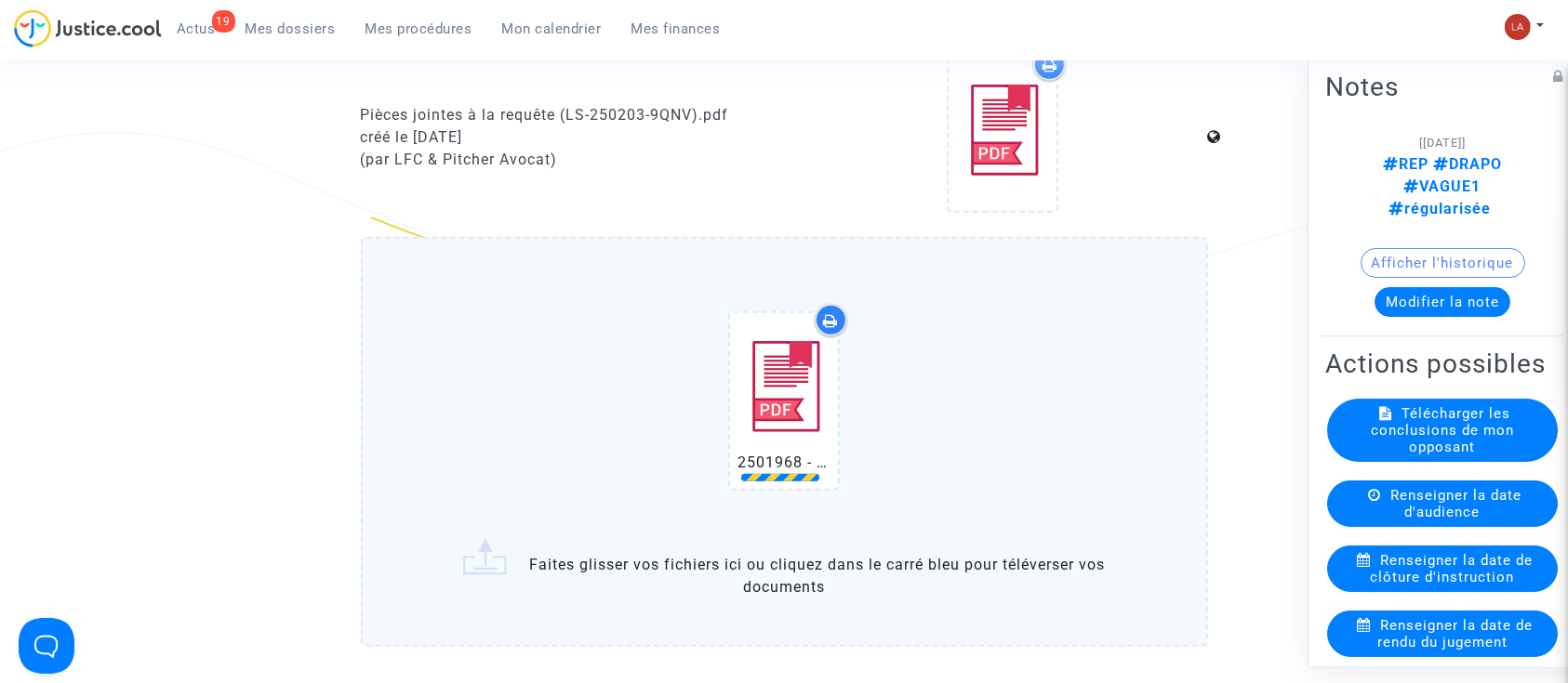
scroll to position [1612, 0]
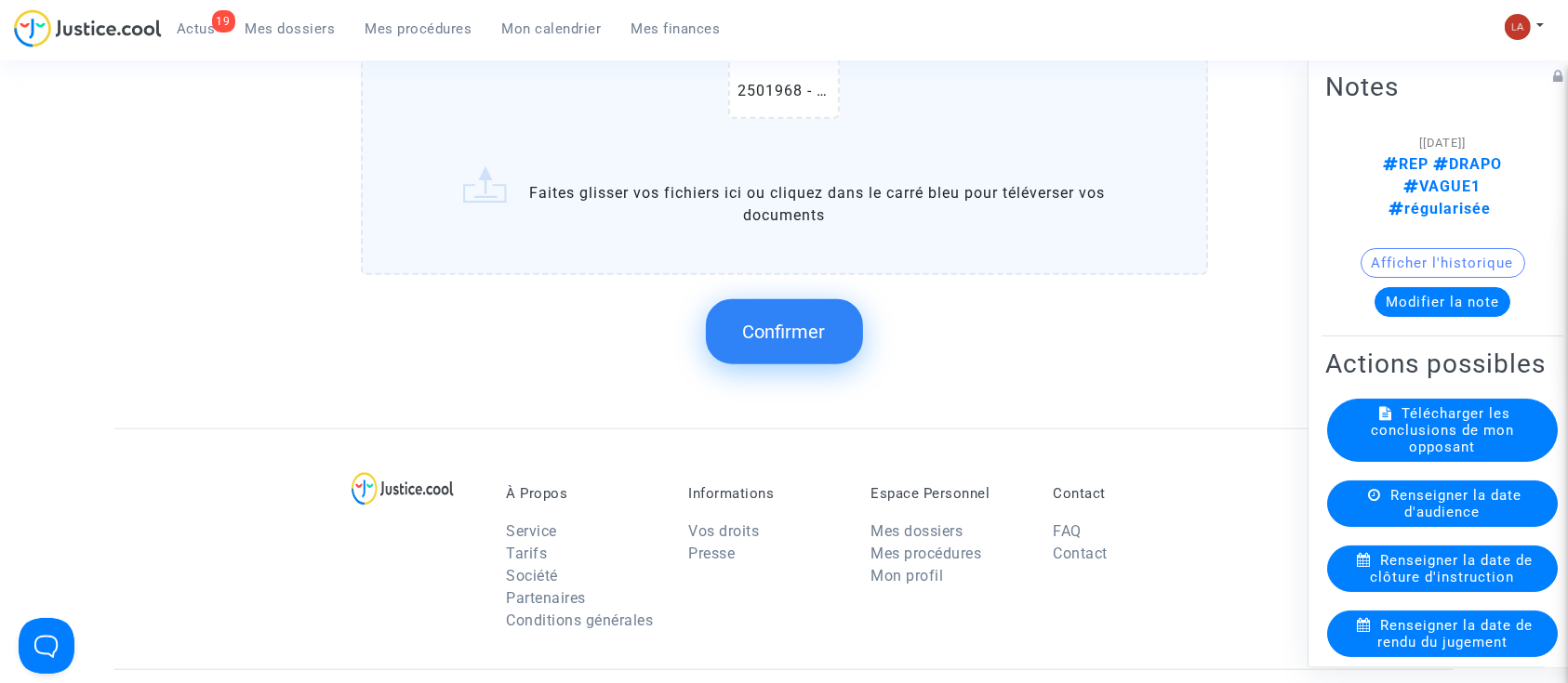
click at [793, 321] on span "Confirmer" at bounding box center [784, 332] width 83 height 23
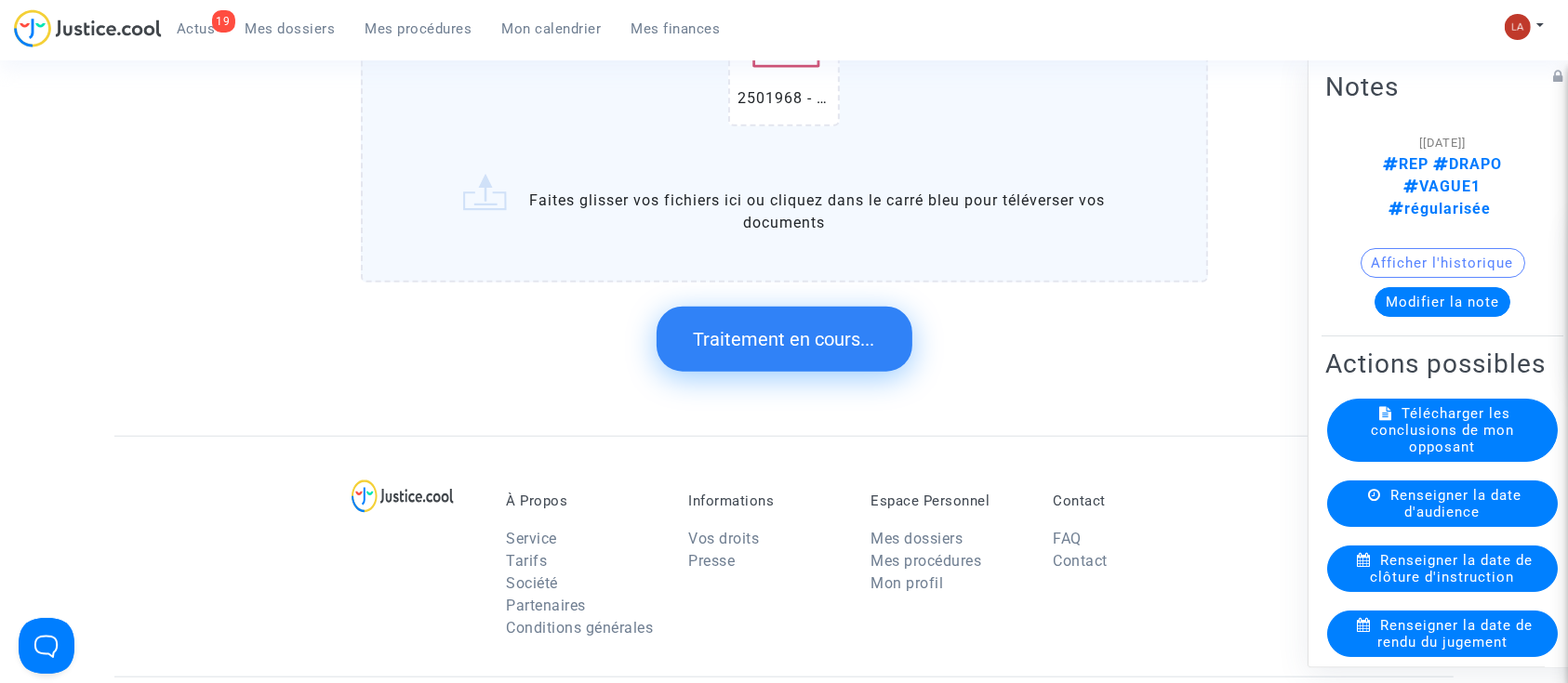
scroll to position [0, 0]
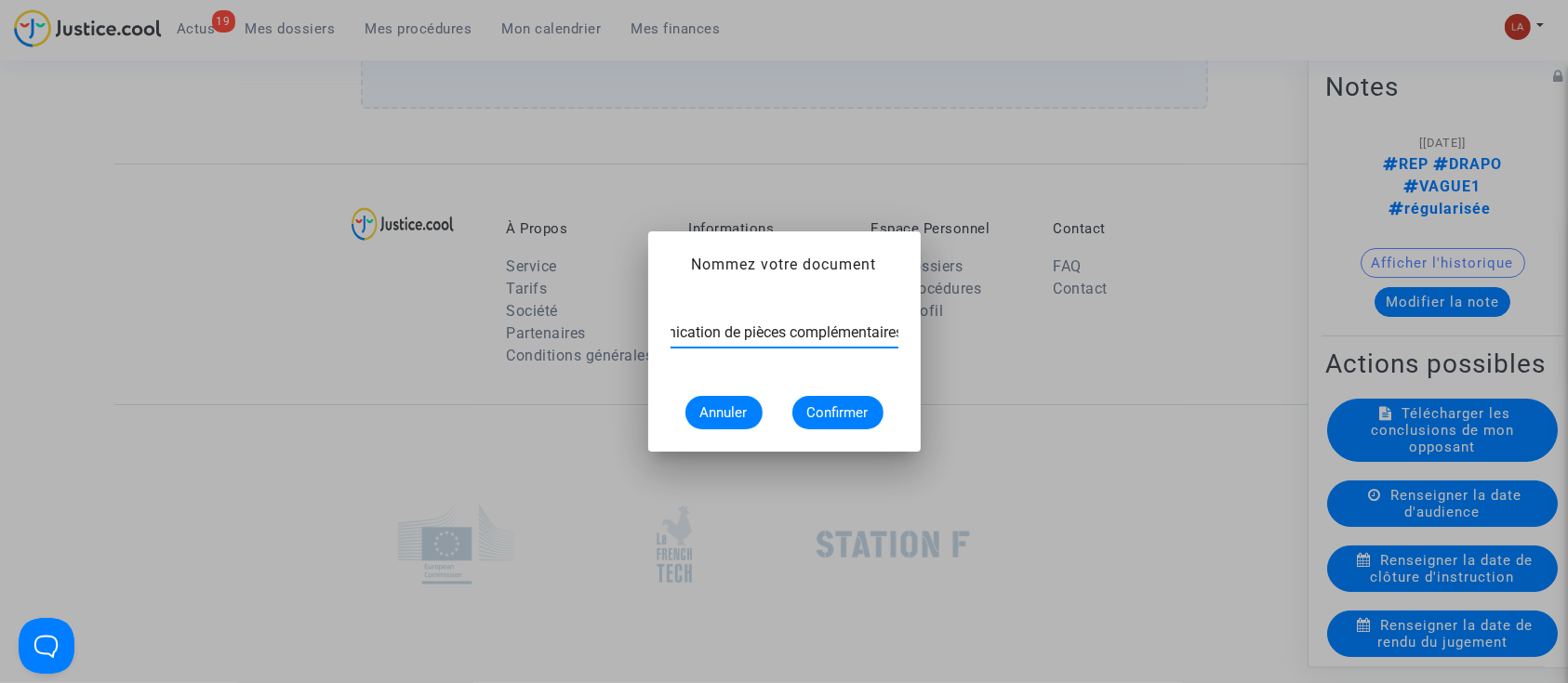
type input "Communication de pièces complémentaires"
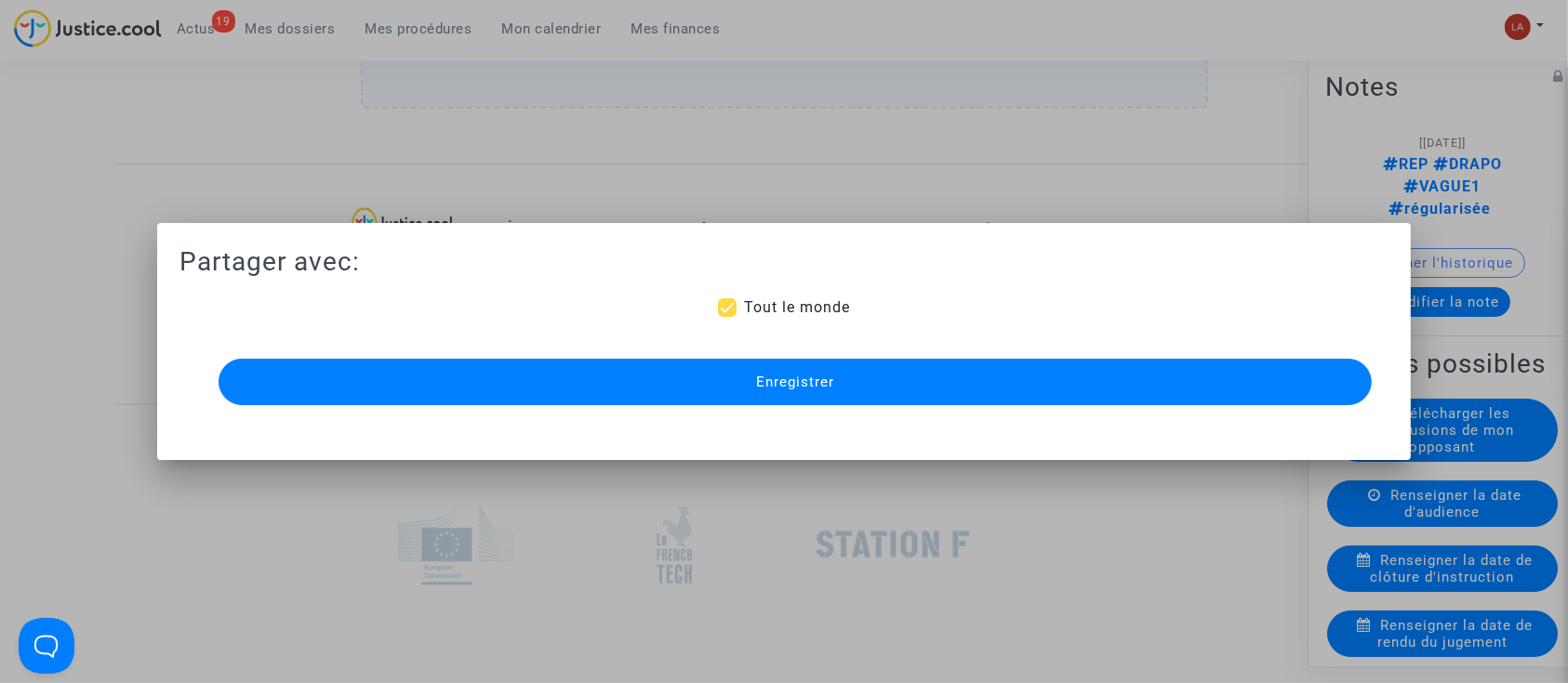
click at [526, 391] on button "Enregistrer" at bounding box center [795, 381] width 1153 height 46
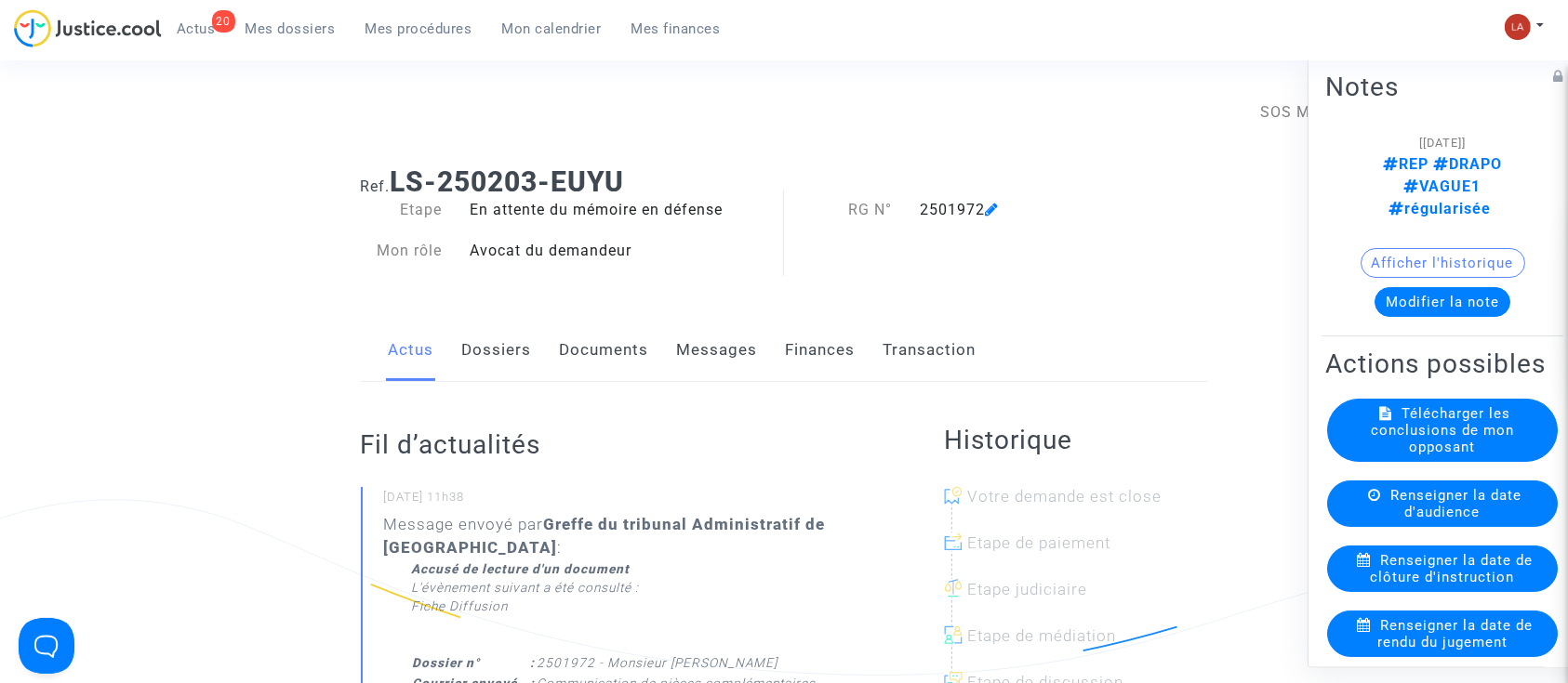
click at [590, 332] on link "Documents" at bounding box center [604, 350] width 89 height 62
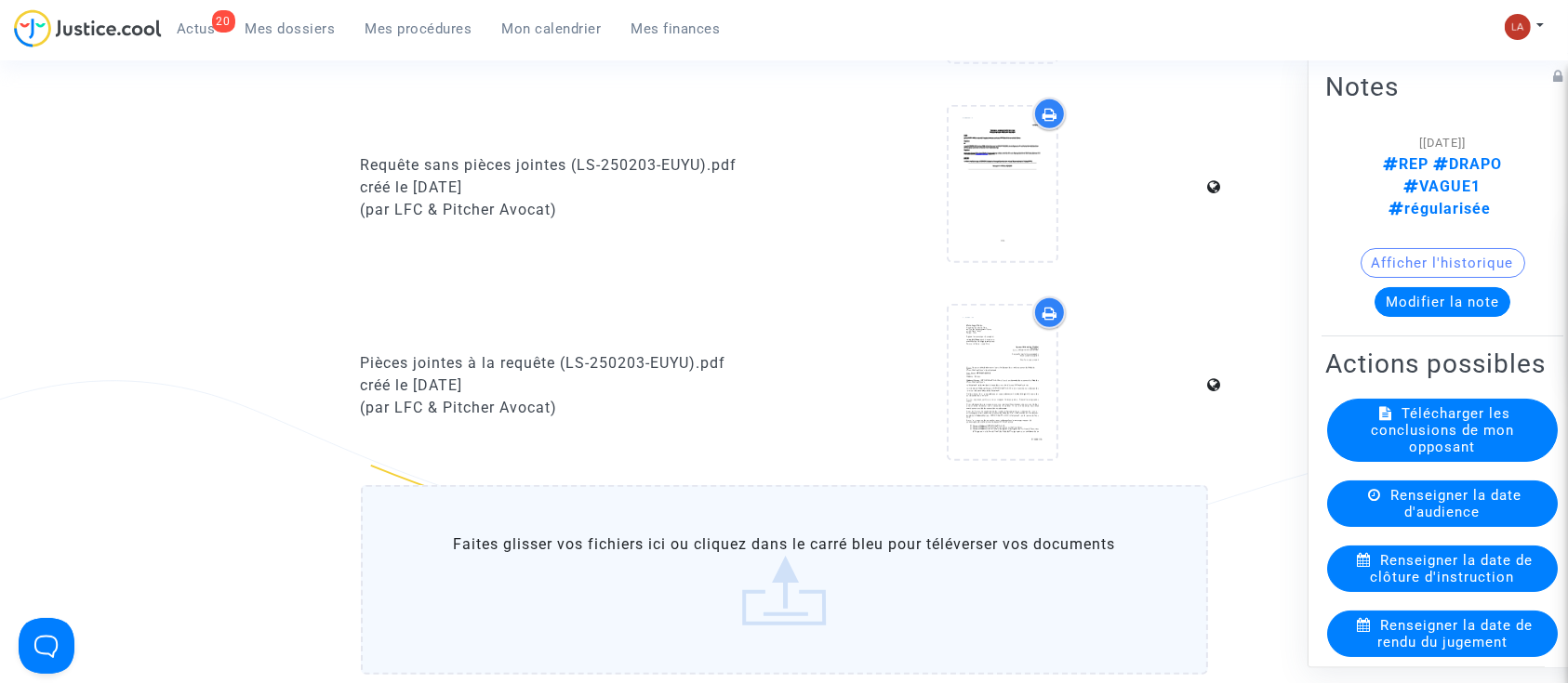
scroll to position [1363, 0]
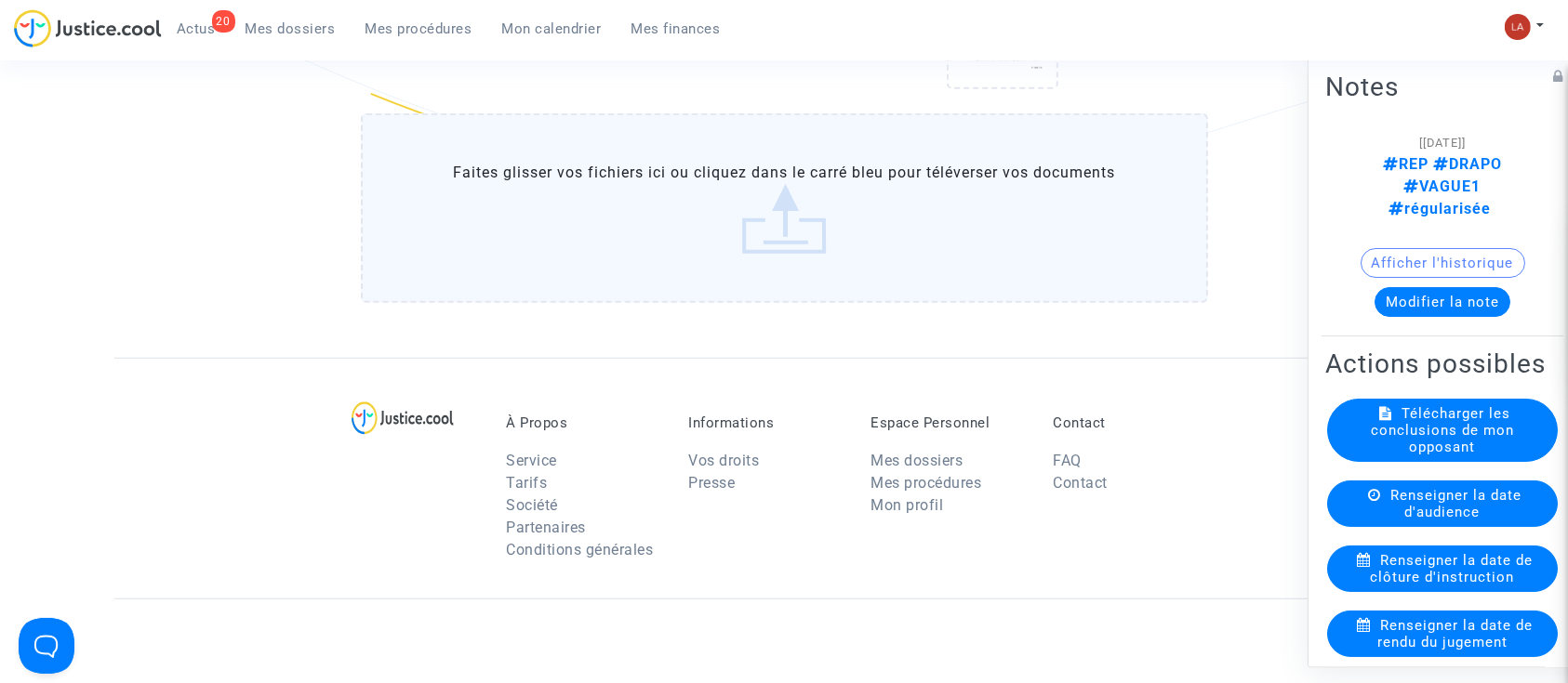
click at [810, 167] on label "Faites glisser vos fichiers ici ou cliquez dans le carré bleu pour téléverser v…" at bounding box center [784, 209] width 847 height 190
click at [0, 0] on input "Faites glisser vos fichiers ici ou cliquez dans le carré bleu pour téléverser v…" at bounding box center [0, 0] width 0 height 0
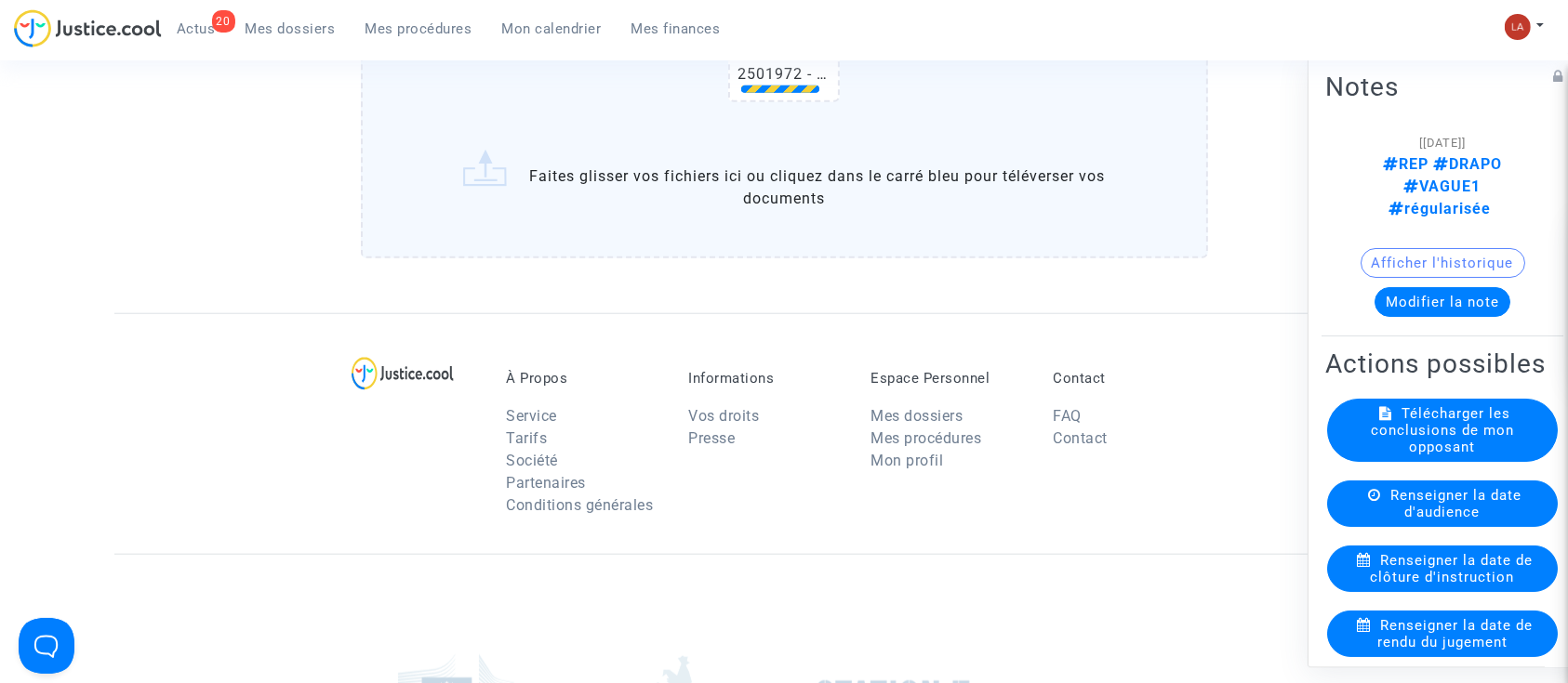
scroll to position [1735, 0]
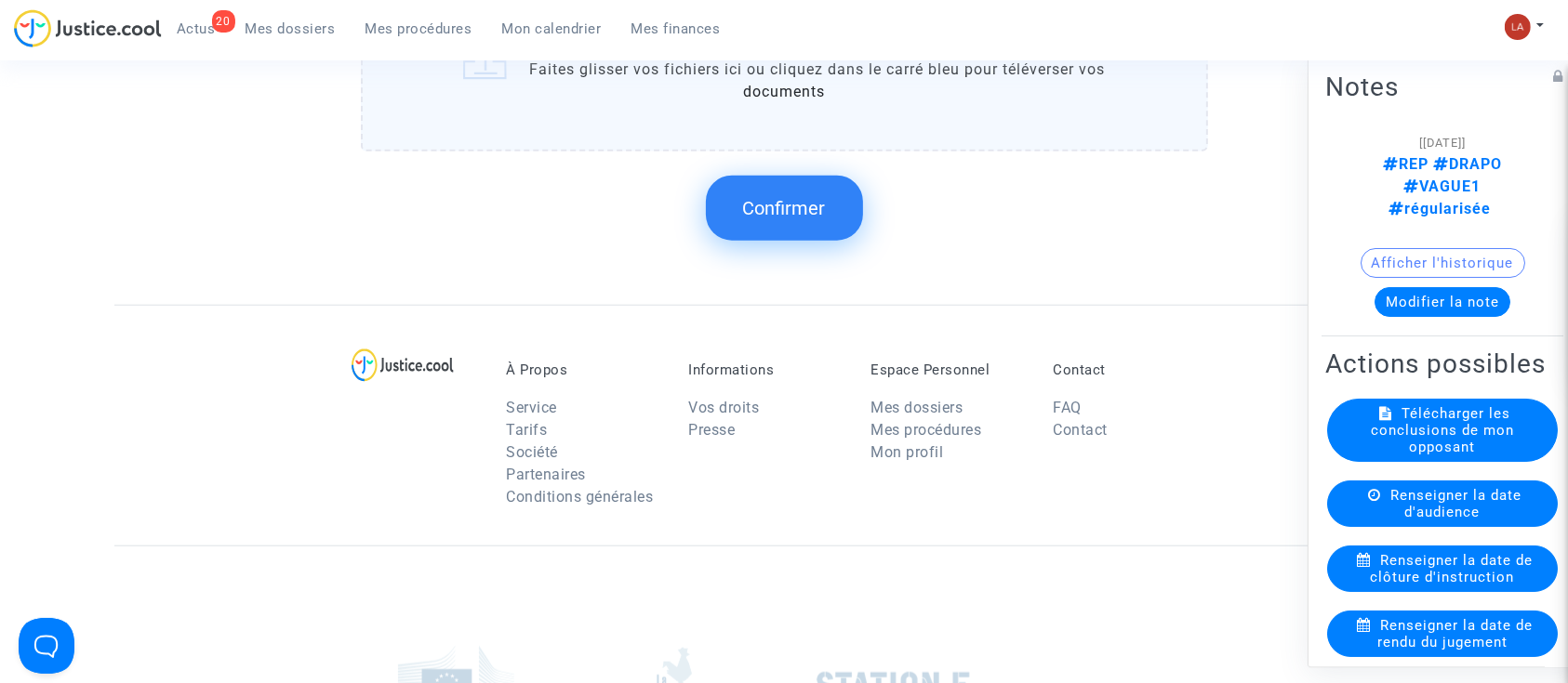
click at [803, 183] on button "Confirmer" at bounding box center [784, 208] width 157 height 65
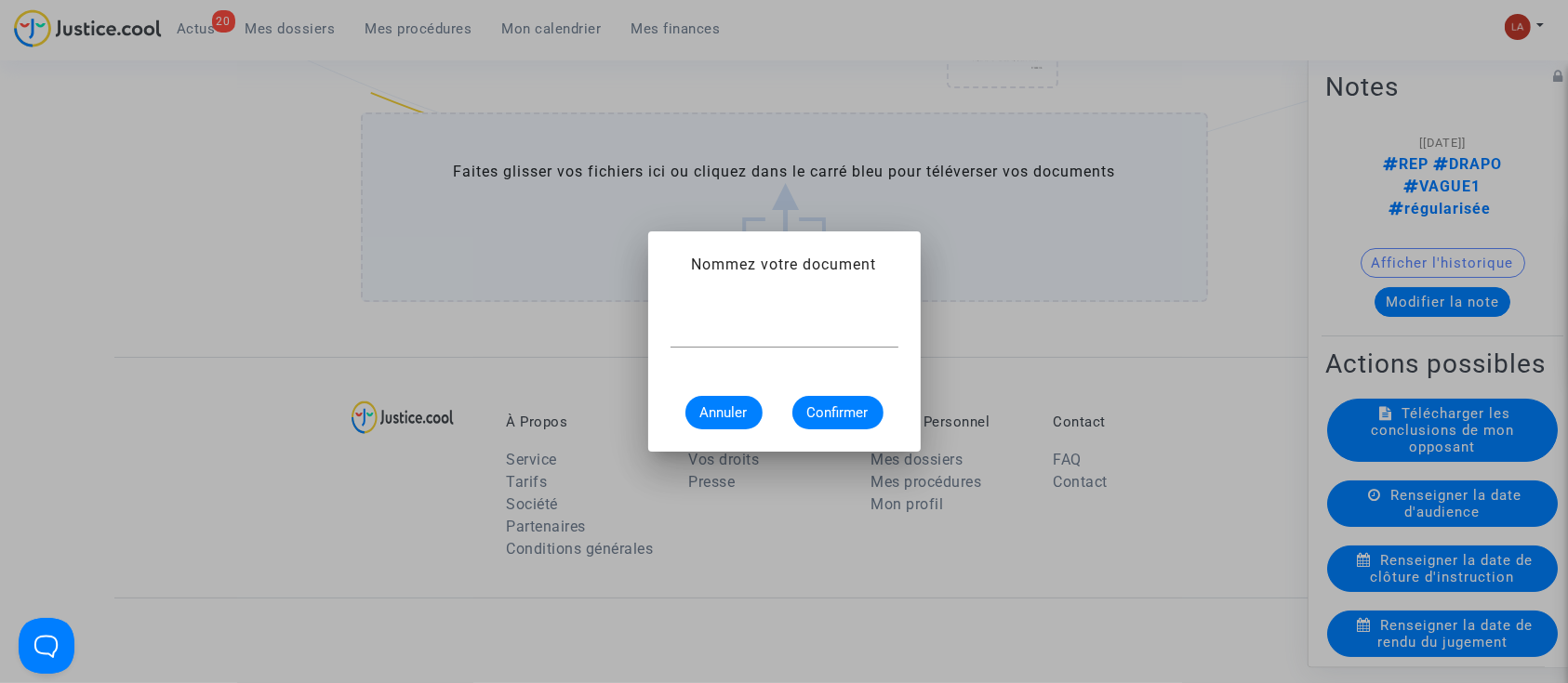
scroll to position [0, 0]
type input "Communication de pièces complémentaires"
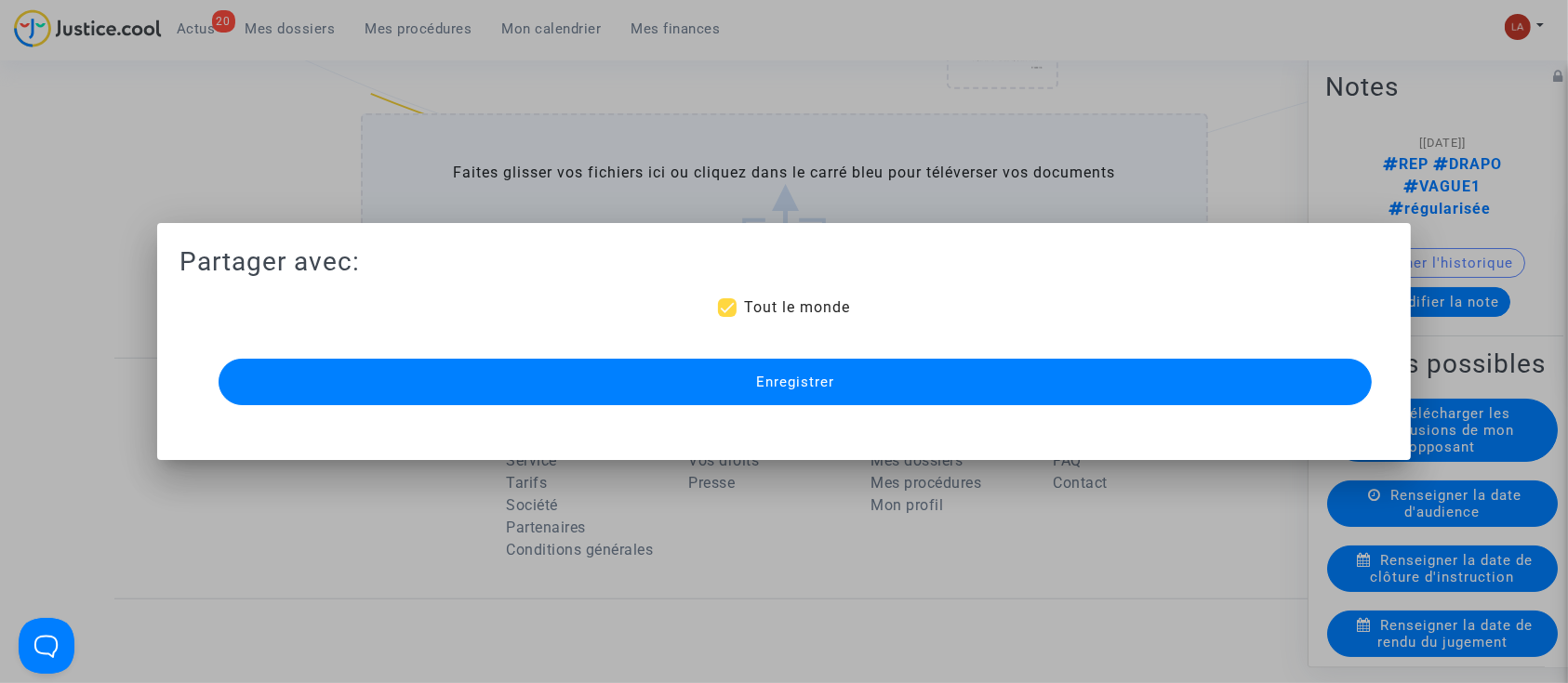
click at [819, 415] on mat-dialog-container "Partager avec: Tout le monde Enregistrer" at bounding box center [784, 342] width 1254 height 237
click at [824, 384] on span "Enregistrer" at bounding box center [795, 382] width 78 height 17
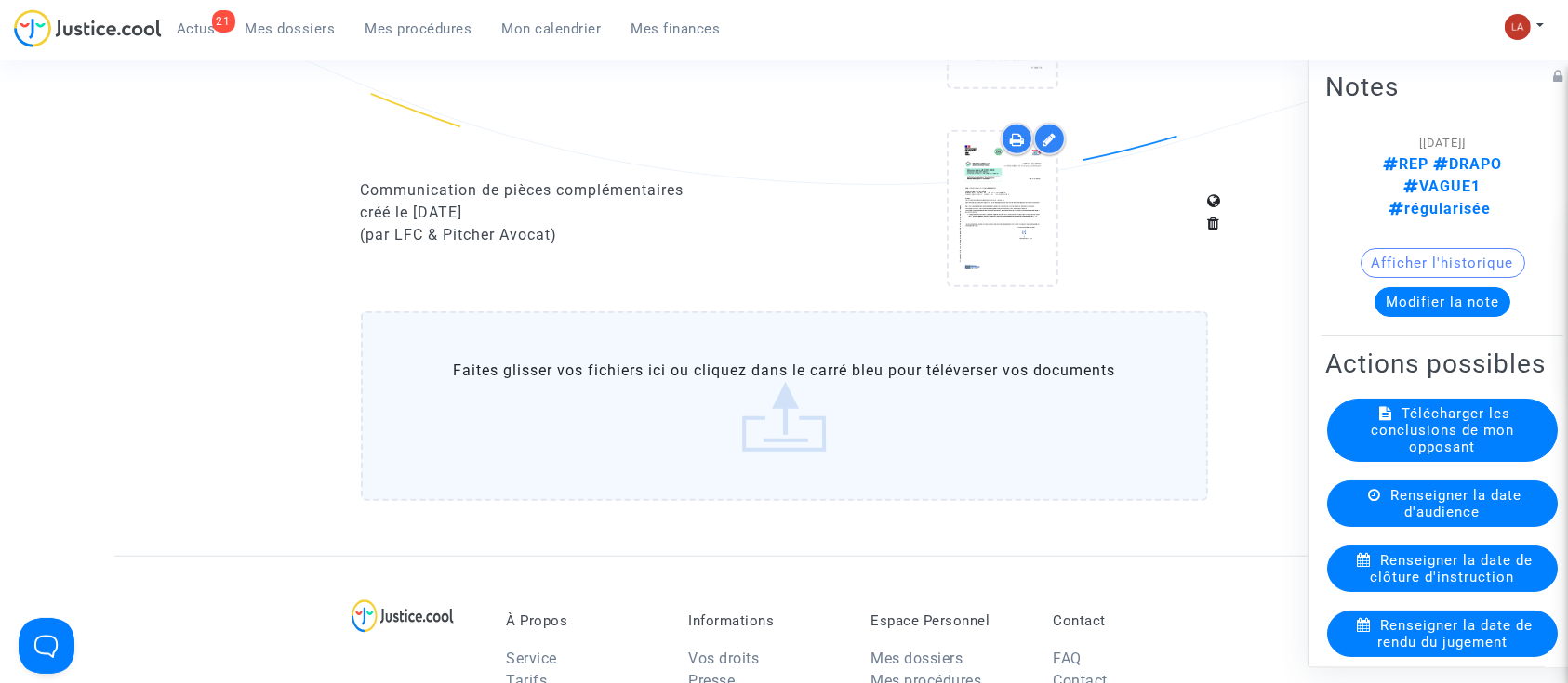
click at [809, 411] on label "Faites glisser vos fichiers ici ou cliquez dans le carré bleu pour téléverser v…" at bounding box center [784, 406] width 847 height 190
click at [0, 0] on input "Faites glisser vos fichiers ici ou cliquez dans le carré bleu pour téléverser v…" at bounding box center [0, 0] width 0 height 0
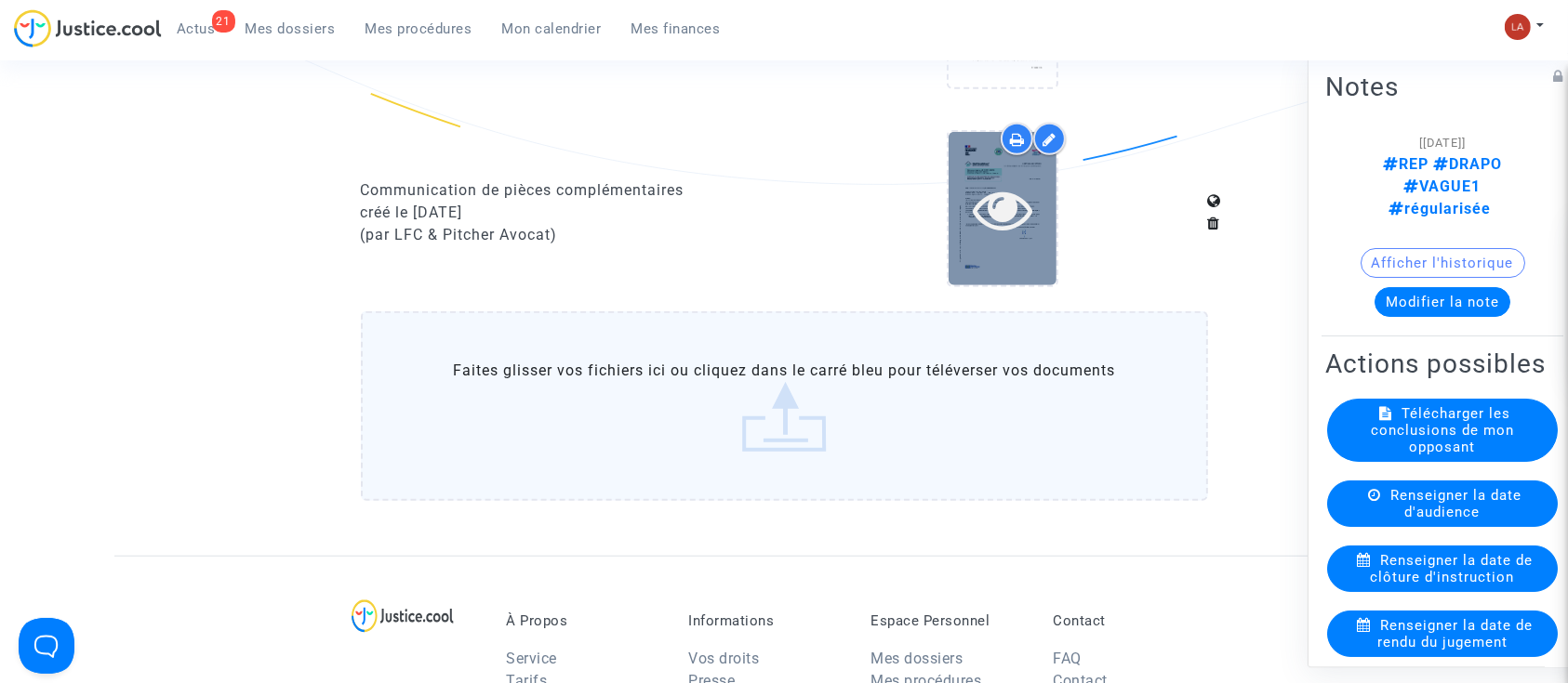
click at [990, 219] on icon at bounding box center [1003, 209] width 61 height 60
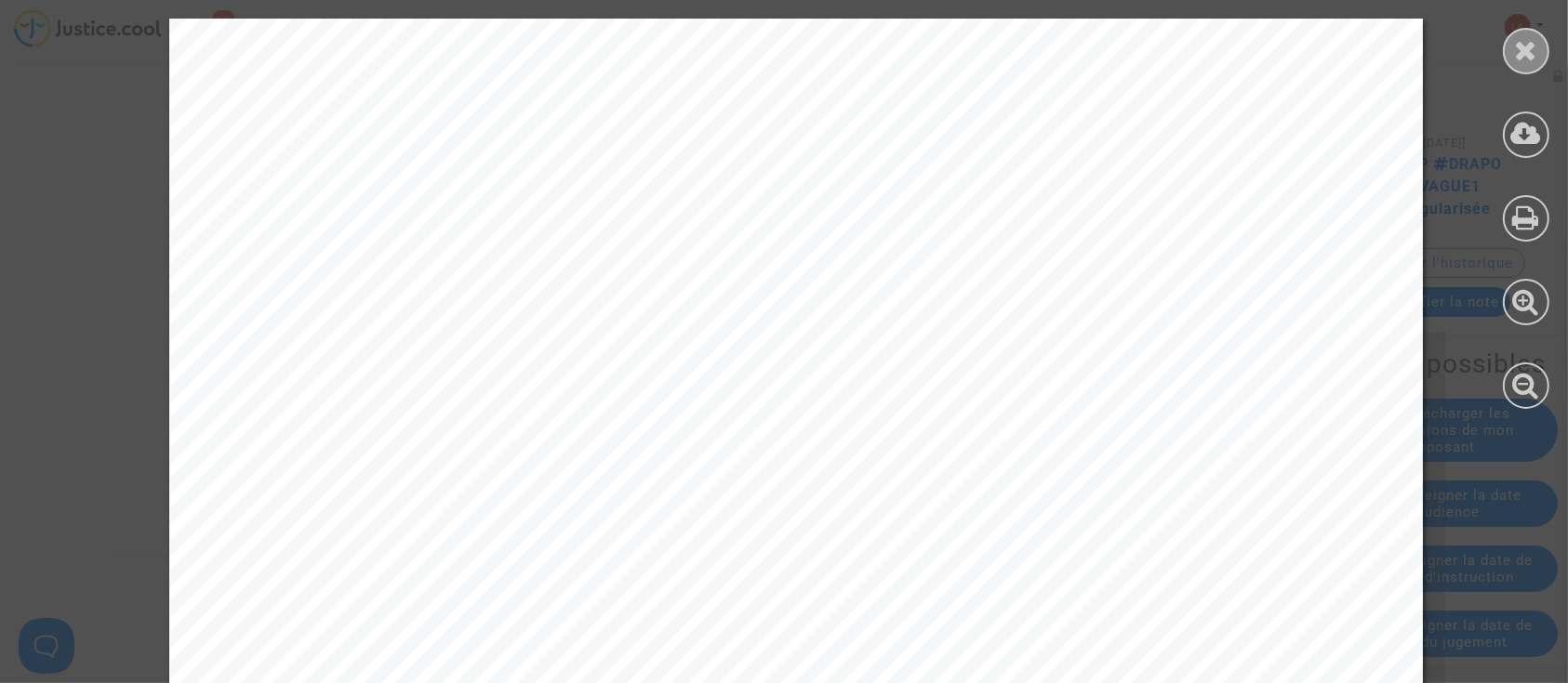
click at [1531, 37] on div at bounding box center [1525, 50] width 46 height 46
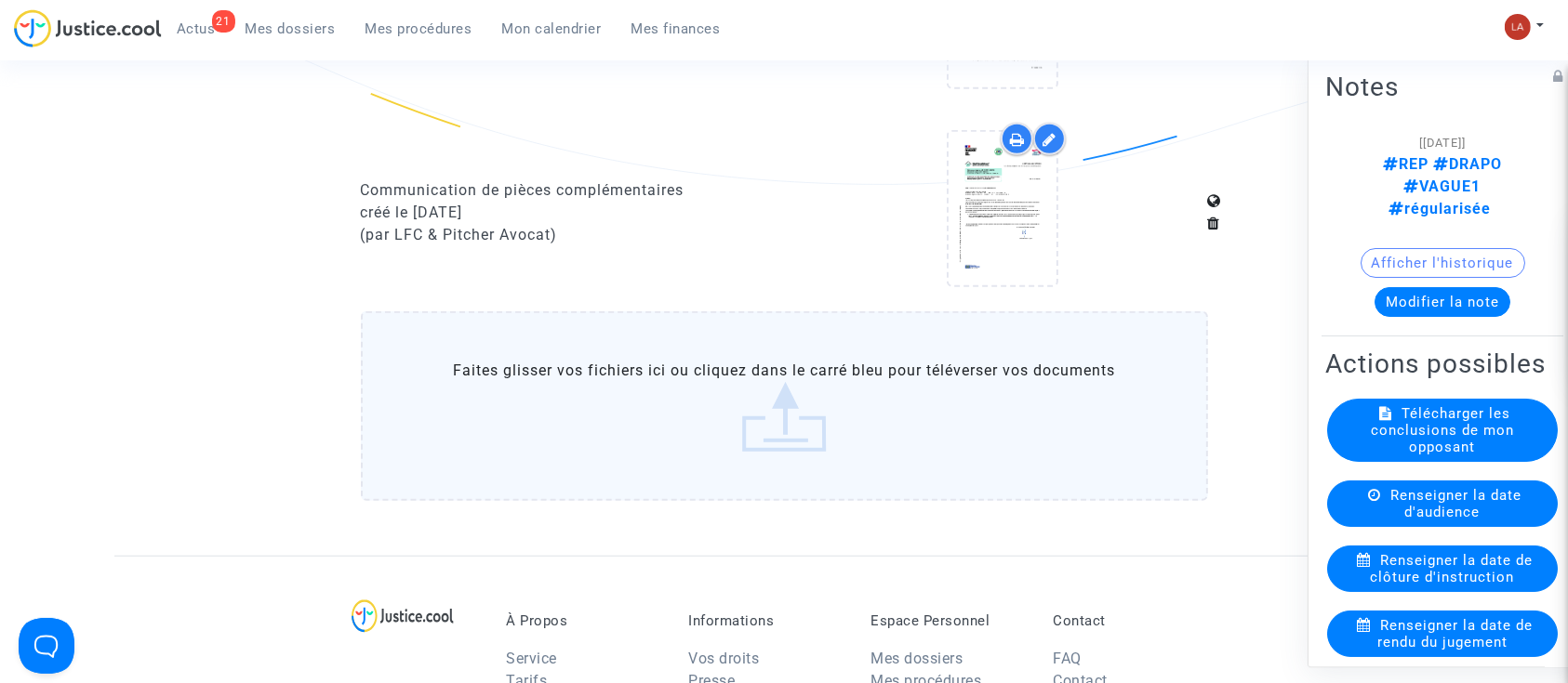
click at [1049, 138] on icon at bounding box center [1049, 139] width 14 height 15
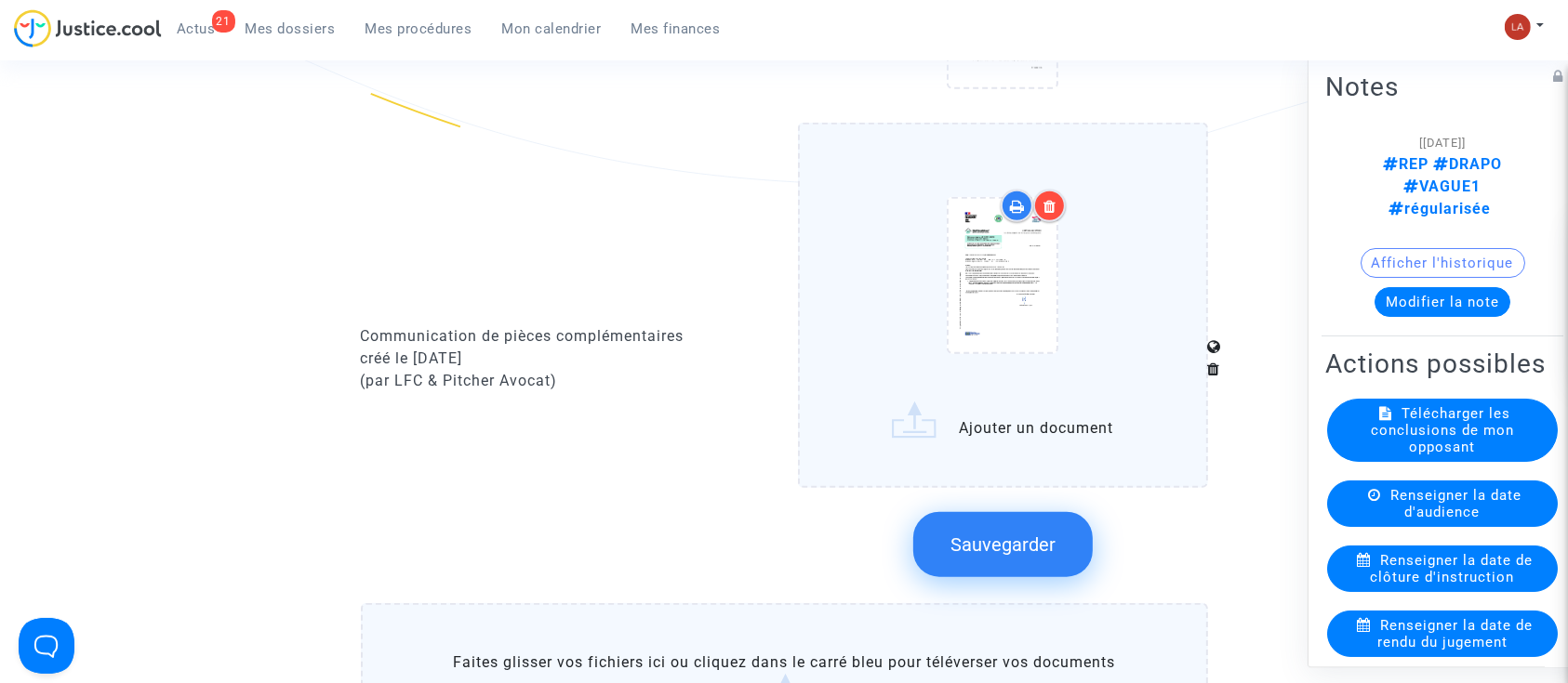
click at [1152, 282] on div at bounding box center [1003, 279] width 332 height 216
click at [0, 0] on input "Ajouter un document" at bounding box center [0, 0] width 0 height 0
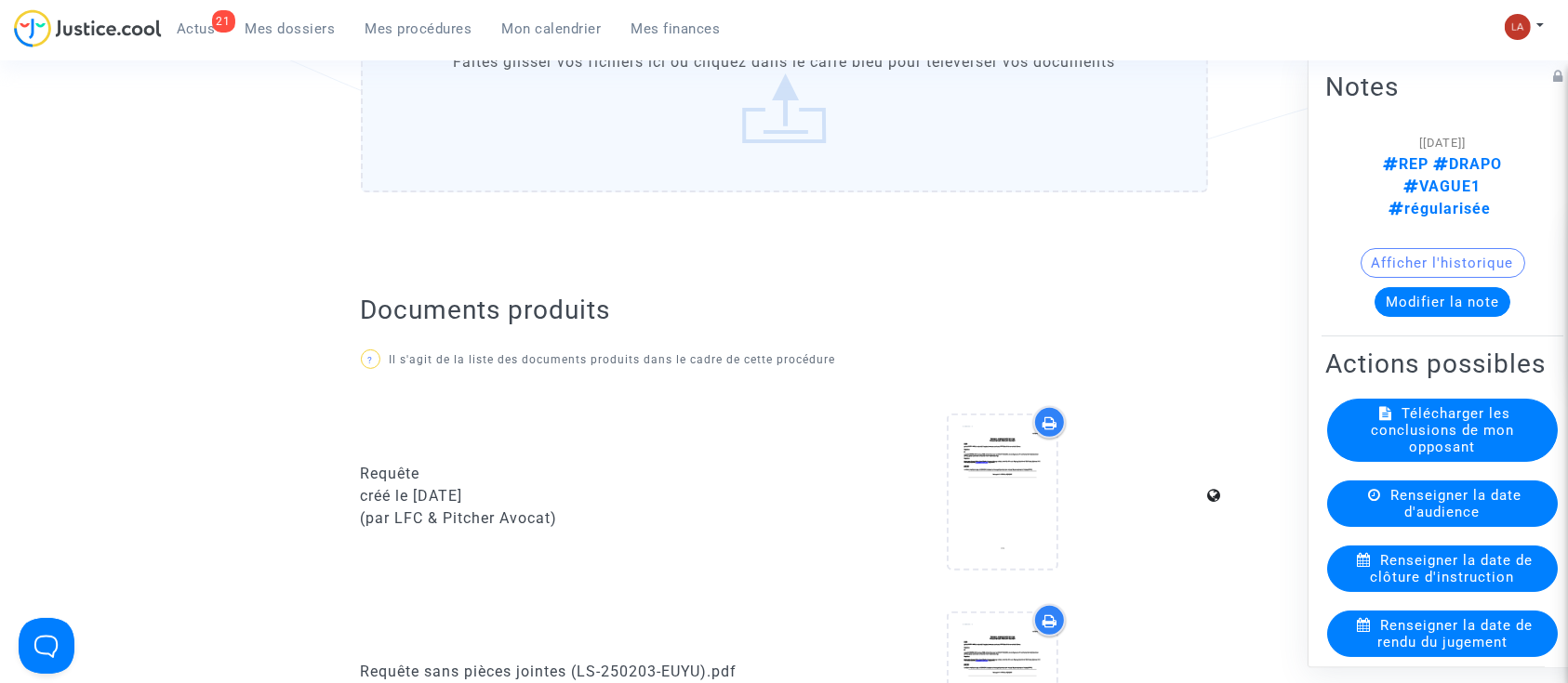
scroll to position [744, 0]
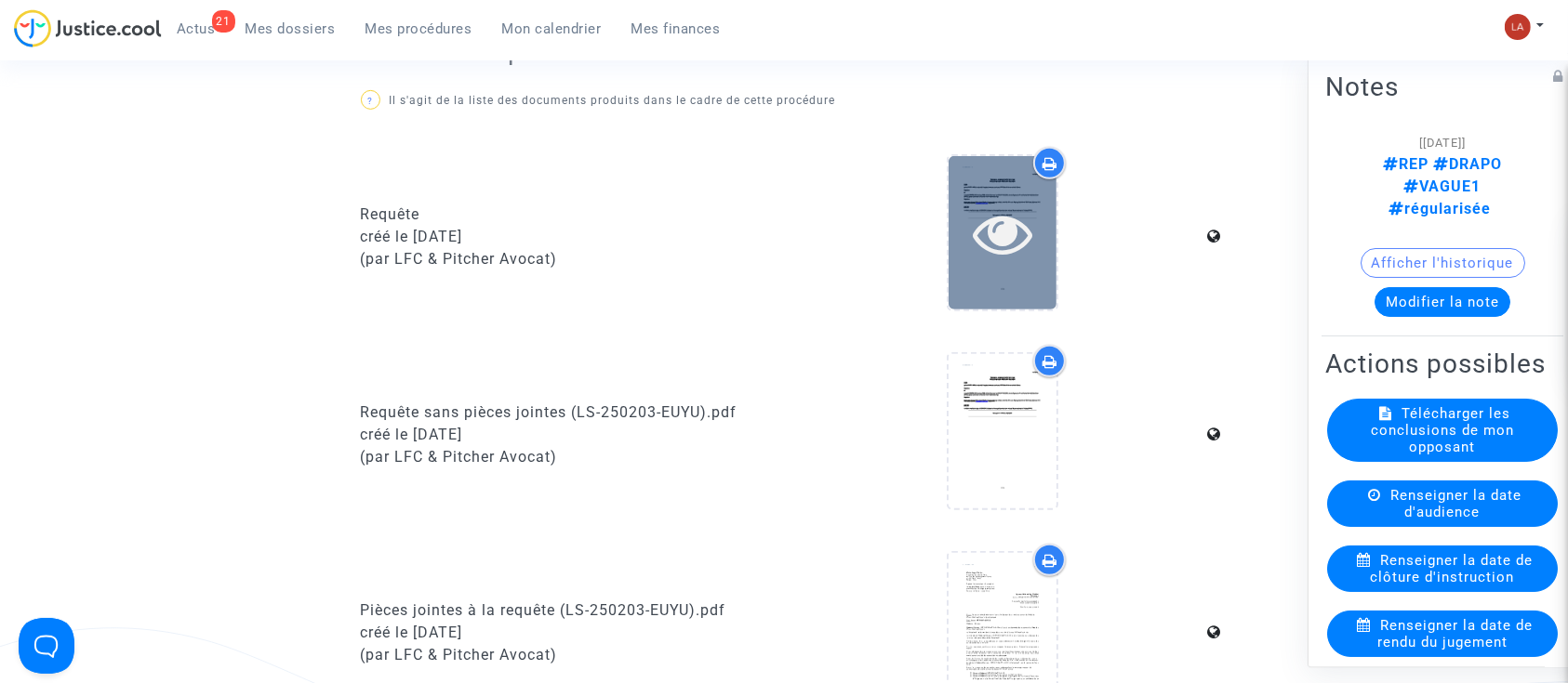
click at [996, 308] on div at bounding box center [1003, 233] width 108 height 154
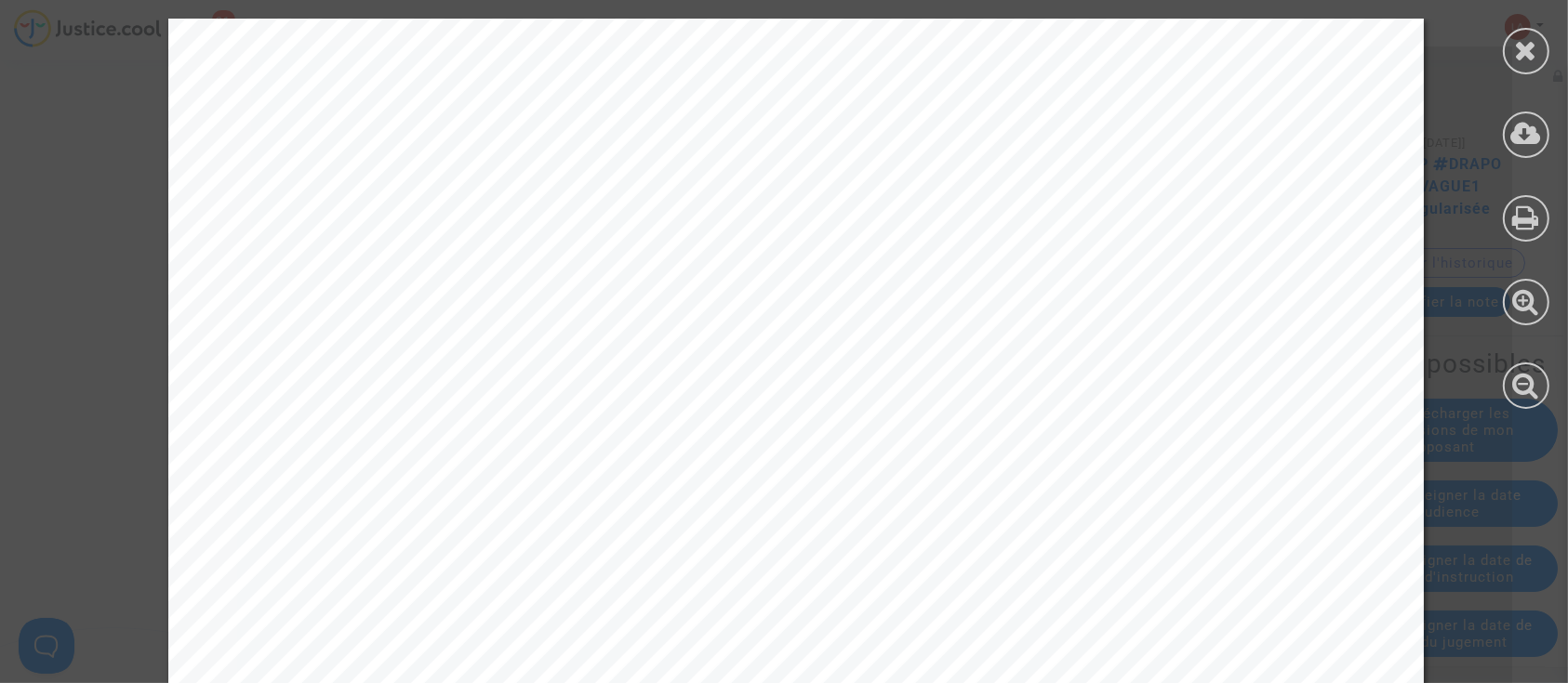
click at [1499, 31] on div at bounding box center [1525, 213] width 83 height 428
click at [1540, 60] on div at bounding box center [1525, 50] width 46 height 46
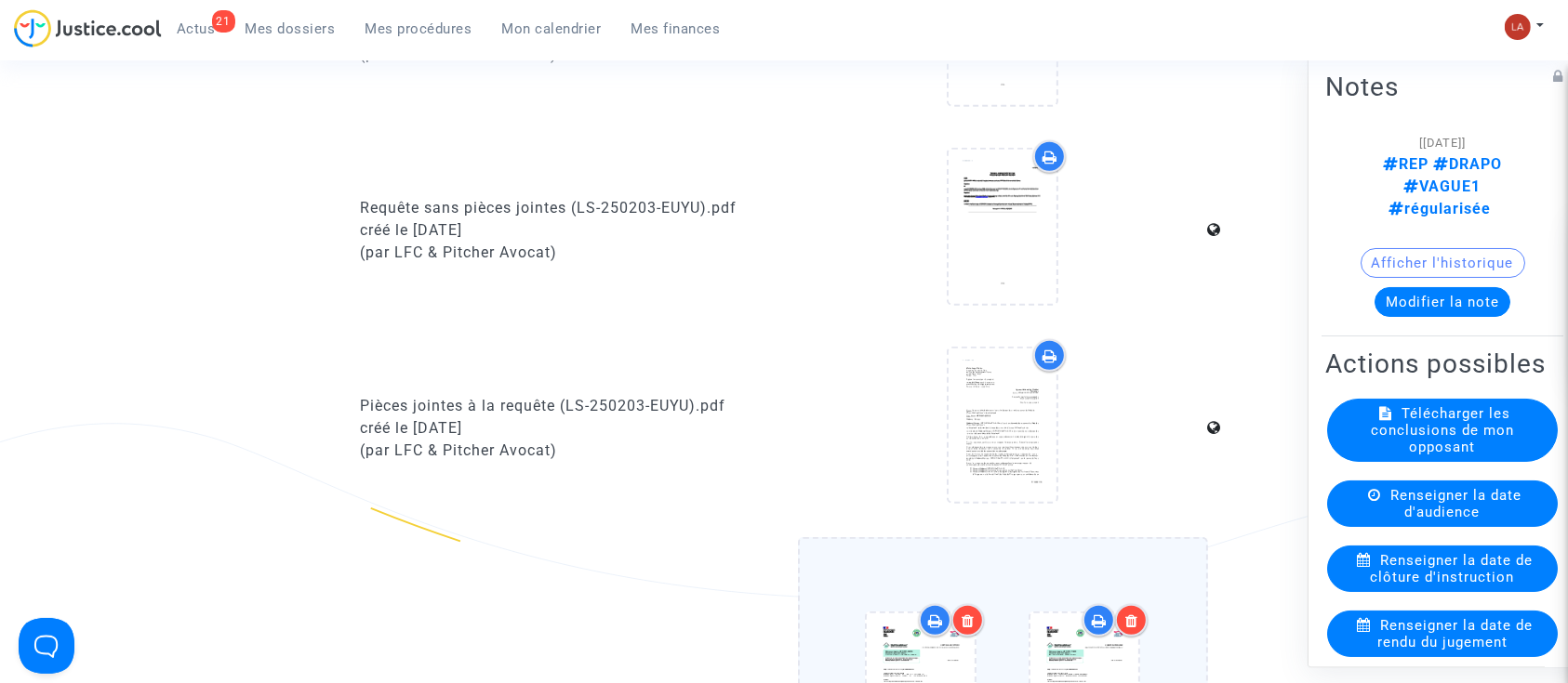
scroll to position [1116, 0]
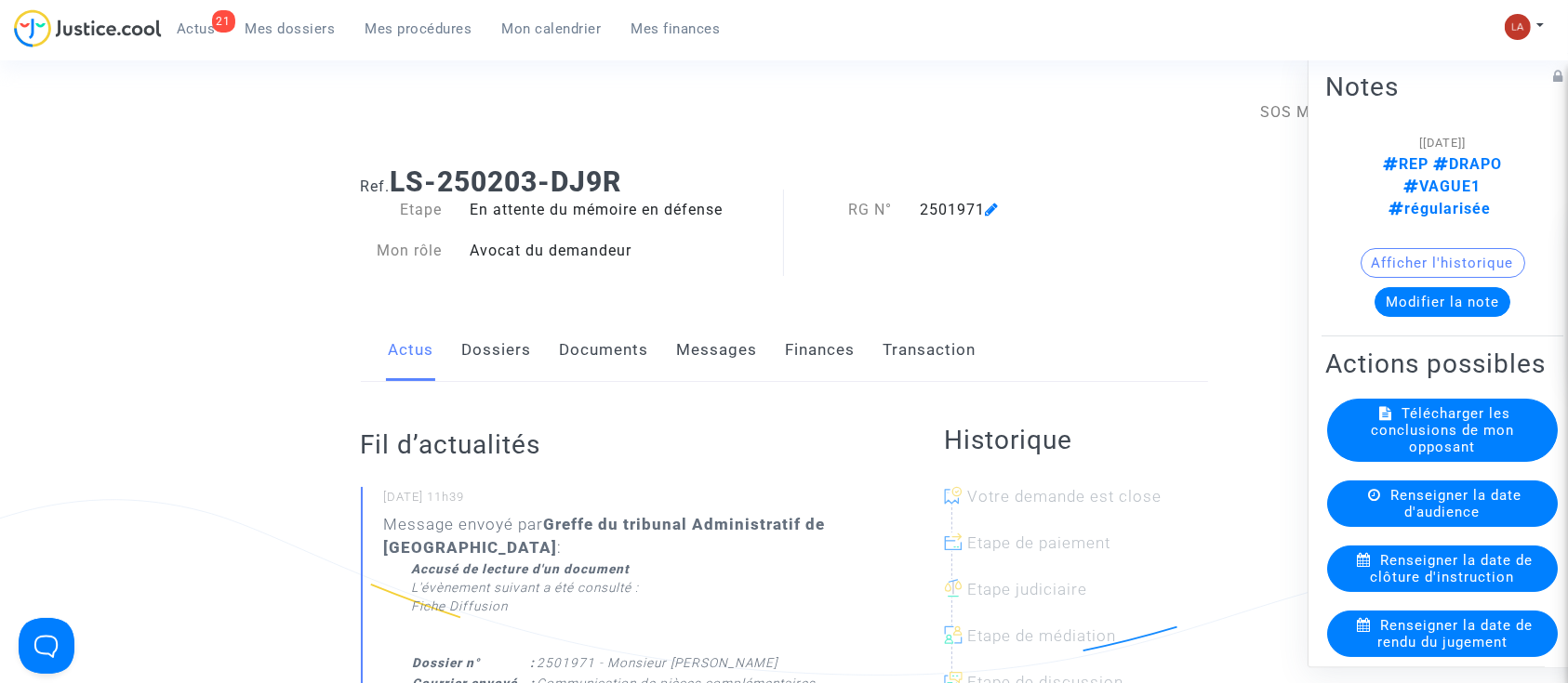
click at [636, 326] on link "Documents" at bounding box center [604, 350] width 89 height 62
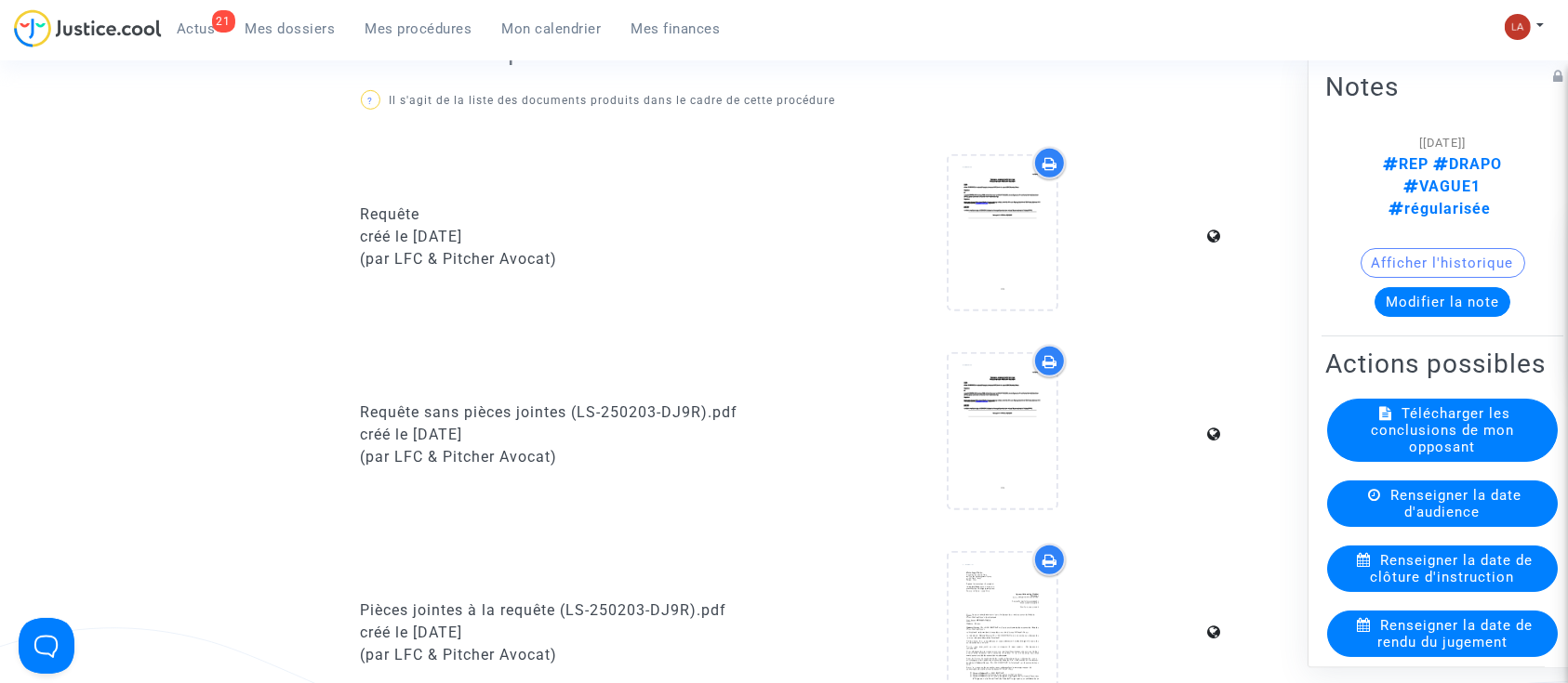
scroll to position [1240, 0]
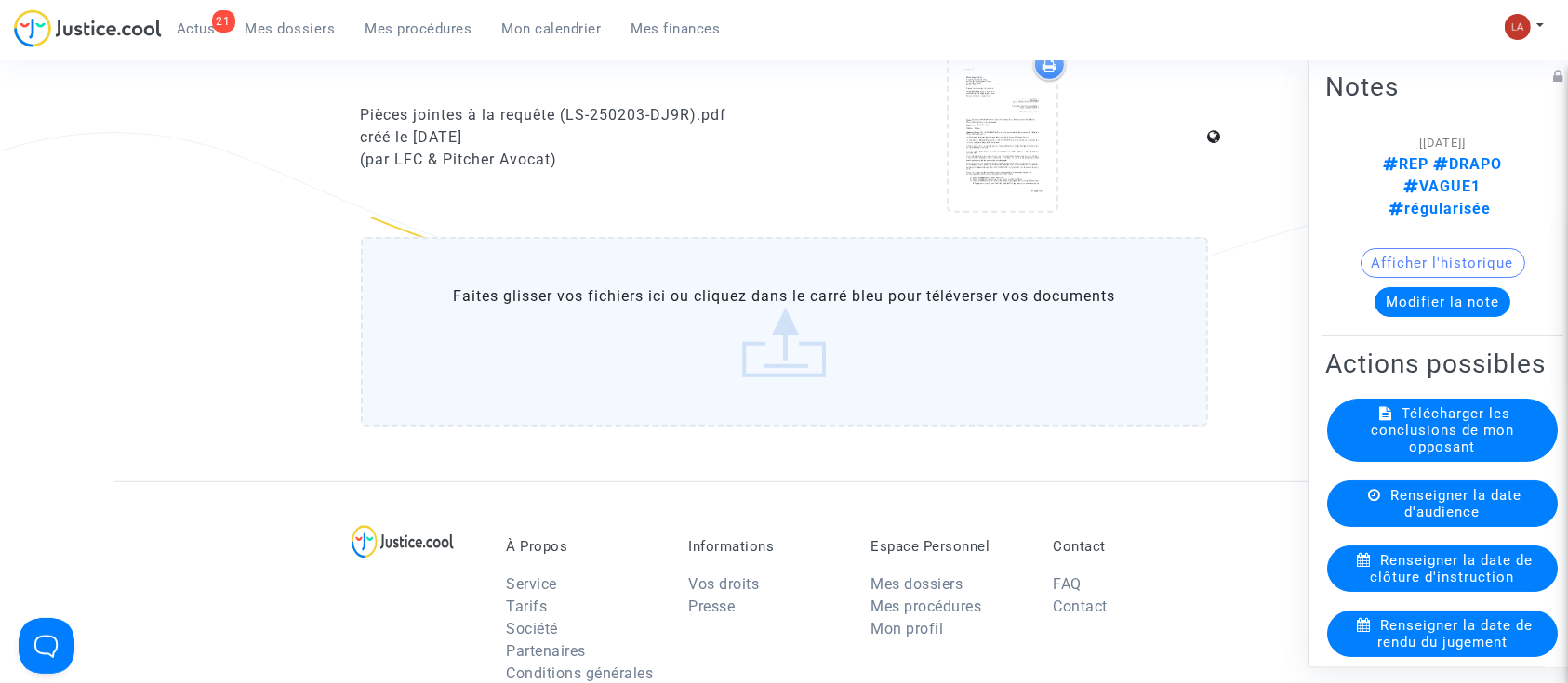
click at [802, 346] on label "Faites glisser vos fichiers ici ou cliquez dans le carré bleu pour téléverser v…" at bounding box center [784, 332] width 847 height 190
click at [0, 0] on input "Faites glisser vos fichiers ici ou cliquez dans le carré bleu pour téléverser v…" at bounding box center [0, 0] width 0 height 0
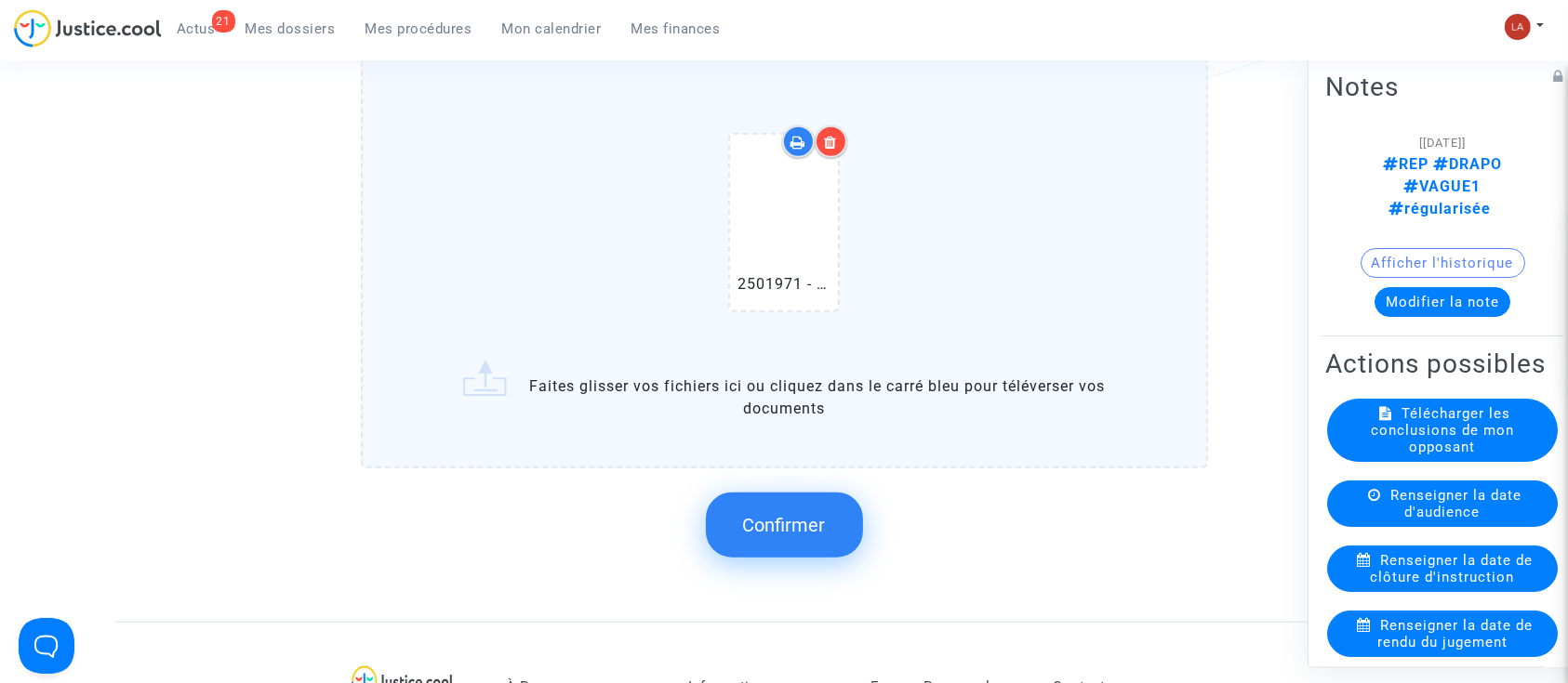
scroll to position [1363, 0]
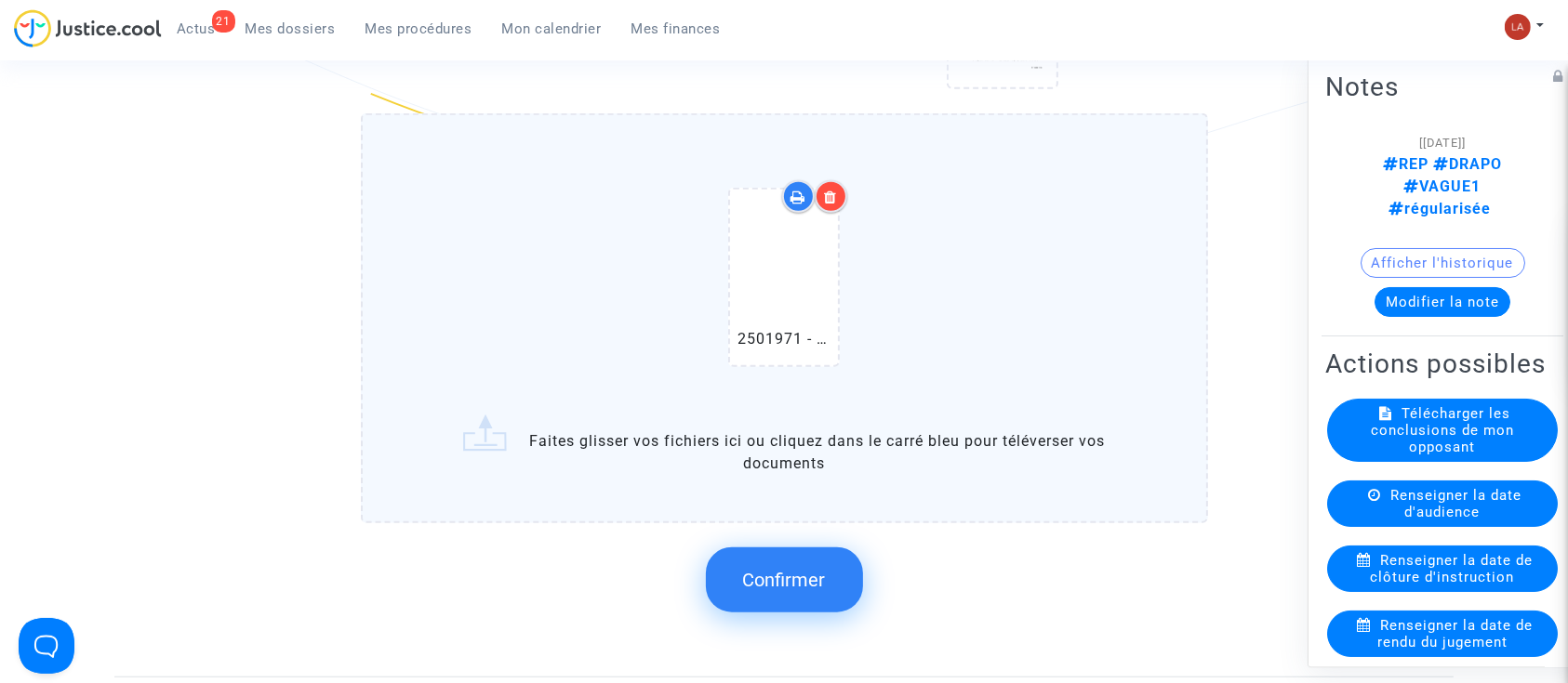
click at [807, 536] on div "Confirmer" at bounding box center [784, 581] width 847 height 99
click at [816, 562] on button "Confirmer" at bounding box center [784, 580] width 157 height 65
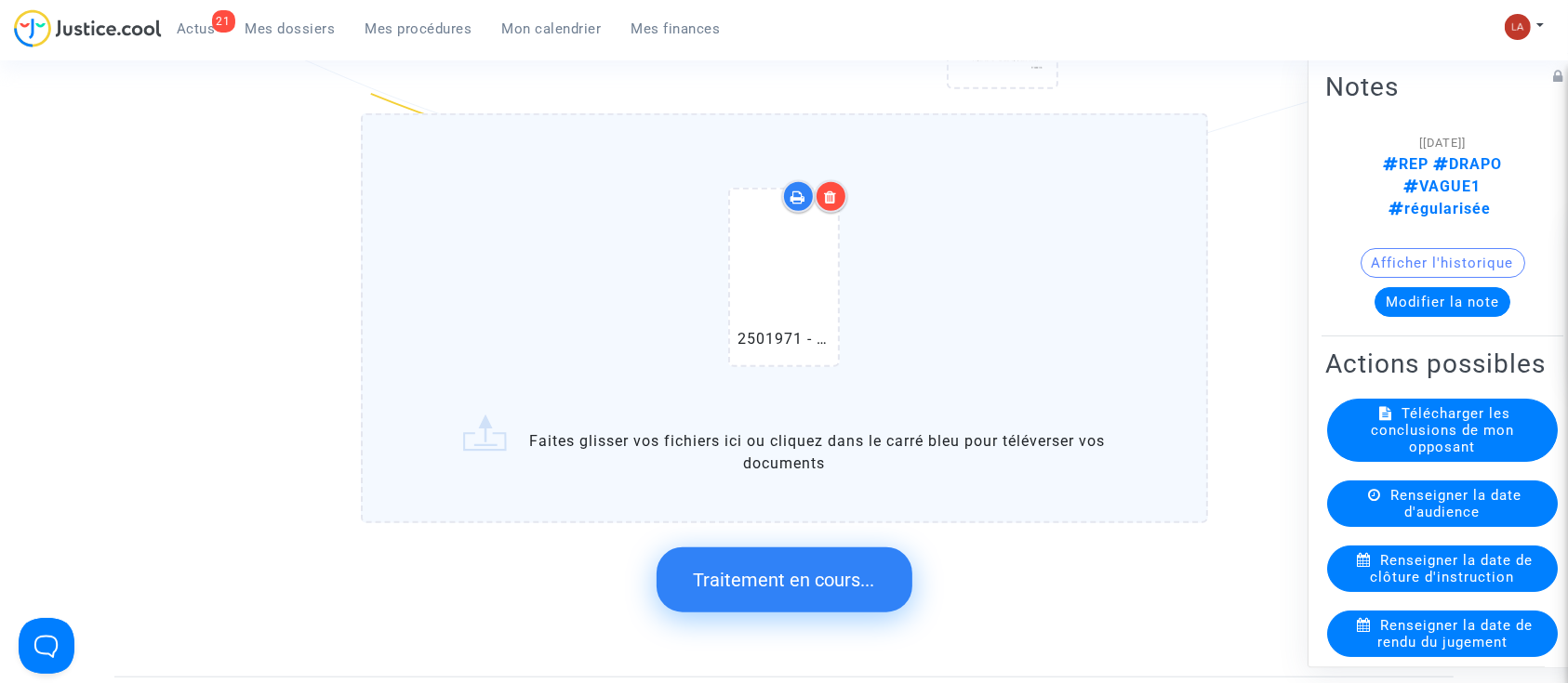
scroll to position [0, 0]
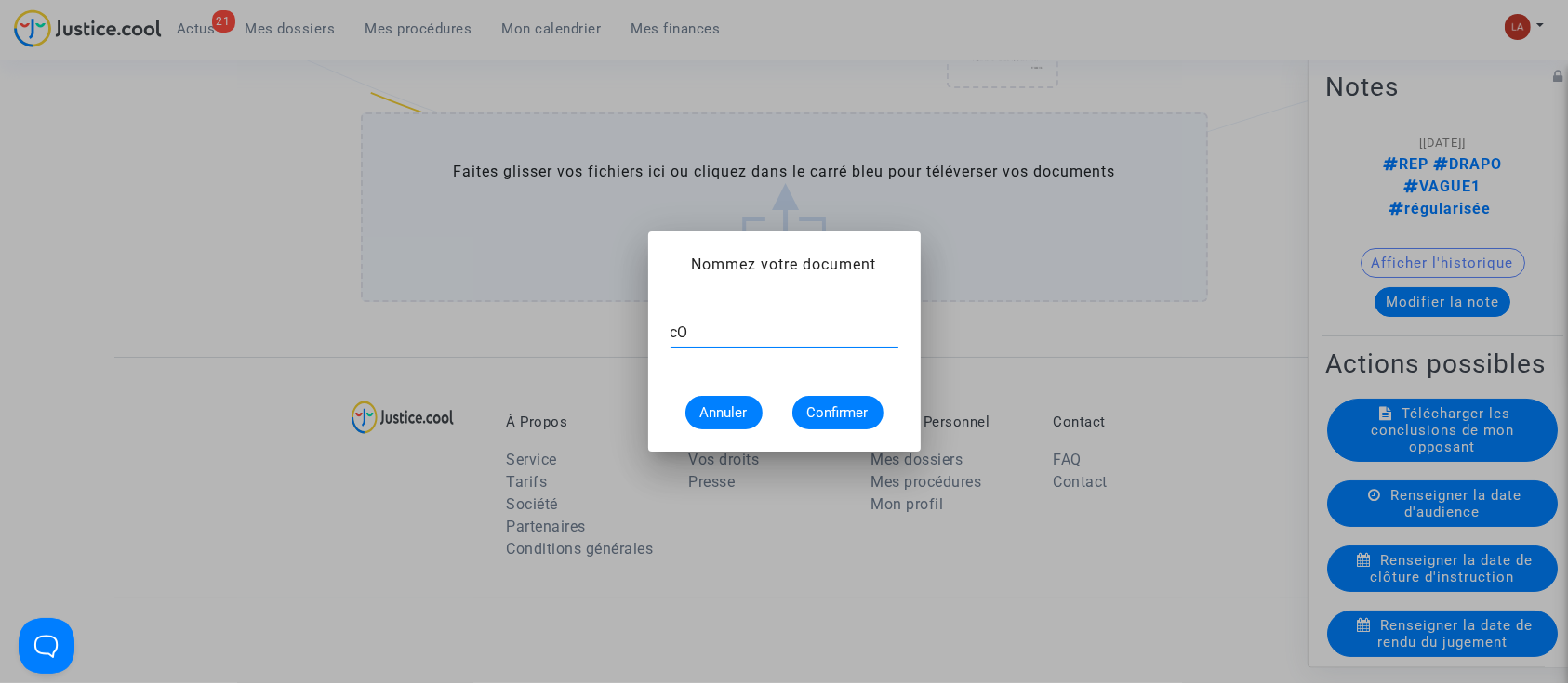
type input "c"
type input "Communication de pièces complémentaires"
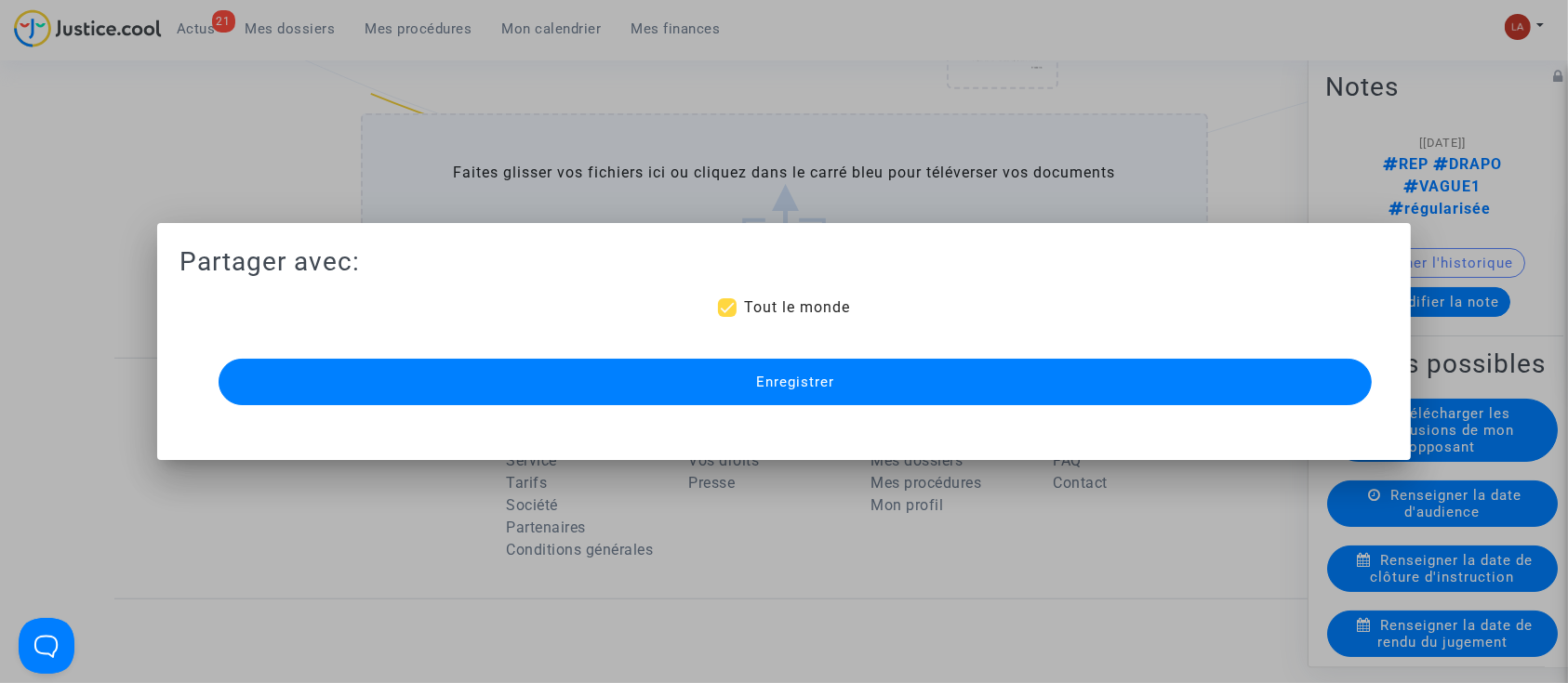
click at [898, 375] on button "Enregistrer" at bounding box center [795, 381] width 1153 height 46
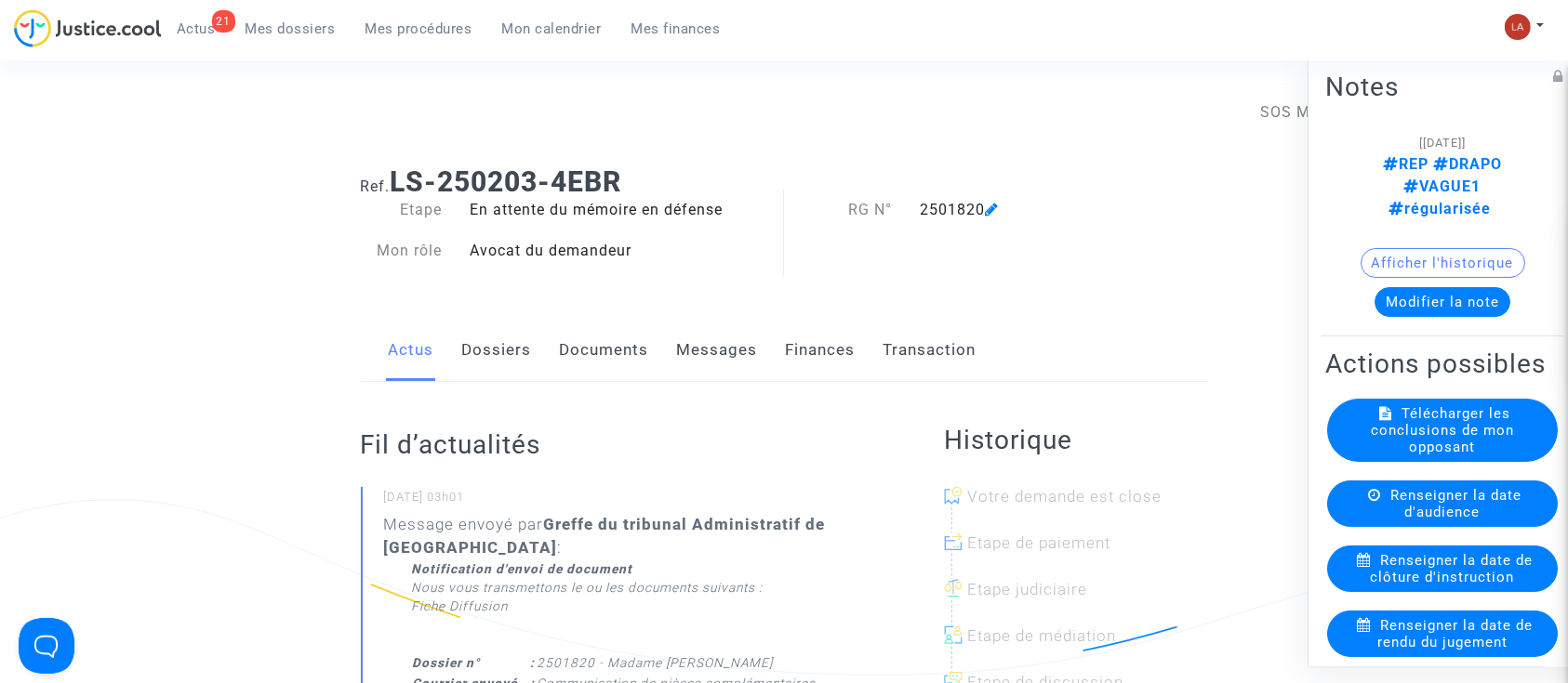
click at [584, 345] on link "Documents" at bounding box center [604, 350] width 89 height 62
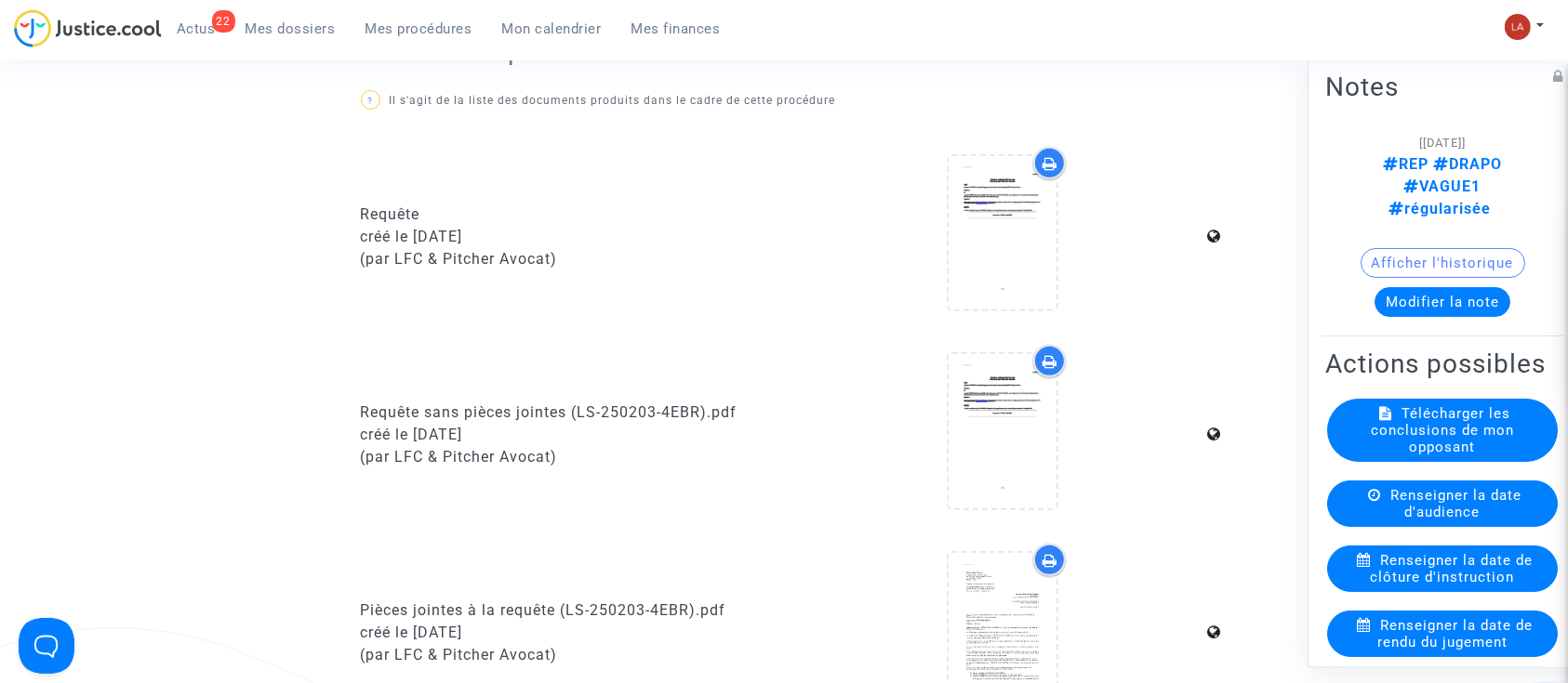
scroll to position [1240, 0]
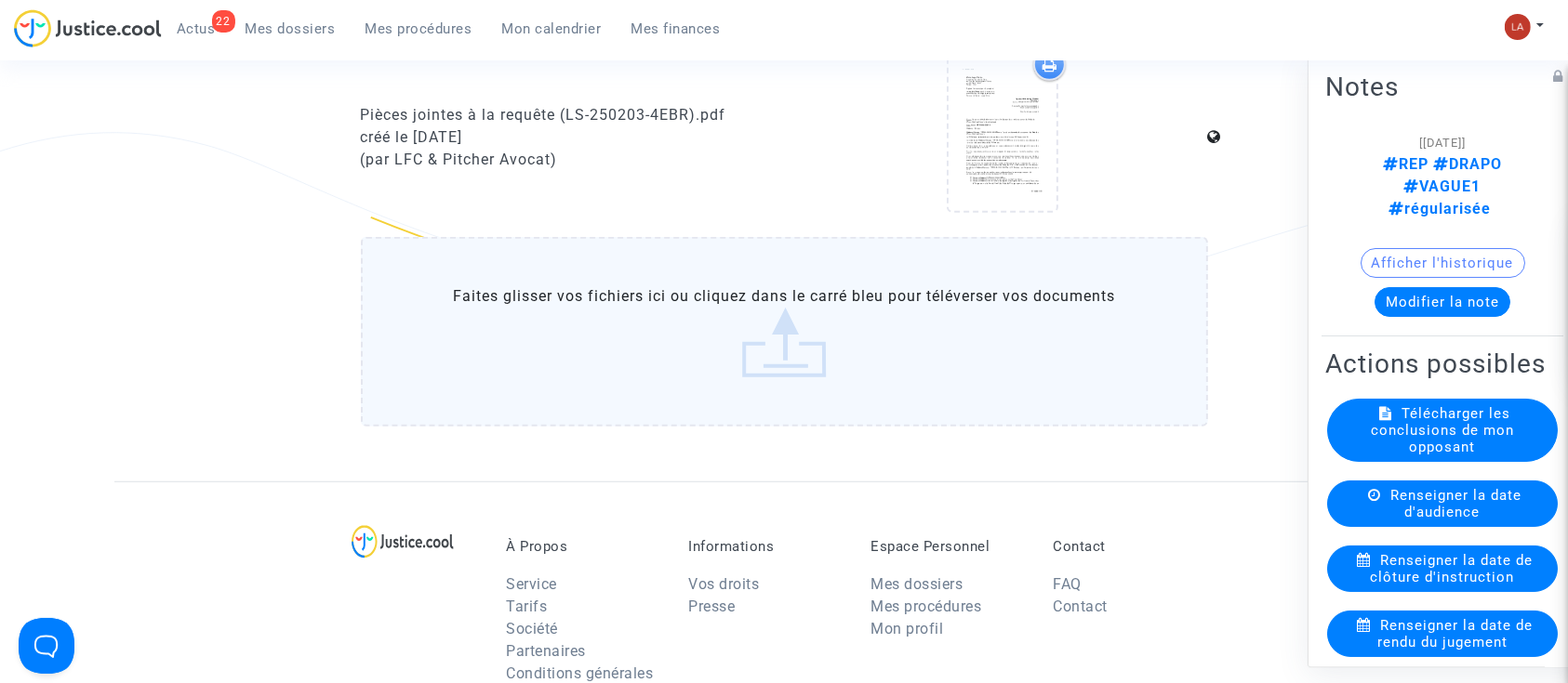
click at [789, 375] on label "Faites glisser vos fichiers ici ou cliquez dans le carré bleu pour téléverser v…" at bounding box center [784, 332] width 847 height 190
click at [0, 0] on input "Faites glisser vos fichiers ici ou cliquez dans le carré bleu pour téléverser v…" at bounding box center [0, 0] width 0 height 0
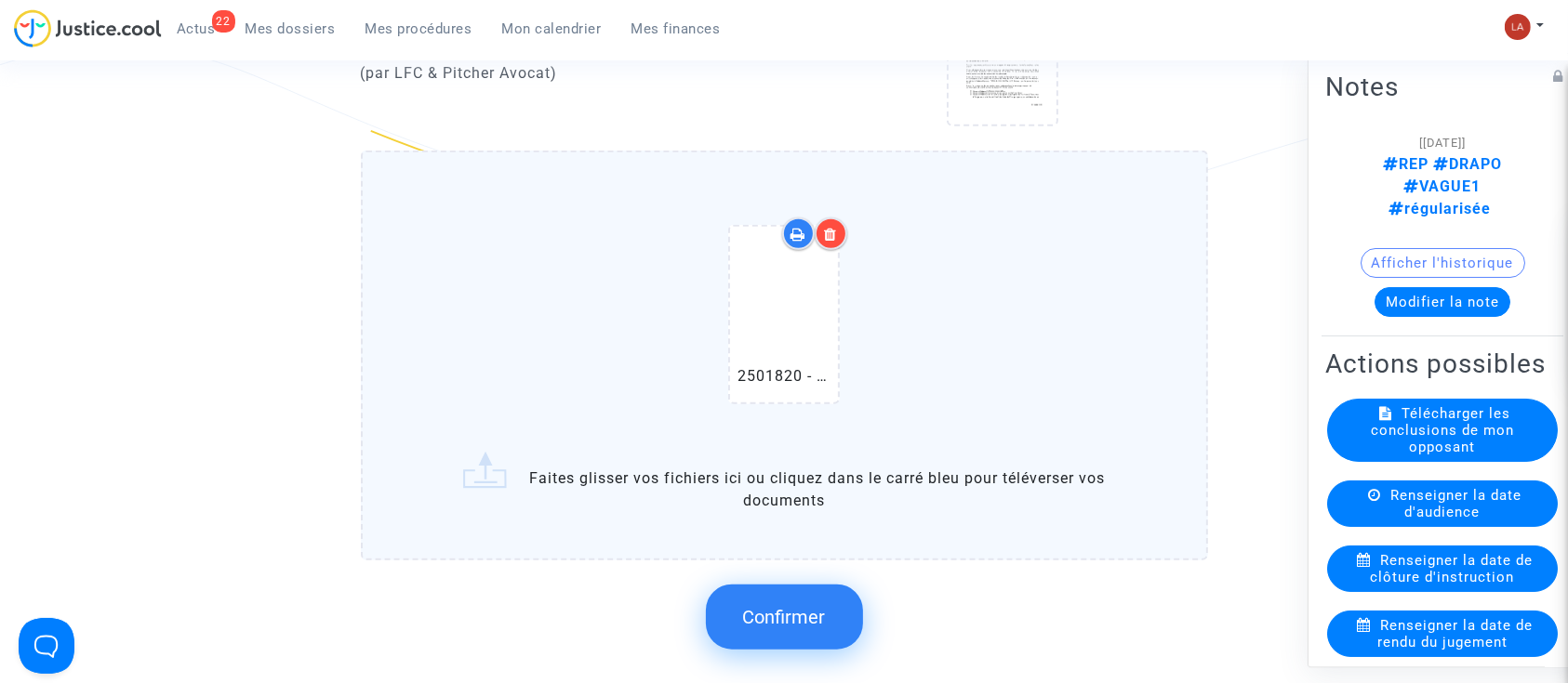
scroll to position [1363, 0]
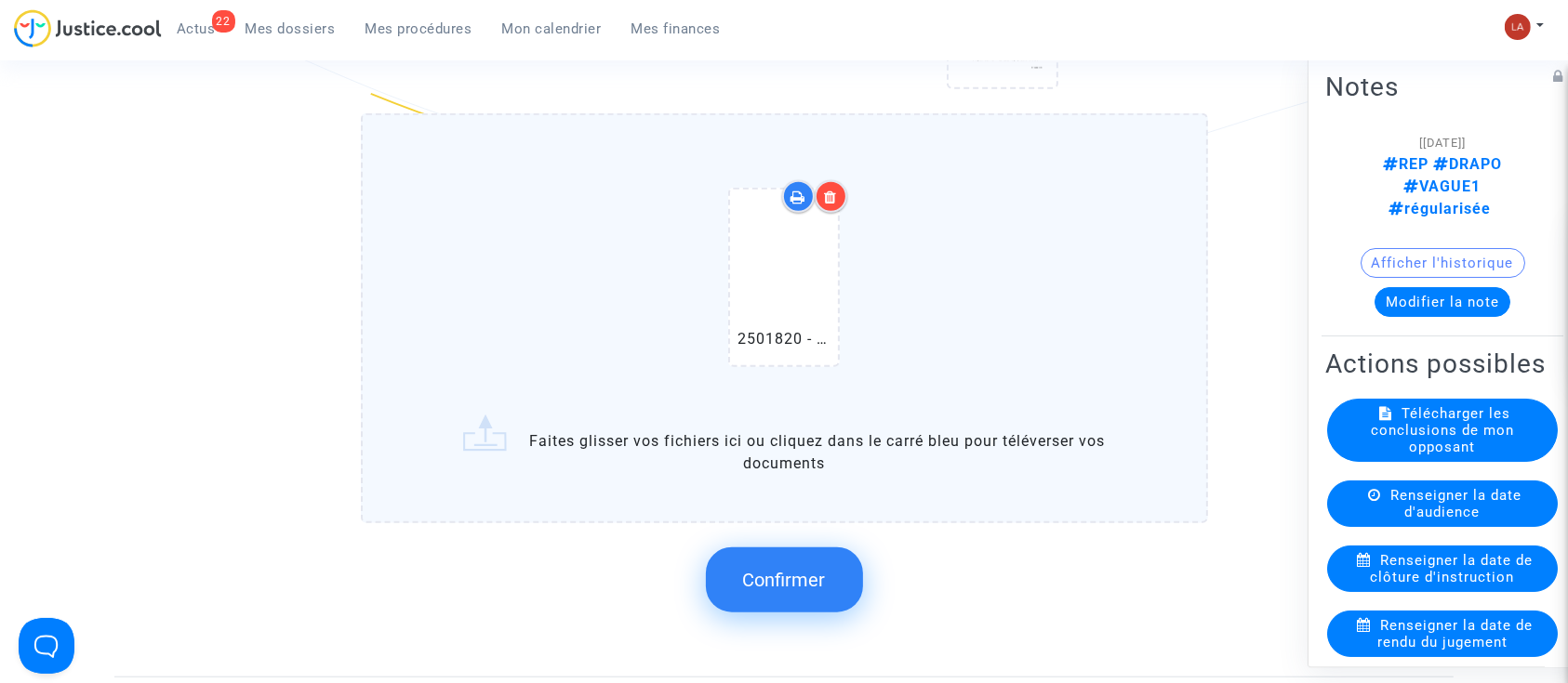
click at [808, 561] on button "Confirmer" at bounding box center [784, 580] width 157 height 65
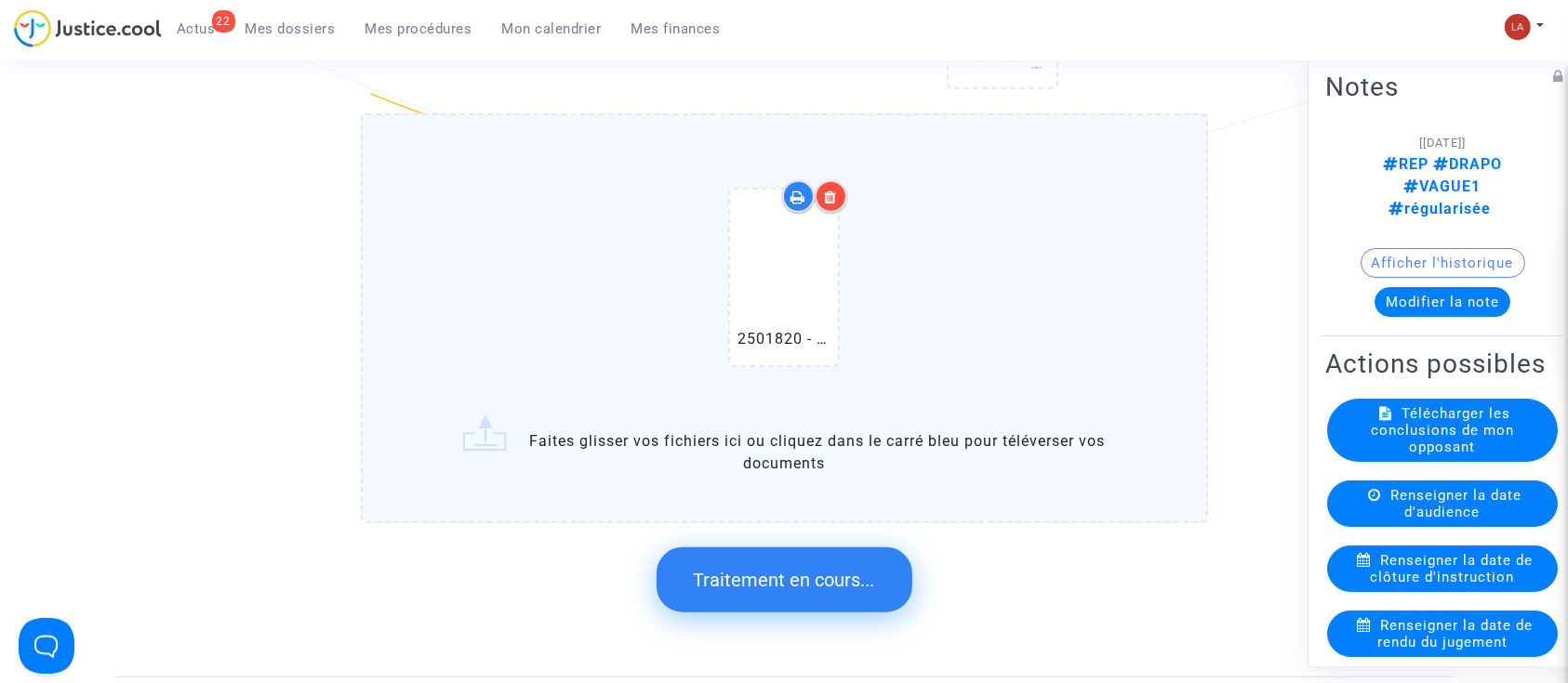
scroll to position [0, 0]
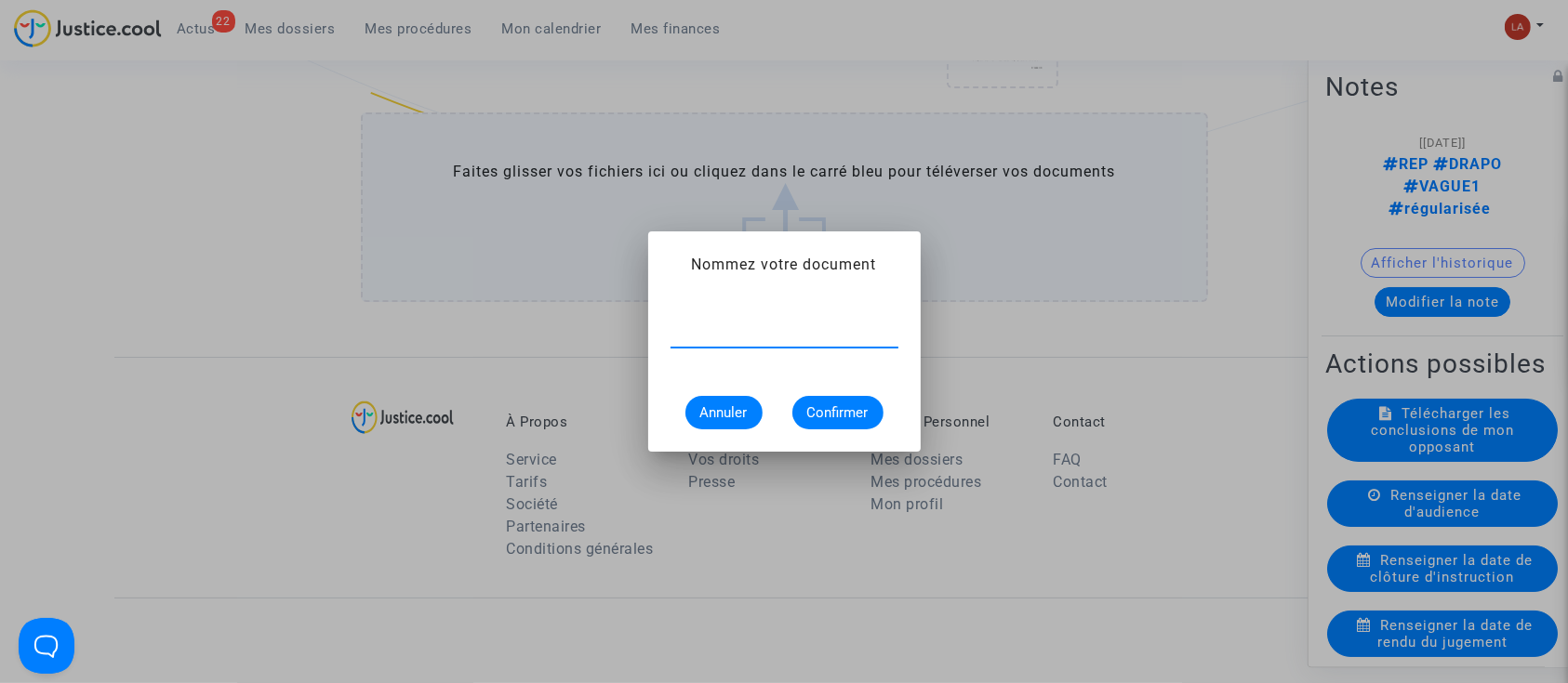
type input "c"
type input "Communication de pièces complémentaires"
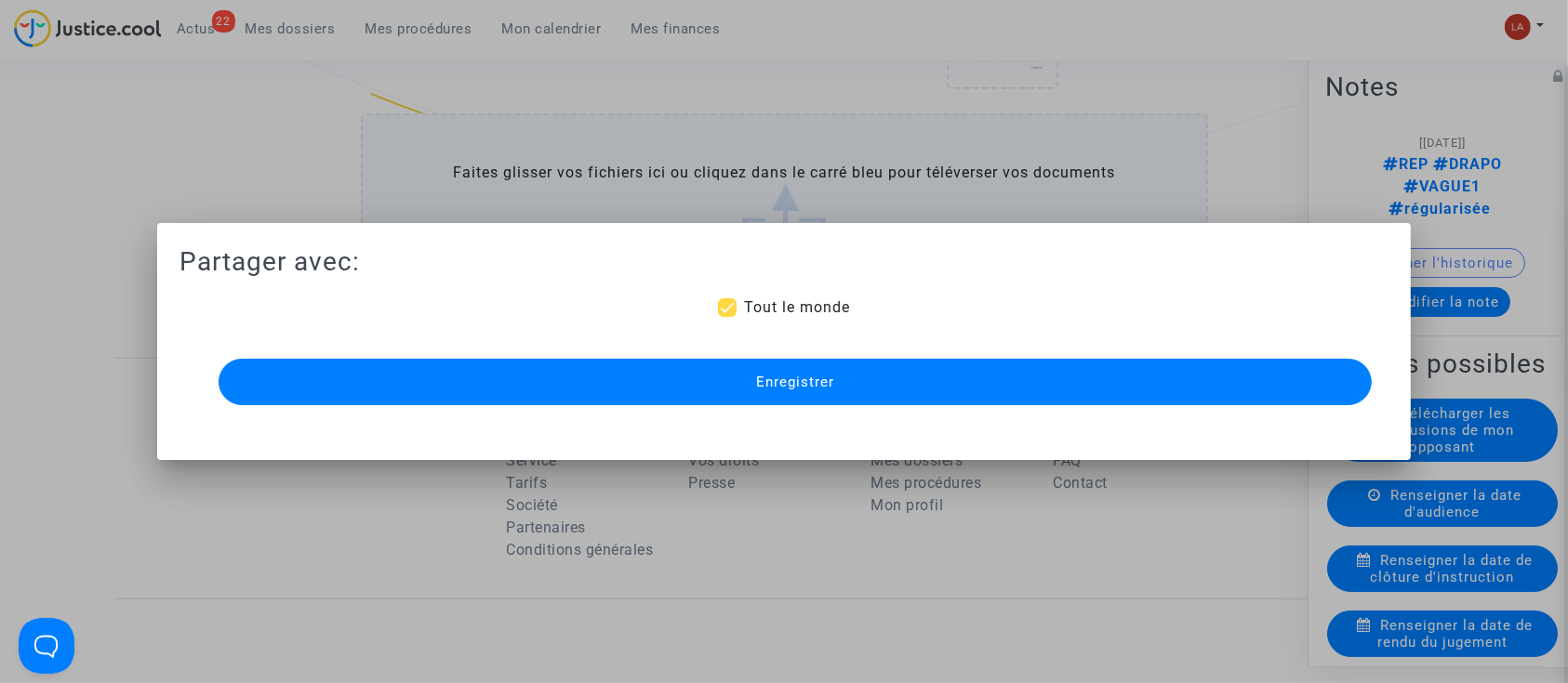
click at [544, 391] on button "Enregistrer" at bounding box center [795, 381] width 1153 height 46
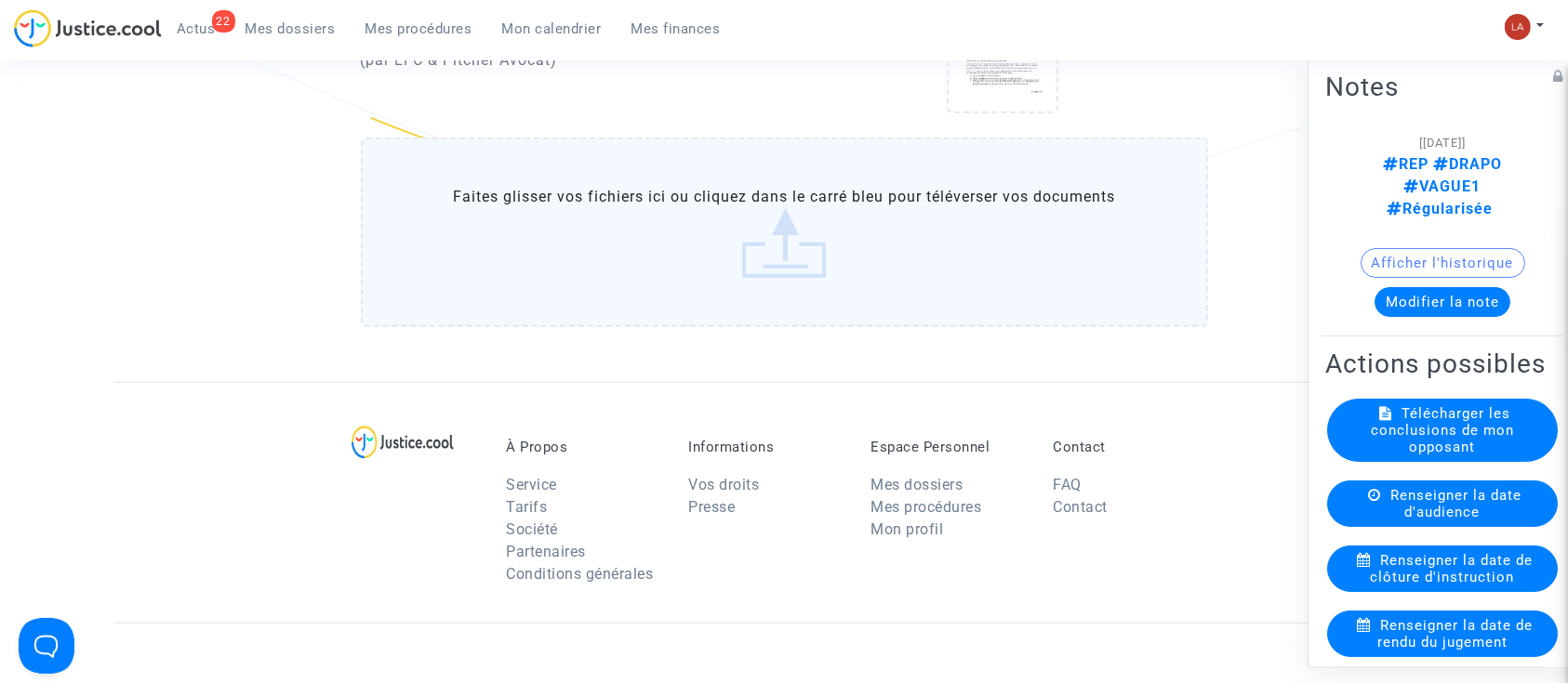
scroll to position [1363, 0]
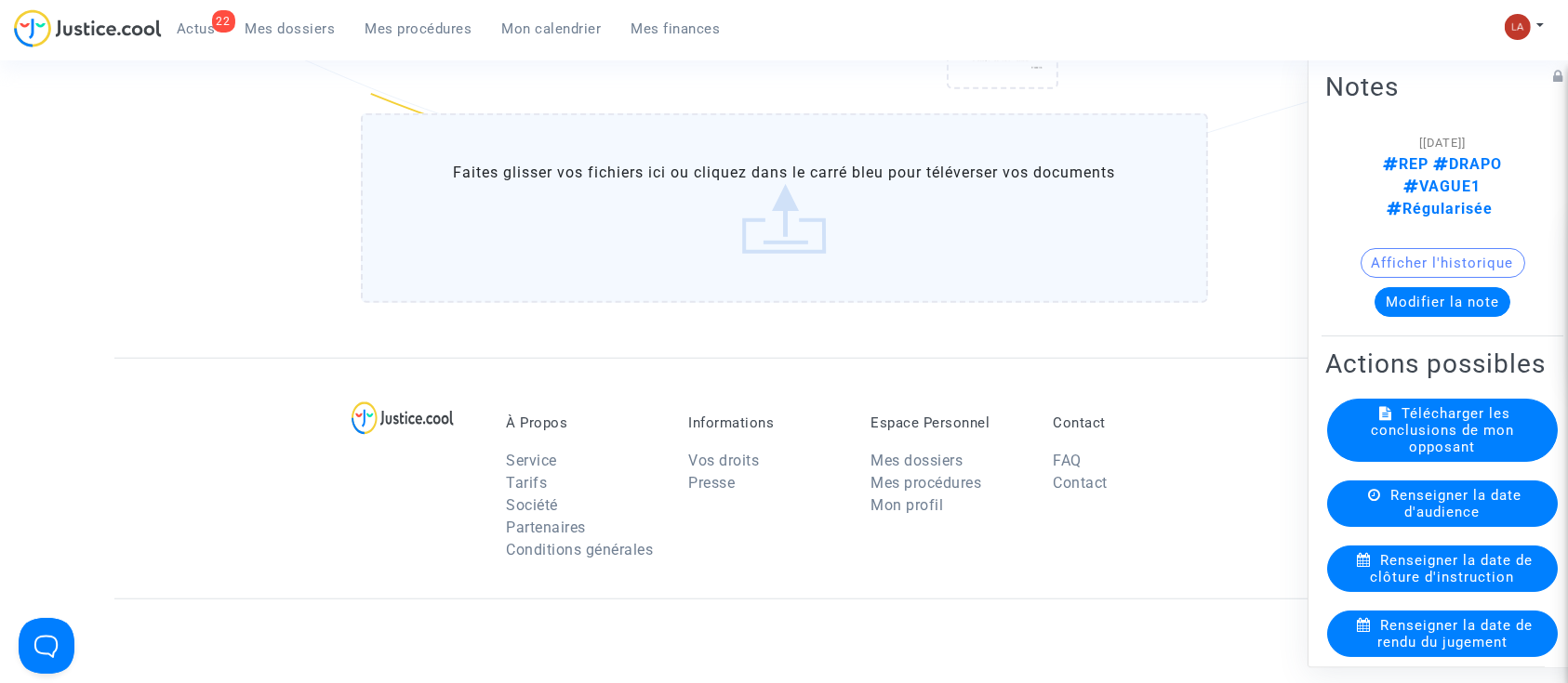
click at [646, 195] on label "Faites glisser vos fichiers ici ou cliquez dans le carré bleu pour téléverser v…" at bounding box center [784, 209] width 847 height 190
click at [0, 0] on input "Faites glisser vos fichiers ici ou cliquez dans le carré bleu pour téléverser v…" at bounding box center [0, 0] width 0 height 0
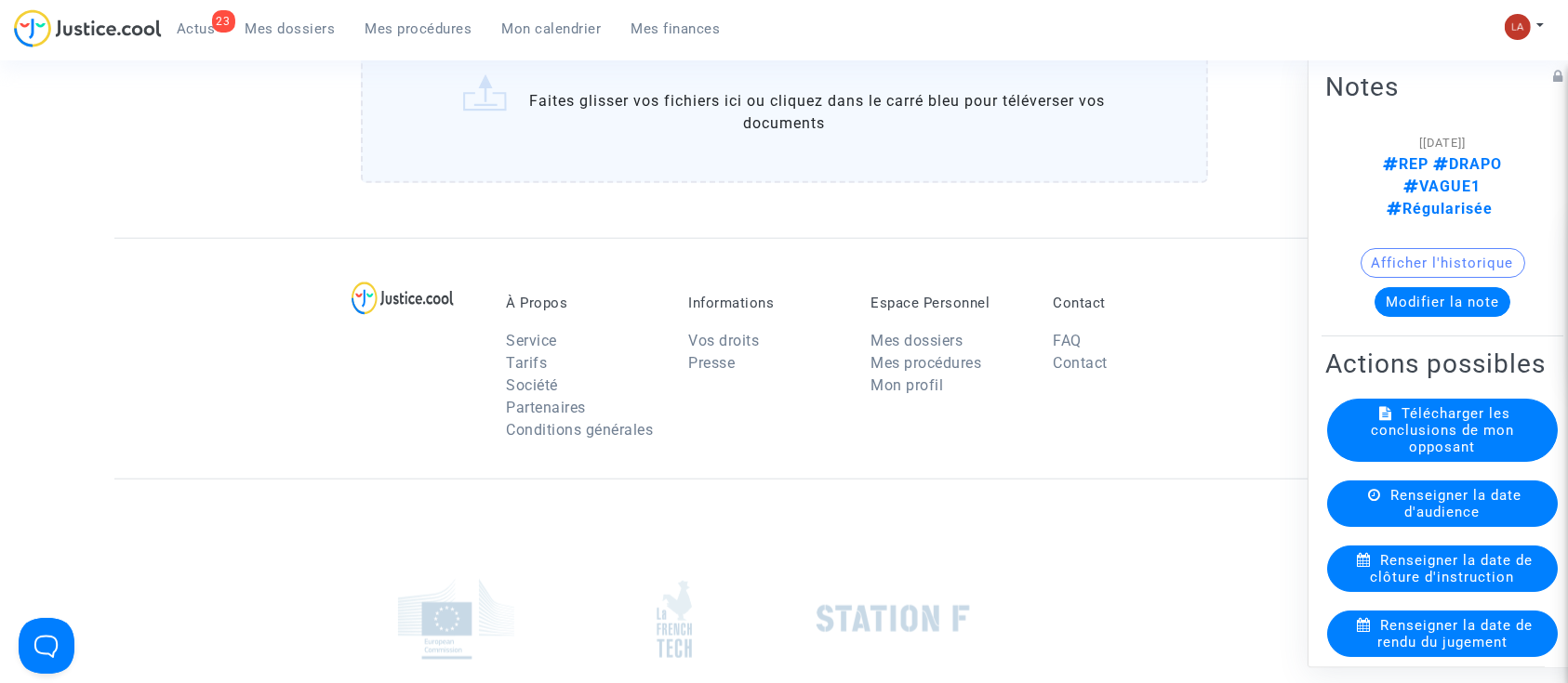
scroll to position [1487, 0]
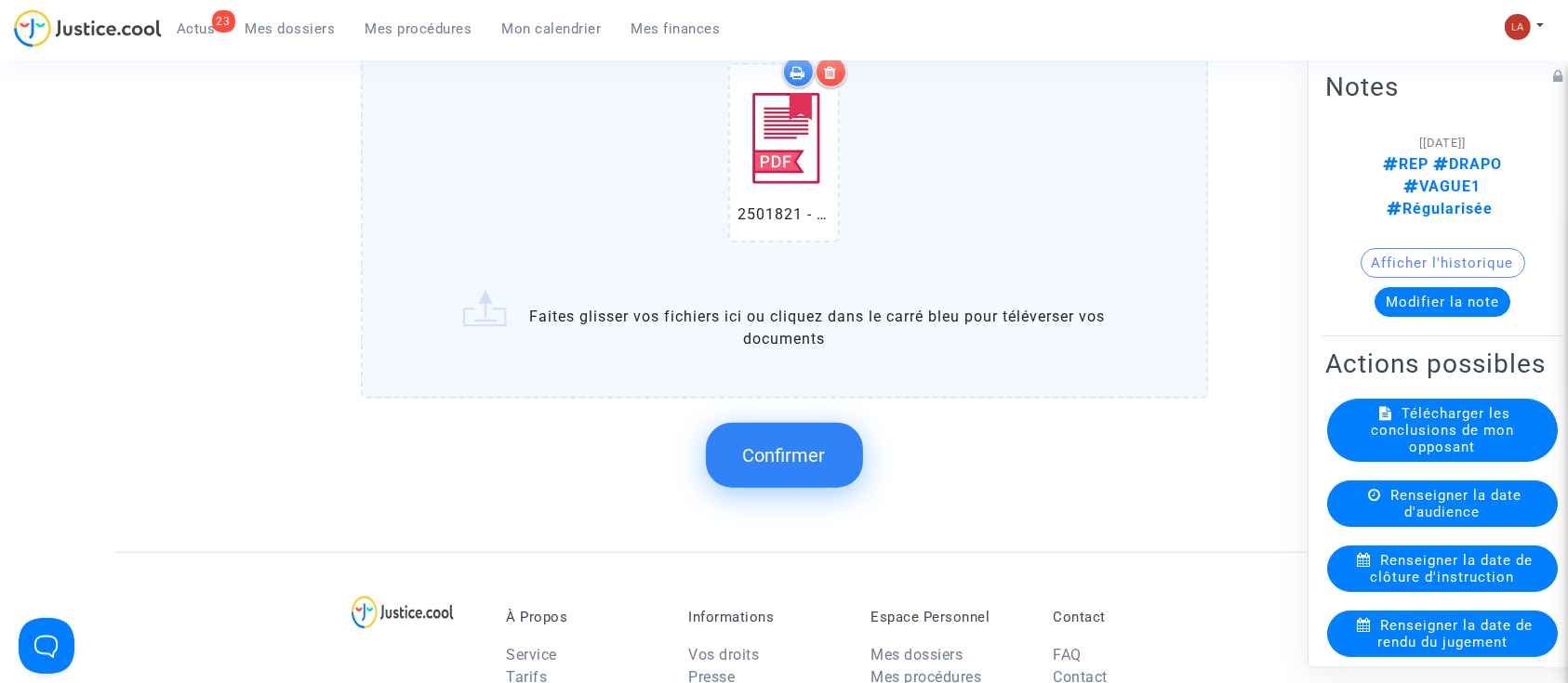
click at [784, 453] on span "Confirmer" at bounding box center [784, 456] width 83 height 23
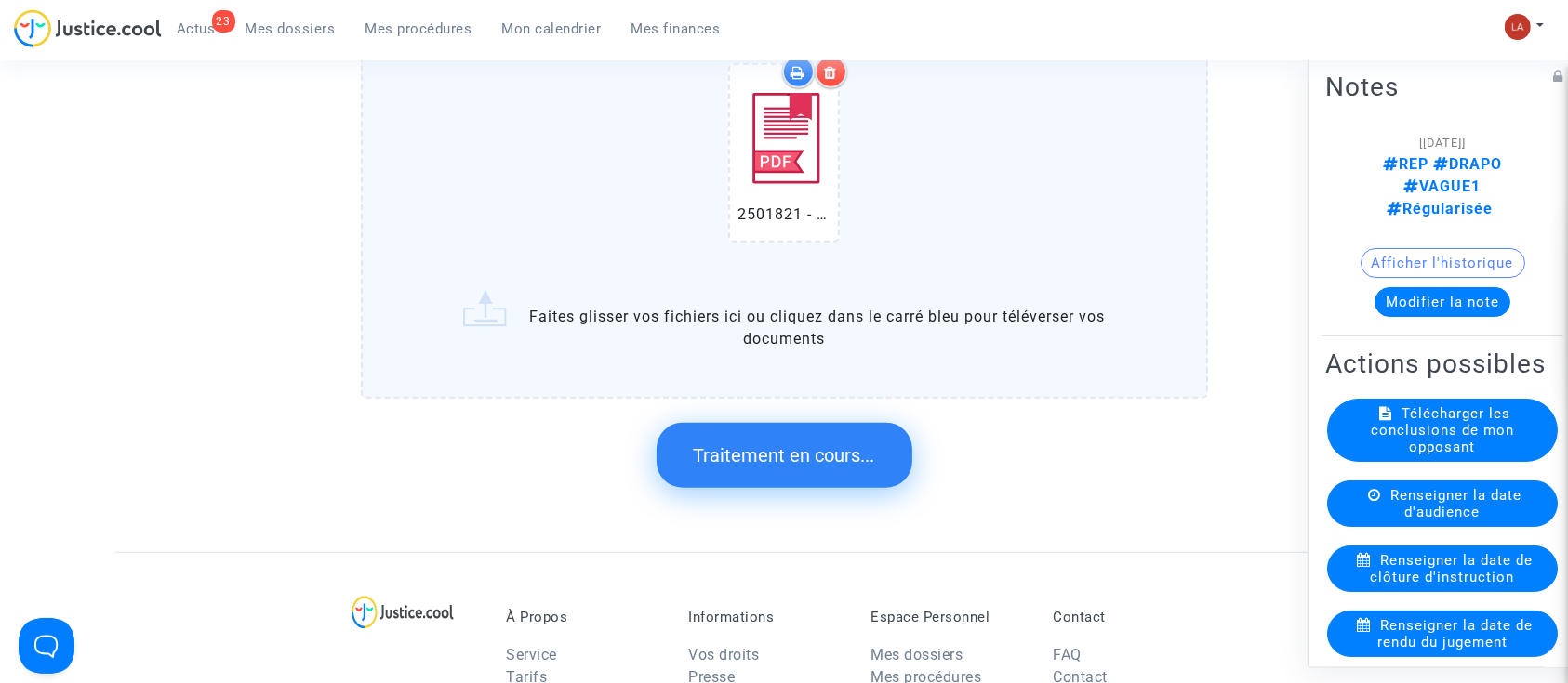
scroll to position [0, 0]
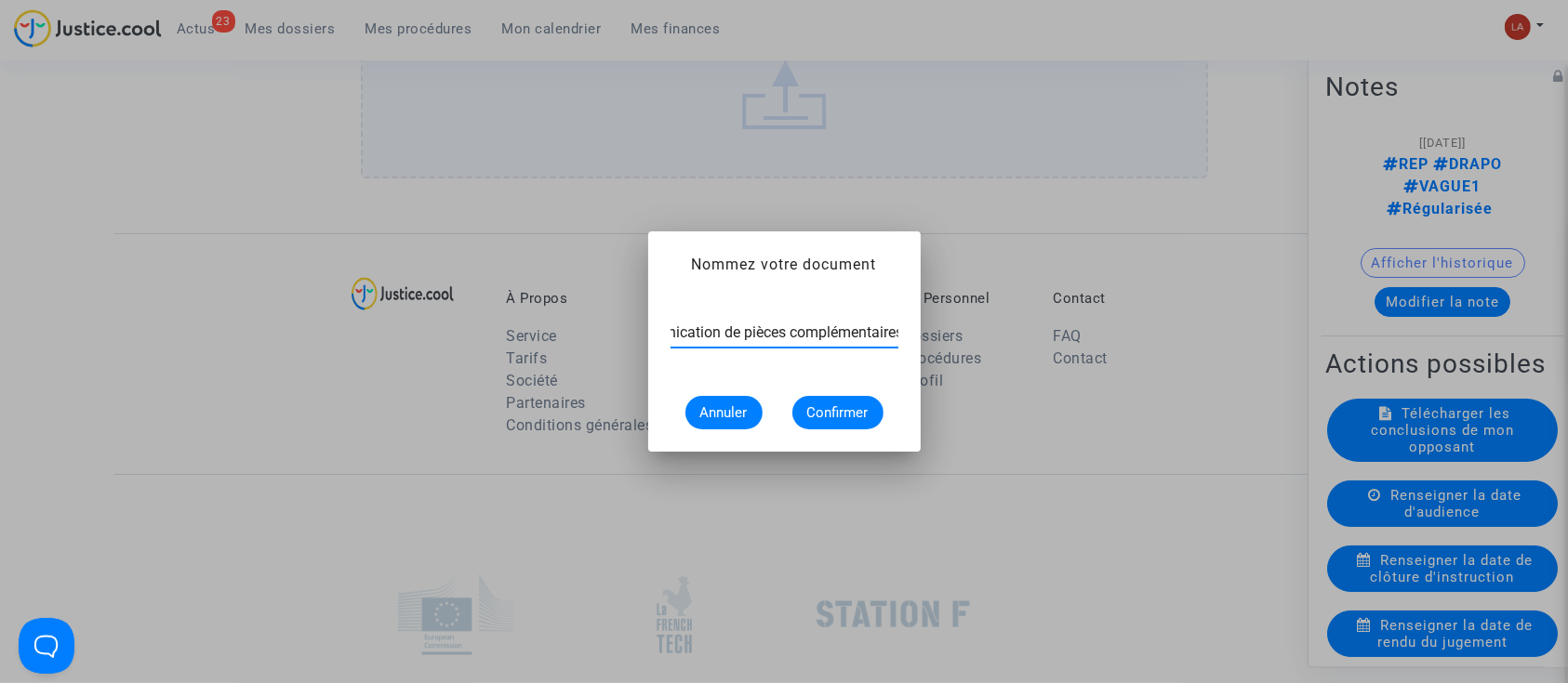
type input "Communication de pièces complémentaires"
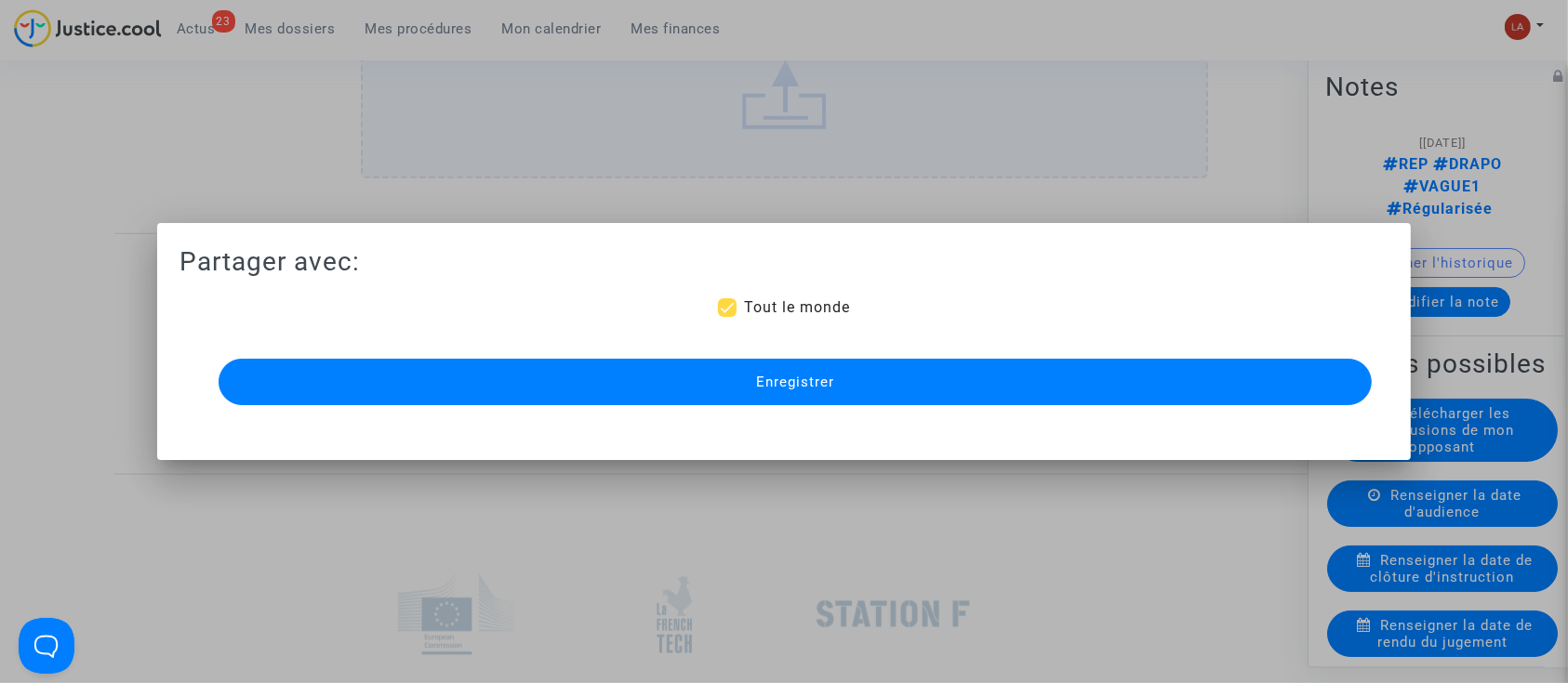
click at [1081, 371] on button "Enregistrer" at bounding box center [795, 381] width 1153 height 46
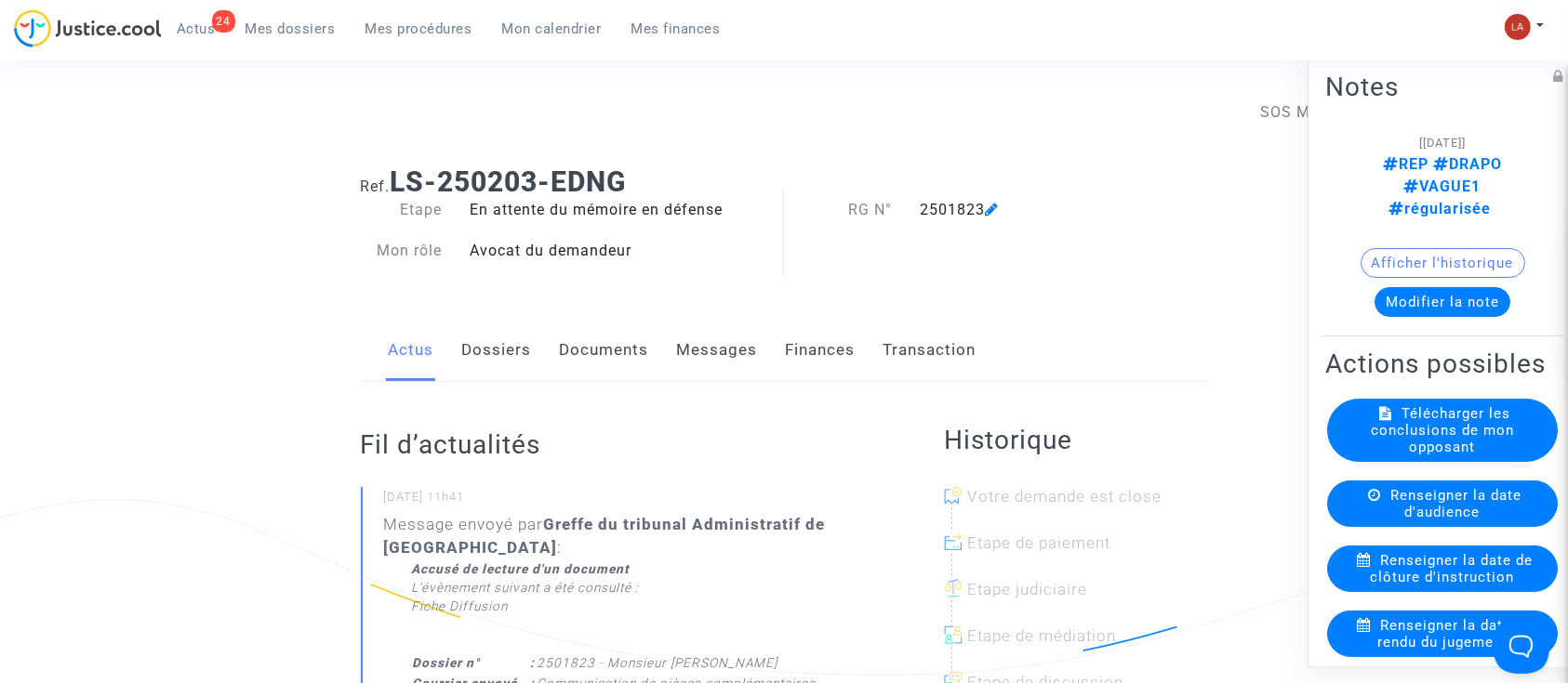
drag, startPoint x: 600, startPoint y: 374, endPoint x: 626, endPoint y: 349, distance: 36.1
click at [600, 373] on link "Documents" at bounding box center [604, 350] width 89 height 62
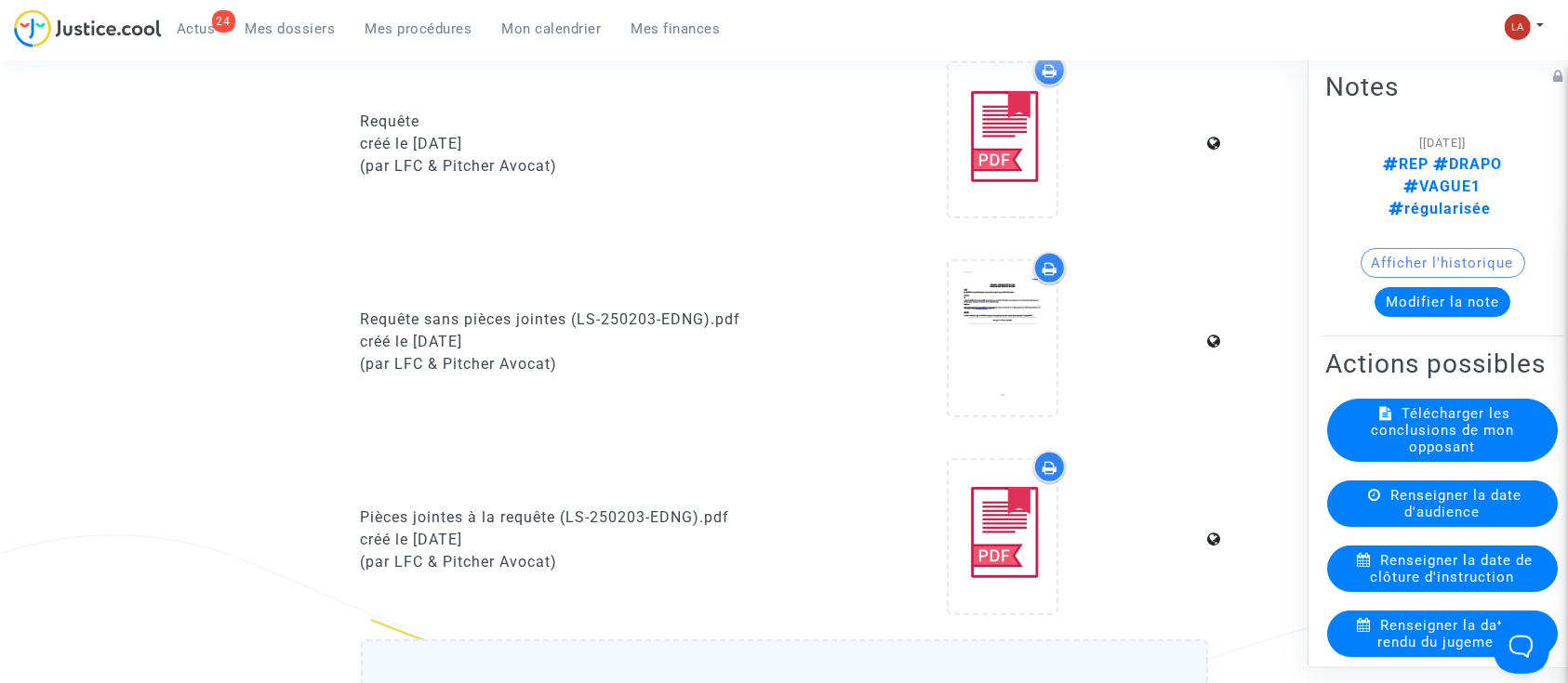
scroll to position [991, 0]
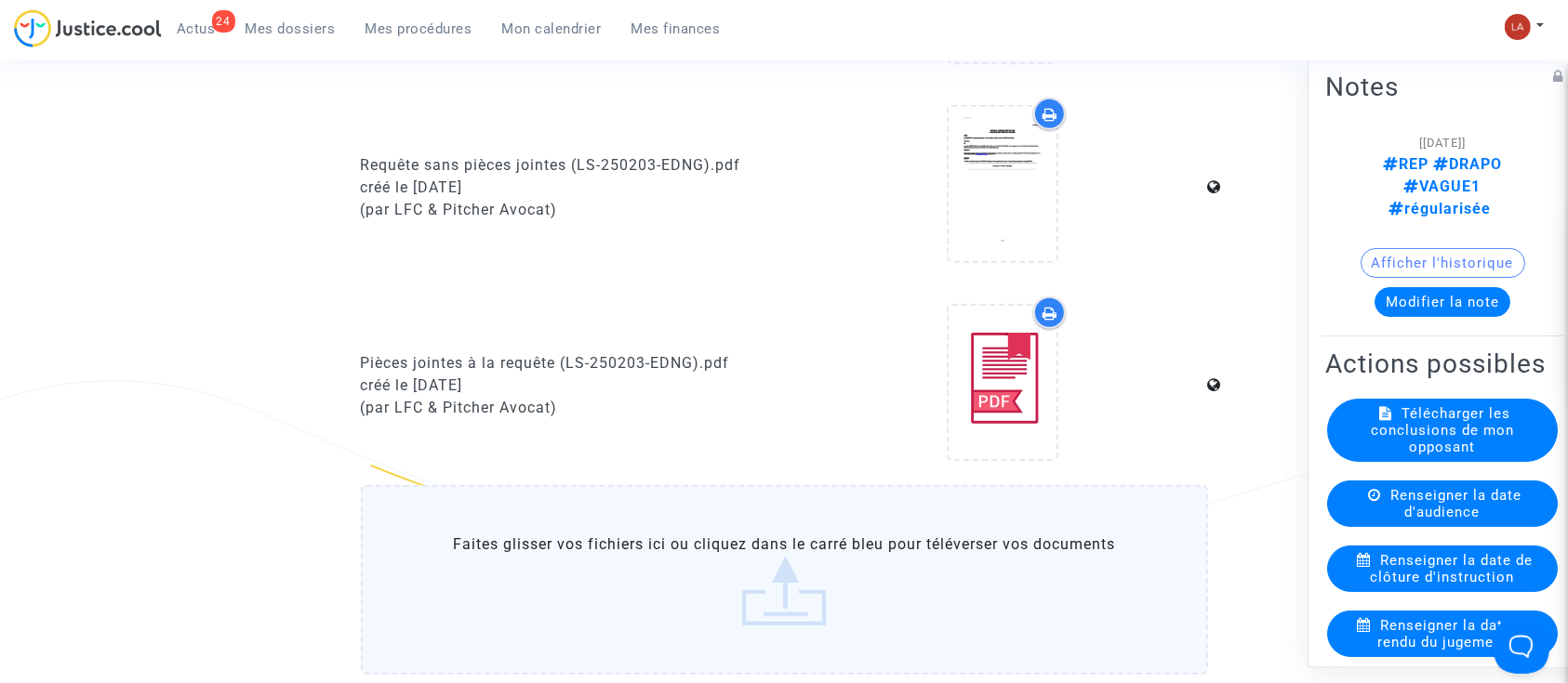
click at [668, 554] on label "Faites glisser vos fichiers ici ou cliquez dans le carré bleu pour téléverser v…" at bounding box center [784, 581] width 847 height 190
click at [0, 0] on input "Faites glisser vos fichiers ici ou cliquez dans le carré bleu pour téléverser v…" at bounding box center [0, 0] width 0 height 0
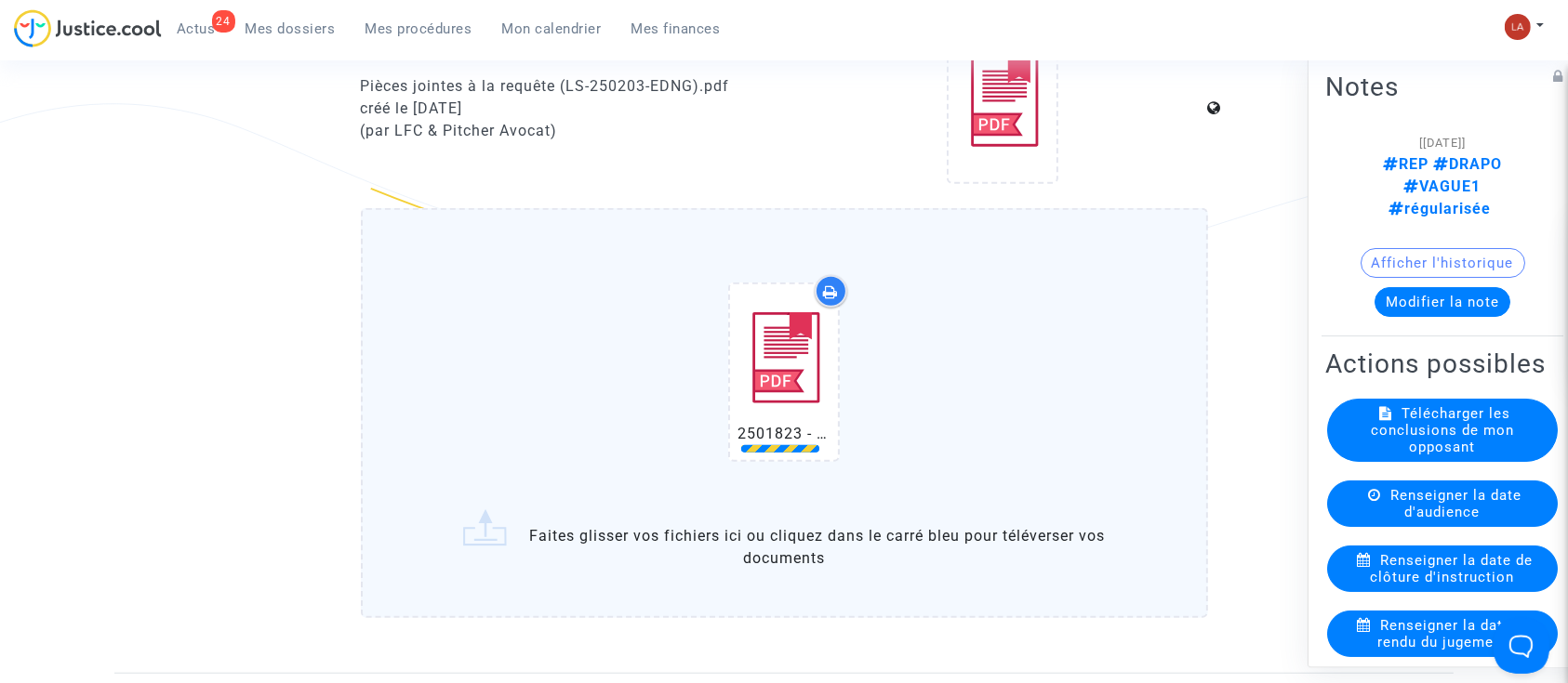
scroll to position [1363, 0]
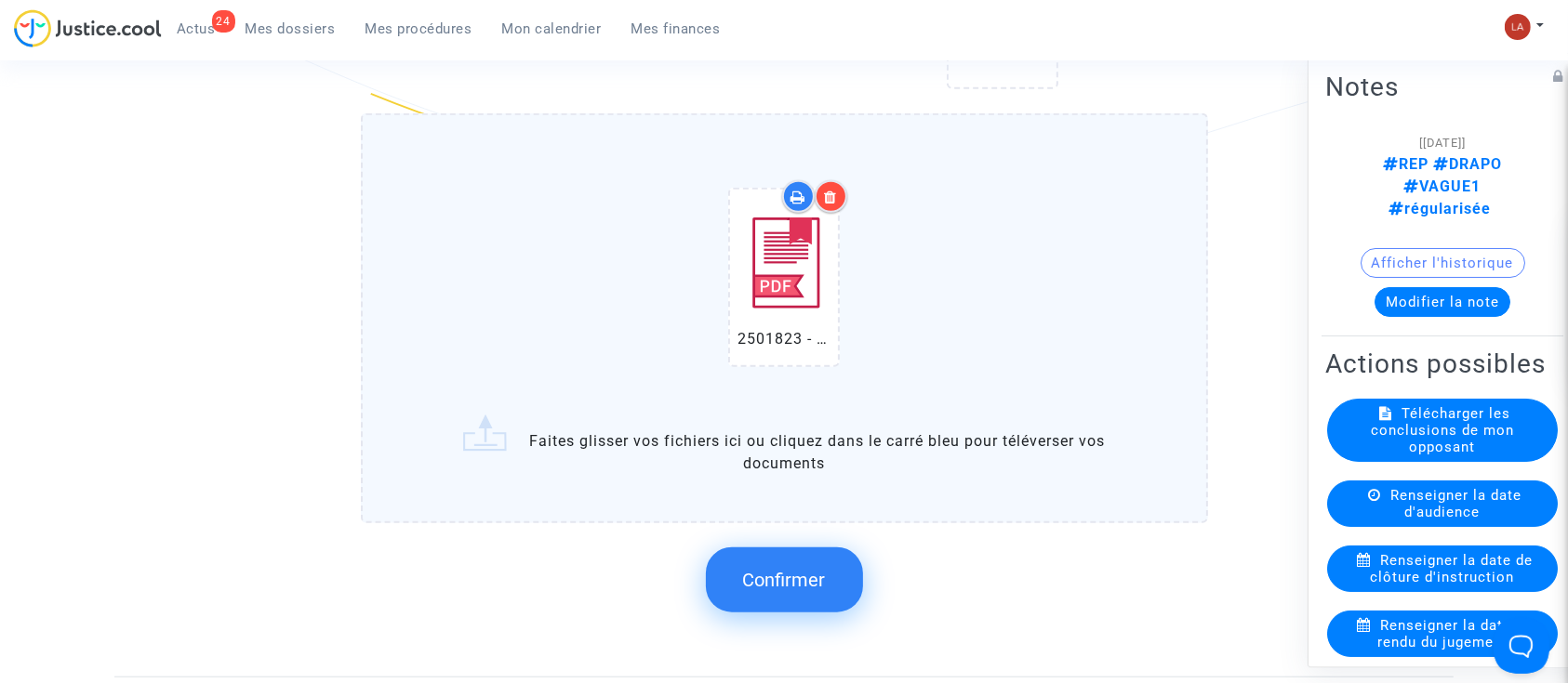
click at [775, 569] on span "Confirmer" at bounding box center [784, 581] width 83 height 23
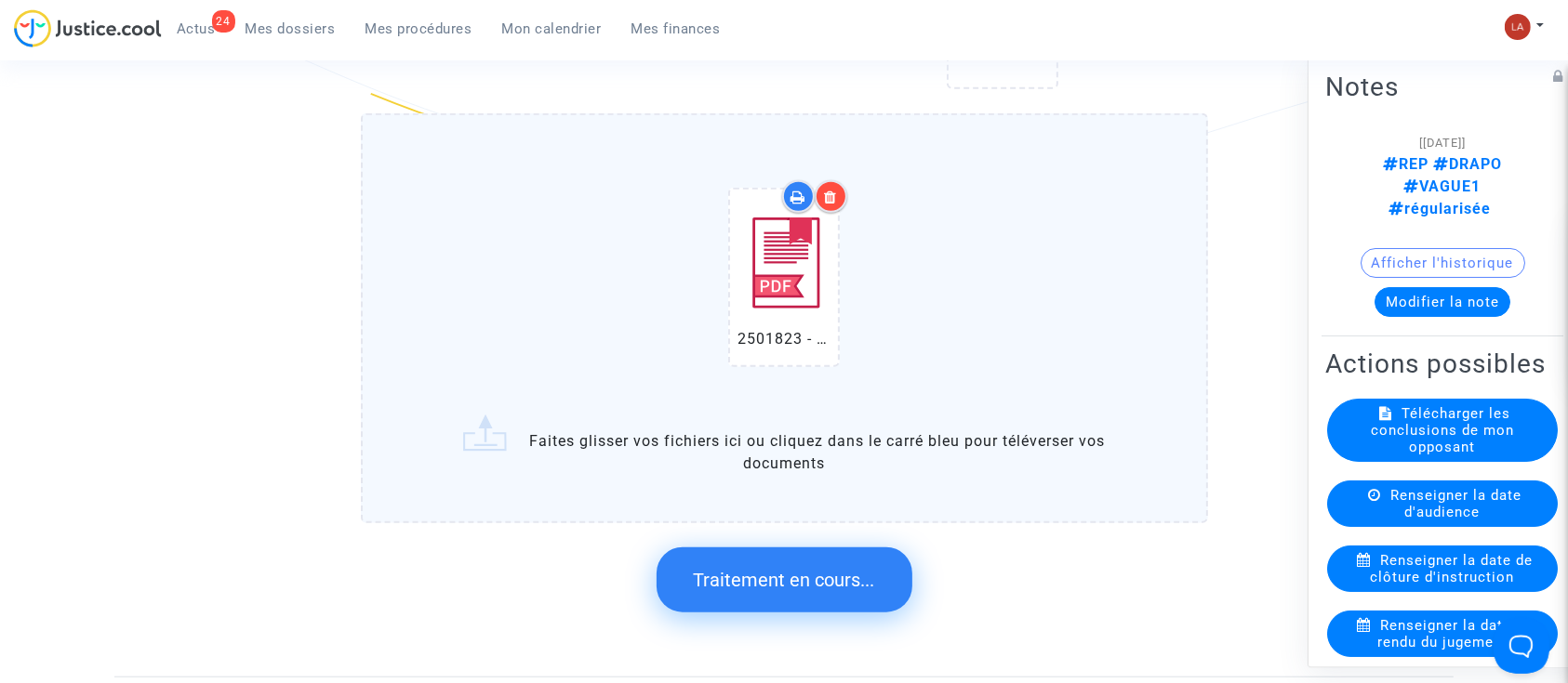
scroll to position [0, 0]
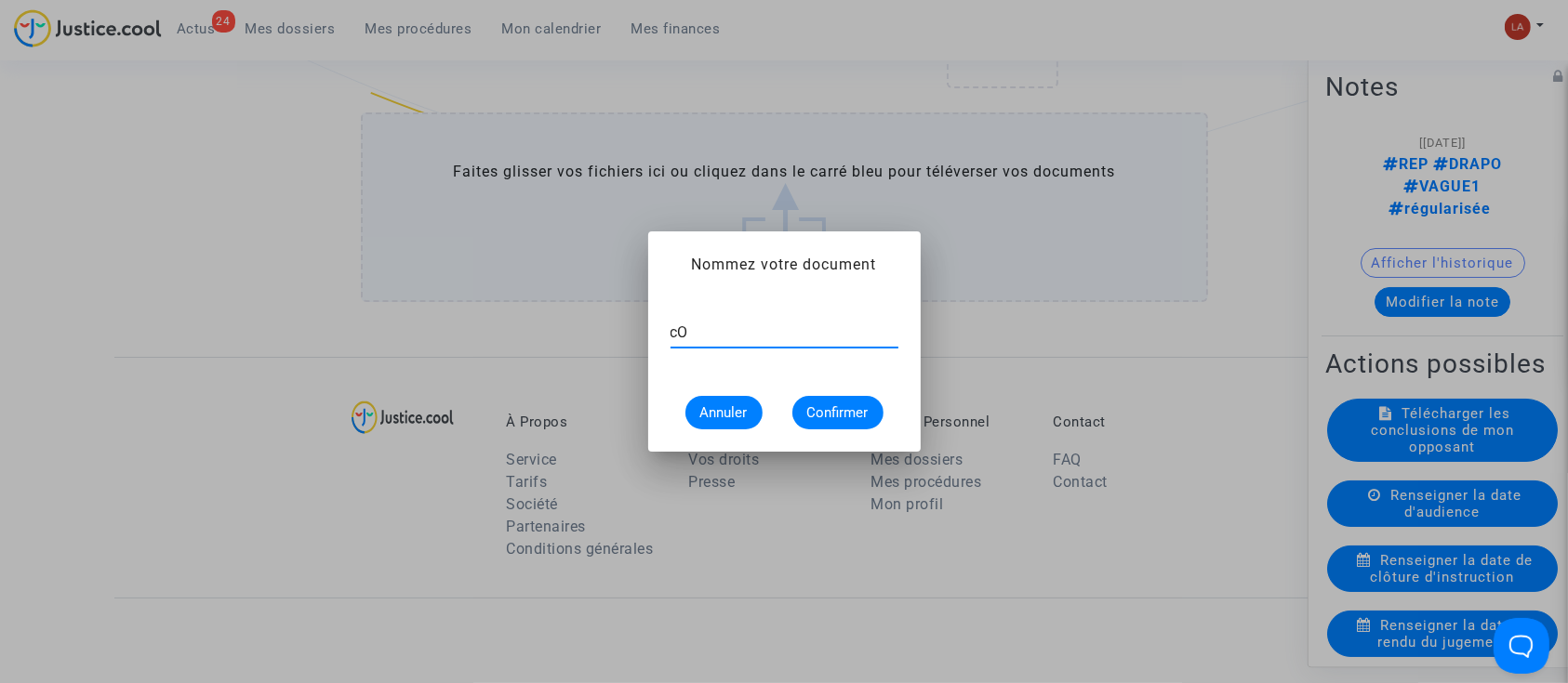
type input "c"
type input "Communication de pièces complémentaires"
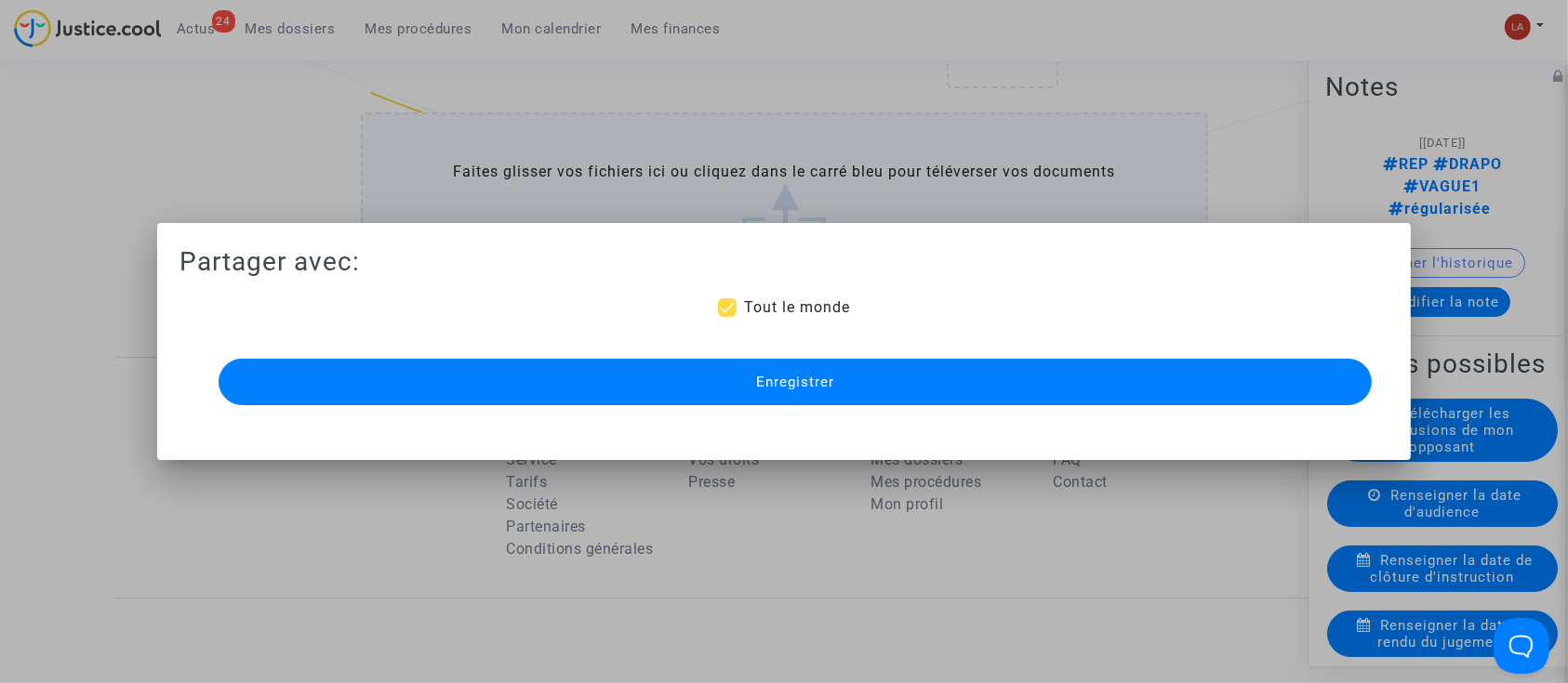
click at [885, 375] on button "Enregistrer" at bounding box center [795, 381] width 1153 height 46
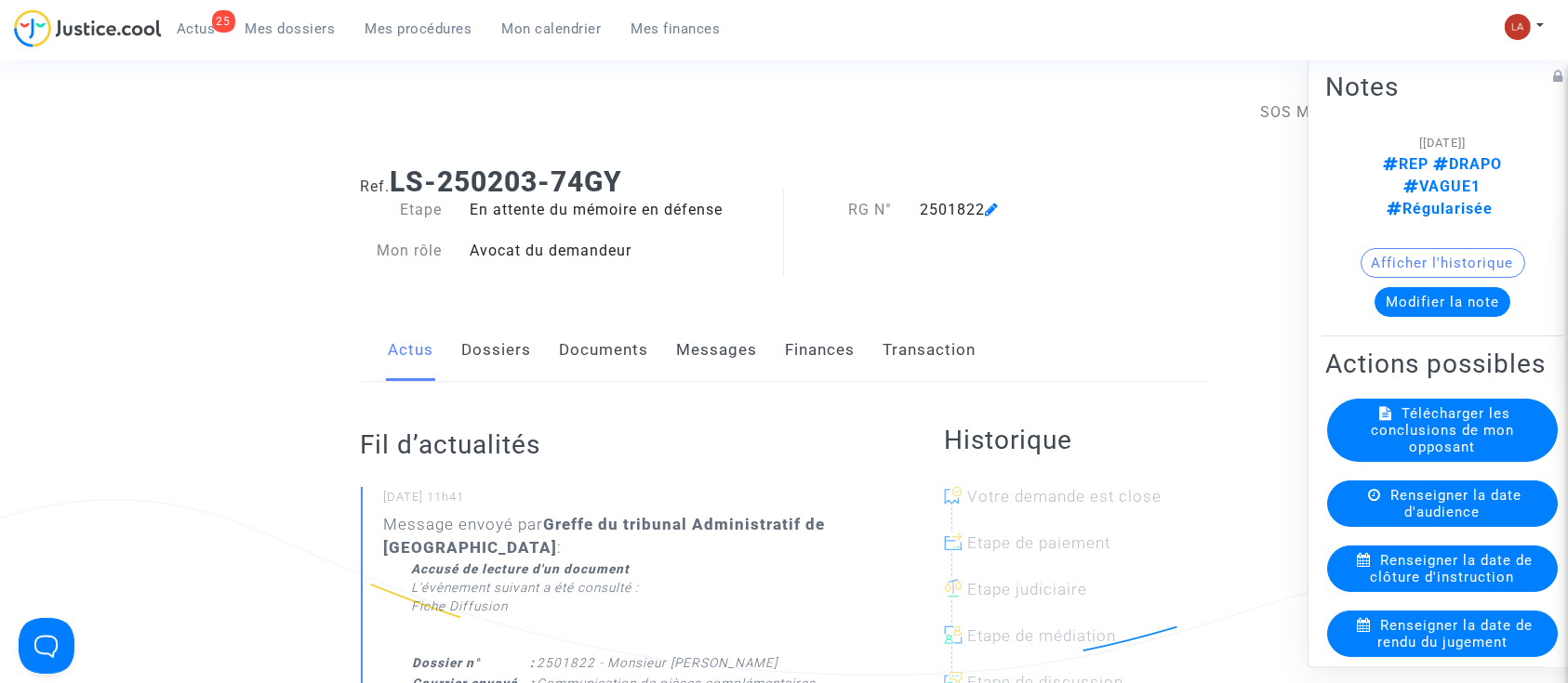
click at [594, 342] on link "Documents" at bounding box center [604, 350] width 89 height 62
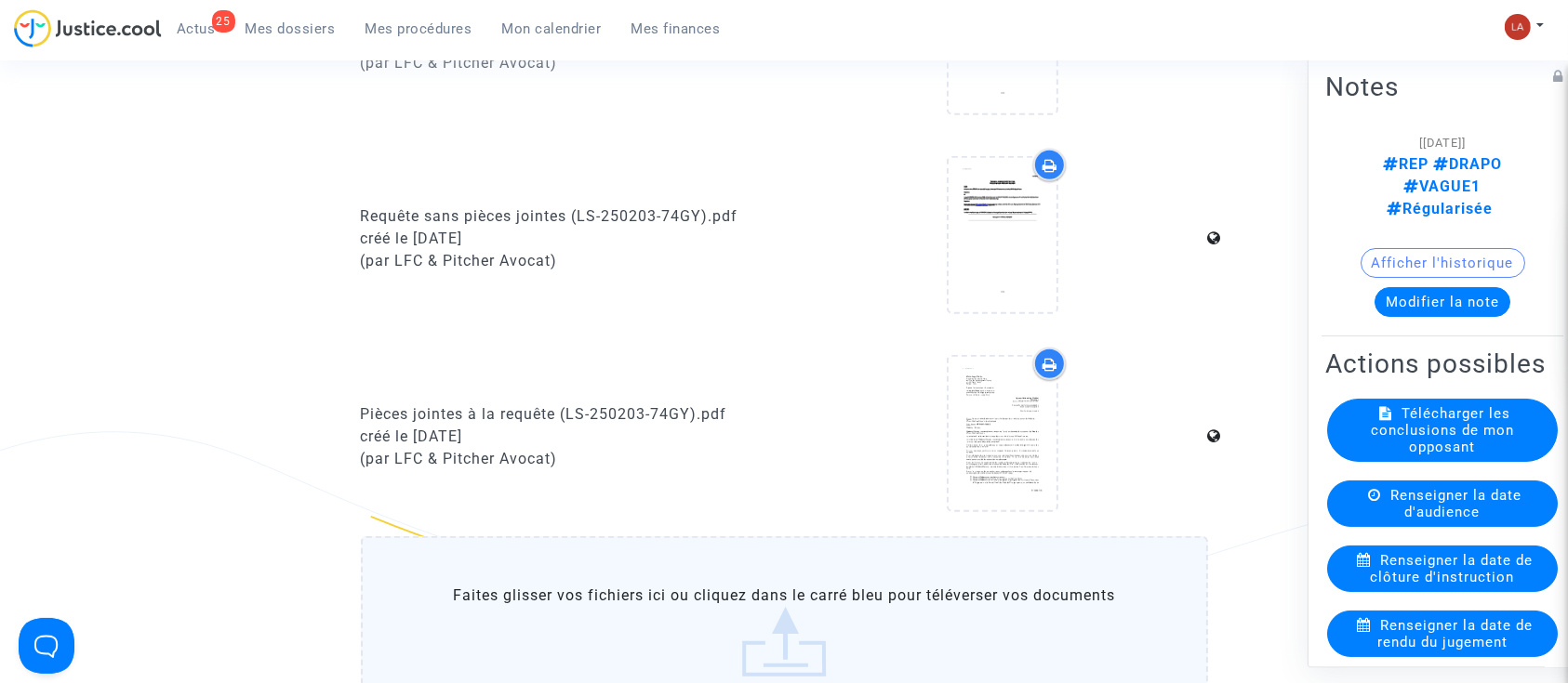
scroll to position [1240, 0]
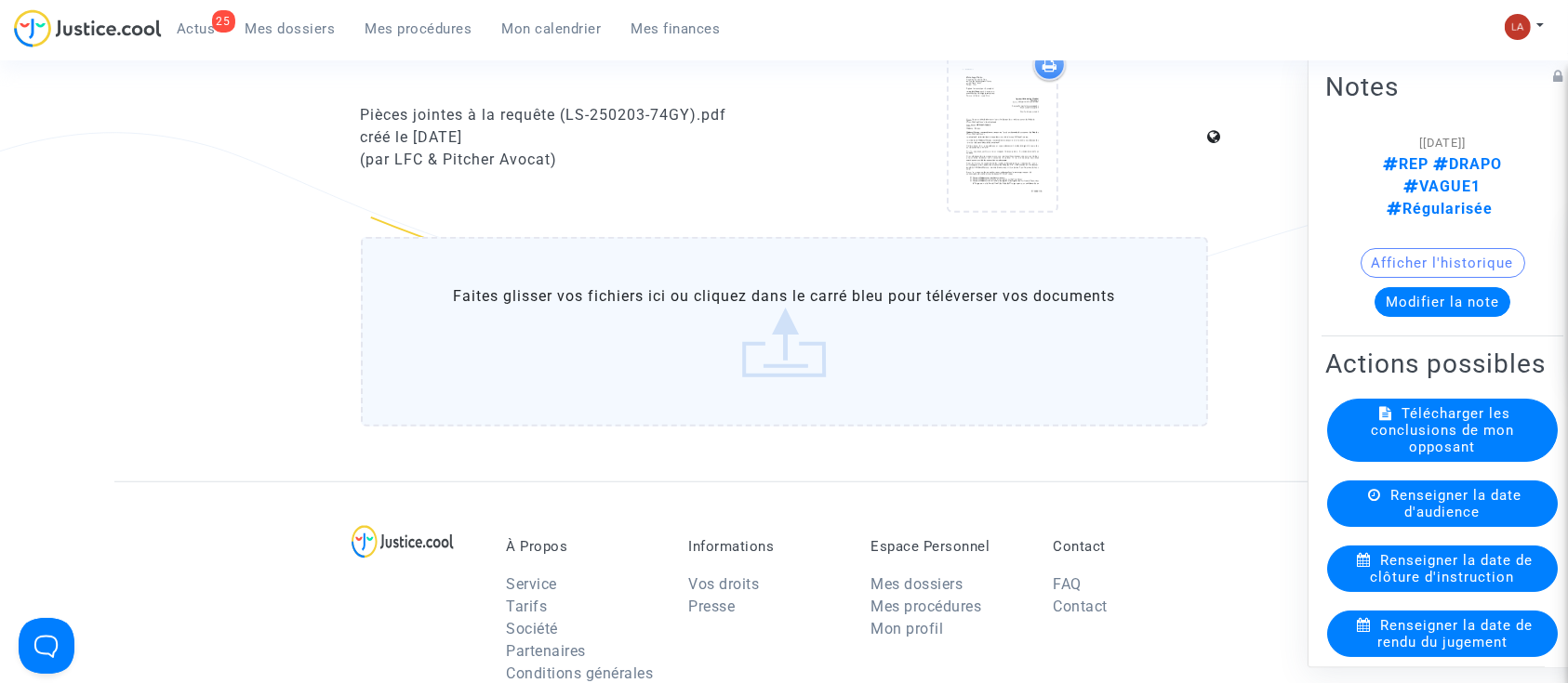
click at [802, 354] on label "Faites glisser vos fichiers ici ou cliquez dans le carré bleu pour téléverser v…" at bounding box center [784, 332] width 847 height 190
click at [0, 0] on input "Faites glisser vos fichiers ici ou cliquez dans le carré bleu pour téléverser v…" at bounding box center [0, 0] width 0 height 0
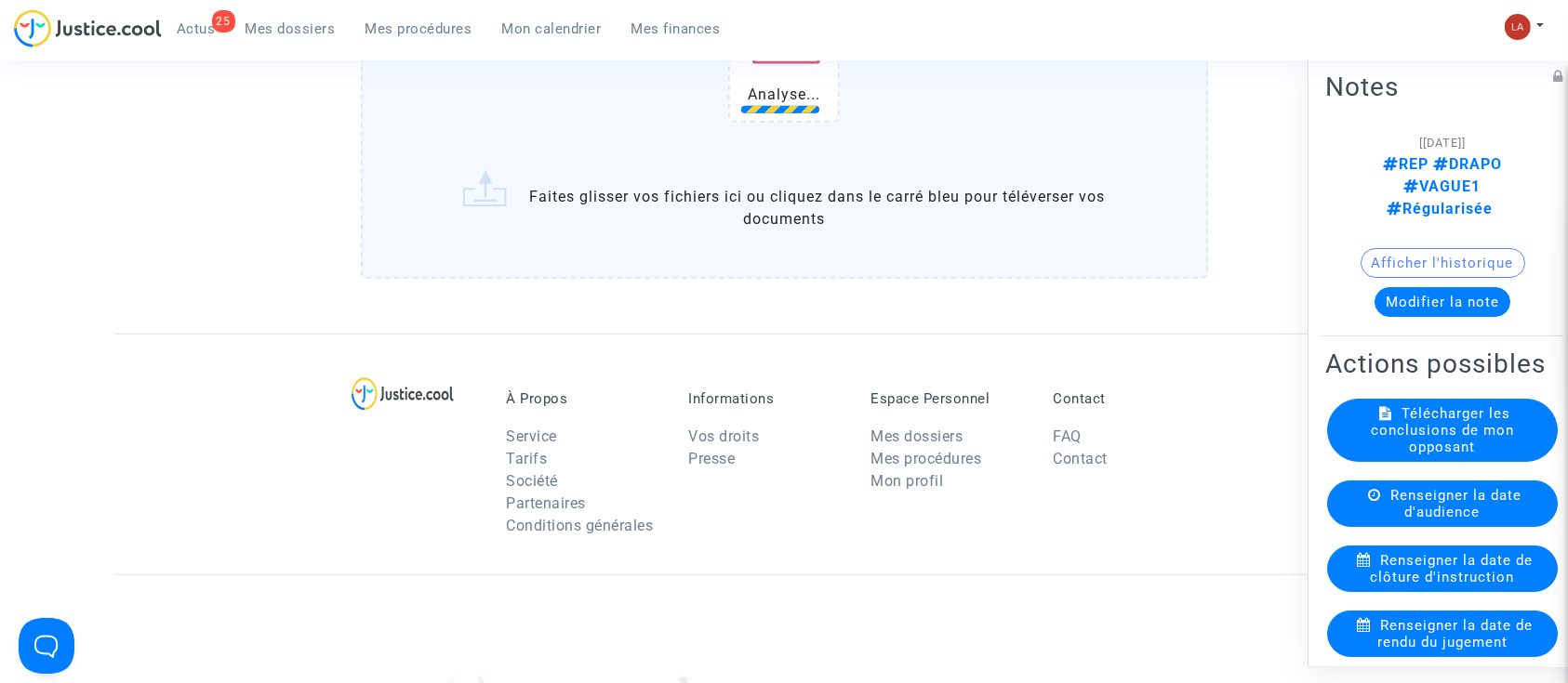
scroll to position [1612, 0]
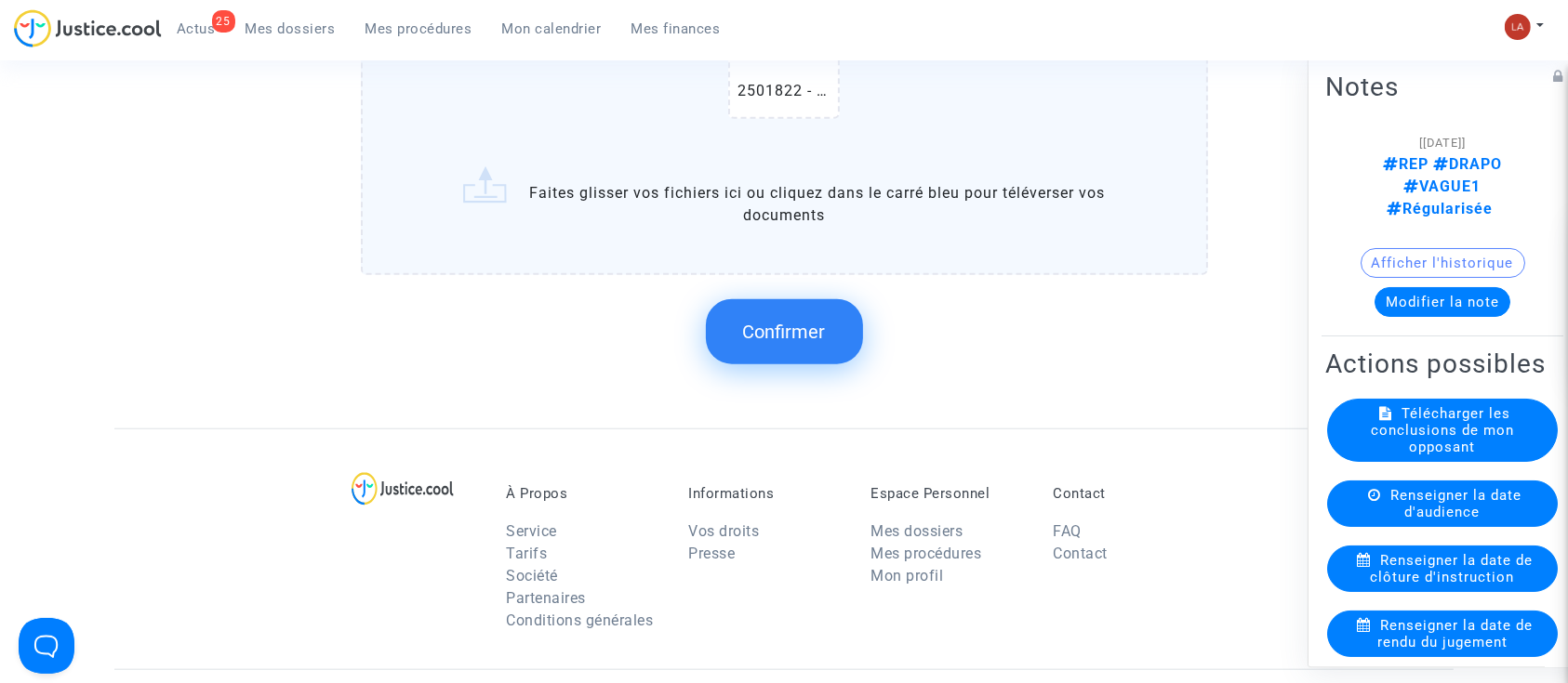
click at [758, 353] on button "Confirmer" at bounding box center [784, 332] width 157 height 65
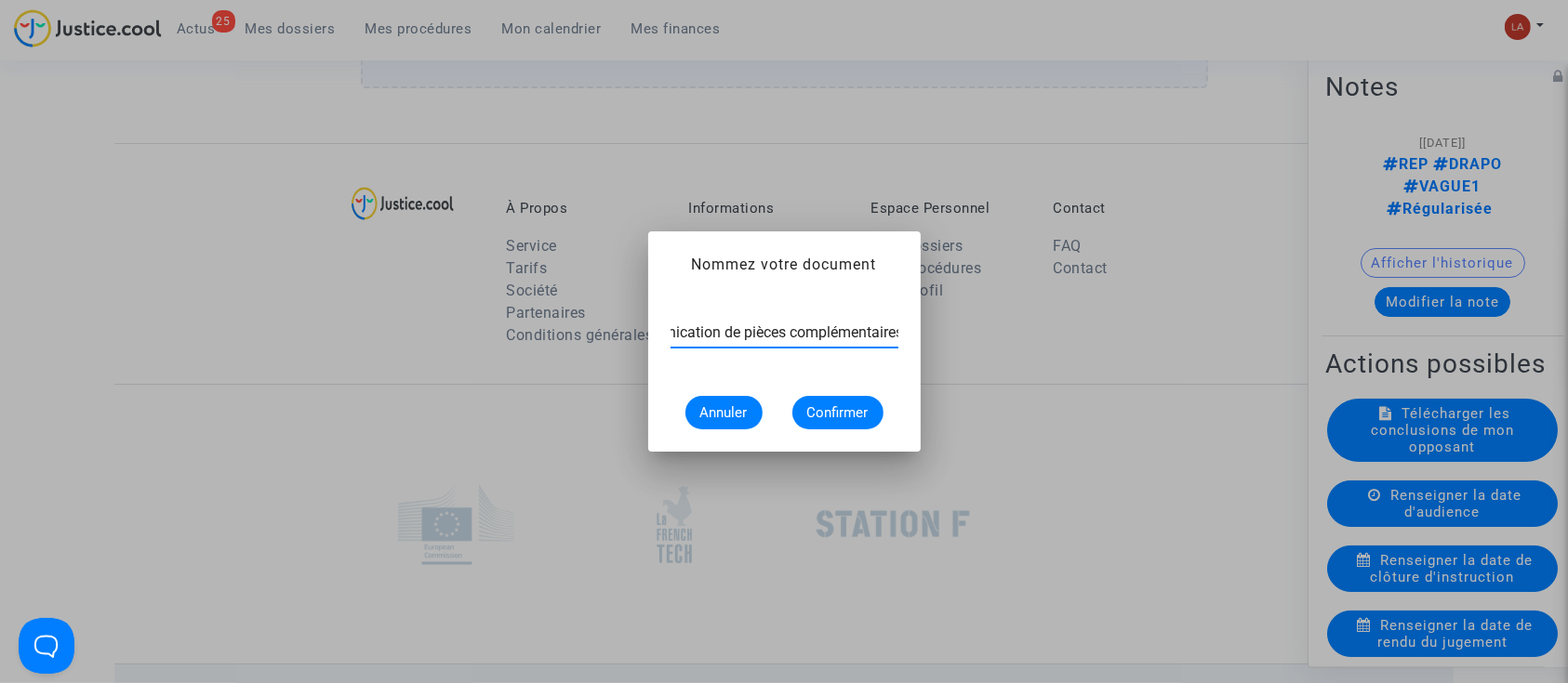
scroll to position [0, 62]
type input "Communication de pièces complémentaires"
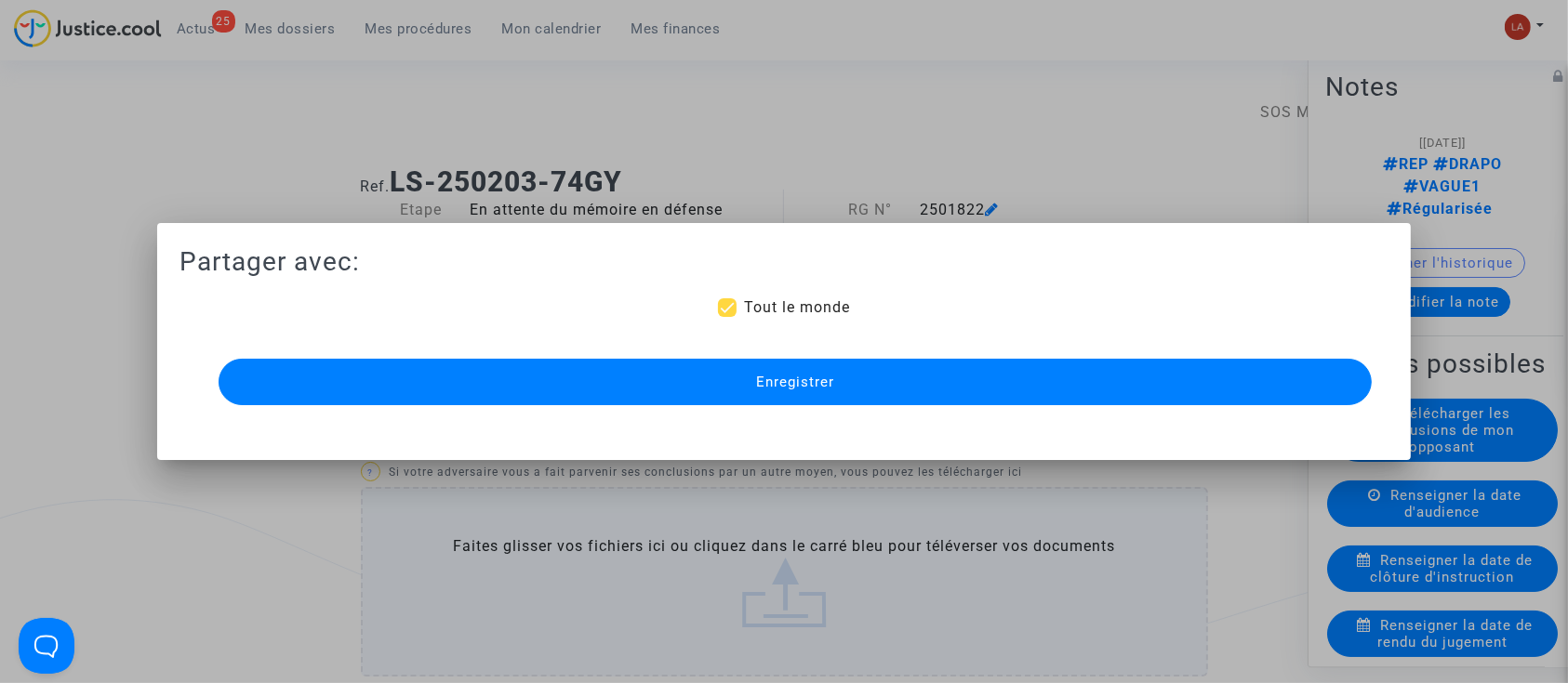
scroll to position [1577, 0]
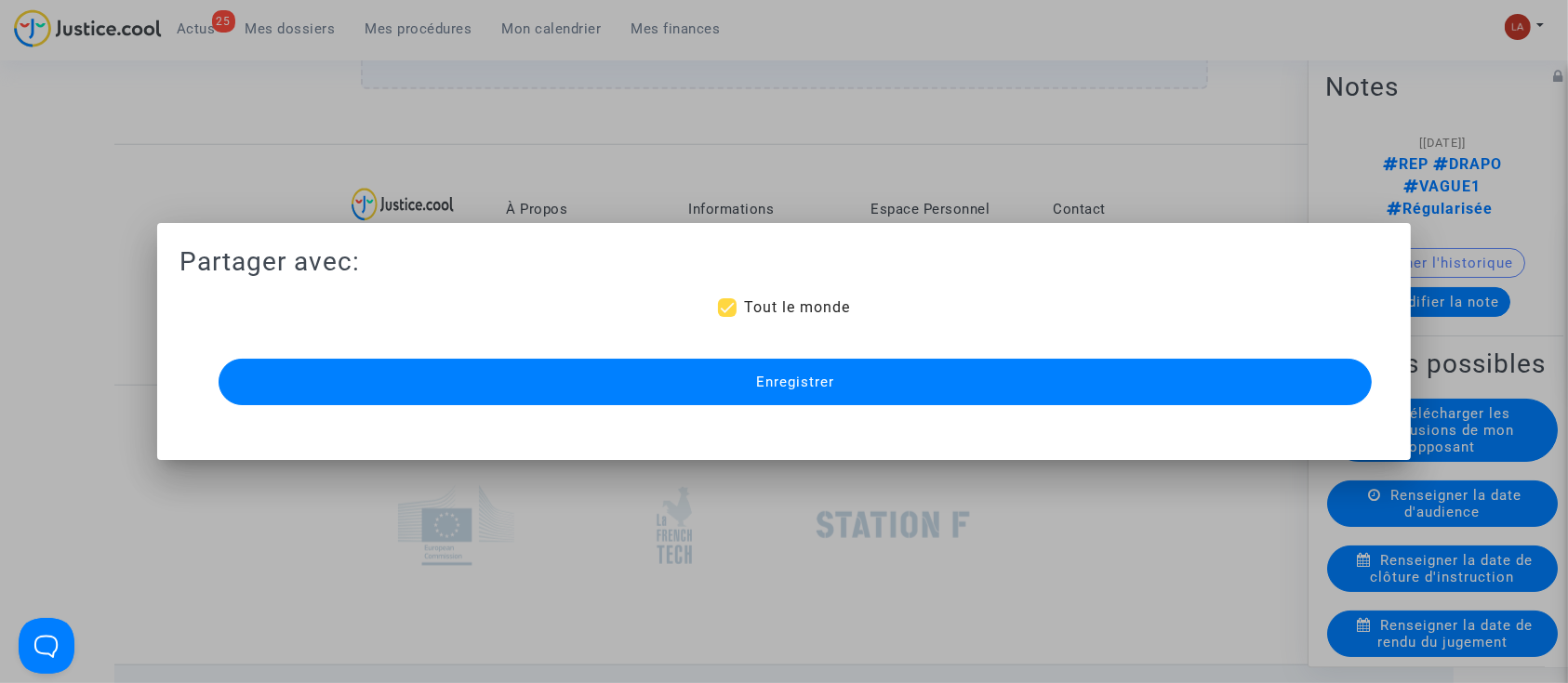
click at [904, 369] on button "Enregistrer" at bounding box center [795, 381] width 1153 height 46
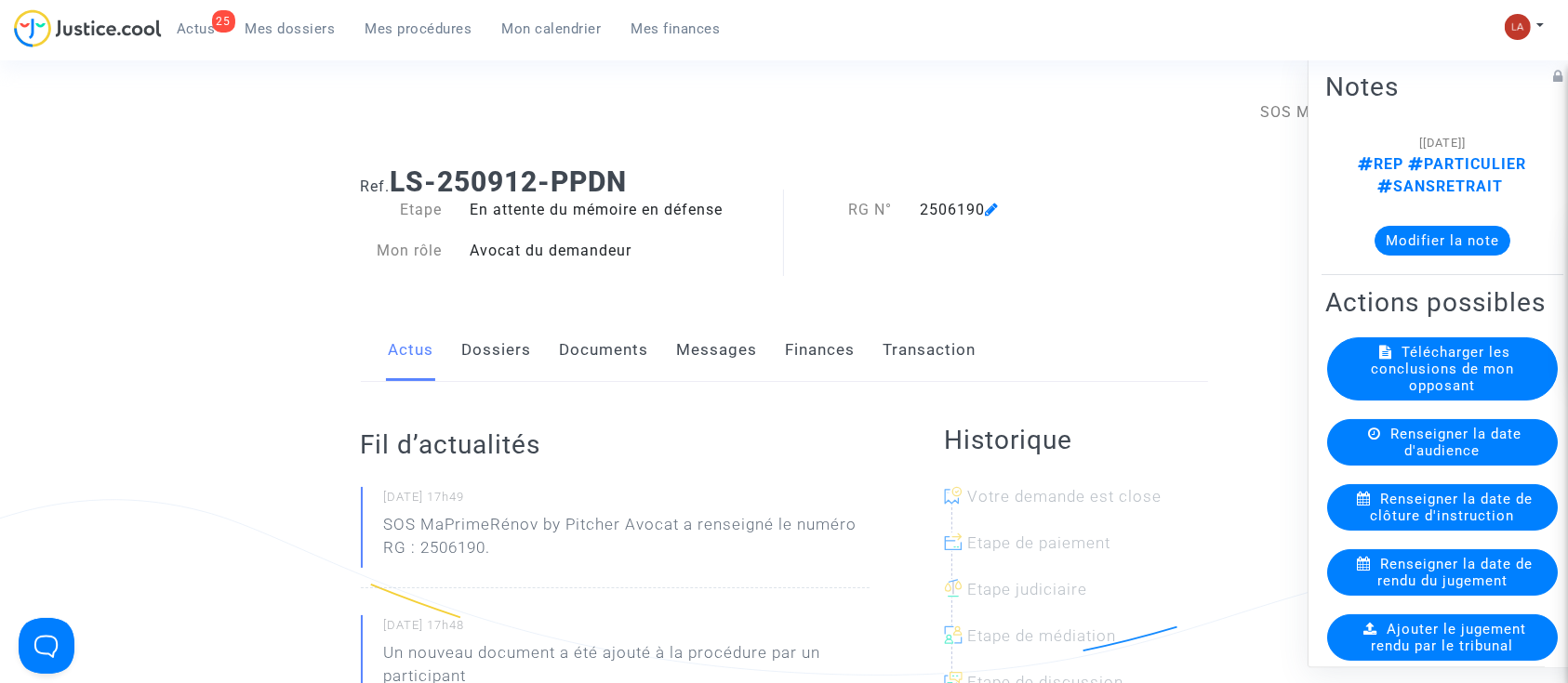
drag, startPoint x: 600, startPoint y: 341, endPoint x: 633, endPoint y: 341, distance: 33.0
click at [600, 341] on link "Documents" at bounding box center [604, 350] width 89 height 62
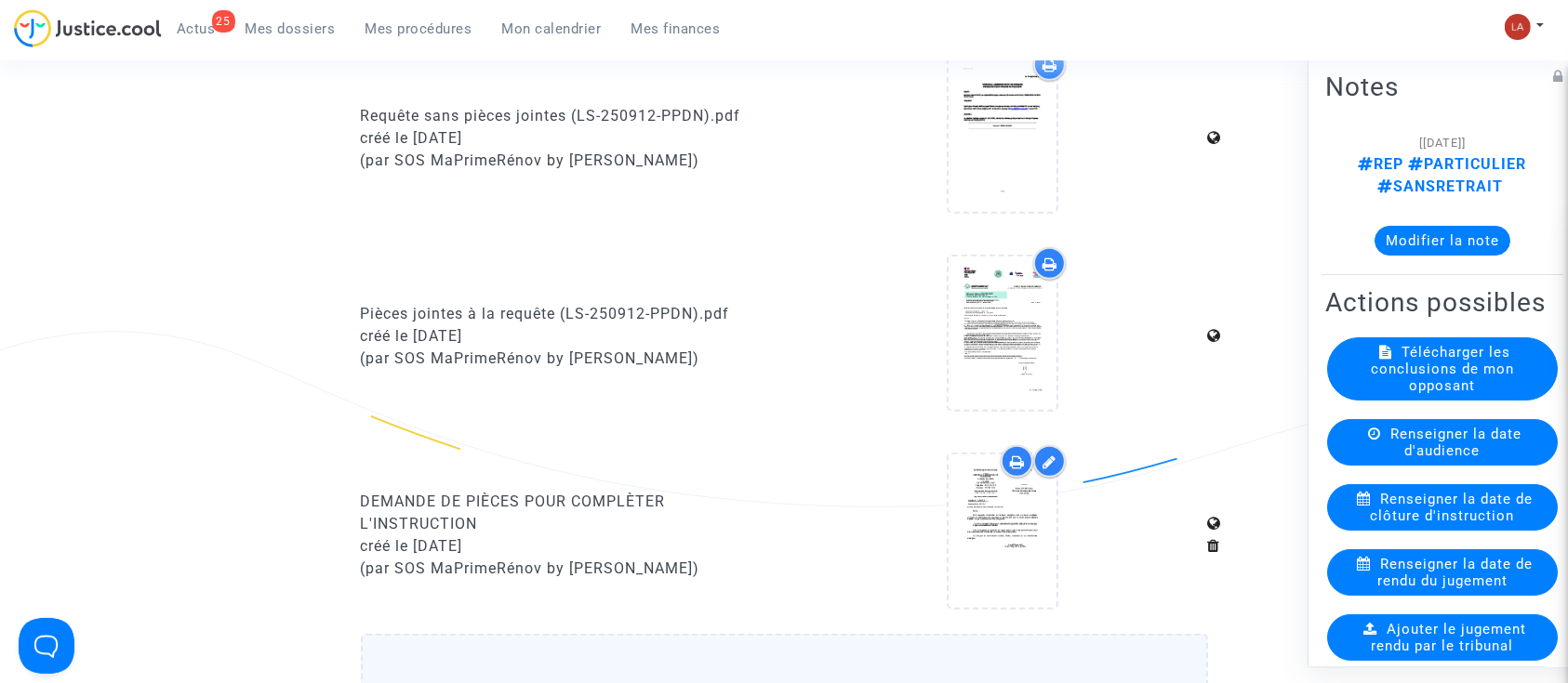
scroll to position [1116, 0]
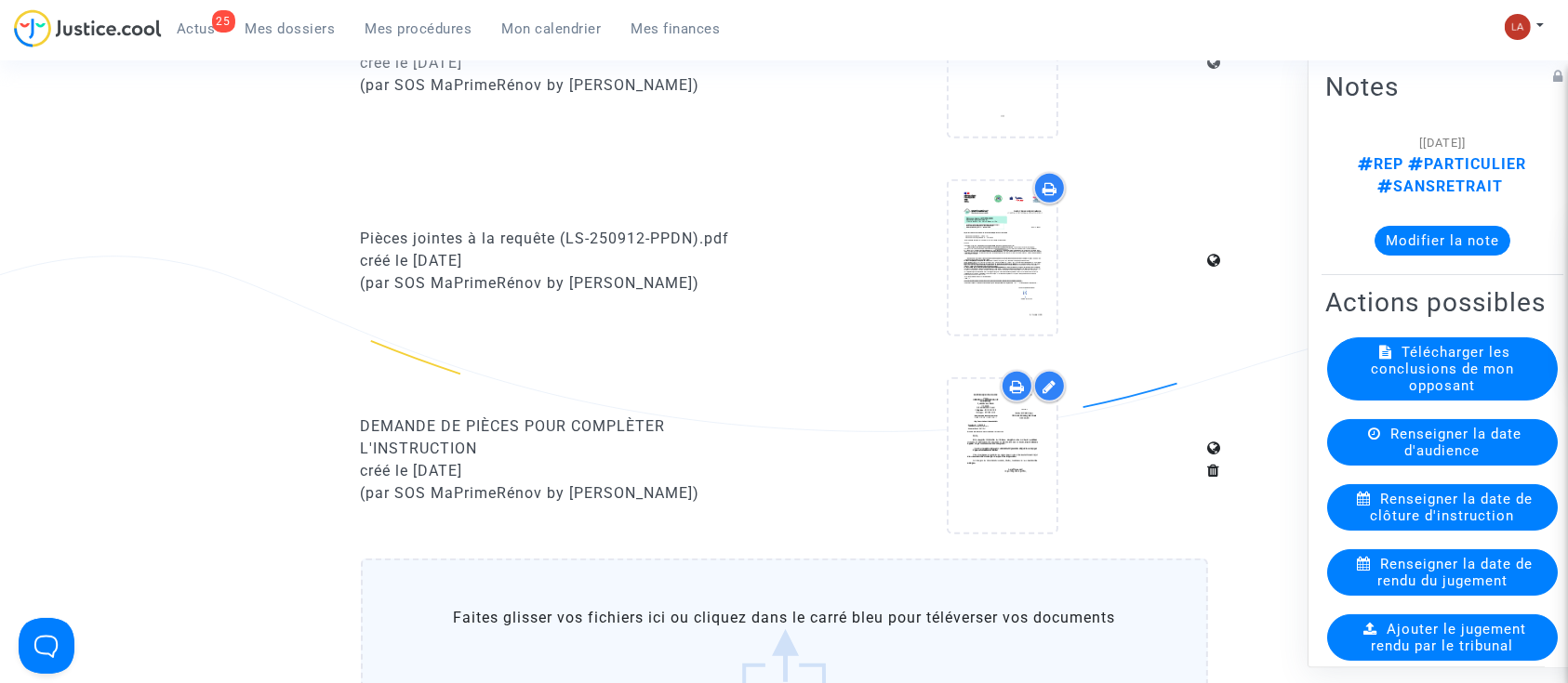
click at [699, 636] on label "Faites glisser vos fichiers ici ou cliquez dans le carré bleu pour téléverser v…" at bounding box center [784, 654] width 847 height 190
click at [0, 0] on input "Faites glisser vos fichiers ici ou cliquez dans le carré bleu pour téléverser v…" at bounding box center [0, 0] width 0 height 0
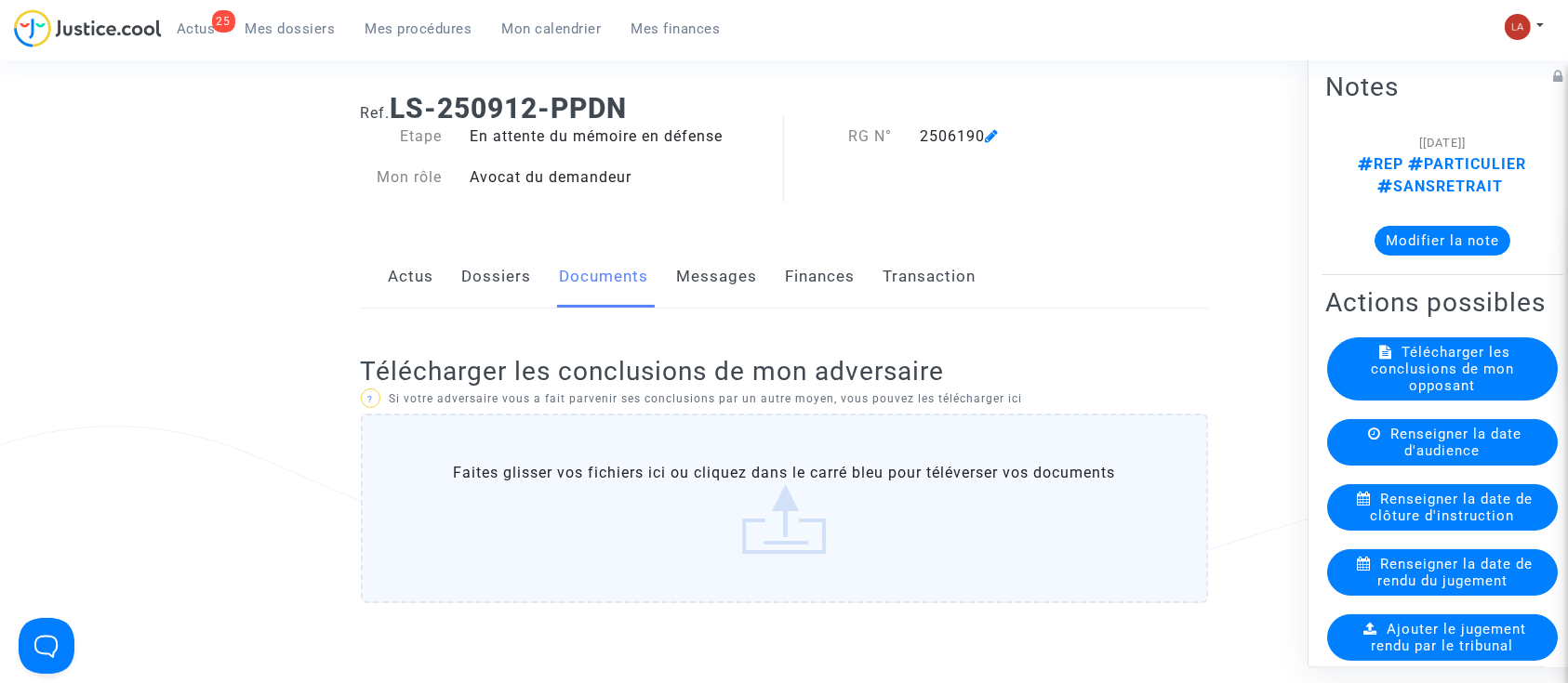
scroll to position [0, 0]
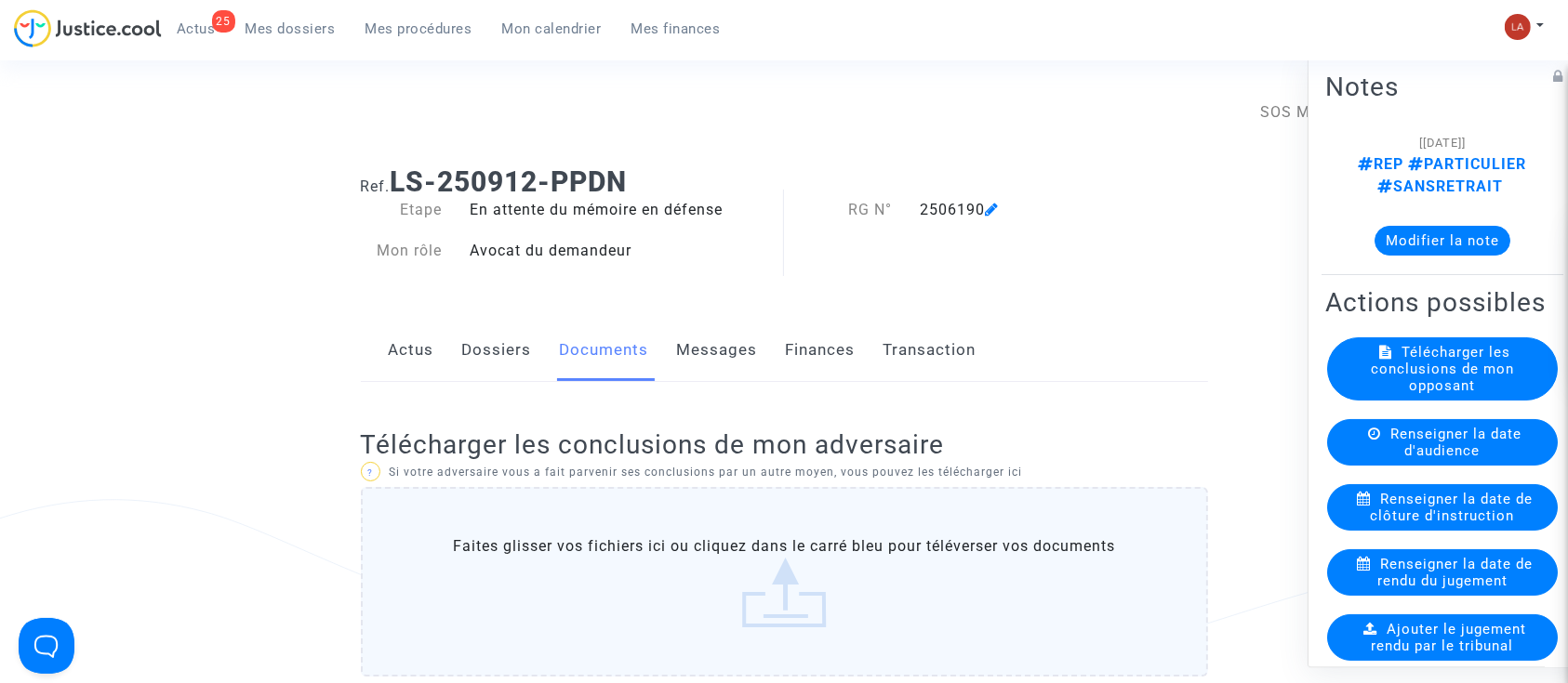
click at [520, 350] on link "Dossiers" at bounding box center [497, 350] width 70 height 62
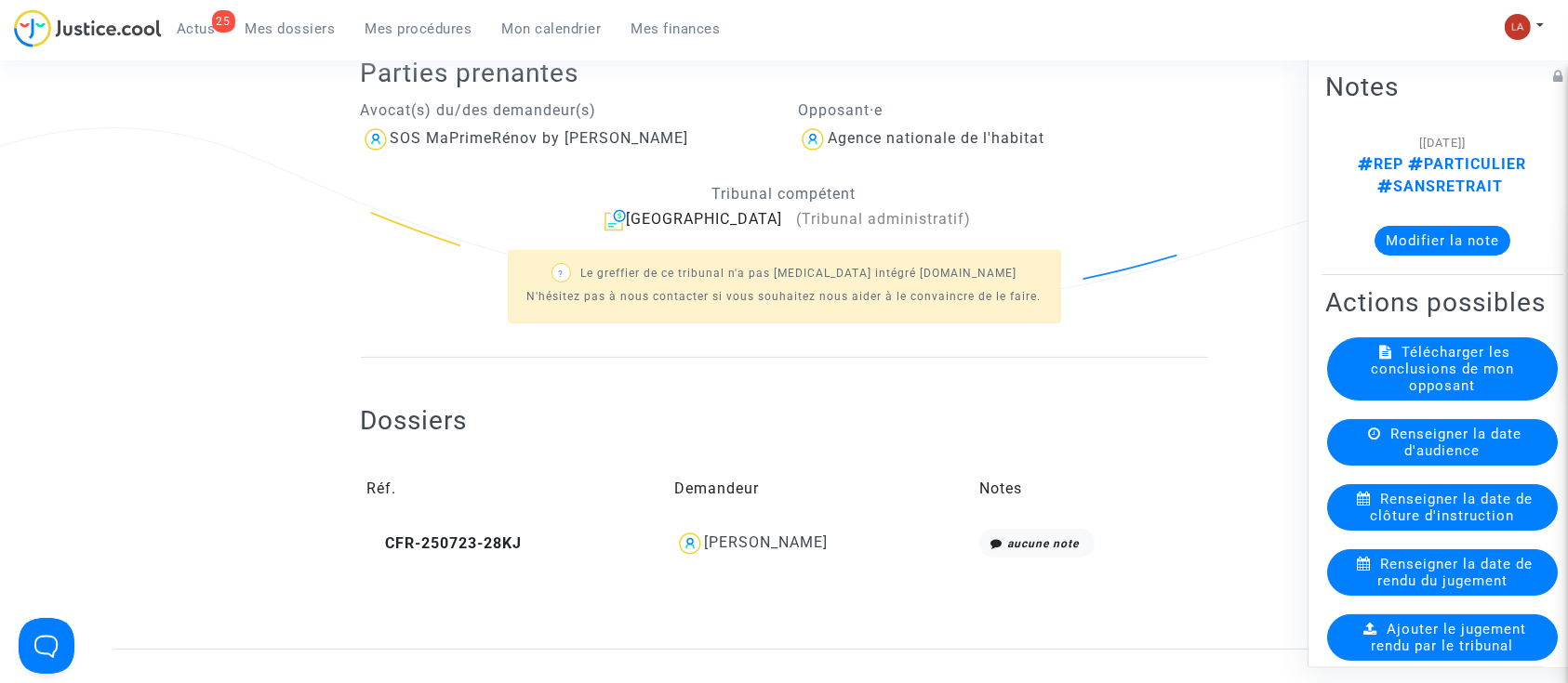
scroll to position [495, 0]
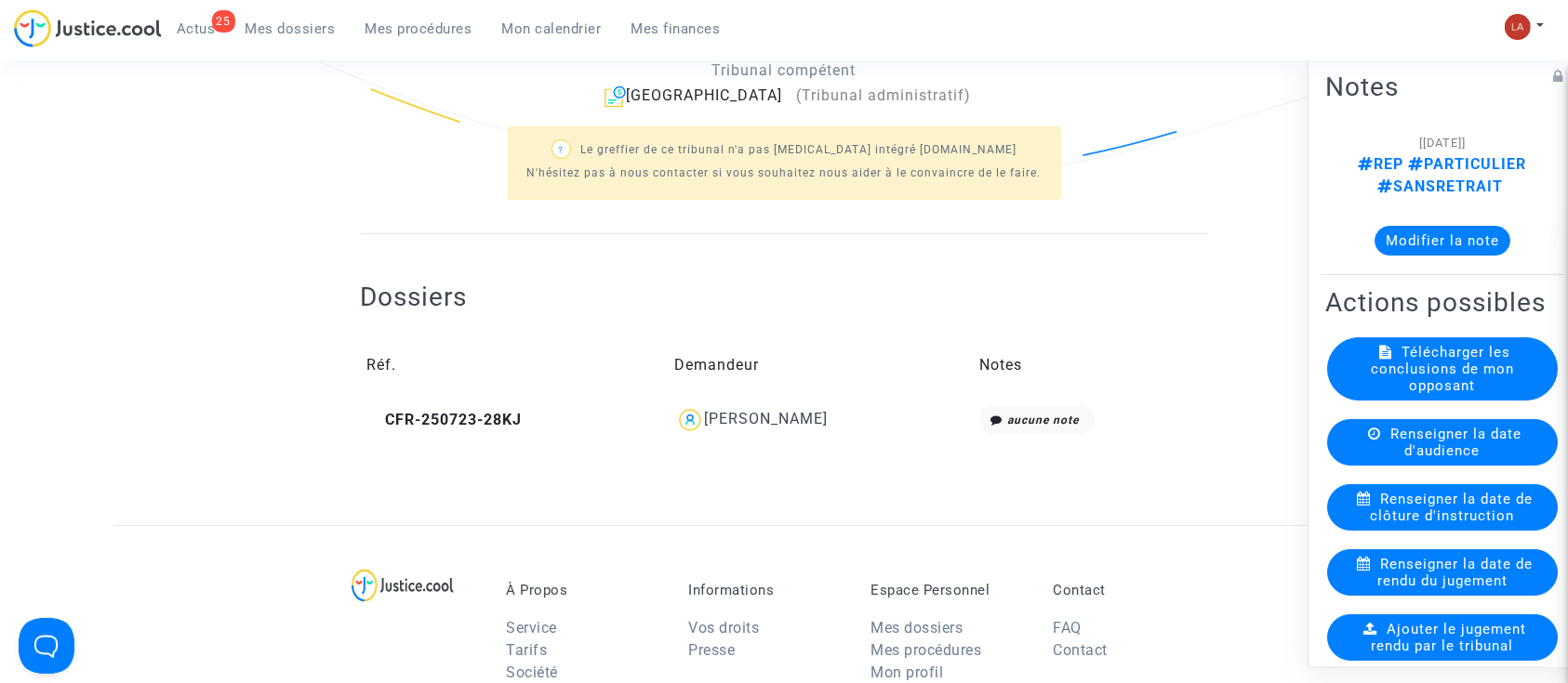
click at [491, 433] on td "CFR-250723-28KJ" at bounding box center [514, 420] width 307 height 43
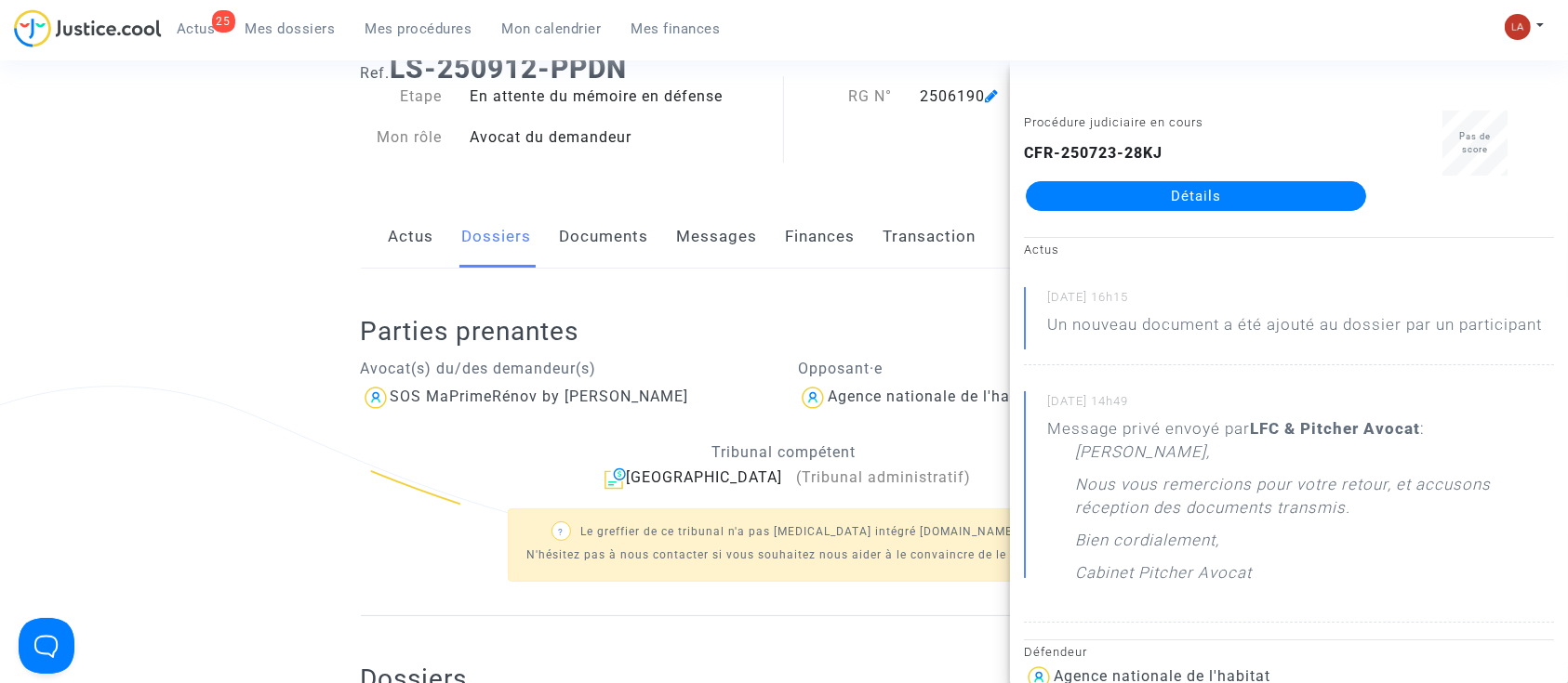
scroll to position [0, 0]
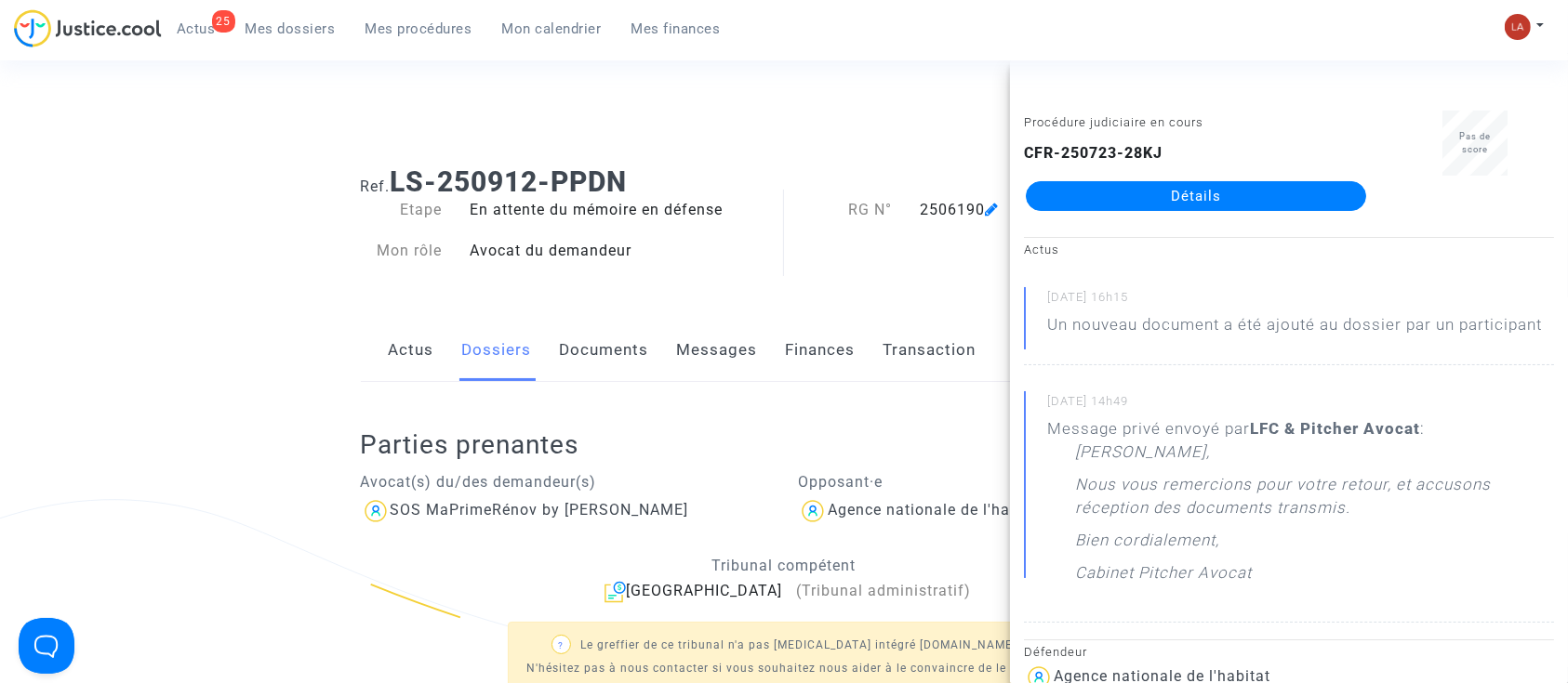
click at [566, 351] on link "Documents" at bounding box center [604, 350] width 89 height 62
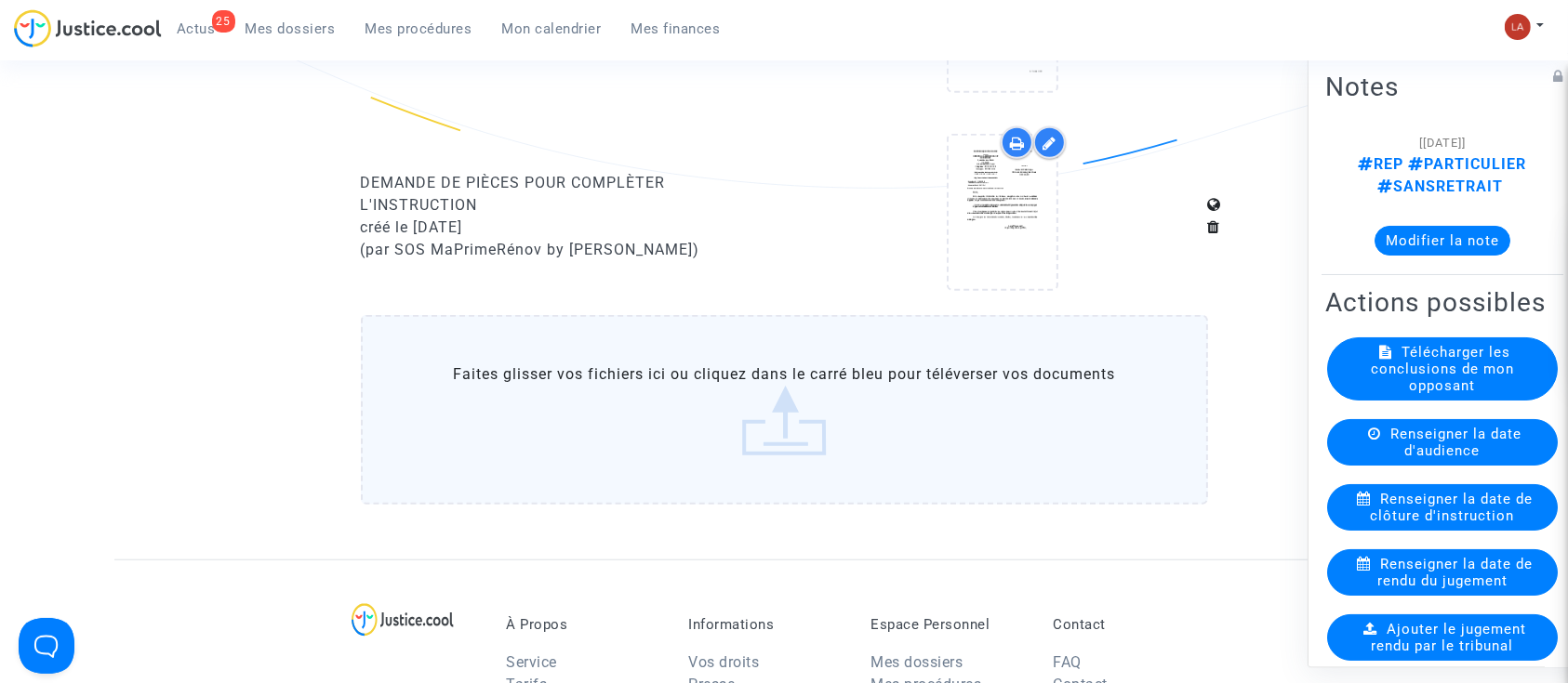
scroll to position [1240, 0]
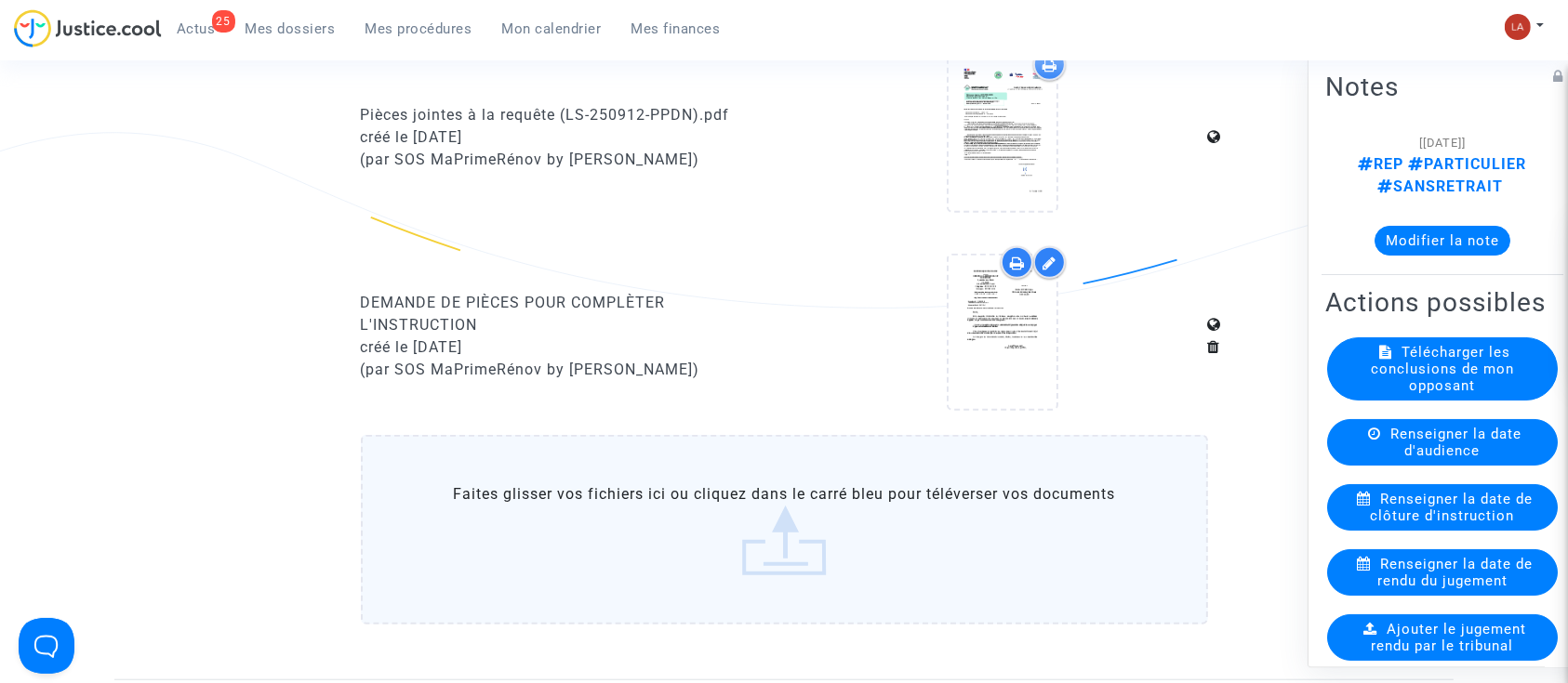
drag, startPoint x: 1043, startPoint y: 257, endPoint x: 1074, endPoint y: 268, distance: 32.9
click at [1044, 258] on icon at bounding box center [1049, 264] width 14 height 15
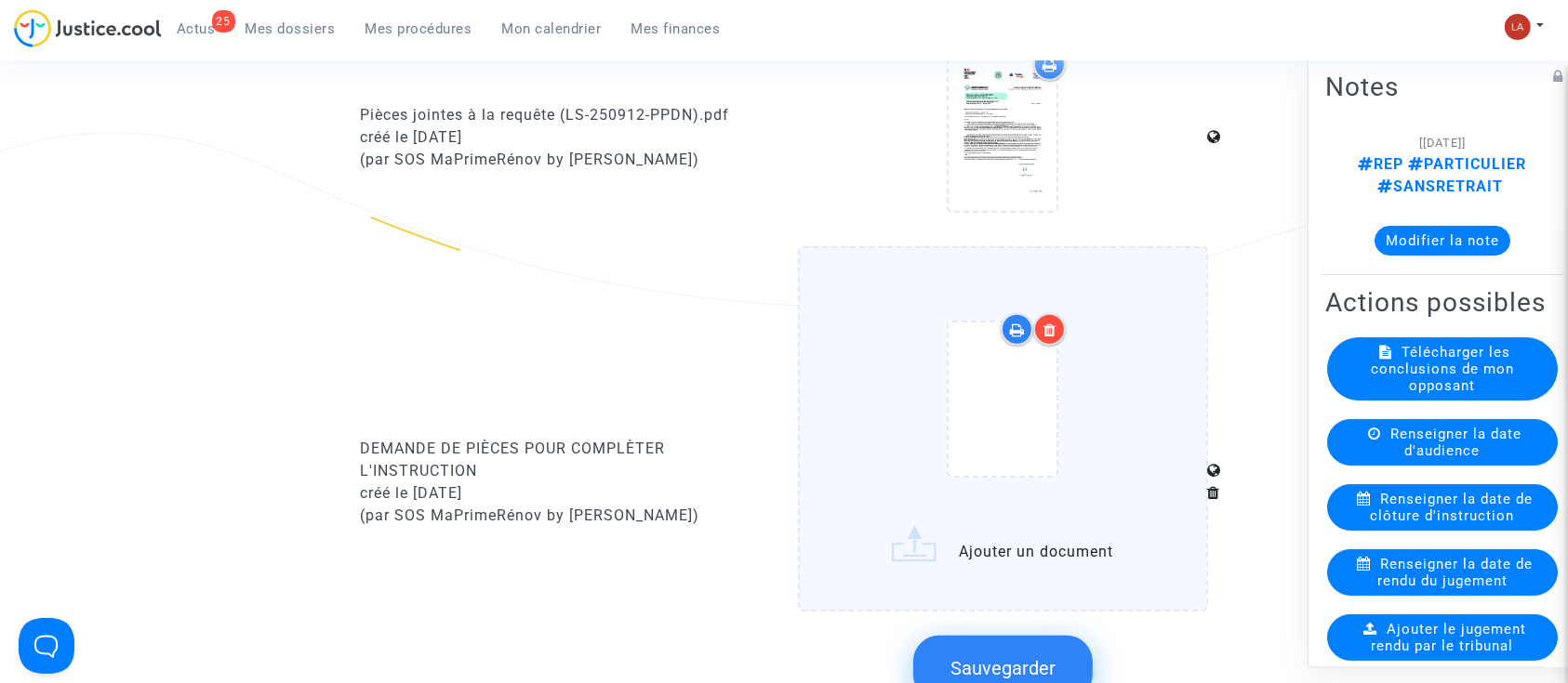
click at [1172, 405] on label "Ajouter un document" at bounding box center [1003, 429] width 410 height 365
click at [0, 0] on input "Ajouter un document" at bounding box center [0, 0] width 0 height 0
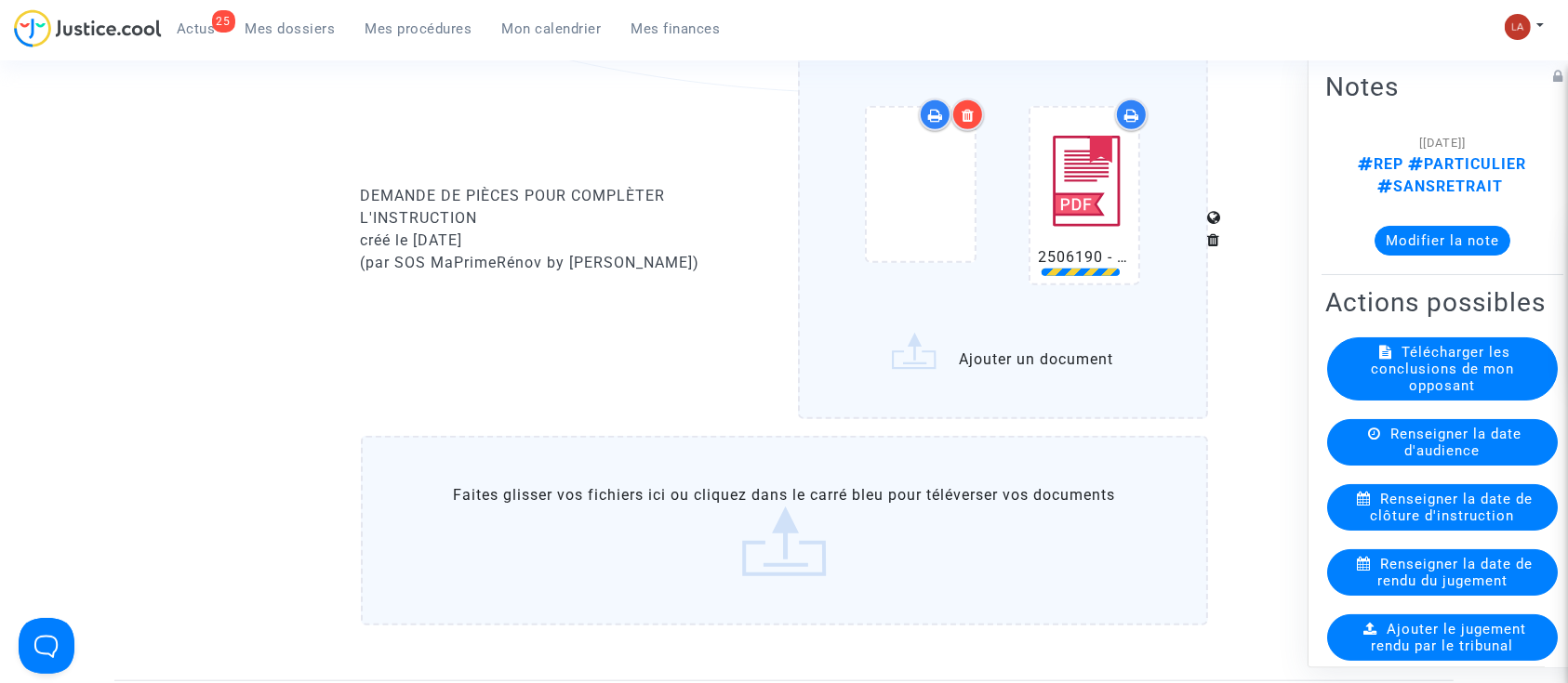
scroll to position [1612, 0]
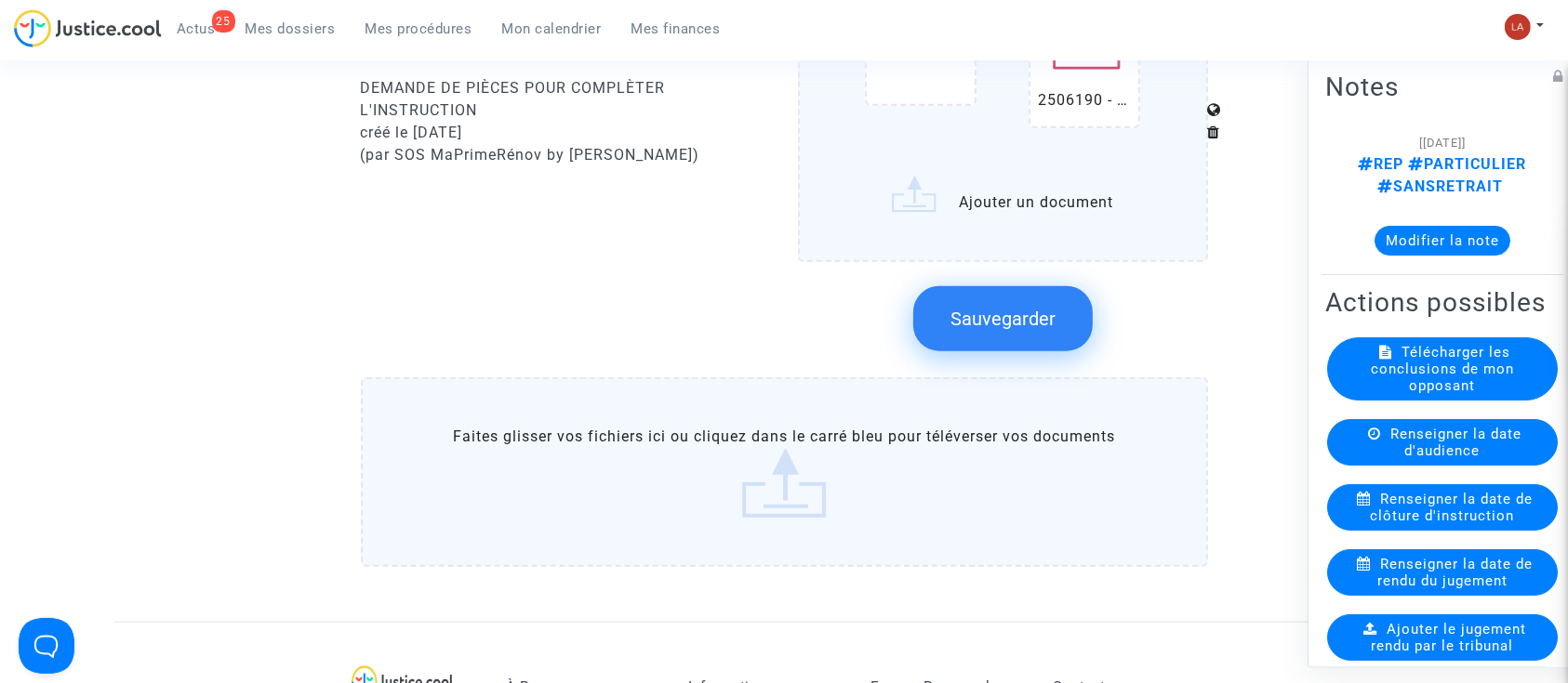
click at [1031, 300] on button "Sauvegarder" at bounding box center [1003, 319] width 179 height 65
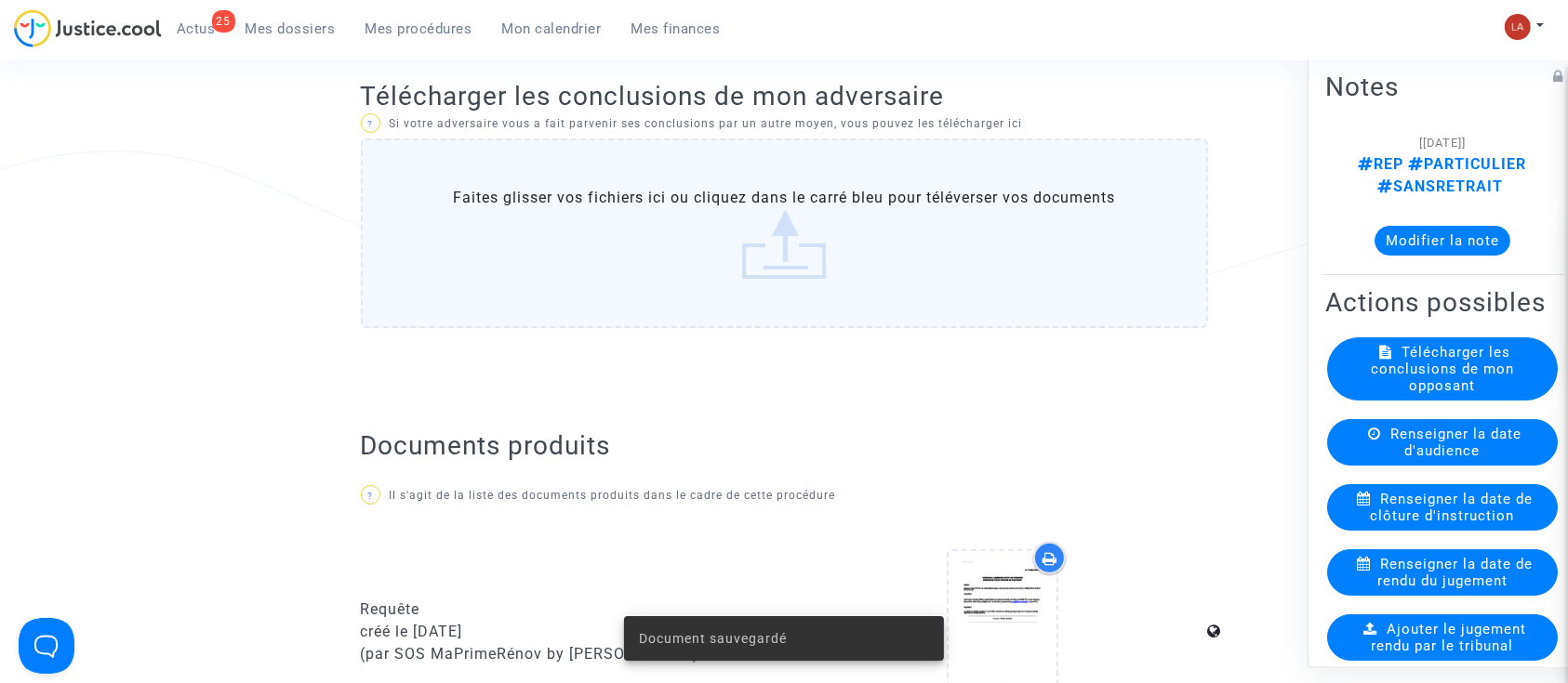
scroll to position [0, 0]
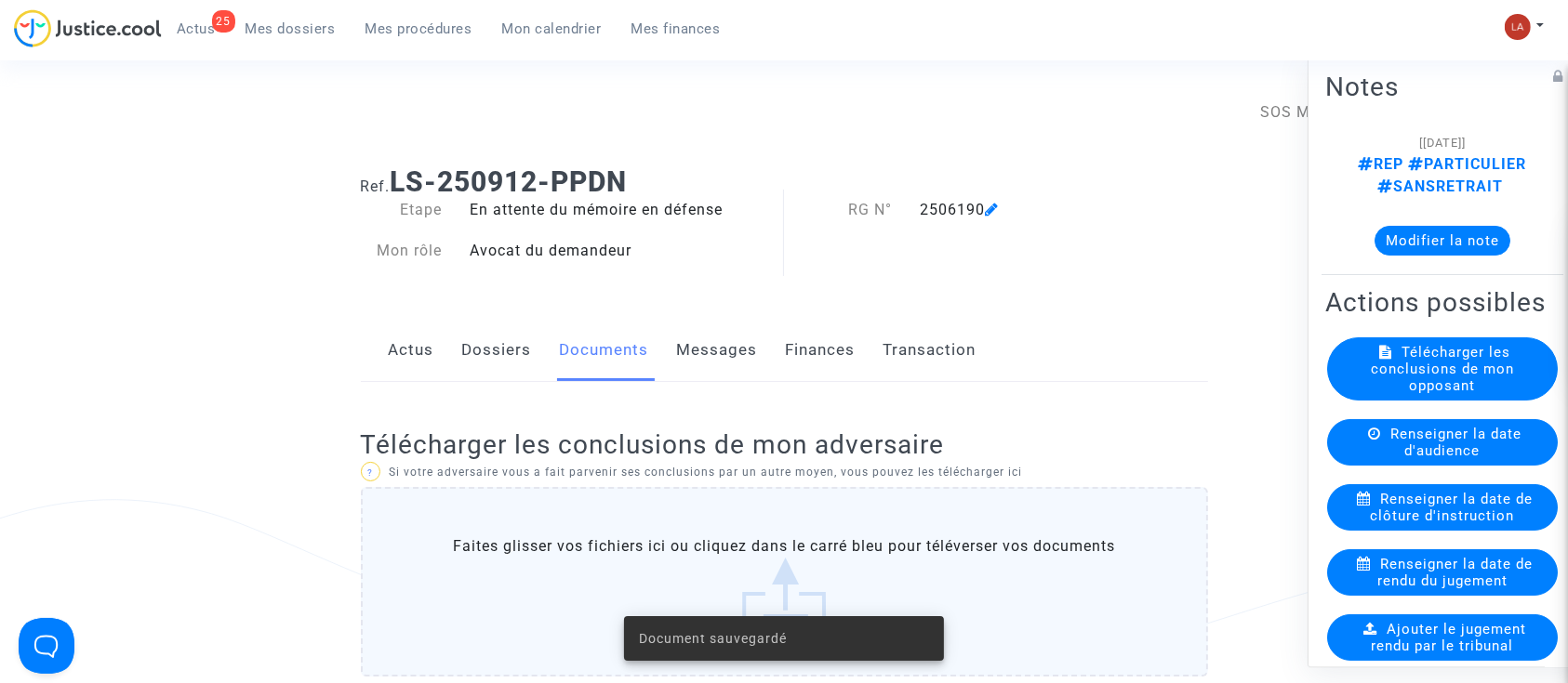
click at [520, 376] on link "Dossiers" at bounding box center [497, 350] width 70 height 62
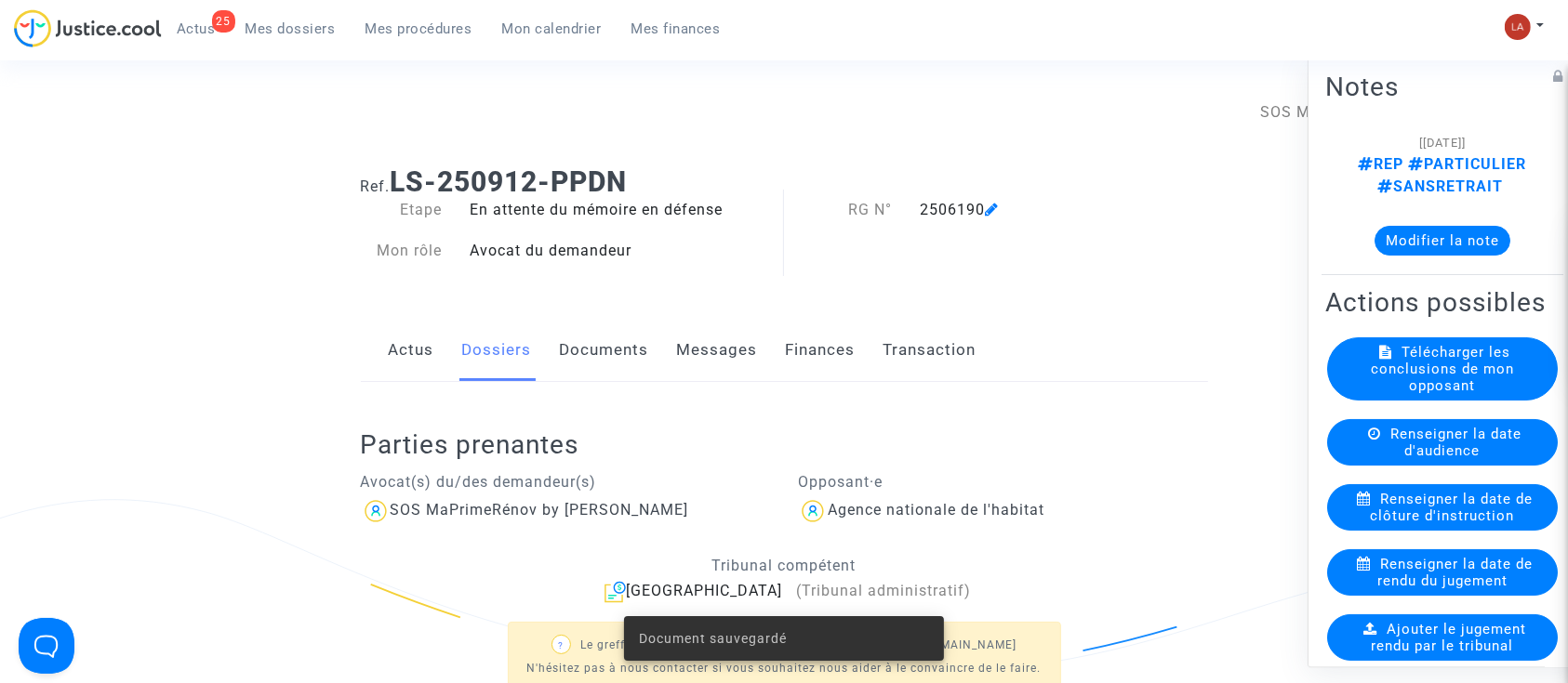
scroll to position [495, 0]
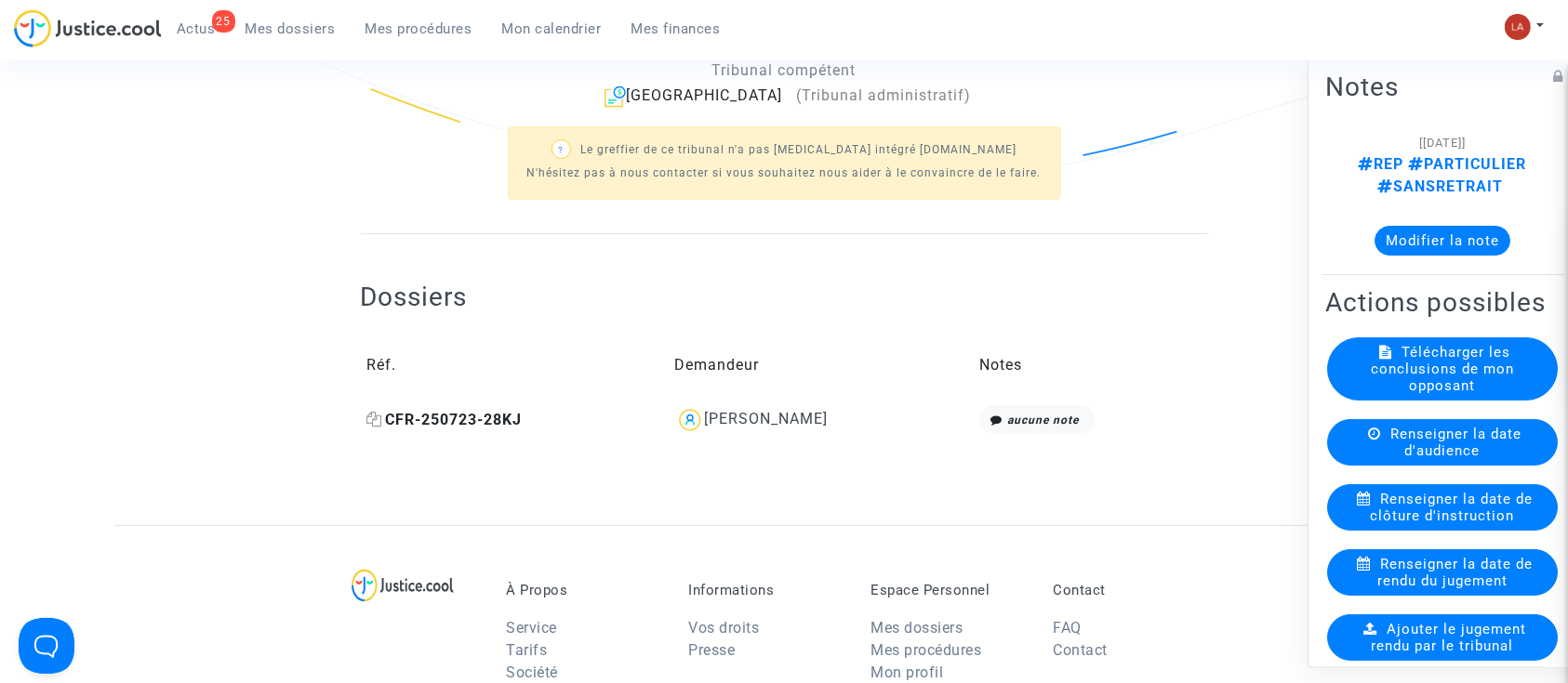
click at [452, 415] on span "CFR-250723-28KJ" at bounding box center [445, 419] width 156 height 18
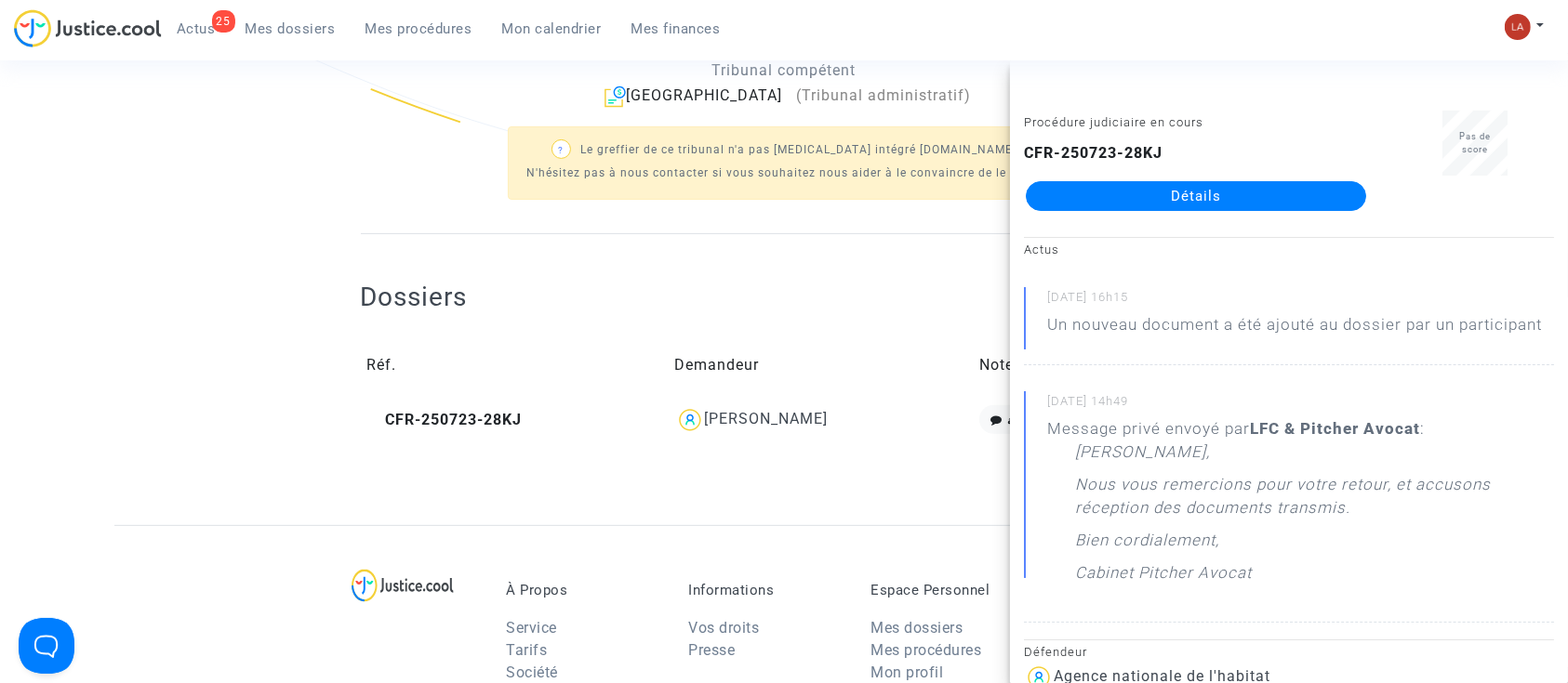
click at [1319, 195] on link "Détails" at bounding box center [1195, 195] width 341 height 29
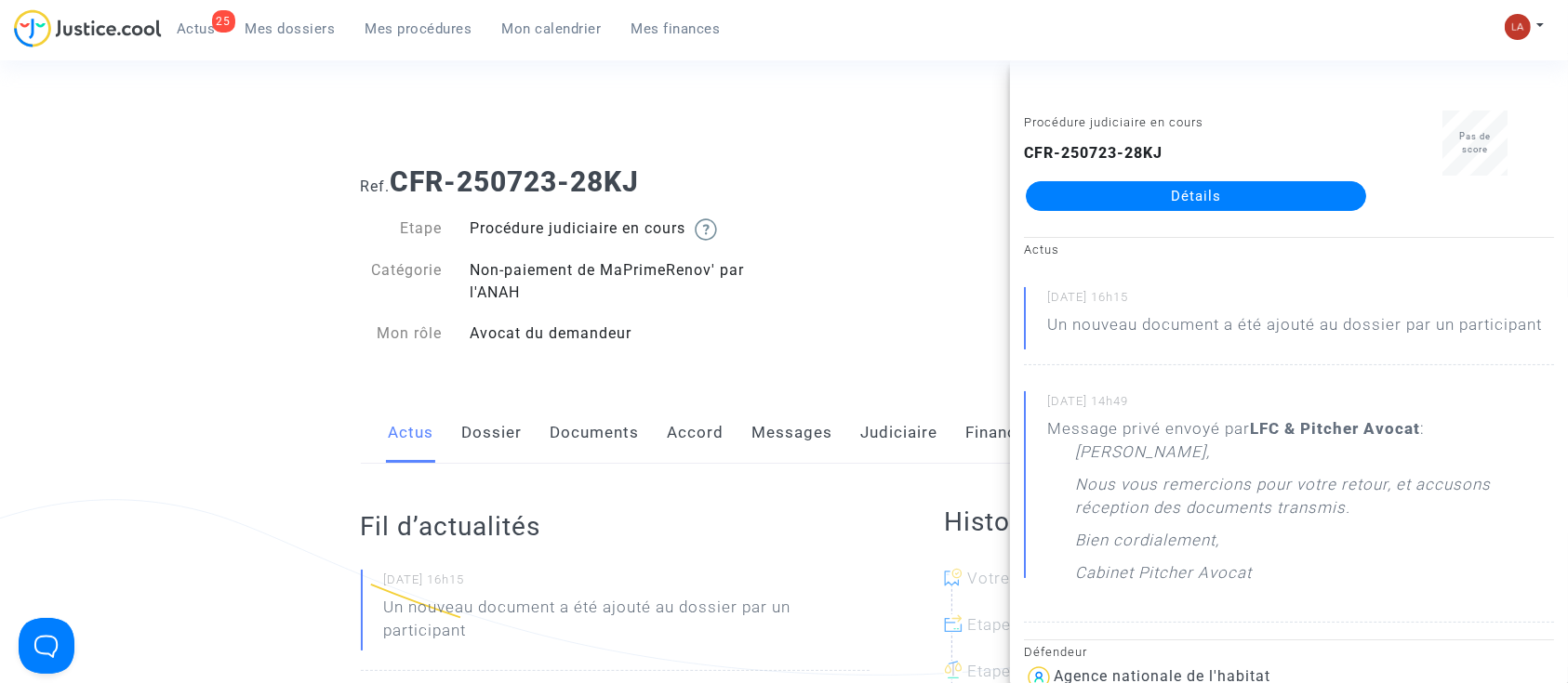
click at [800, 447] on link "Messages" at bounding box center [792, 433] width 81 height 62
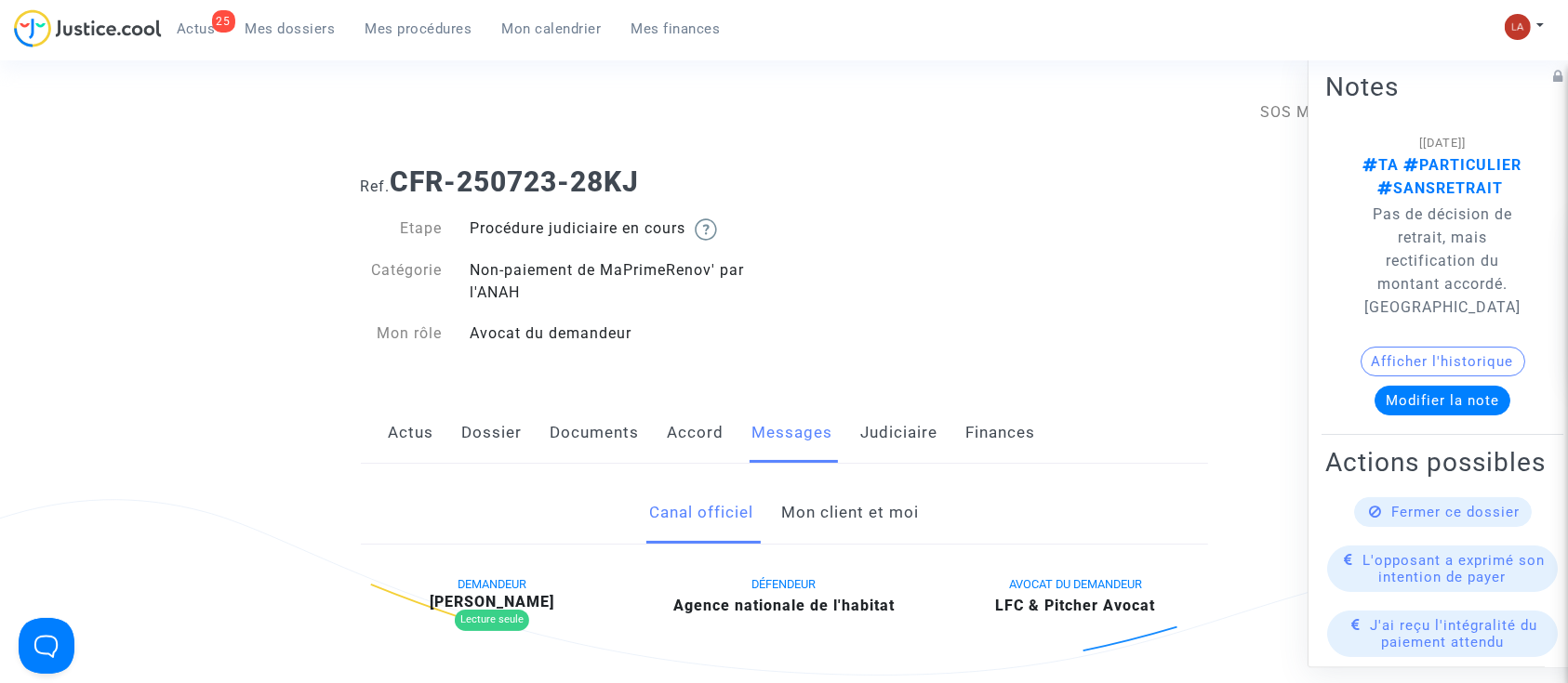
click at [855, 504] on link "Mon client et moi" at bounding box center [849, 513] width 138 height 62
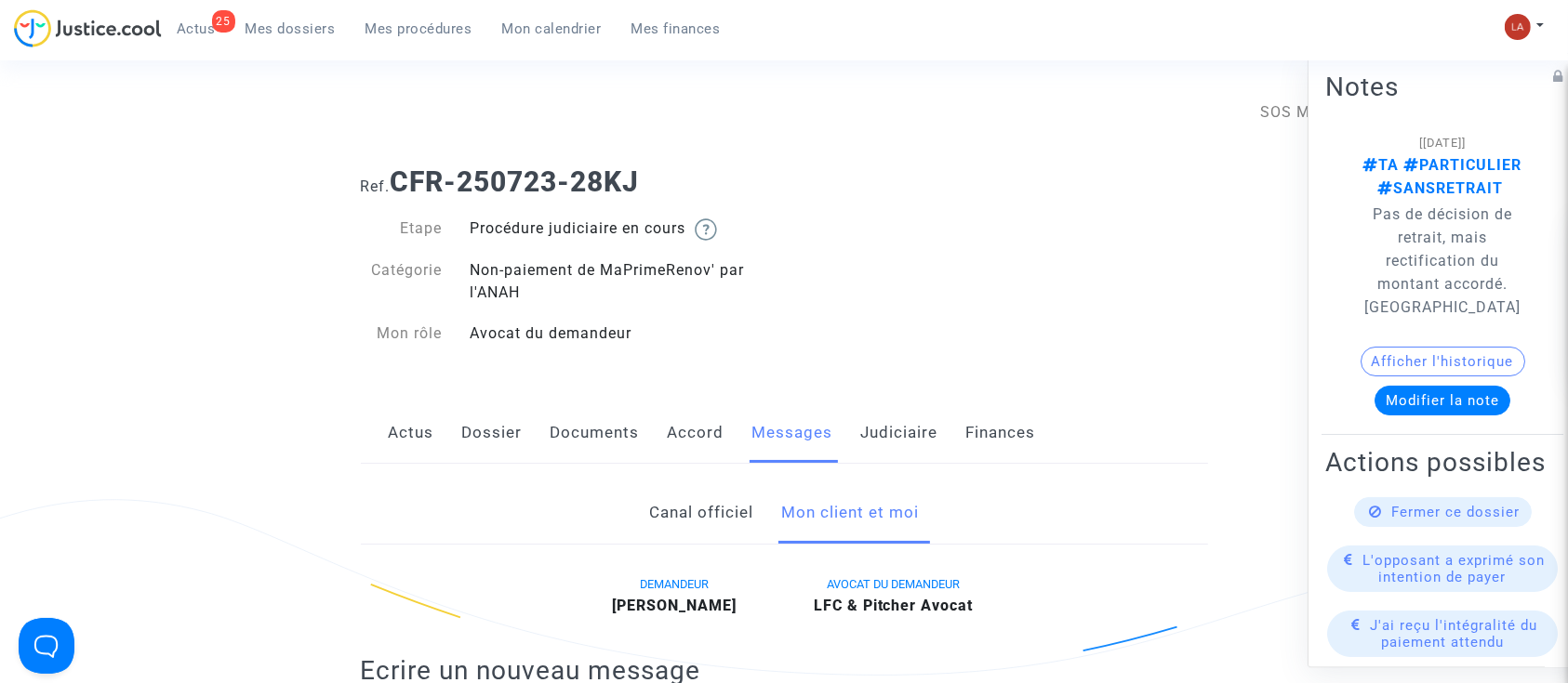
click at [912, 432] on link "Judiciaire" at bounding box center [899, 433] width 77 height 62
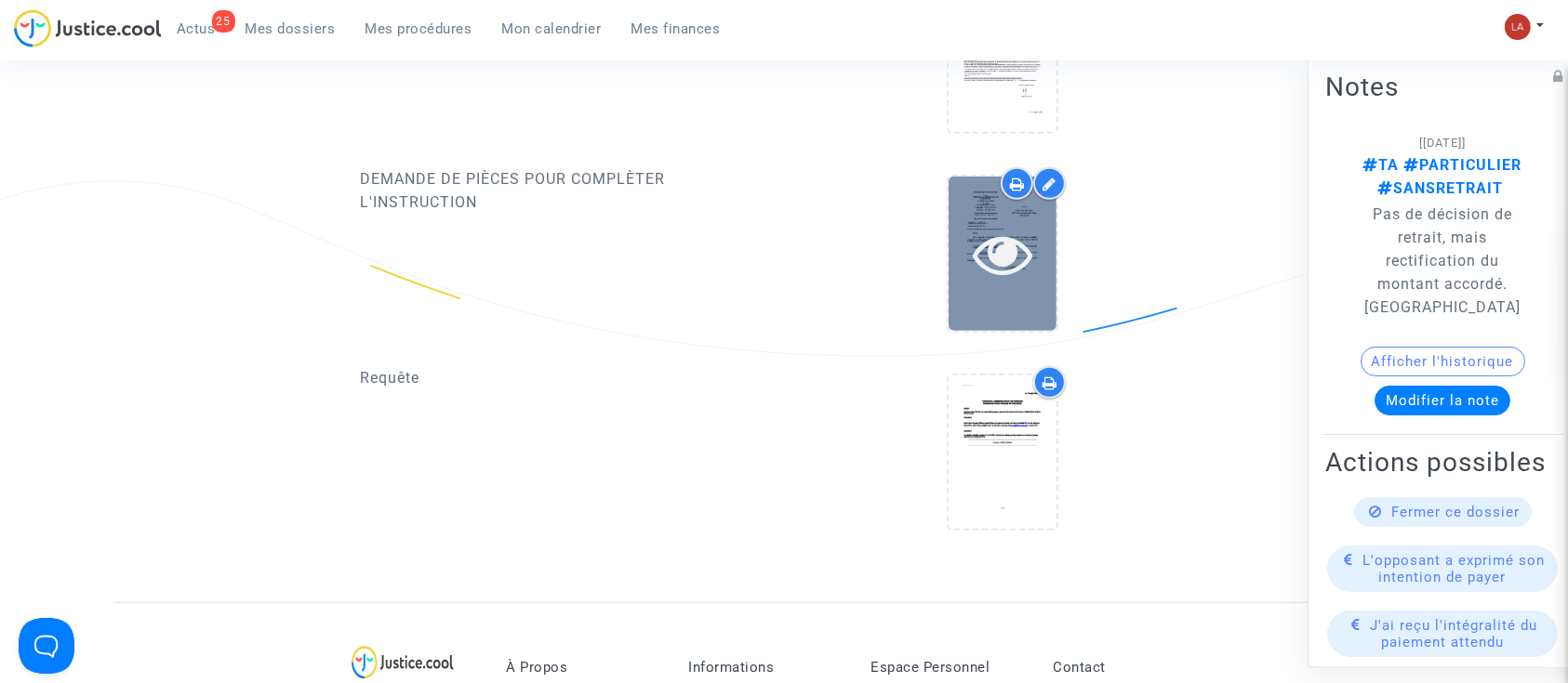
scroll to position [991, 0]
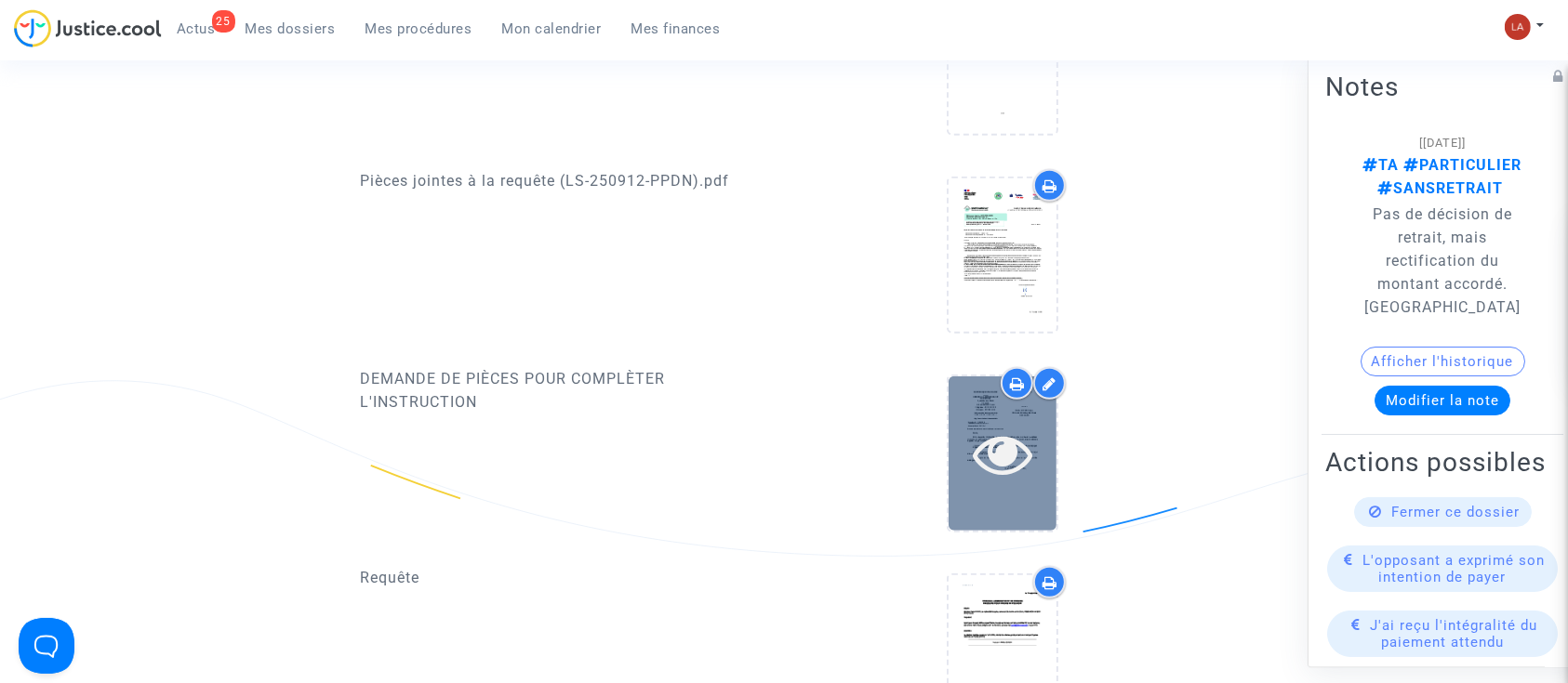
click at [986, 424] on icon at bounding box center [1003, 453] width 61 height 60
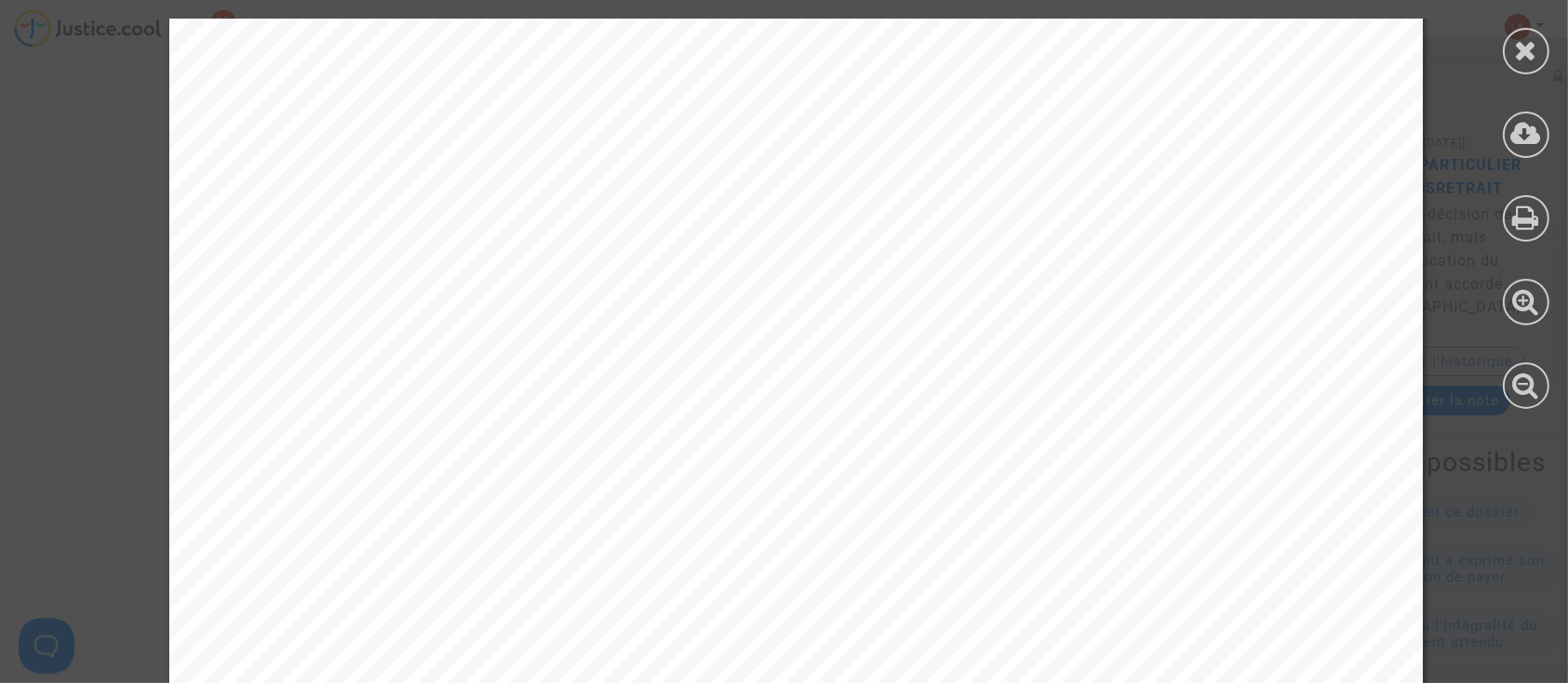
scroll to position [2355, 0]
drag, startPoint x: 1518, startPoint y: 40, endPoint x: 1210, endPoint y: 157, distance: 329.5
click at [1515, 44] on icon at bounding box center [1526, 49] width 24 height 28
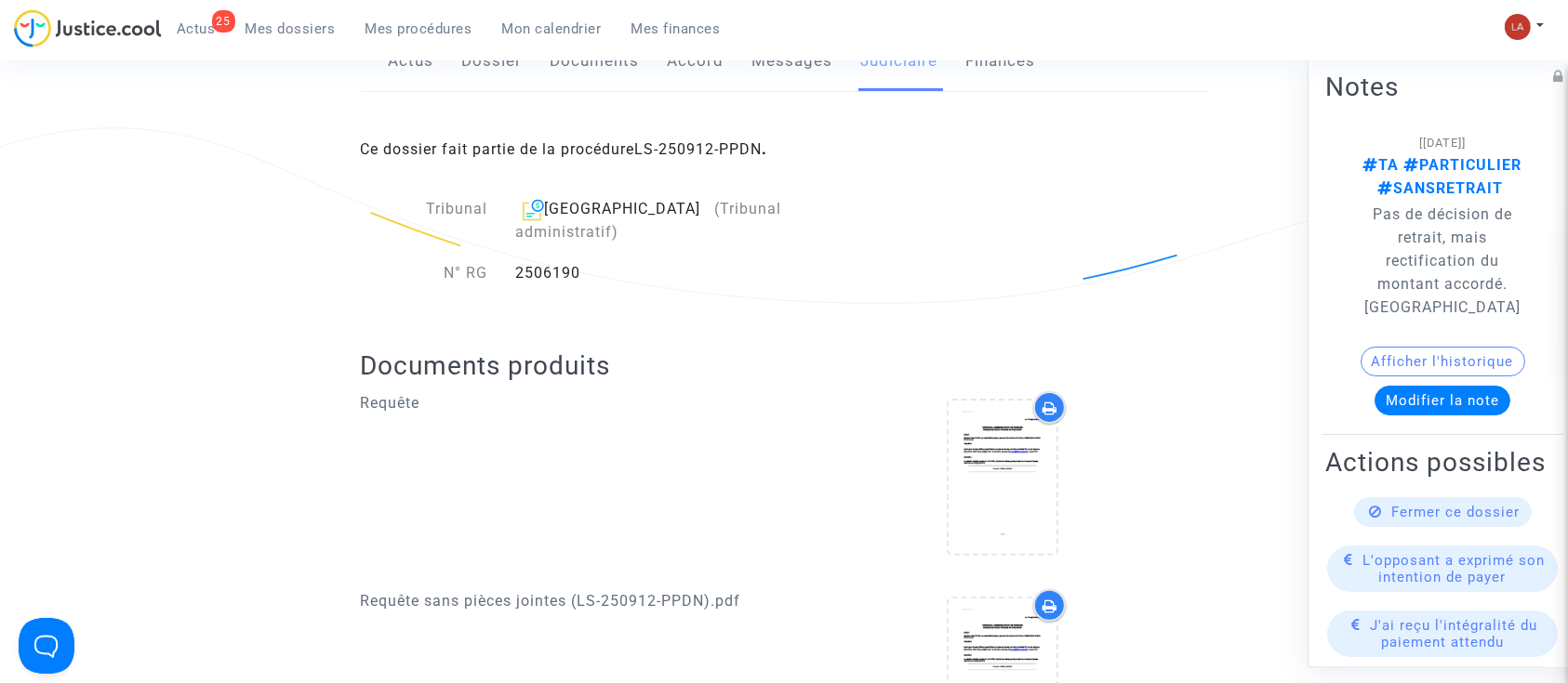
scroll to position [0, 0]
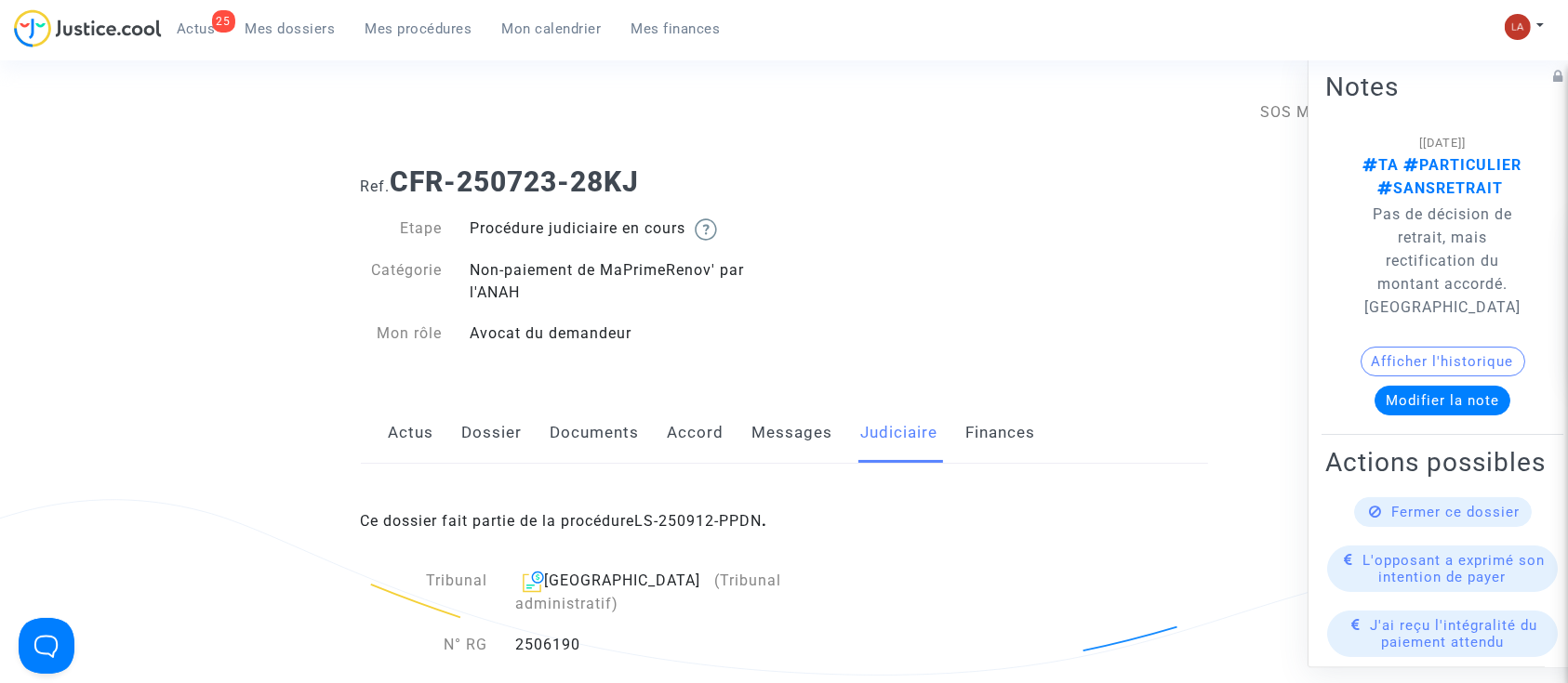
click at [604, 457] on link "Documents" at bounding box center [595, 433] width 89 height 62
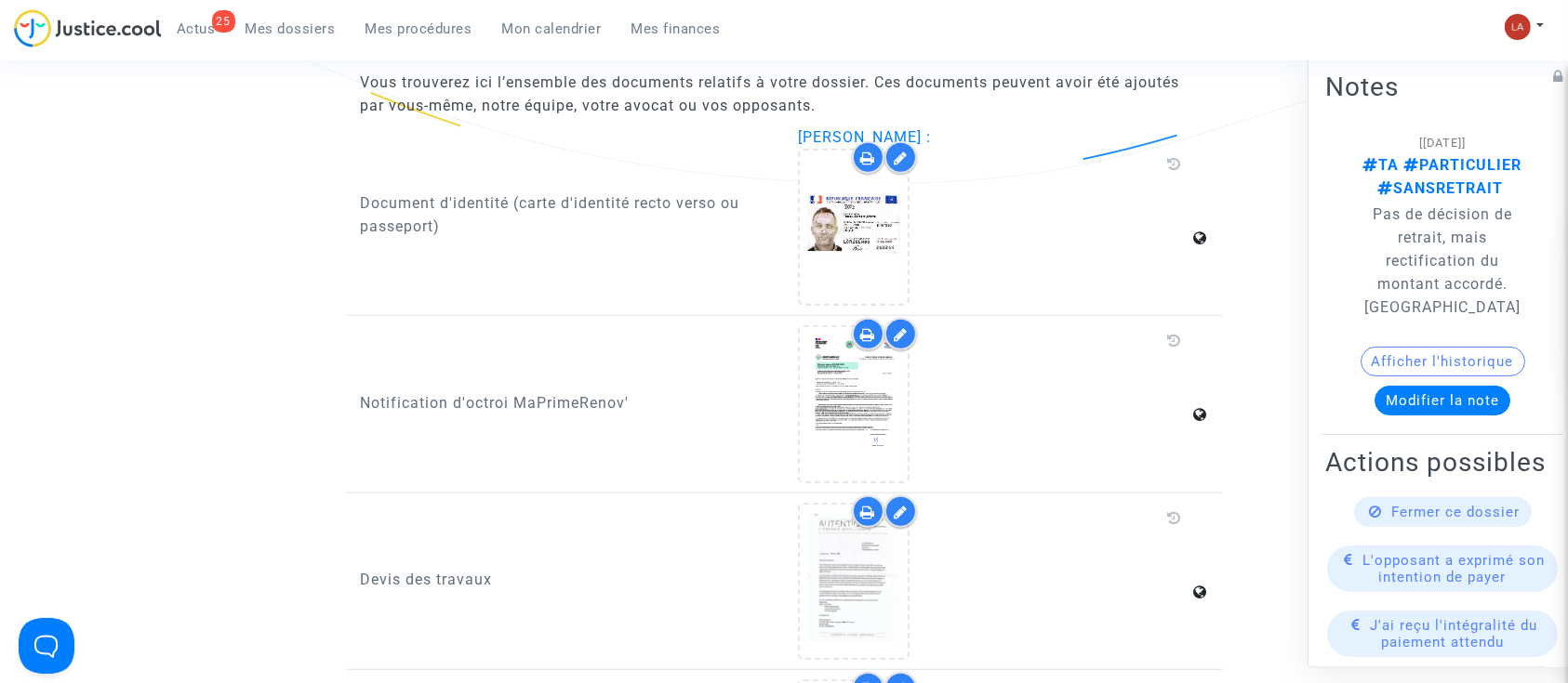
scroll to position [1363, 0]
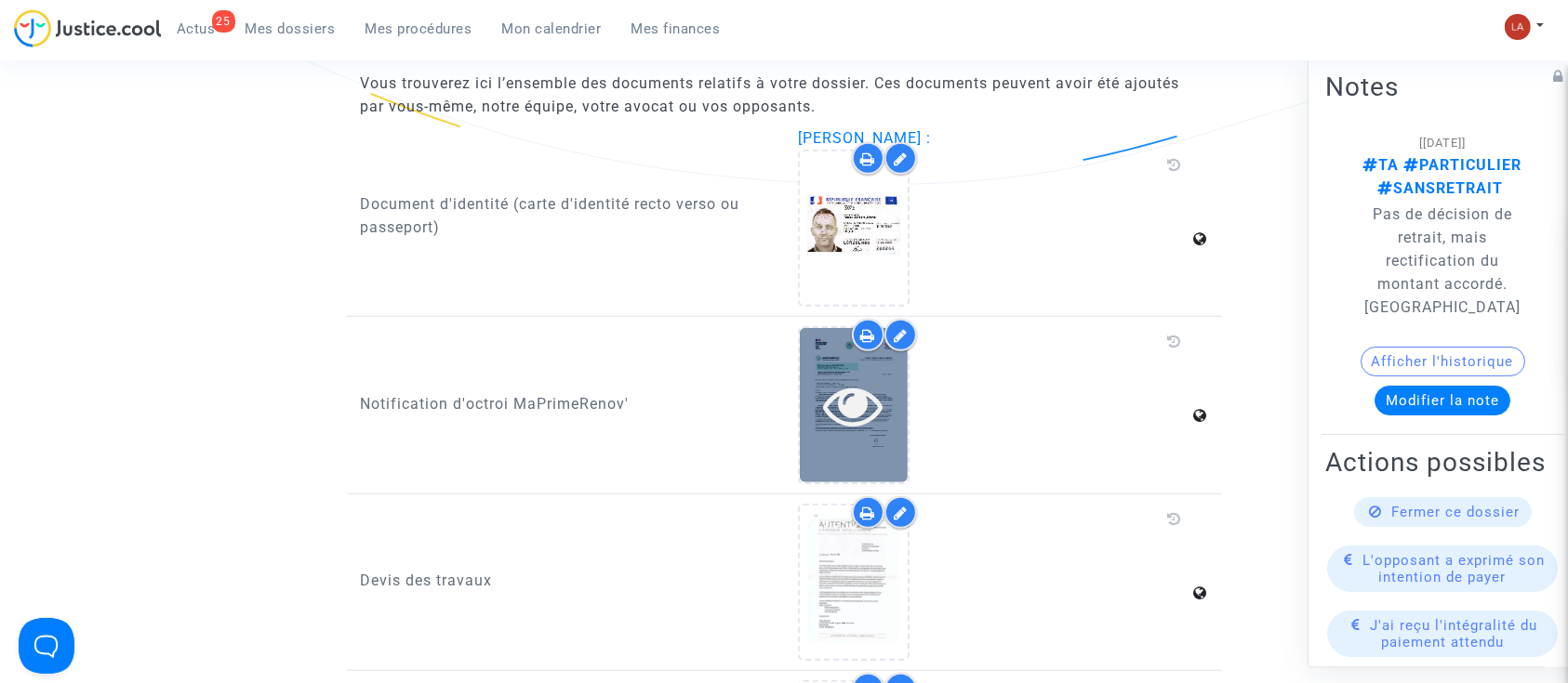
click at [869, 410] on icon at bounding box center [854, 405] width 61 height 60
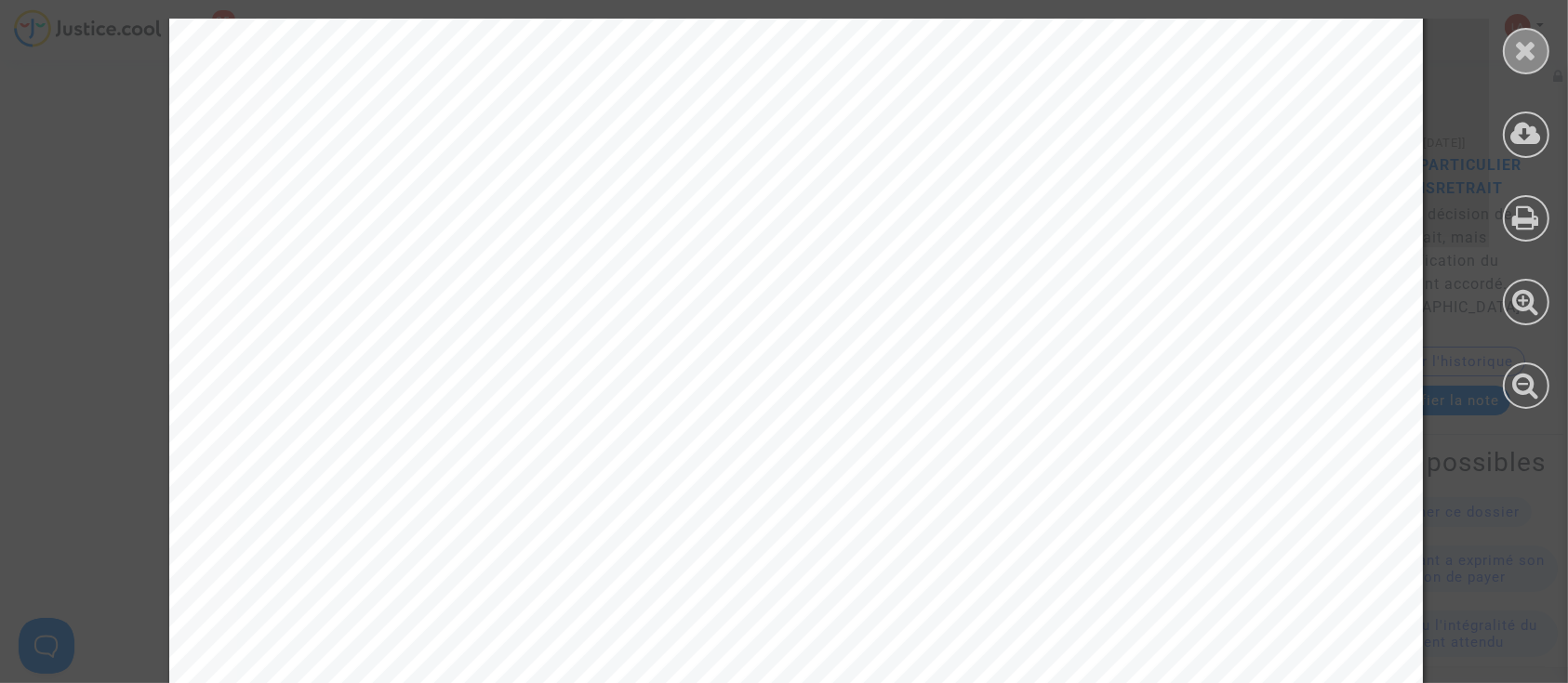
scroll to position [2355, 0]
click at [1554, 34] on div at bounding box center [1525, 213] width 83 height 428
click at [1519, 41] on icon at bounding box center [1526, 49] width 24 height 28
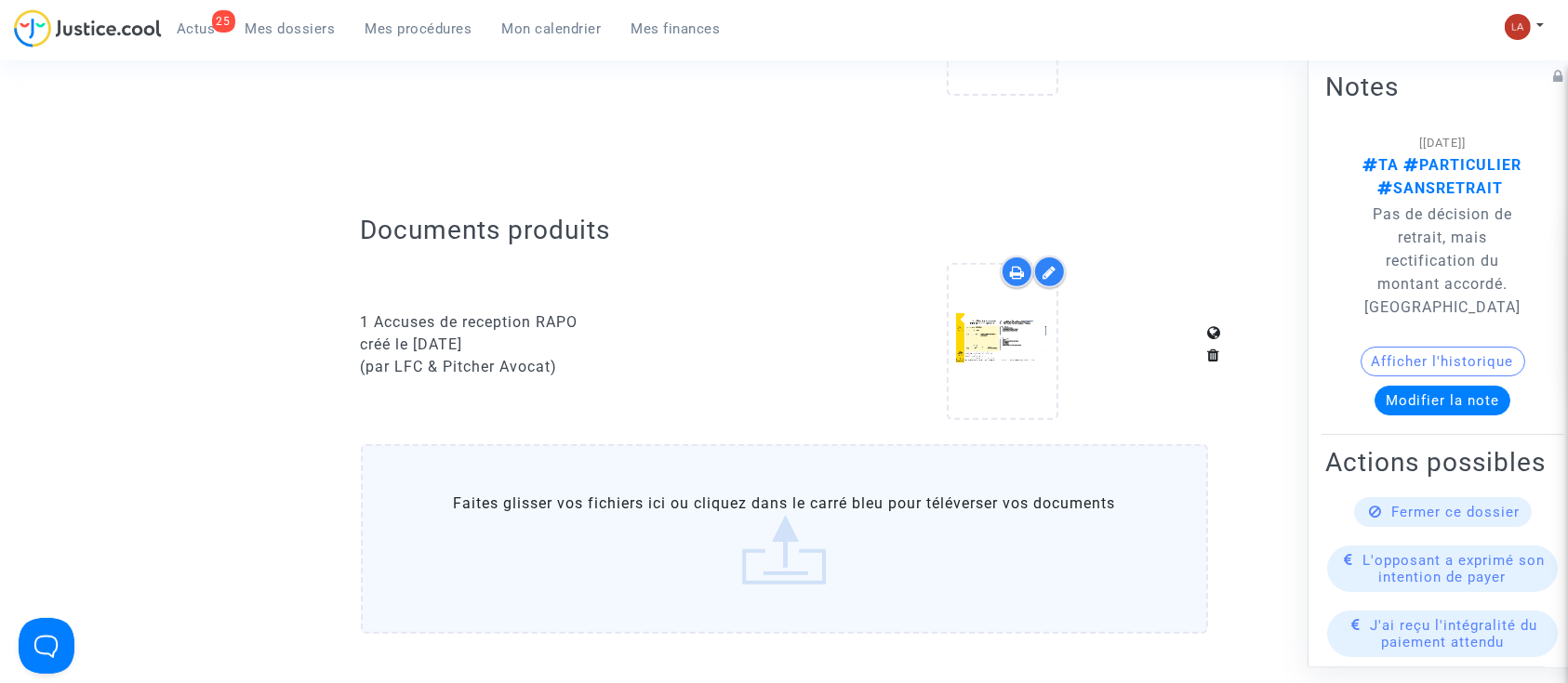
scroll to position [0, 0]
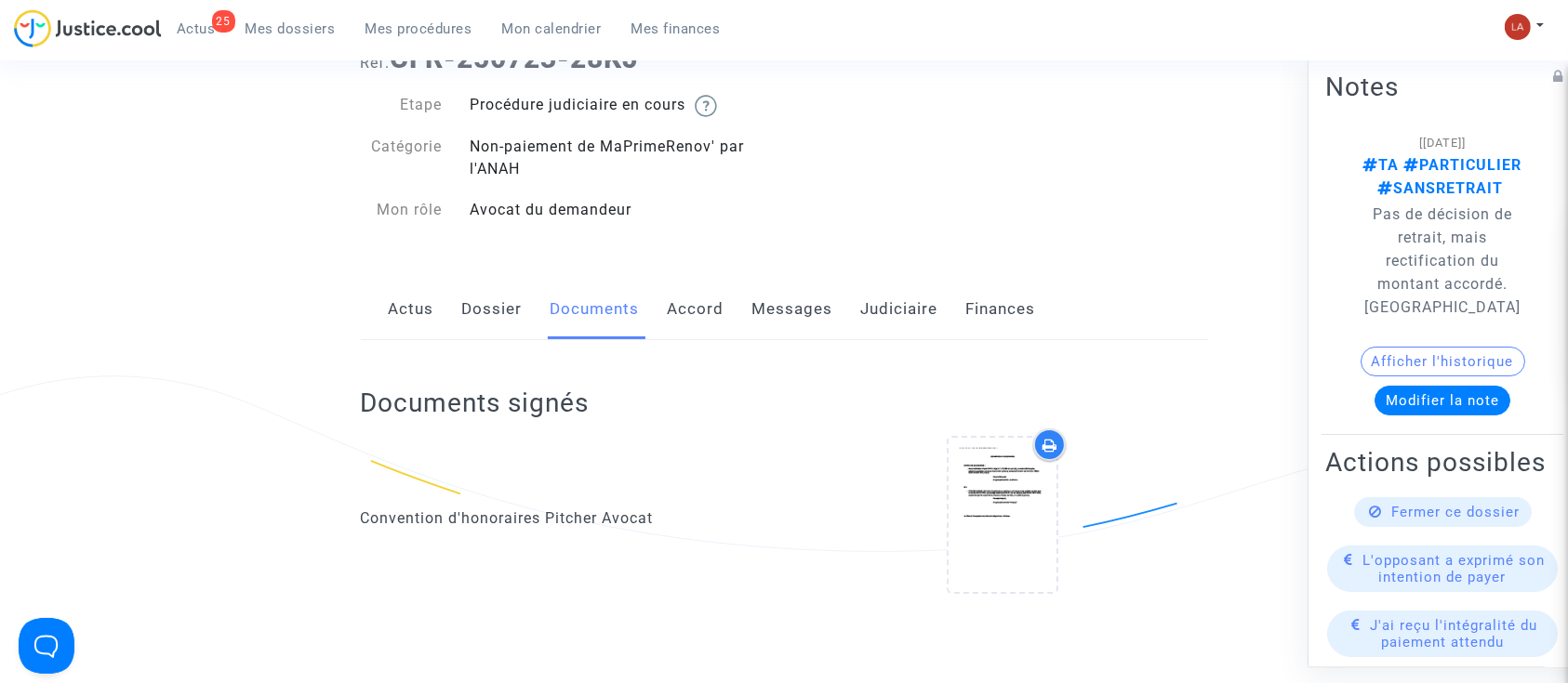
click at [804, 313] on link "Messages" at bounding box center [792, 309] width 81 height 62
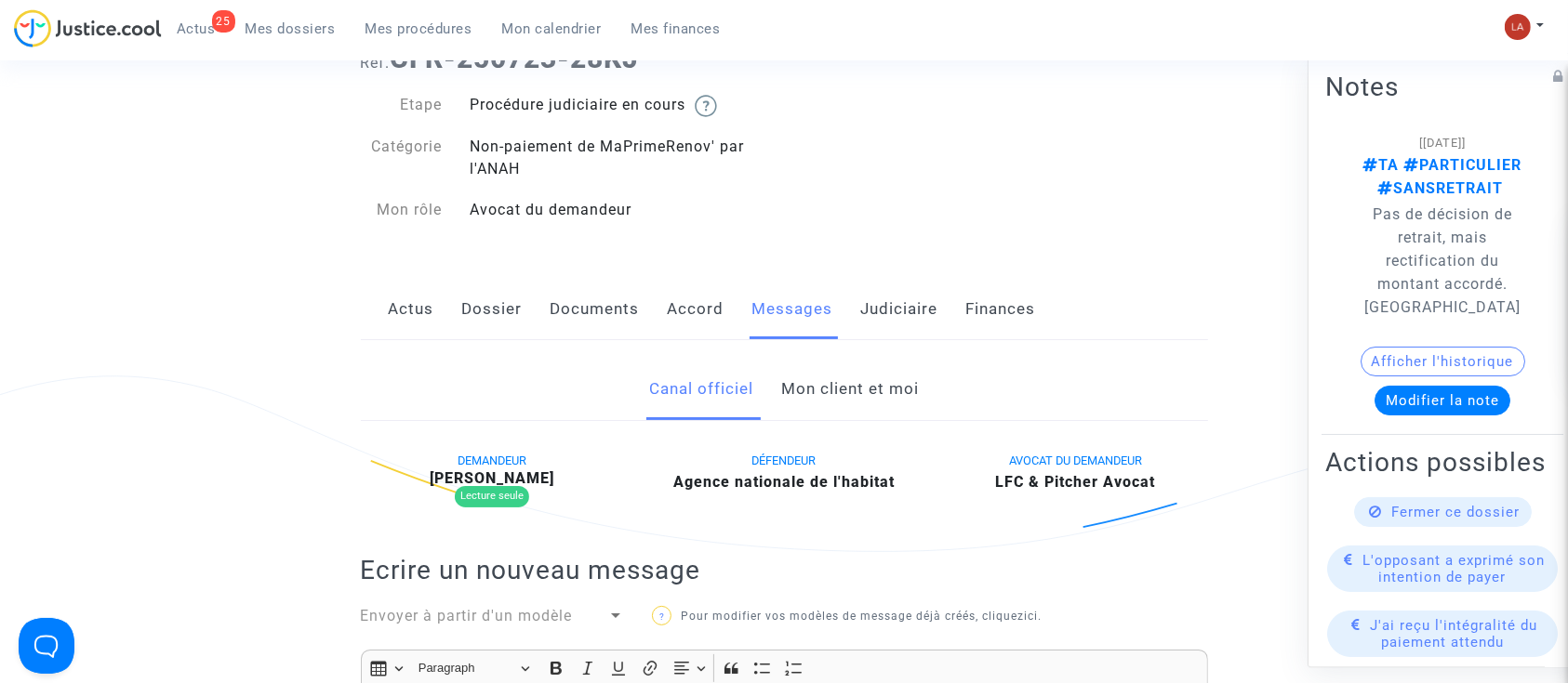
click at [869, 404] on link "Mon client et moi" at bounding box center [849, 389] width 138 height 62
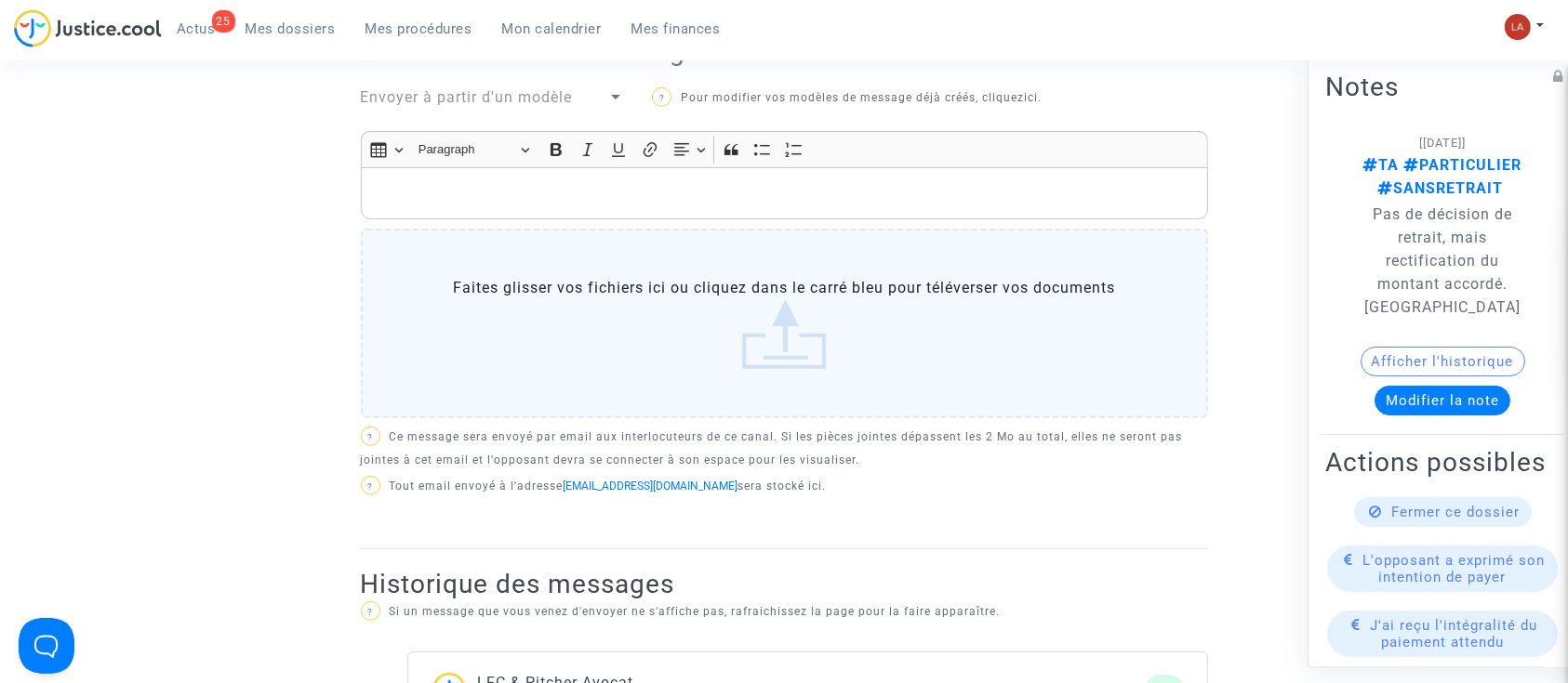
click at [752, 199] on p "Rich Text Editor, main" at bounding box center [784, 194] width 827 height 24
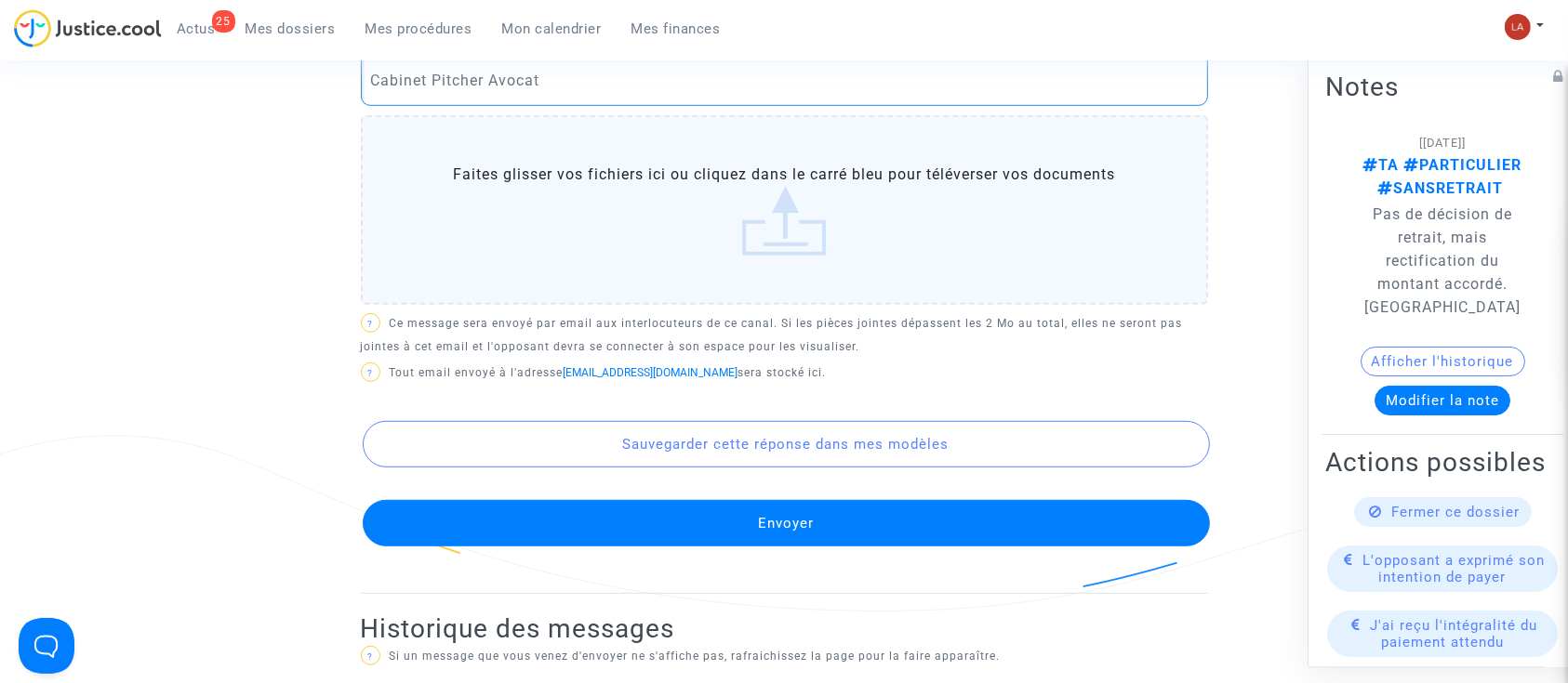
scroll to position [1240, 0]
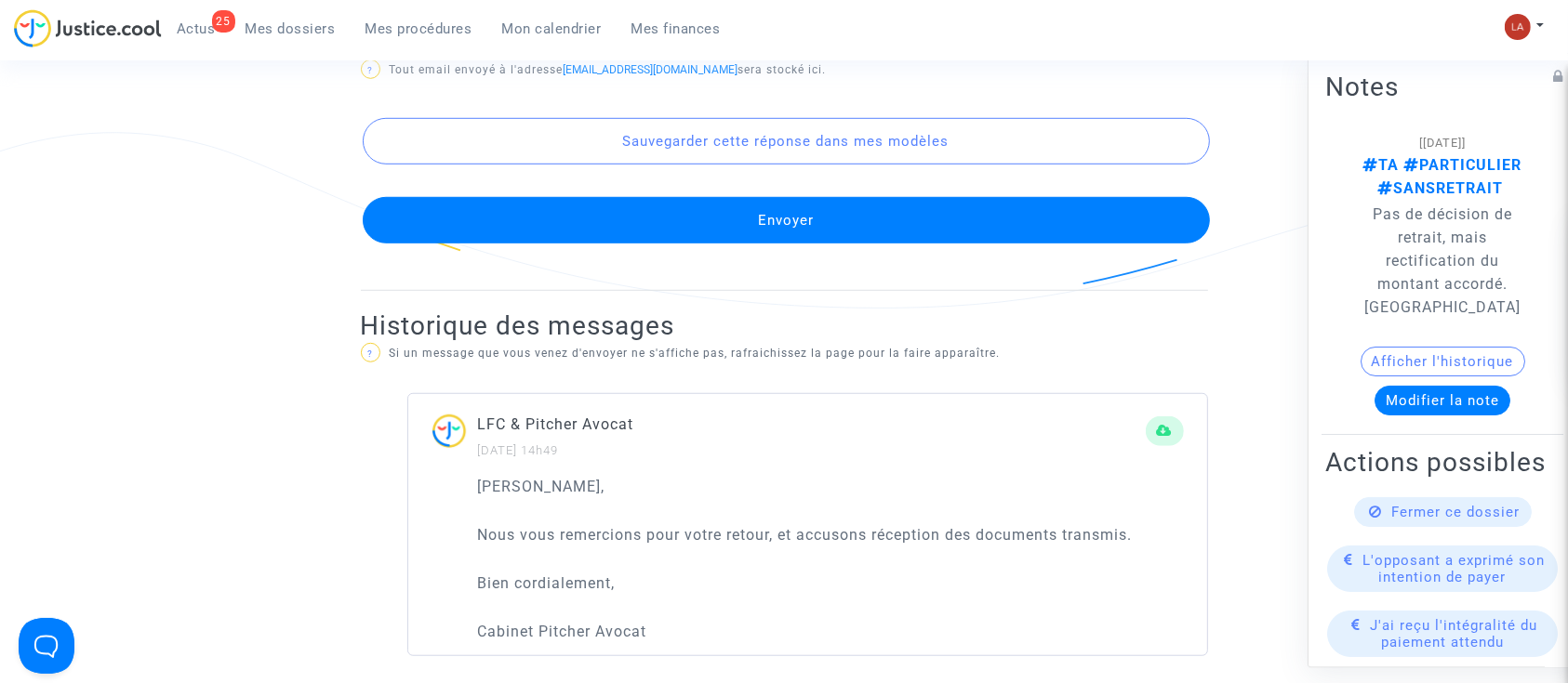
click at [861, 212] on button "Envoyer" at bounding box center [785, 220] width 847 height 46
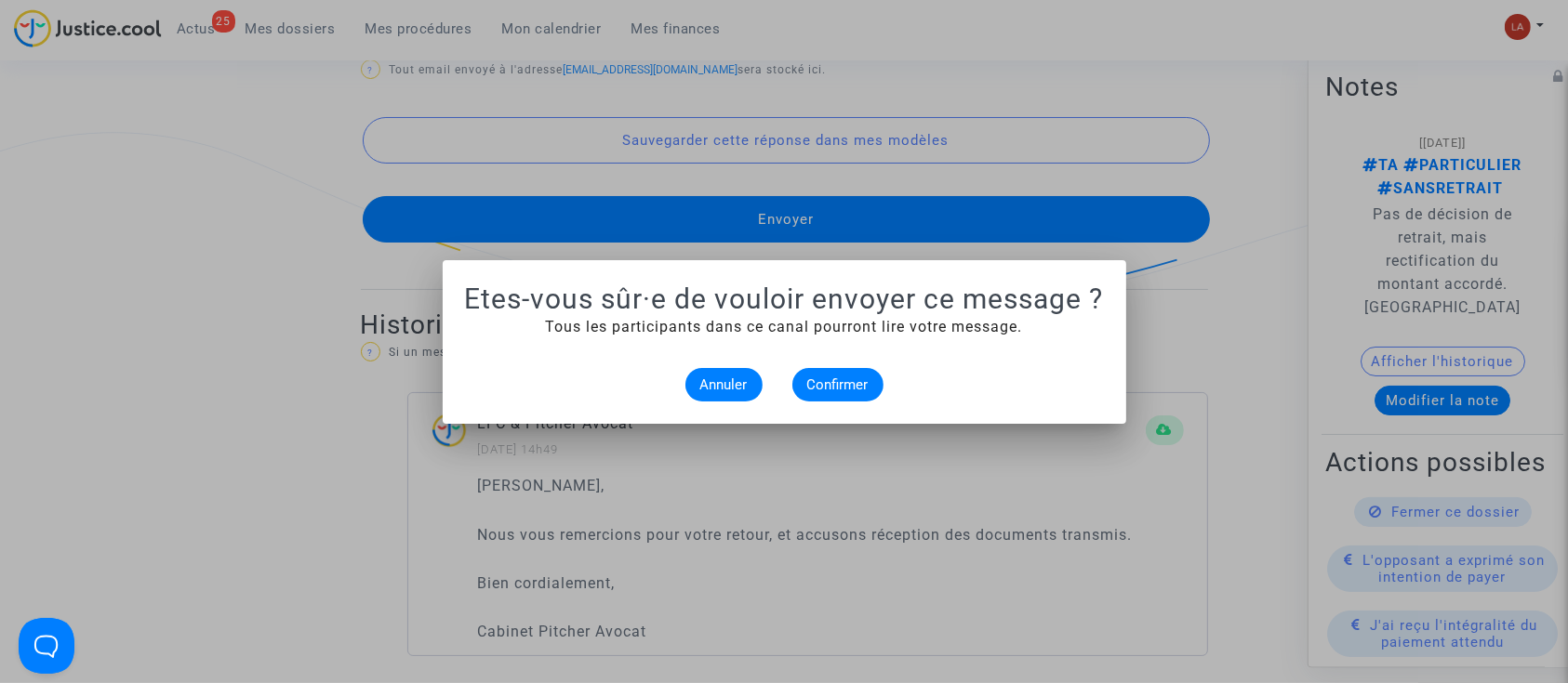
scroll to position [0, 0]
click at [821, 377] on span "Confirmer" at bounding box center [838, 385] width 62 height 17
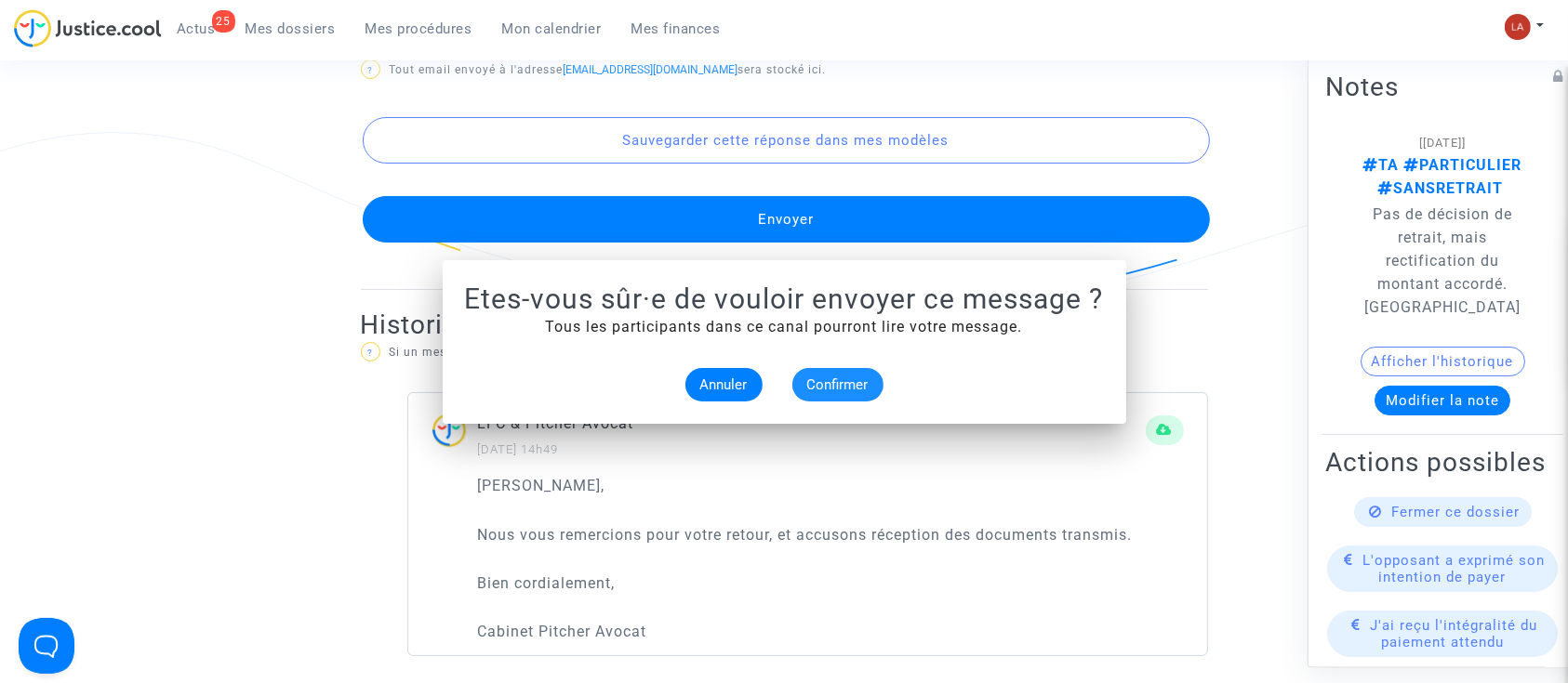
scroll to position [1240, 0]
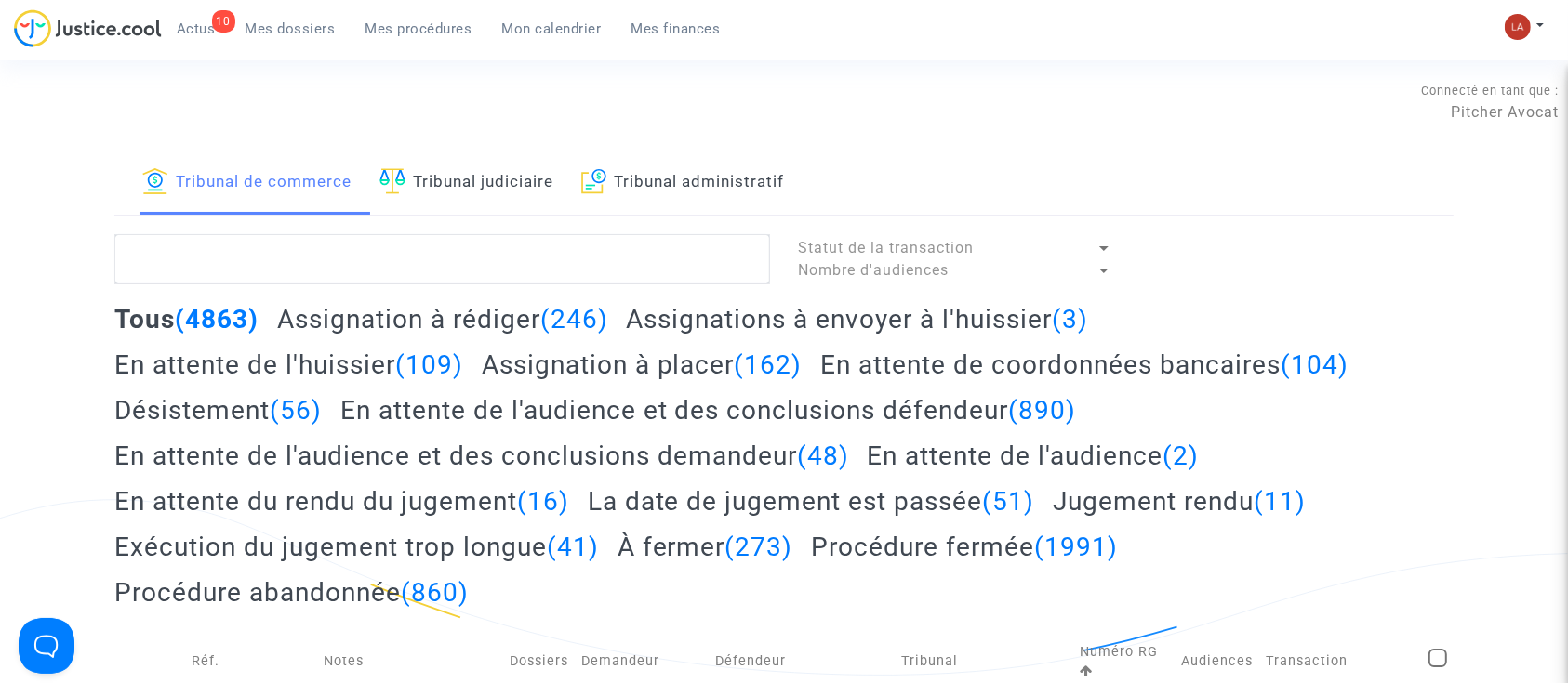
click at [692, 175] on link "Tribunal administratif" at bounding box center [683, 183] width 203 height 64
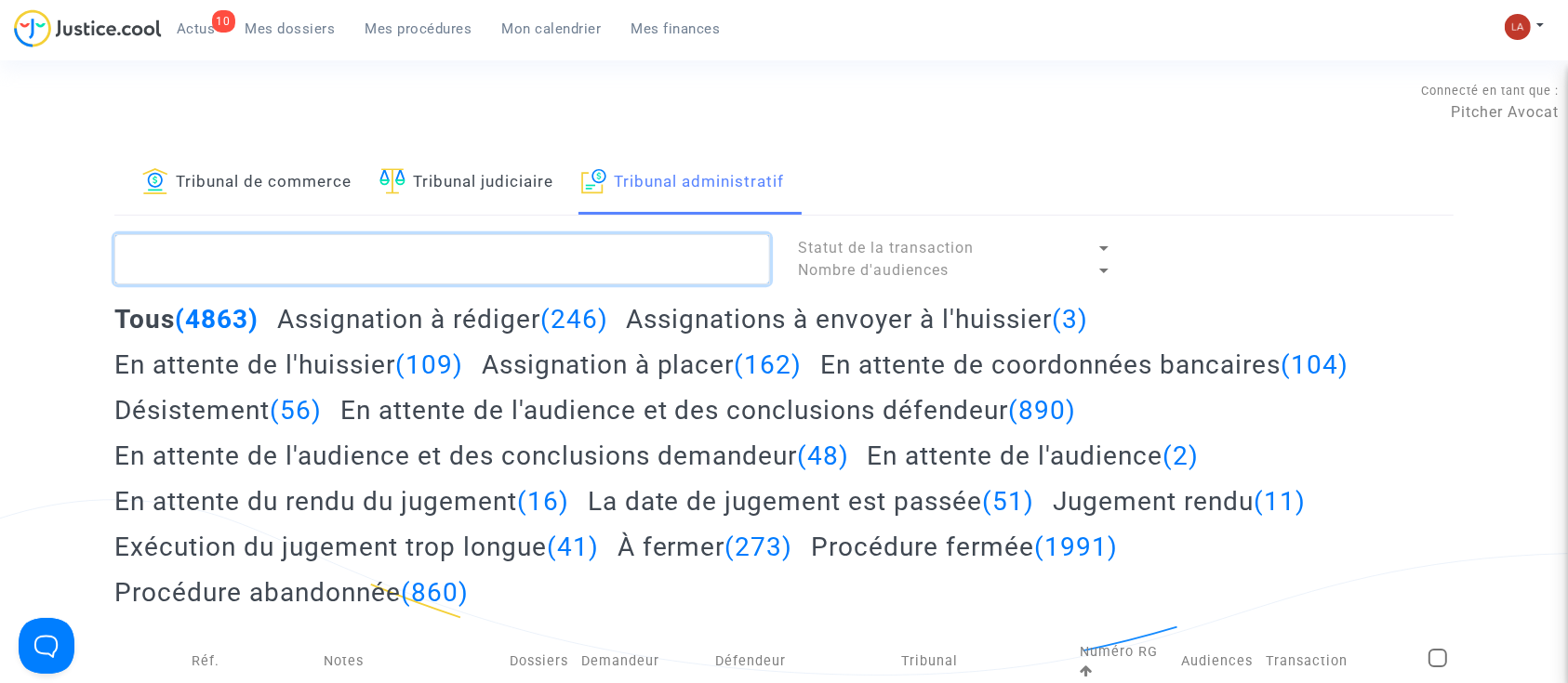
click at [671, 269] on textarea at bounding box center [442, 259] width 655 height 50
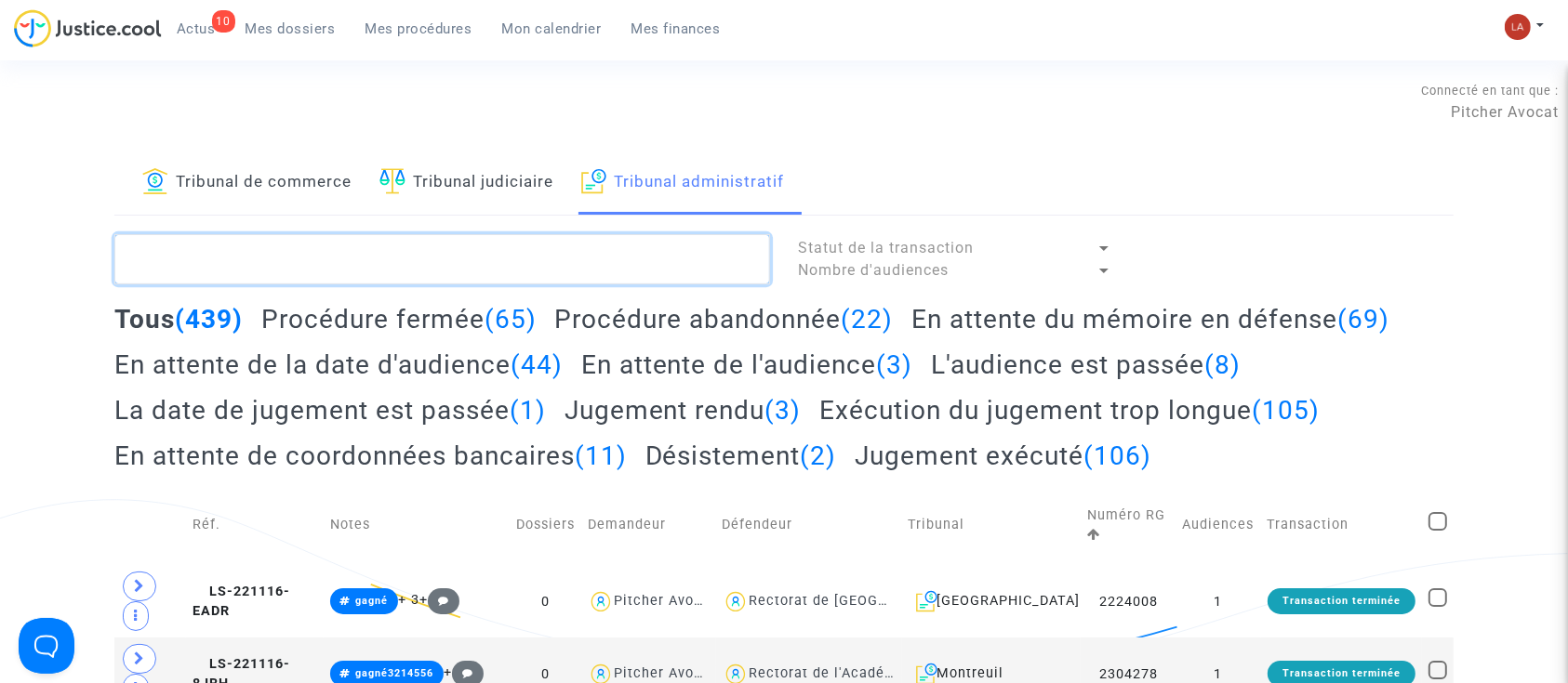
paste textarea "PROMELLE"
type textarea "PROMELLE"
